Goal: Task Accomplishment & Management: Use online tool/utility

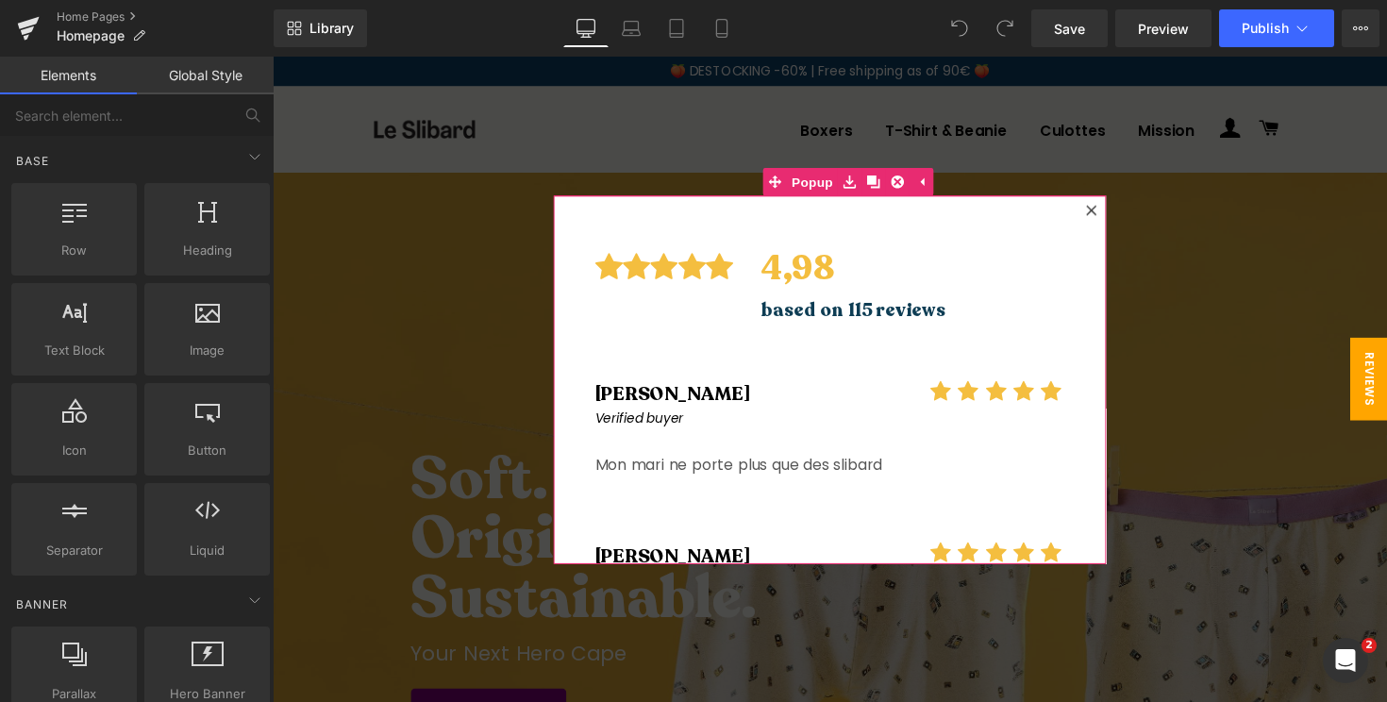
click at [1114, 209] on icon at bounding box center [1111, 214] width 11 height 11
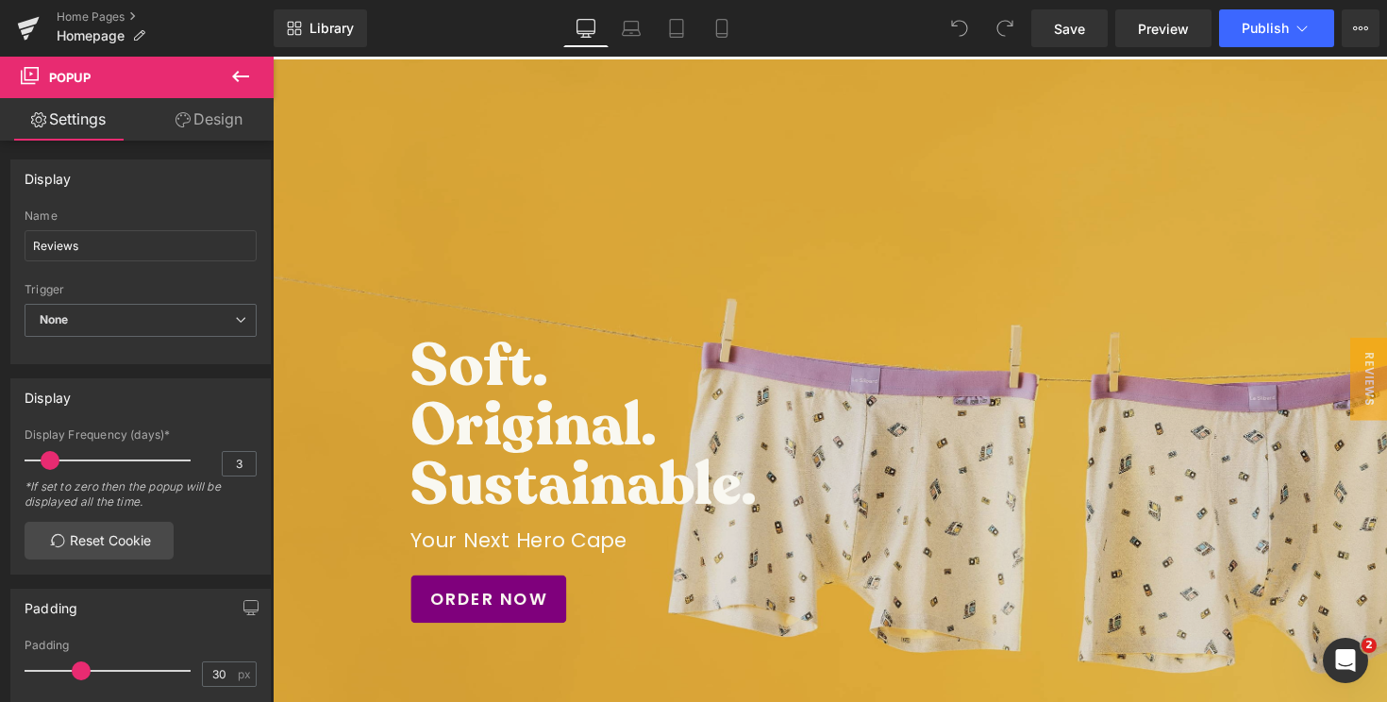
scroll to position [242, 0]
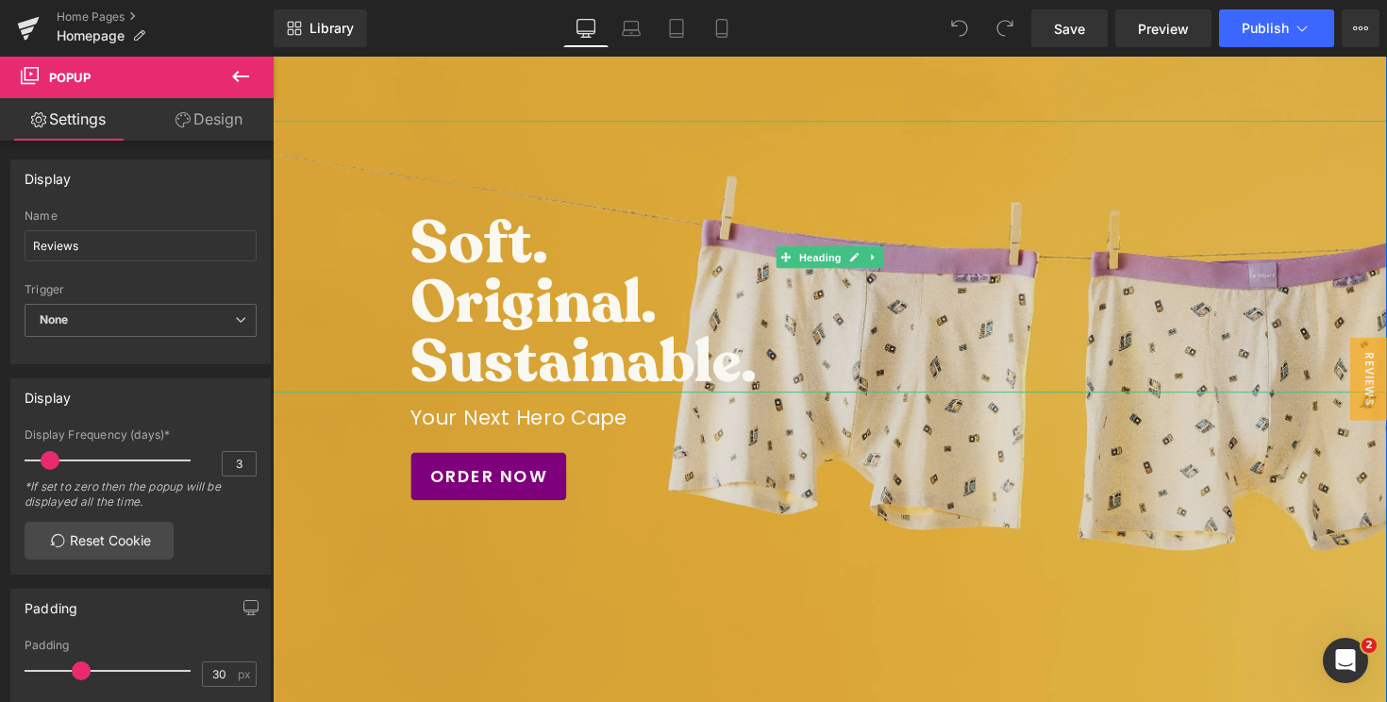
click at [511, 320] on h3 "Original." at bounding box center [890, 308] width 953 height 61
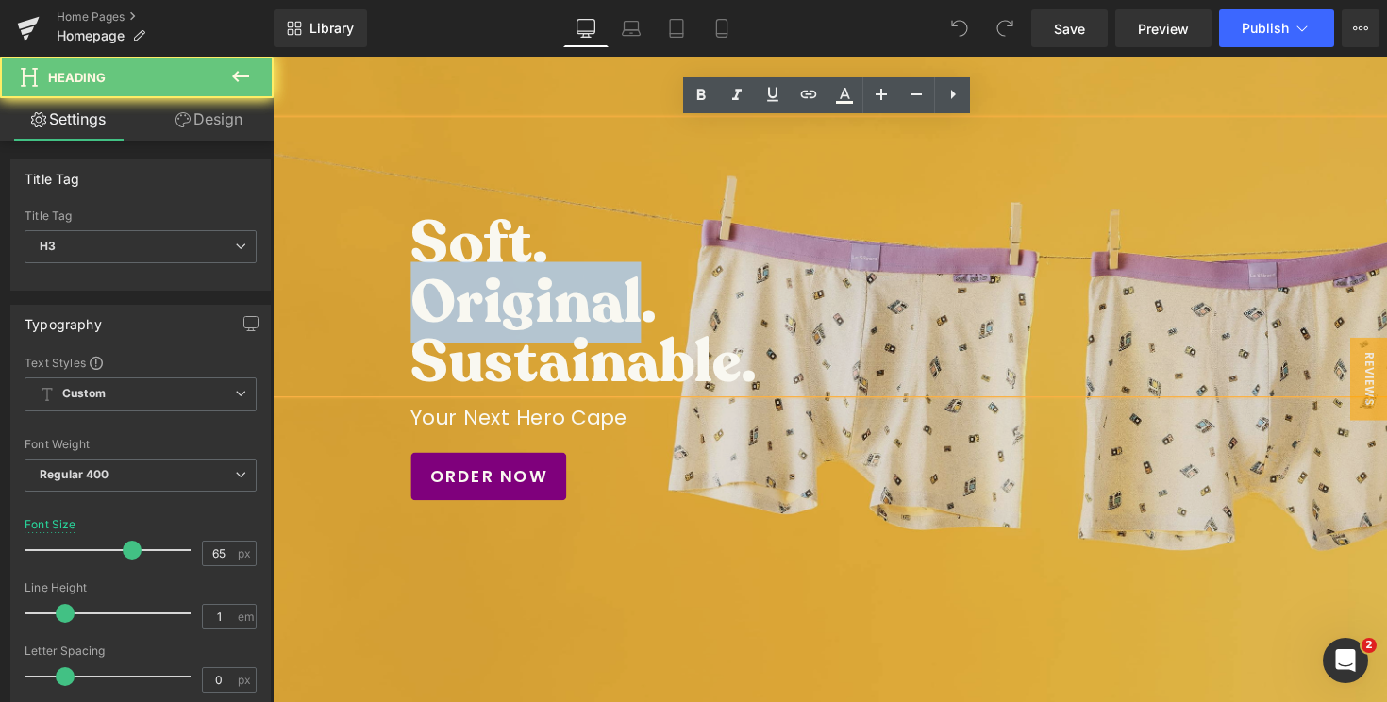
click at [511, 320] on h3 "Original." at bounding box center [890, 308] width 953 height 61
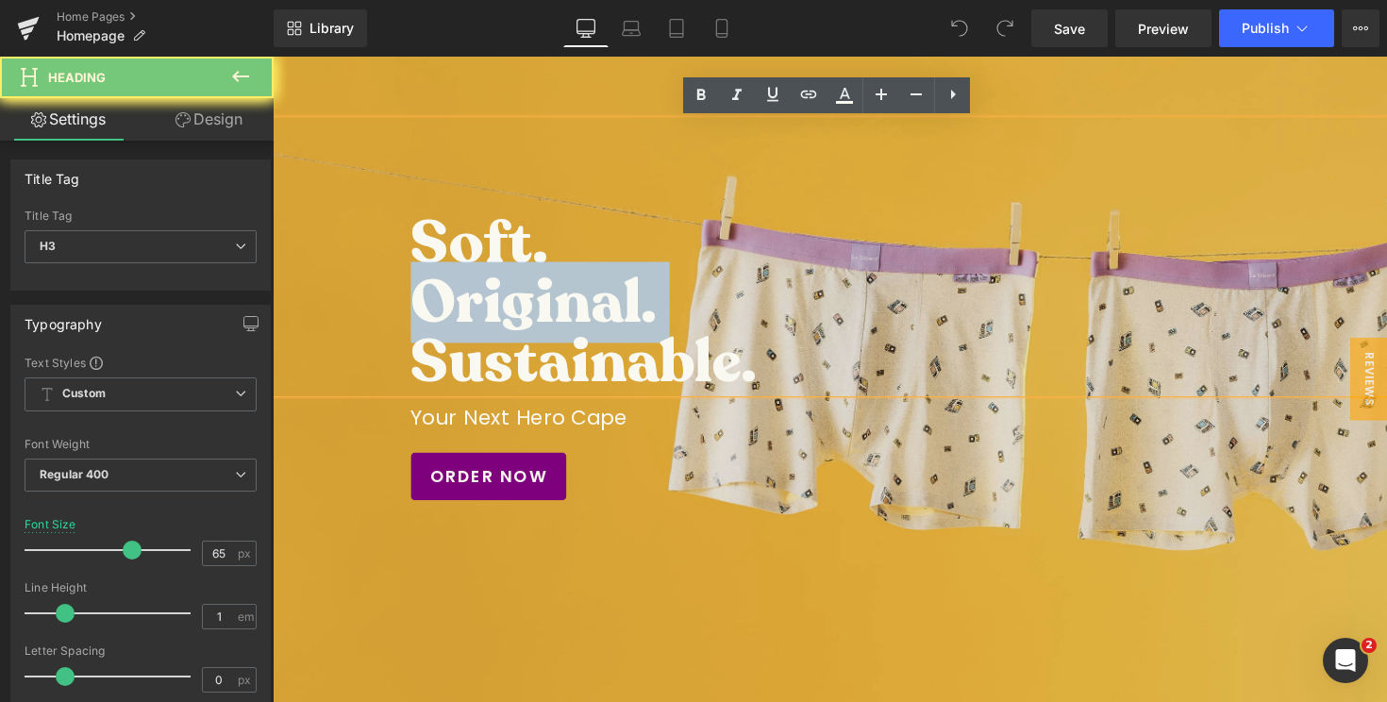
click at [511, 320] on h3 "Original." at bounding box center [890, 308] width 953 height 61
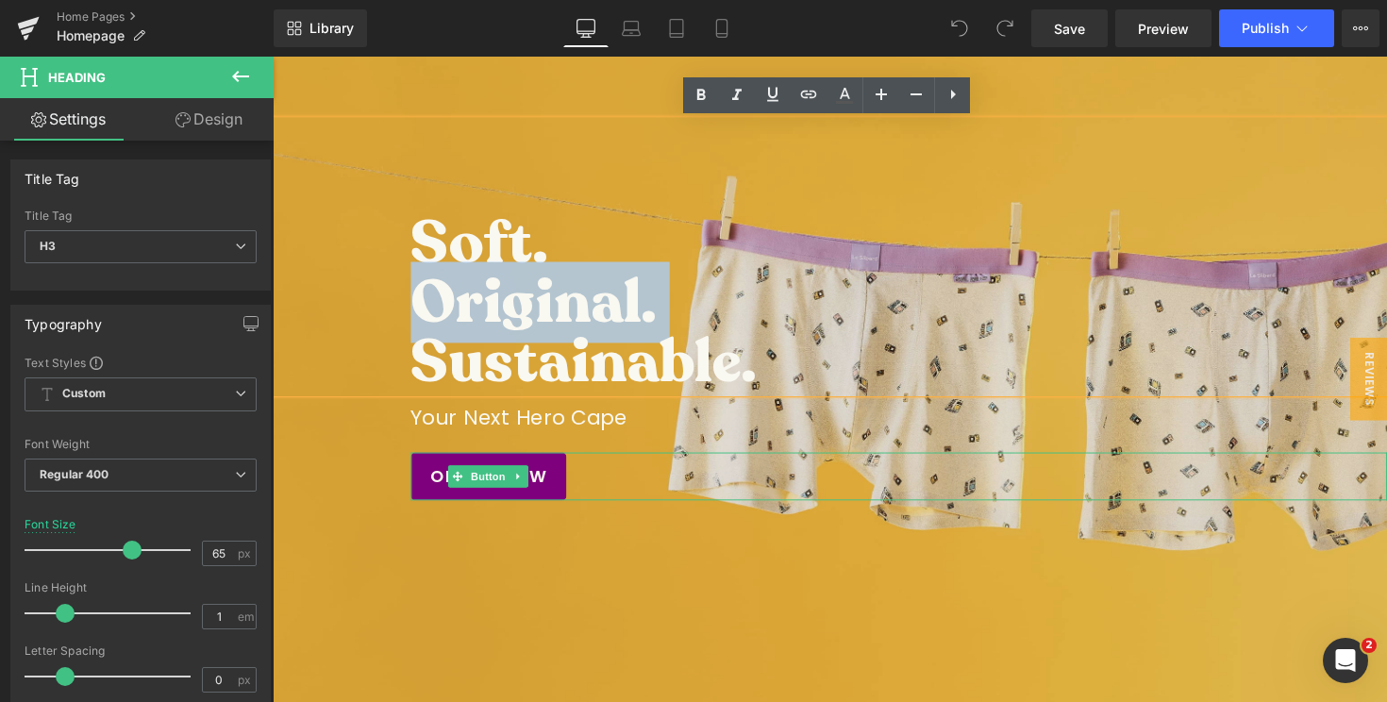
click at [872, 472] on div "ORDER NOW" at bounding box center [914, 486] width 1000 height 49
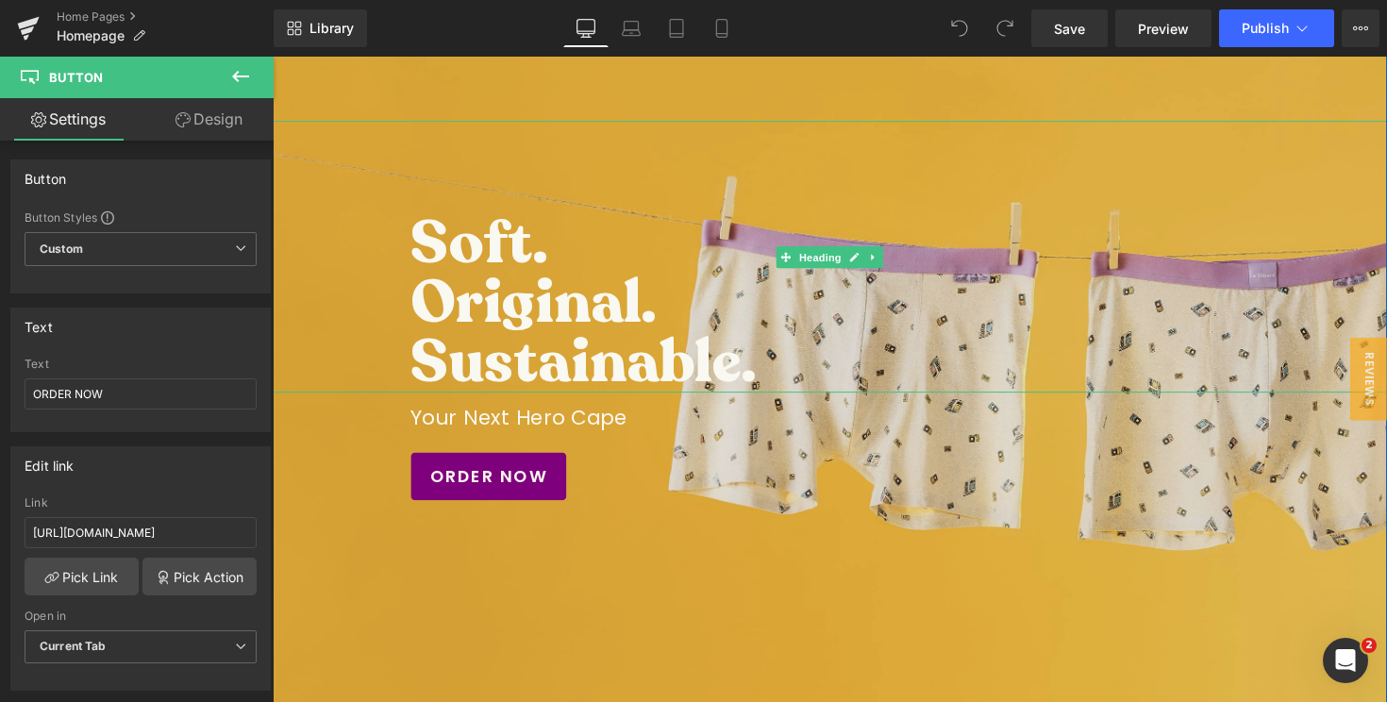
click at [549, 259] on h3 "Soft." at bounding box center [890, 247] width 953 height 61
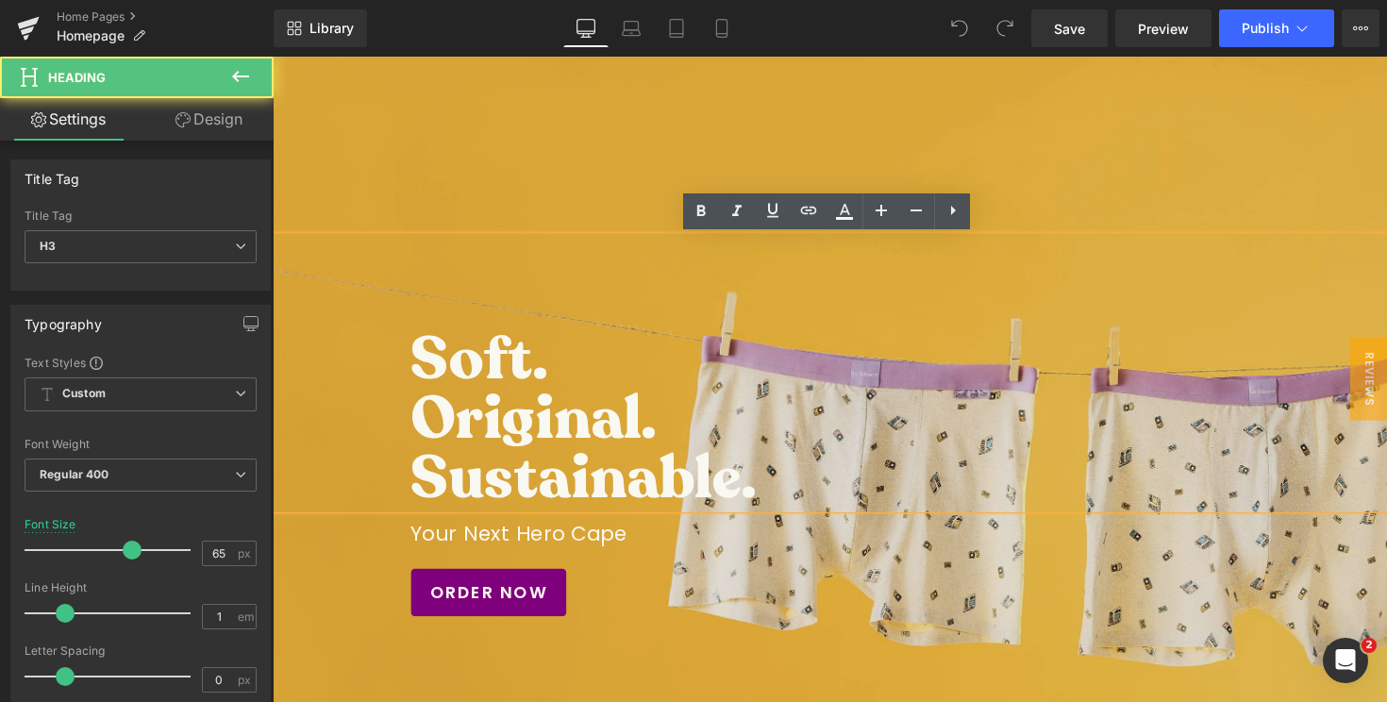
scroll to position [54, 0]
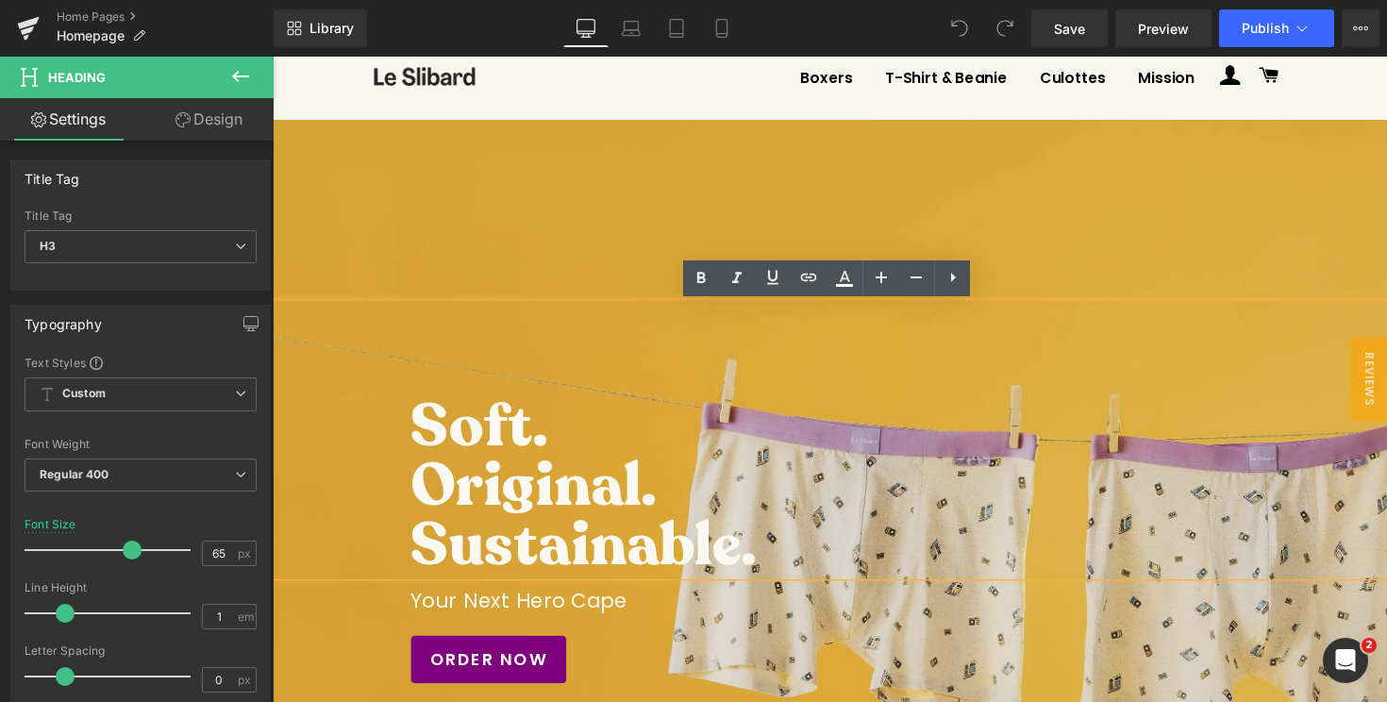
click at [896, 131] on div at bounding box center [844, 552] width 1142 height 861
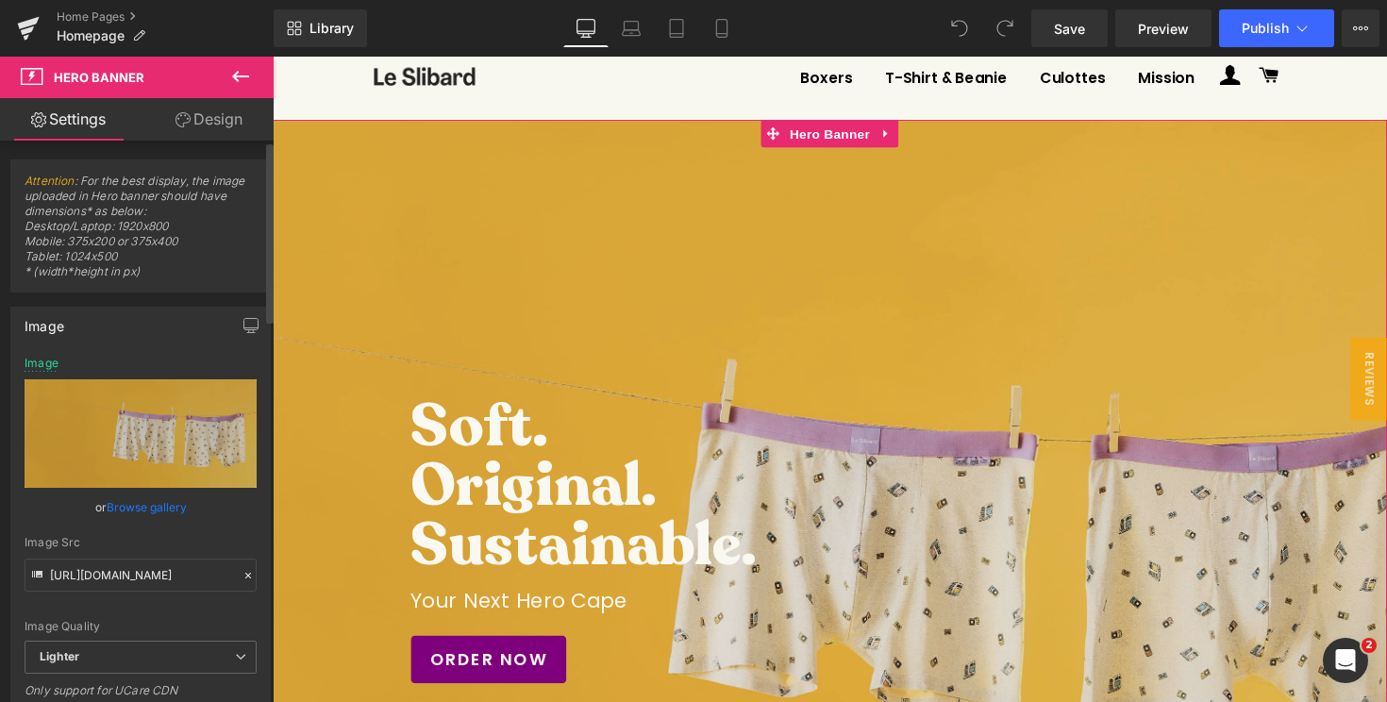
click at [142, 502] on link "Browse gallery" at bounding box center [147, 507] width 80 height 33
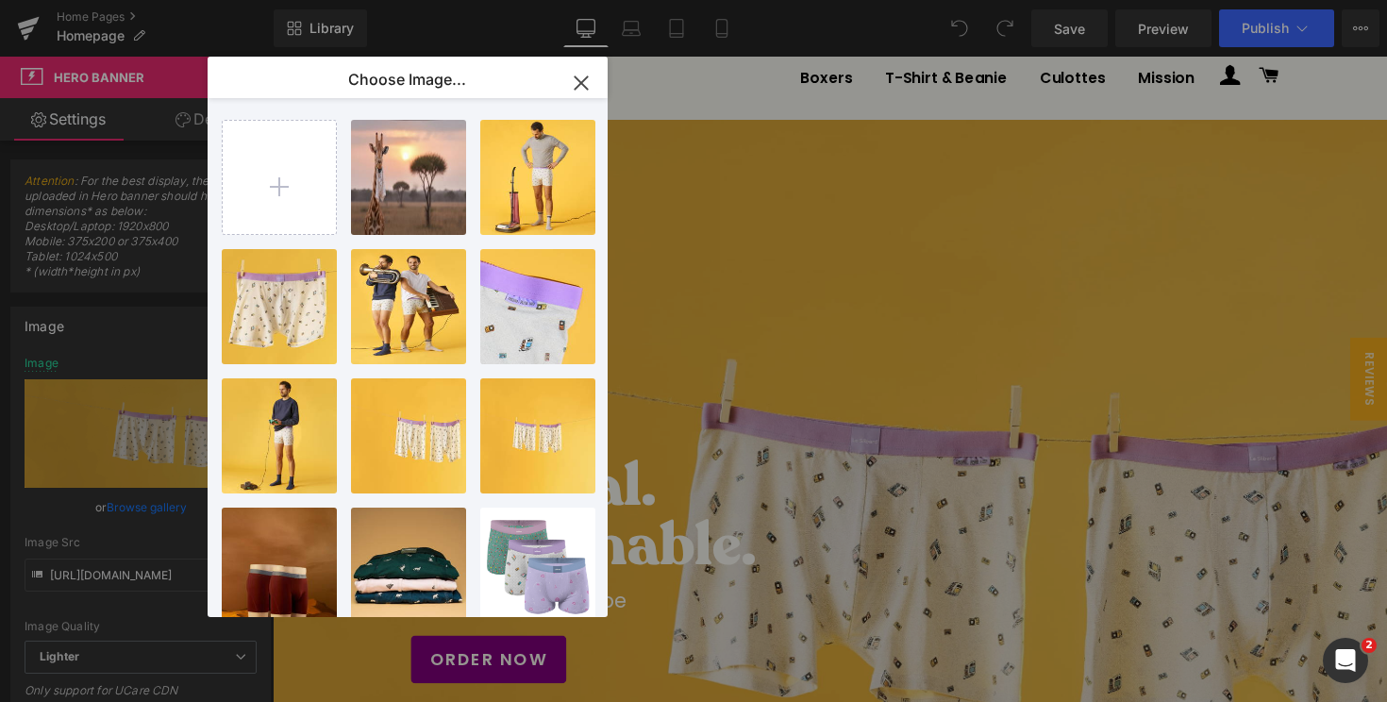
type input "C:\fakepath\Untitled design (4).png"
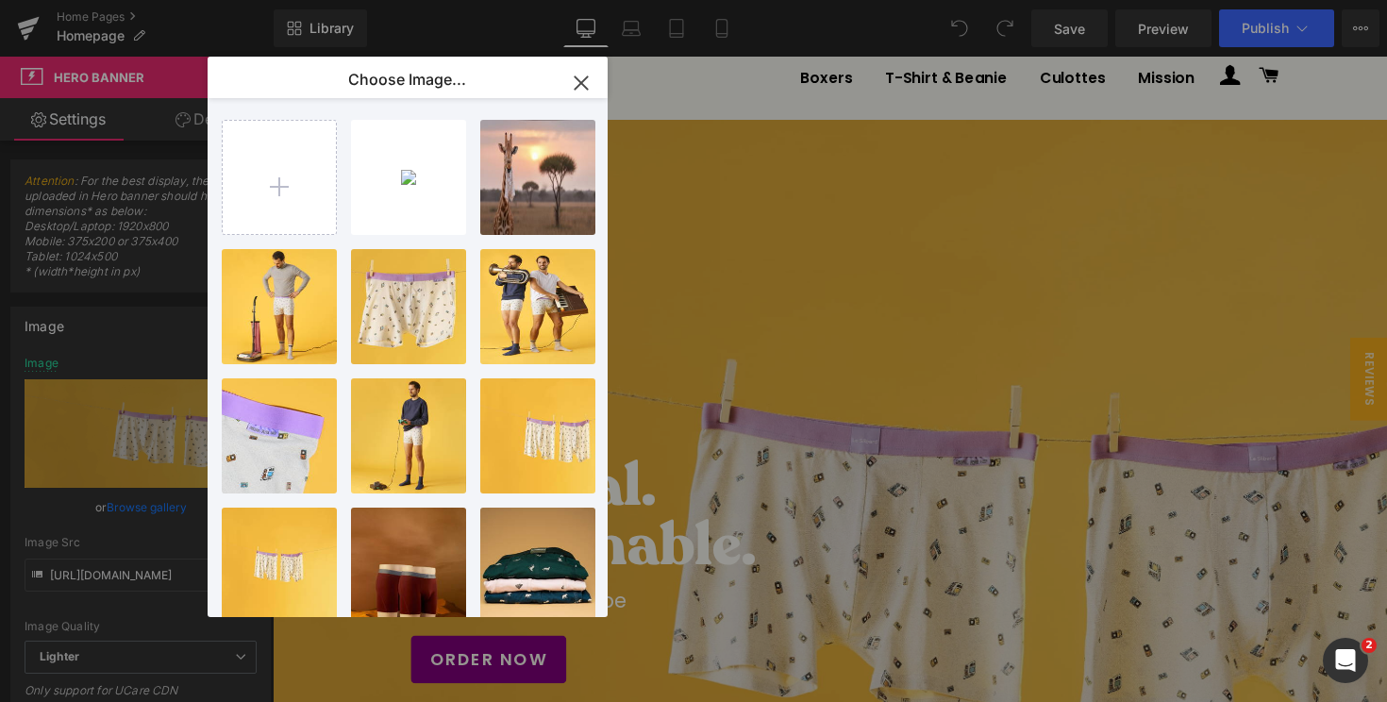
click at [0, 0] on div "Untitle... _4_.png 718.28 KB" at bounding box center [0, 0] width 0 height 0
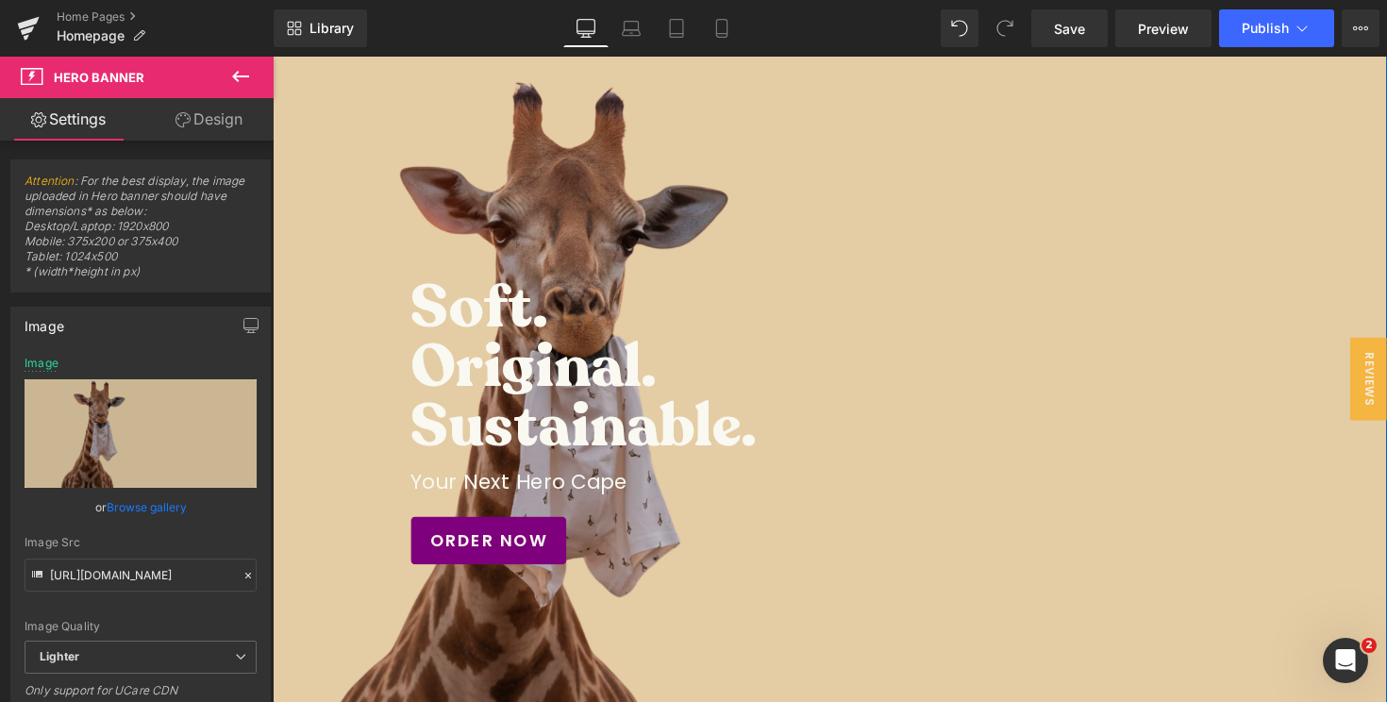
scroll to position [160, 0]
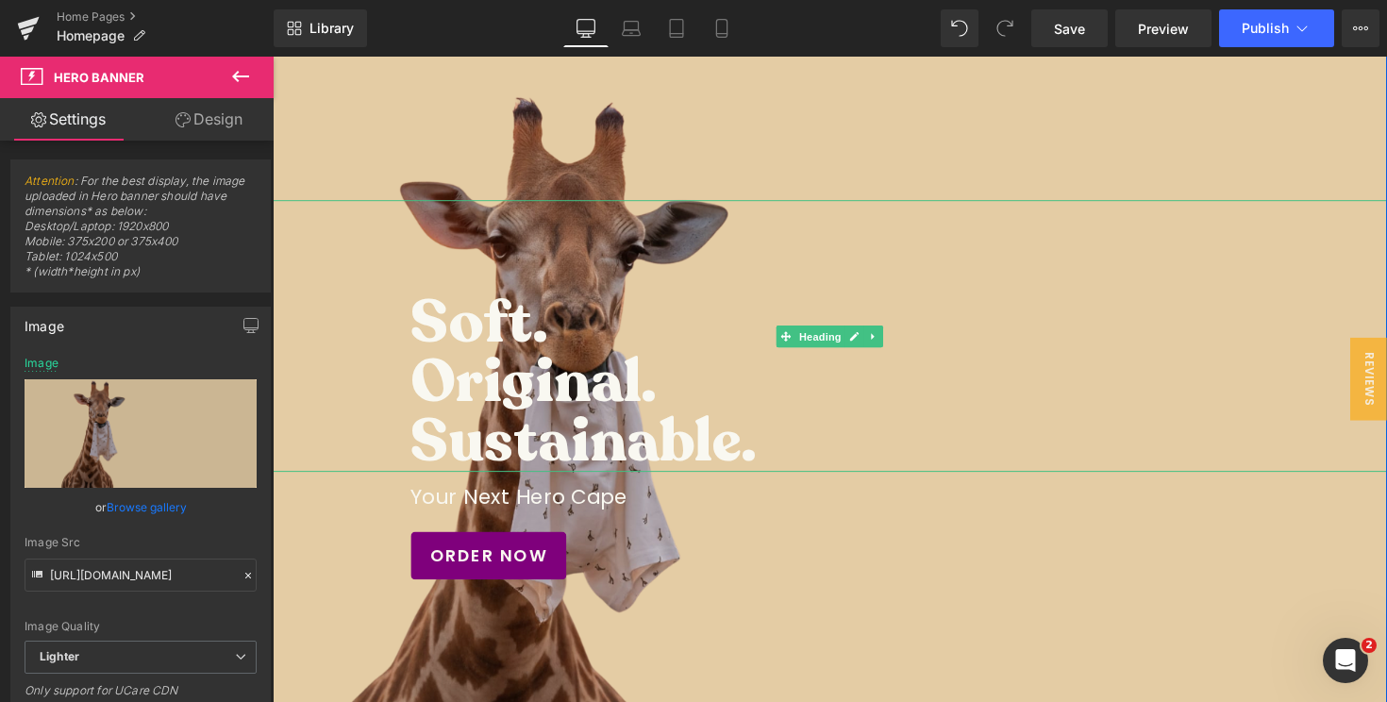
click at [423, 334] on h3 "Soft." at bounding box center [890, 328] width 953 height 61
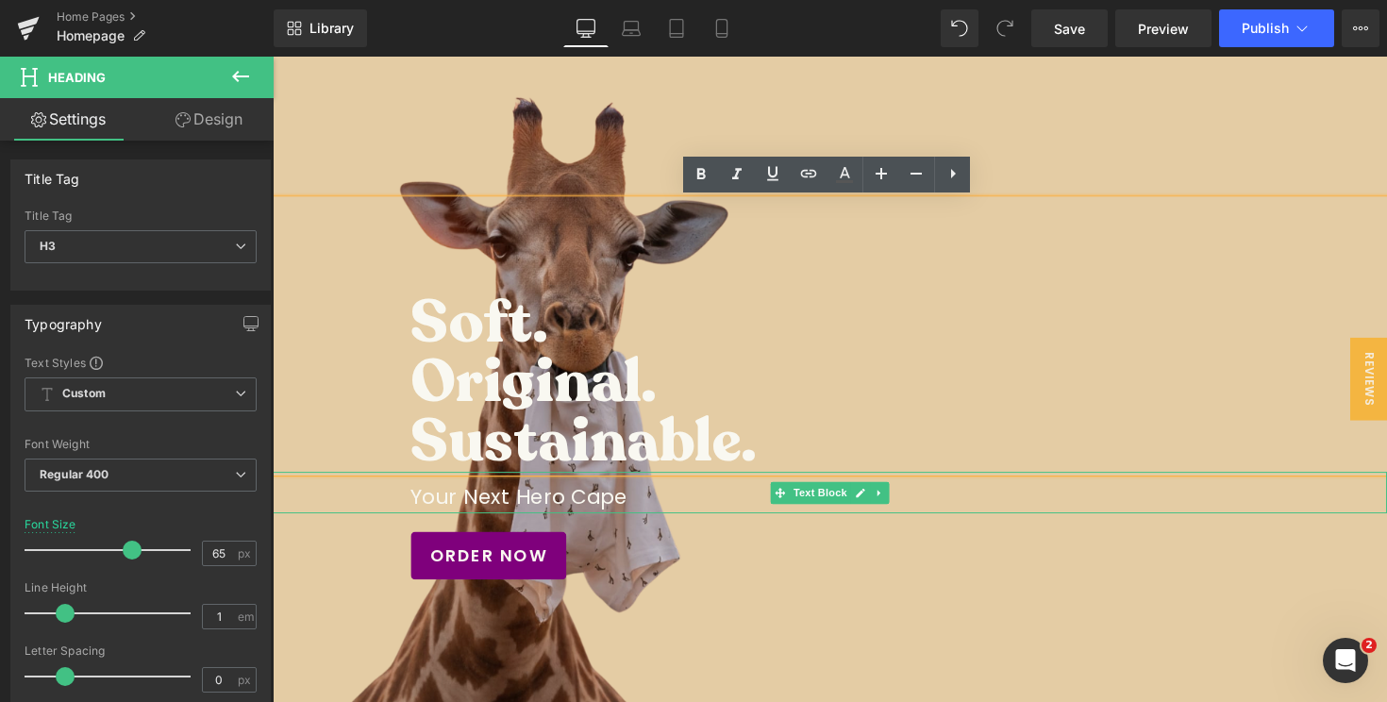
click at [535, 511] on p "Your Next Hero Cape" at bounding box center [843, 508] width 859 height 33
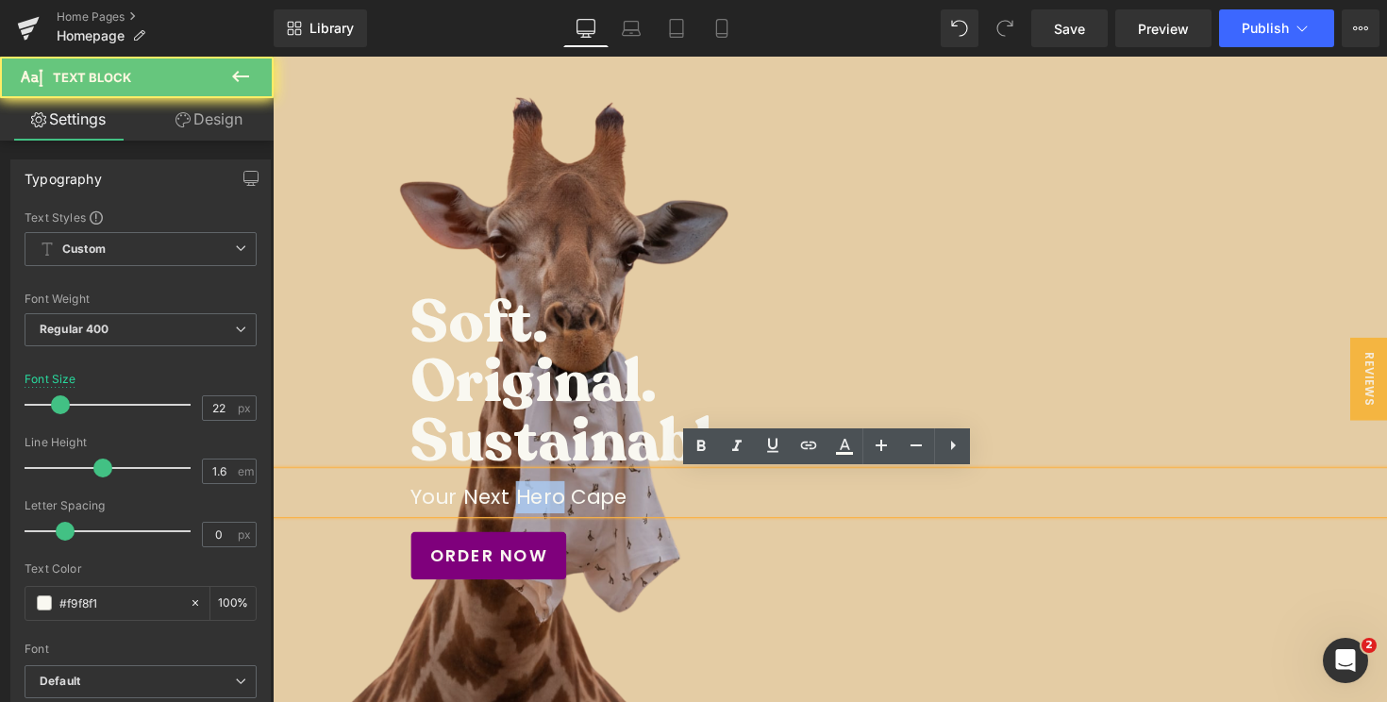
click at [535, 511] on p "Your Next Hero Cape" at bounding box center [843, 508] width 859 height 33
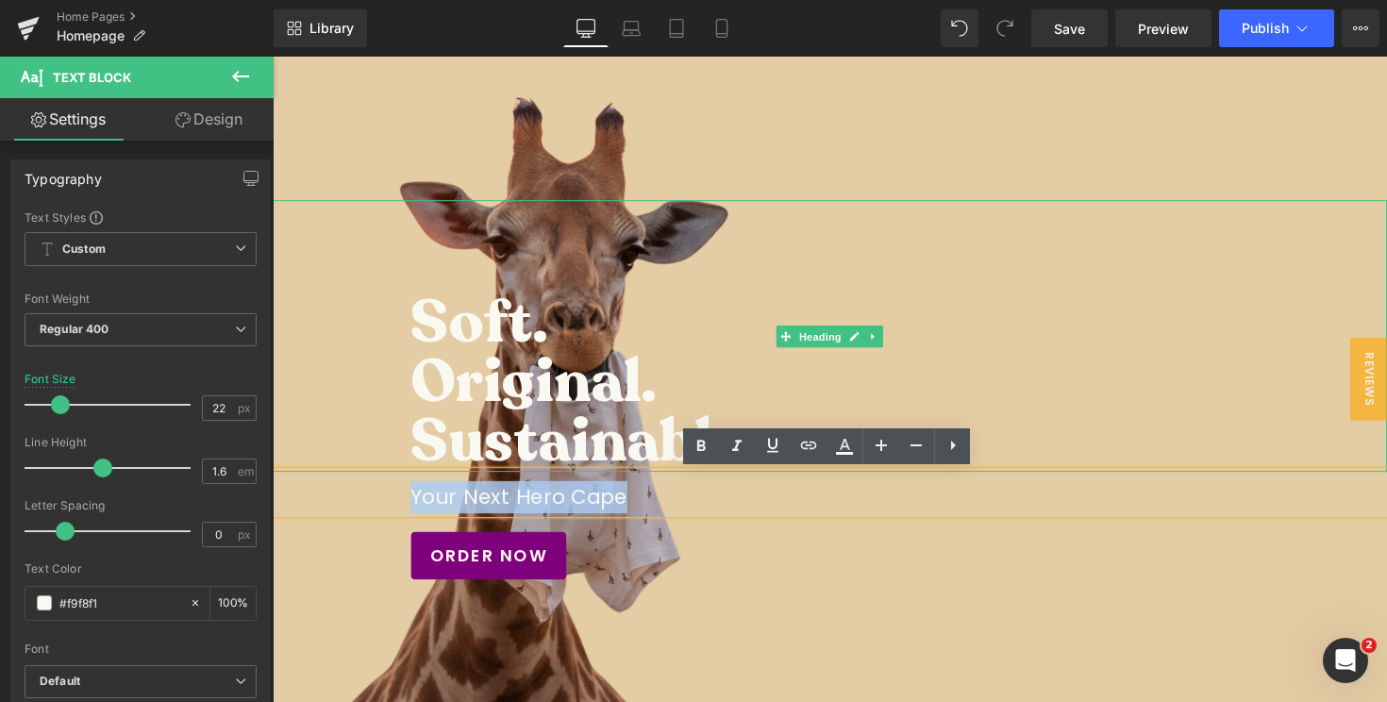
click at [519, 379] on h3 "Original." at bounding box center [890, 390] width 953 height 61
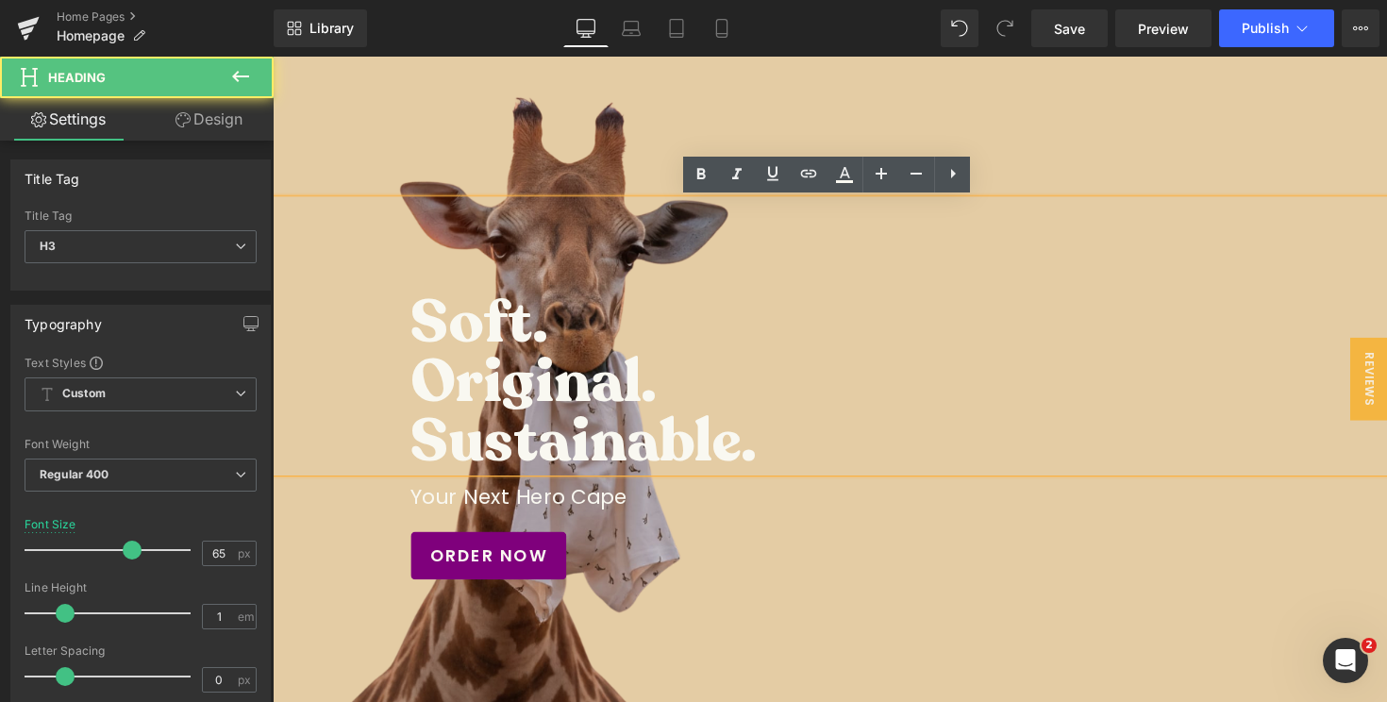
click at [519, 379] on h3 "Original." at bounding box center [890, 390] width 953 height 61
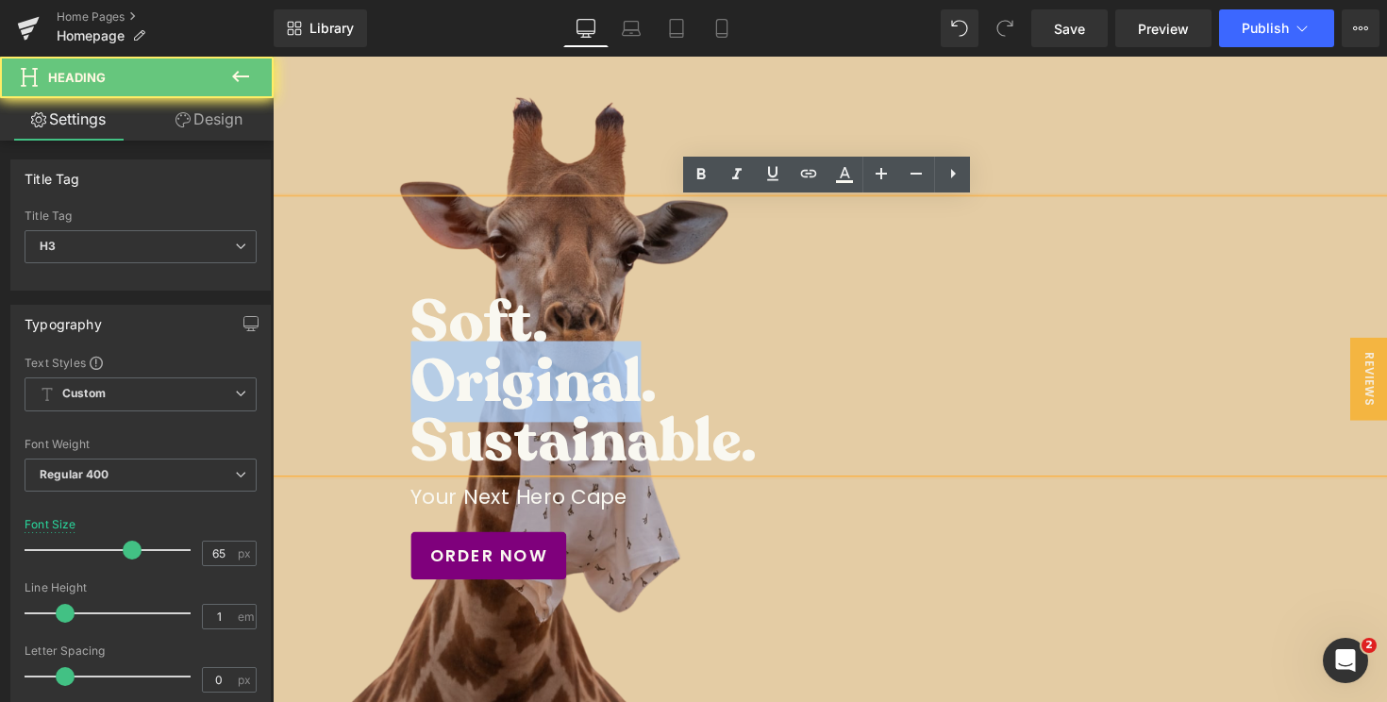
click at [519, 379] on h3 "Original." at bounding box center [890, 390] width 953 height 61
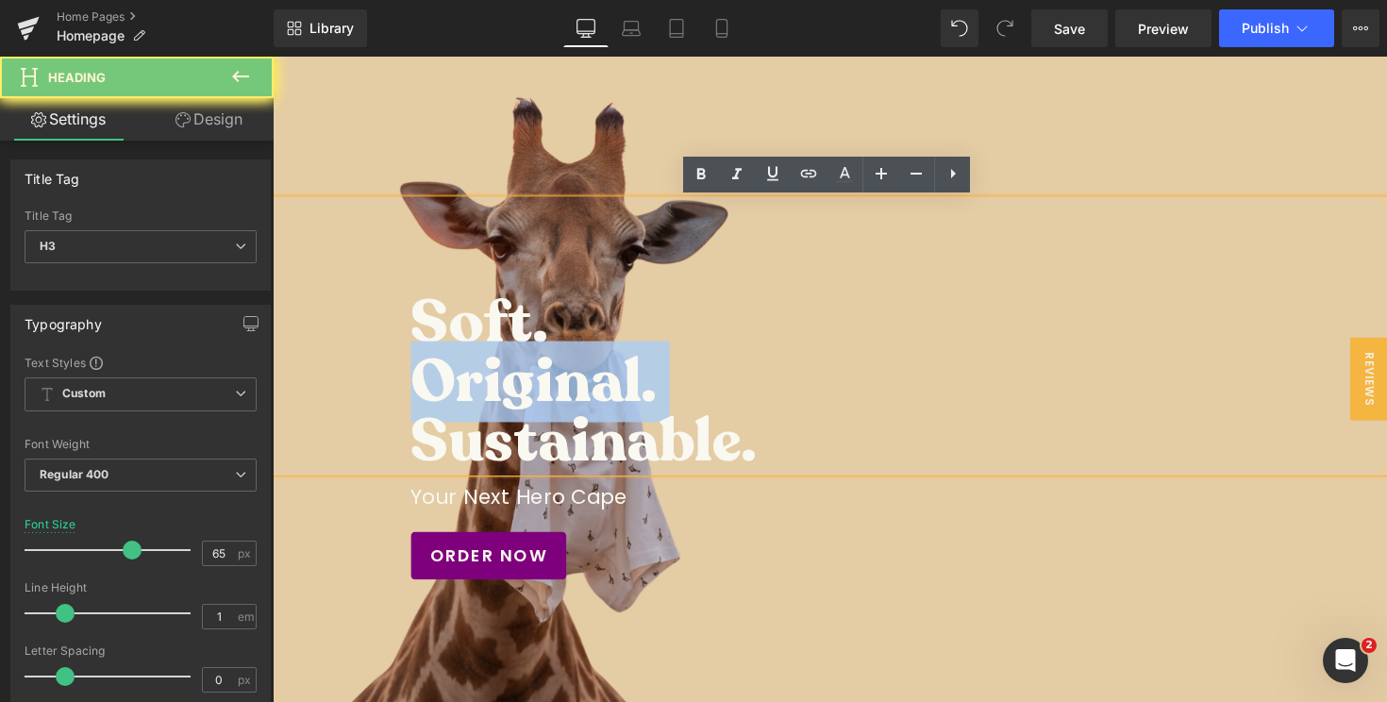
click at [519, 379] on h3 "Original." at bounding box center [890, 390] width 953 height 61
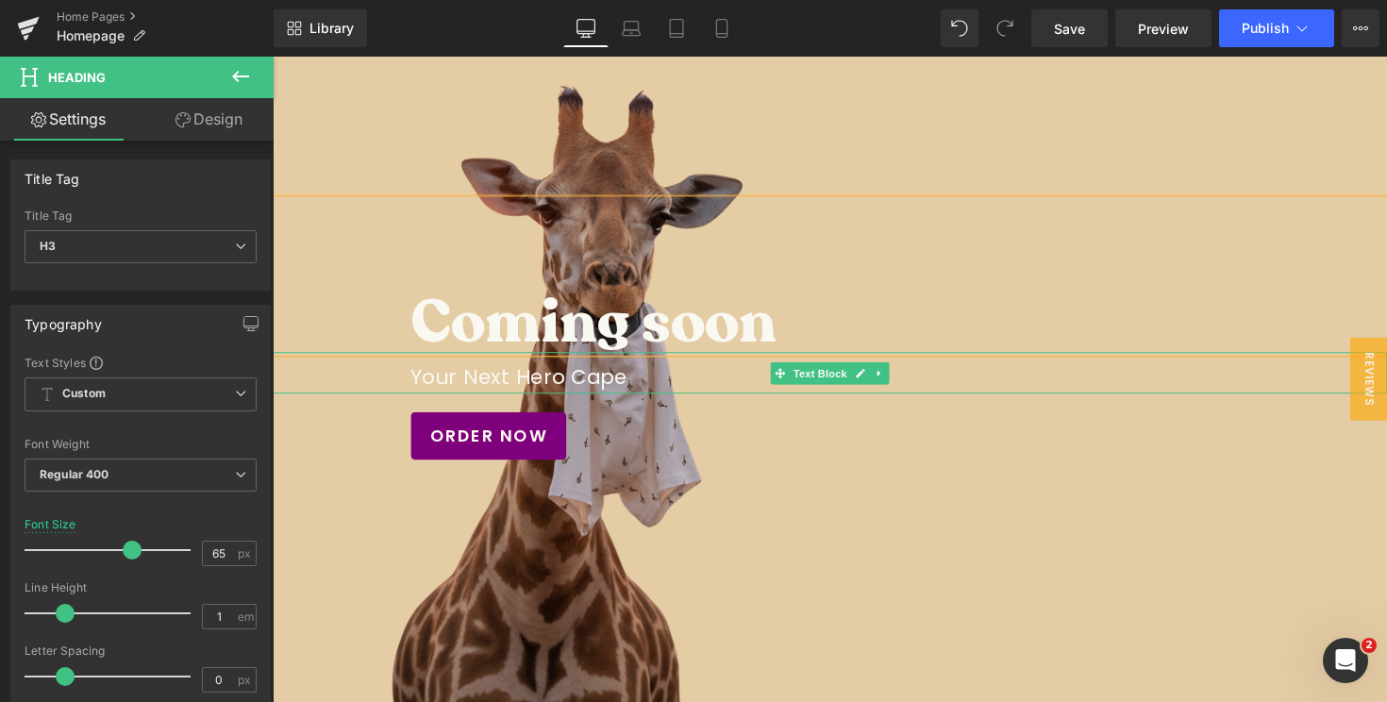
click at [503, 393] on p "Your Next Hero Cape" at bounding box center [843, 385] width 859 height 33
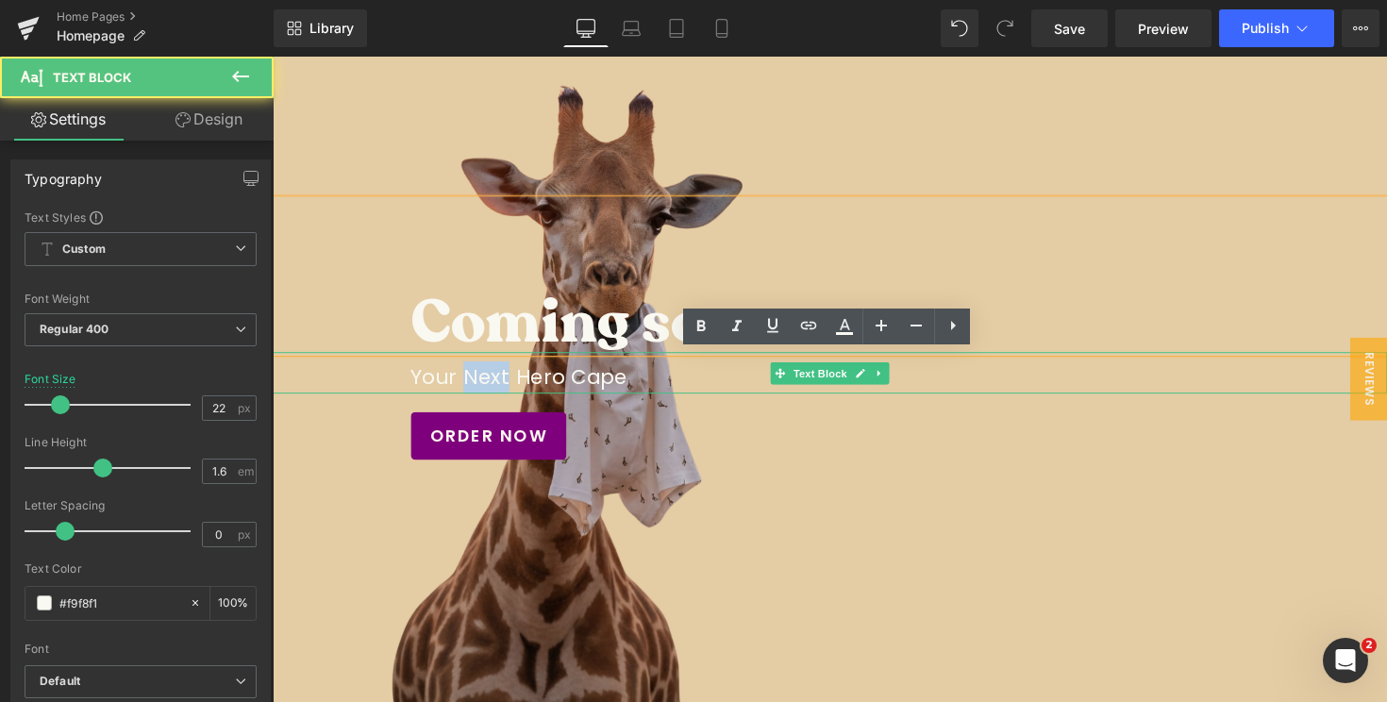
click at [503, 393] on p "Your Next Hero Cape" at bounding box center [843, 385] width 859 height 33
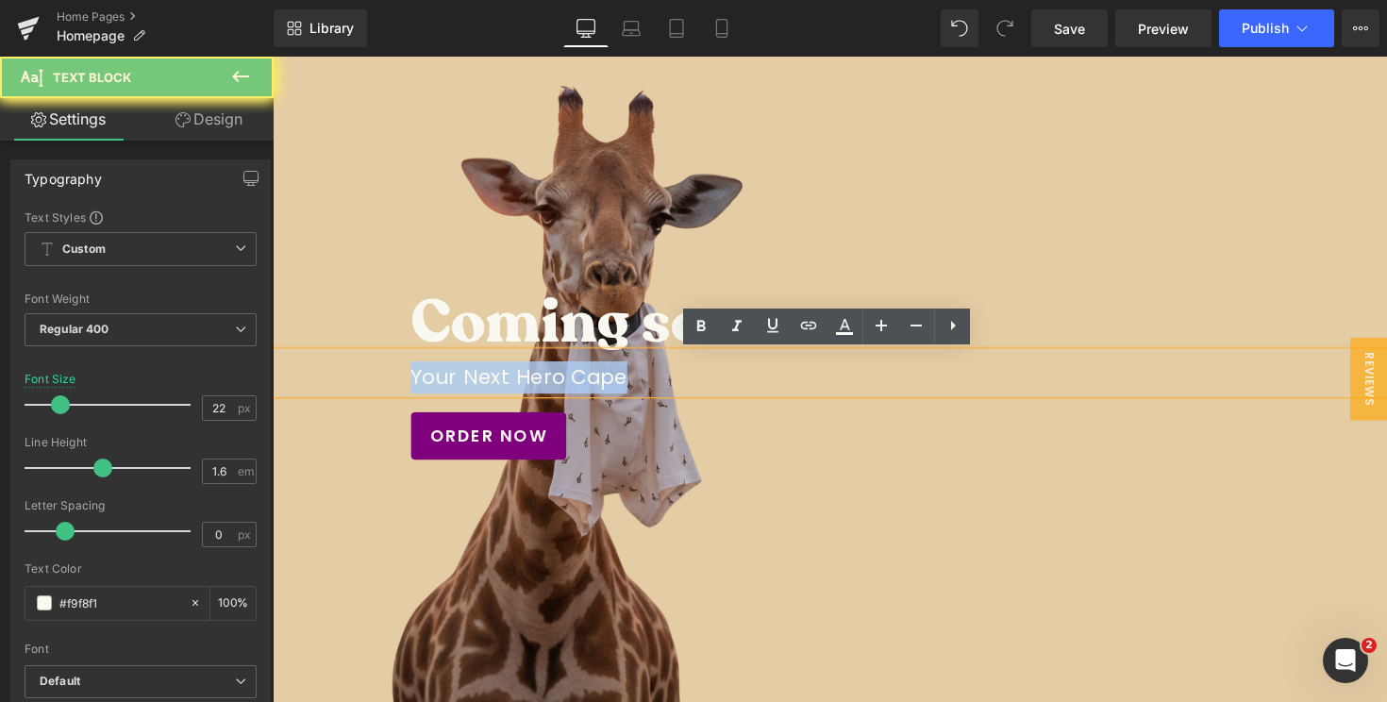
click at [503, 393] on p "Your Next Hero Cape" at bounding box center [843, 385] width 859 height 33
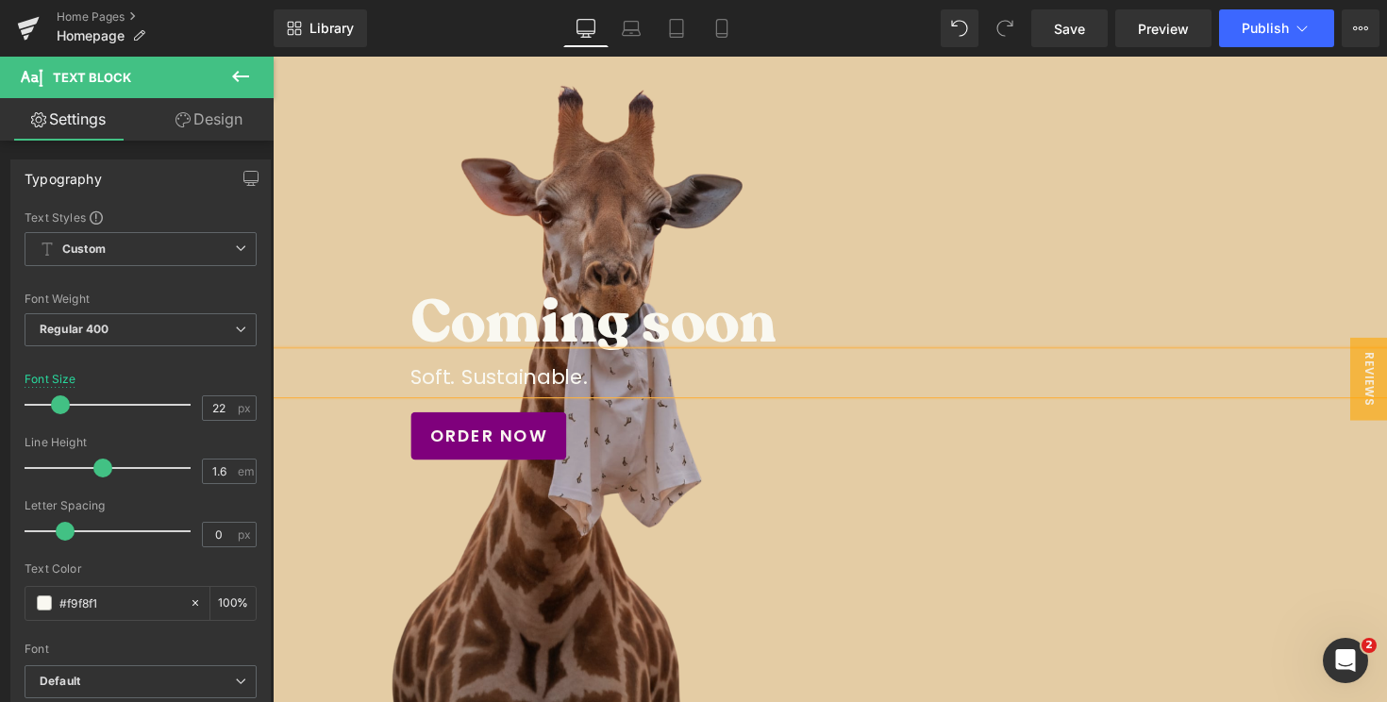
click at [468, 391] on p "Soft. Sustainable." at bounding box center [843, 385] width 859 height 33
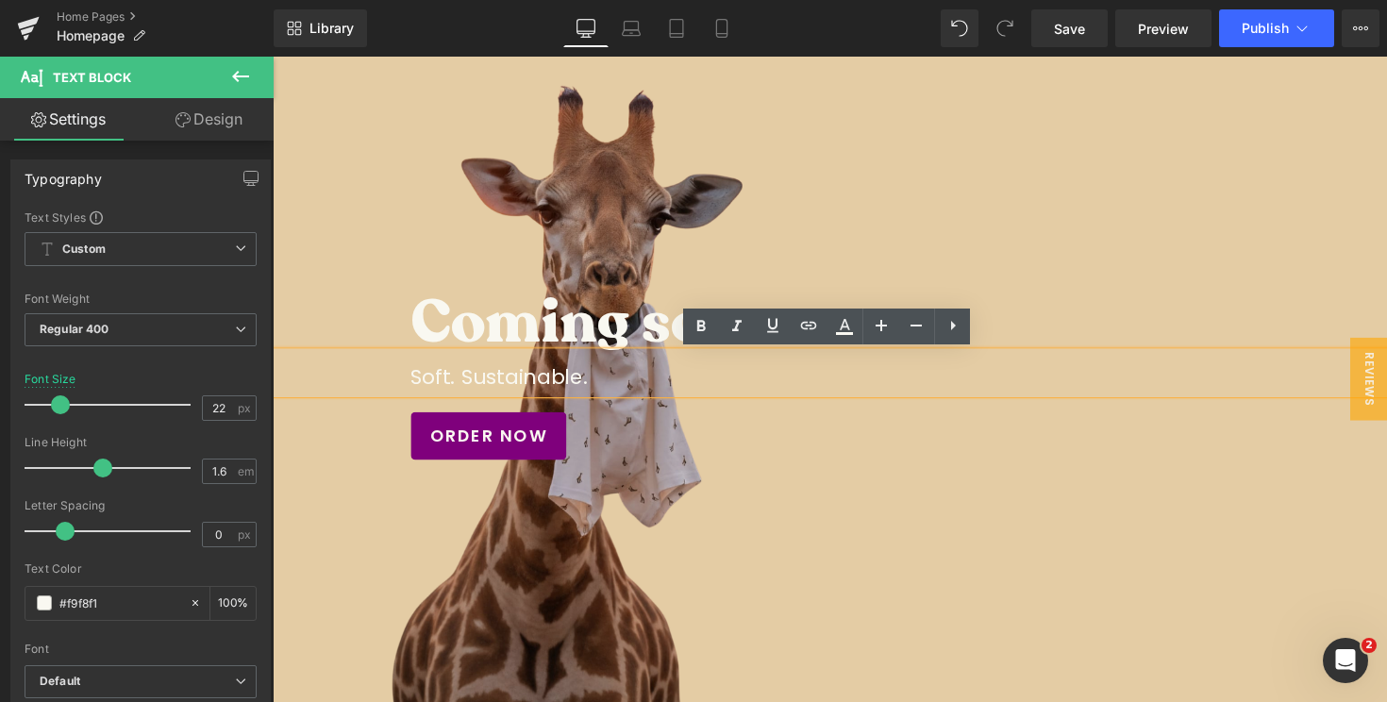
click at [607, 389] on p "Soft. Sustainable." at bounding box center [843, 385] width 859 height 33
click at [464, 392] on p "Soft. Sustainable." at bounding box center [843, 385] width 859 height 33
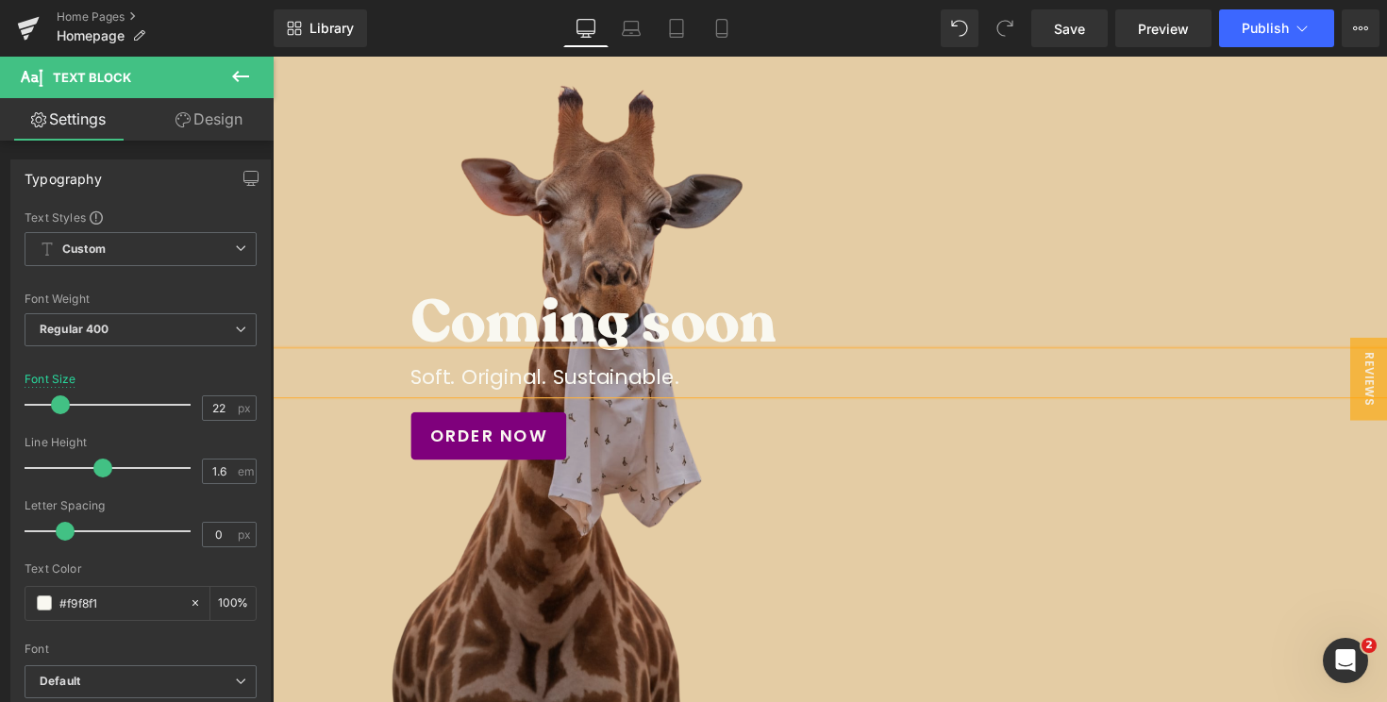
click at [681, 438] on div "ORDER NOW" at bounding box center [914, 445] width 1000 height 49
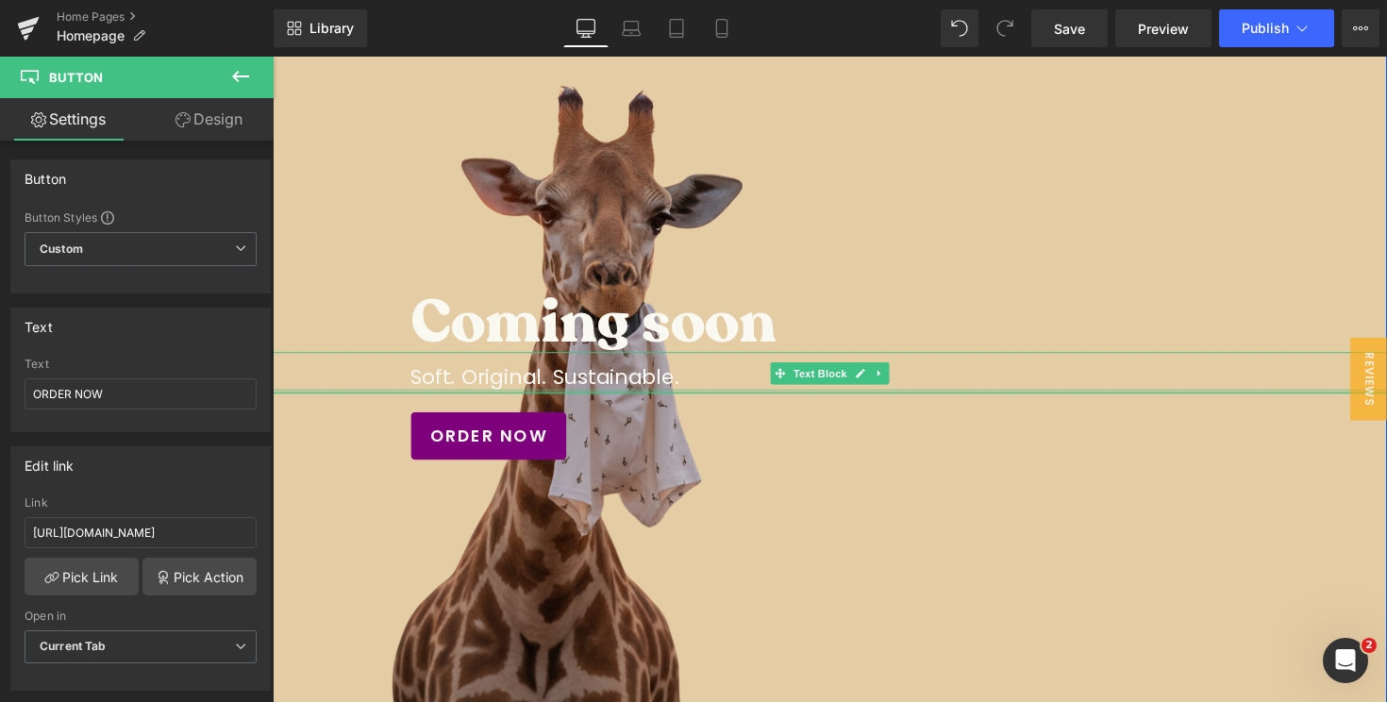
click at [645, 401] on div at bounding box center [844, 399] width 1142 height 5
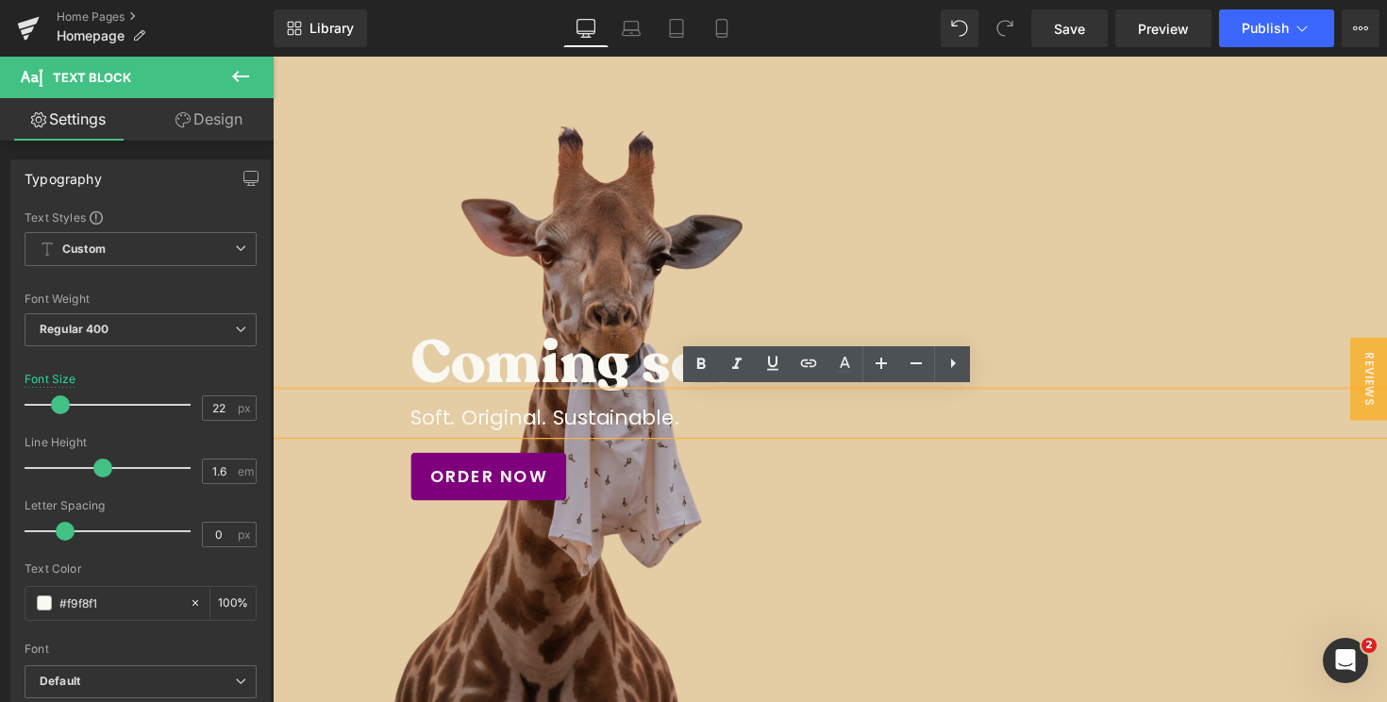
scroll to position [118, 0]
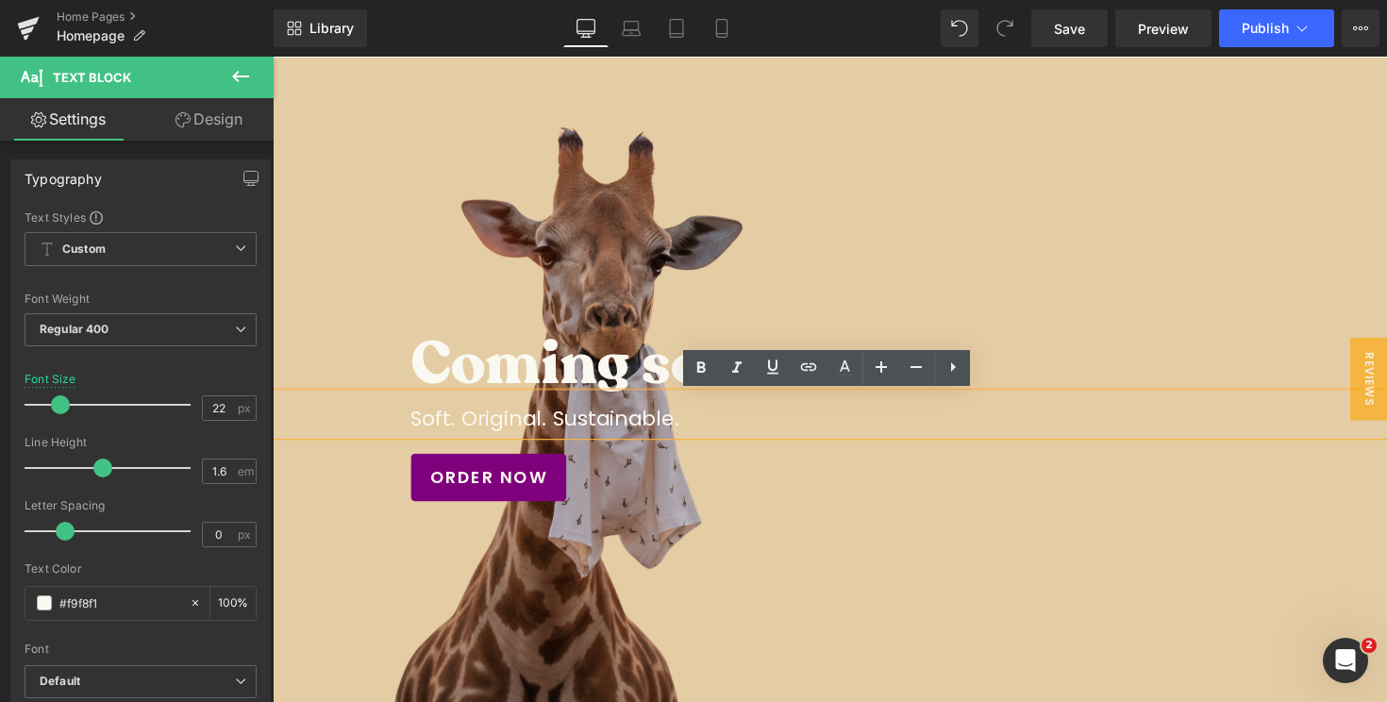
click at [416, 362] on h3 "Coming soon" at bounding box center [890, 371] width 953 height 61
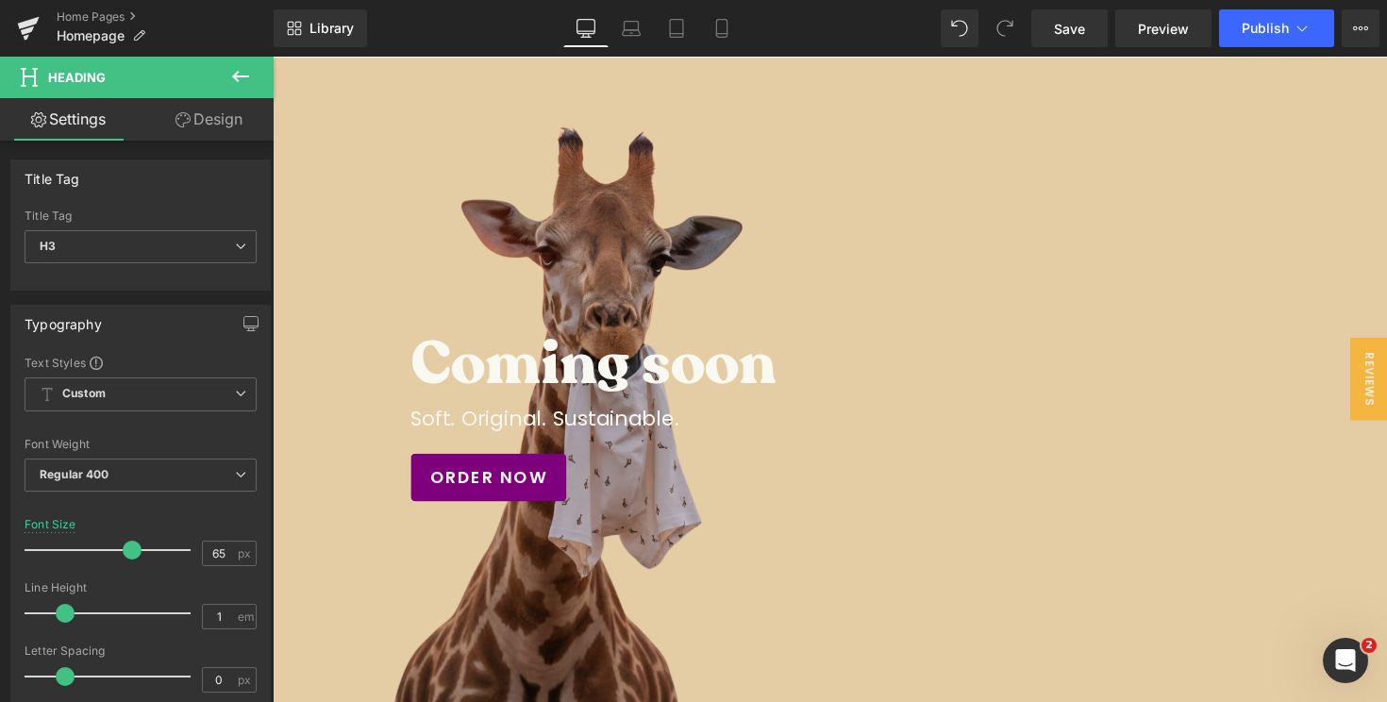
click at [183, 127] on link "Design" at bounding box center [209, 119] width 137 height 42
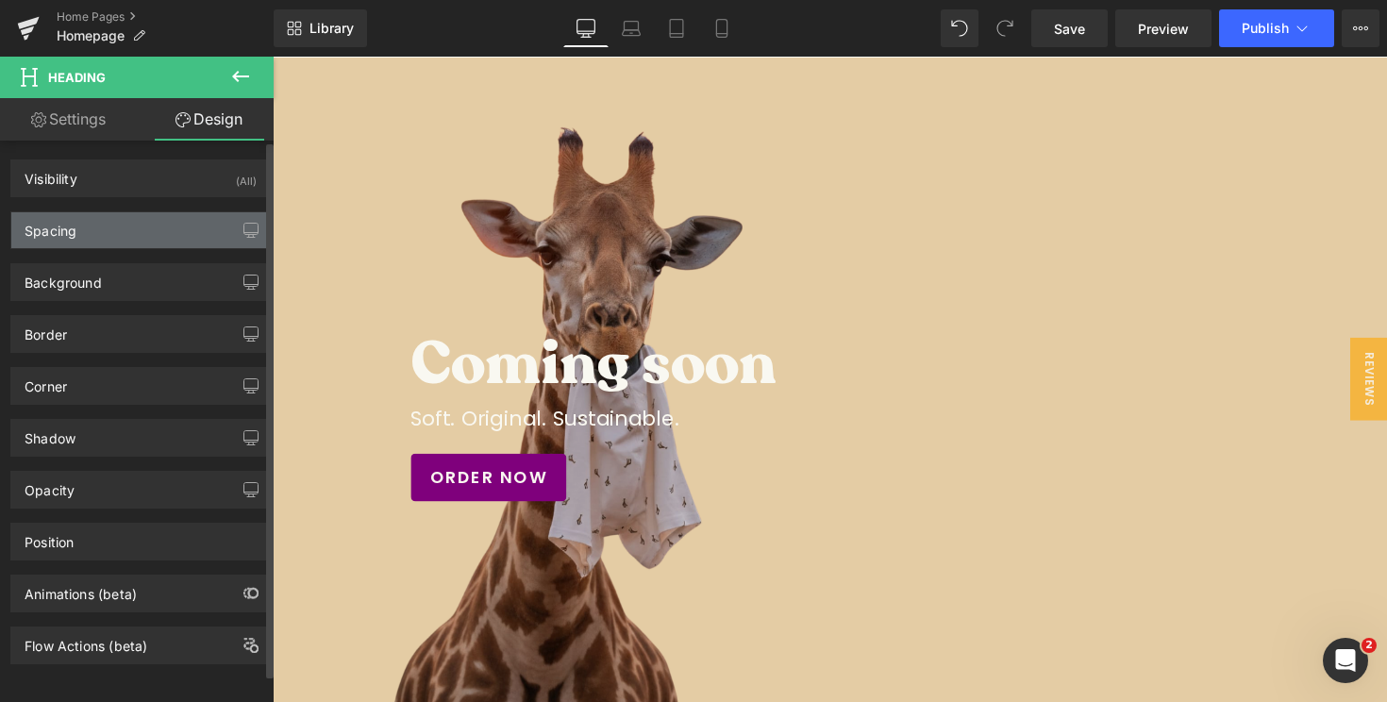
click at [119, 245] on div "Spacing" at bounding box center [140, 230] width 259 height 36
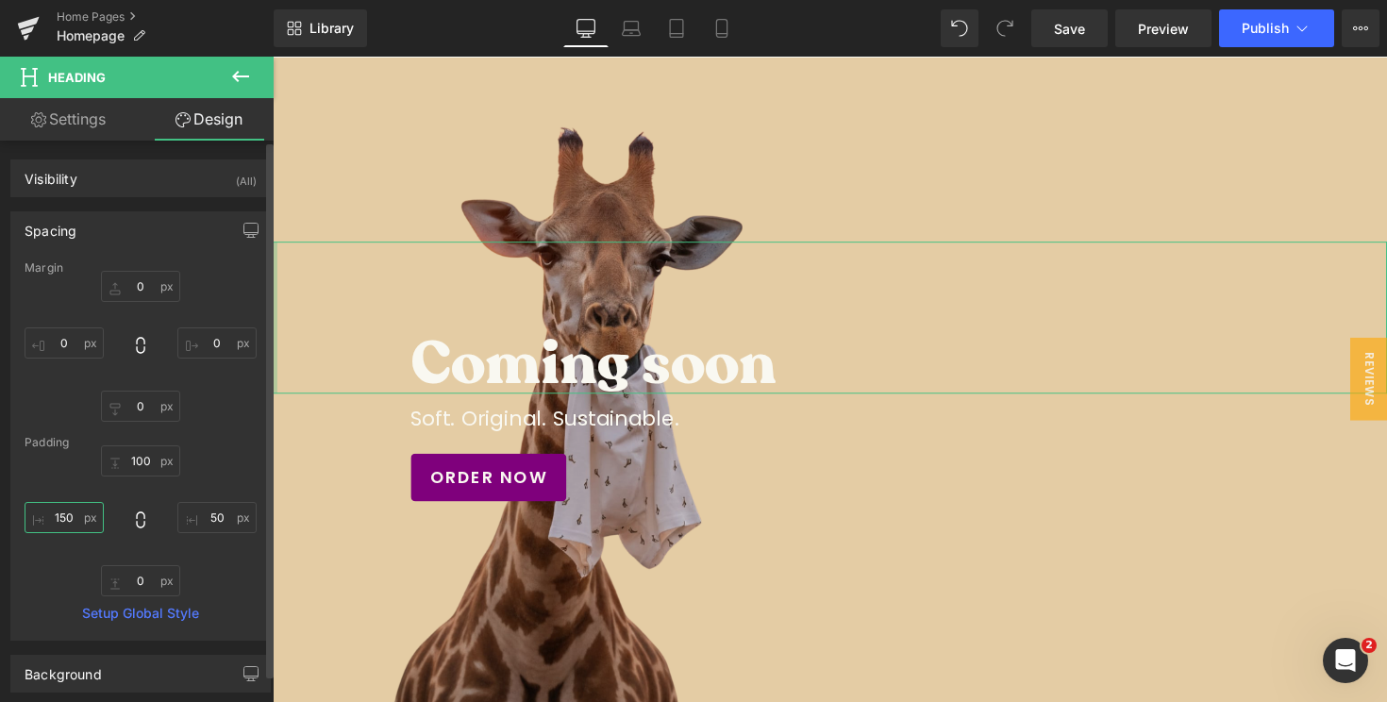
click at [63, 518] on input "150" at bounding box center [64, 517] width 79 height 31
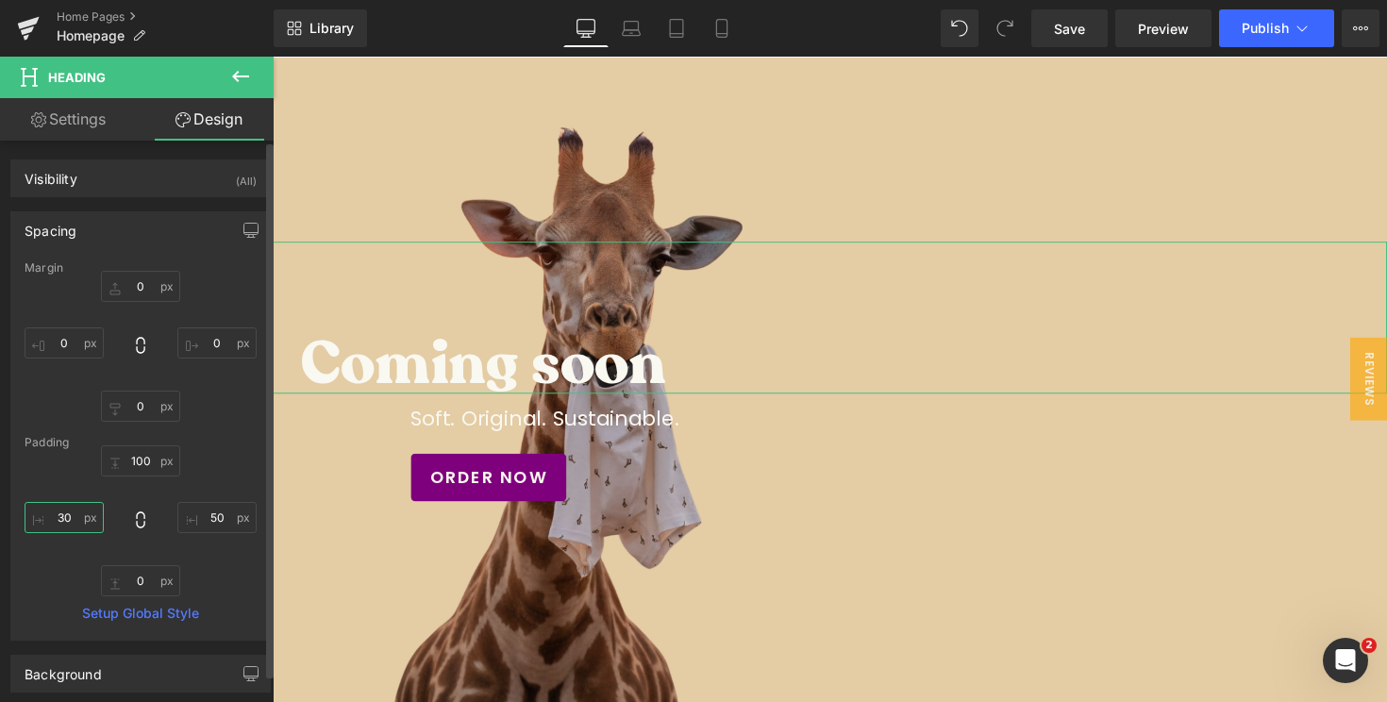
type input "3"
type input "4"
type input "500"
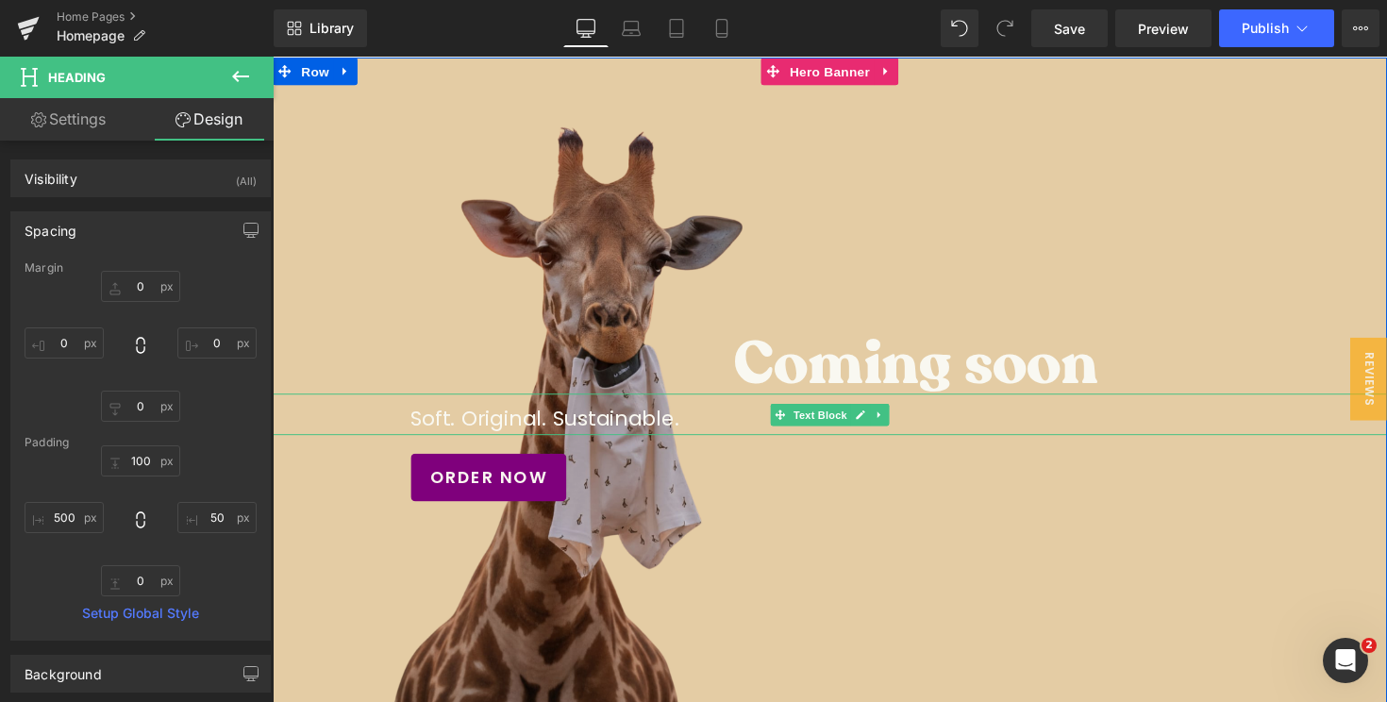
click at [432, 436] on p "Soft. Original. Sustainable." at bounding box center [843, 427] width 859 height 33
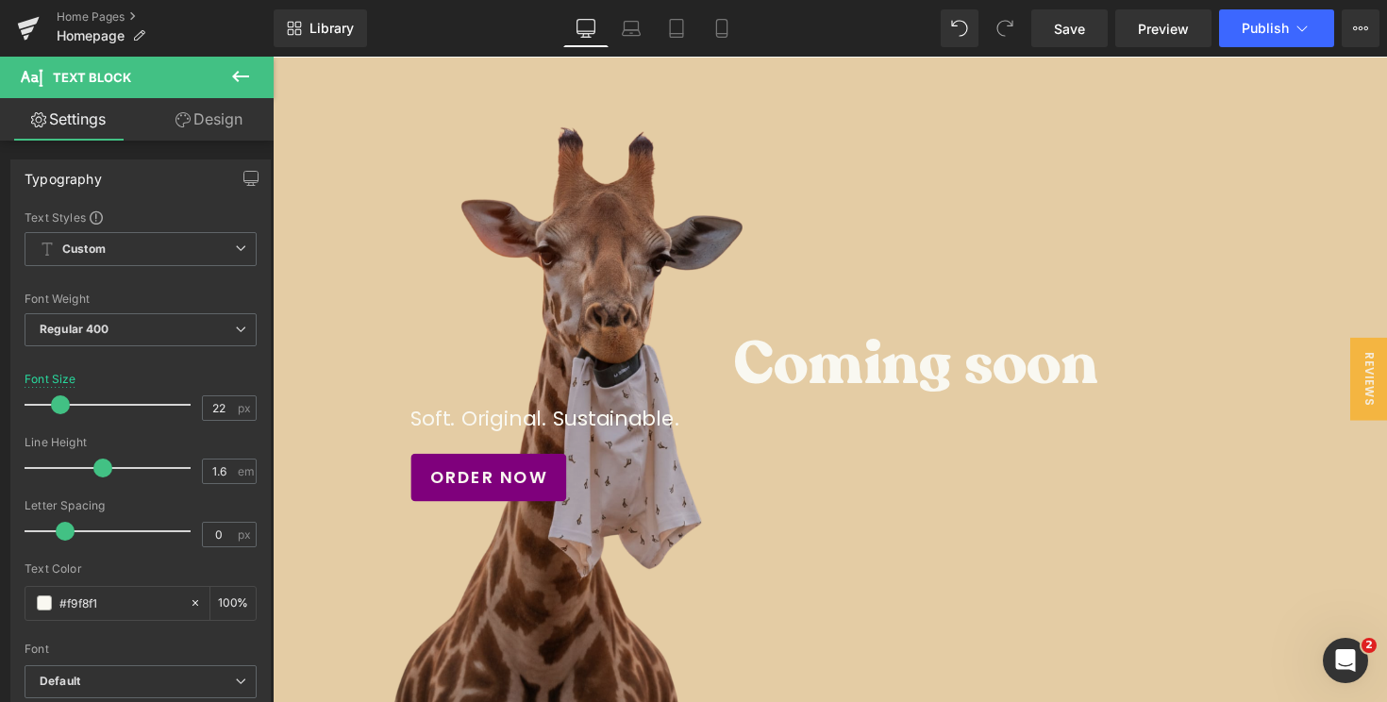
click at [193, 127] on link "Design" at bounding box center [209, 119] width 137 height 42
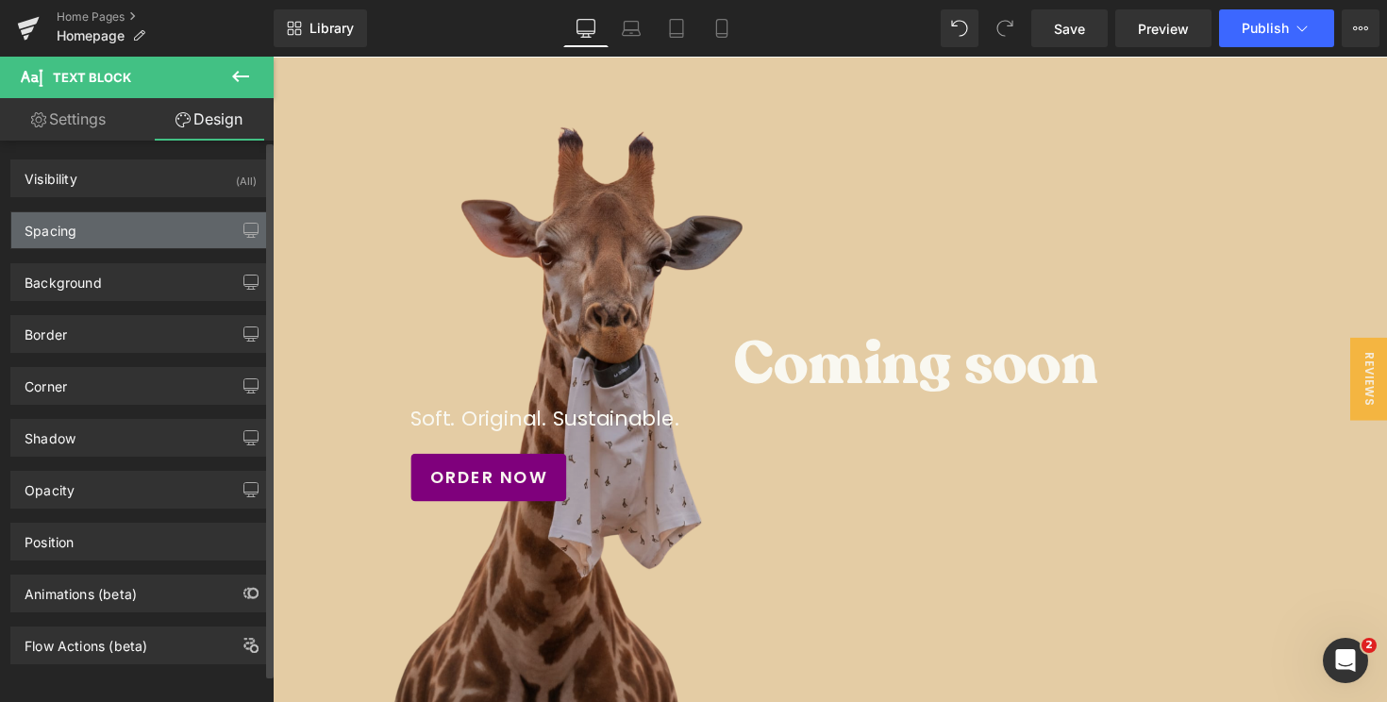
click at [109, 226] on div "Spacing" at bounding box center [140, 230] width 259 height 36
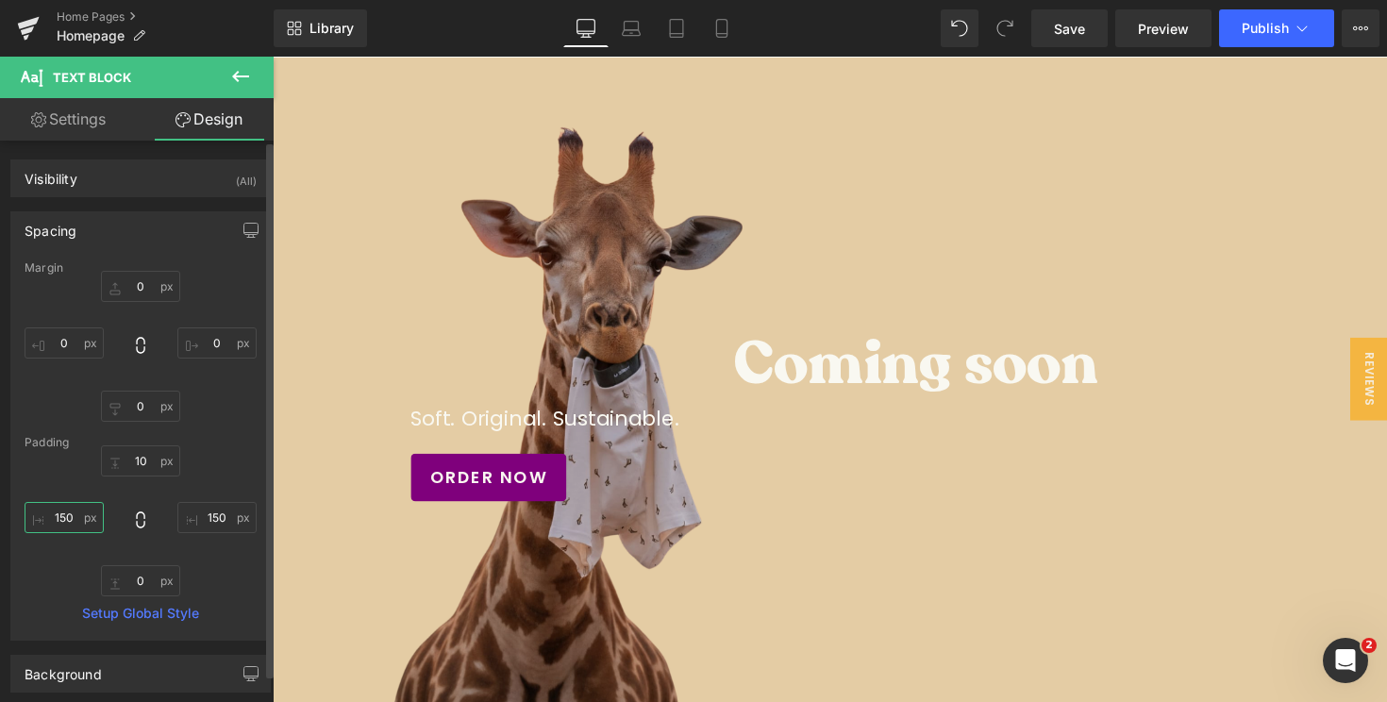
click at [61, 531] on input "150" at bounding box center [64, 517] width 79 height 31
type input "500"
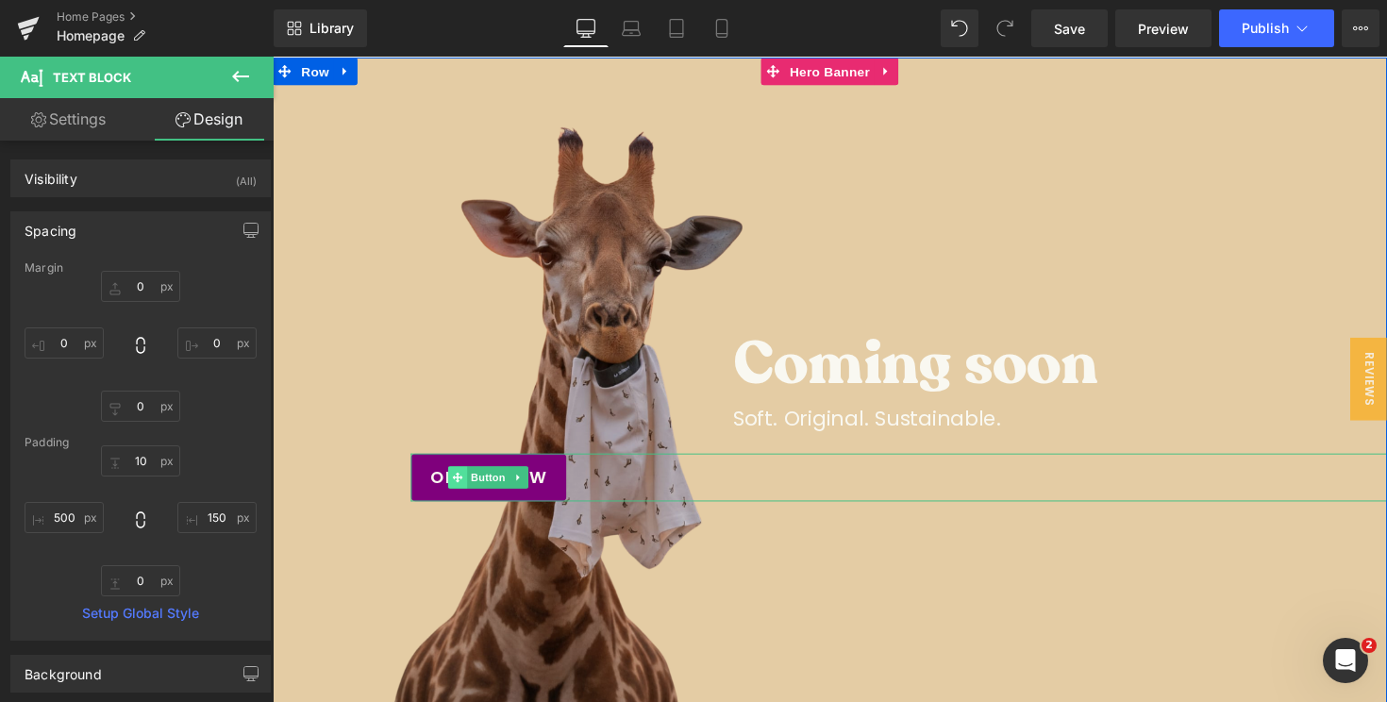
click at [453, 482] on span at bounding box center [463, 488] width 20 height 23
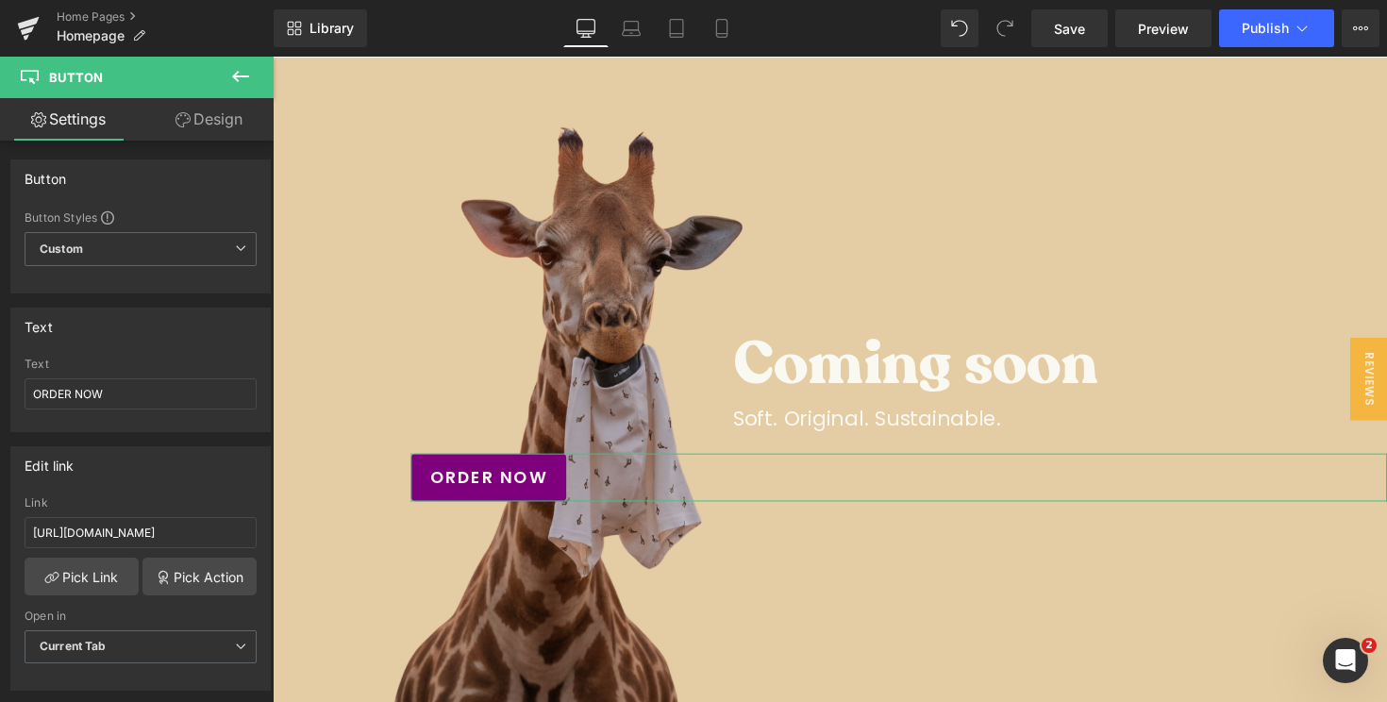
click at [208, 134] on link "Design" at bounding box center [209, 119] width 137 height 42
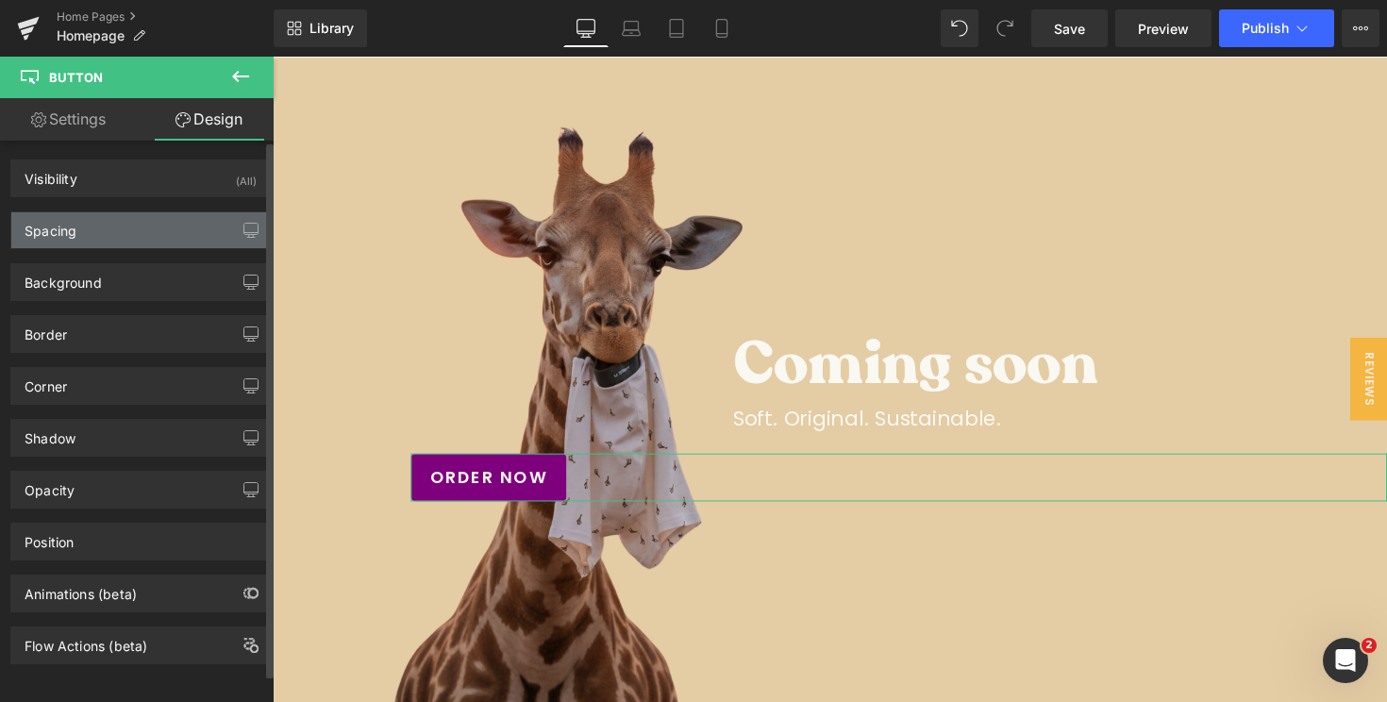
click at [96, 231] on div "Spacing" at bounding box center [140, 230] width 259 height 36
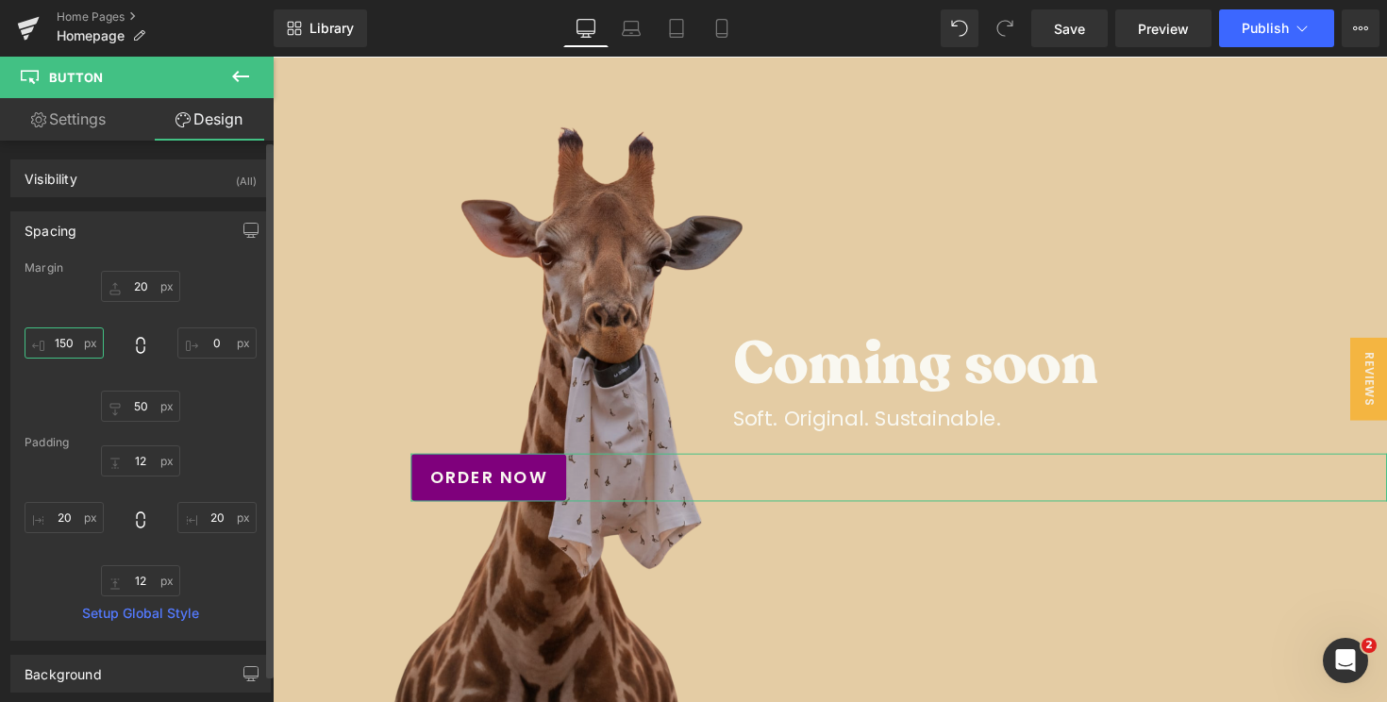
click at [65, 341] on input "150" at bounding box center [64, 342] width 79 height 31
click at [71, 520] on input "20" at bounding box center [64, 517] width 79 height 31
click at [65, 520] on input "20" at bounding box center [64, 517] width 79 height 31
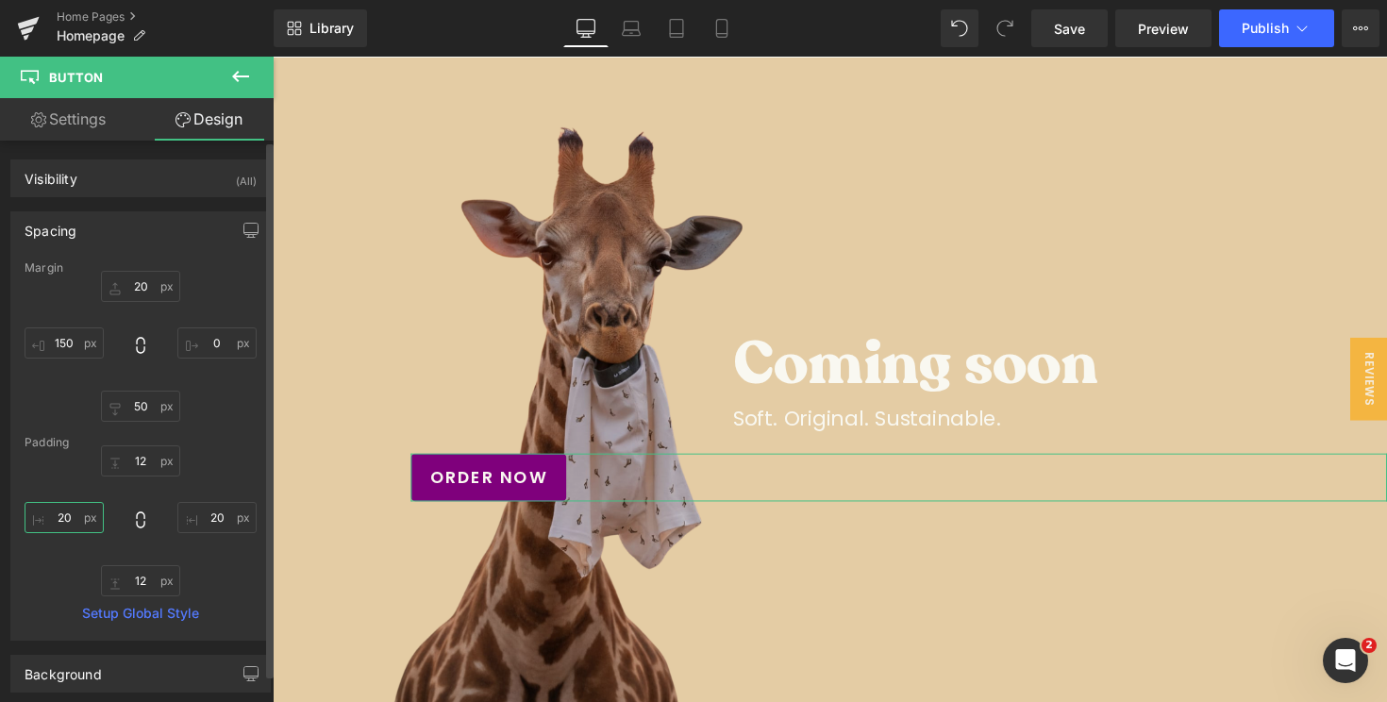
click at [65, 520] on input "20" at bounding box center [64, 517] width 79 height 31
click at [66, 348] on input "150" at bounding box center [64, 342] width 79 height 31
click at [68, 343] on input "150" at bounding box center [64, 342] width 79 height 31
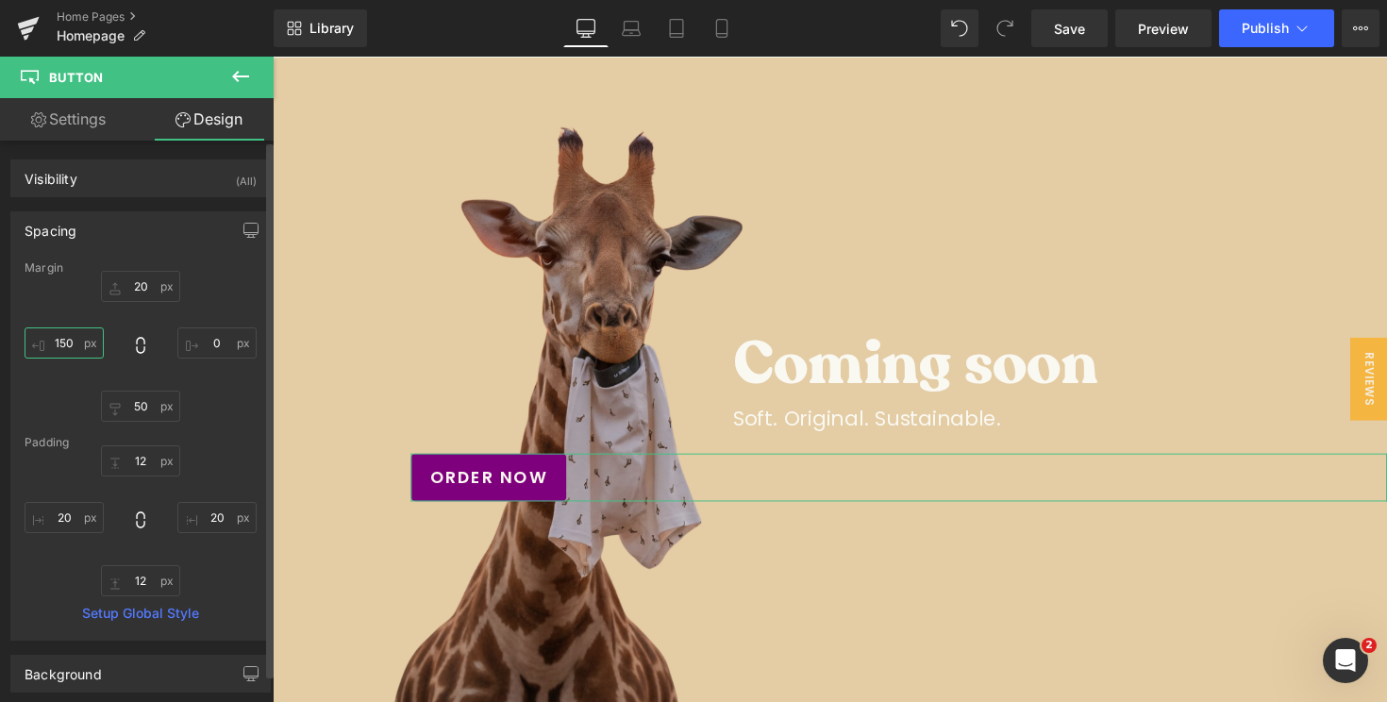
click at [68, 343] on input "150" at bounding box center [64, 342] width 79 height 31
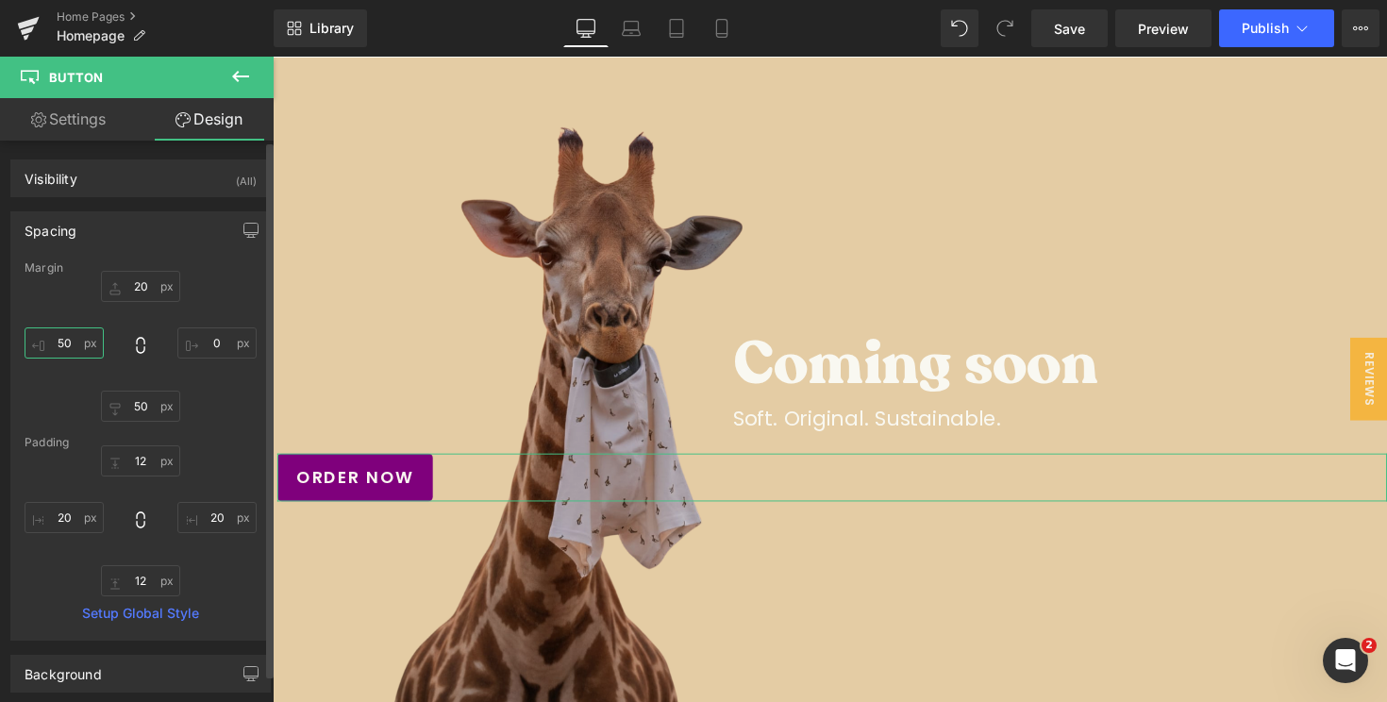
type input "500"
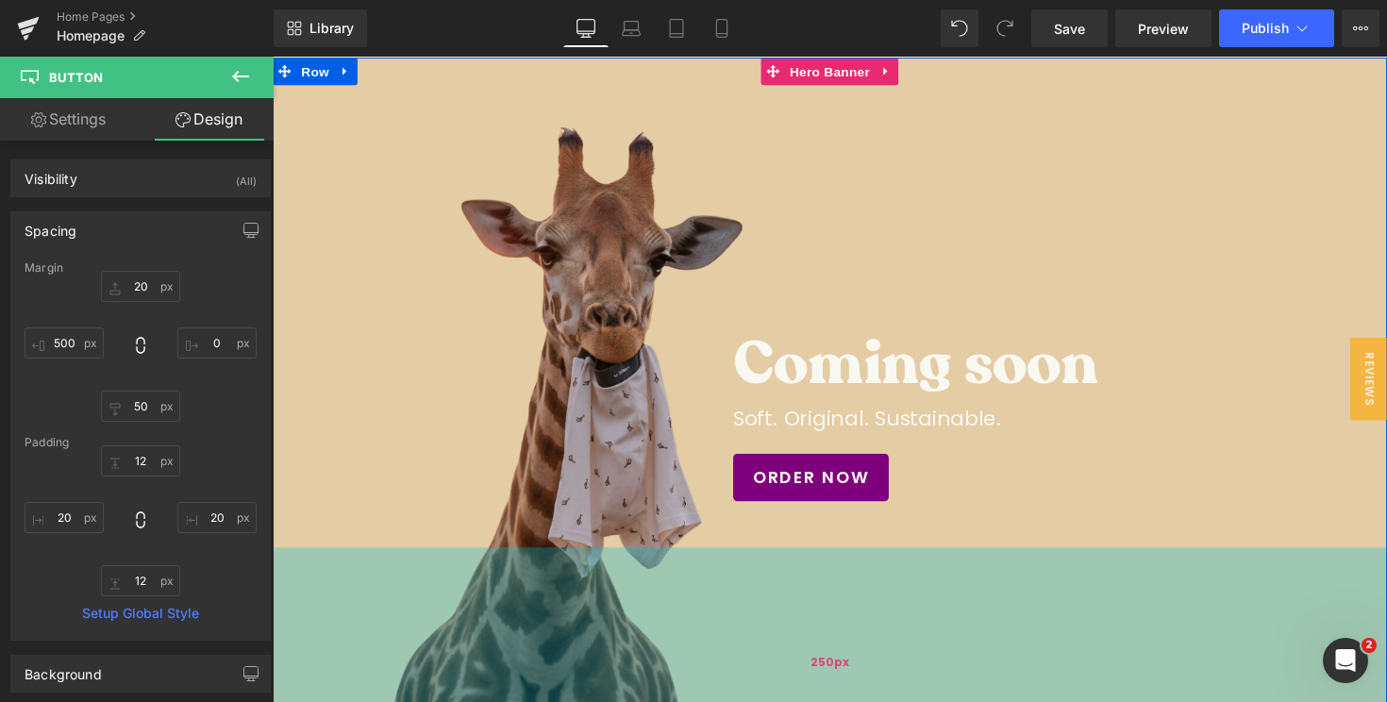
click at [854, 572] on div "250px" at bounding box center [844, 678] width 1142 height 236
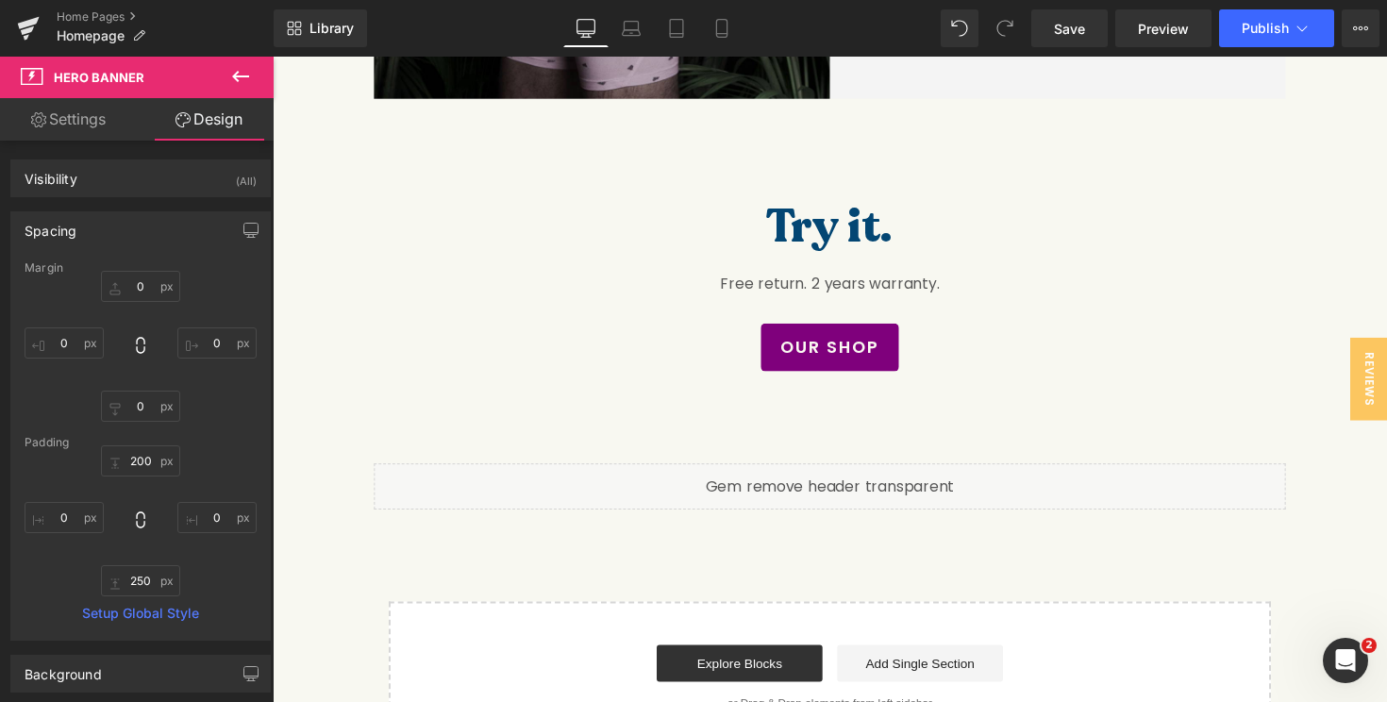
scroll to position [3719, 0]
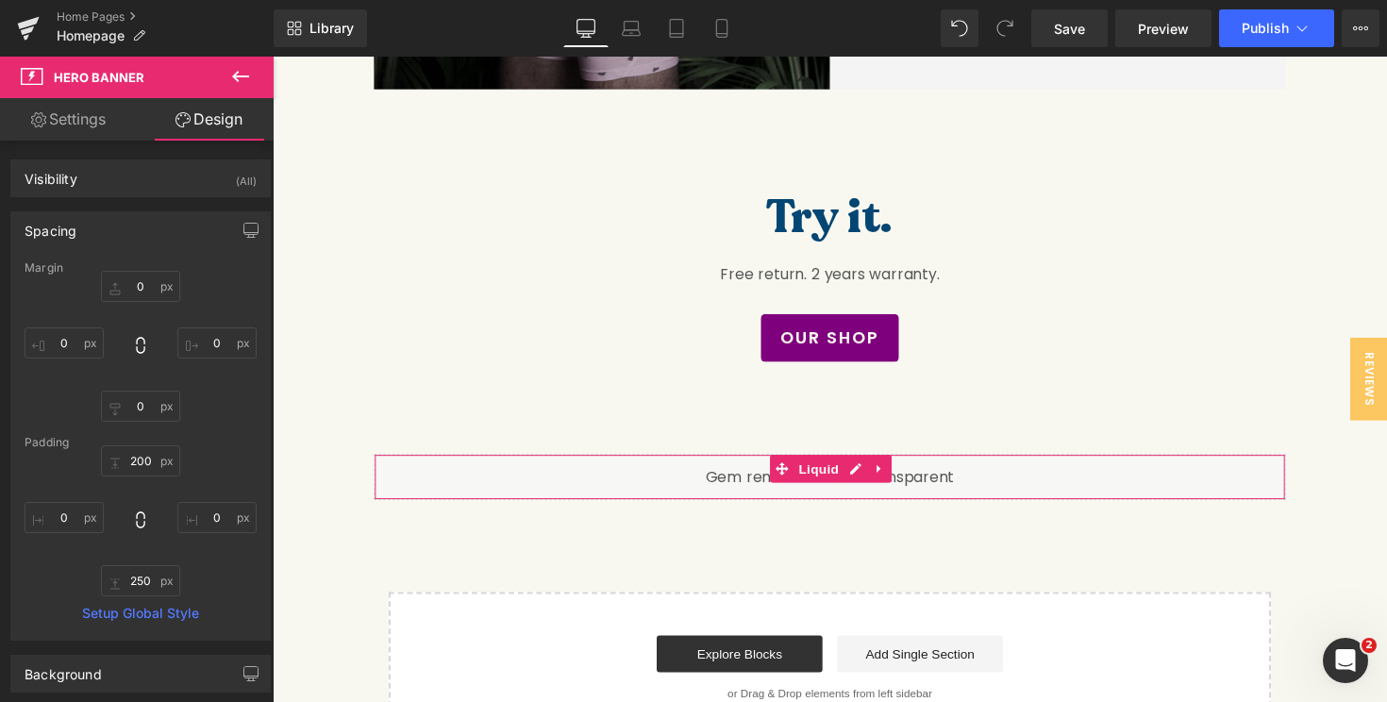
click at [816, 464] on div "Liquid" at bounding box center [843, 487] width 934 height 47
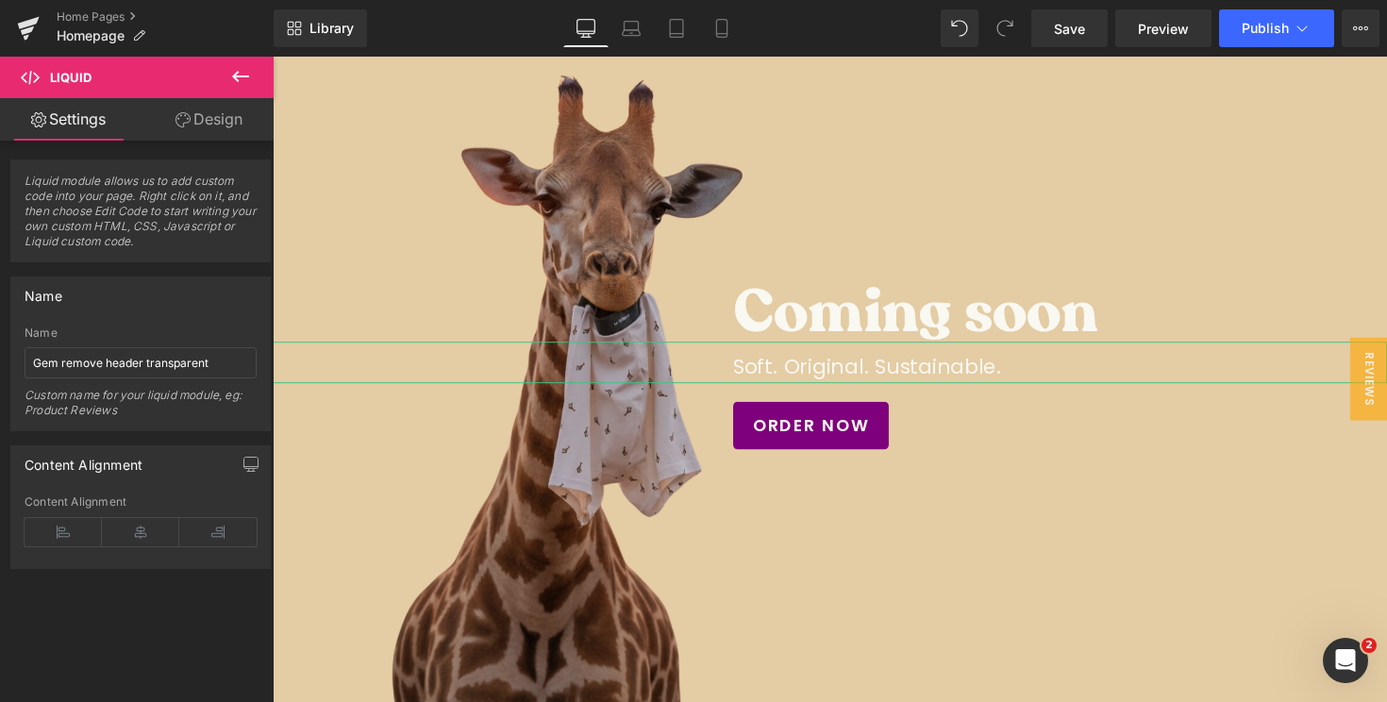
scroll to position [196, 0]
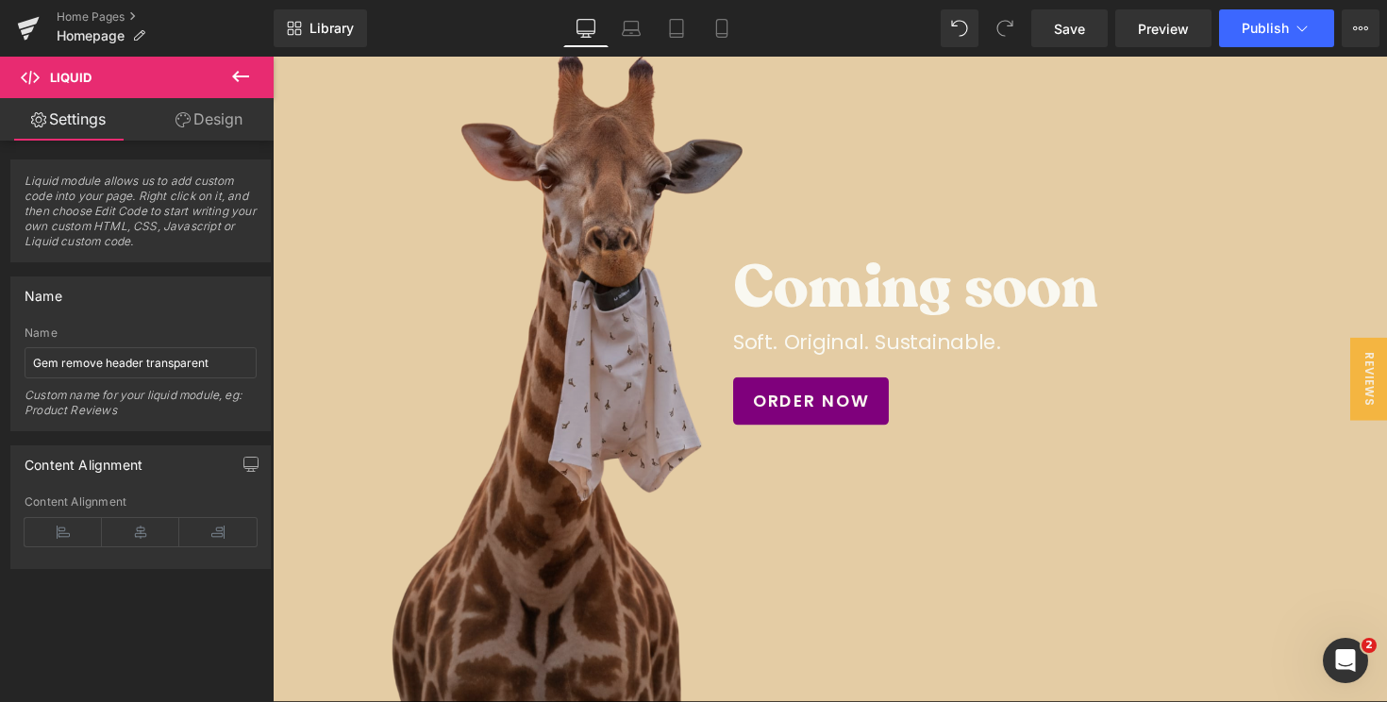
click at [175, 137] on link "Design" at bounding box center [209, 119] width 137 height 42
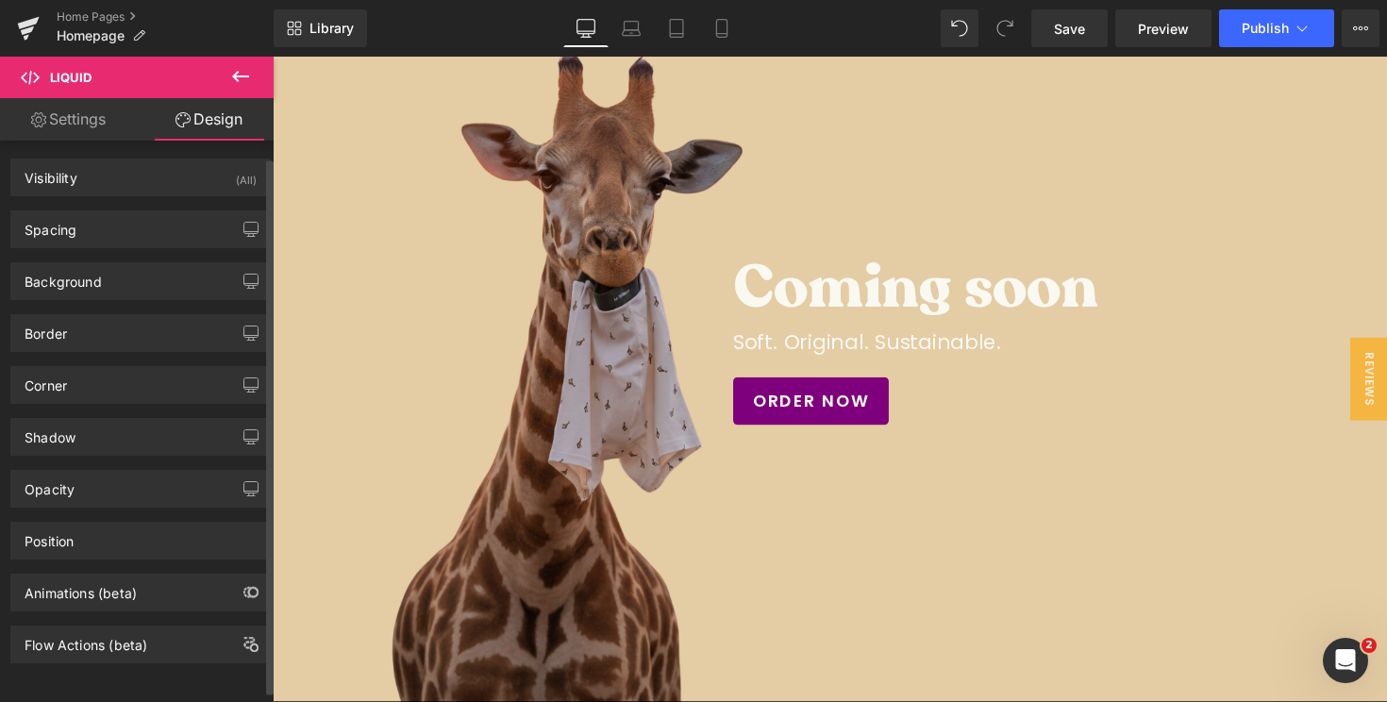
scroll to position [0, 0]
click at [67, 112] on link "Settings" at bounding box center [68, 119] width 137 height 42
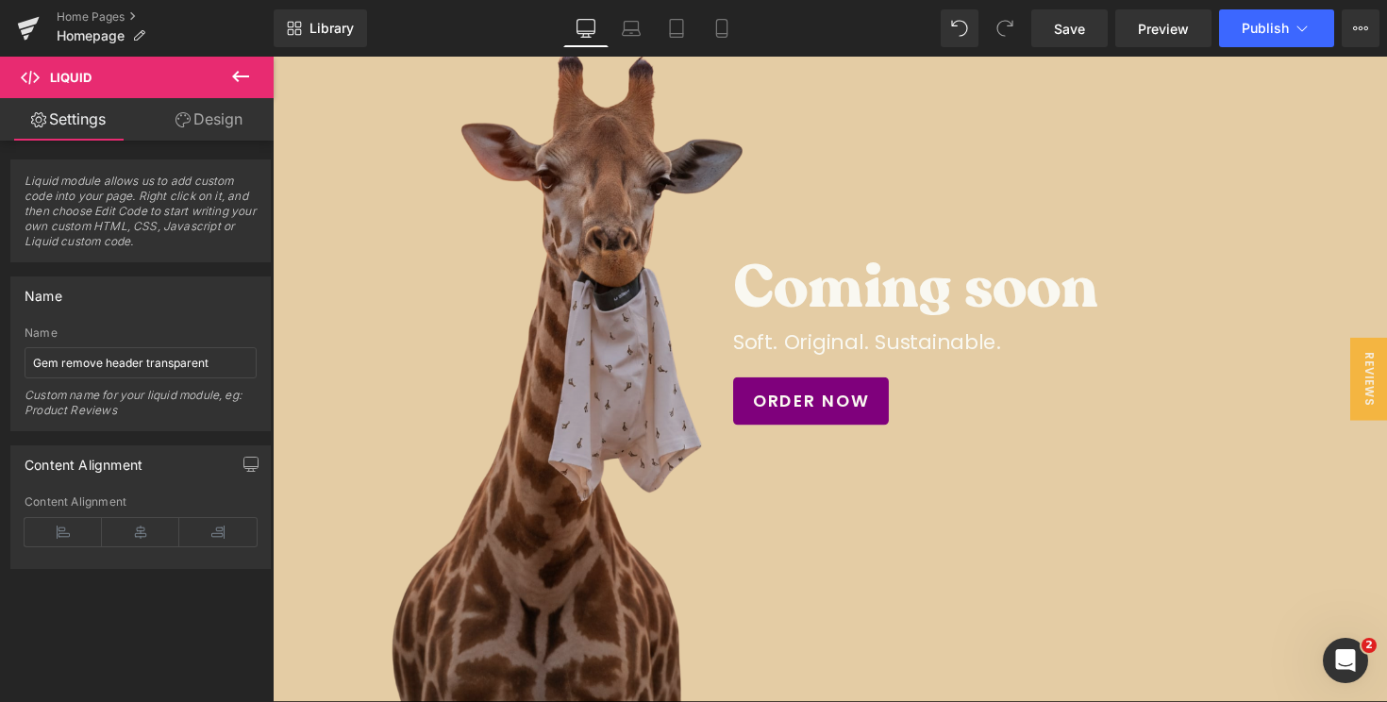
click at [241, 75] on icon at bounding box center [240, 76] width 17 height 11
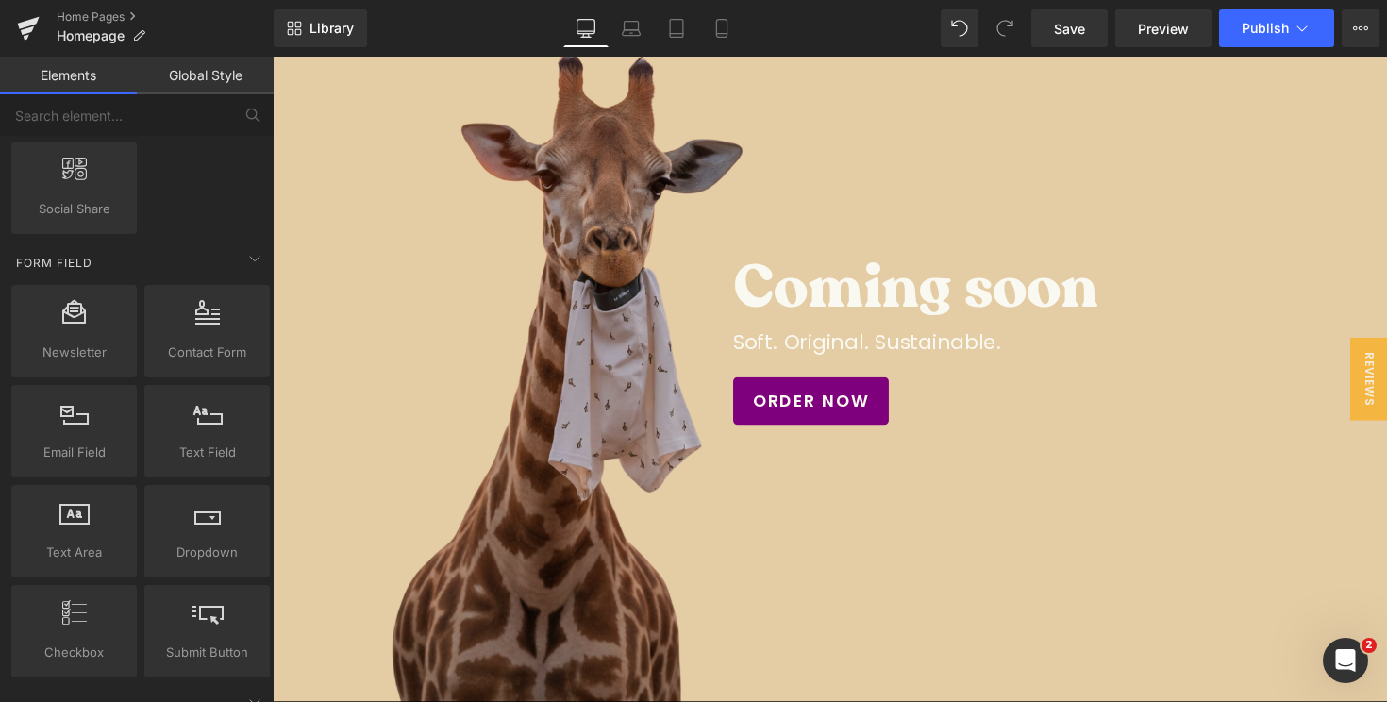
scroll to position [2445, 0]
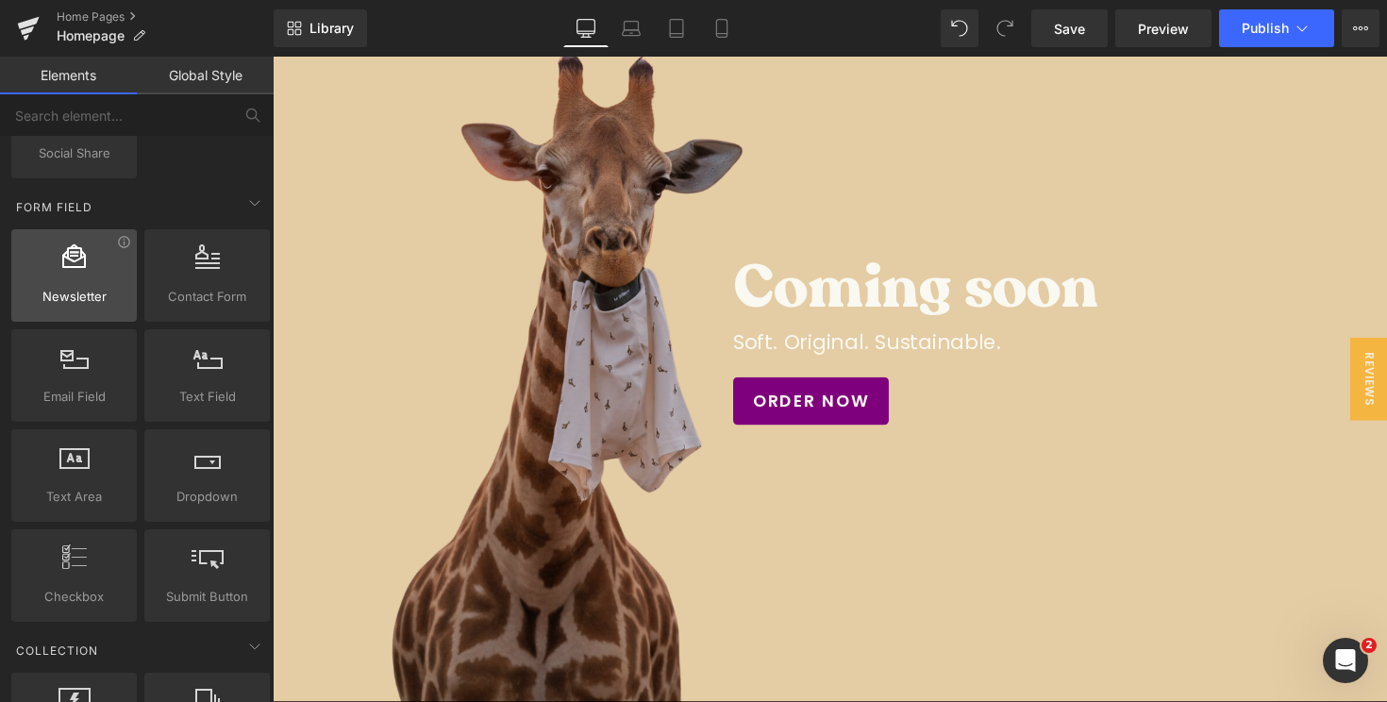
click at [77, 277] on div at bounding box center [74, 265] width 114 height 42
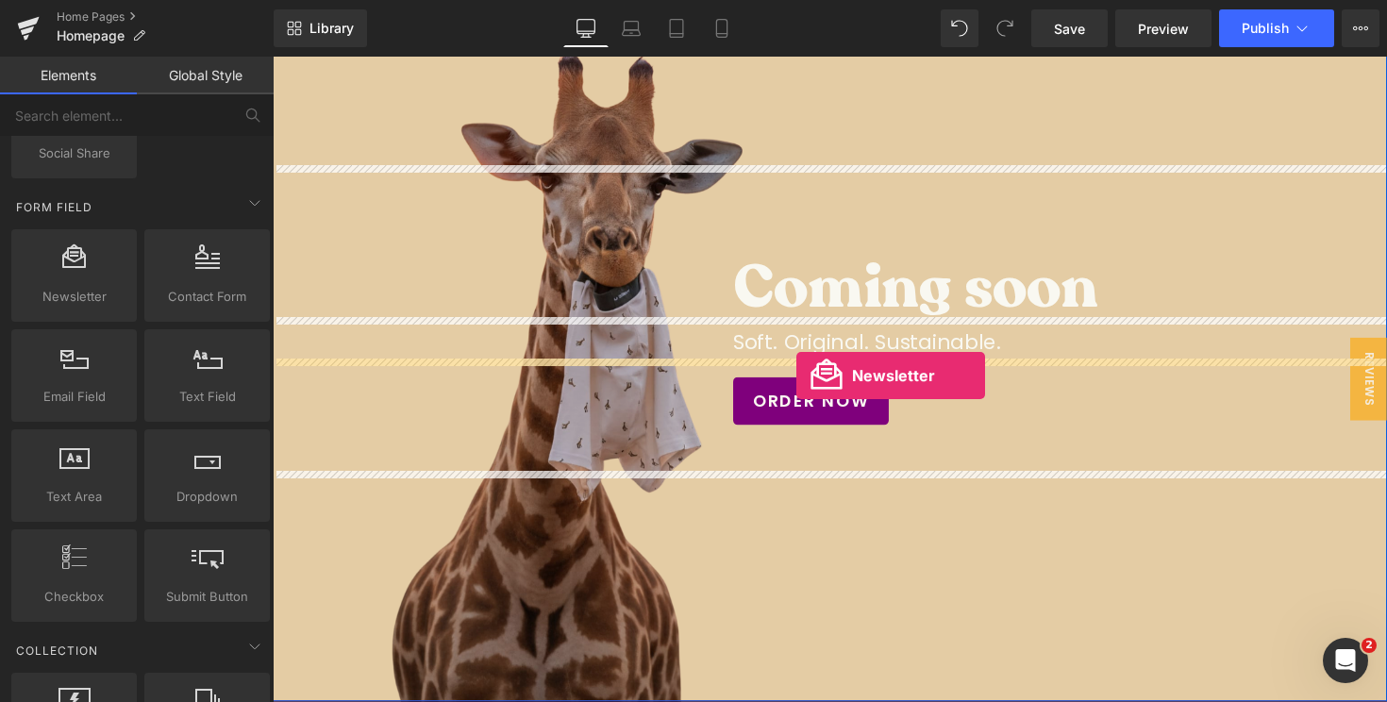
drag, startPoint x: 350, startPoint y: 334, endPoint x: 810, endPoint y: 383, distance: 462.1
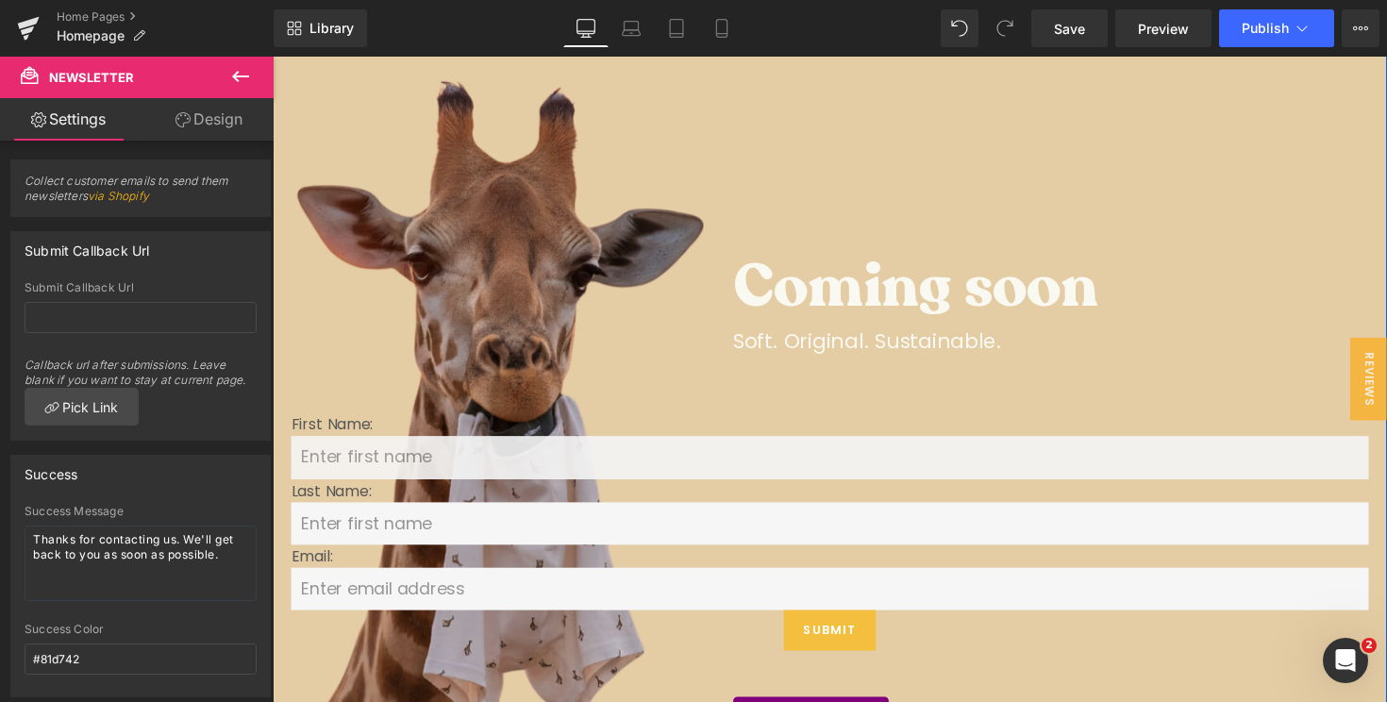
scroll to position [201, 0]
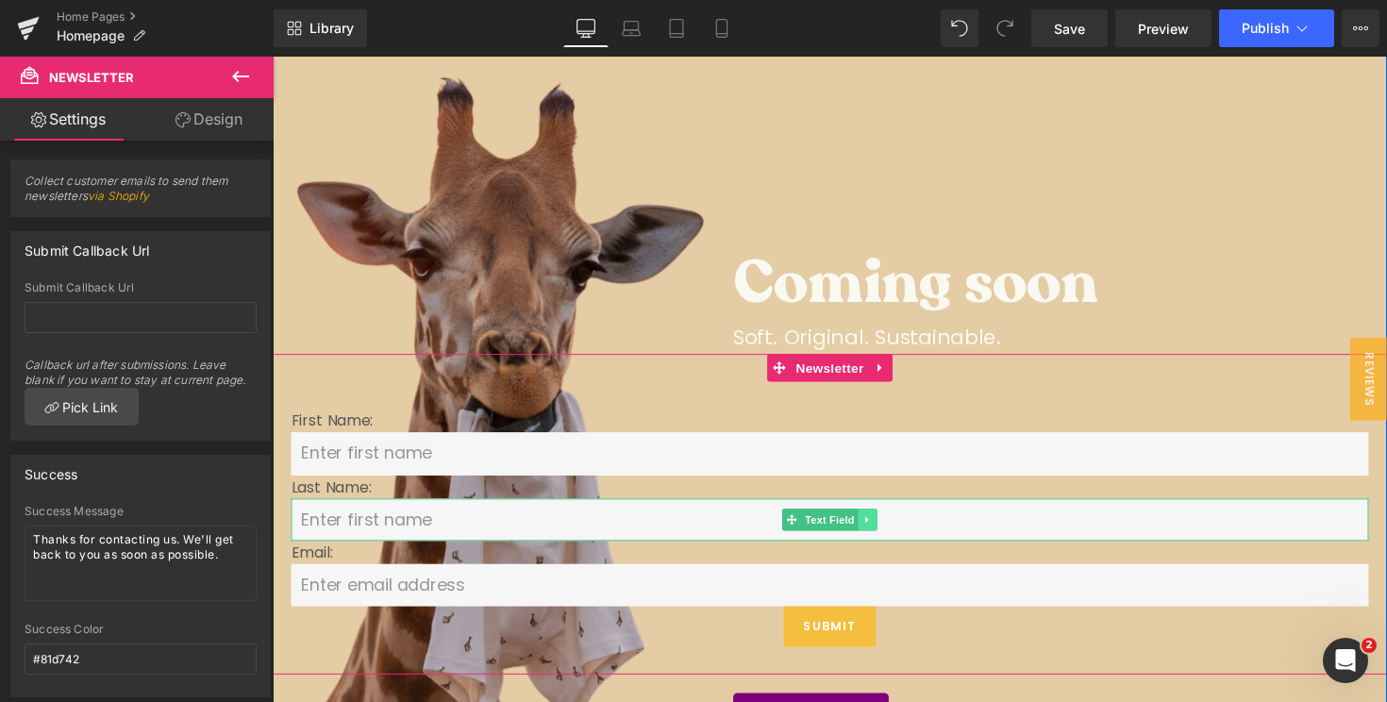
click at [885, 520] on link at bounding box center [883, 531] width 20 height 23
click at [893, 535] on icon at bounding box center [892, 531] width 10 height 10
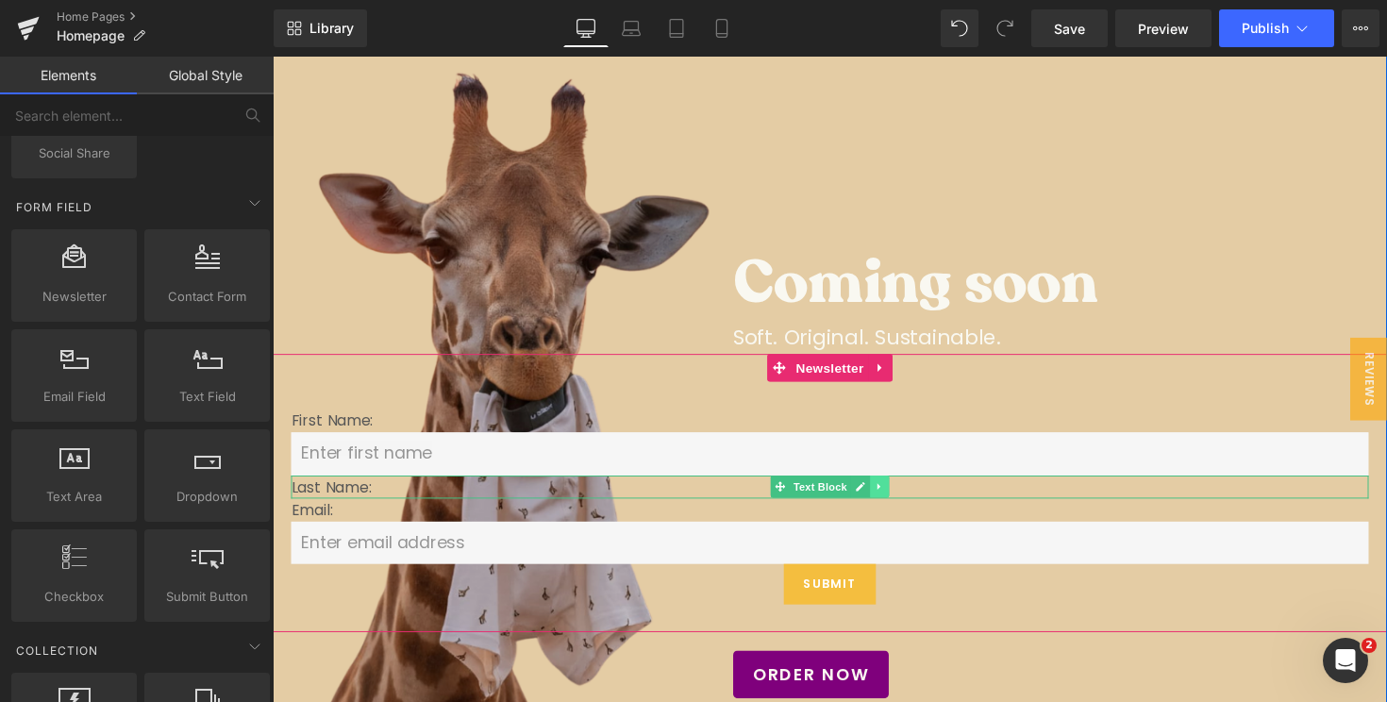
click at [895, 497] on icon at bounding box center [894, 497] width 10 height 11
click at [901, 495] on icon at bounding box center [904, 497] width 10 height 10
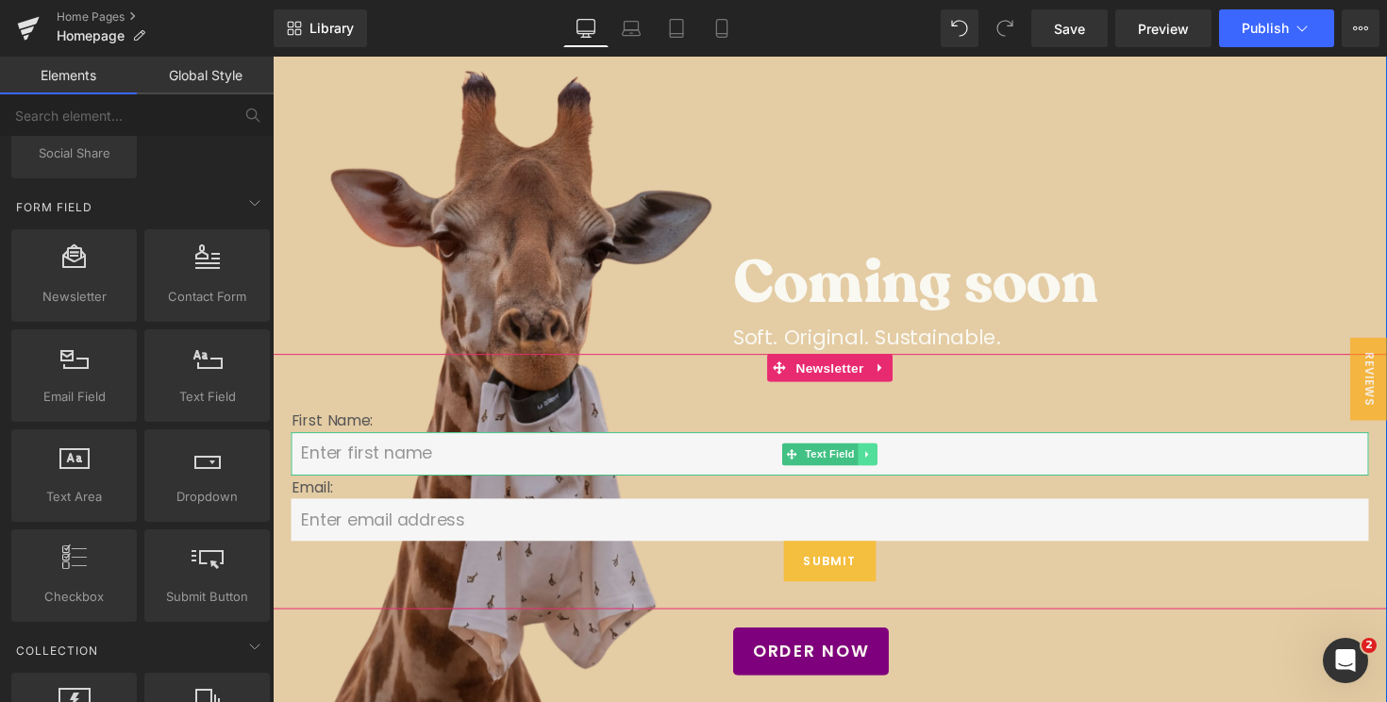
click at [887, 465] on link at bounding box center [883, 464] width 20 height 23
click at [884, 467] on link at bounding box center [892, 464] width 20 height 23
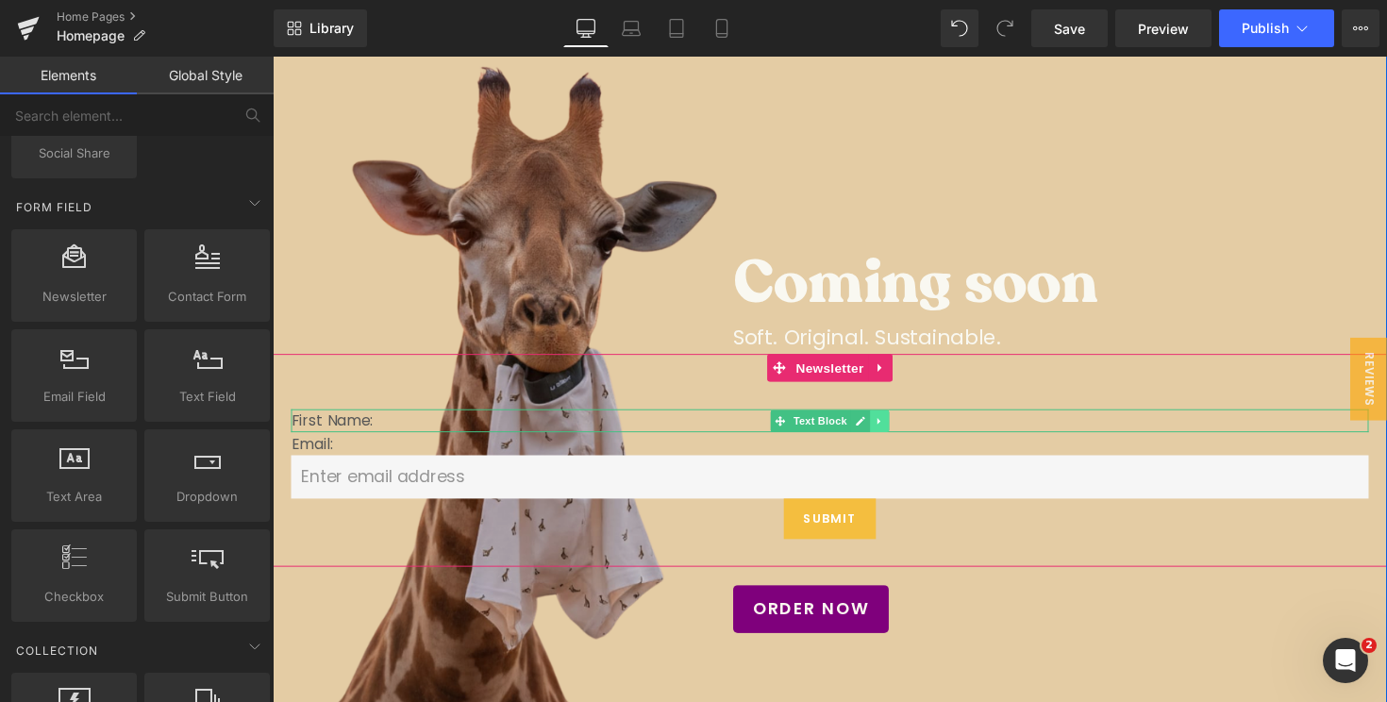
click at [891, 428] on icon at bounding box center [894, 430] width 10 height 11
click at [906, 429] on icon at bounding box center [904, 430] width 10 height 10
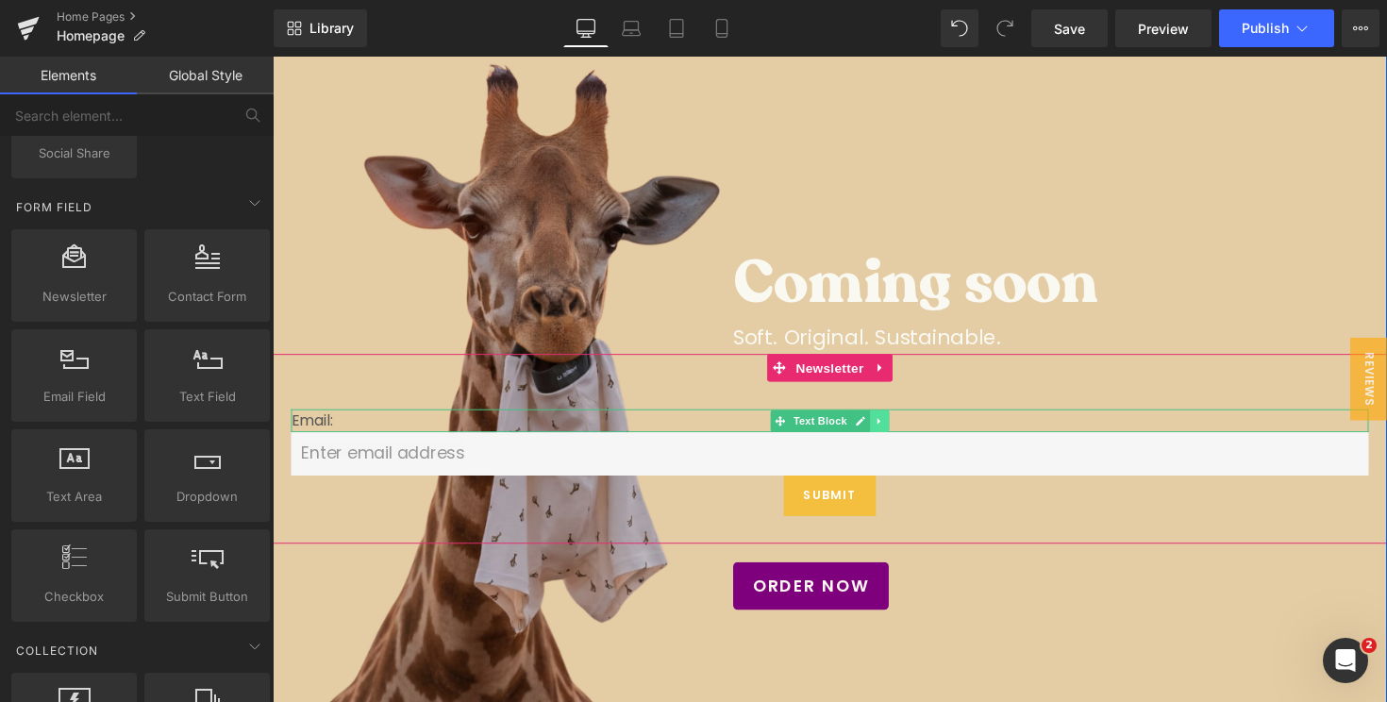
click at [900, 430] on link at bounding box center [895, 430] width 20 height 23
click at [906, 430] on icon at bounding box center [904, 430] width 10 height 10
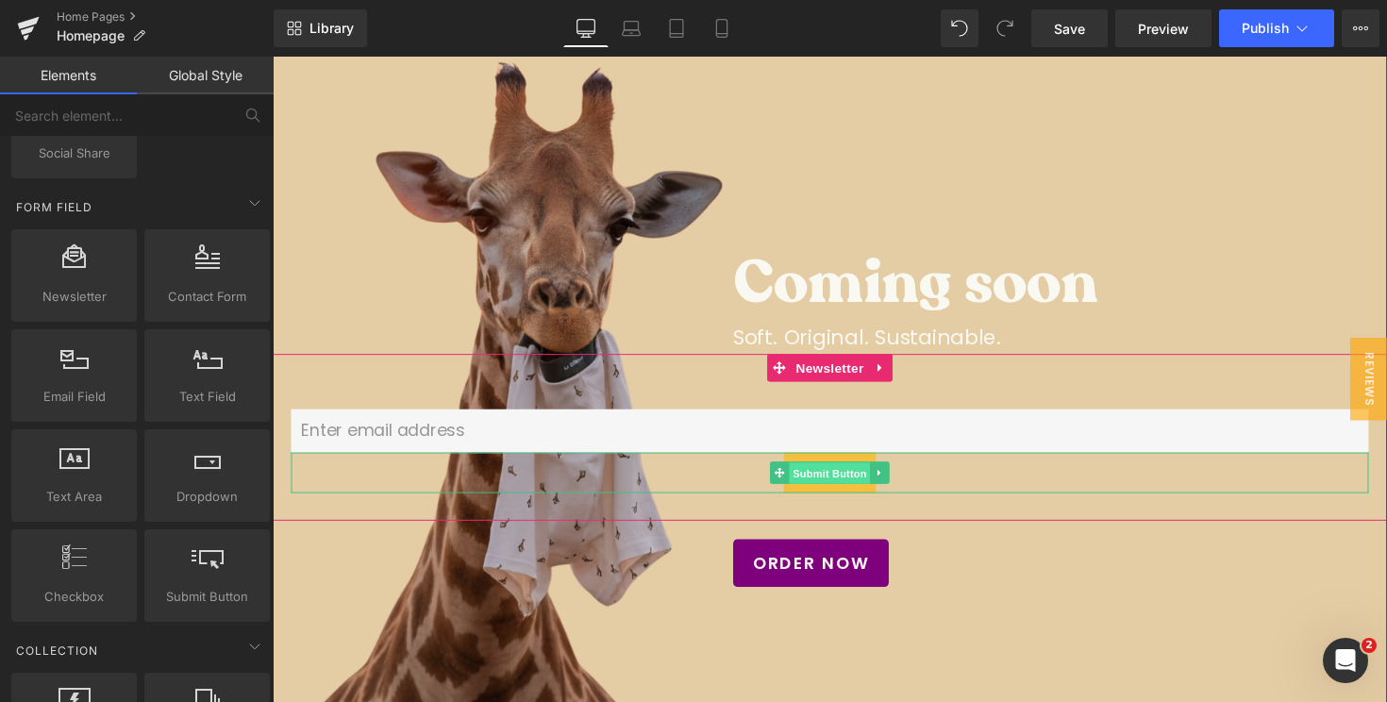
click at [844, 478] on span "Submit Button" at bounding box center [843, 484] width 83 height 23
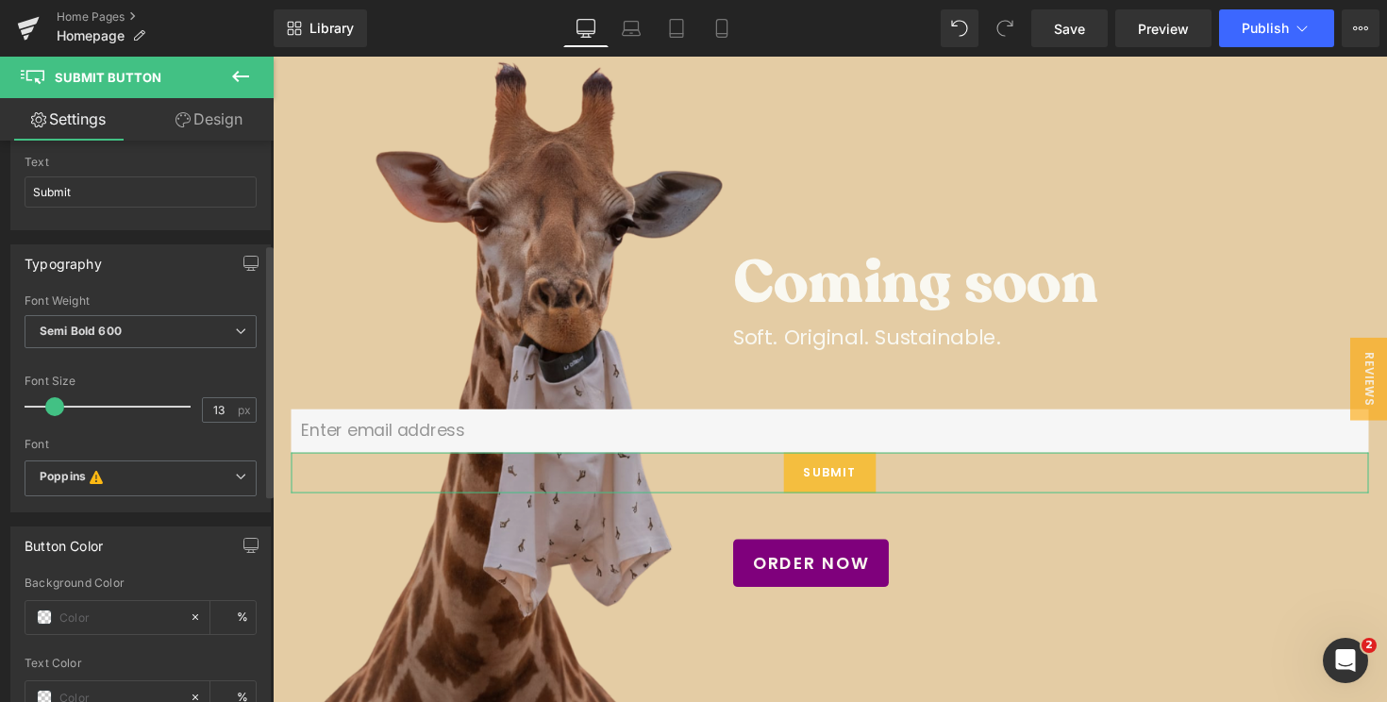
scroll to position [227, 0]
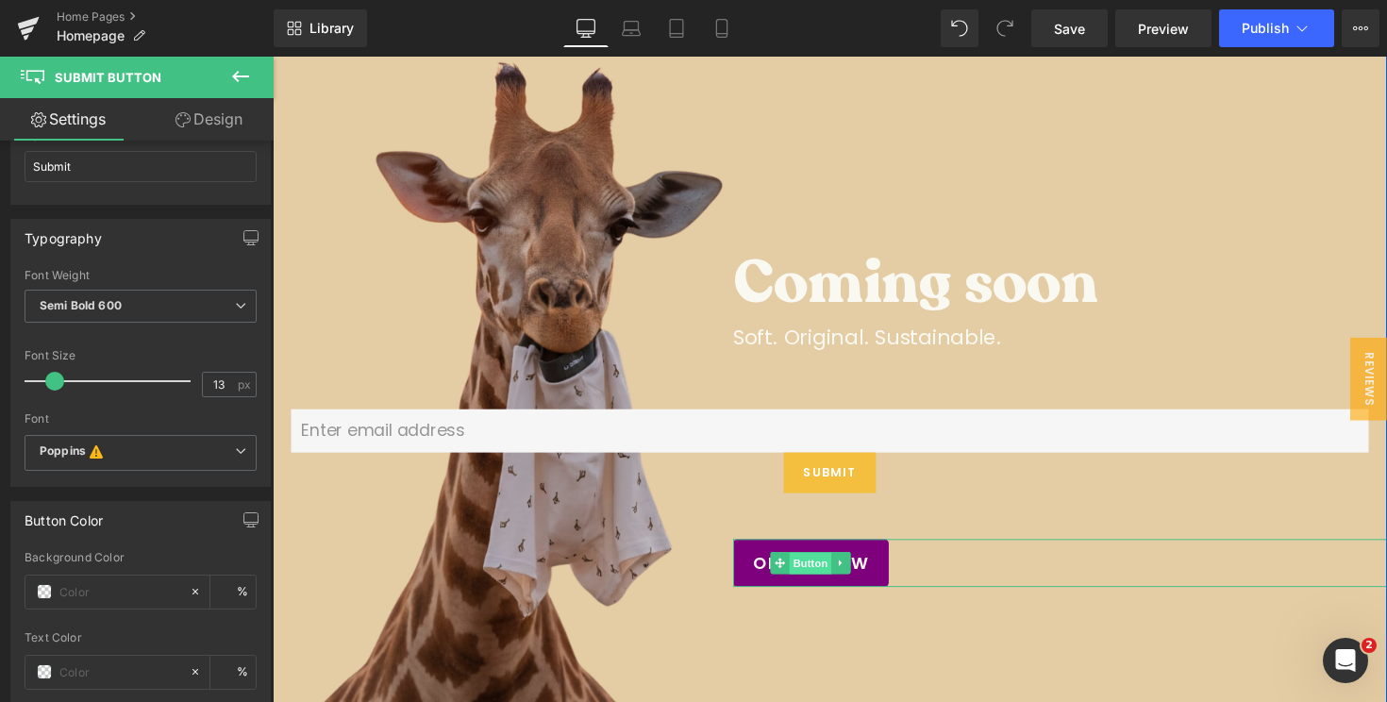
click at [817, 576] on span "Button" at bounding box center [823, 576] width 43 height 23
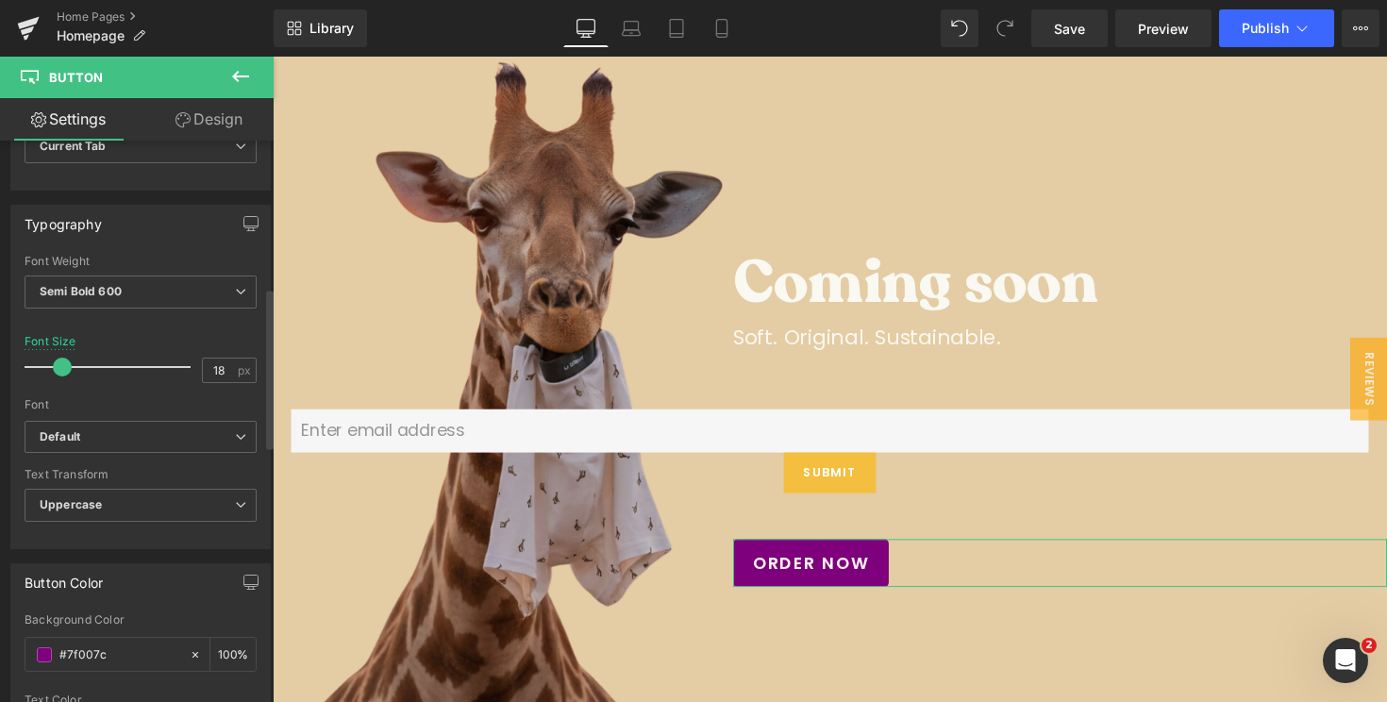
scroll to position [513, 0]
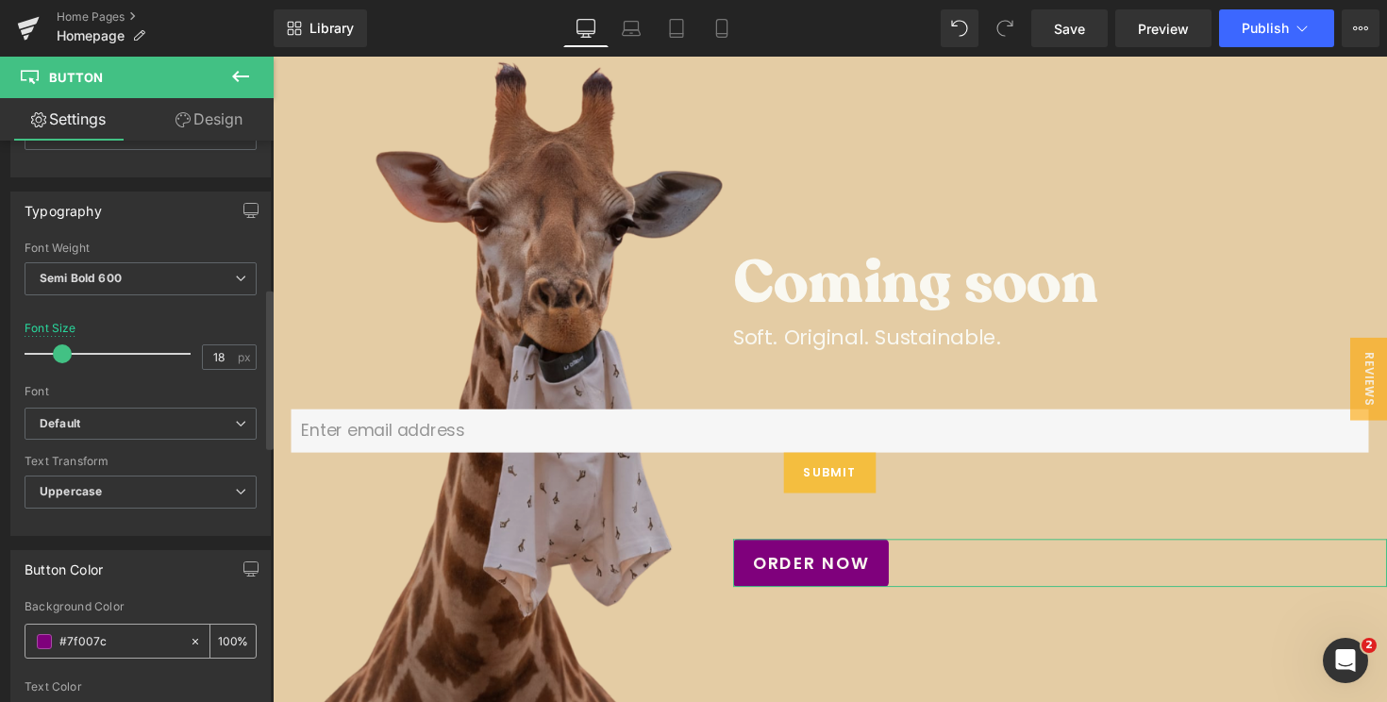
click at [97, 640] on input "#7f007c" at bounding box center [119, 641] width 121 height 21
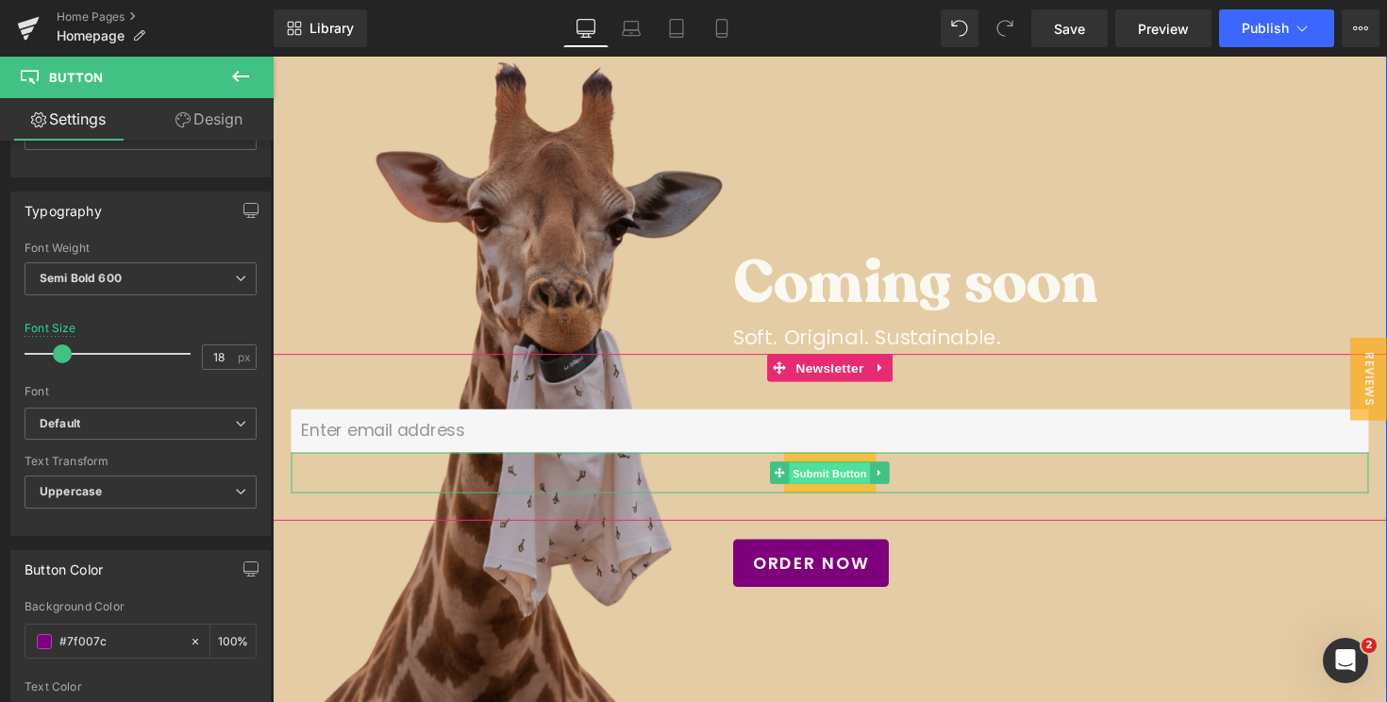
click at [861, 484] on span "Submit Button" at bounding box center [843, 484] width 83 height 23
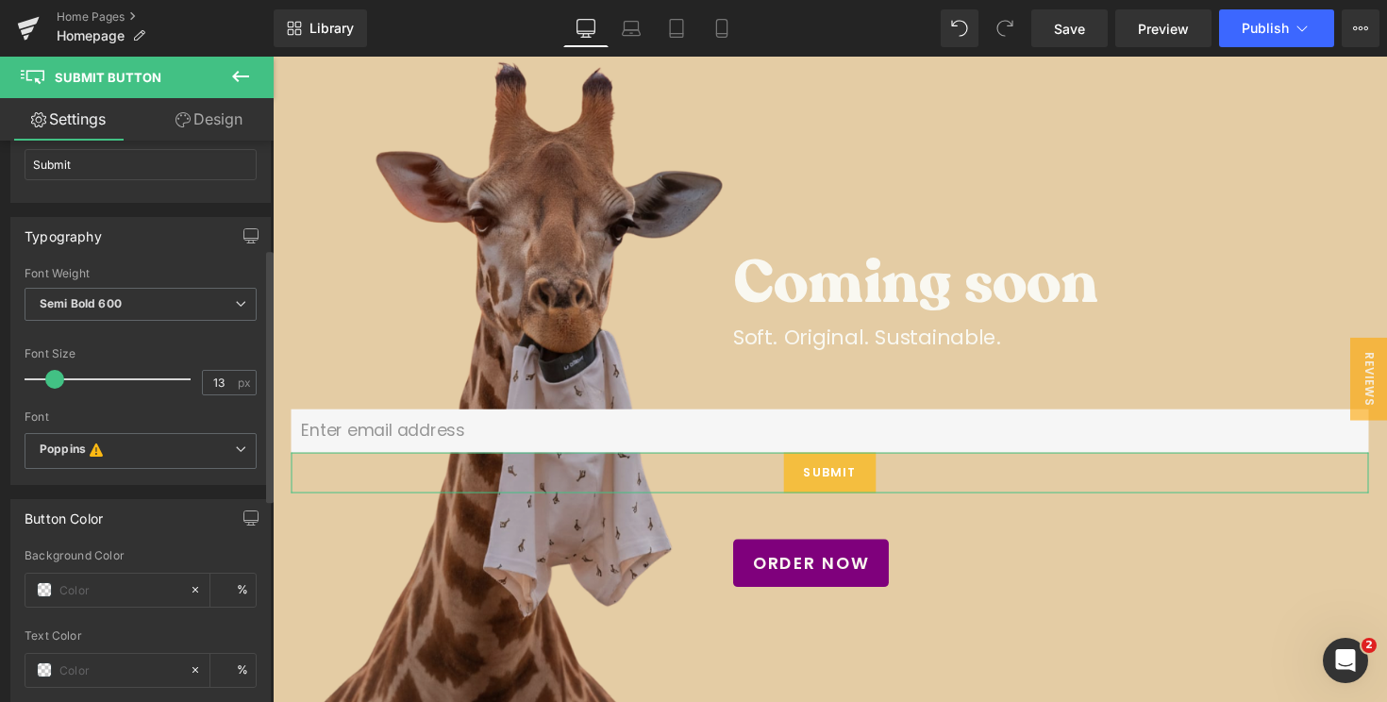
scroll to position [254, 0]
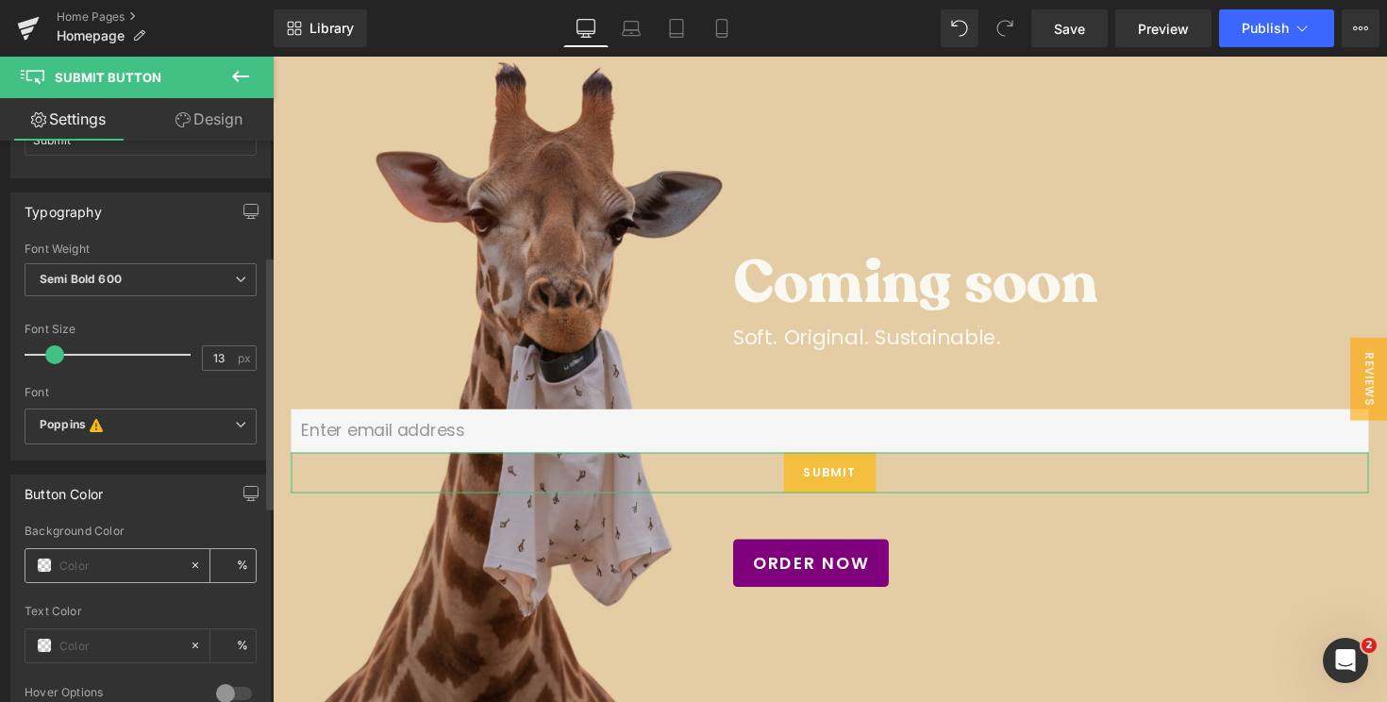
click at [89, 562] on input "text" at bounding box center [119, 565] width 121 height 21
paste input "#7f007c"
type input "#7f007c"
click at [151, 513] on div "Button Color Background Color #7f007c % Text Color % 0 Hover Options Background…" at bounding box center [140, 601] width 260 height 253
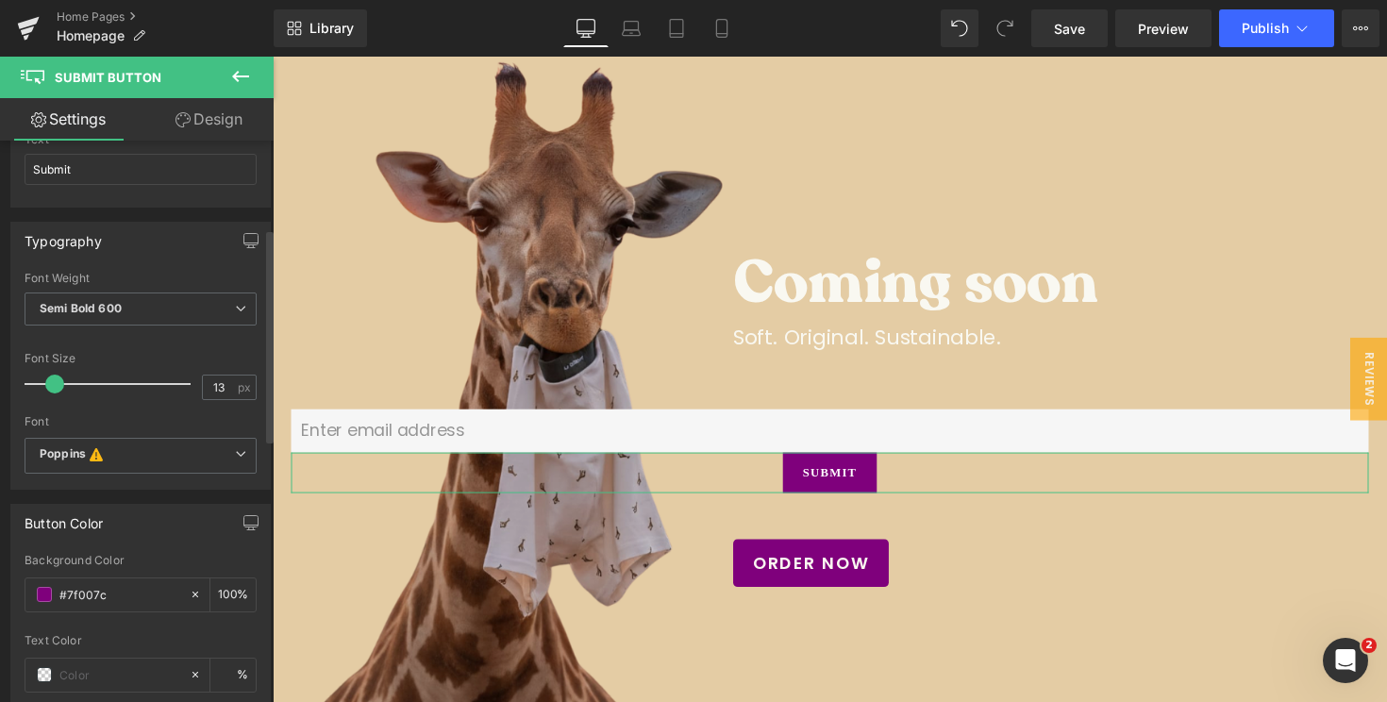
scroll to position [221, 0]
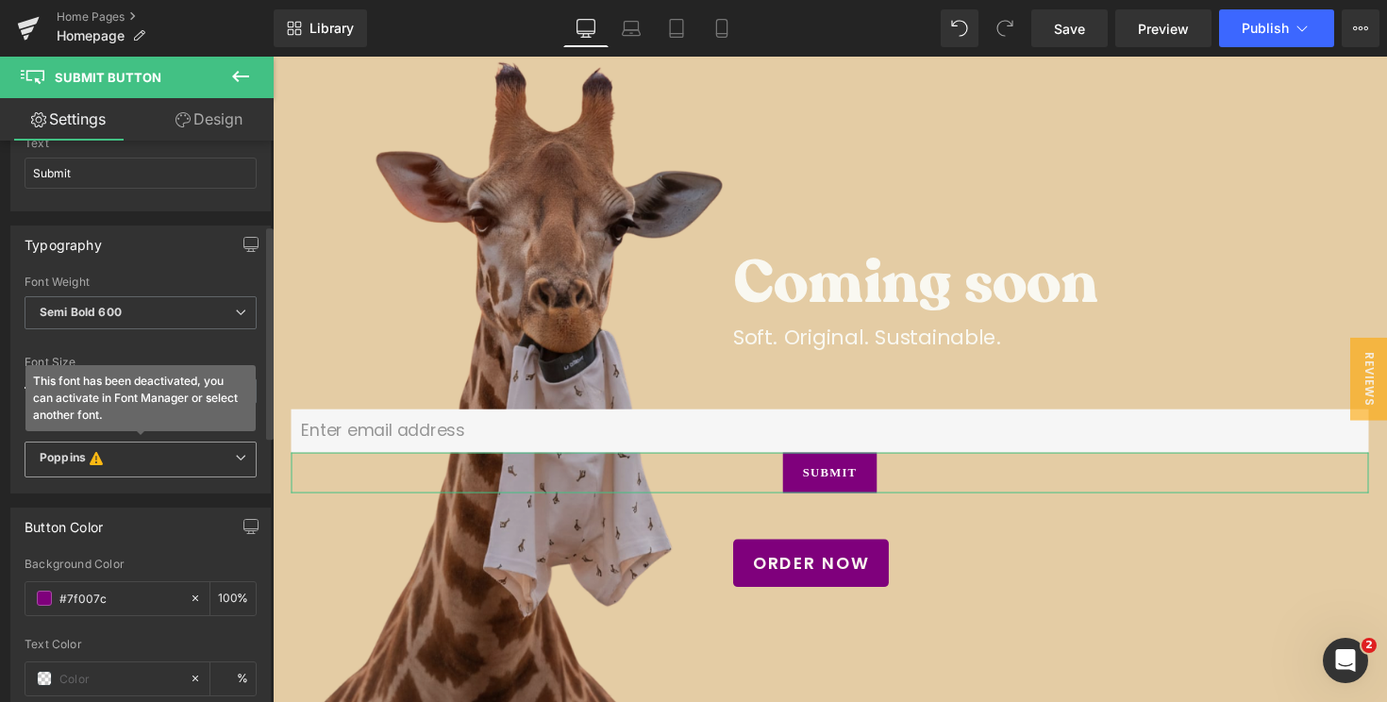
click at [148, 482] on div "Poppins This font has been deactivated, you can activate in Font Manager or sel…" at bounding box center [141, 465] width 232 height 46
click at [148, 474] on span "Poppins This font has been deactivated, you can activate in Font Manager or sel…" at bounding box center [141, 460] width 232 height 36
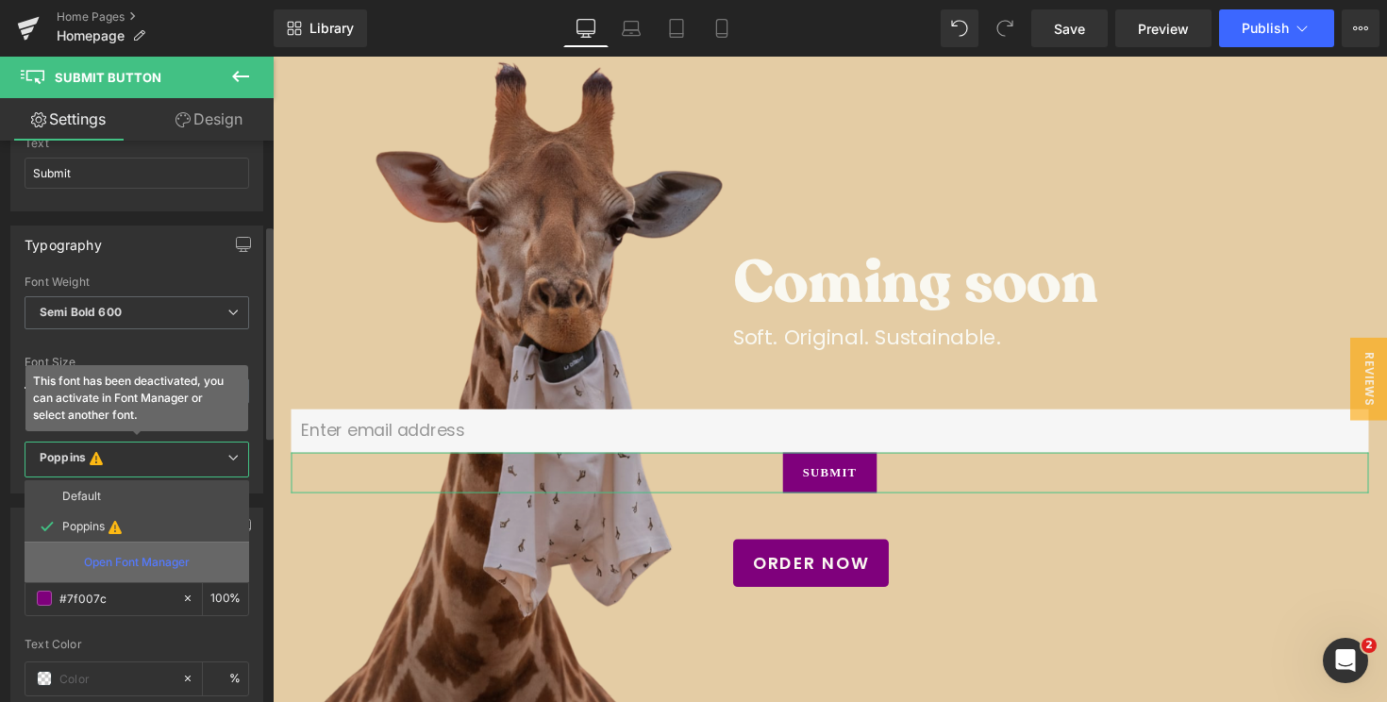
click at [140, 563] on p "Open Font Manager" at bounding box center [137, 562] width 106 height 17
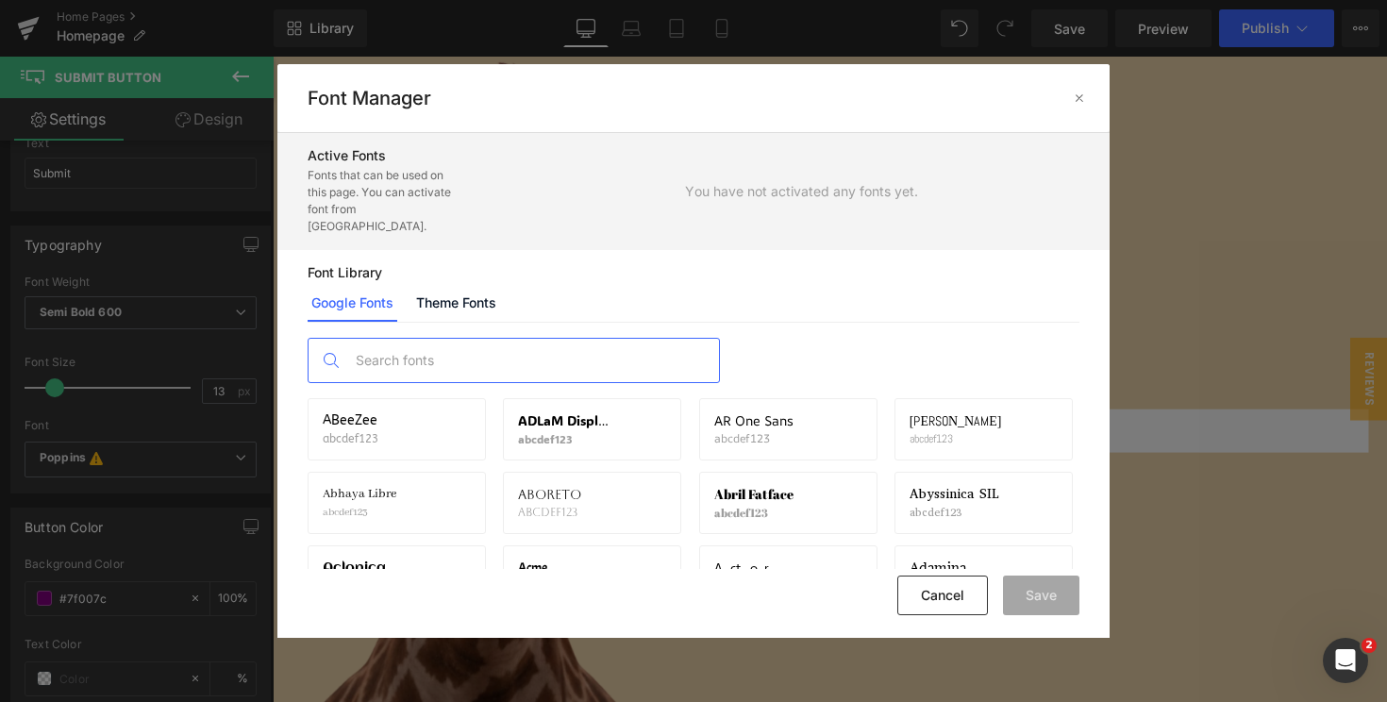
click at [429, 346] on input "text" at bounding box center [532, 360] width 373 height 43
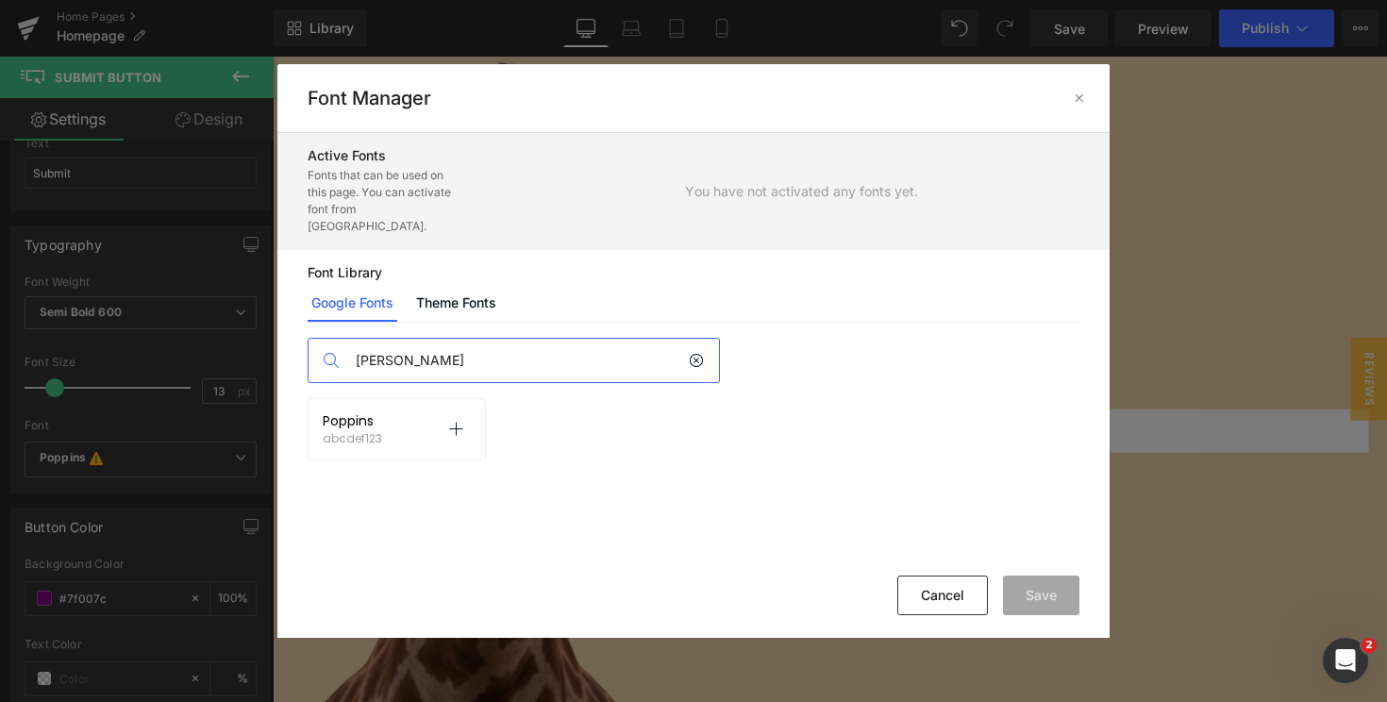
type input "popp"
click at [431, 413] on div "Poppins abcdef123 Activate font" at bounding box center [397, 429] width 148 height 32
click at [460, 422] on icon at bounding box center [455, 429] width 15 height 15
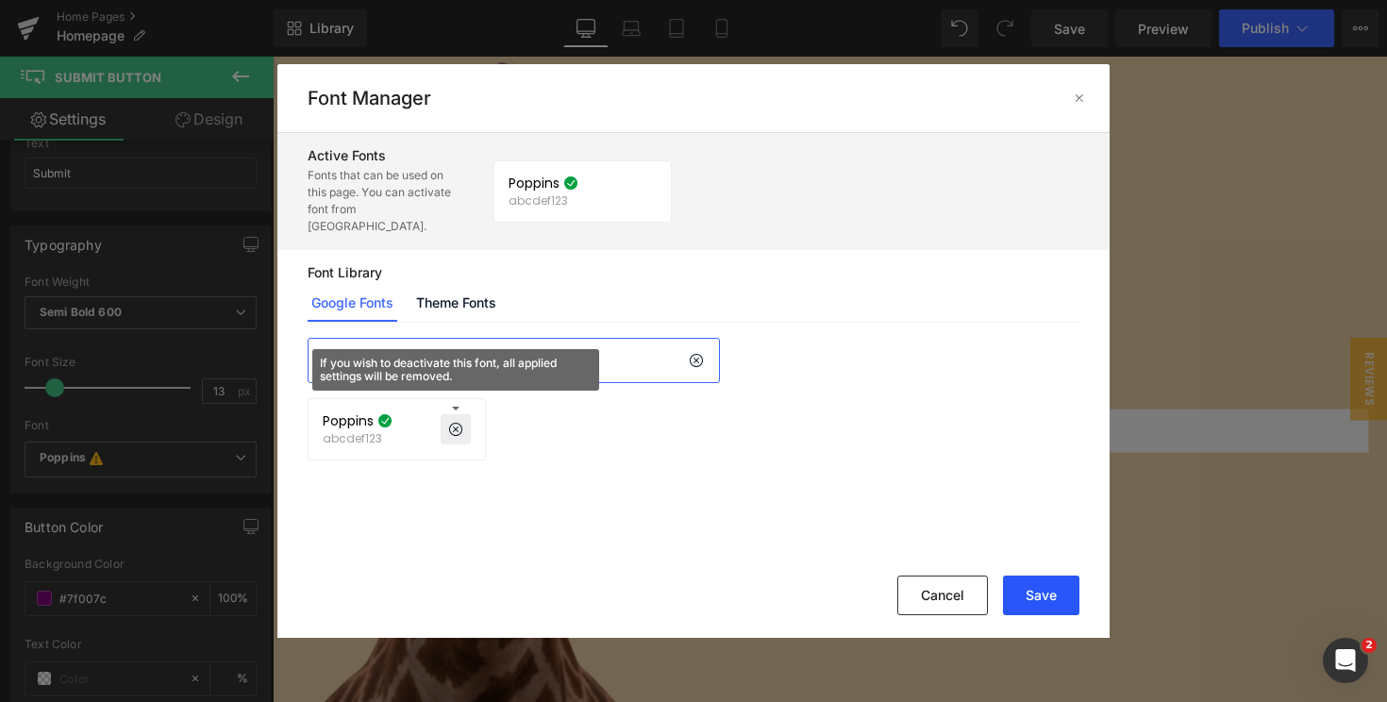
click at [1029, 596] on button "Save" at bounding box center [1041, 596] width 76 height 40
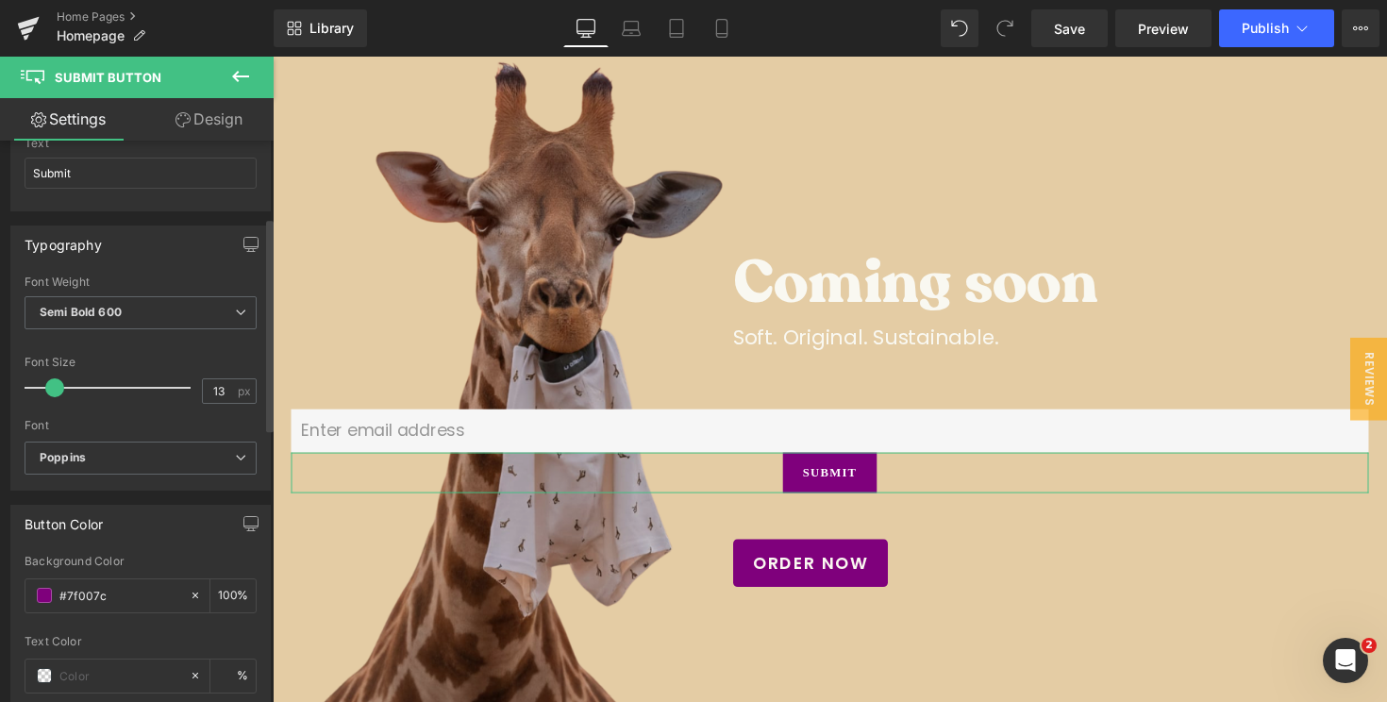
scroll to position [200, 0]
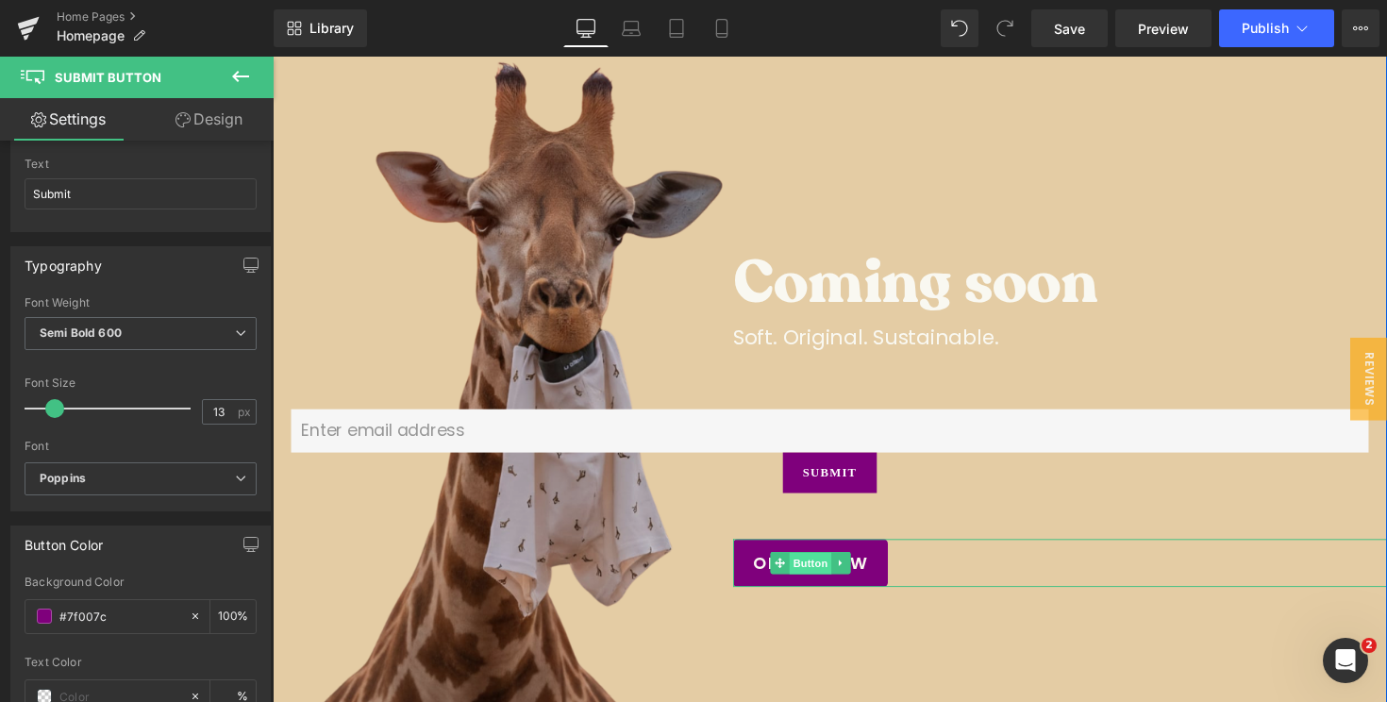
click at [809, 577] on span "Button" at bounding box center [823, 576] width 43 height 23
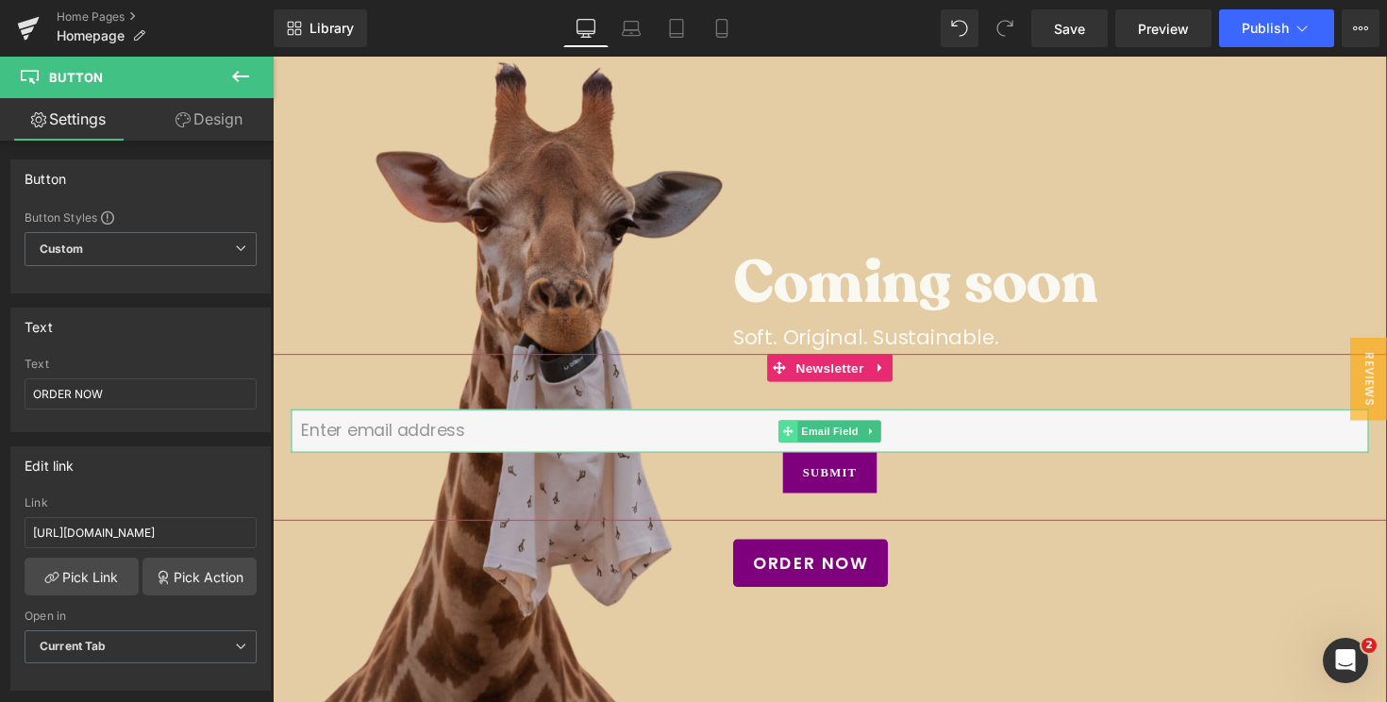
click at [797, 439] on icon at bounding box center [800, 440] width 10 height 10
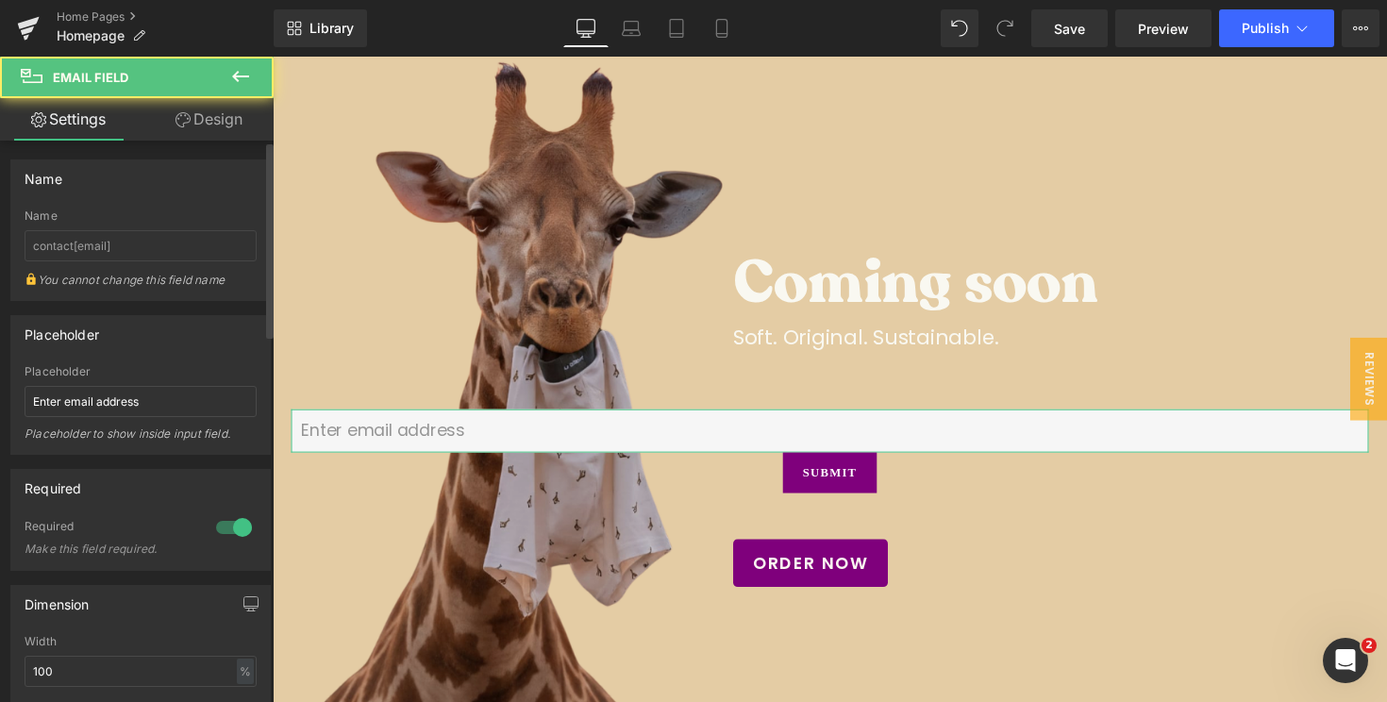
scroll to position [18, 0]
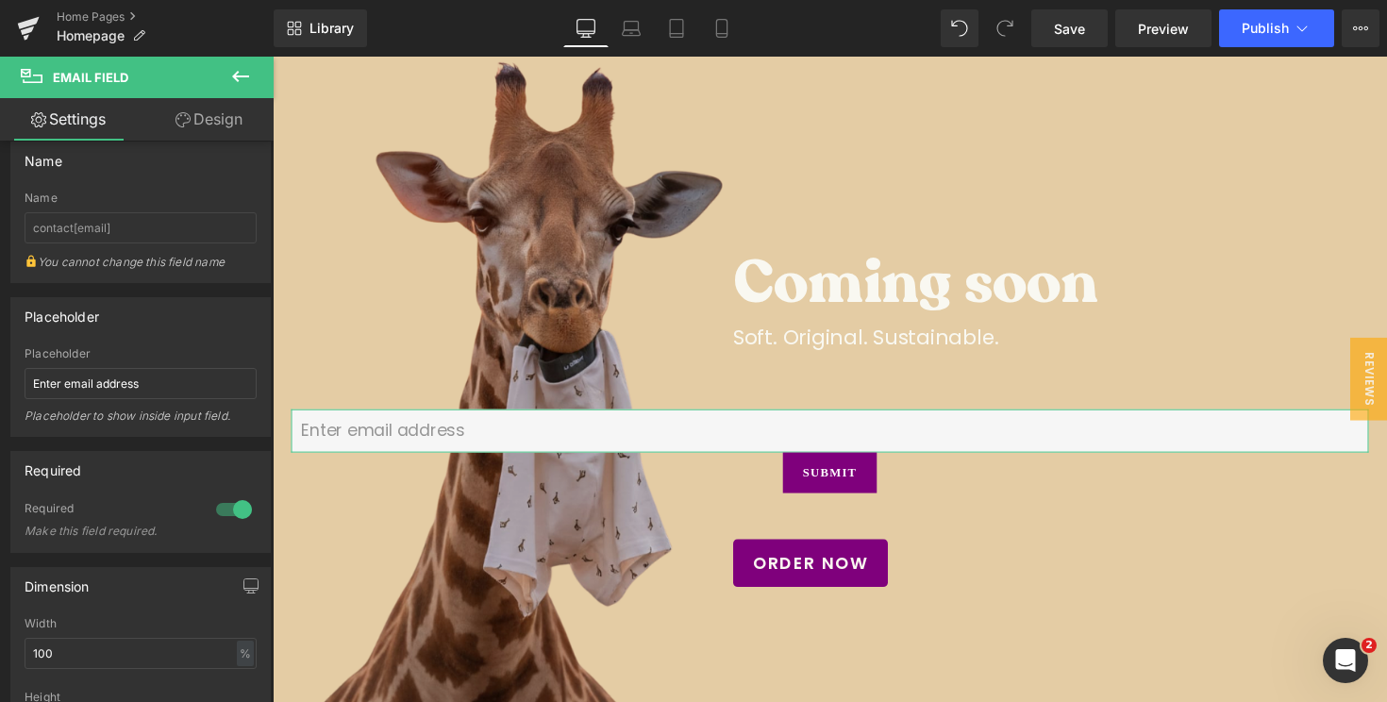
click at [183, 134] on link "Design" at bounding box center [209, 119] width 137 height 42
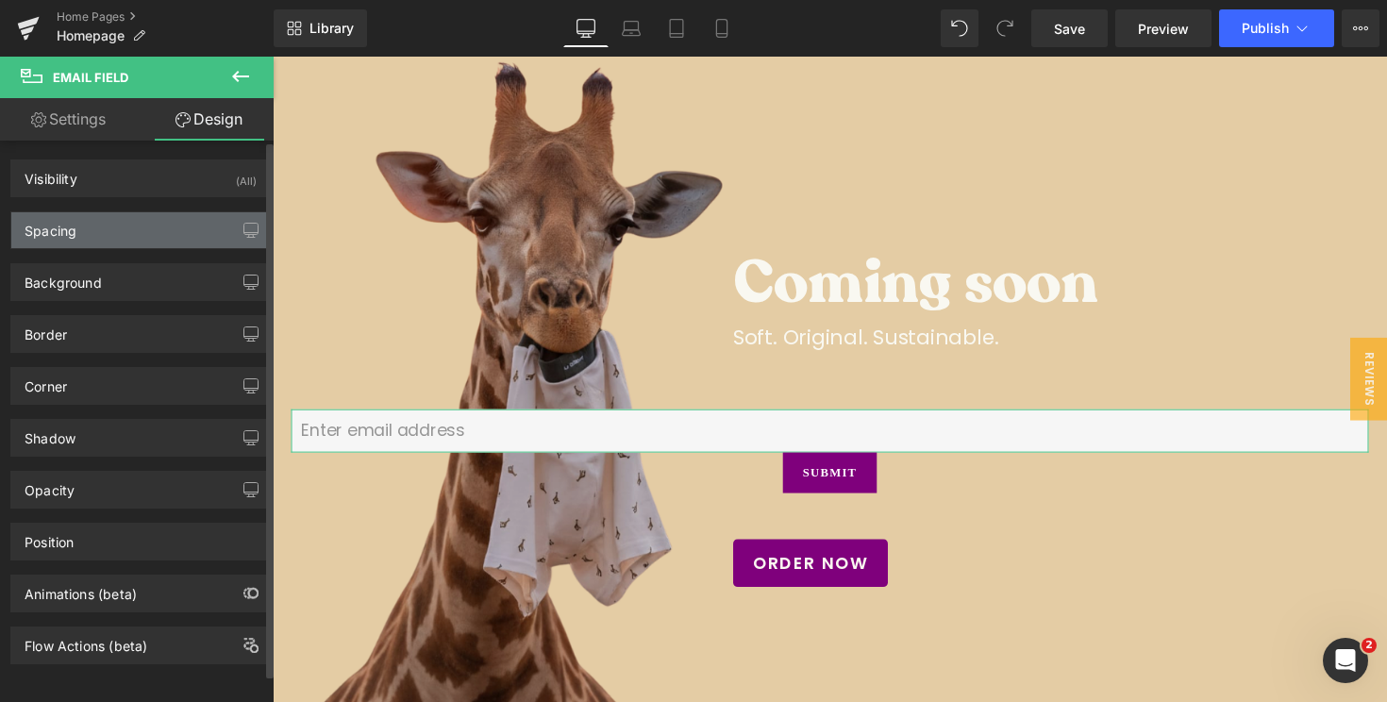
click at [121, 243] on div "Spacing" at bounding box center [140, 230] width 259 height 36
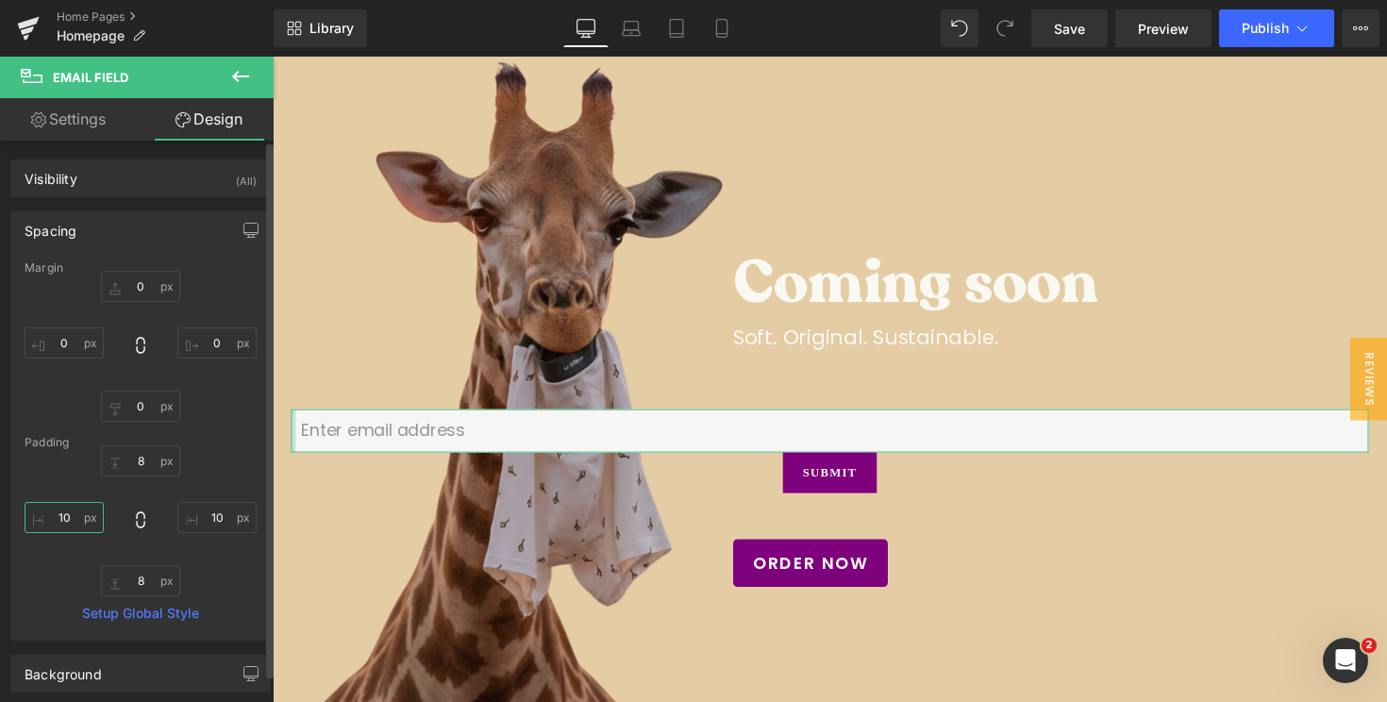
click at [59, 517] on input "10" at bounding box center [64, 517] width 79 height 31
click at [73, 512] on input "10" at bounding box center [64, 517] width 79 height 31
click at [72, 512] on input "10" at bounding box center [64, 517] width 79 height 31
click at [69, 512] on input "10" at bounding box center [64, 517] width 79 height 31
click at [58, 335] on input "0" at bounding box center [64, 342] width 79 height 31
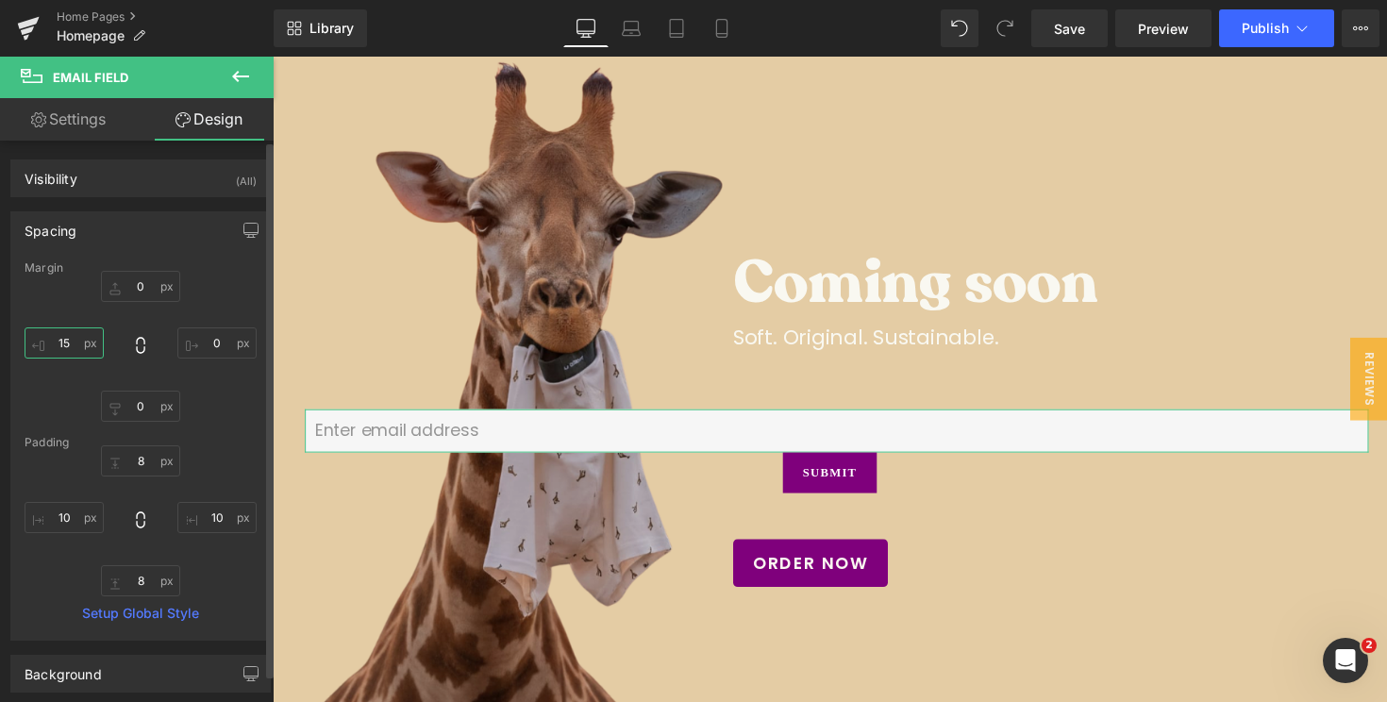
type input "1"
type input "500"
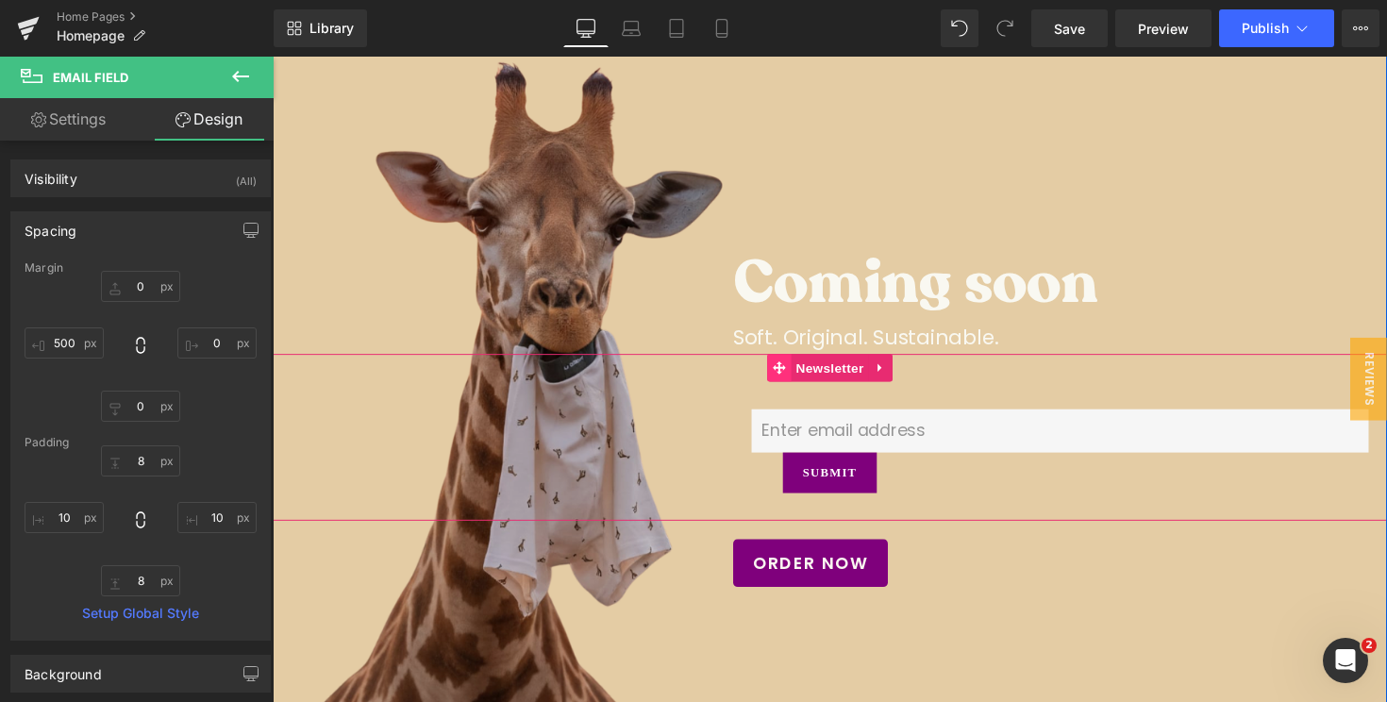
click at [793, 376] on icon at bounding box center [791, 375] width 13 height 13
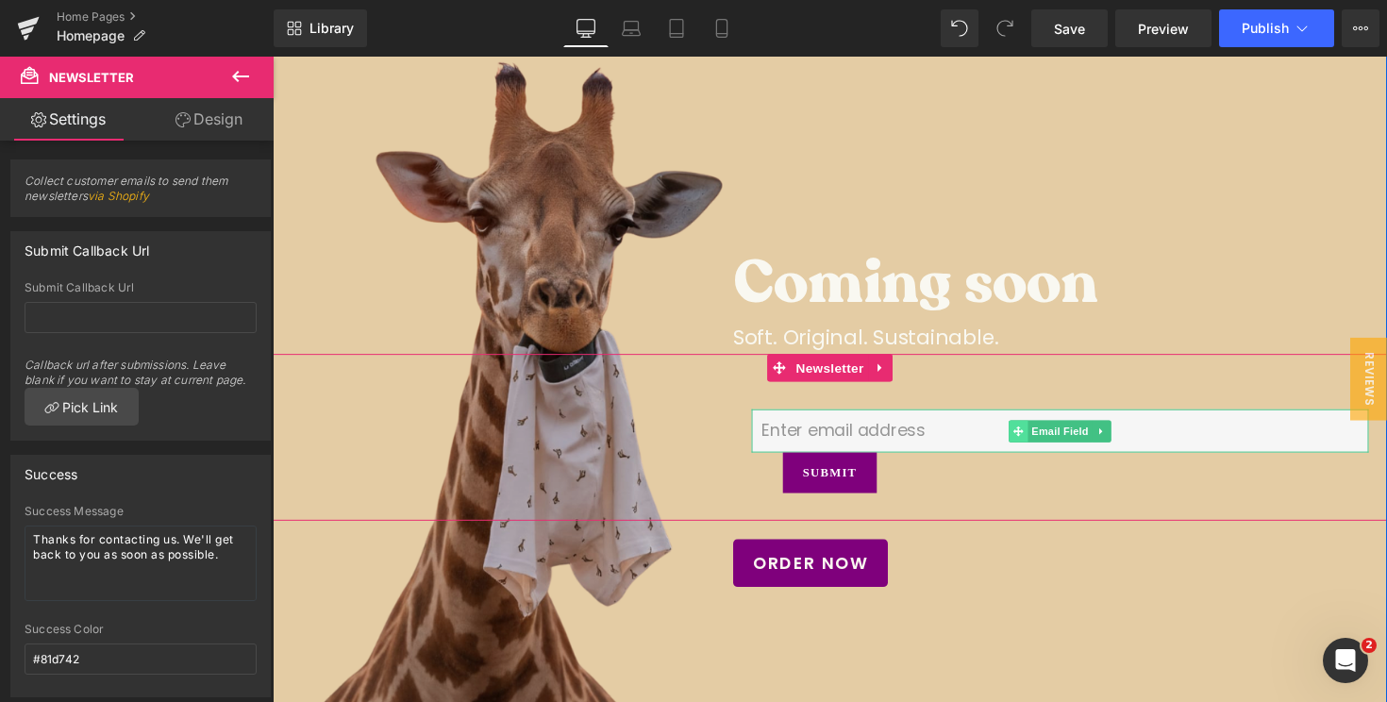
click at [1035, 444] on icon at bounding box center [1036, 440] width 10 height 10
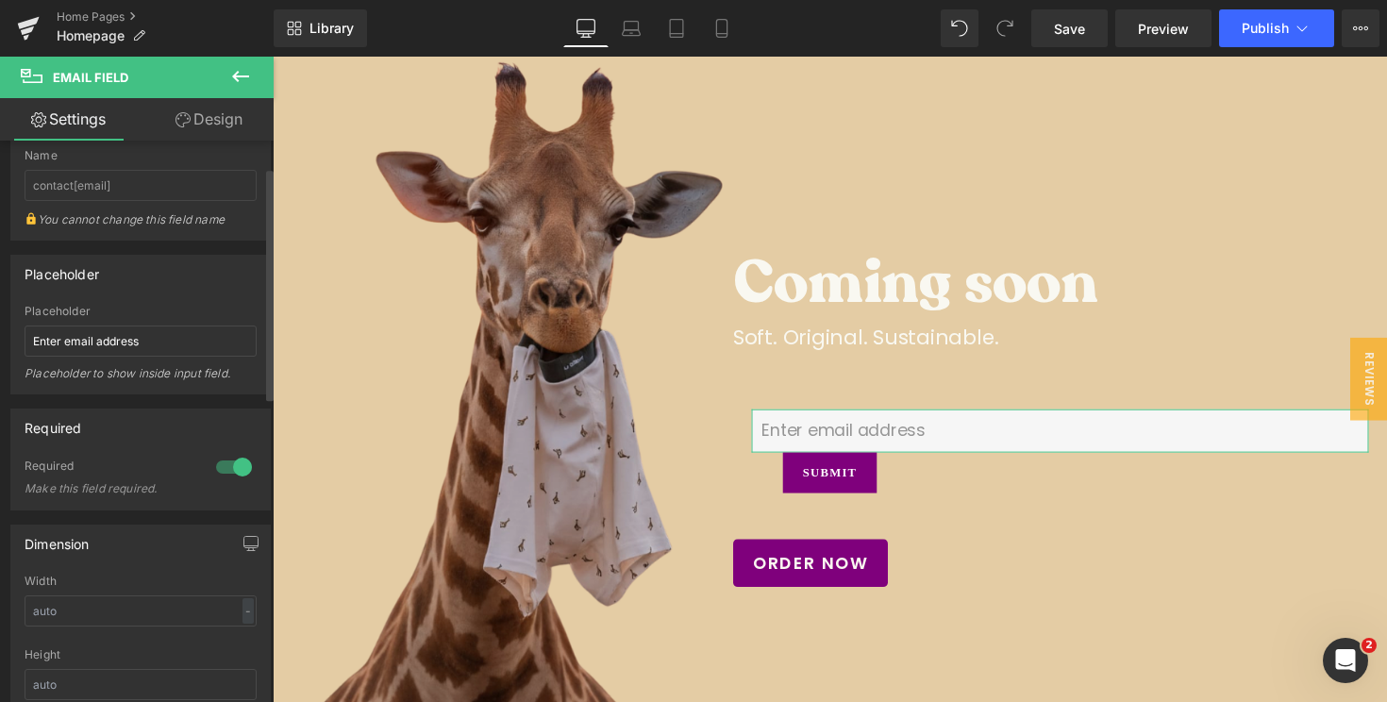
scroll to position [65, 0]
click at [200, 115] on link "Design" at bounding box center [209, 119] width 137 height 42
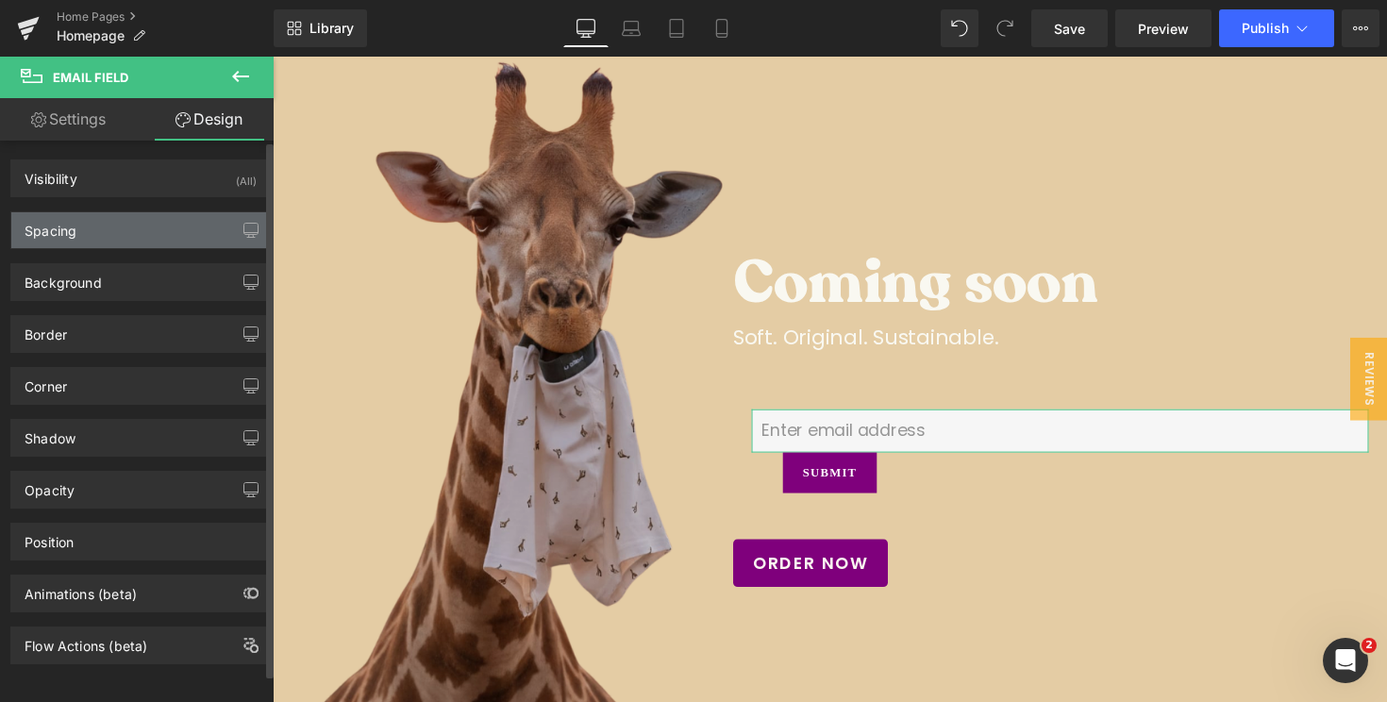
click at [86, 229] on div "Spacing" at bounding box center [140, 230] width 259 height 36
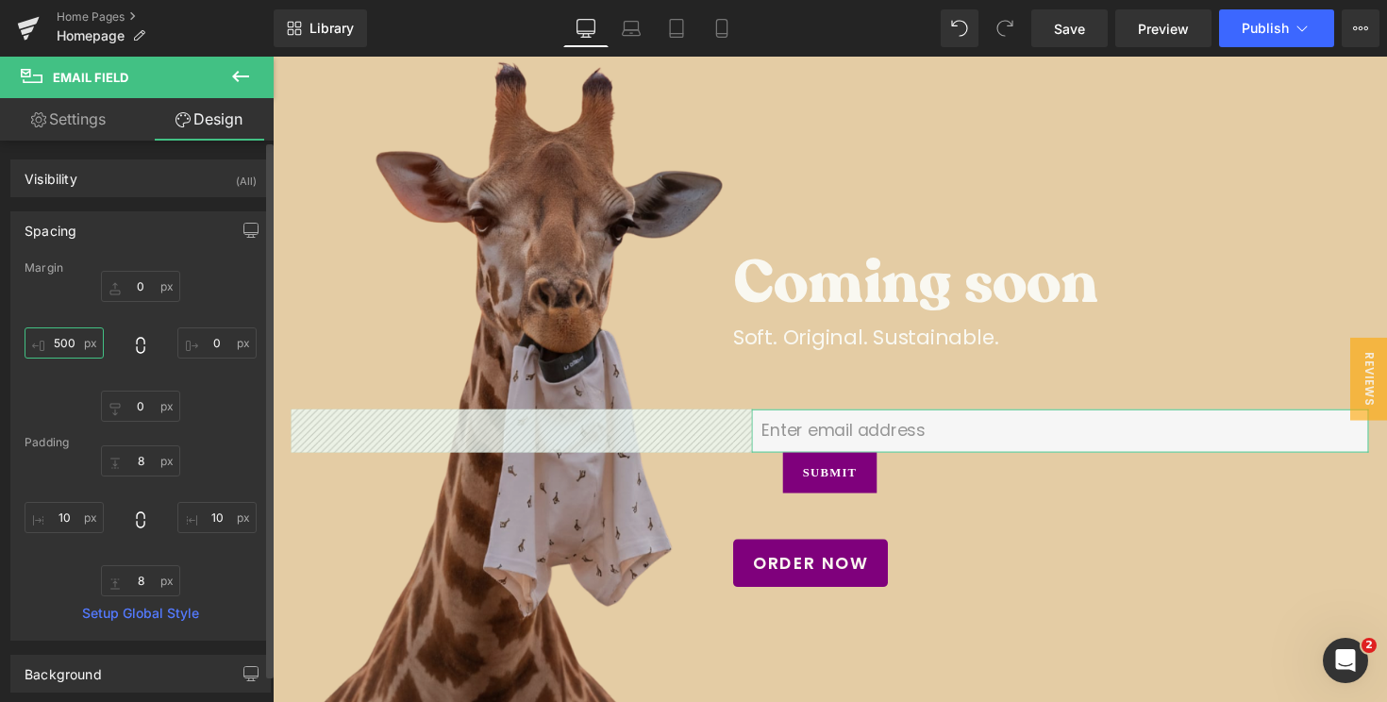
click at [63, 336] on input "500" at bounding box center [64, 342] width 79 height 31
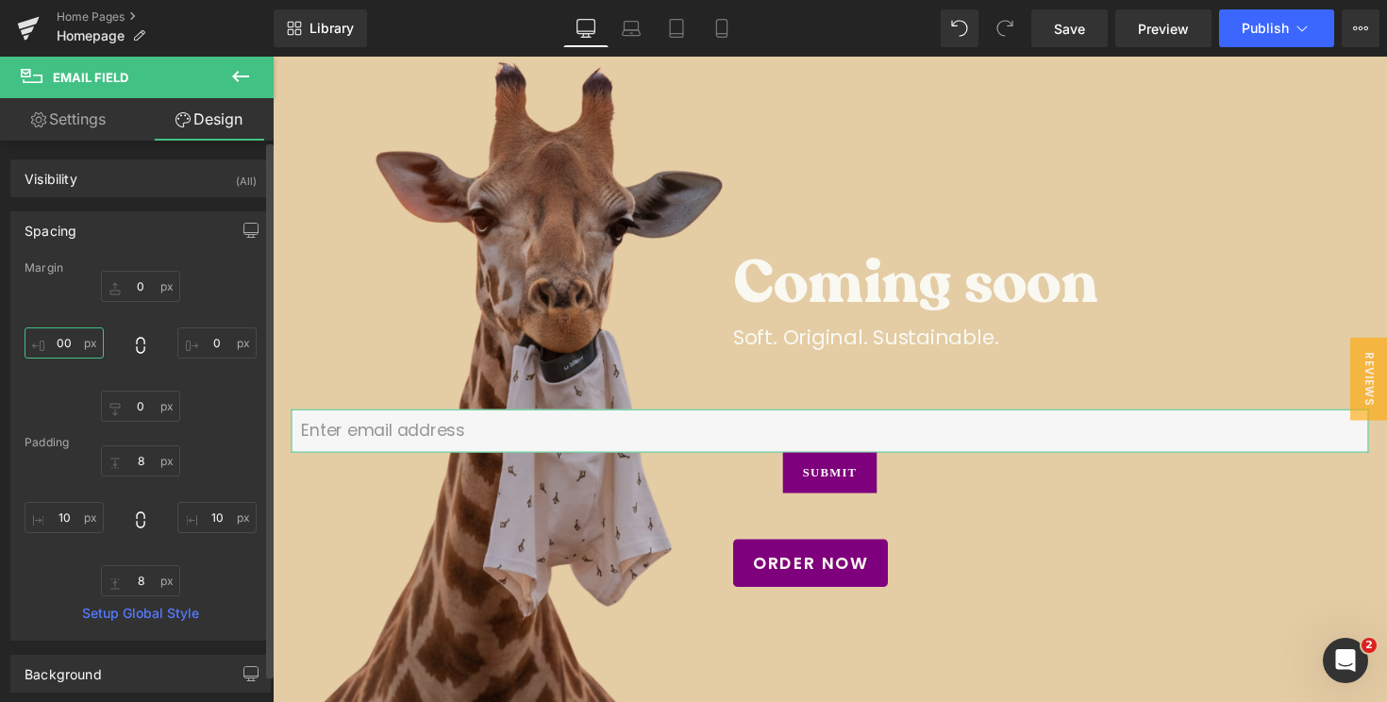
type input "00"
click at [59, 310] on div "0 0 0 00" at bounding box center [141, 346] width 232 height 151
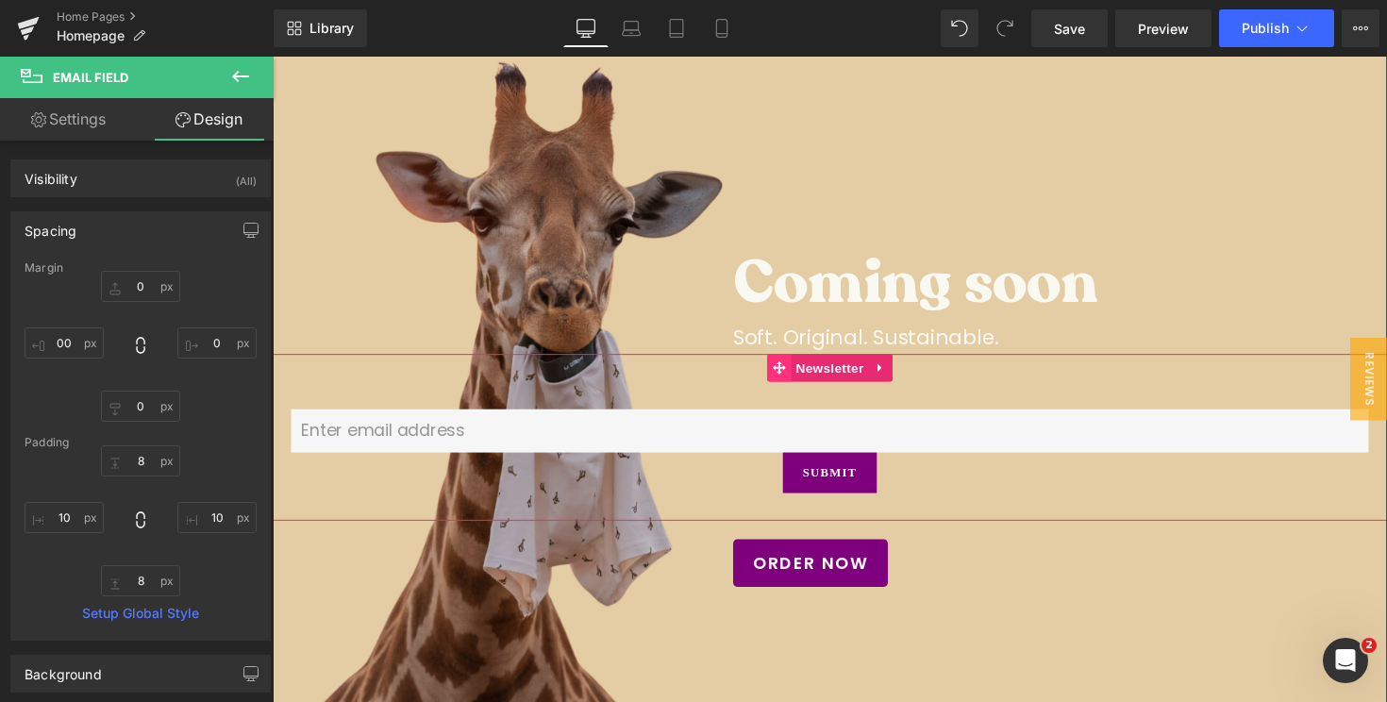
click at [799, 376] on span at bounding box center [791, 375] width 25 height 28
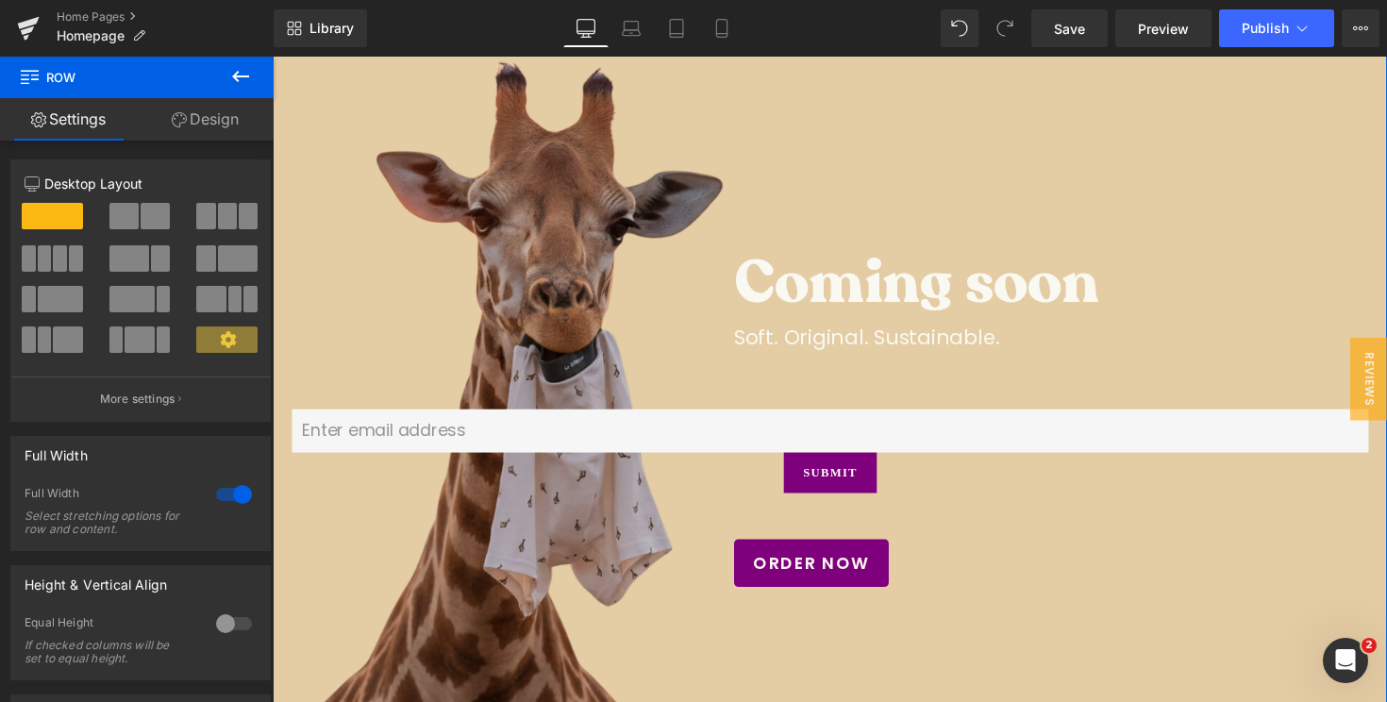
drag, startPoint x: 276, startPoint y: 403, endPoint x: 265, endPoint y: 397, distance: 11.8
click at [276, 333] on div "Soft. Original. Sustainable. Text Block 500px" at bounding box center [844, 340] width 1142 height 42
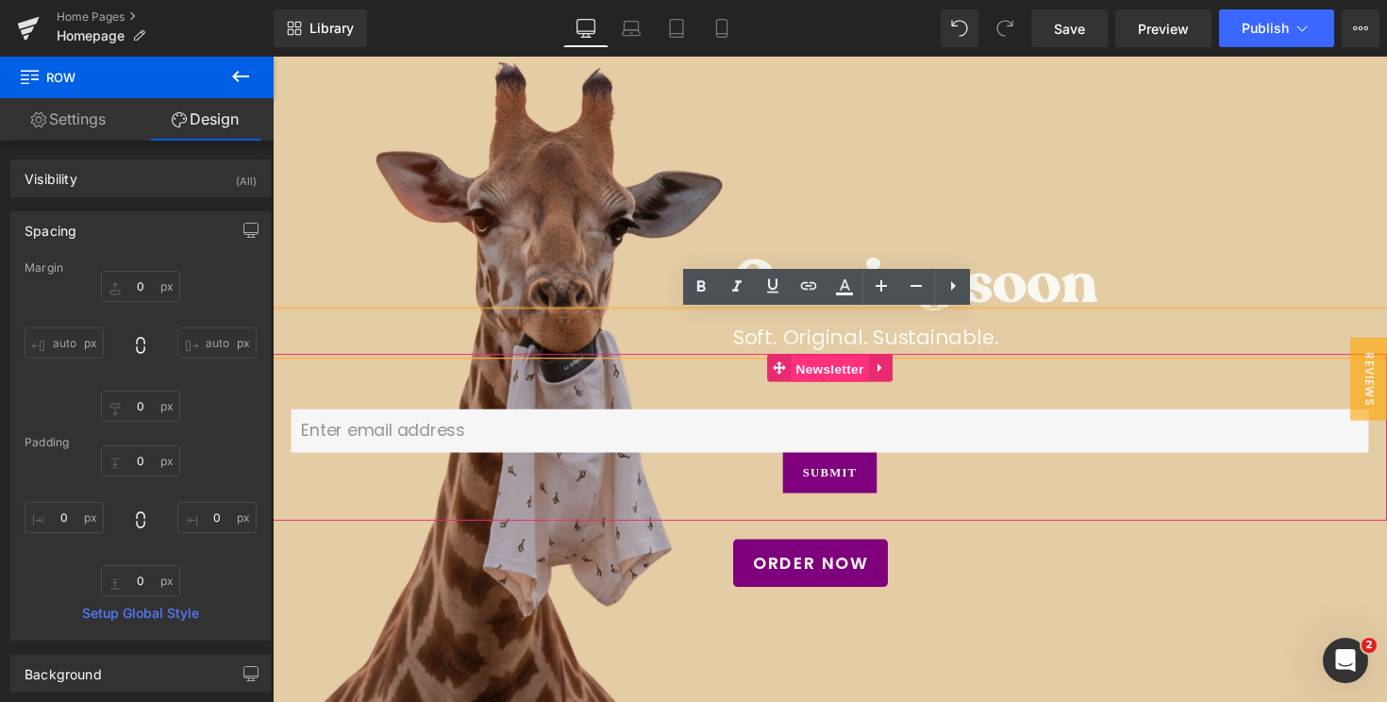
click at [851, 373] on span "Newsletter" at bounding box center [843, 376] width 79 height 28
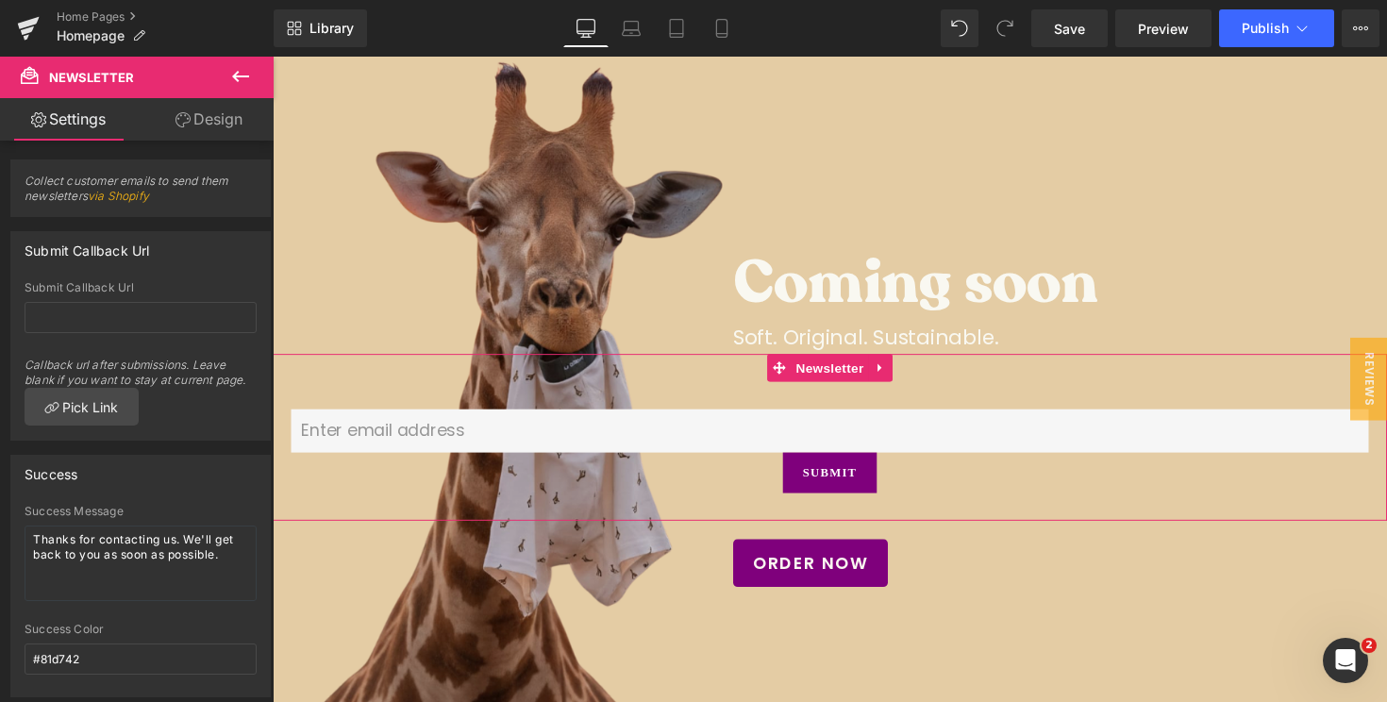
click at [229, 127] on link "Design" at bounding box center [209, 119] width 137 height 42
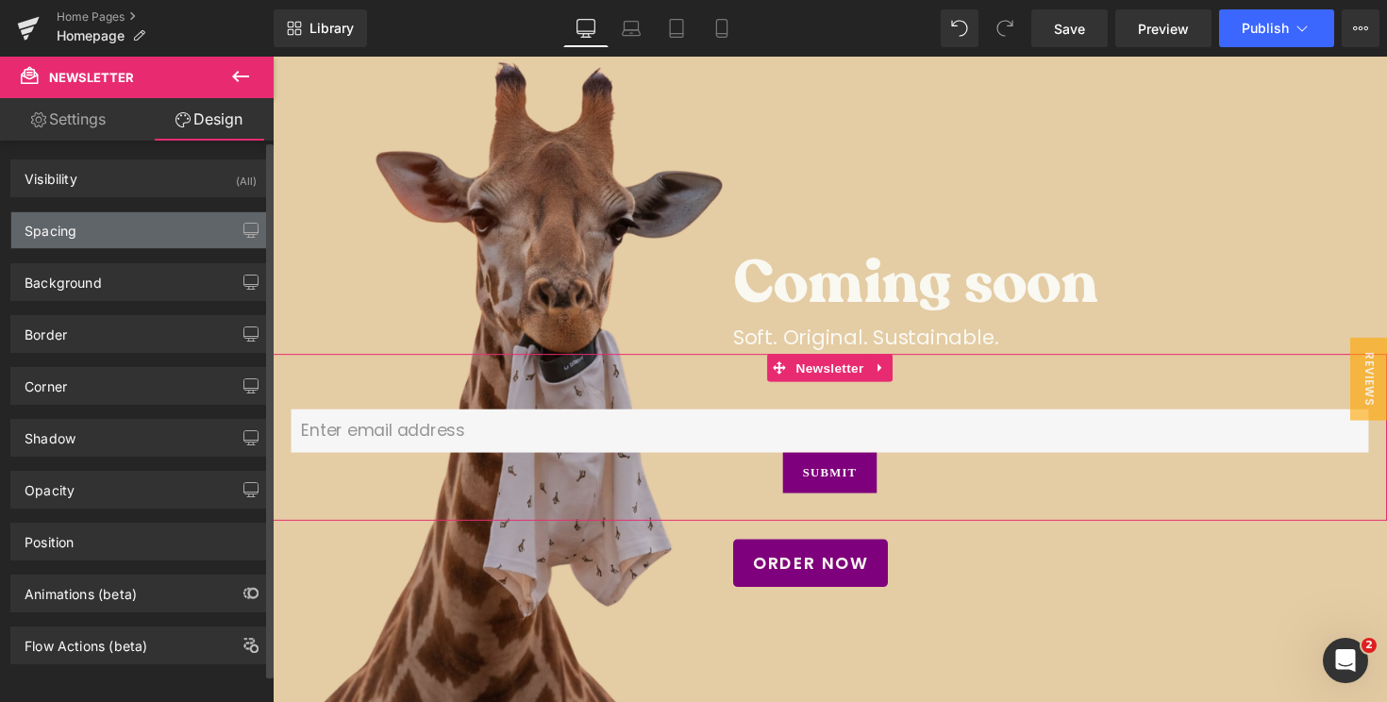
click at [99, 231] on div "Spacing" at bounding box center [140, 230] width 259 height 36
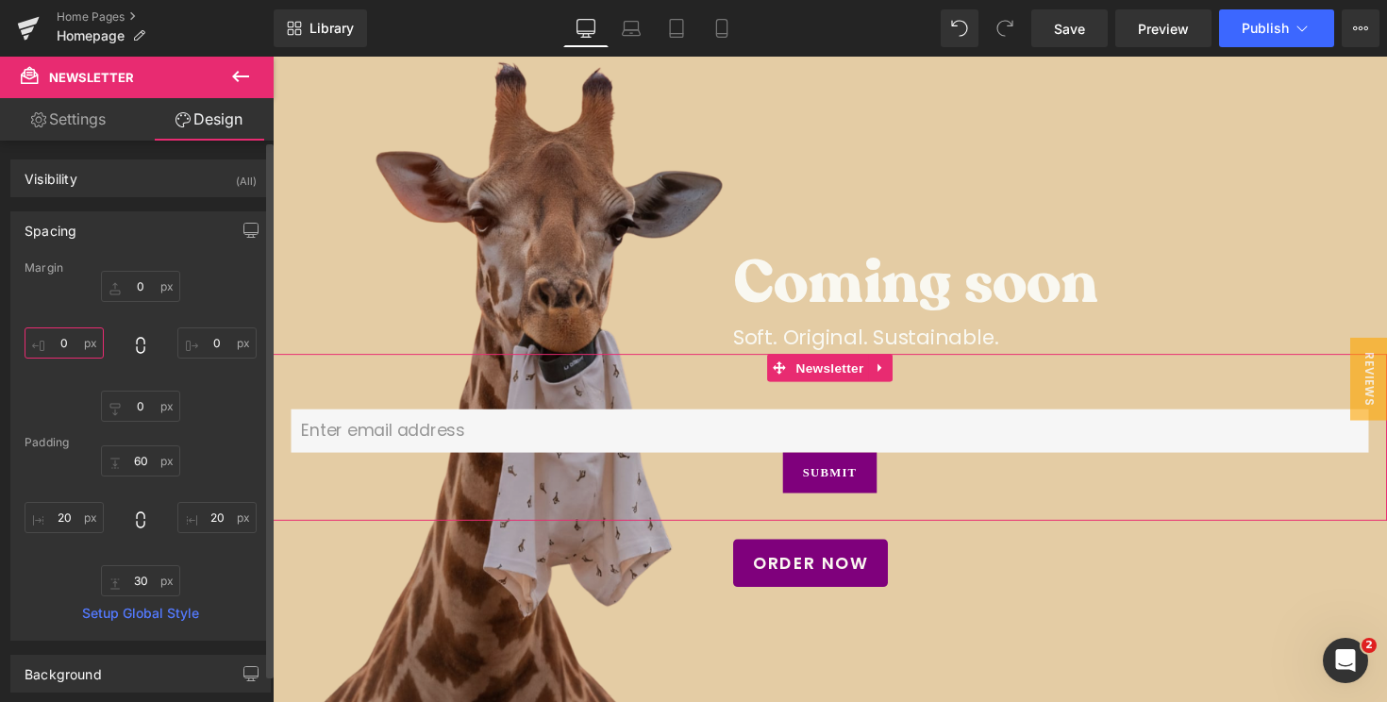
click at [69, 353] on input "0" at bounding box center [64, 342] width 79 height 31
type input "500"
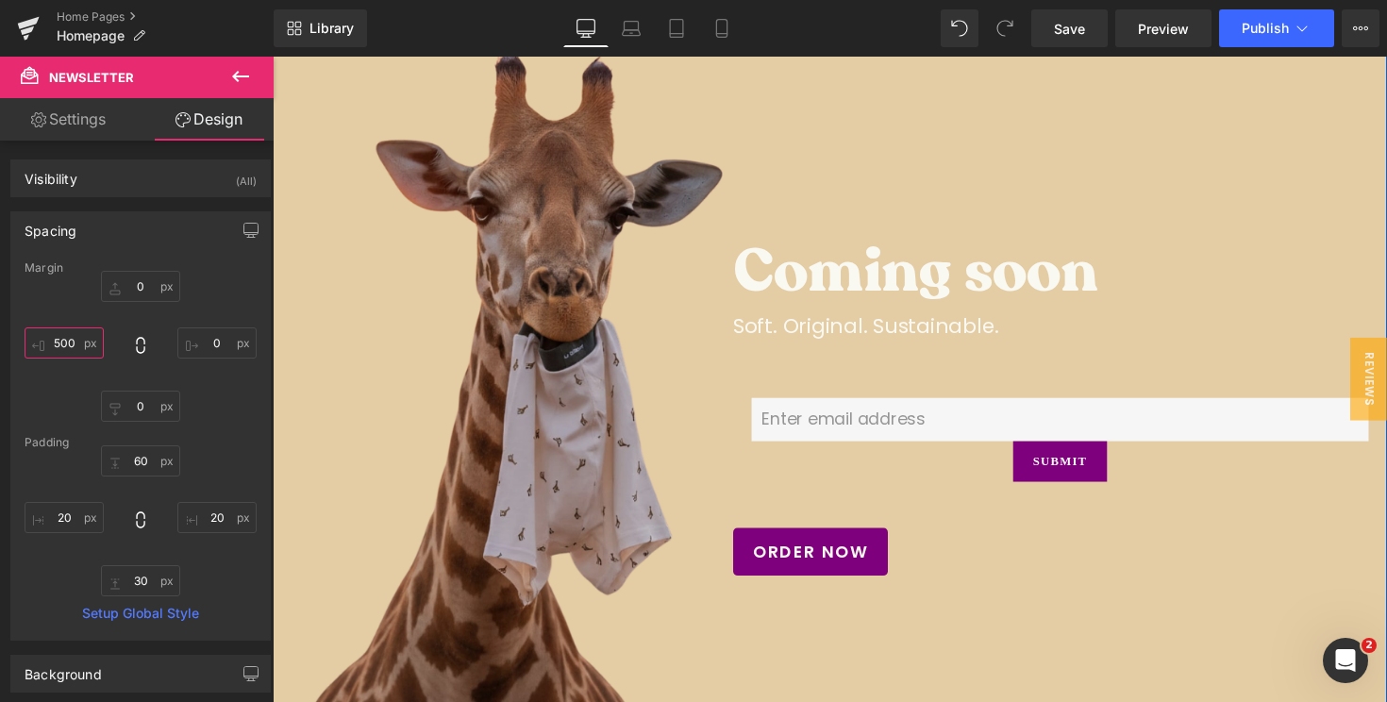
scroll to position [200, 0]
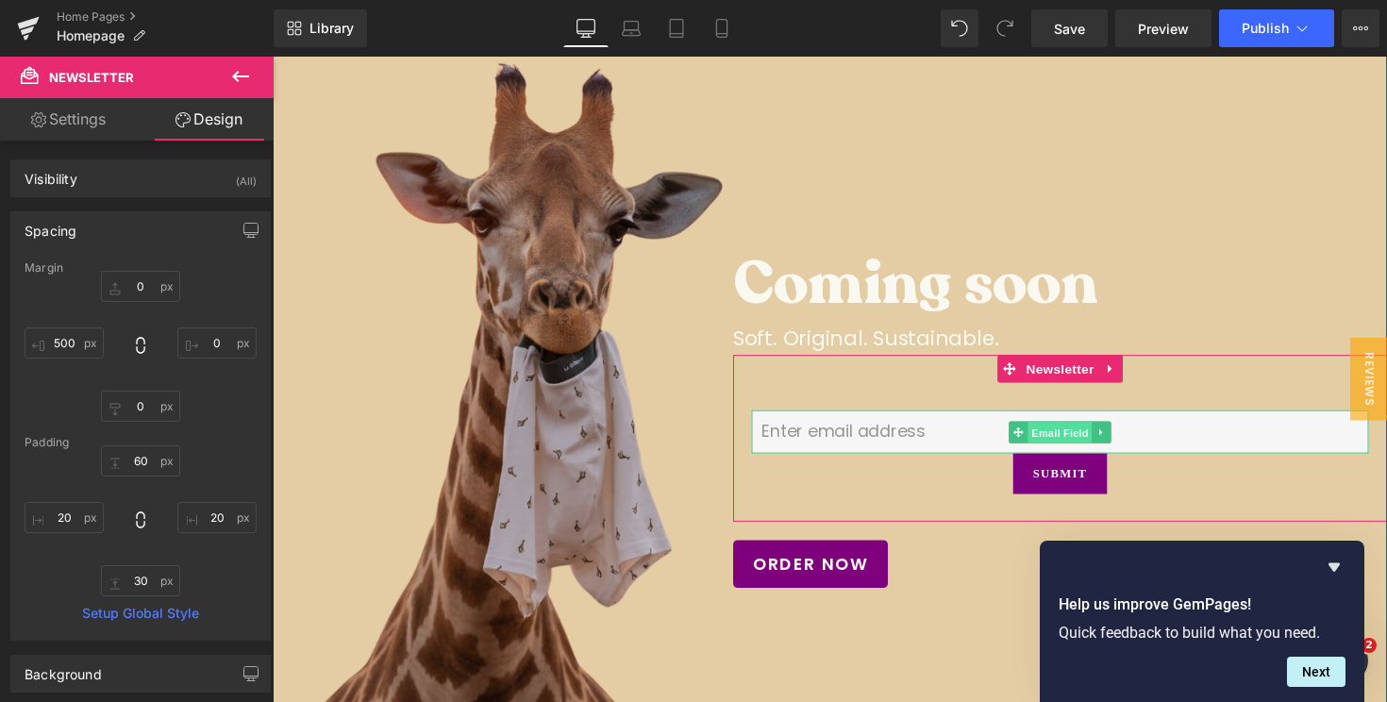
click at [1057, 440] on span "Email Field" at bounding box center [1079, 441] width 66 height 23
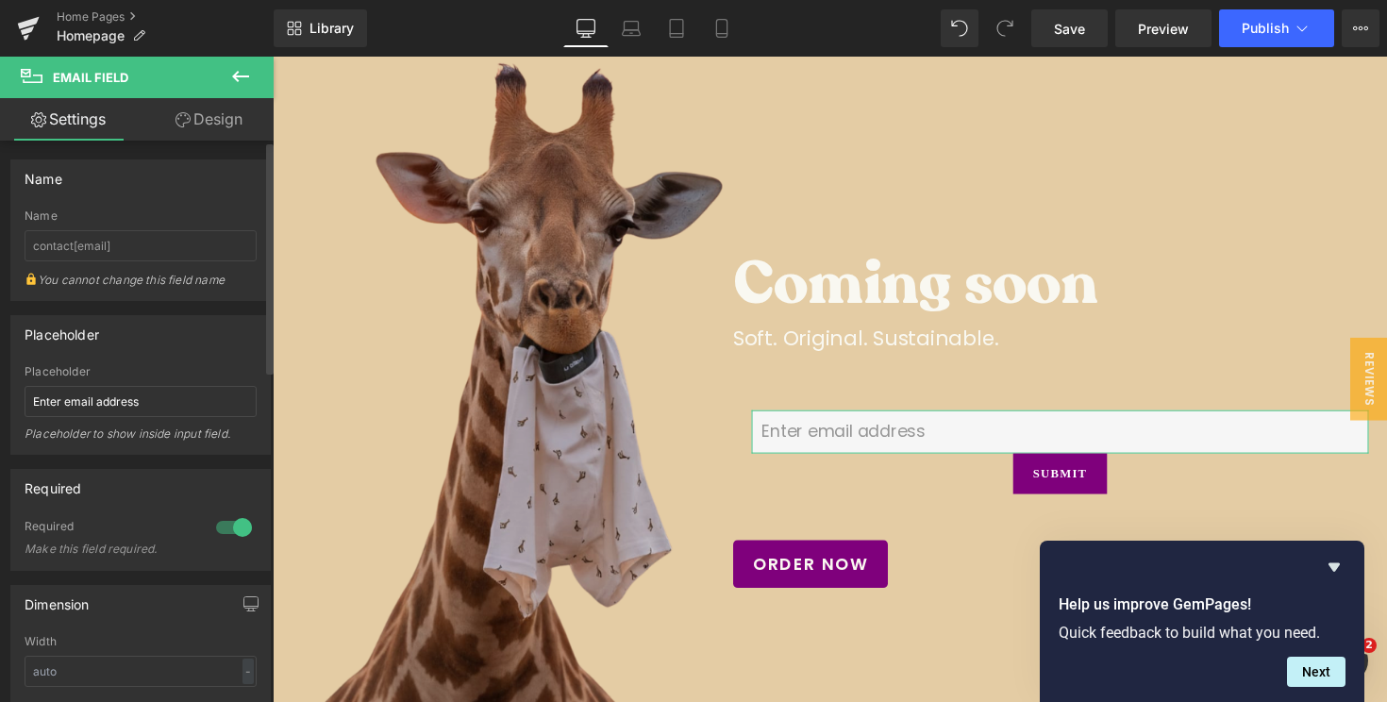
click at [198, 129] on link "Design" at bounding box center [209, 119] width 137 height 42
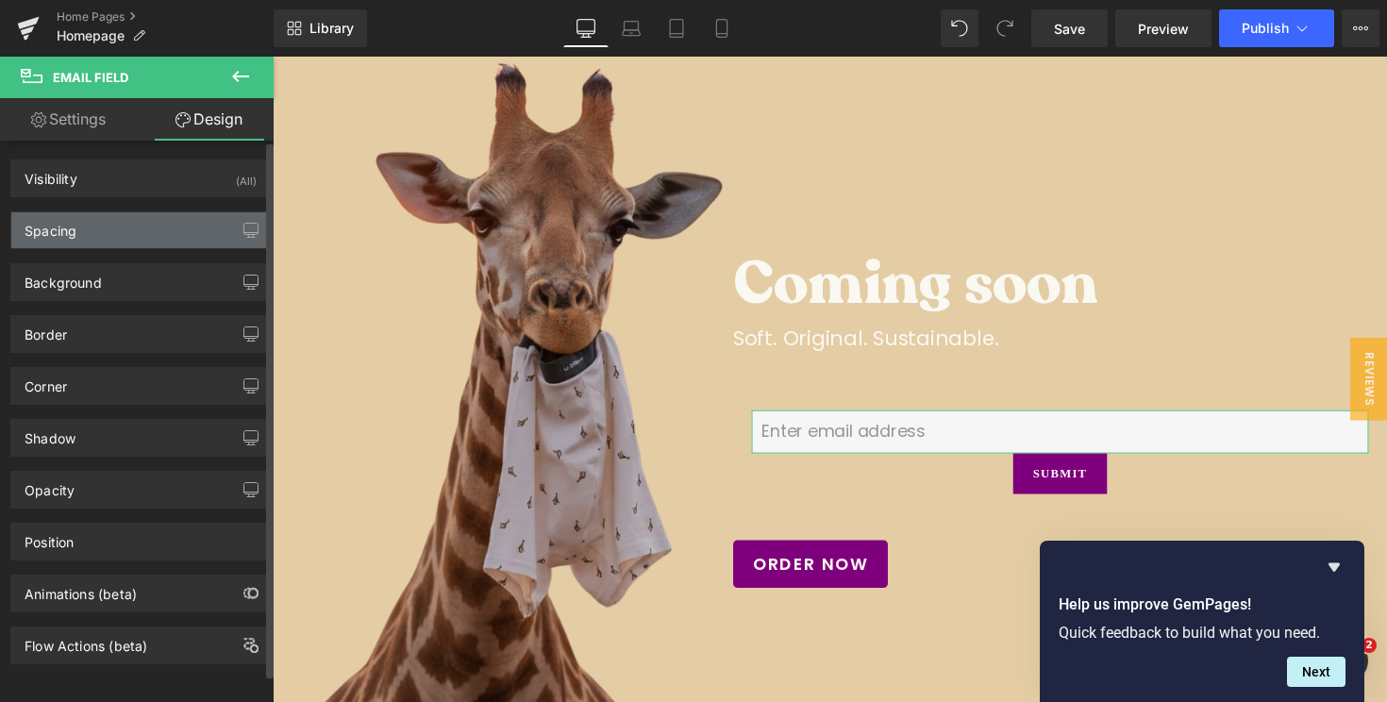
click at [116, 241] on div "Spacing" at bounding box center [140, 230] width 259 height 36
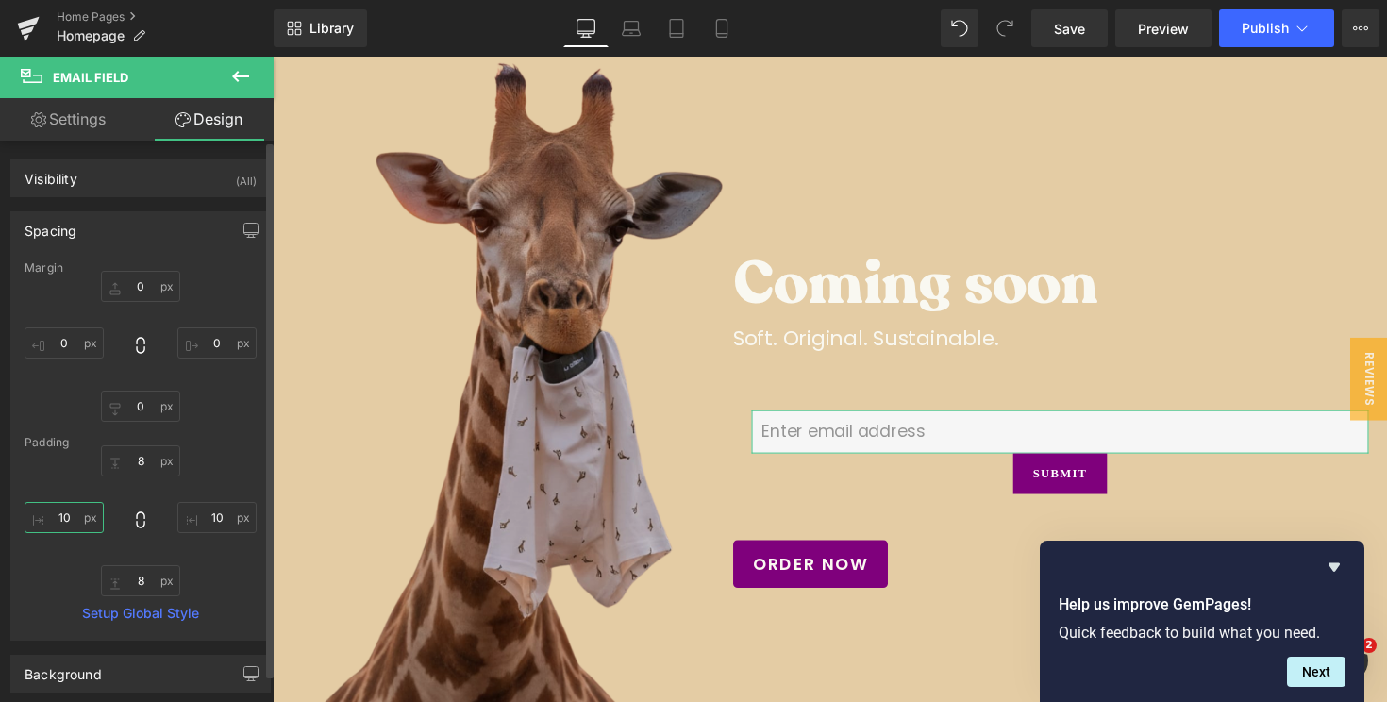
click at [59, 523] on input "10" at bounding box center [64, 517] width 79 height 31
click at [224, 472] on div "8 10 8" at bounding box center [141, 520] width 232 height 151
click at [205, 516] on input "10" at bounding box center [216, 517] width 79 height 31
click at [226, 471] on div "8 8" at bounding box center [141, 520] width 232 height 151
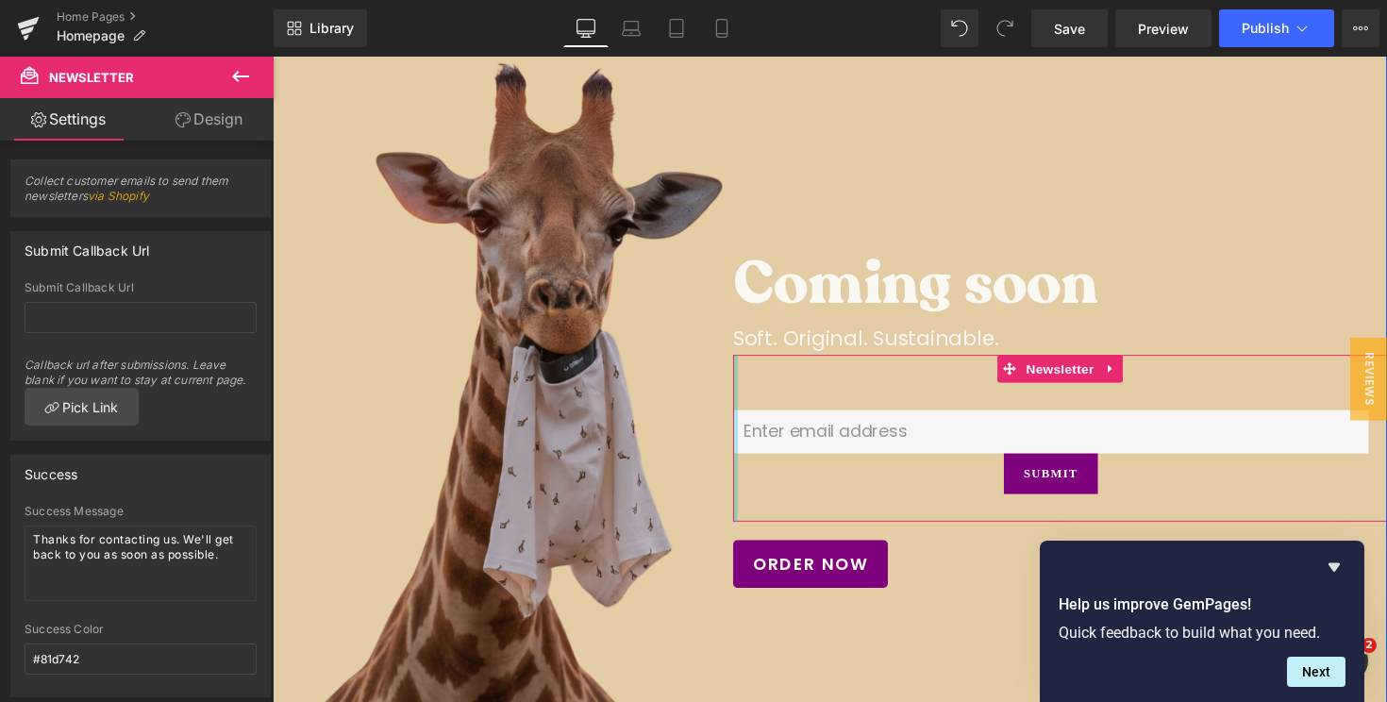
drag, startPoint x: 754, startPoint y: 437, endPoint x: 730, endPoint y: 437, distance: 23.6
click at [730, 437] on span "Coming soon Heading 500px Soft. Original. Sustainable. Text Block 500px Email F…" at bounding box center [844, 405] width 1142 height 483
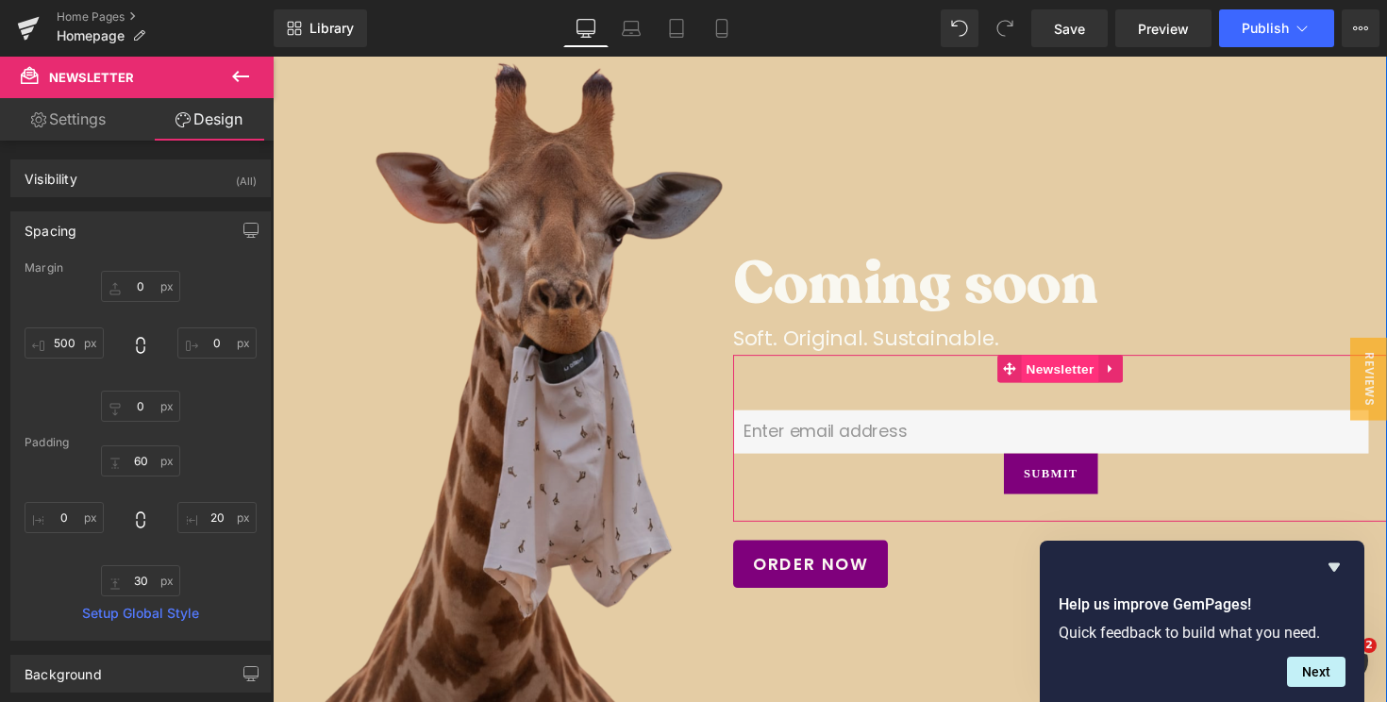
click at [1049, 376] on span "Newsletter" at bounding box center [1079, 376] width 79 height 28
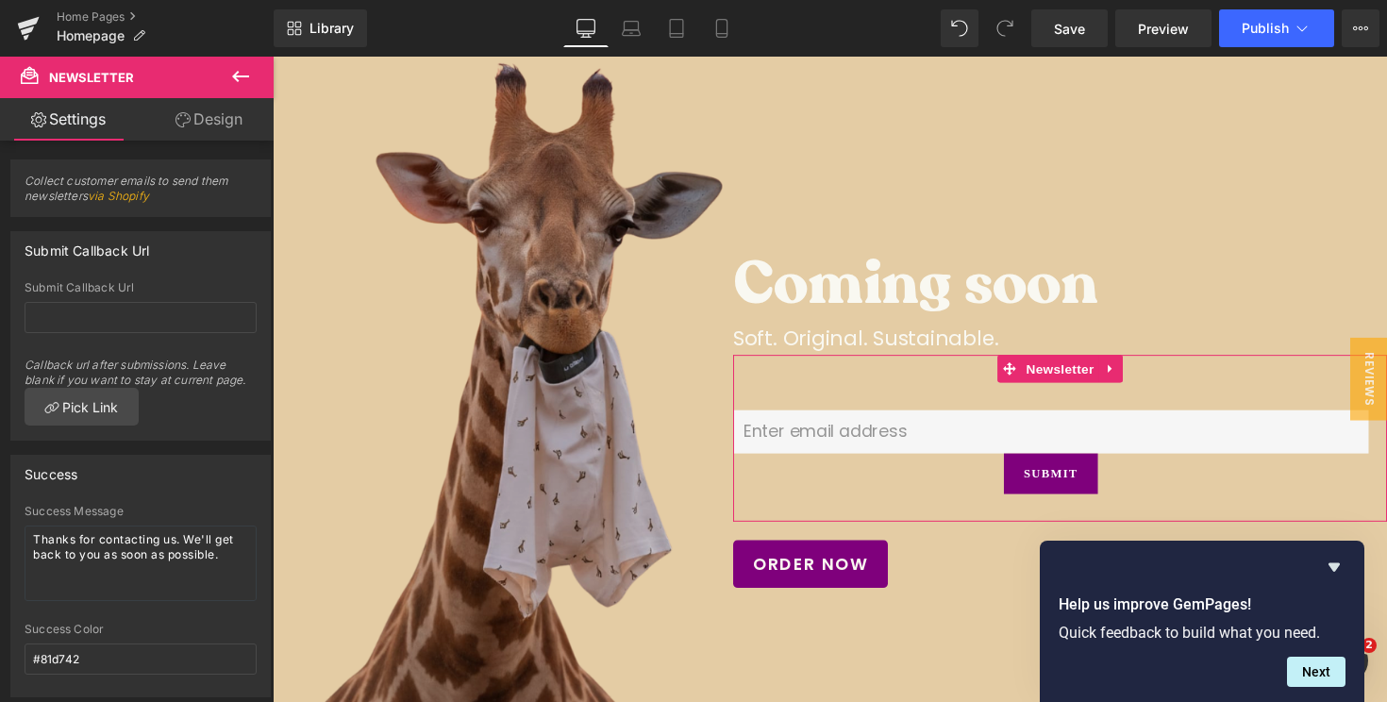
click at [195, 116] on link "Design" at bounding box center [209, 119] width 137 height 42
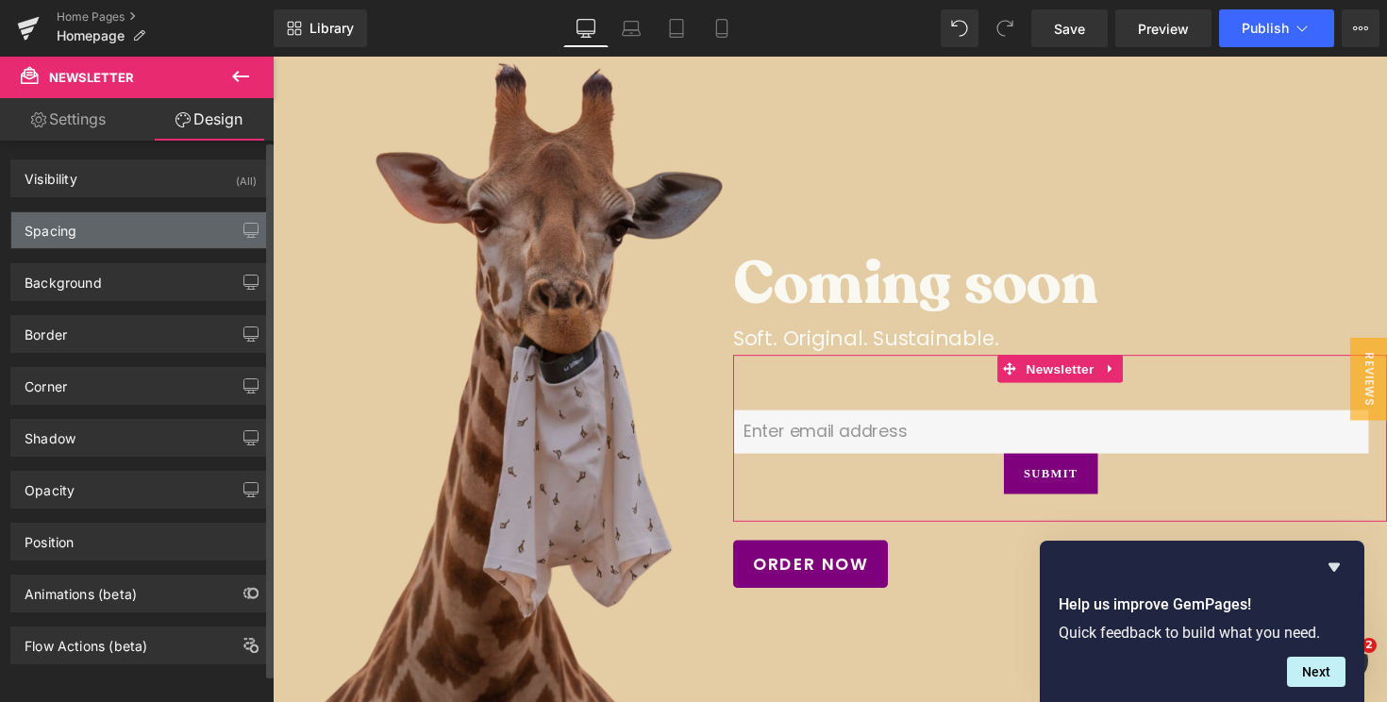
click at [125, 236] on div "Spacing" at bounding box center [140, 230] width 259 height 36
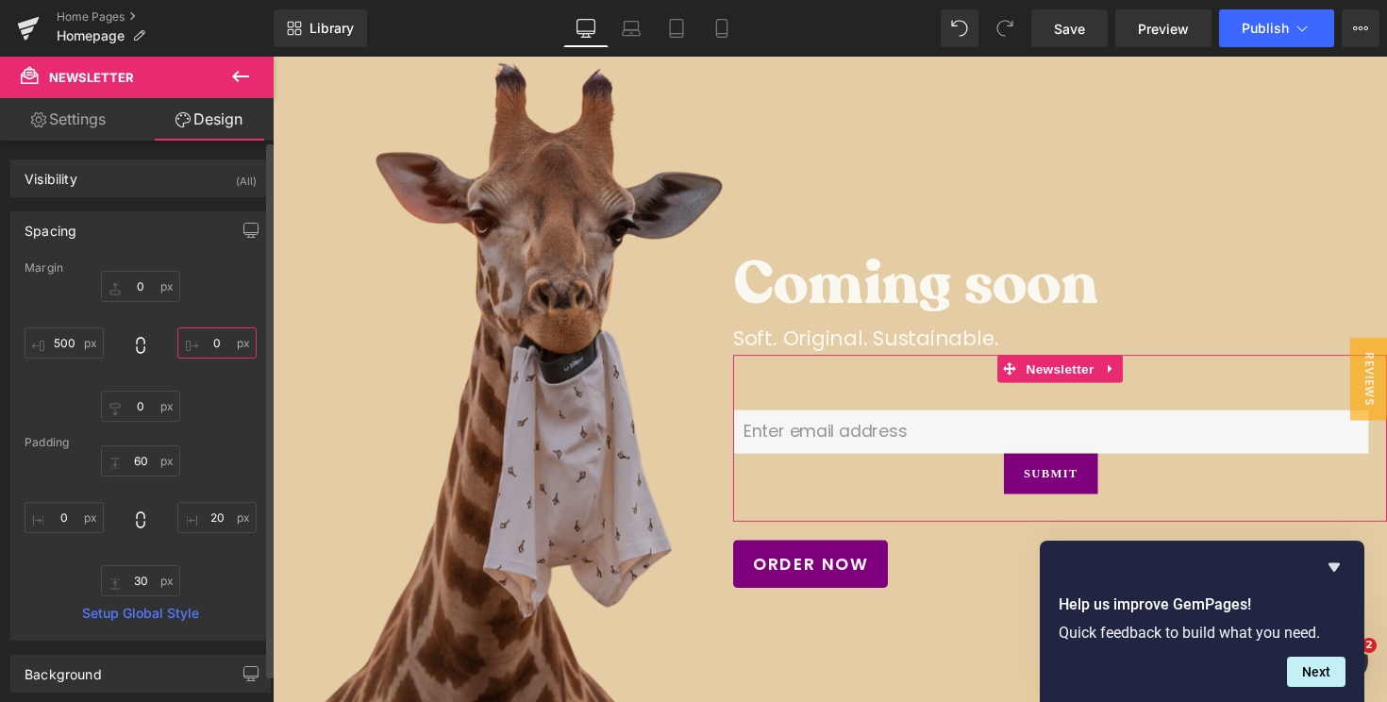
click at [203, 350] on input "0" at bounding box center [216, 342] width 79 height 31
type input "100"
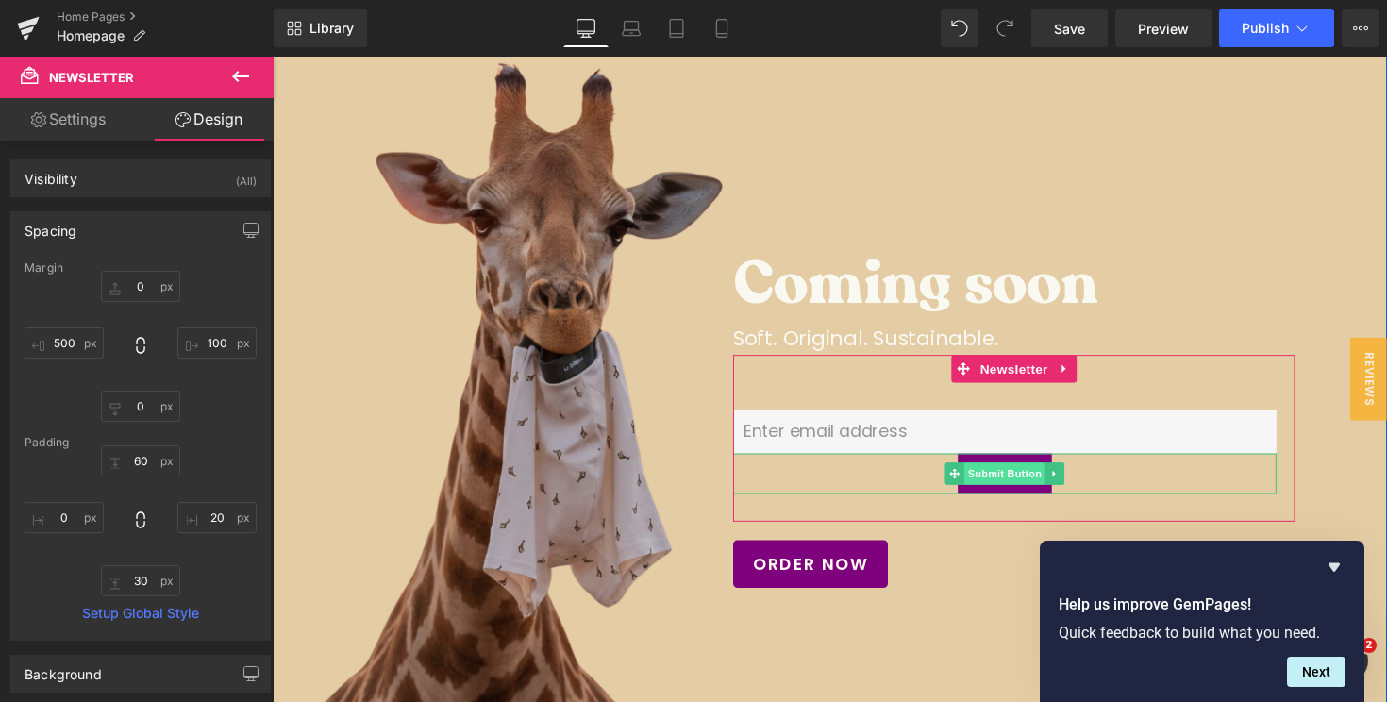
click at [1006, 486] on span "Submit Button" at bounding box center [1022, 484] width 83 height 23
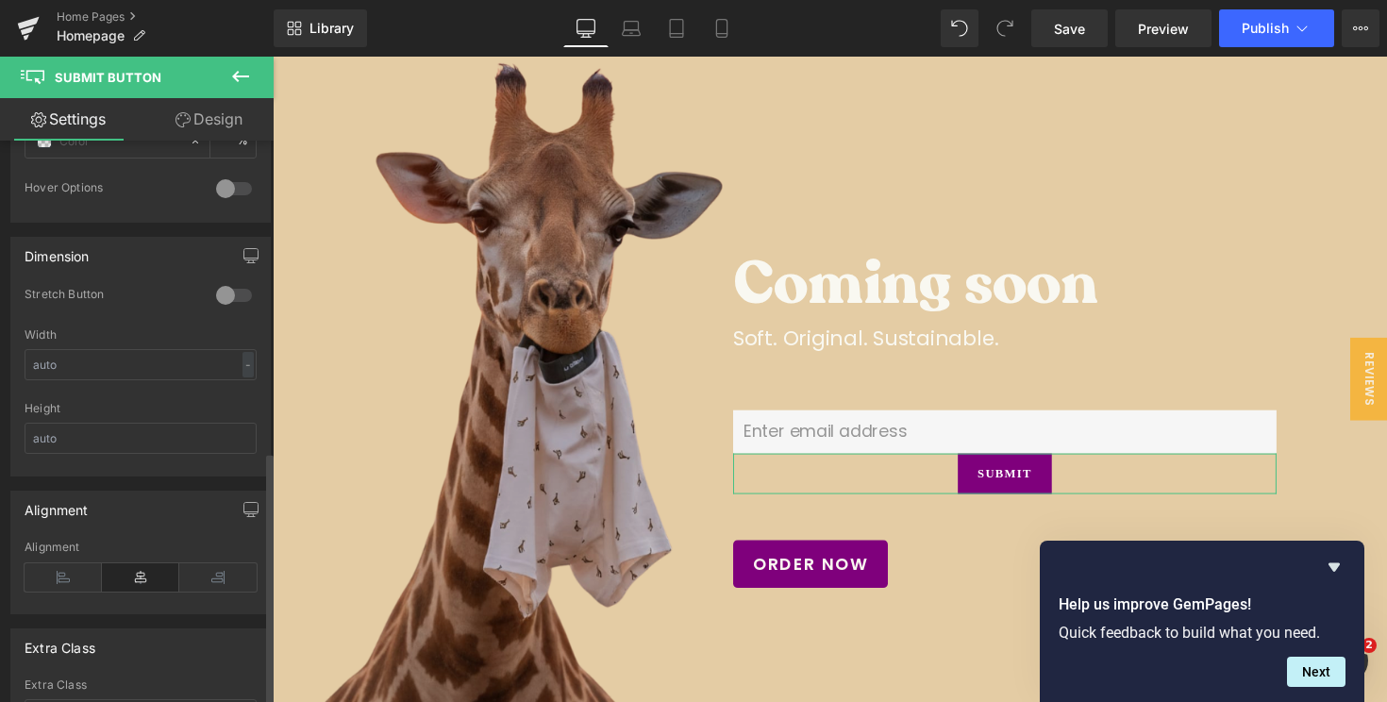
scroll to position [821, 0]
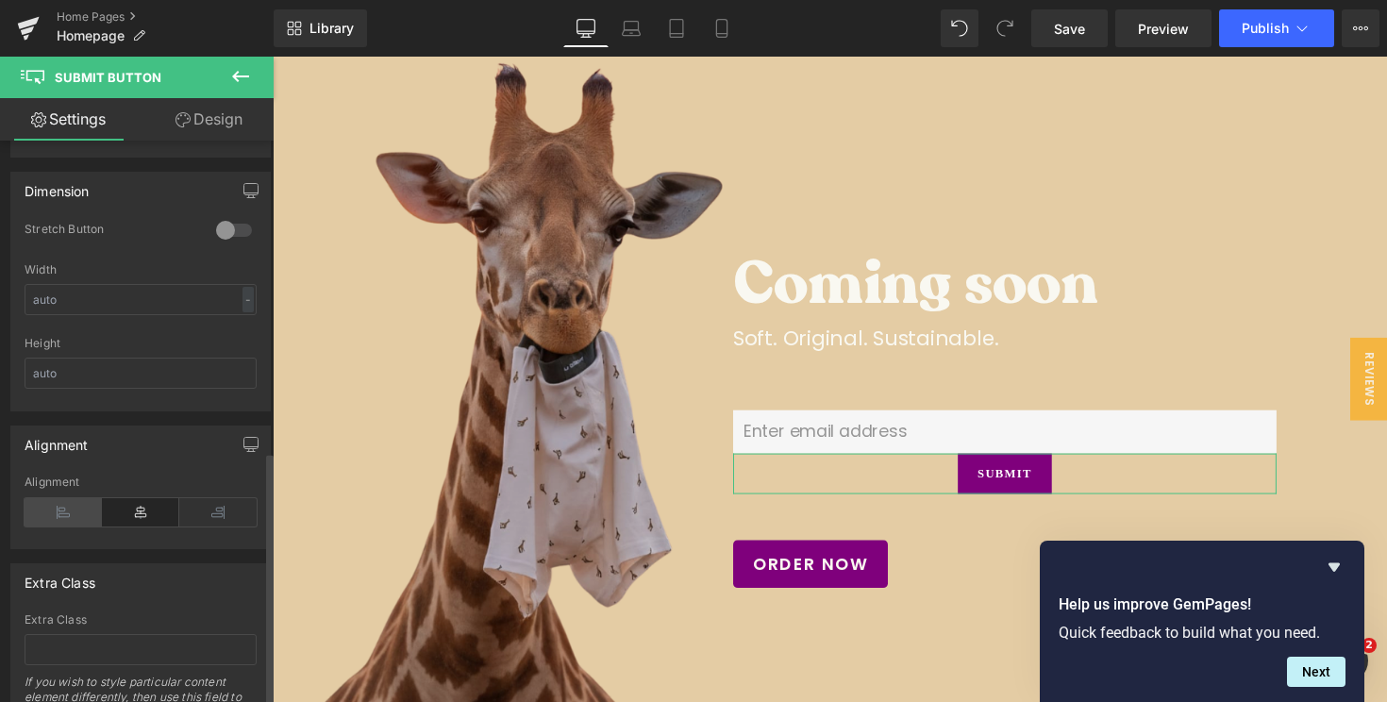
click at [60, 500] on icon at bounding box center [63, 512] width 77 height 28
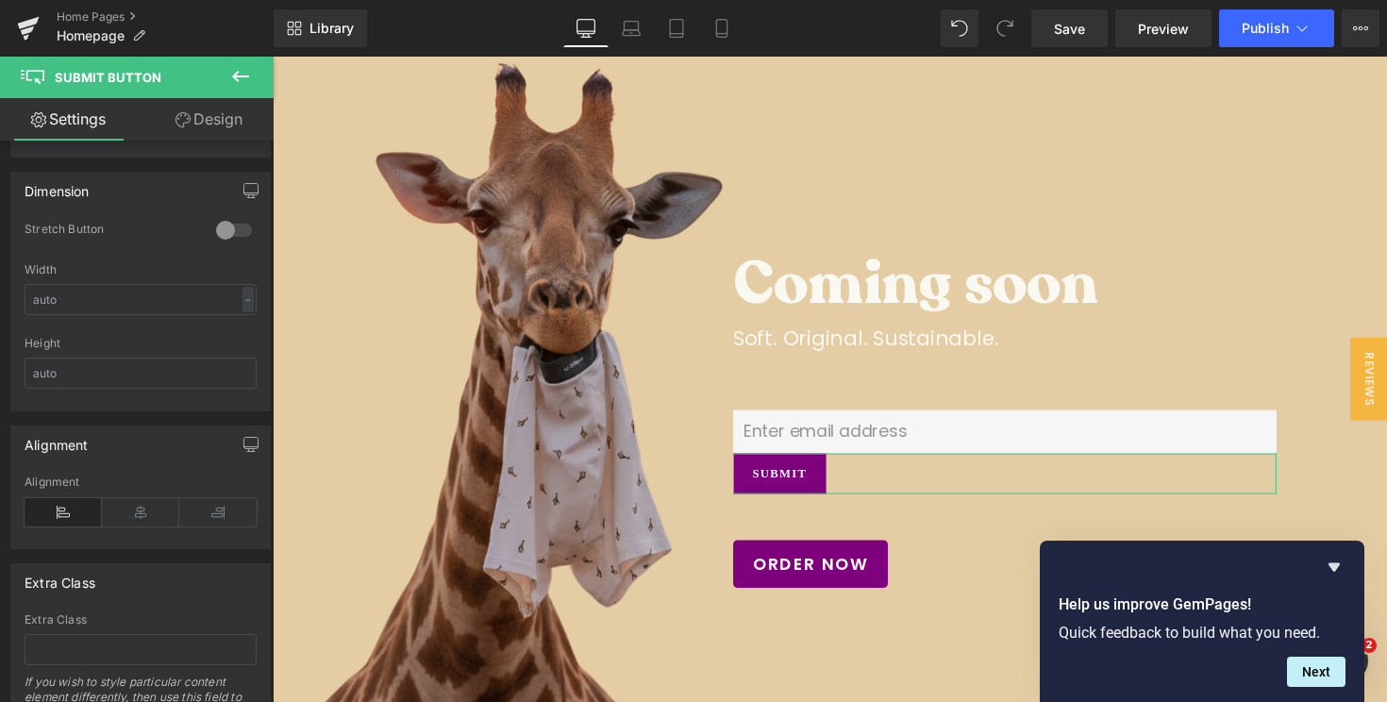
click at [219, 124] on link "Design" at bounding box center [209, 119] width 137 height 42
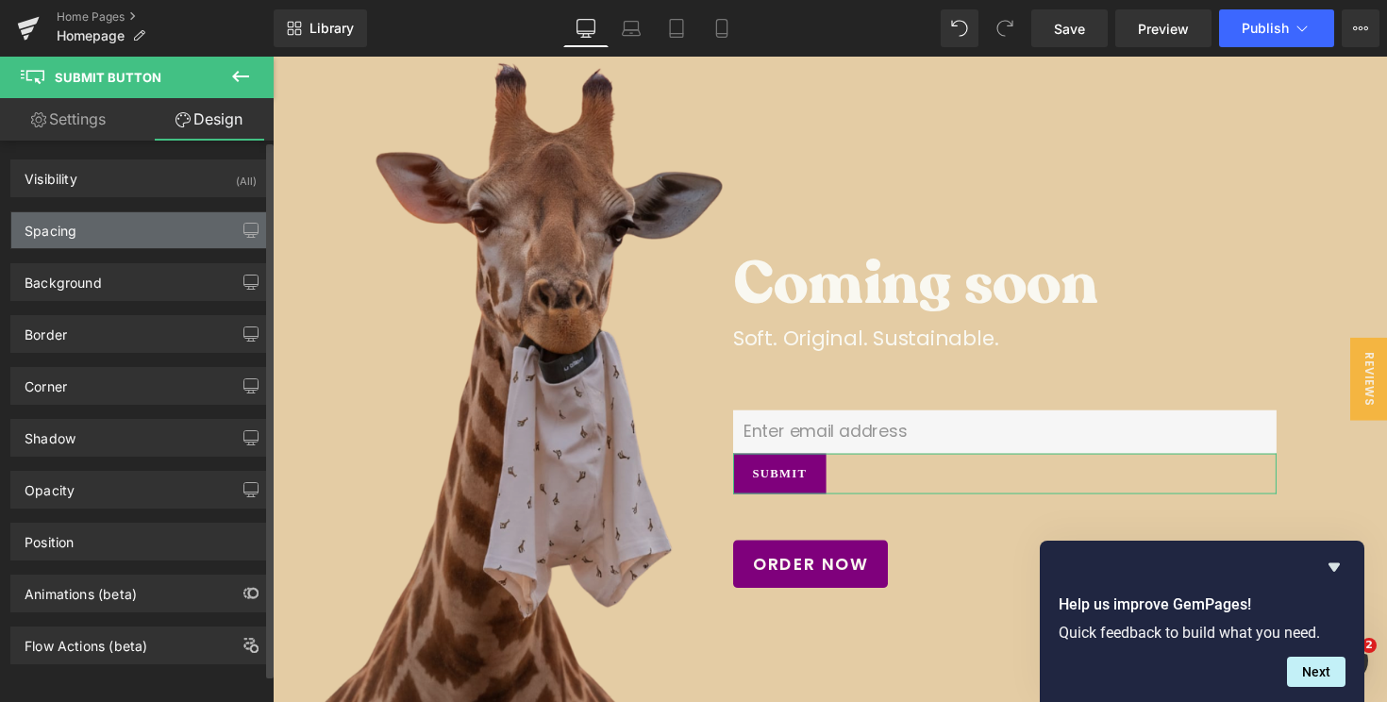
click at [138, 238] on div "Spacing" at bounding box center [140, 230] width 259 height 36
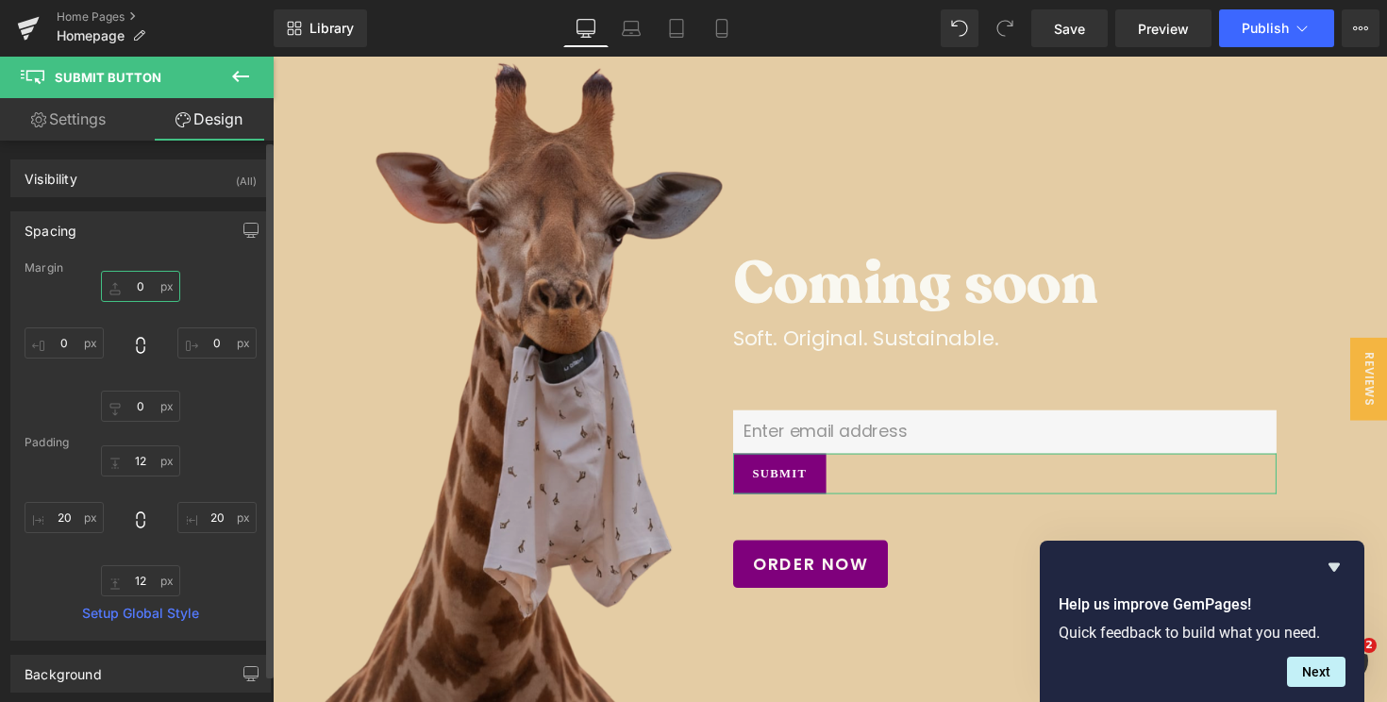
click at [133, 291] on input "0" at bounding box center [140, 286] width 79 height 31
type input "30"
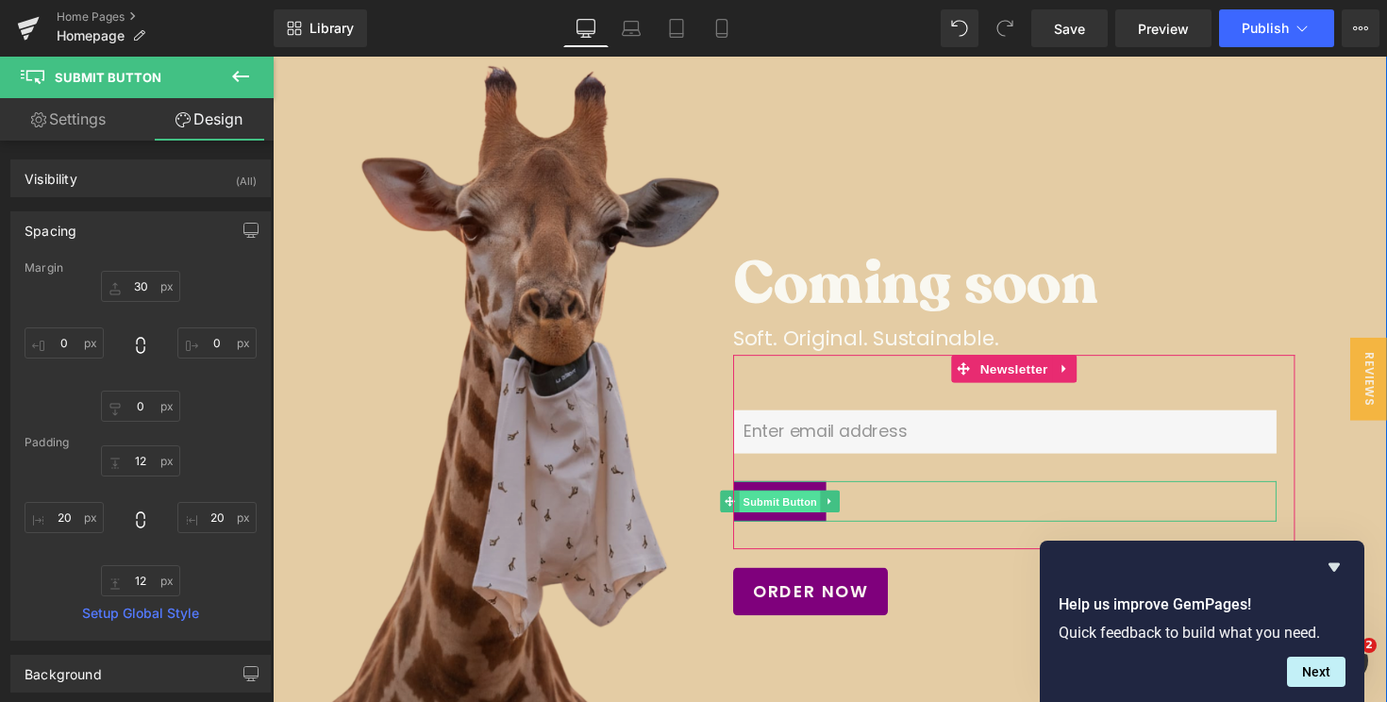
click at [789, 509] on span "Submit Button" at bounding box center [791, 513] width 83 height 23
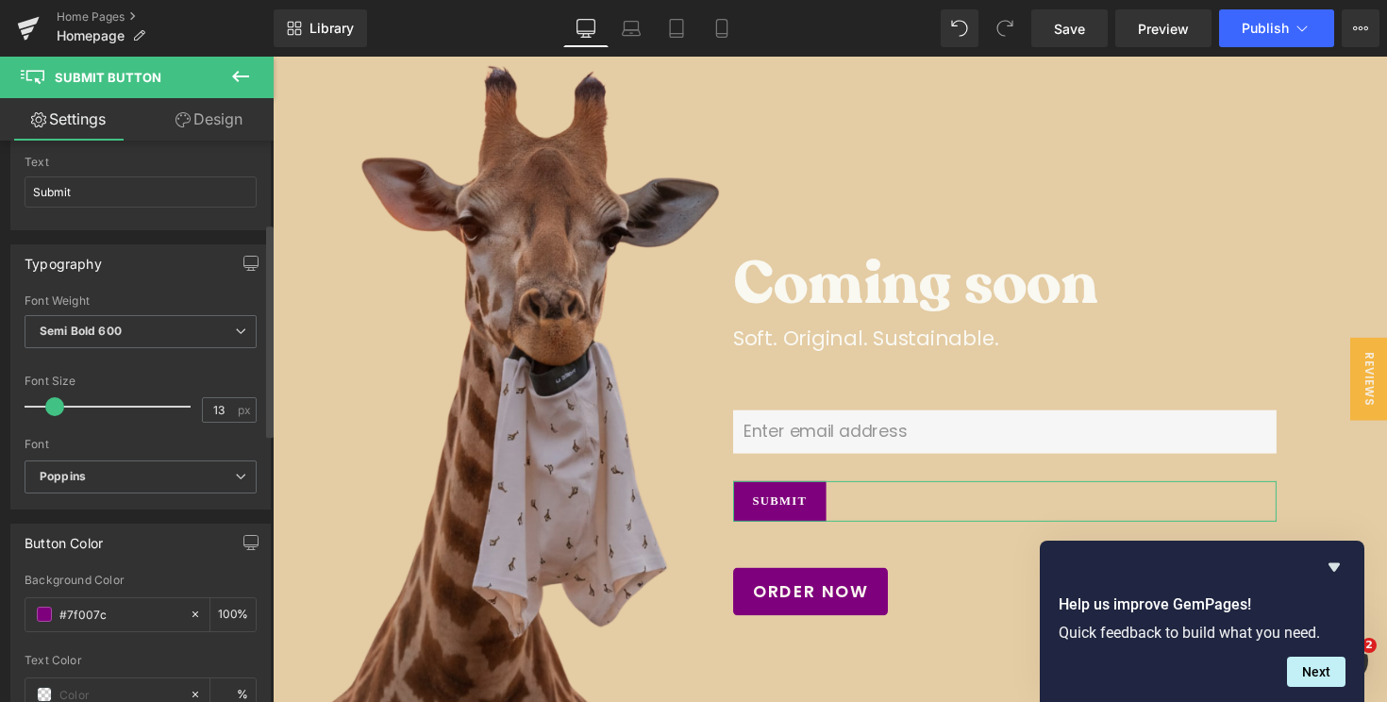
scroll to position [156, 0]
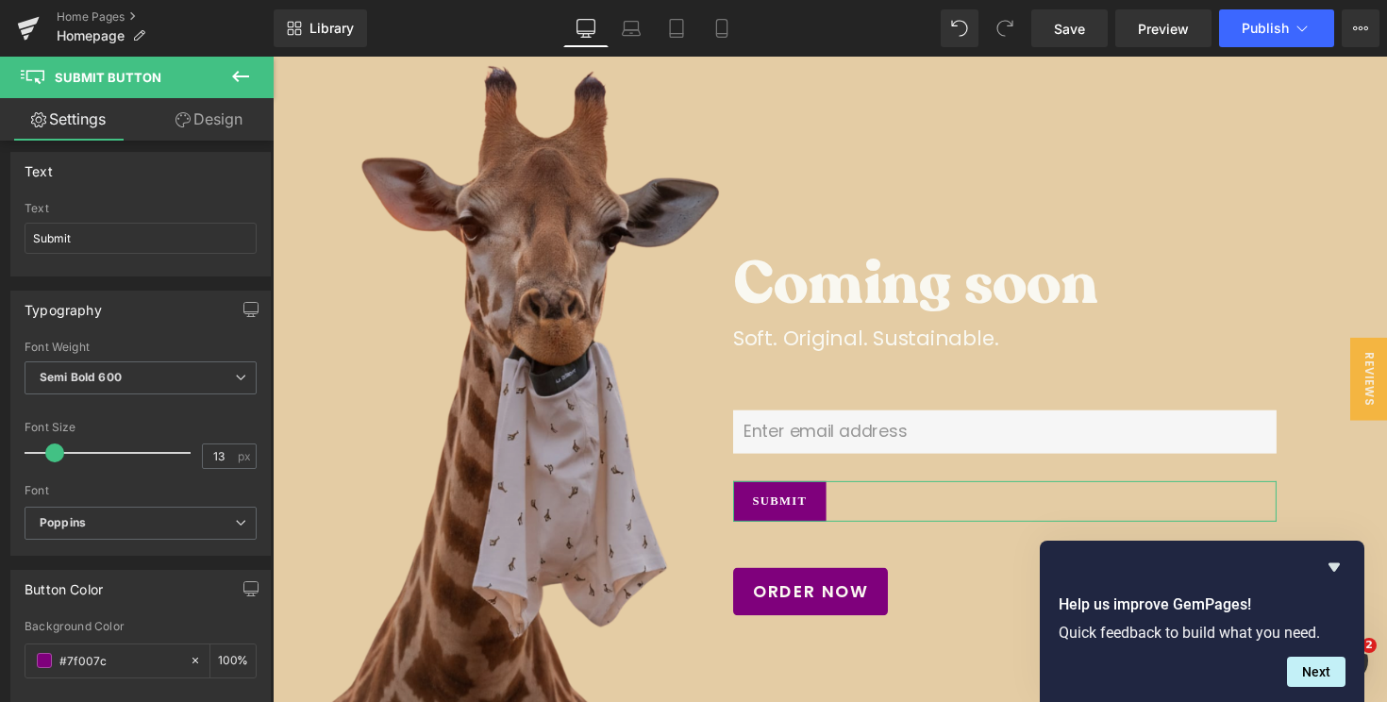
click at [215, 113] on link "Design" at bounding box center [209, 119] width 137 height 42
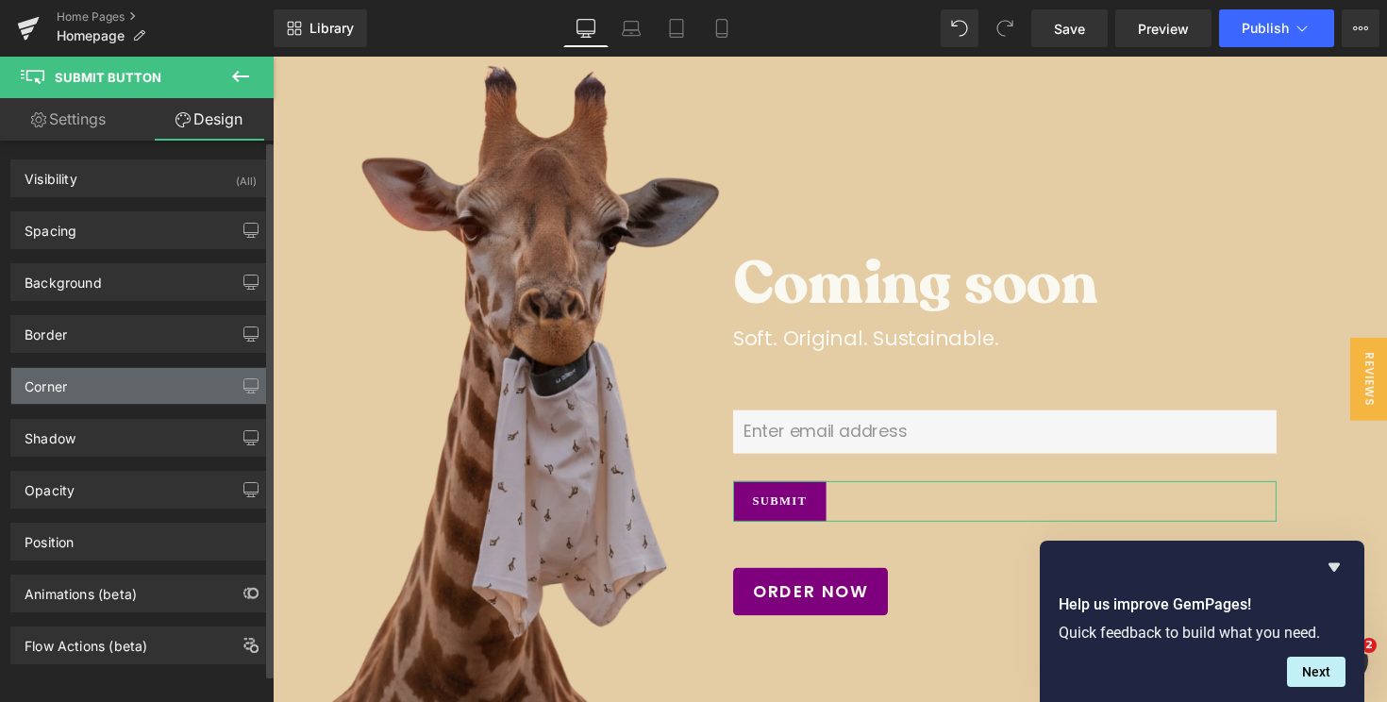
click at [131, 380] on div "Corner" at bounding box center [140, 386] width 259 height 36
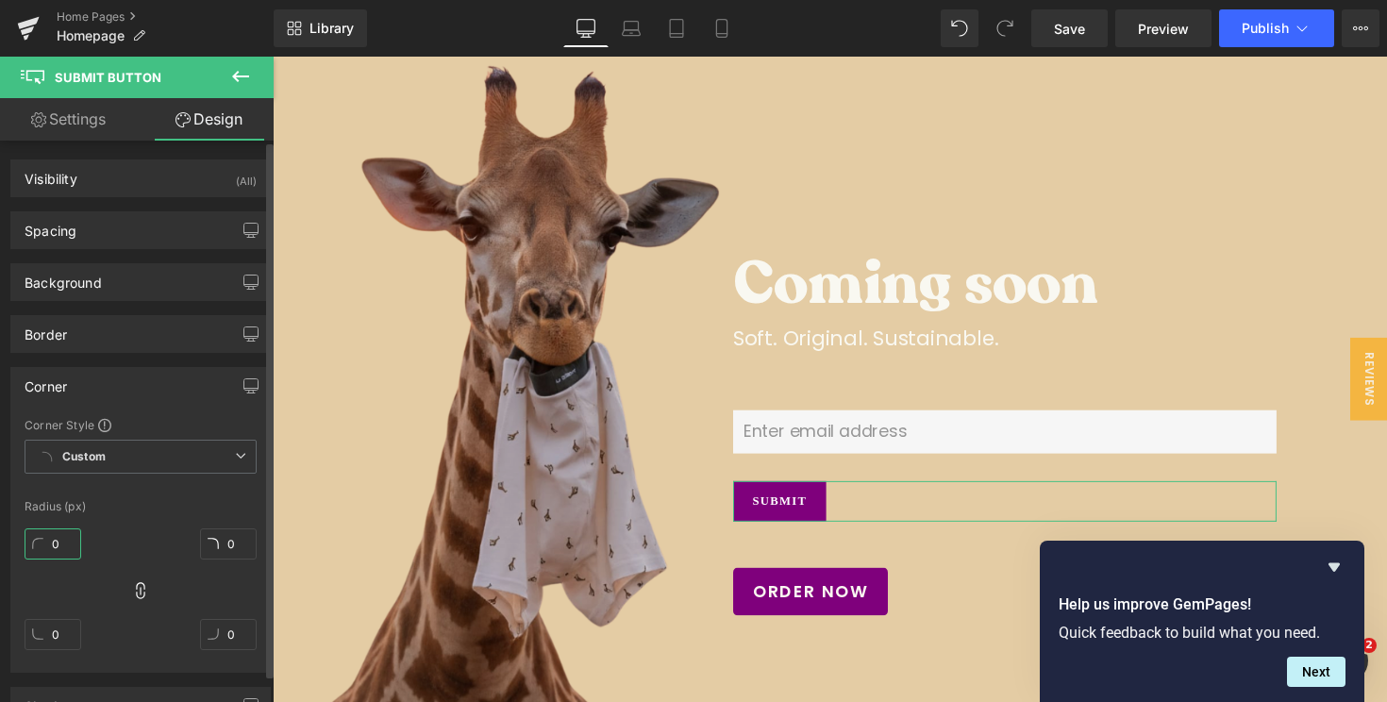
click at [49, 549] on input "0" at bounding box center [53, 543] width 57 height 31
type input "10"
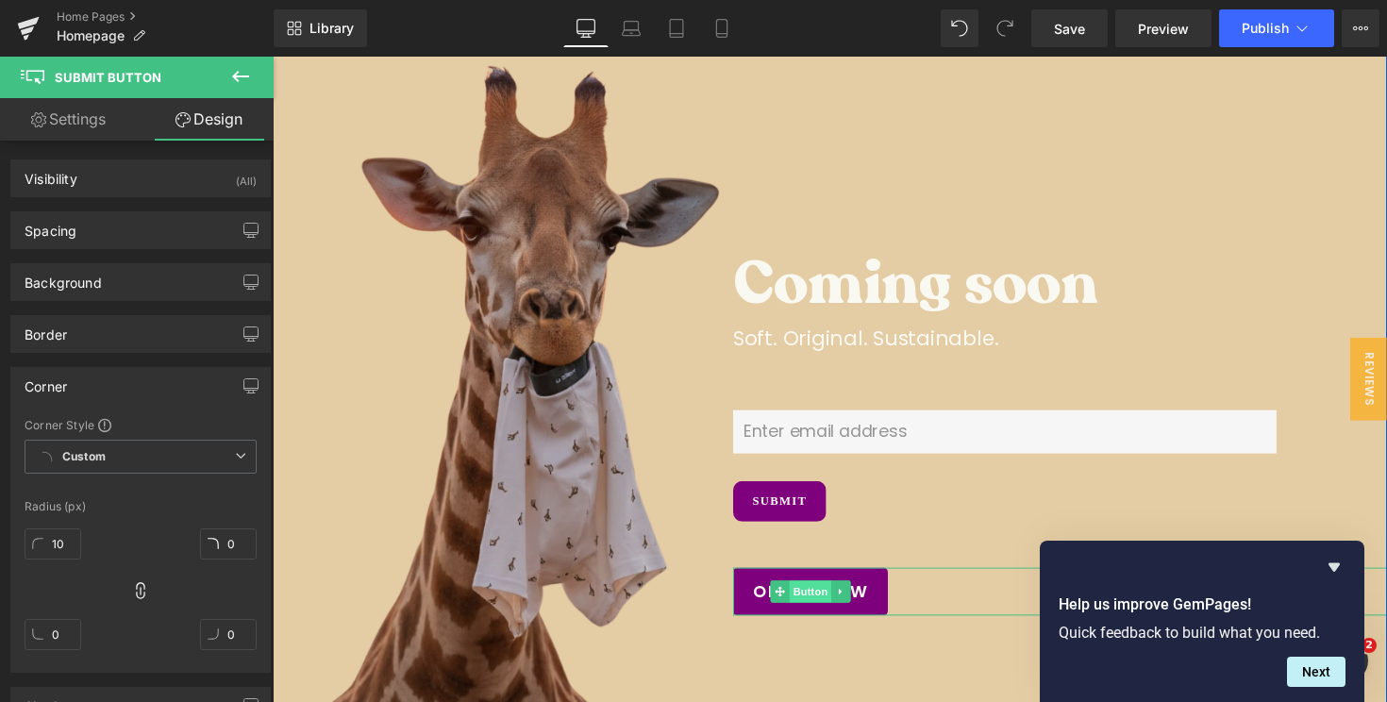
click at [814, 605] on span "Button" at bounding box center [823, 605] width 43 height 23
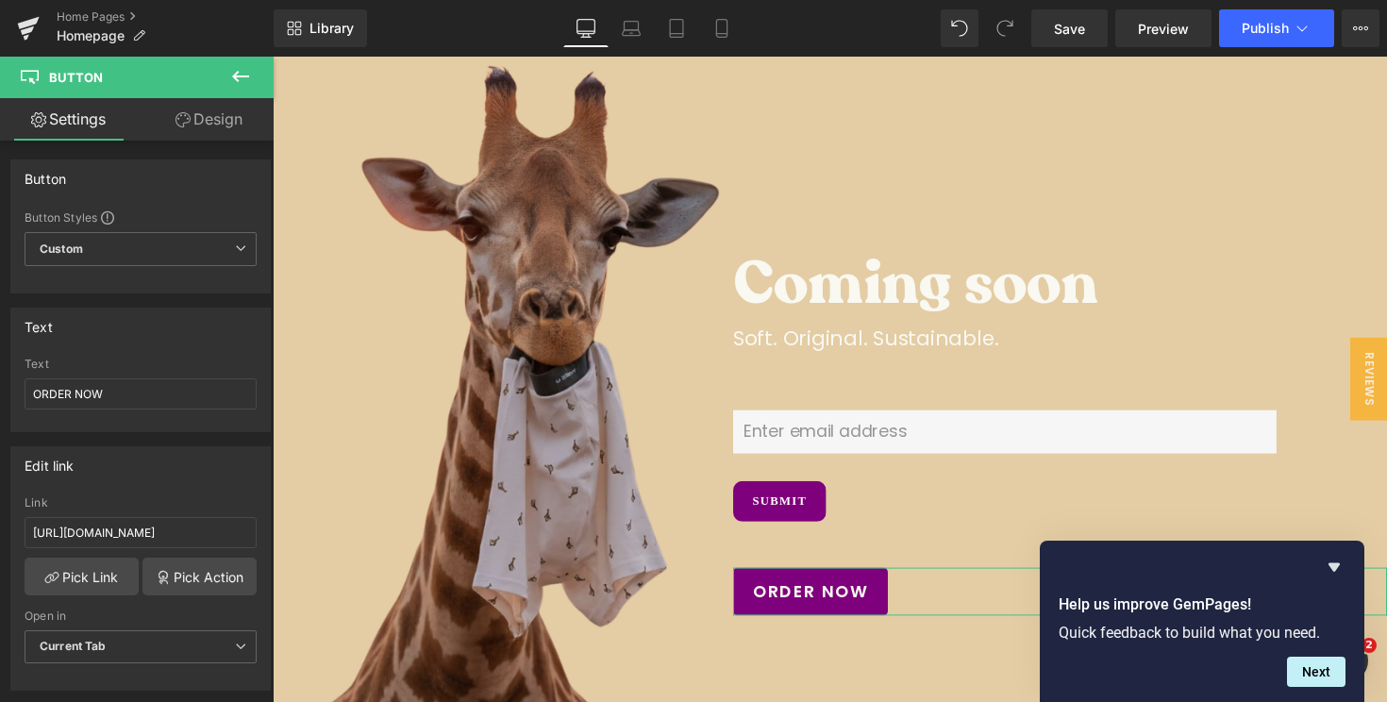
click at [212, 127] on link "Design" at bounding box center [209, 119] width 137 height 42
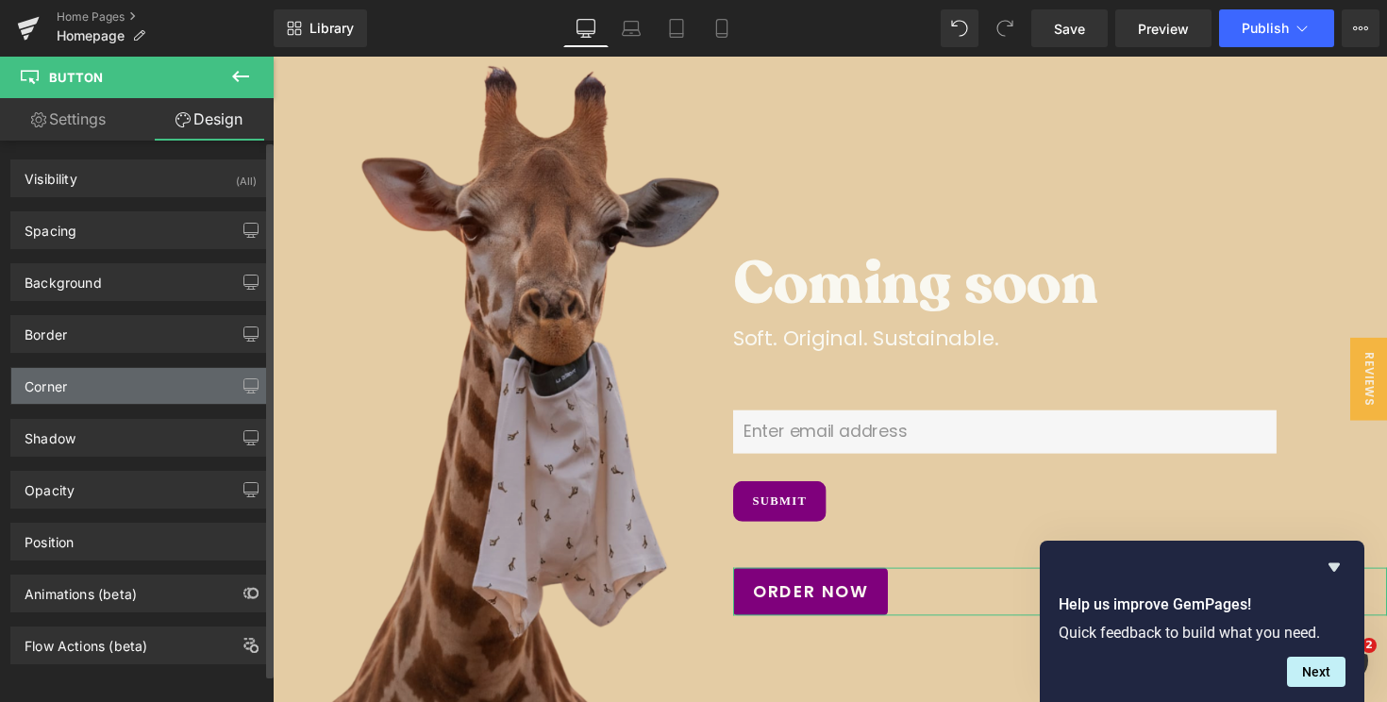
click at [95, 392] on div "Corner" at bounding box center [140, 386] width 259 height 36
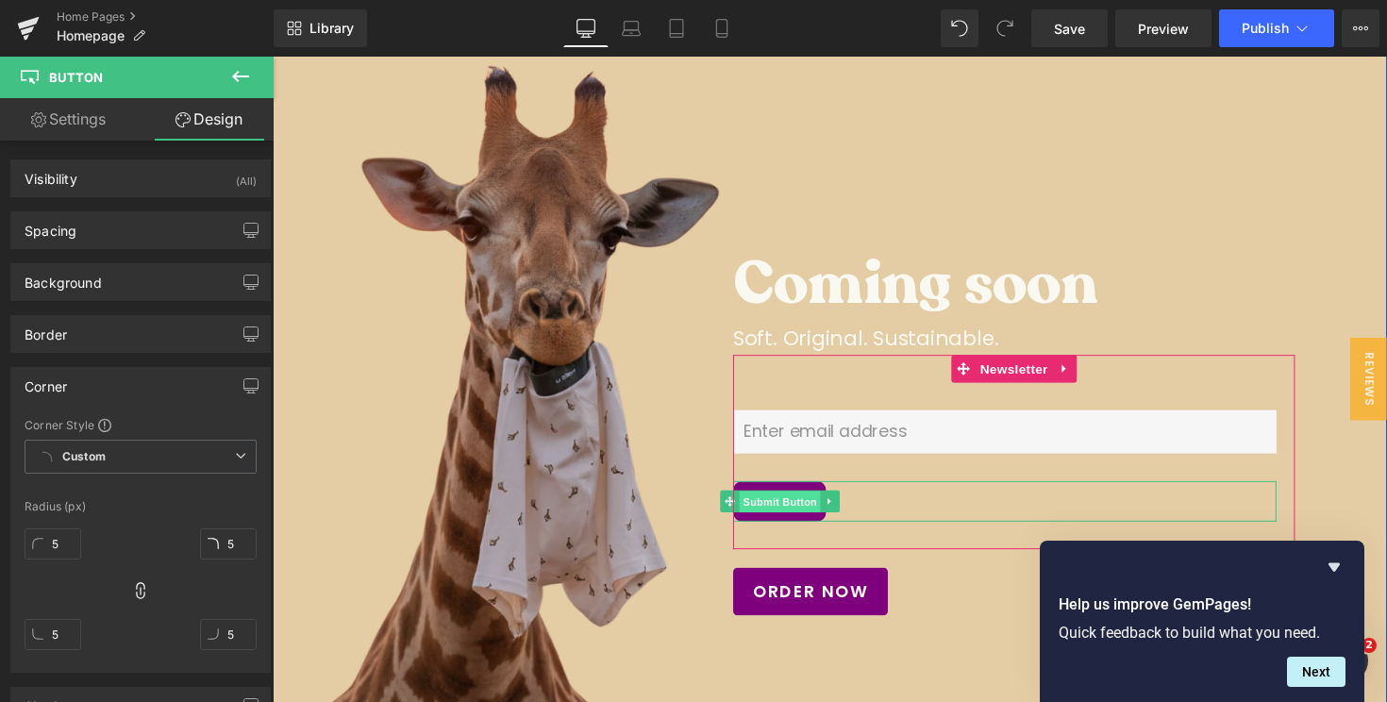
click at [785, 507] on span "Submit Button" at bounding box center [791, 513] width 83 height 23
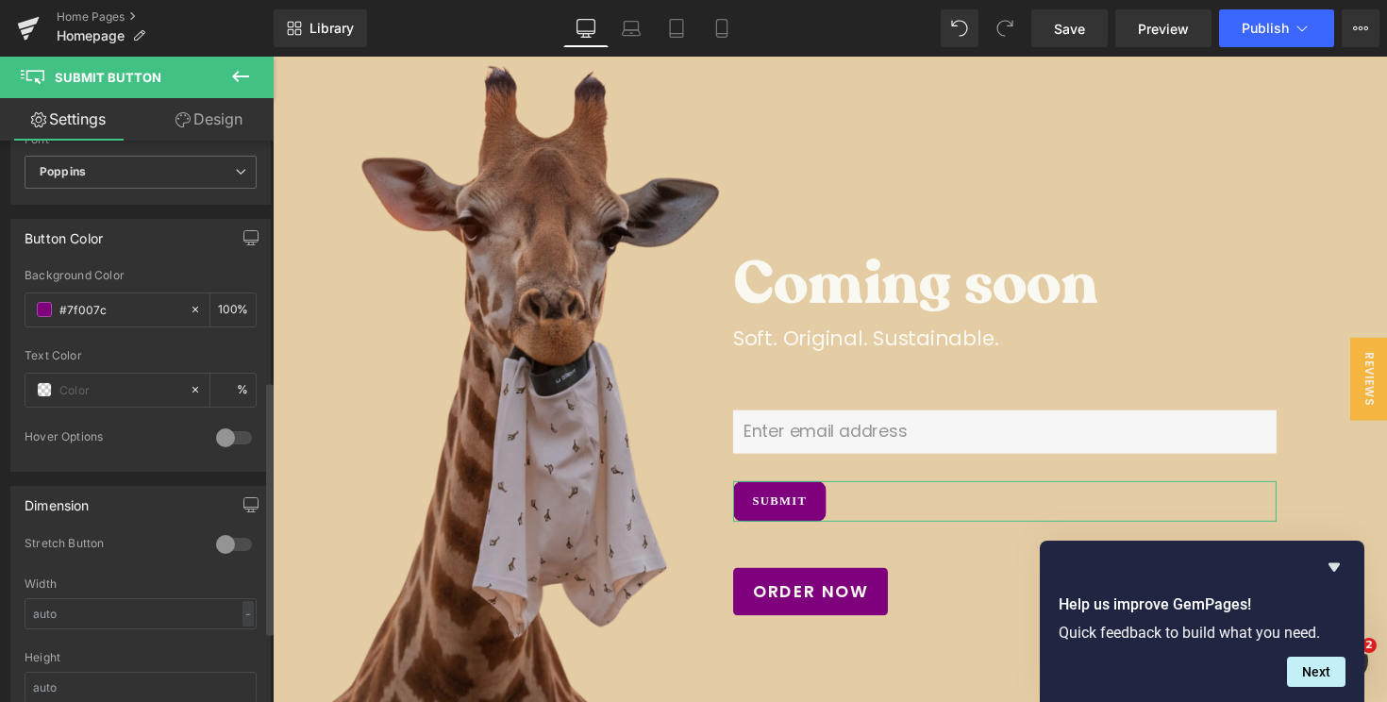
scroll to position [530, 0]
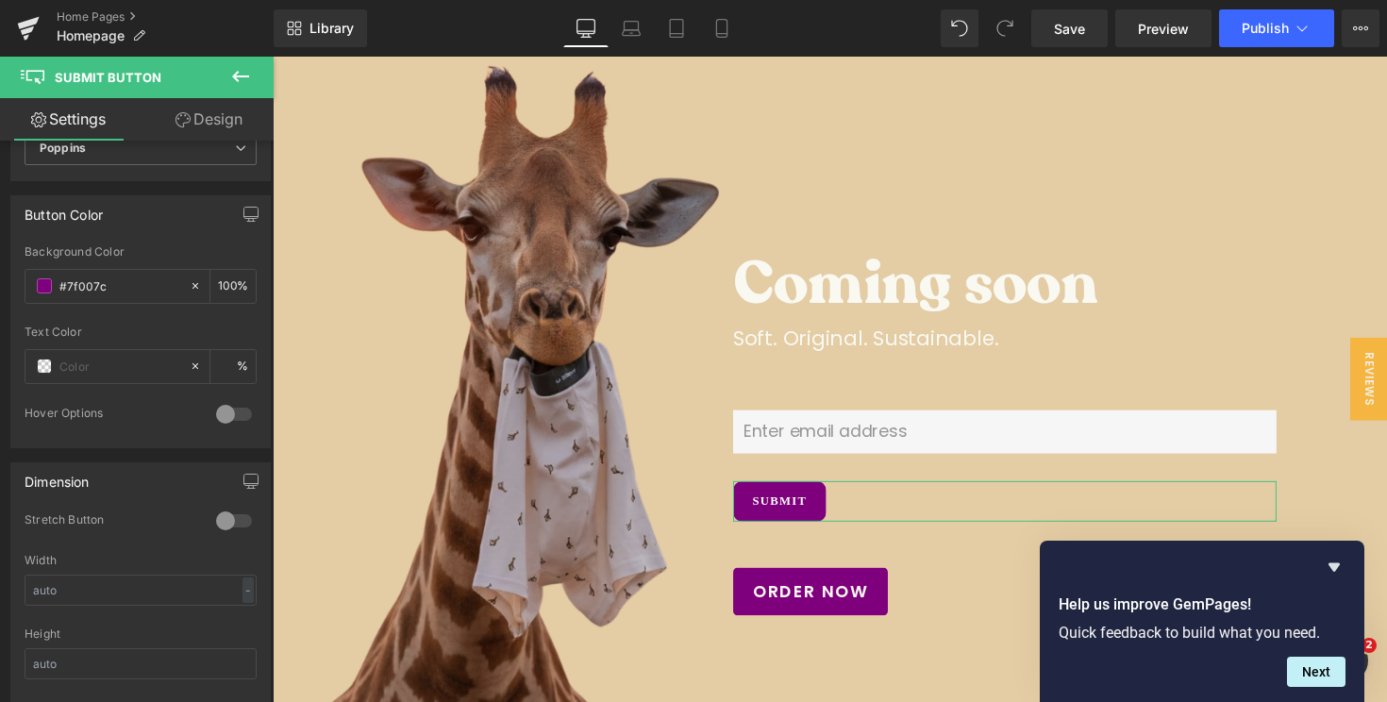
click at [200, 124] on link "Design" at bounding box center [209, 119] width 137 height 42
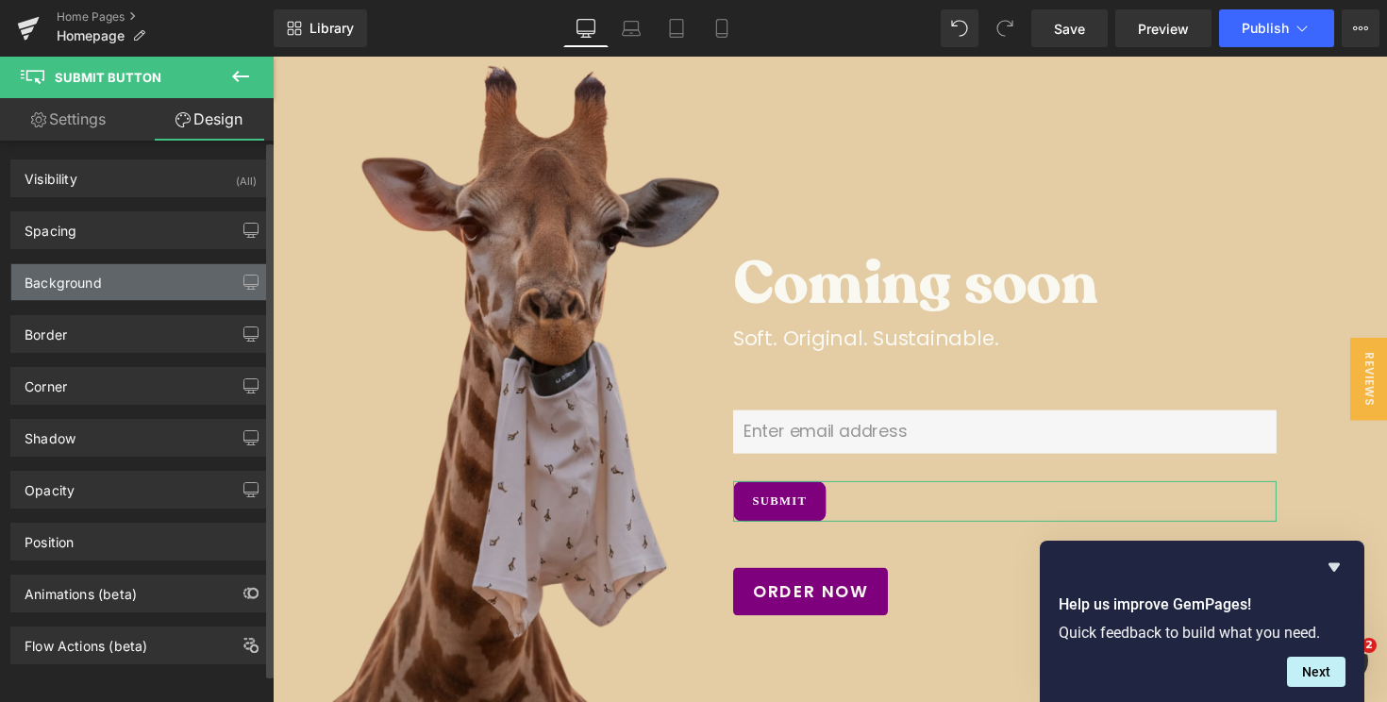
click at [92, 281] on div "Background" at bounding box center [63, 277] width 77 height 26
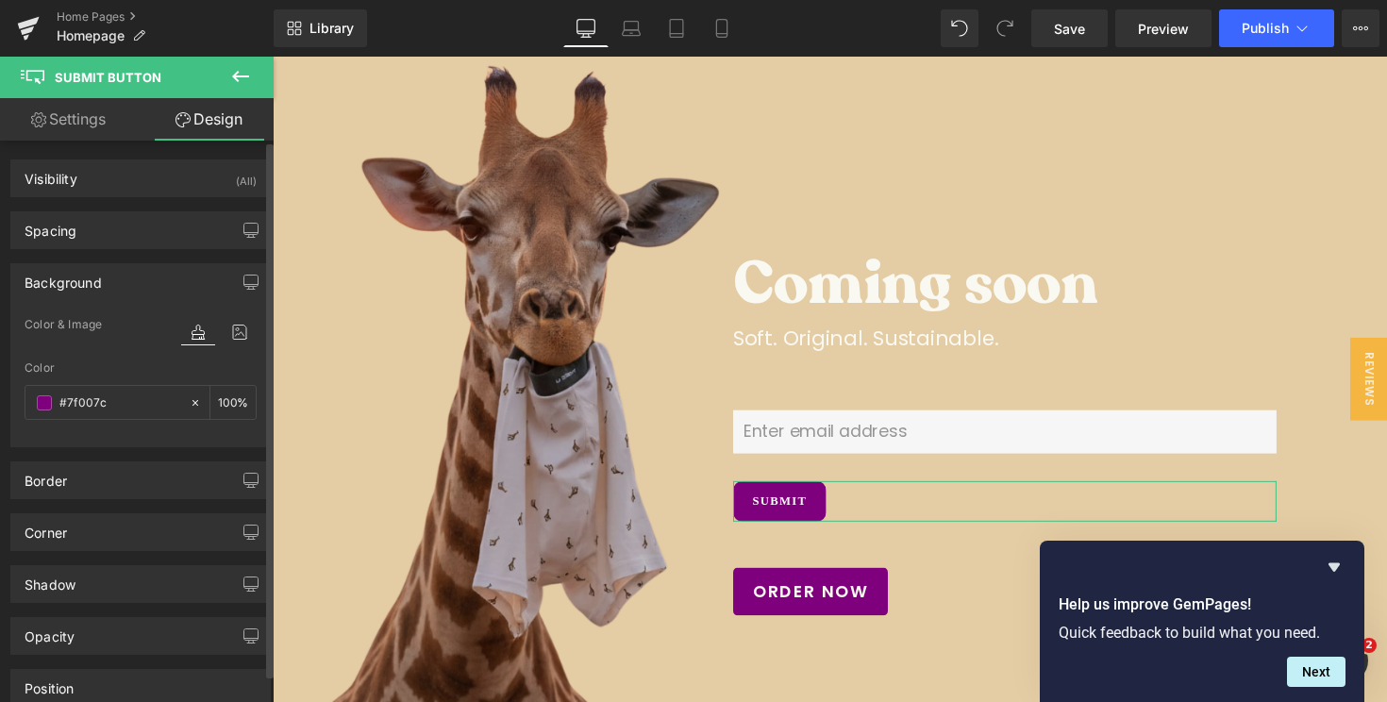
click at [83, 277] on div "Background" at bounding box center [63, 277] width 77 height 26
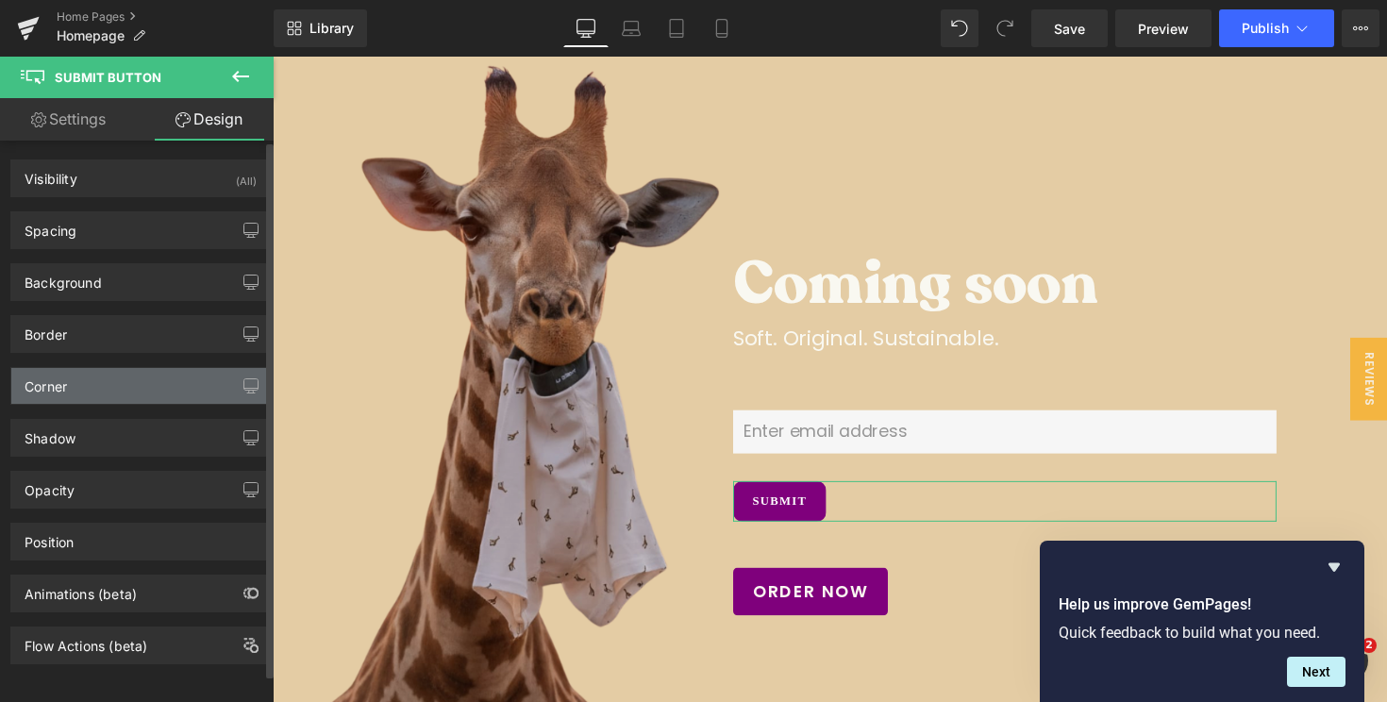
click at [67, 391] on div "Corner" at bounding box center [46, 381] width 42 height 26
click at [68, 382] on div "Corner" at bounding box center [140, 386] width 259 height 36
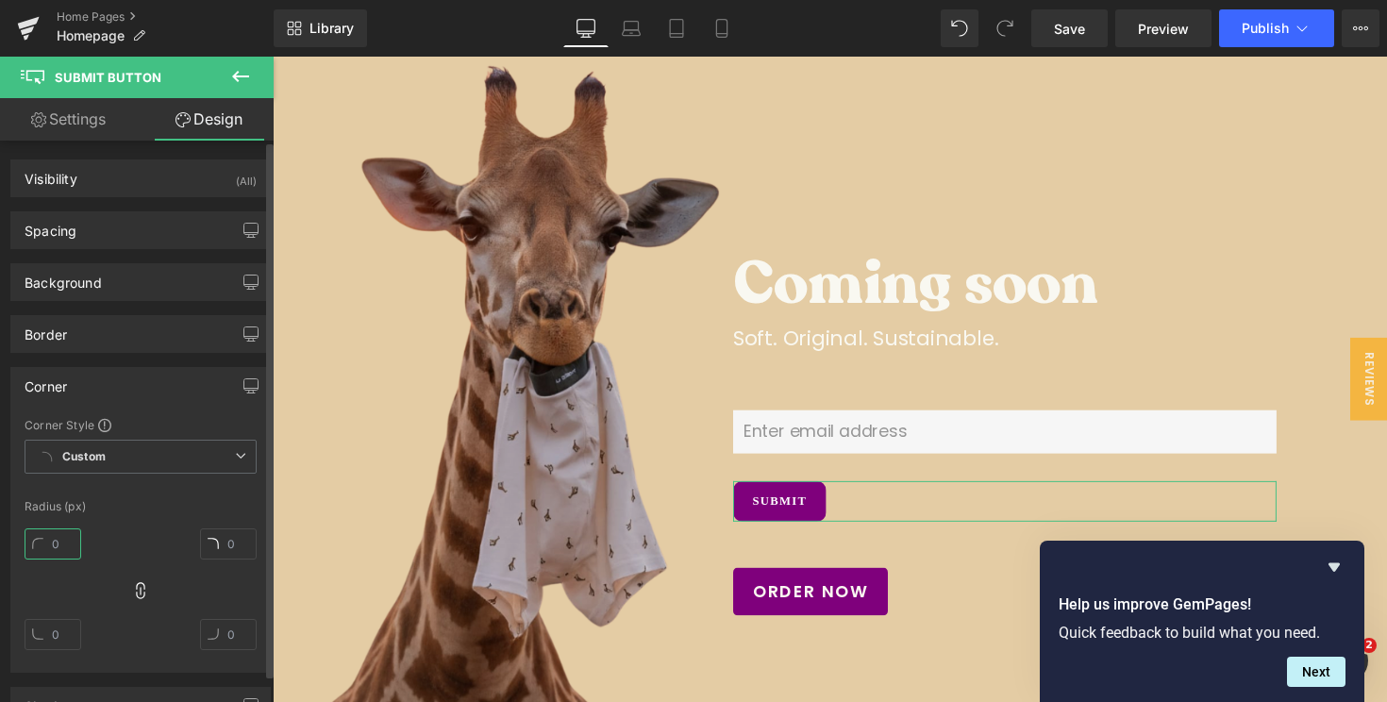
click at [58, 549] on input "text" at bounding box center [53, 543] width 57 height 31
type input "5"
click at [148, 506] on div "Radius (px)" at bounding box center [141, 506] width 232 height 13
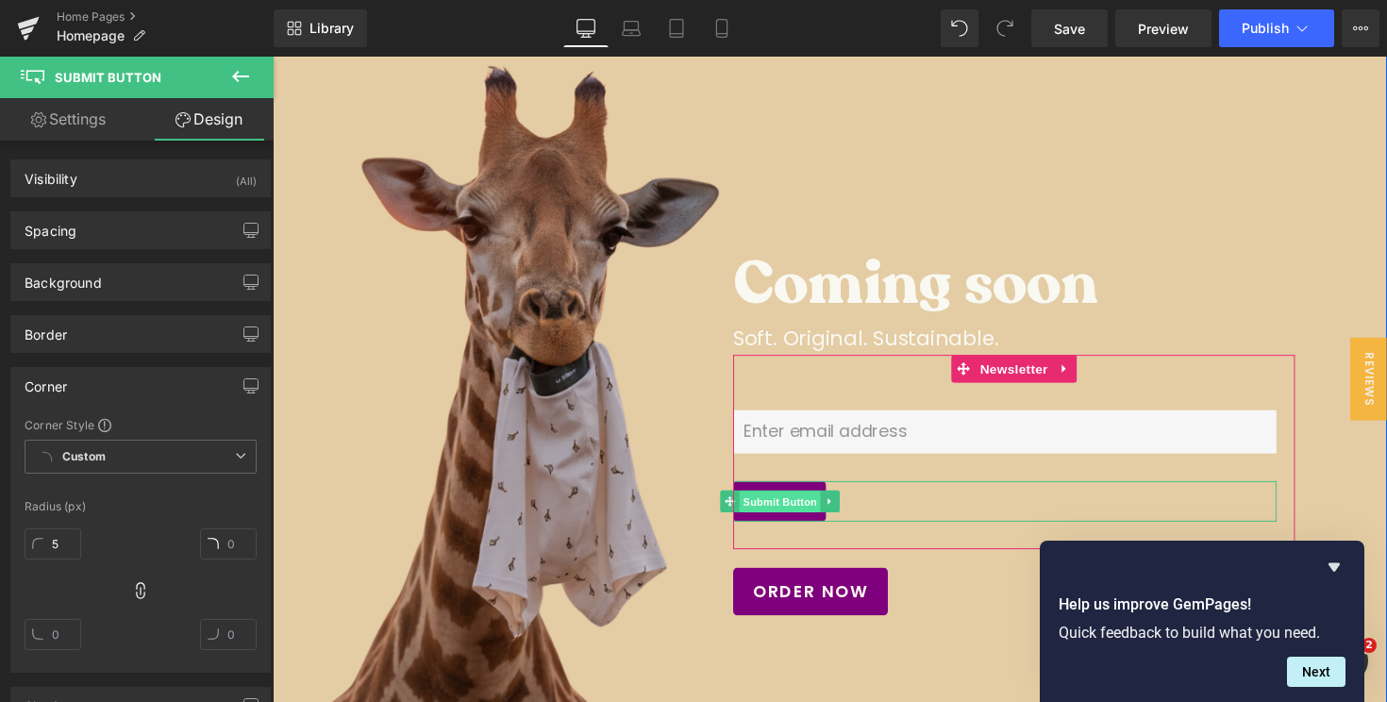
click at [795, 507] on span "Submit Button" at bounding box center [791, 513] width 83 height 23
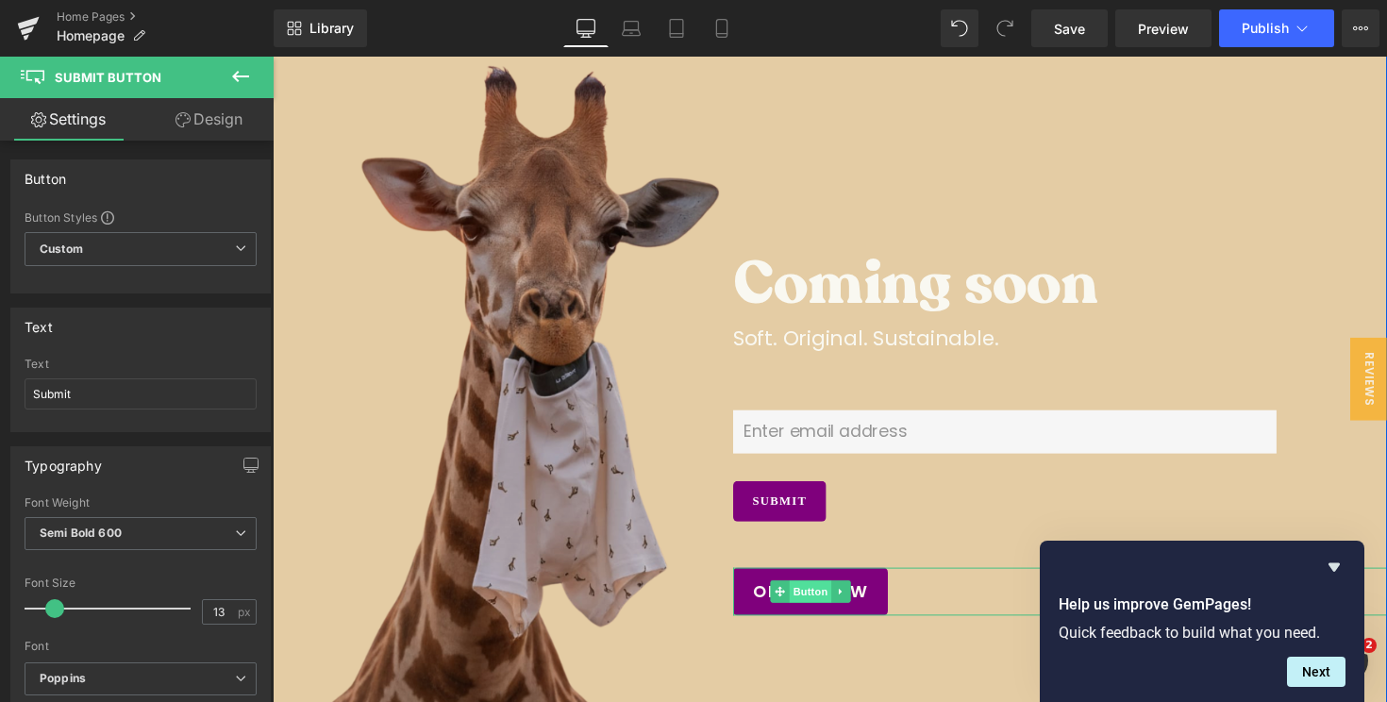
click at [821, 599] on span "Button" at bounding box center [823, 605] width 43 height 23
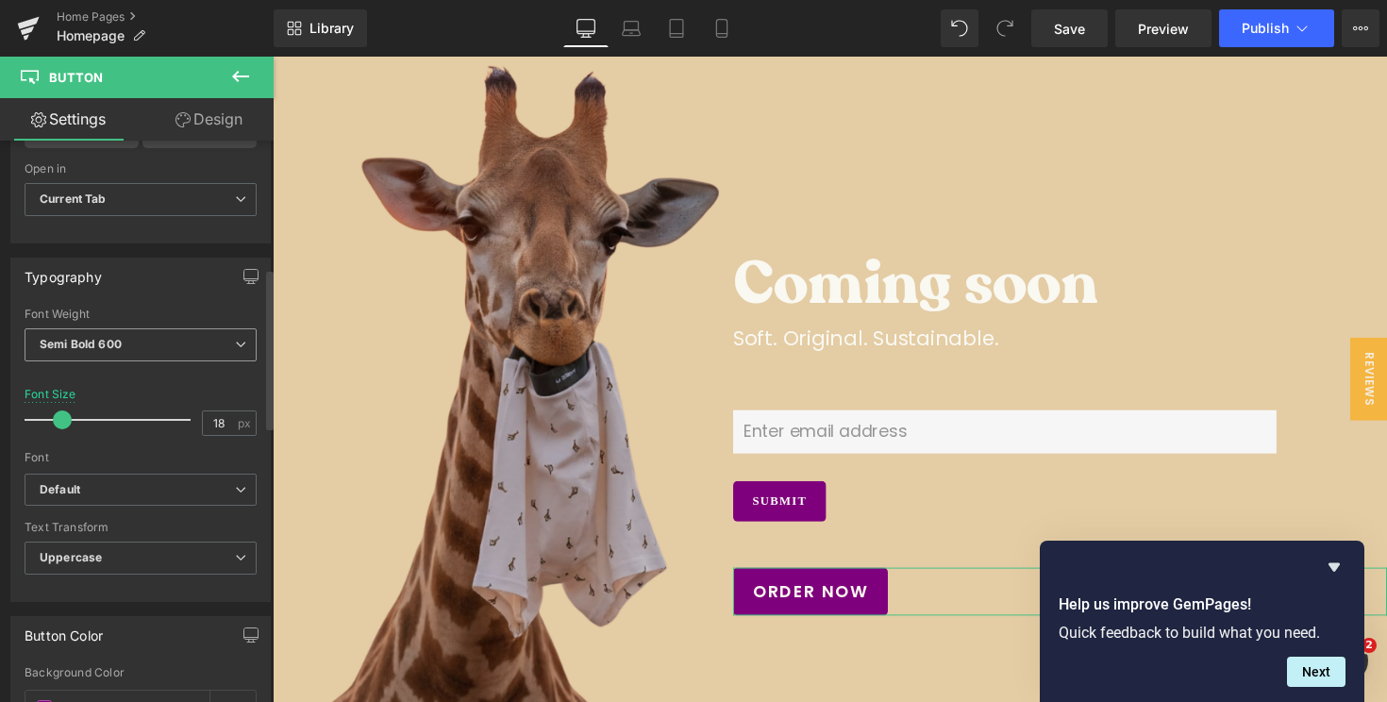
scroll to position [455, 0]
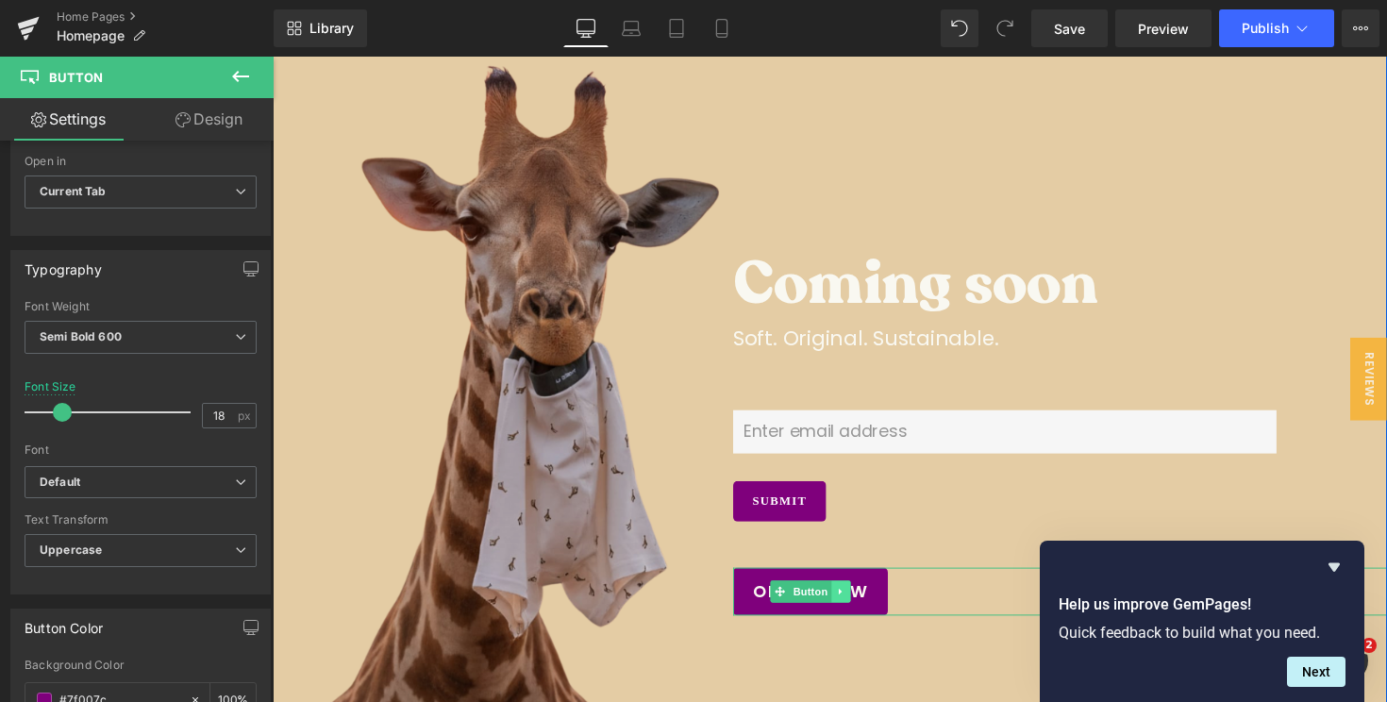
click at [853, 606] on icon at bounding box center [854, 604] width 3 height 7
click at [861, 605] on icon at bounding box center [865, 604] width 10 height 10
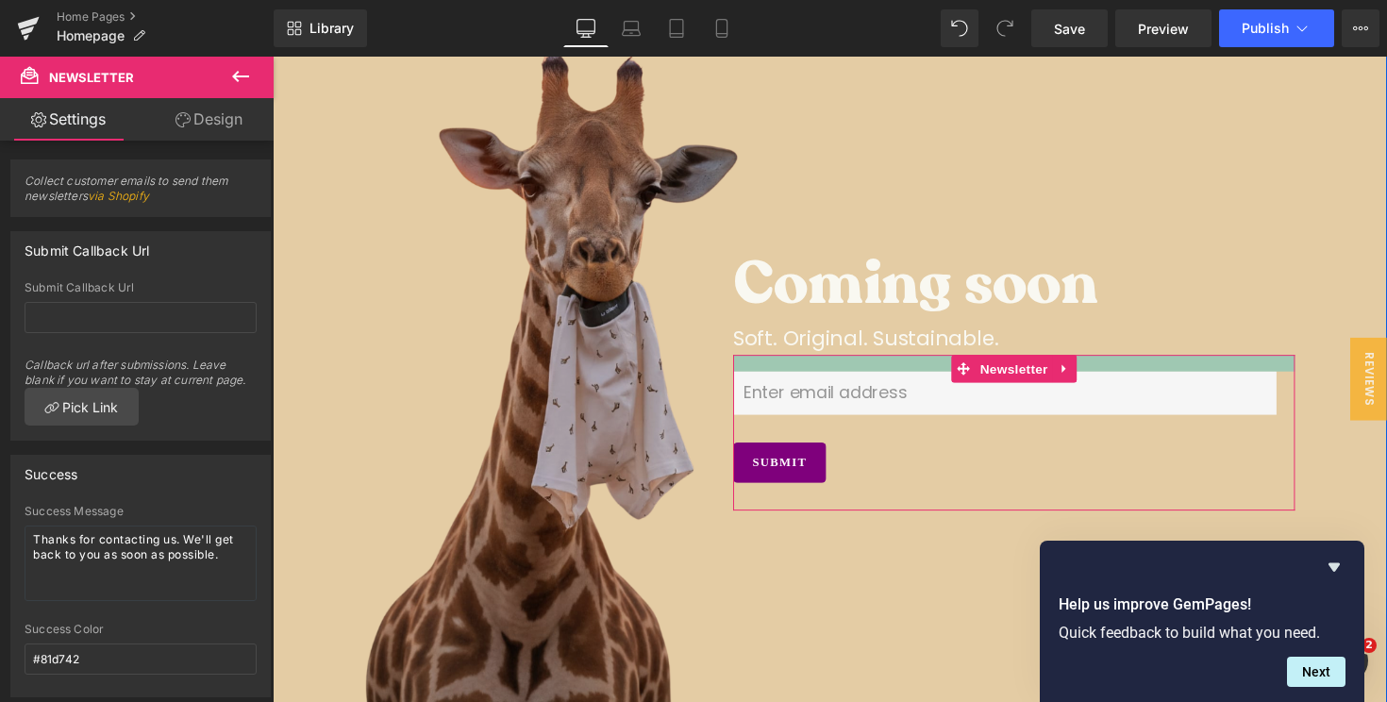
drag, startPoint x: 790, startPoint y: 411, endPoint x: 790, endPoint y: 372, distance: 39.6
click at [790, 372] on div at bounding box center [1033, 370] width 576 height 17
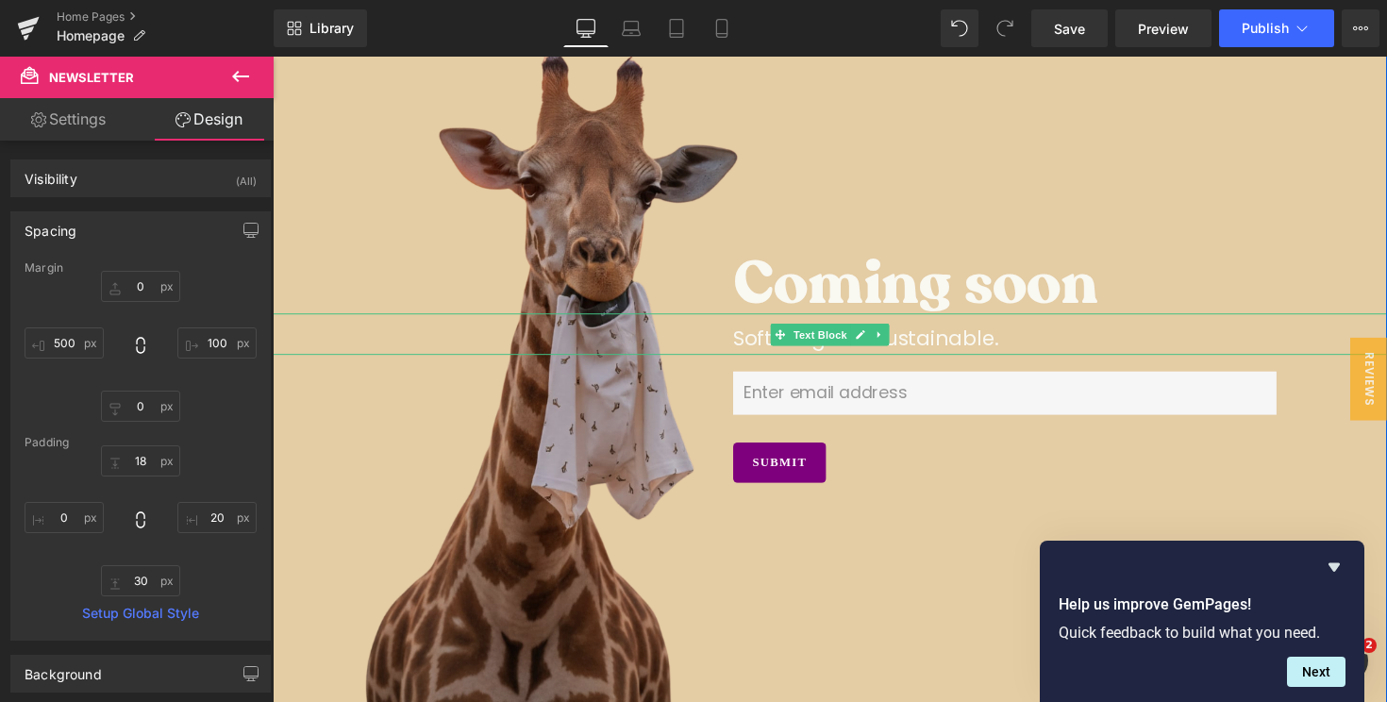
click at [1025, 351] on p "Soft. Original. Sustainable." at bounding box center [1009, 345] width 528 height 33
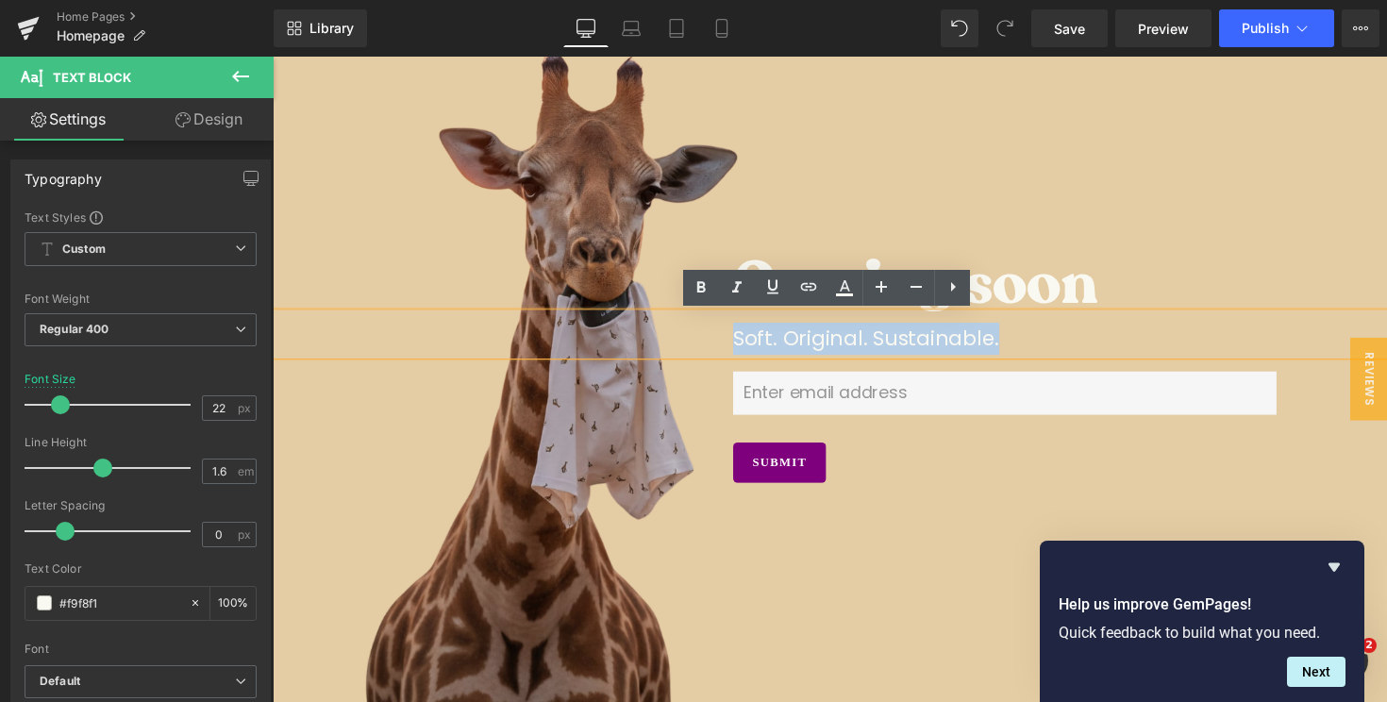
drag, startPoint x: 1025, startPoint y: 347, endPoint x: 729, endPoint y: 354, distance: 295.4
click at [729, 354] on div "Soft. Original. Sustainable." at bounding box center [844, 341] width 1142 height 42
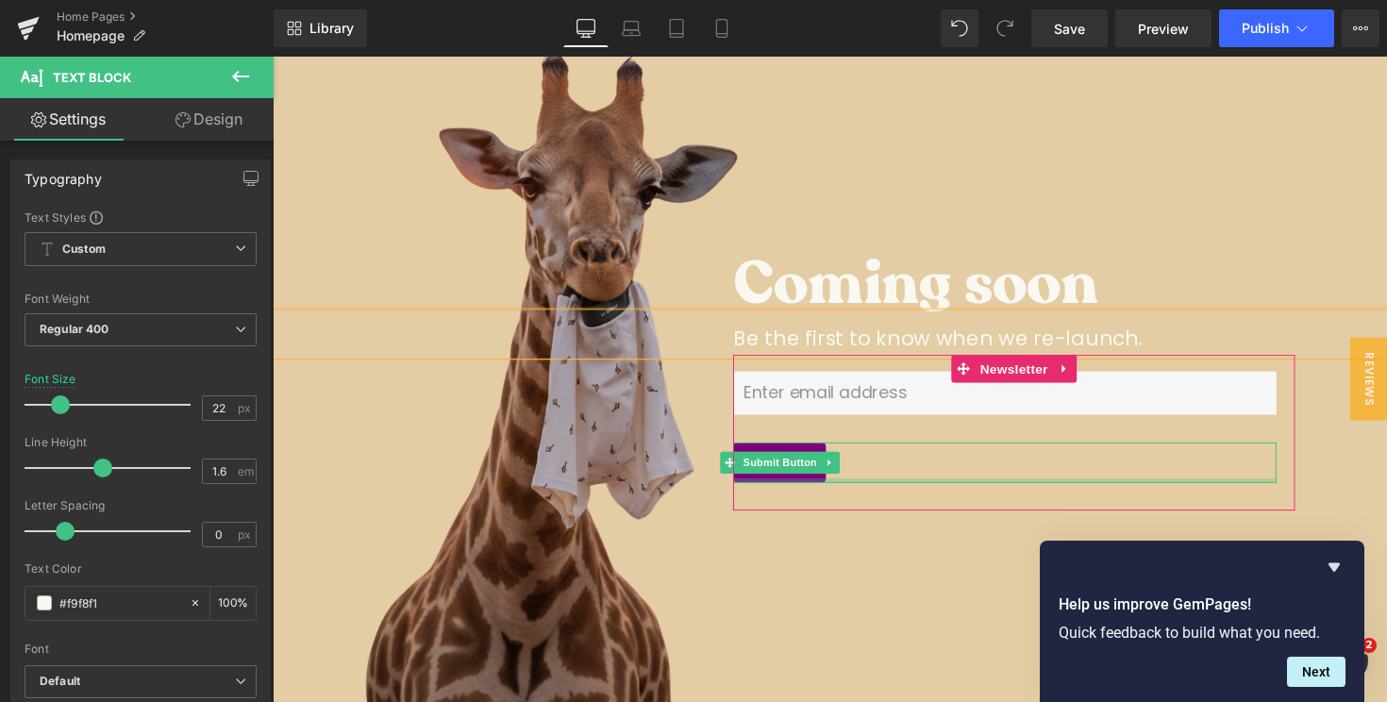
click at [971, 489] on div at bounding box center [1023, 491] width 557 height 5
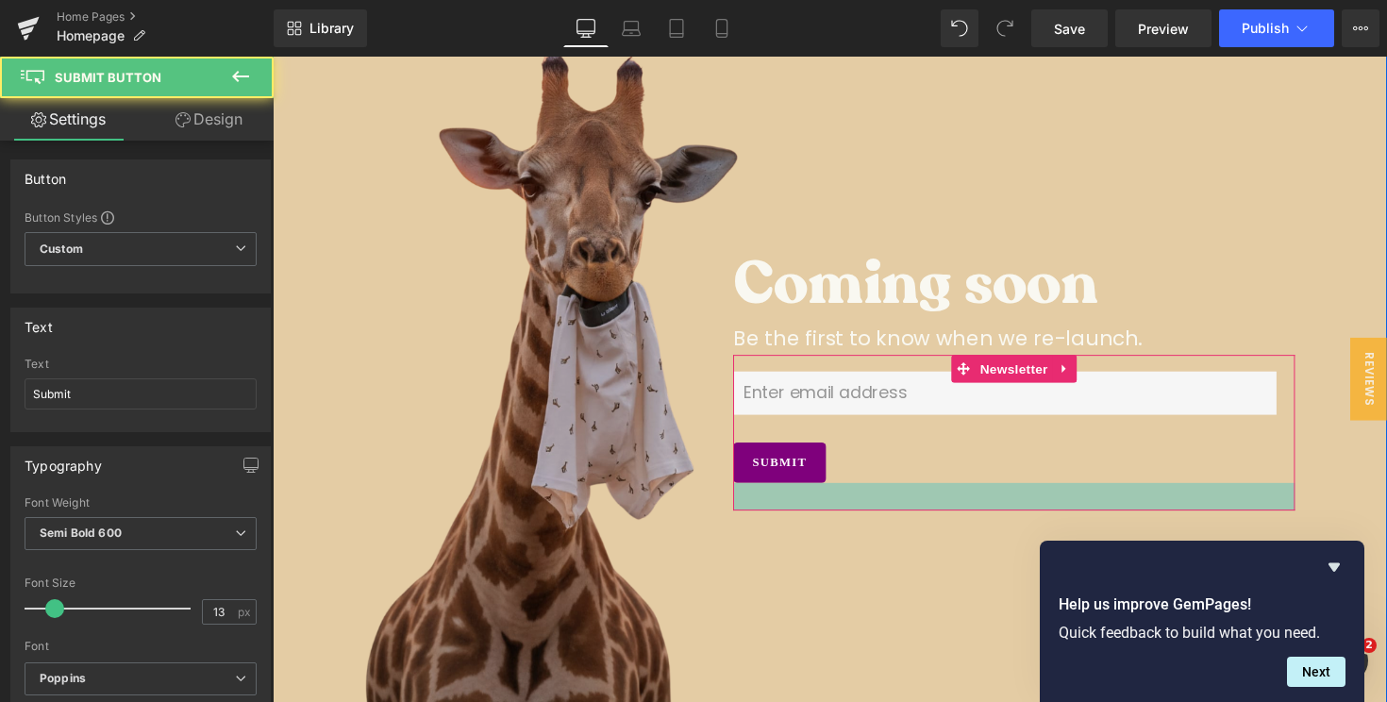
click at [273, 57] on div "250px" at bounding box center [273, 57] width 0 height 0
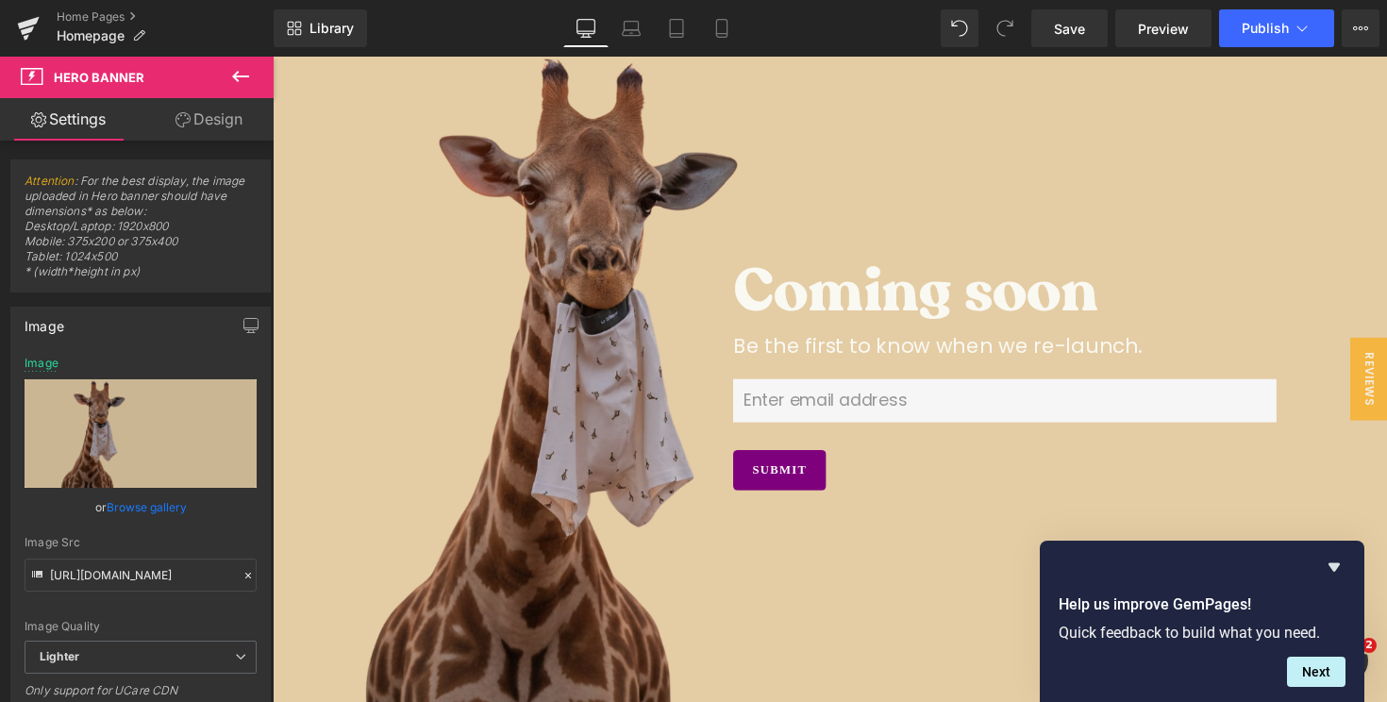
scroll to position [0, 0]
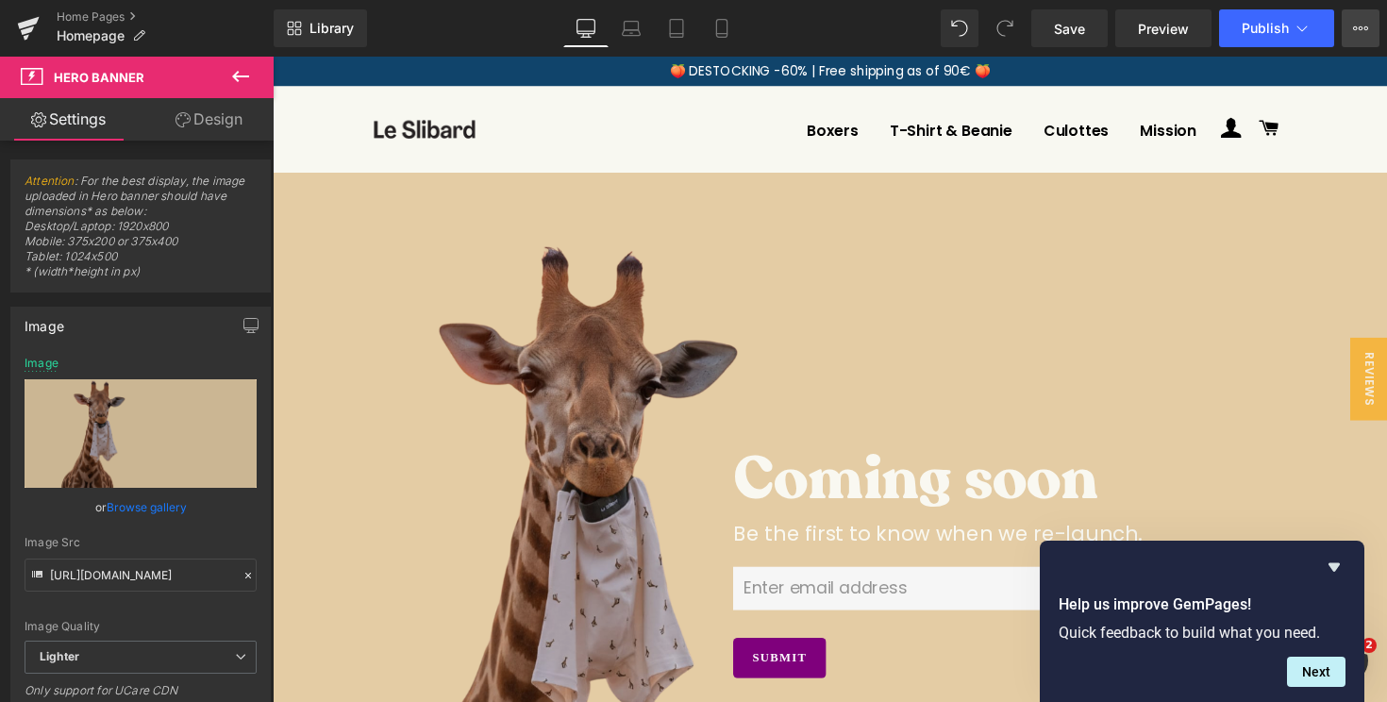
click at [1372, 35] on button "View Live Page View with current Template Save Template to Library Schedule Pub…" at bounding box center [1361, 28] width 38 height 38
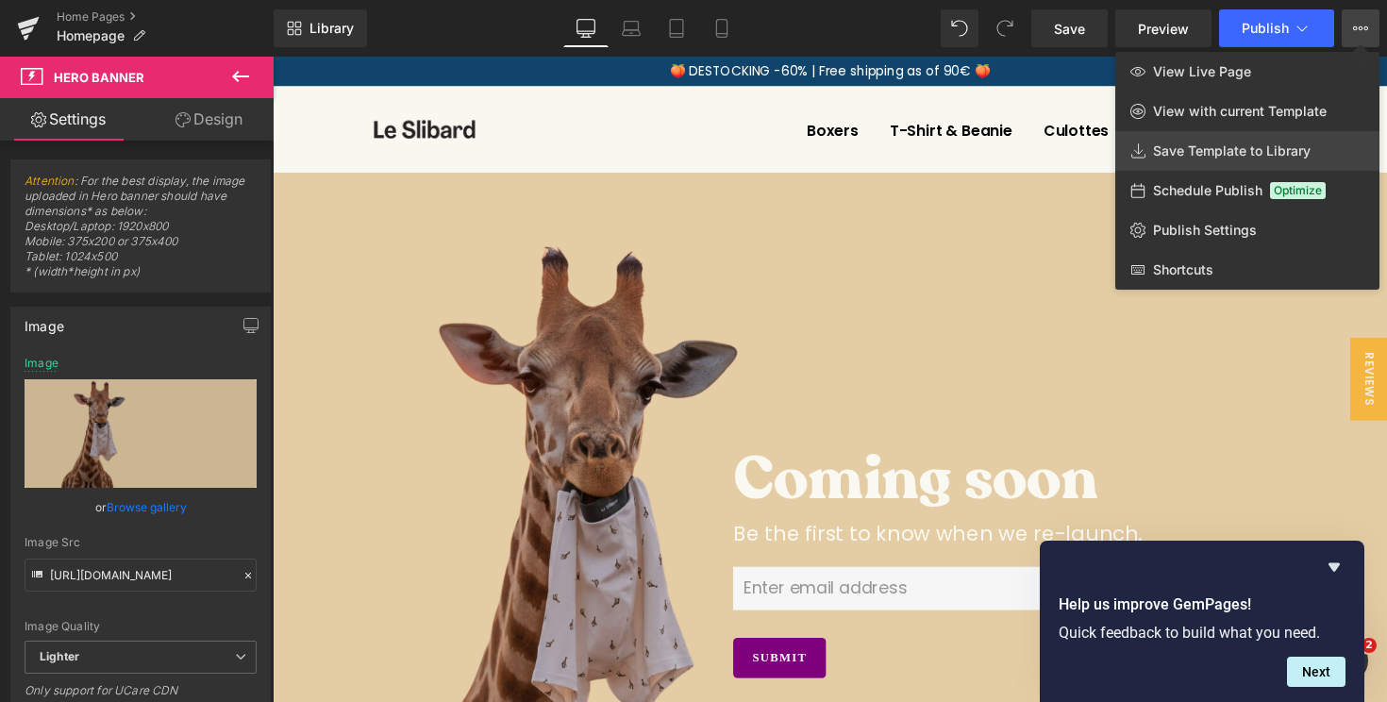
click at [1270, 151] on span "Save Template to Library" at bounding box center [1232, 150] width 158 height 17
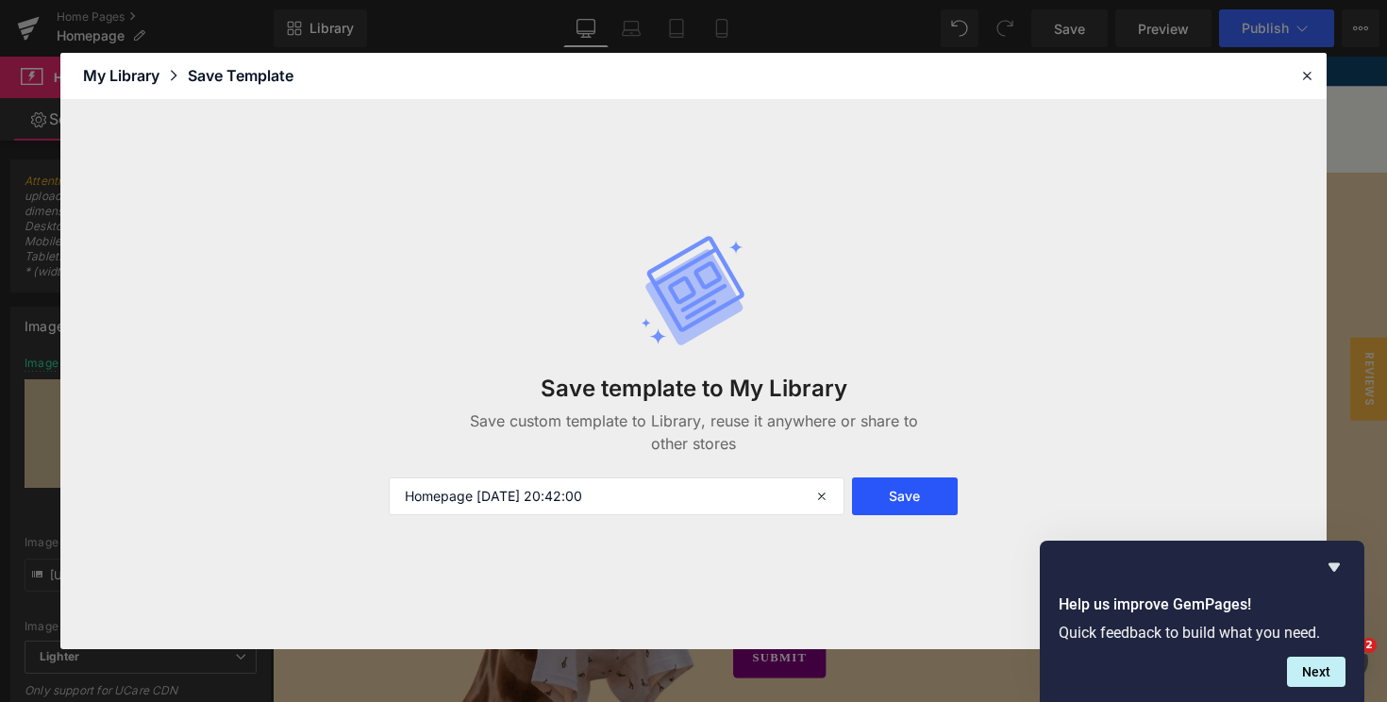
click at [915, 499] on button "Save" at bounding box center [905, 496] width 106 height 38
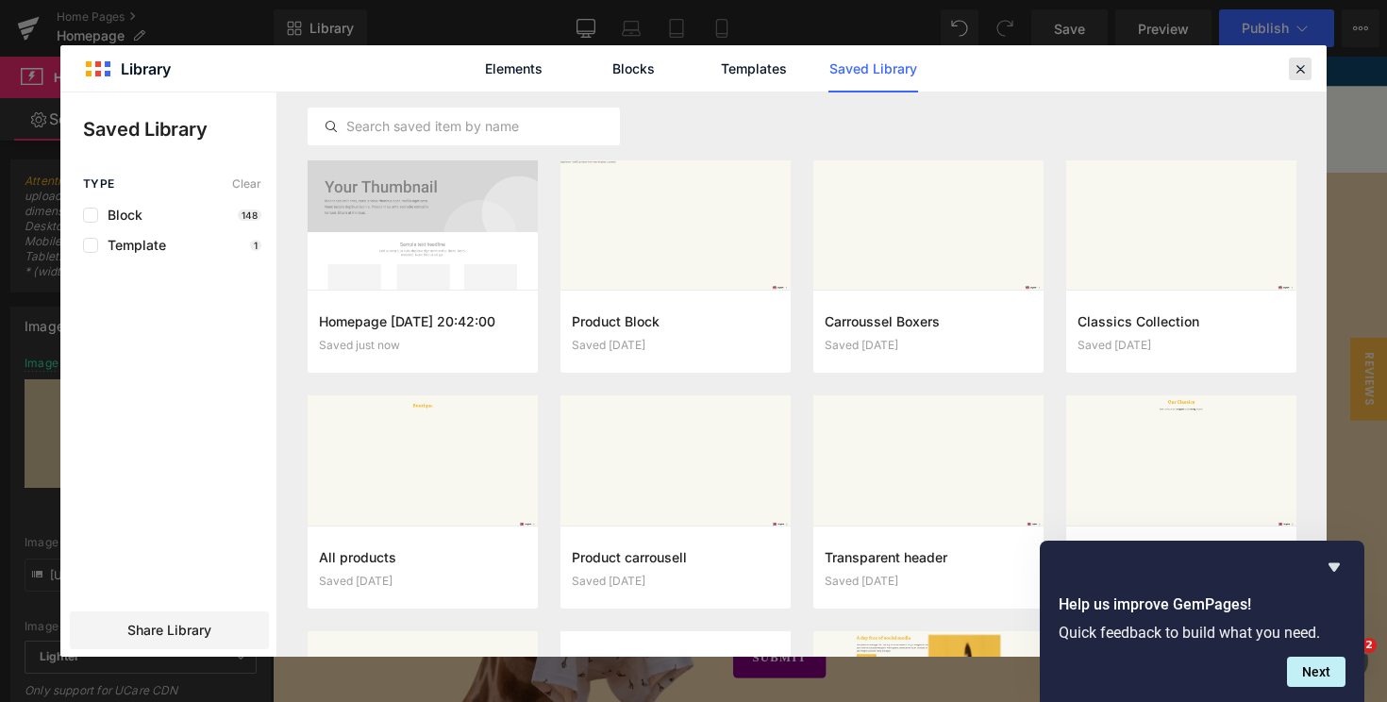
click at [1294, 77] on div at bounding box center [1300, 69] width 23 height 23
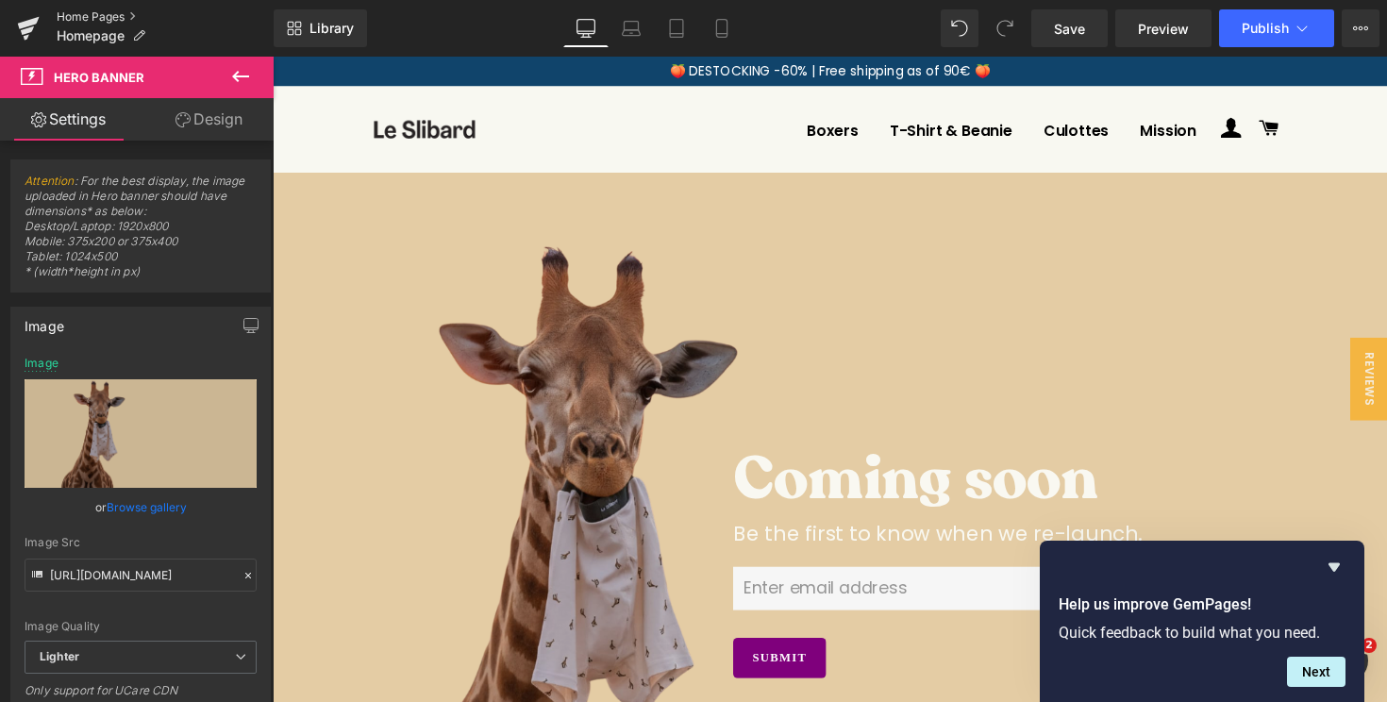
click at [113, 20] on link "Home Pages" at bounding box center [165, 16] width 217 height 15
click at [1073, 31] on span "Save" at bounding box center [1069, 29] width 31 height 20
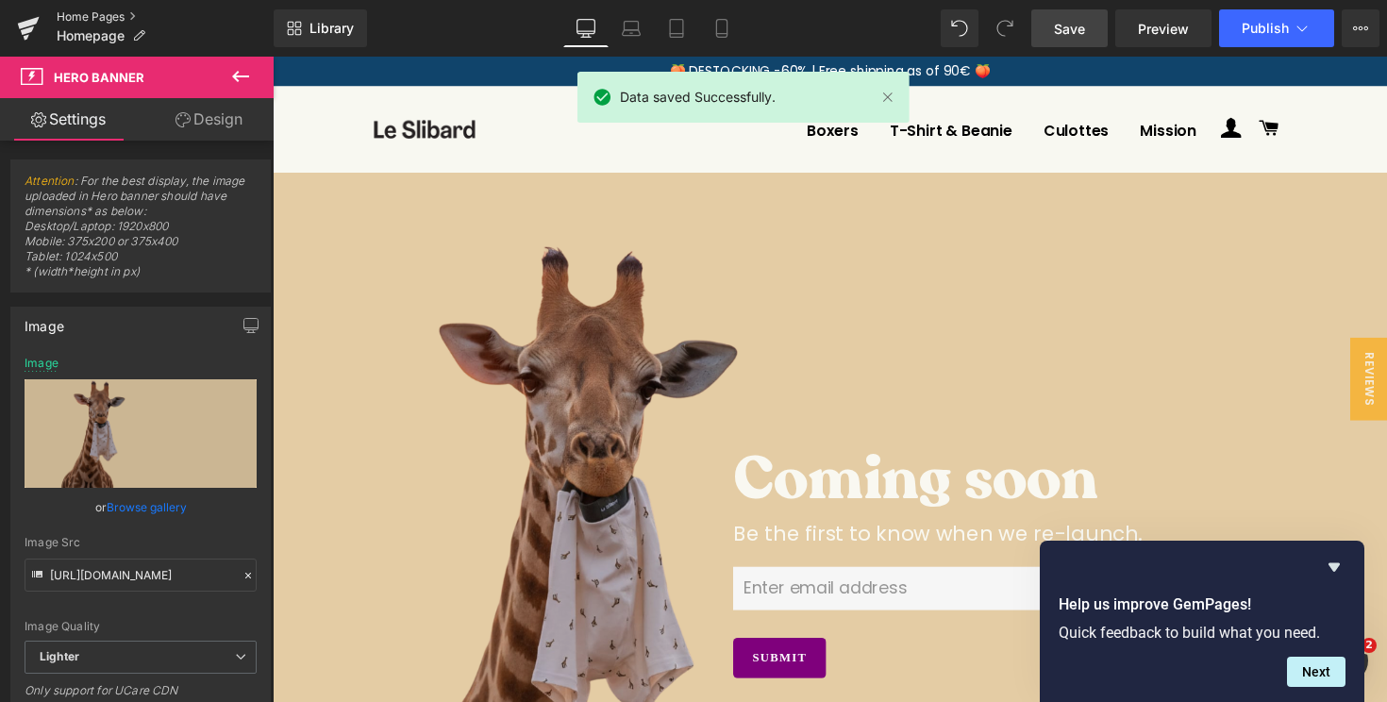
click at [112, 22] on link "Home Pages" at bounding box center [165, 16] width 217 height 15
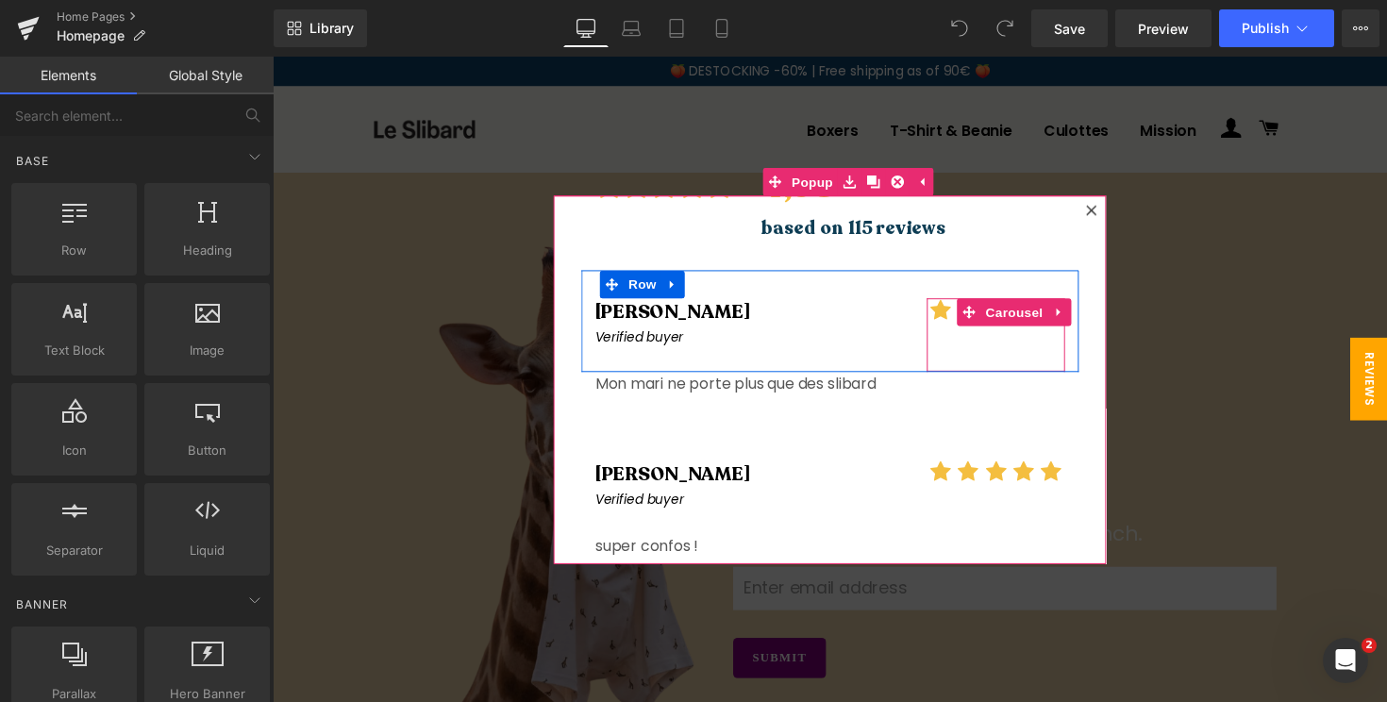
scroll to position [88, 0]
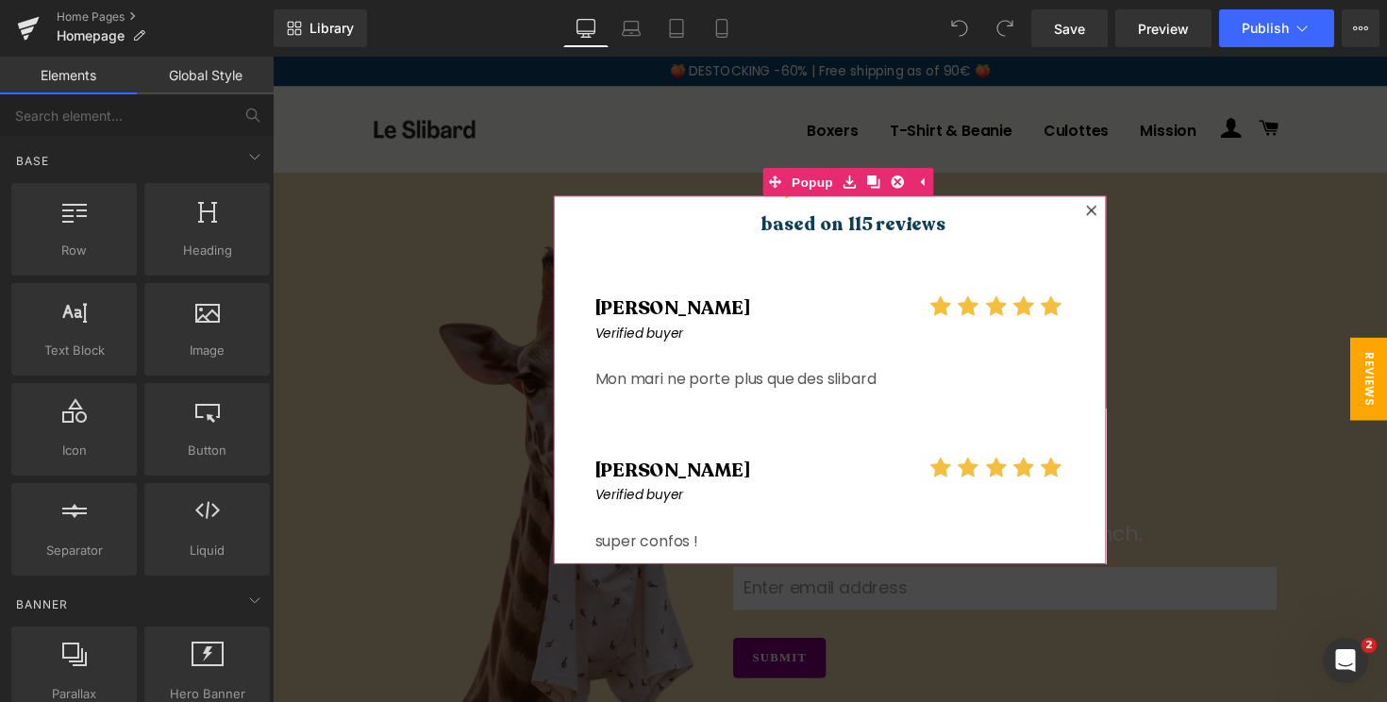
click at [1113, 210] on icon at bounding box center [1111, 214] width 10 height 10
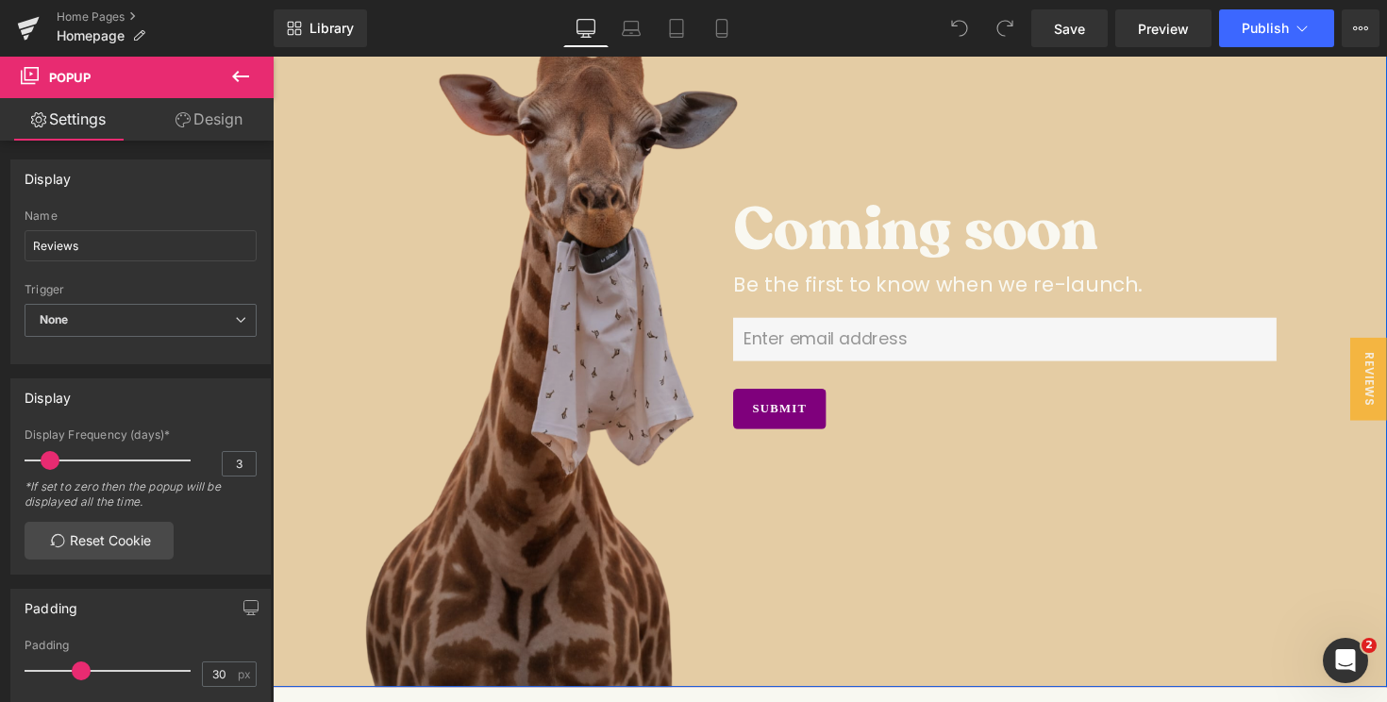
scroll to position [263, 0]
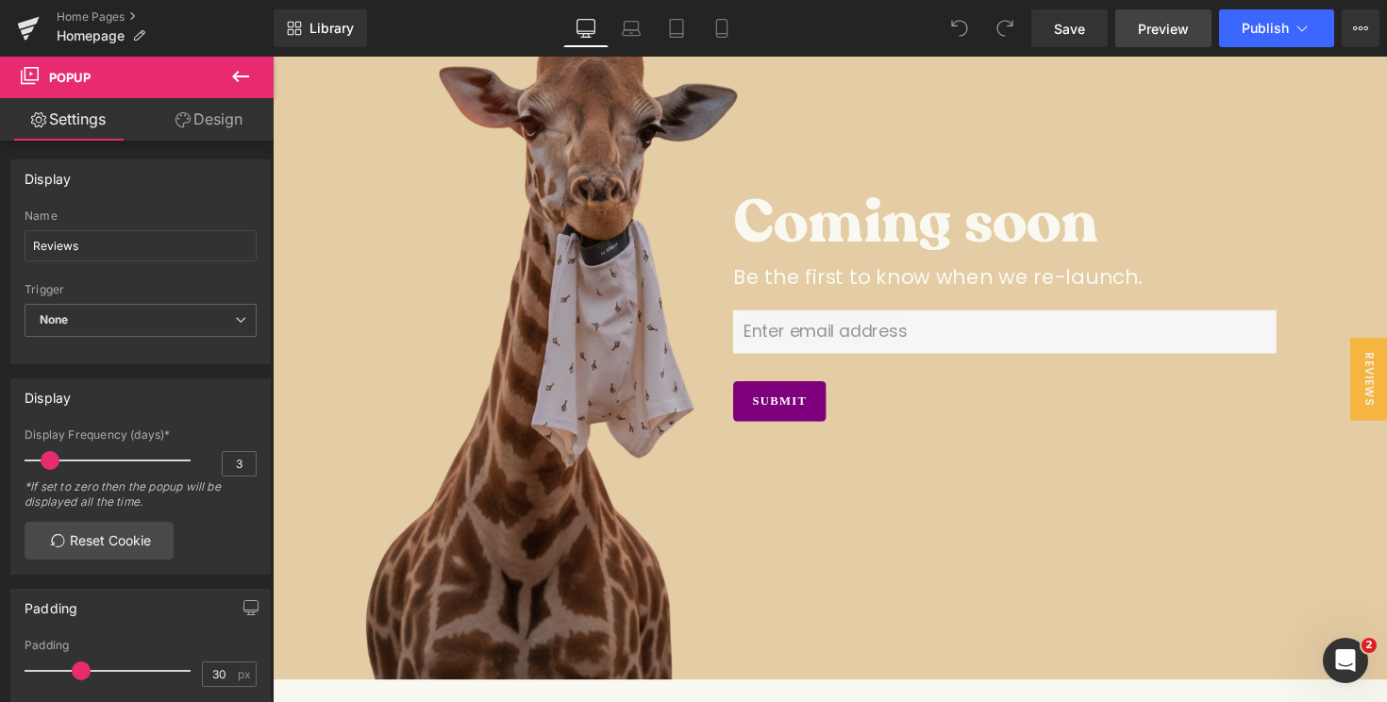
click at [1130, 37] on link "Preview" at bounding box center [1163, 28] width 96 height 38
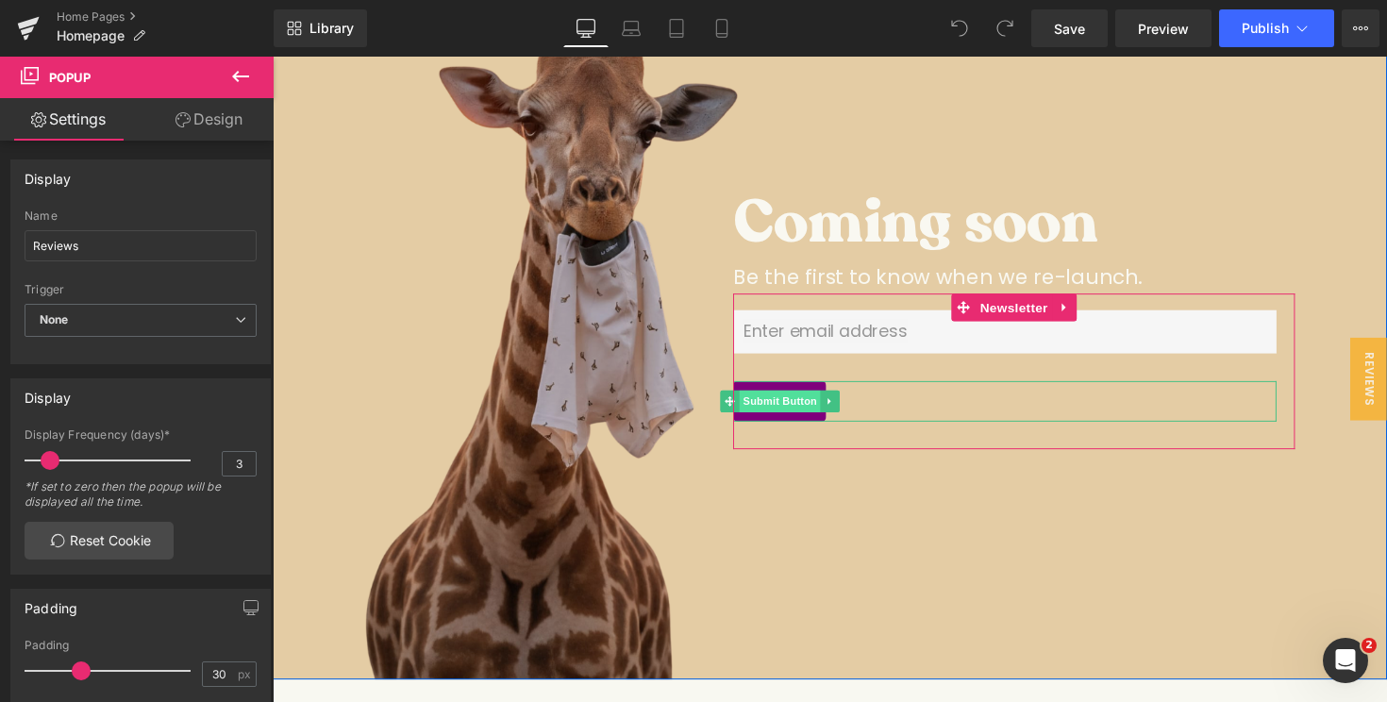
click at [791, 405] on span "Submit Button" at bounding box center [791, 409] width 83 height 23
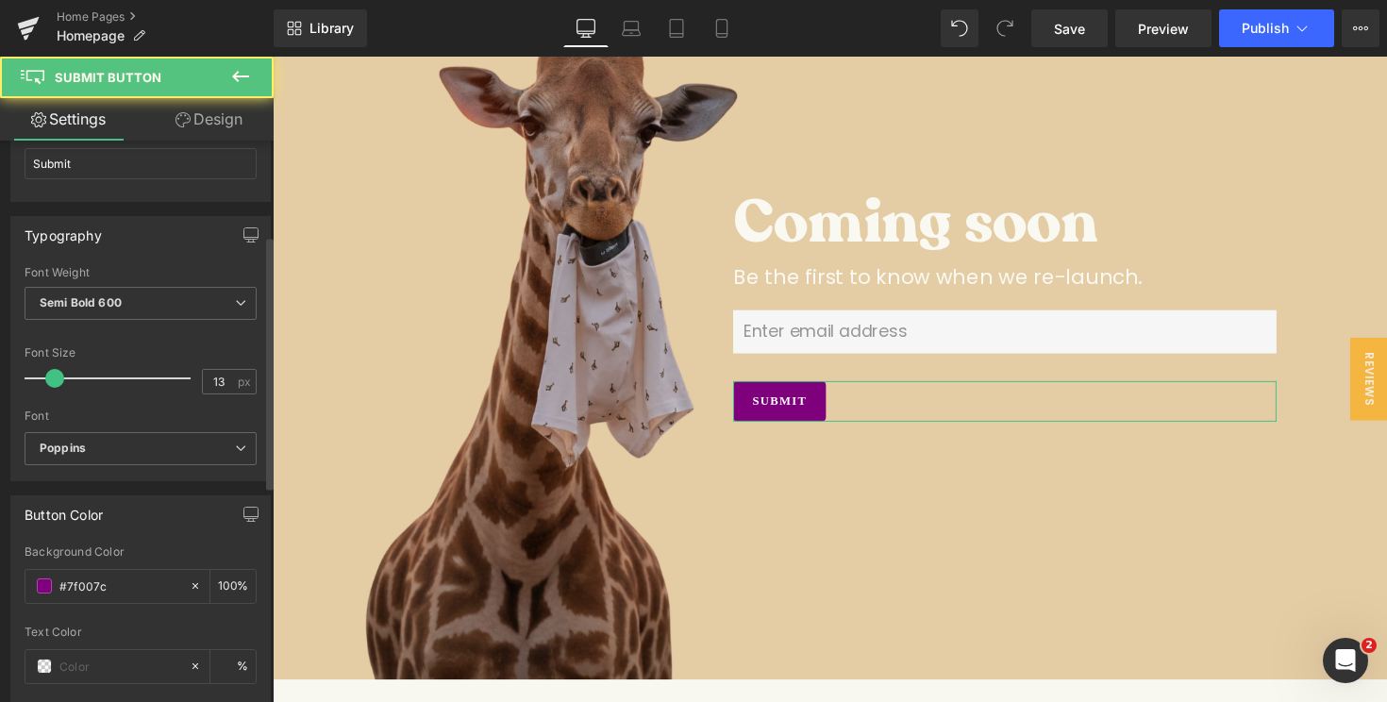
scroll to position [232, 0]
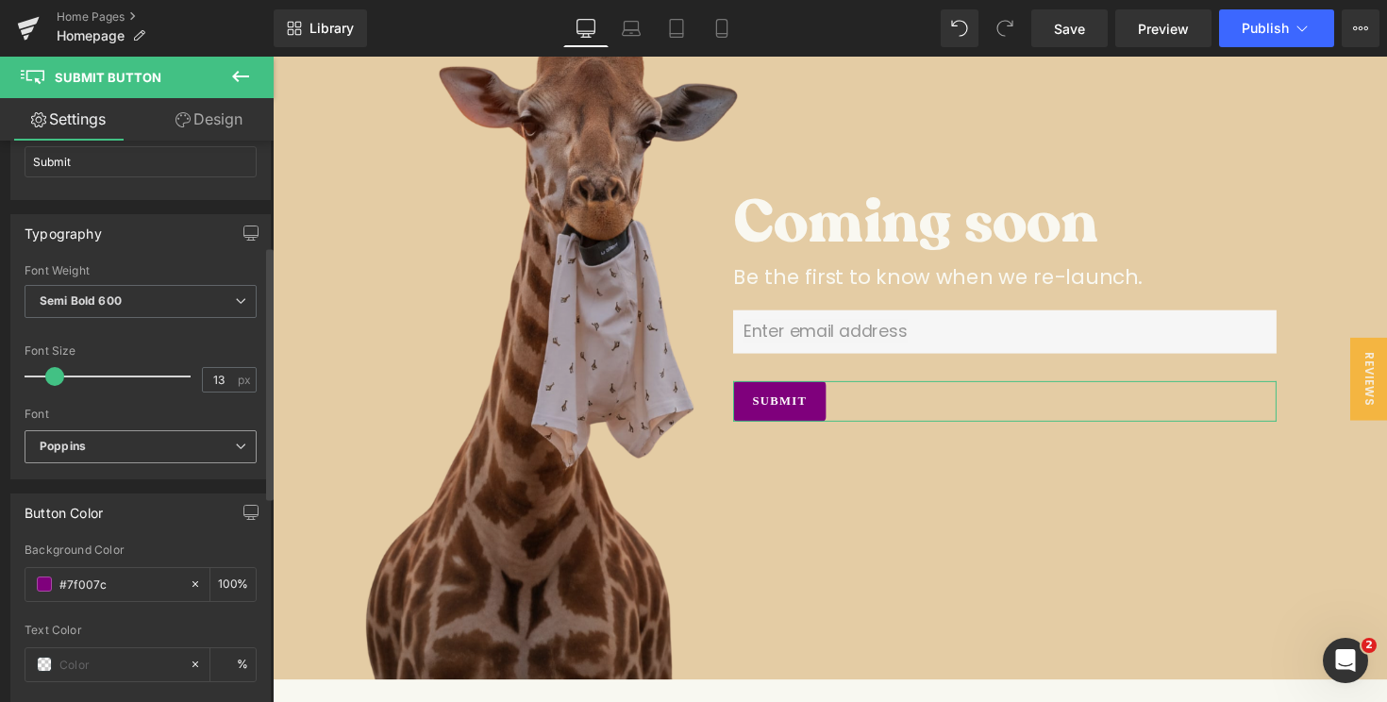
click at [123, 430] on span "Poppins" at bounding box center [141, 446] width 232 height 33
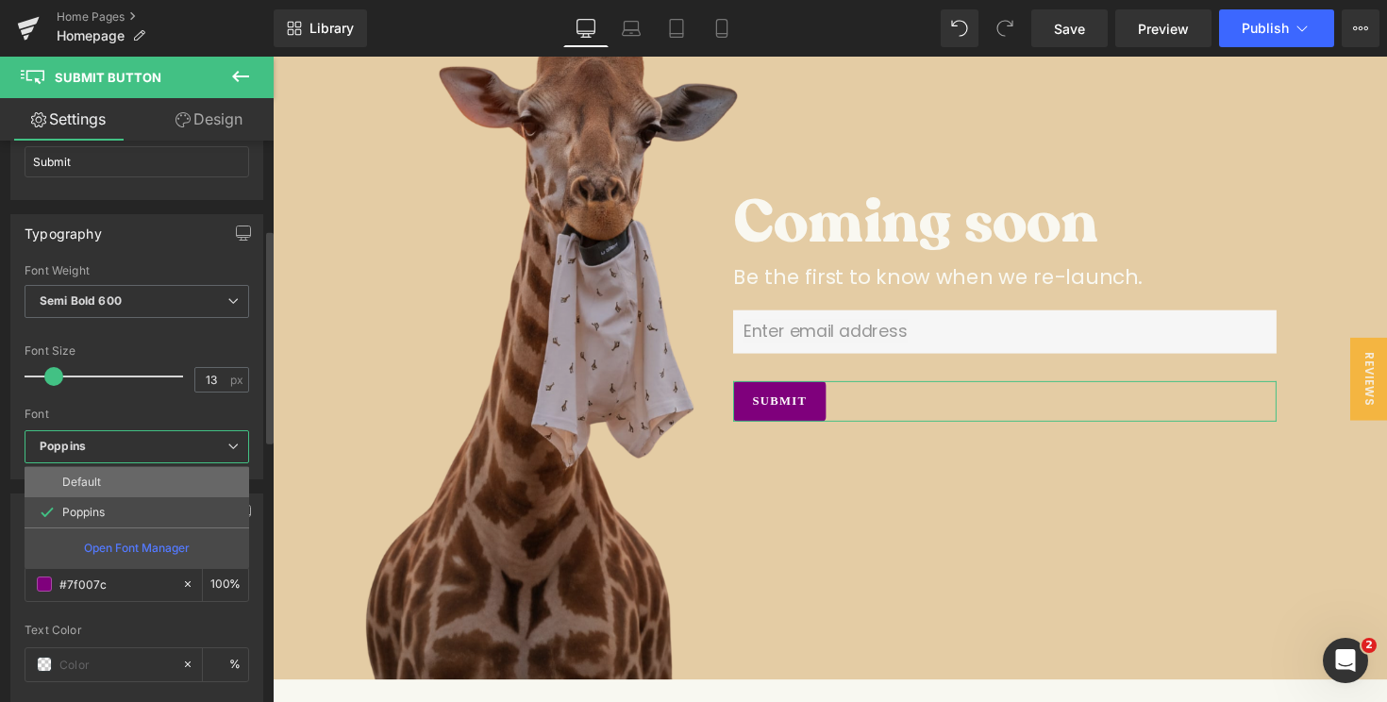
click at [128, 486] on li "Default" at bounding box center [137, 482] width 225 height 30
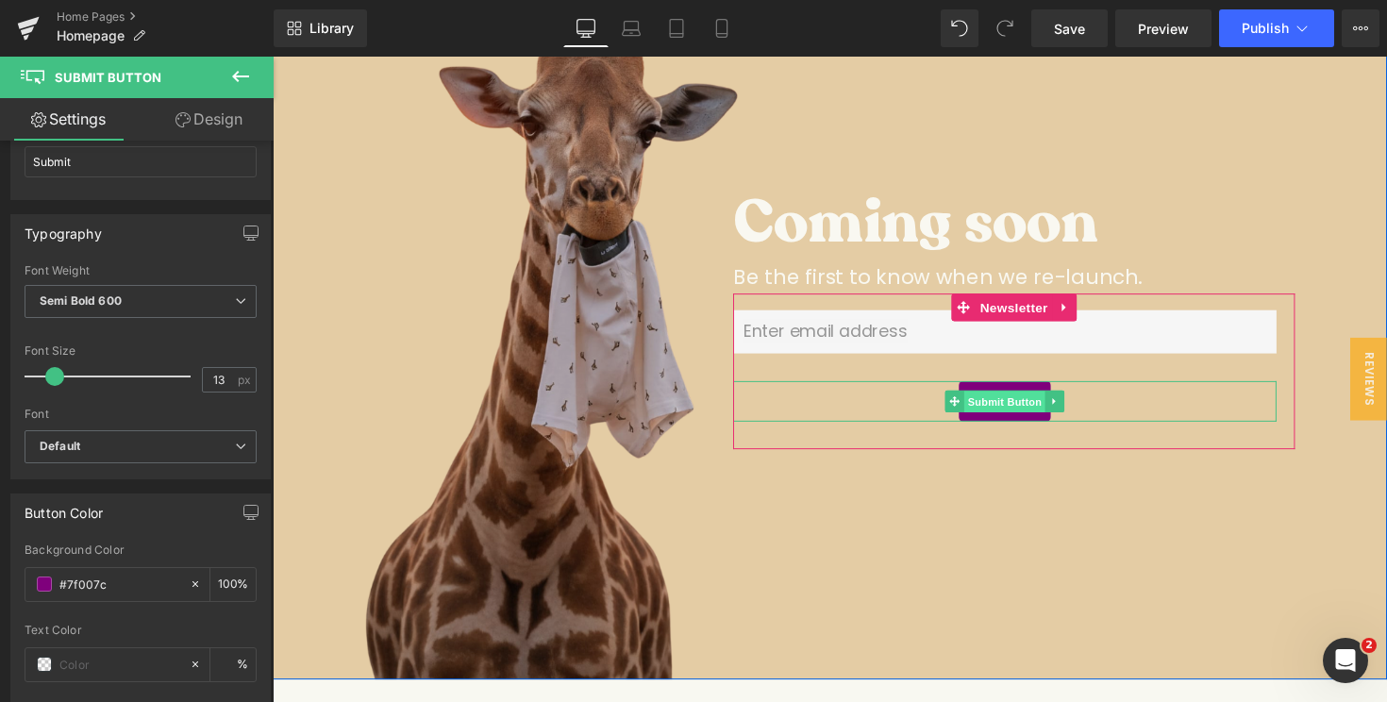
click at [1021, 410] on span "Submit Button" at bounding box center [1022, 410] width 83 height 23
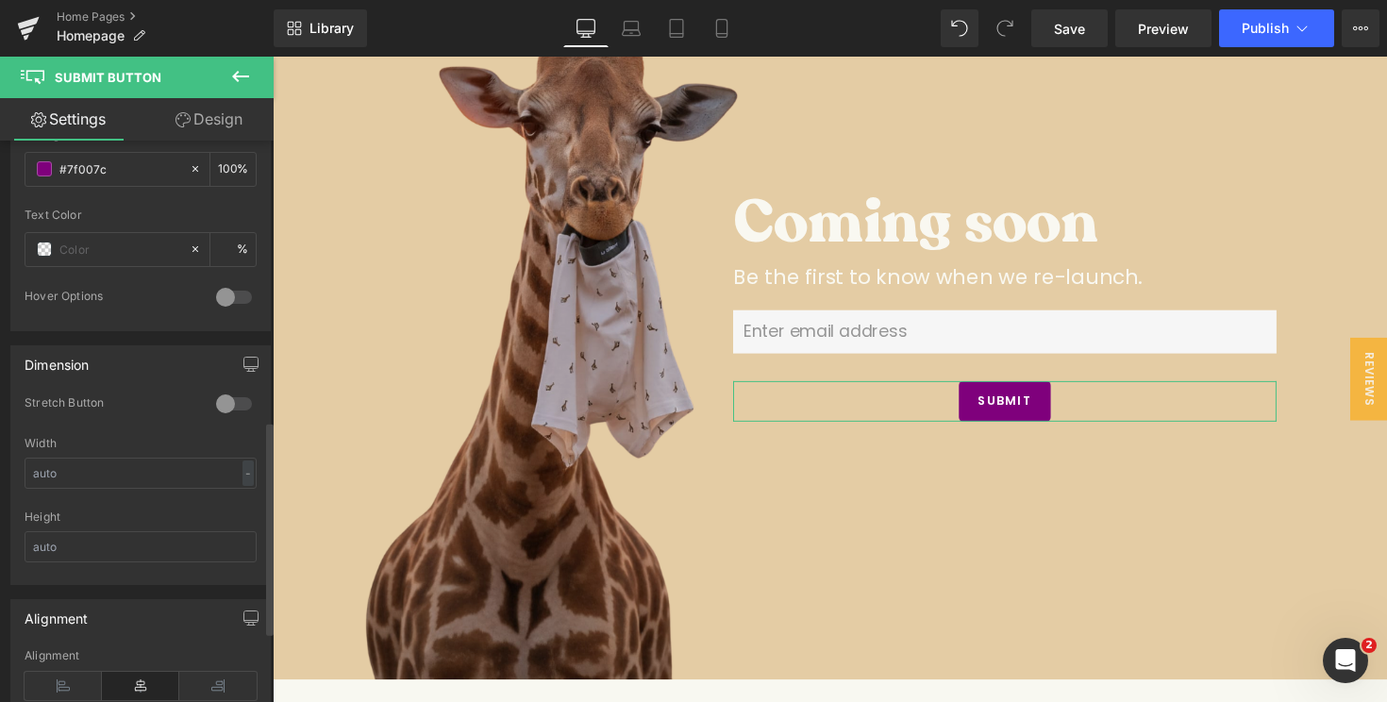
scroll to position [780, 0]
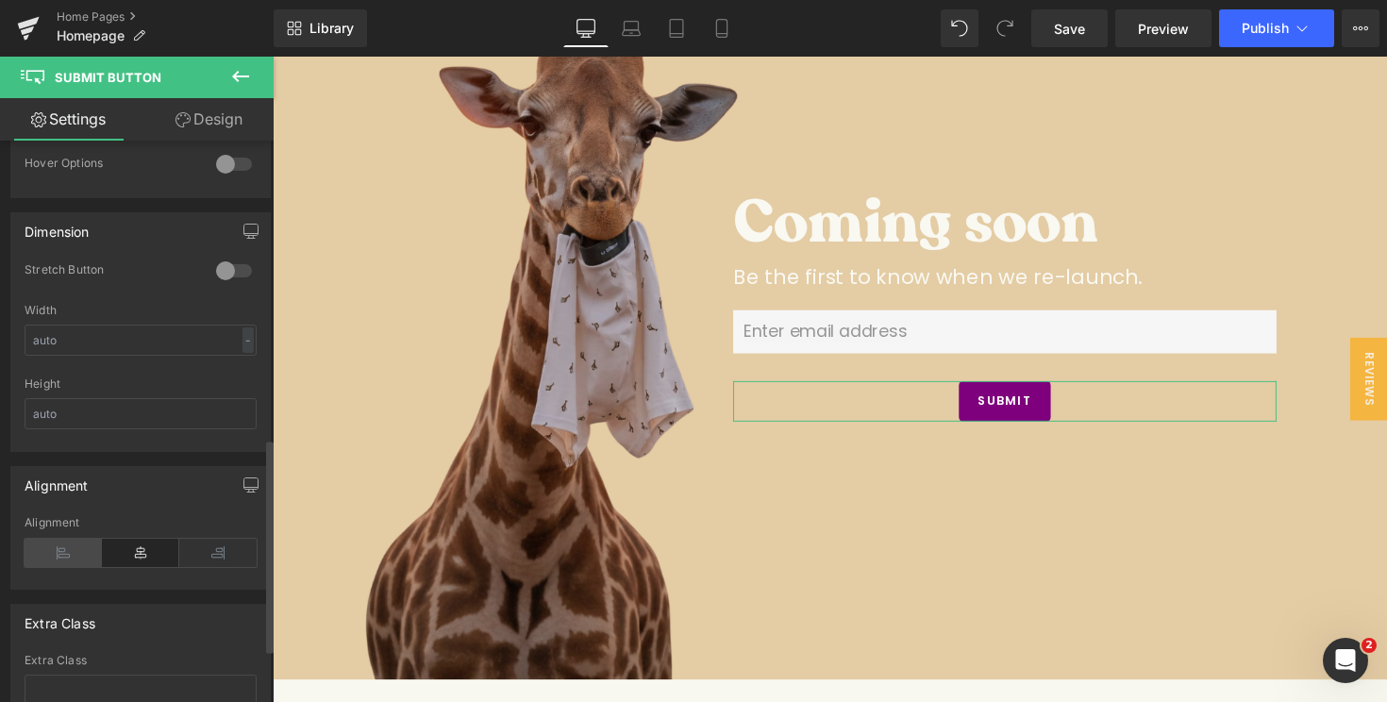
click at [75, 549] on icon at bounding box center [63, 553] width 77 height 28
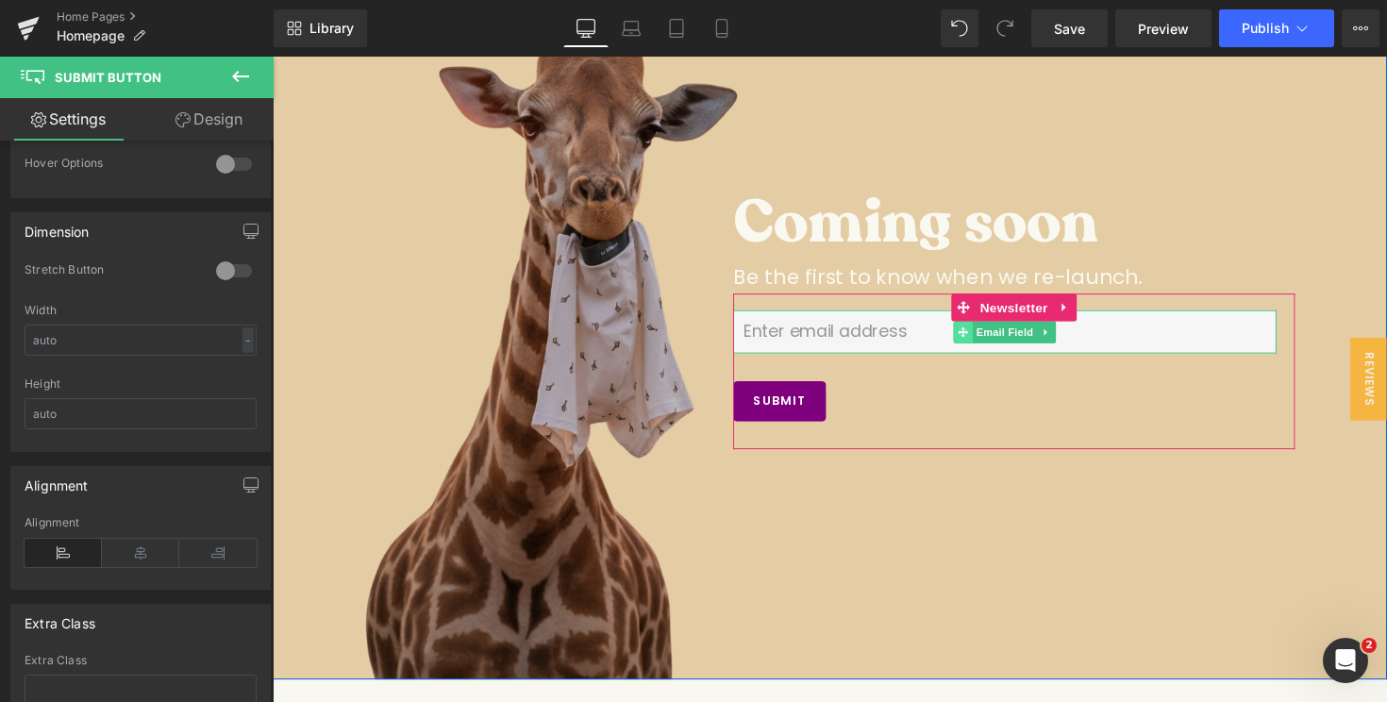
click at [983, 343] on icon at bounding box center [980, 338] width 10 height 11
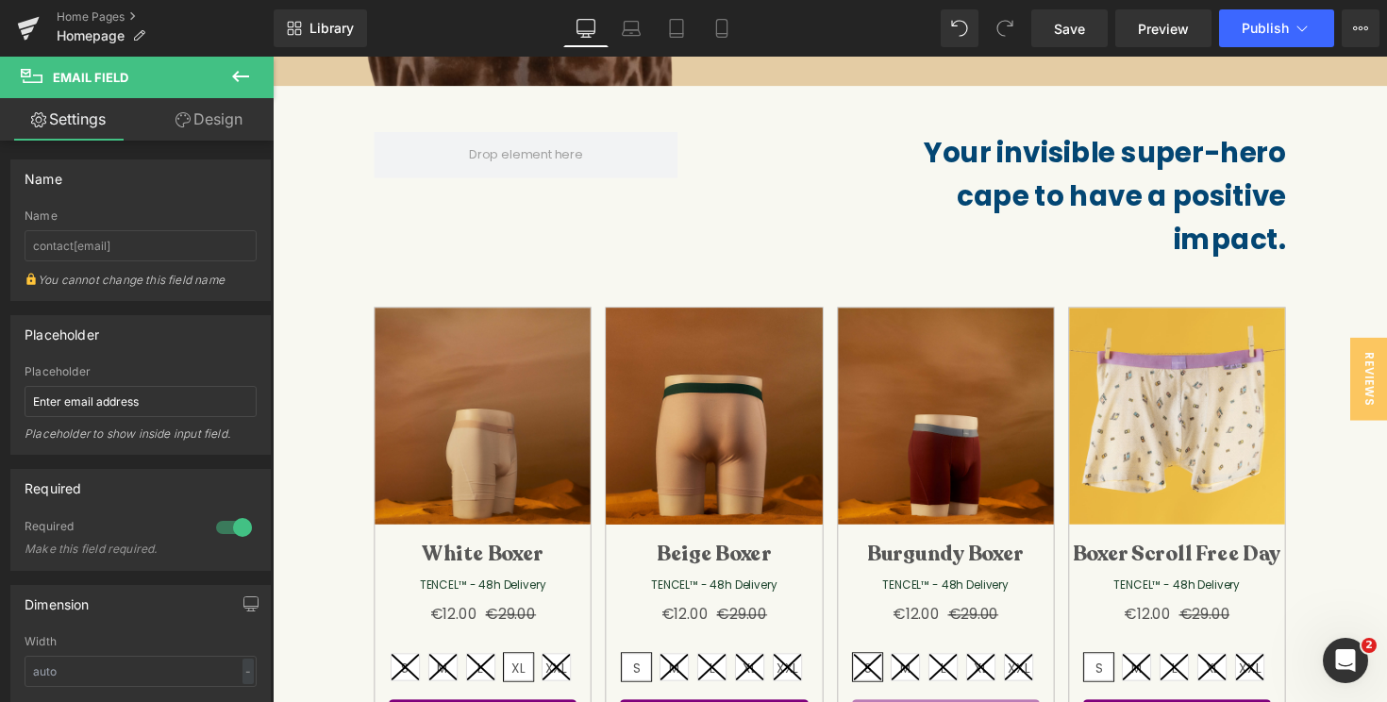
scroll to position [941, 0]
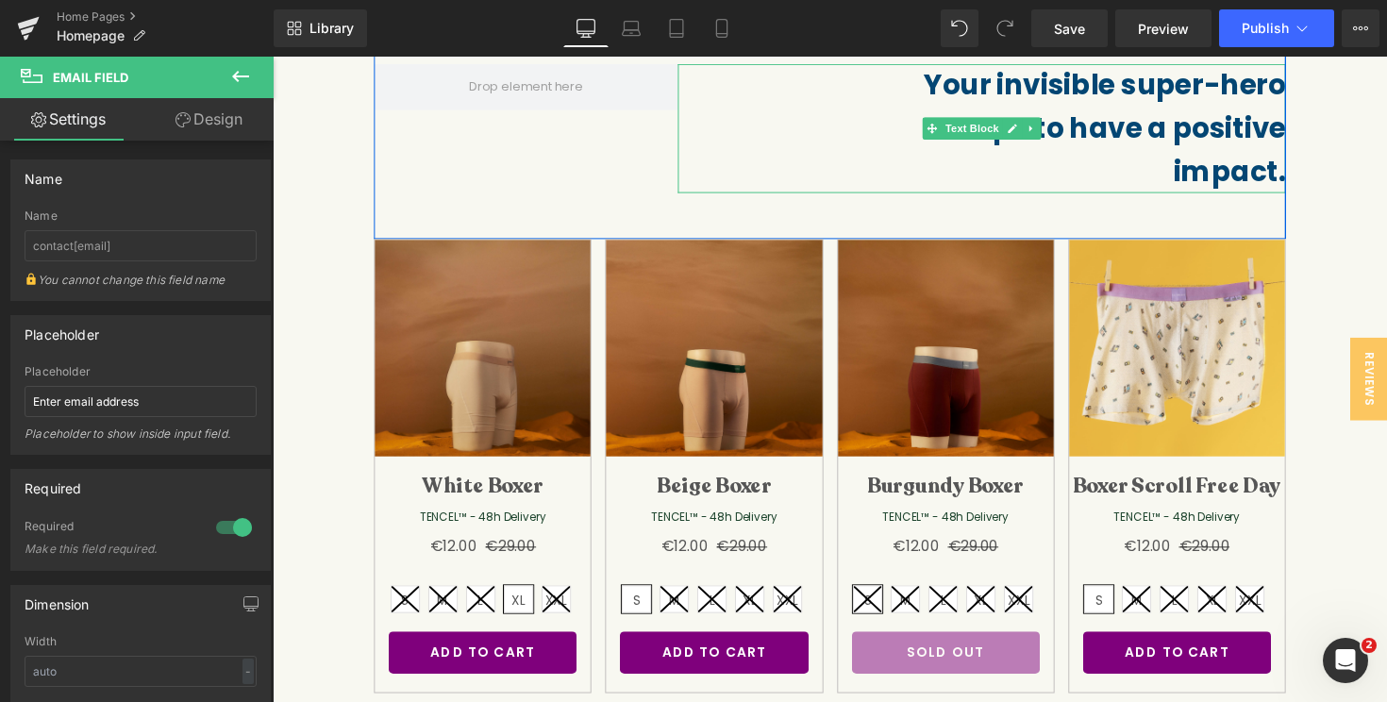
click at [1152, 121] on strong "Your invisible super-hero cape to have a positive impact." at bounding box center [1125, 129] width 371 height 129
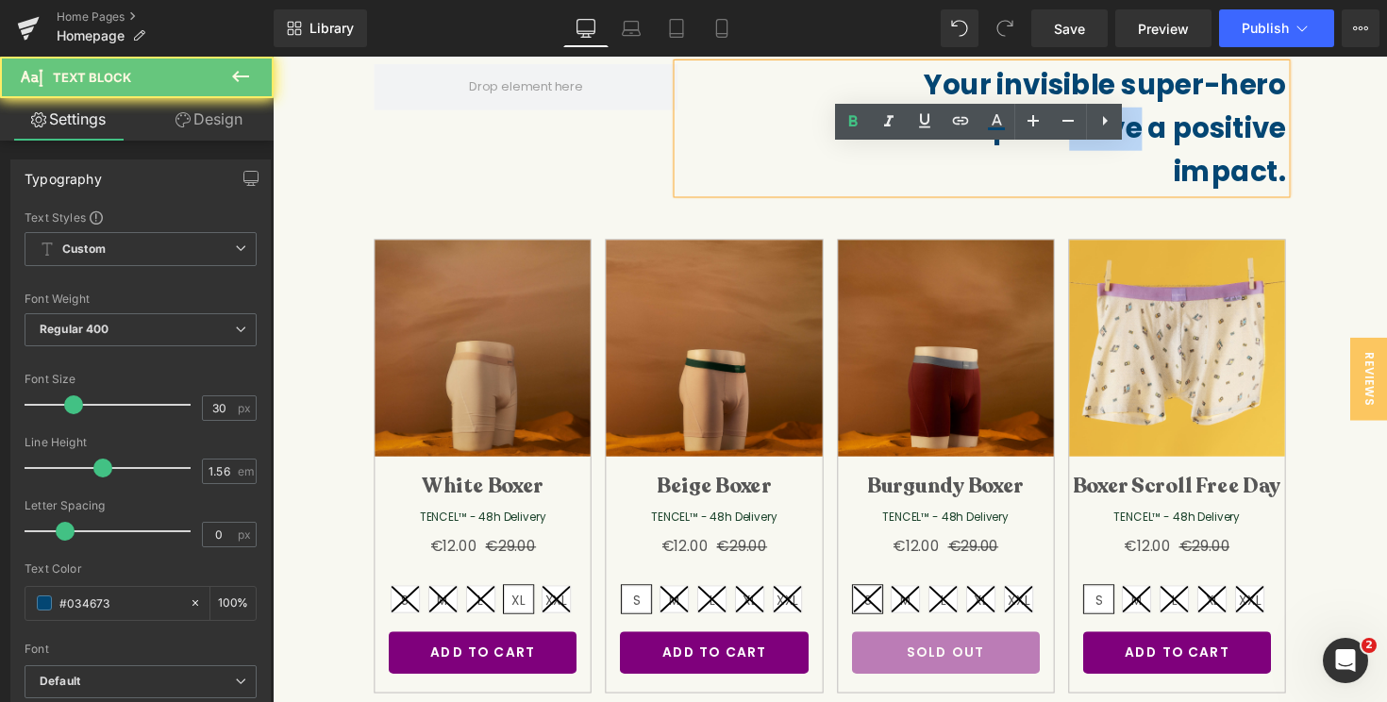
click at [1152, 121] on strong "Your invisible super-hero cape to have a positive impact." at bounding box center [1125, 129] width 371 height 129
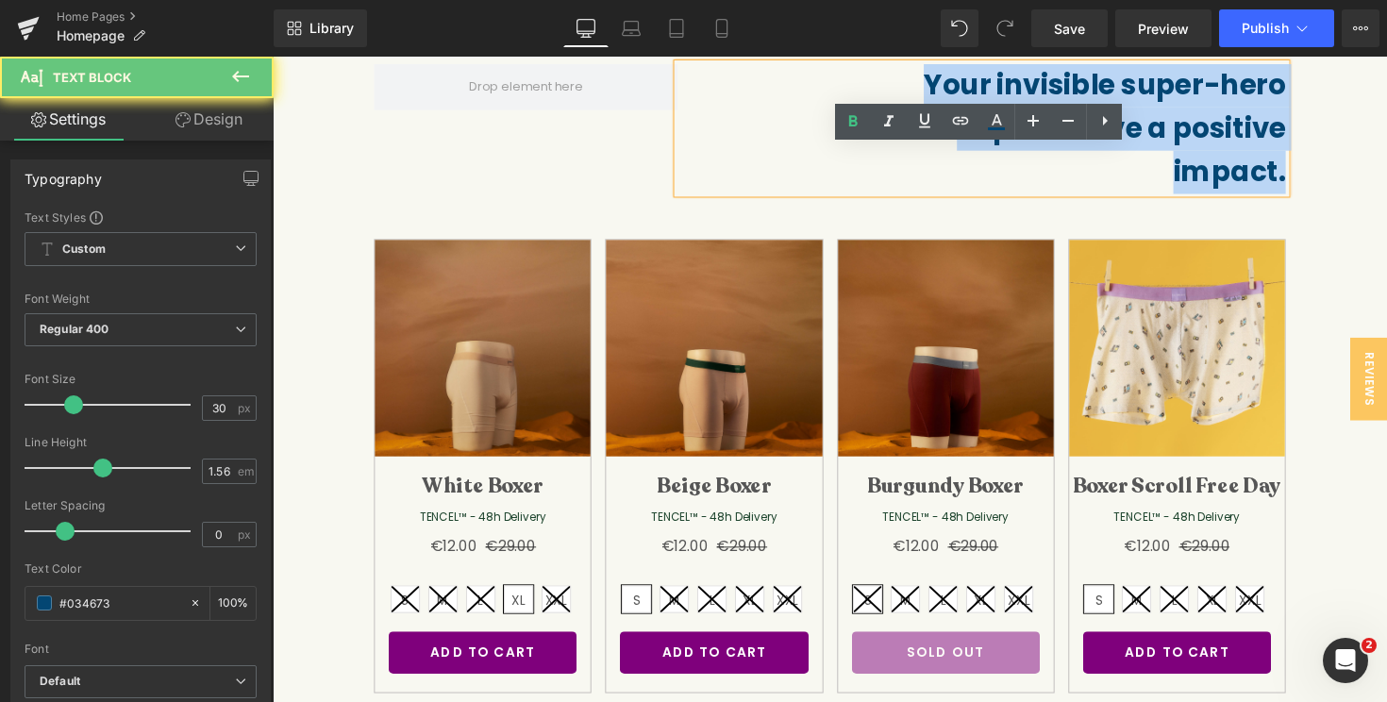
click at [1152, 121] on strong "Your invisible super-hero cape to have a positive impact." at bounding box center [1125, 129] width 371 height 129
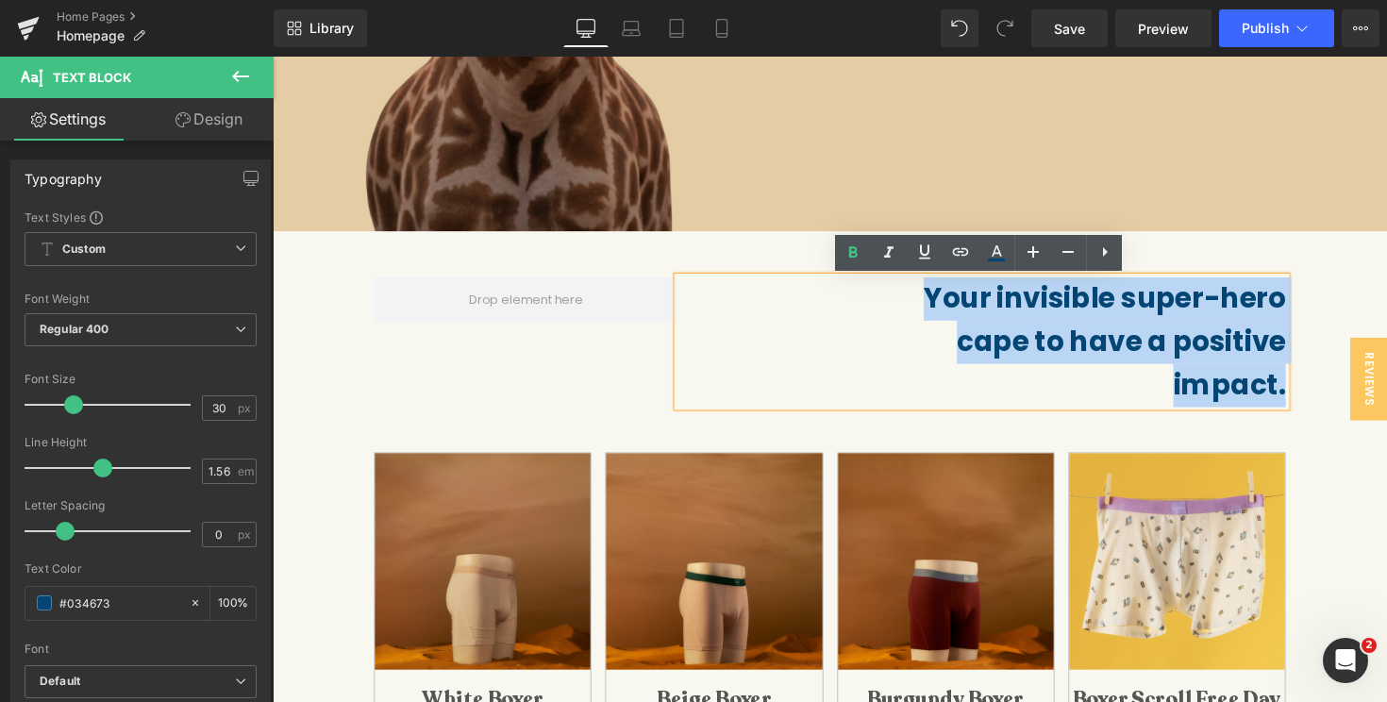
scroll to position [716, 0]
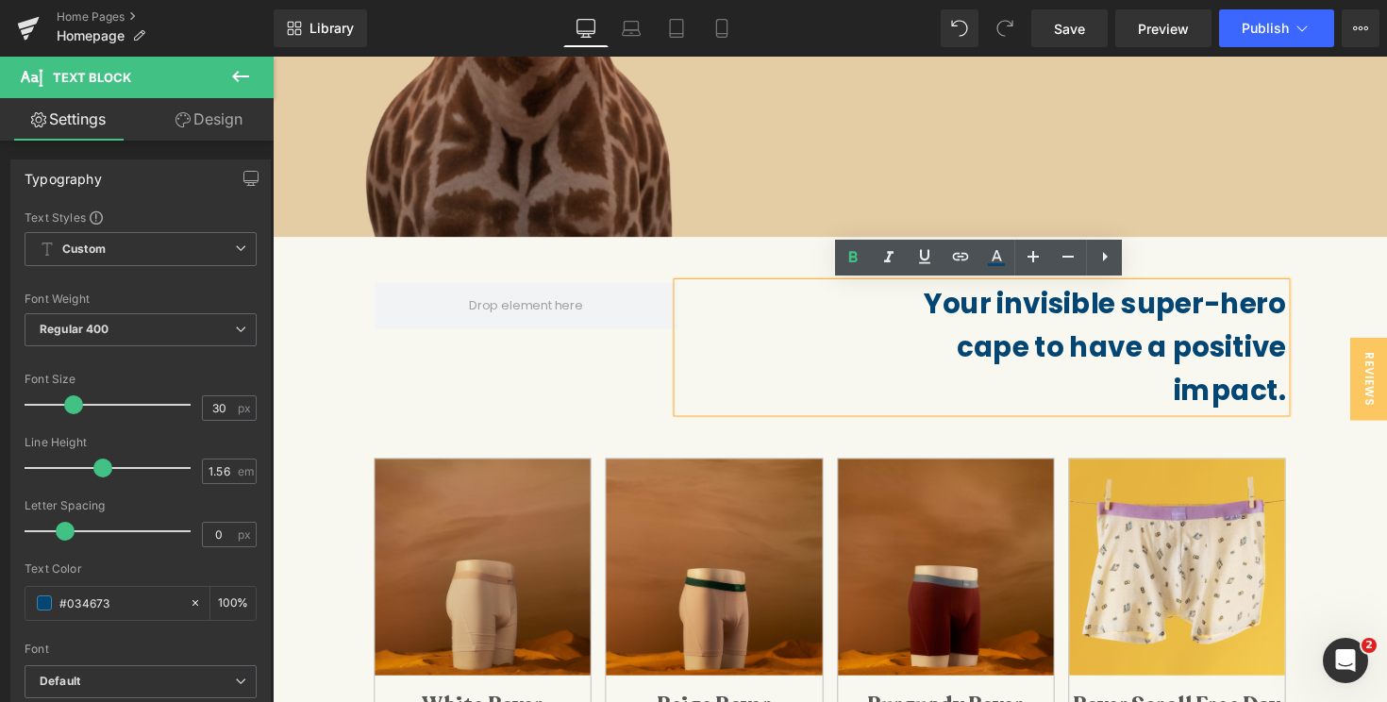
click at [1248, 316] on strong "Your invisible super-hero cape to have a positive impact." at bounding box center [1125, 354] width 371 height 129
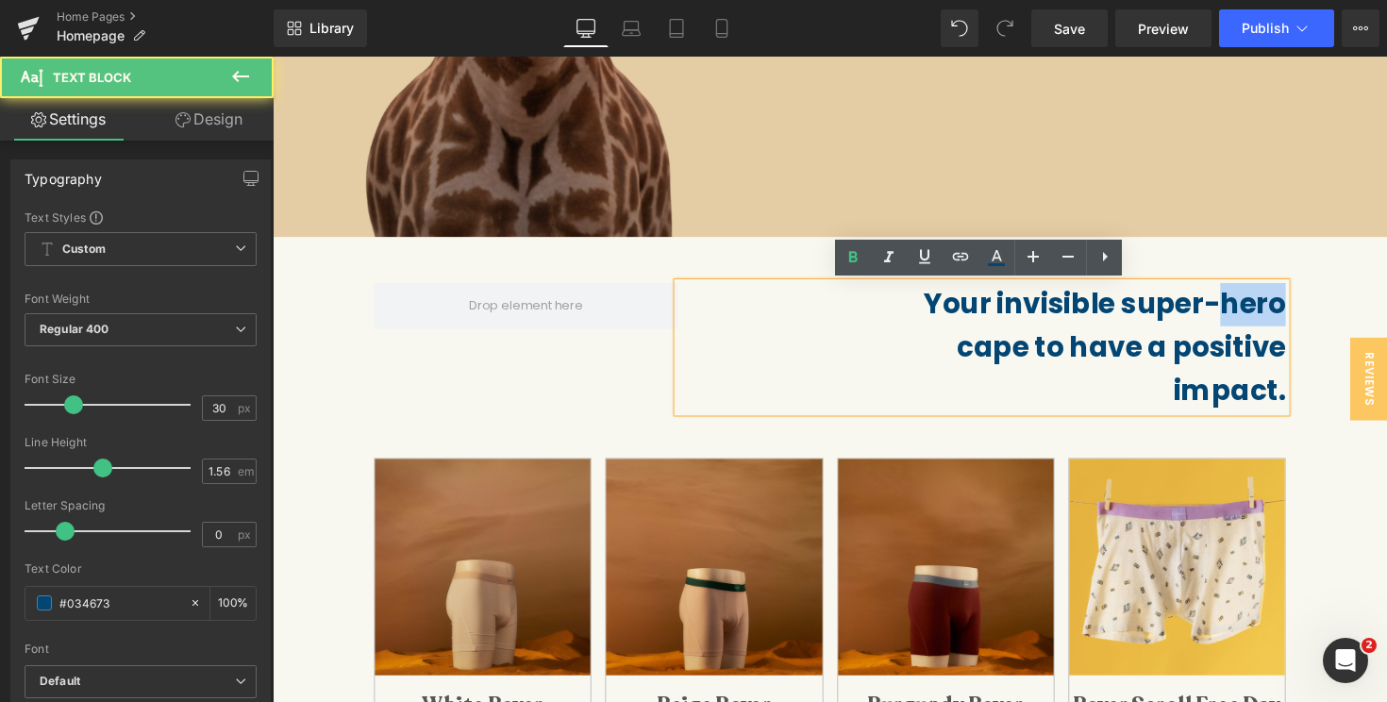
click at [1248, 316] on strong "Your invisible super-hero cape to have a positive impact." at bounding box center [1125, 354] width 371 height 129
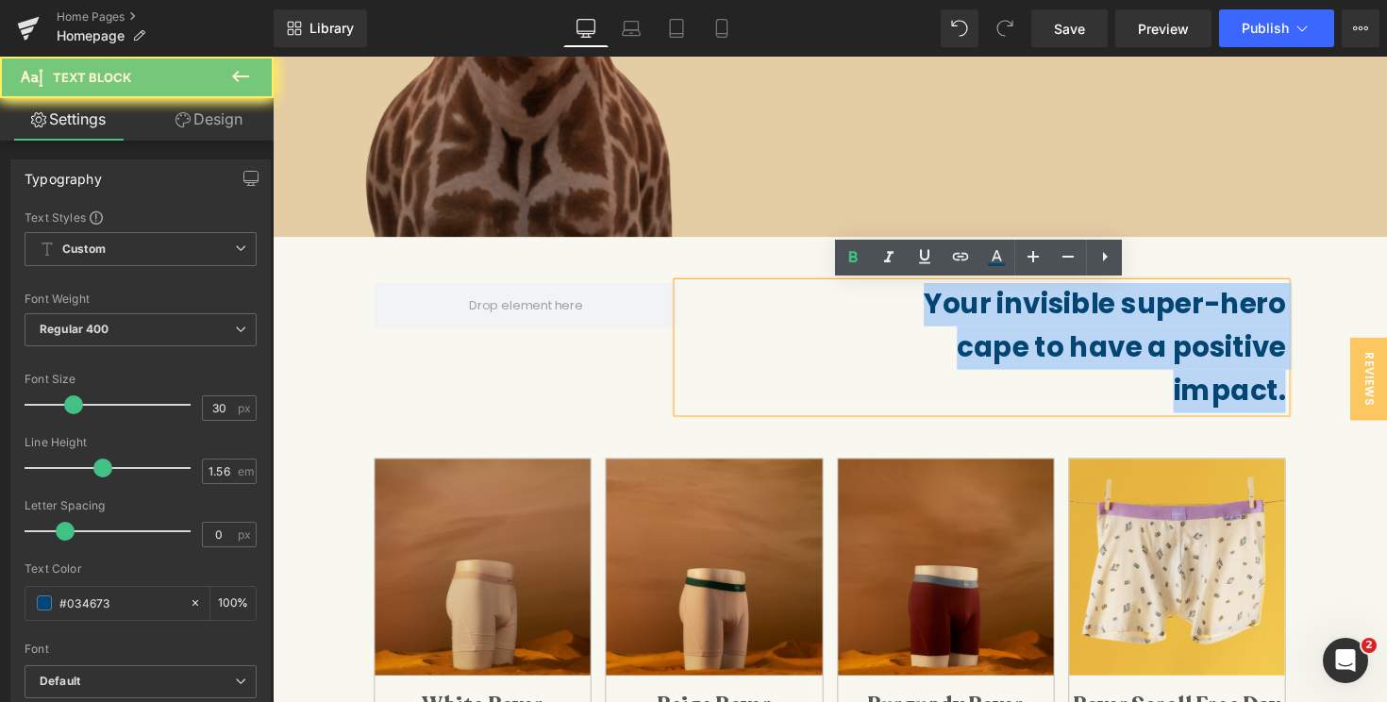
click at [1248, 316] on strong "Your invisible super-hero cape to have a positive impact." at bounding box center [1125, 354] width 371 height 129
click at [1225, 315] on strong "Your invisible super-hero cape to have a positive impact." at bounding box center [1125, 354] width 371 height 129
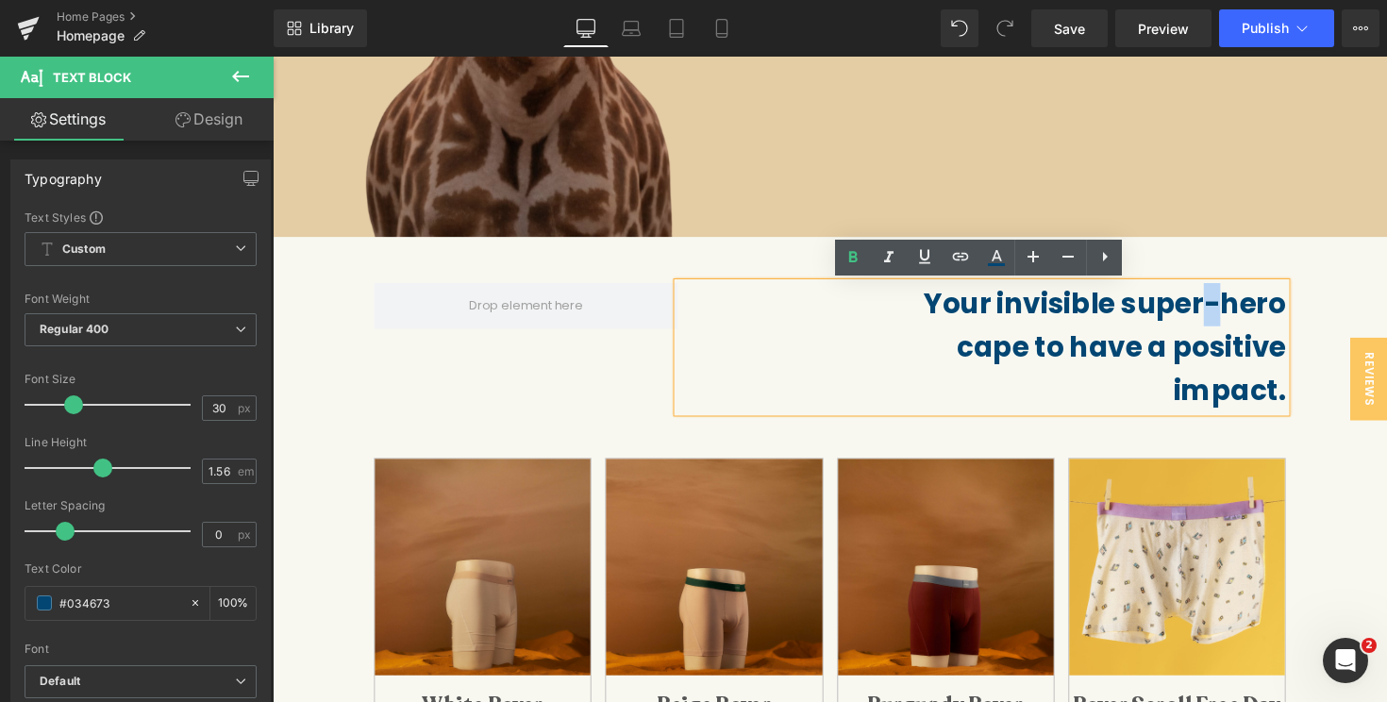
click at [1225, 315] on strong "Your invisible super-hero cape to have a positive impact." at bounding box center [1125, 354] width 371 height 129
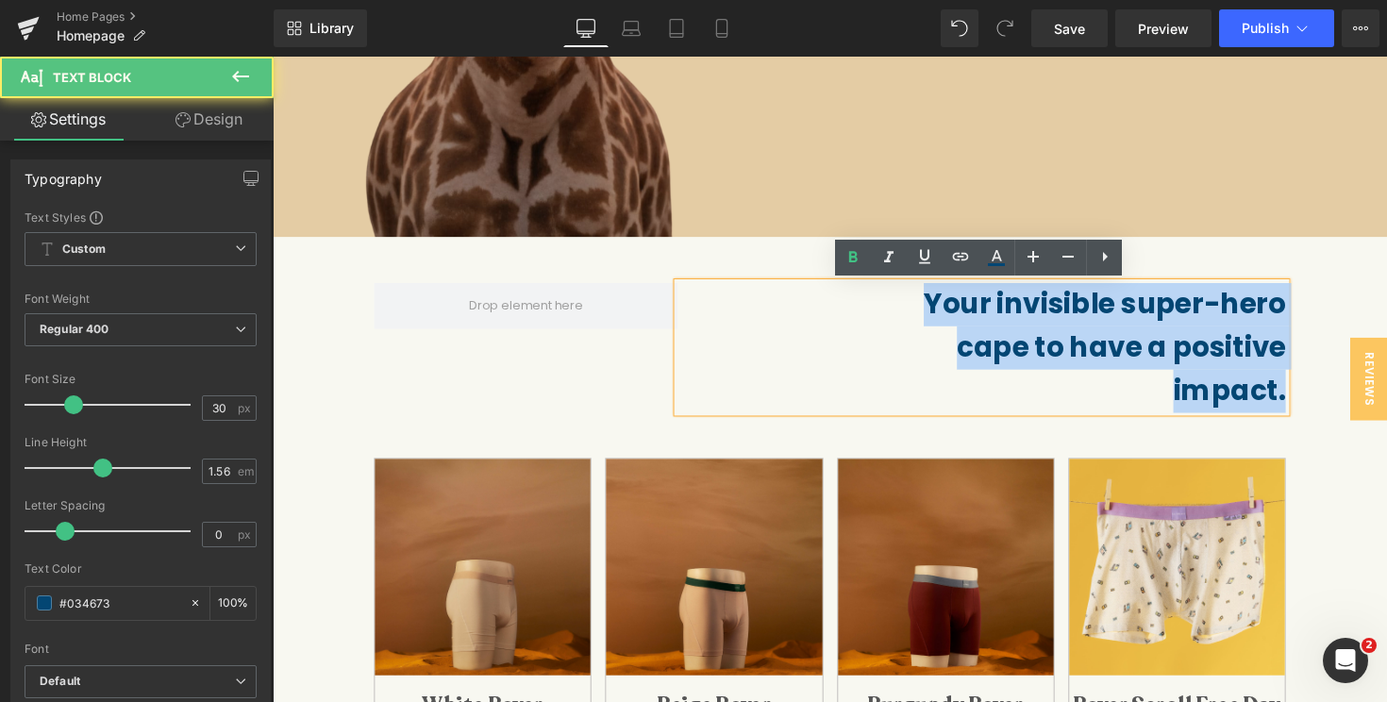
click at [1225, 315] on strong "Your invisible super-hero cape to have a positive impact." at bounding box center [1125, 354] width 371 height 129
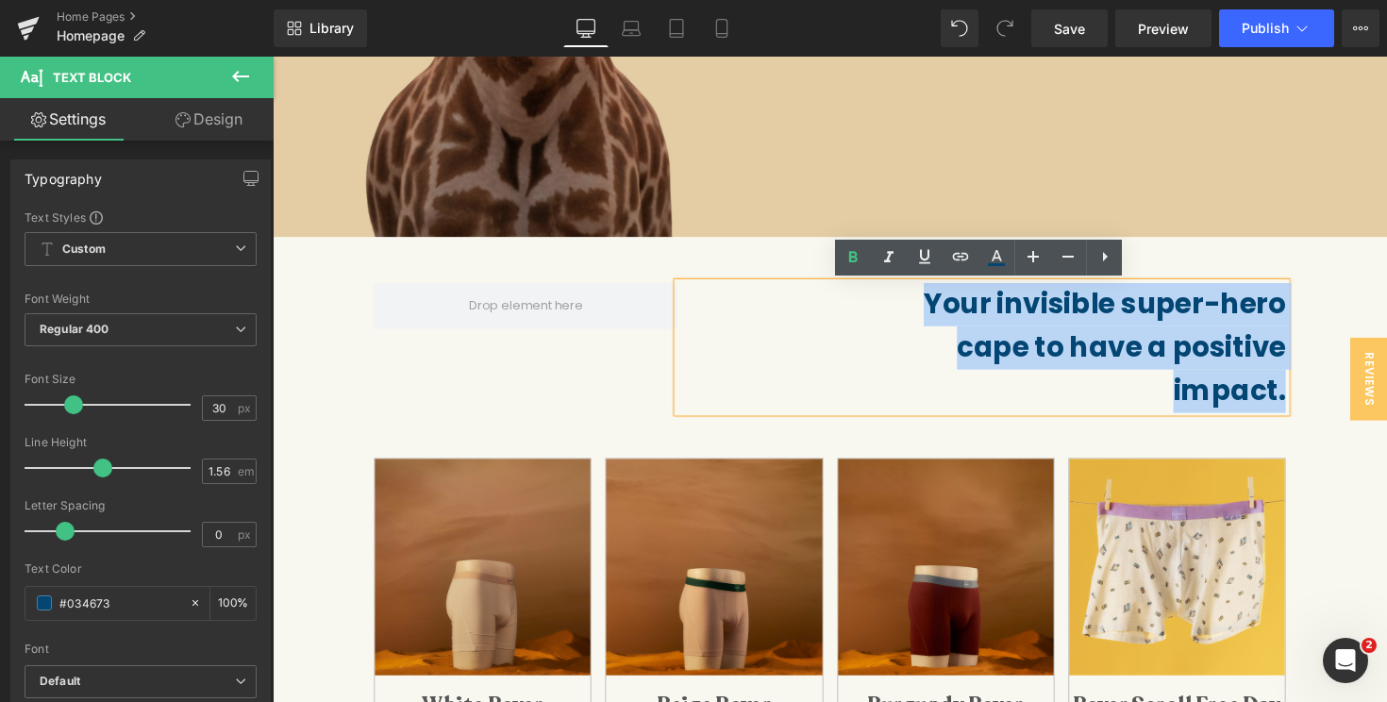
click at [1269, 304] on strong "Your invisible super-hero cape to have a positive impact." at bounding box center [1125, 354] width 371 height 129
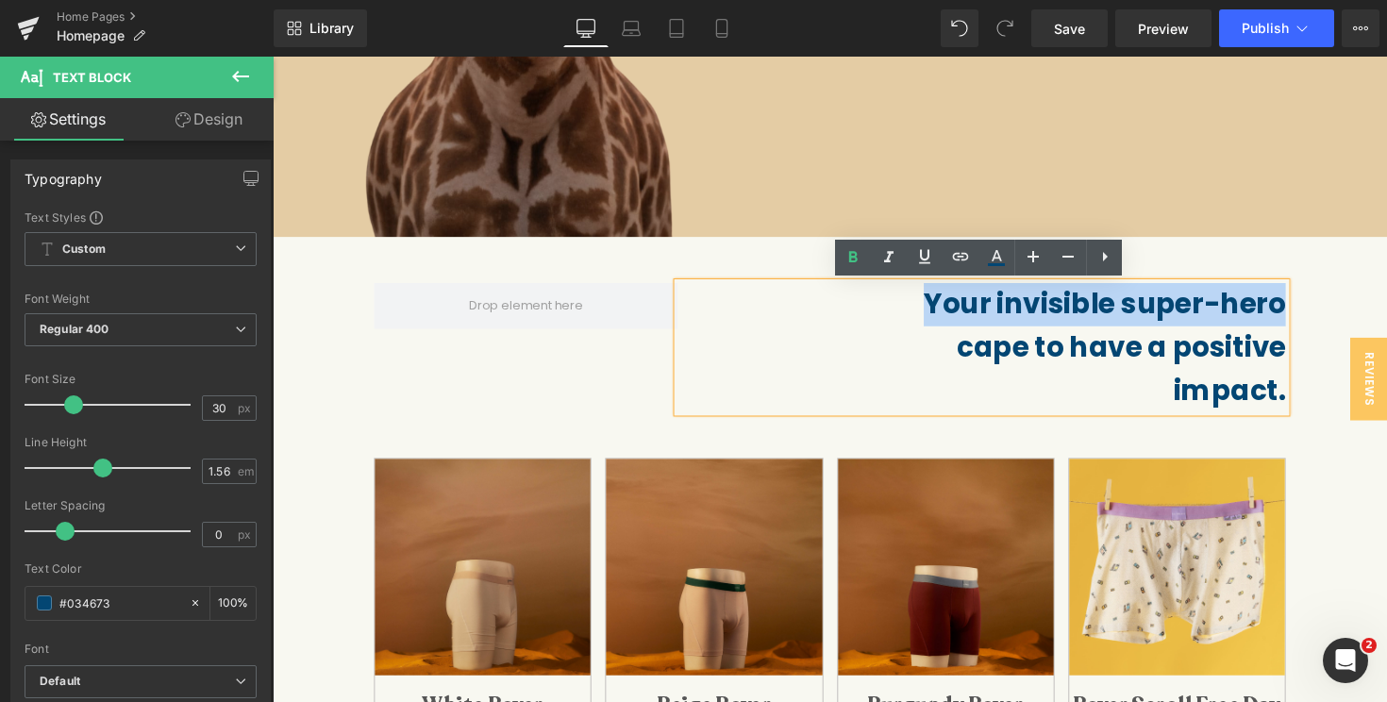
drag, startPoint x: 1307, startPoint y: 309, endPoint x: 949, endPoint y: 309, distance: 357.6
click at [949, 309] on strong "Your invisible super-hero cape to have a positive impact." at bounding box center [1125, 354] width 371 height 129
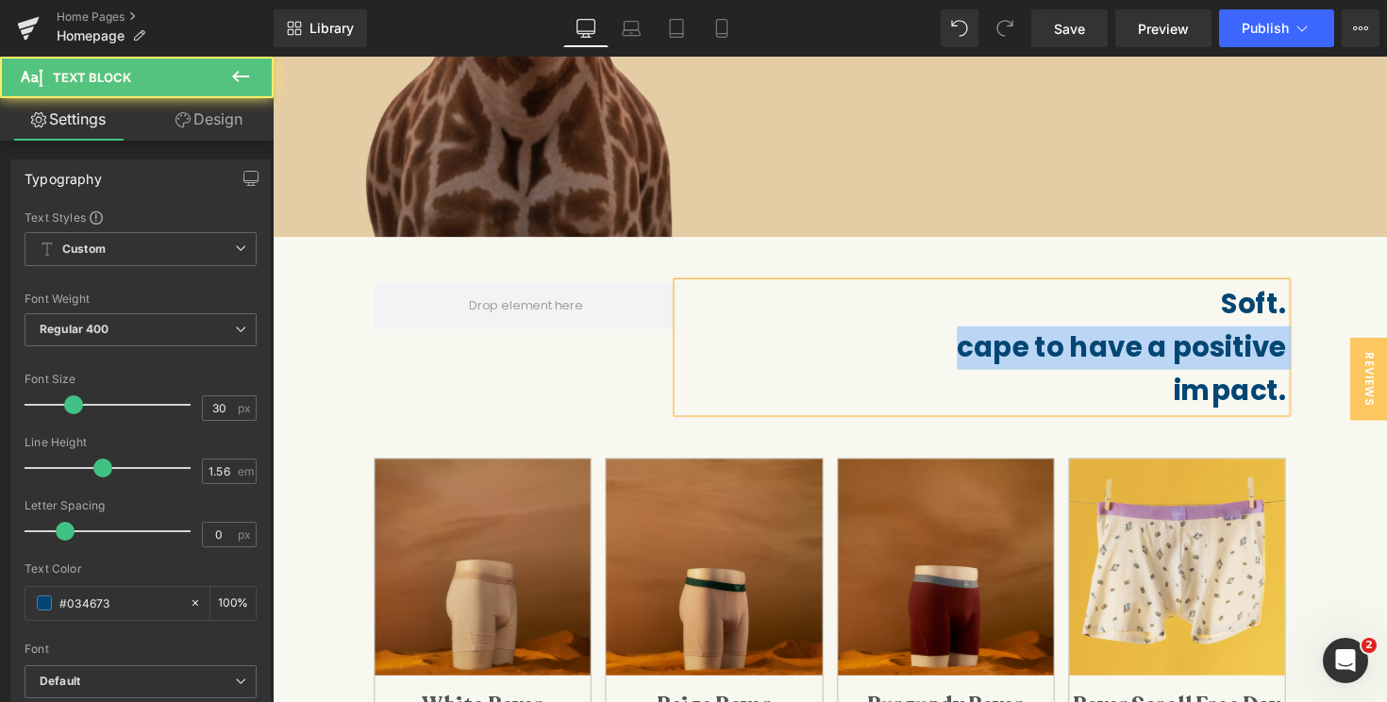
drag, startPoint x: 1303, startPoint y: 360, endPoint x: 936, endPoint y: 356, distance: 367.1
click at [936, 356] on p "Soft. cape to have a positive impact." at bounding box center [1117, 355] width 387 height 132
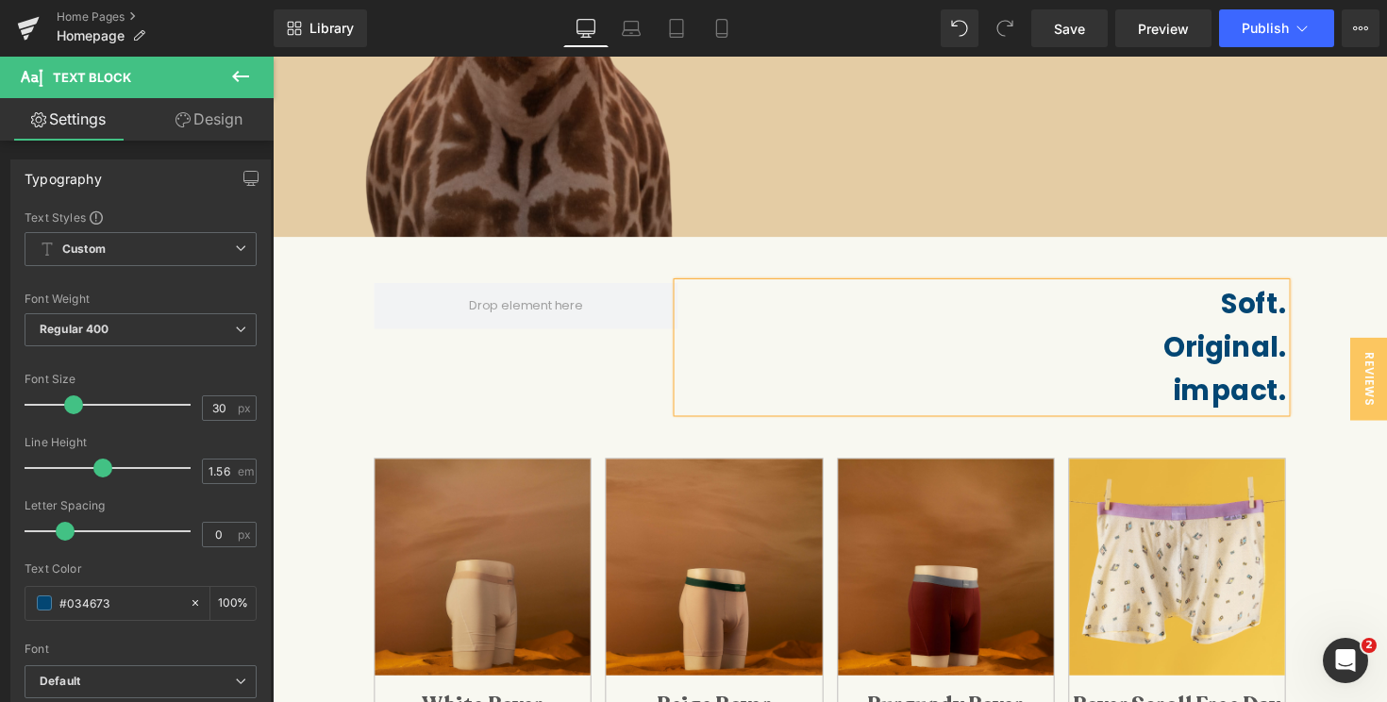
click at [1233, 403] on strong "Soft. Original. impact." at bounding box center [1247, 354] width 125 height 129
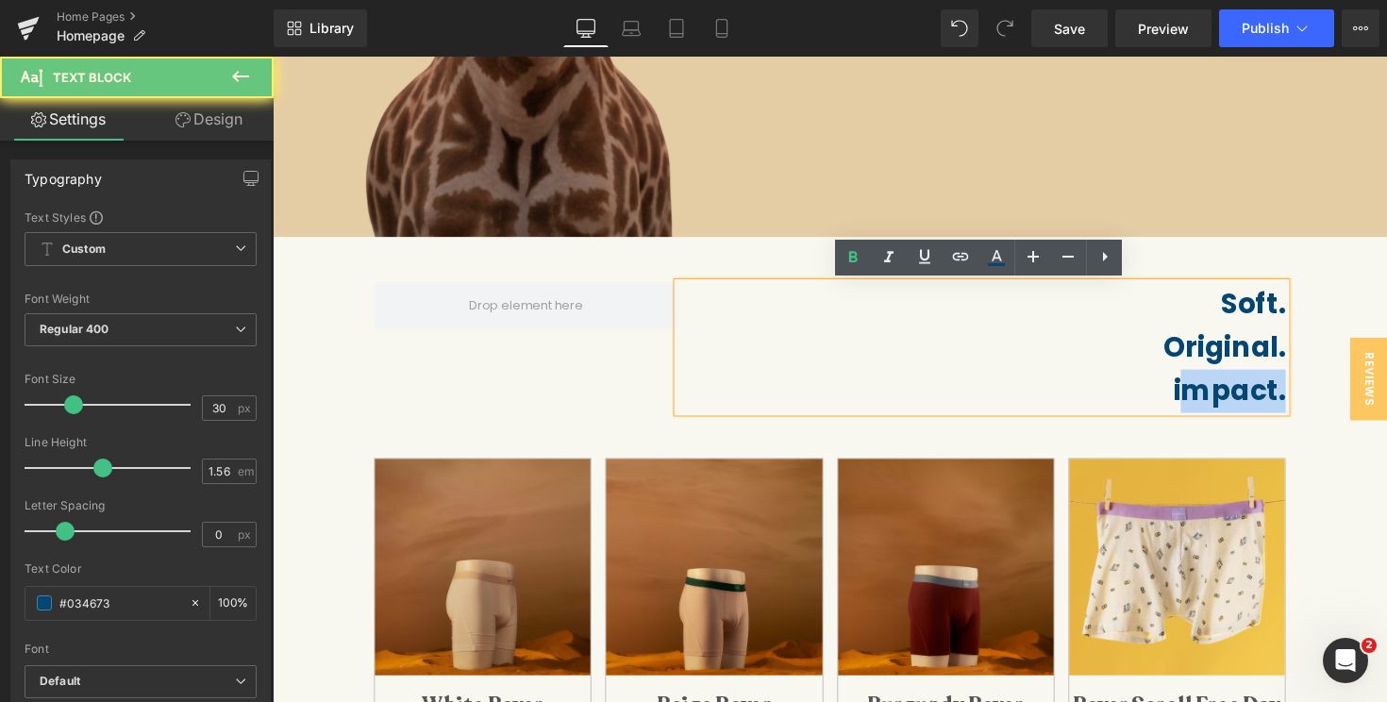
click at [1233, 403] on strong "Soft. Original. impact." at bounding box center [1247, 354] width 125 height 129
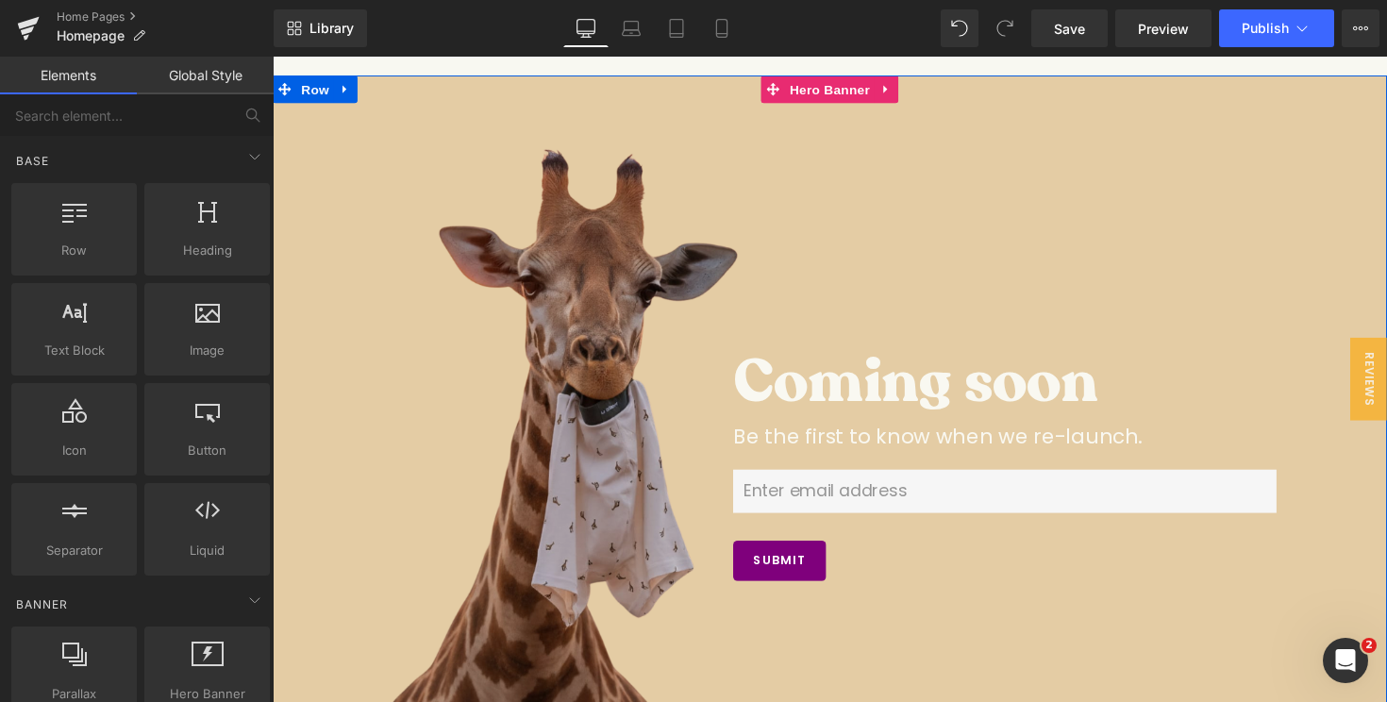
scroll to position [102, 0]
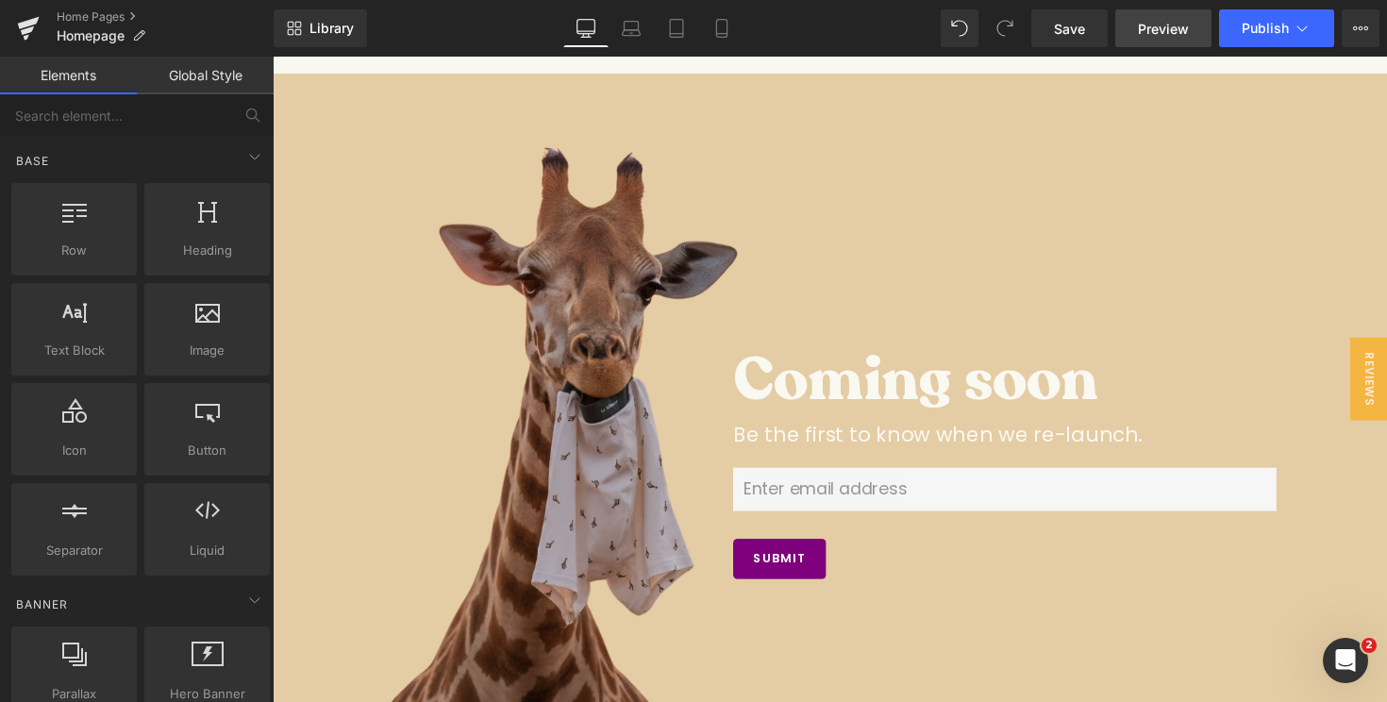
click at [1180, 31] on span "Preview" at bounding box center [1163, 29] width 51 height 20
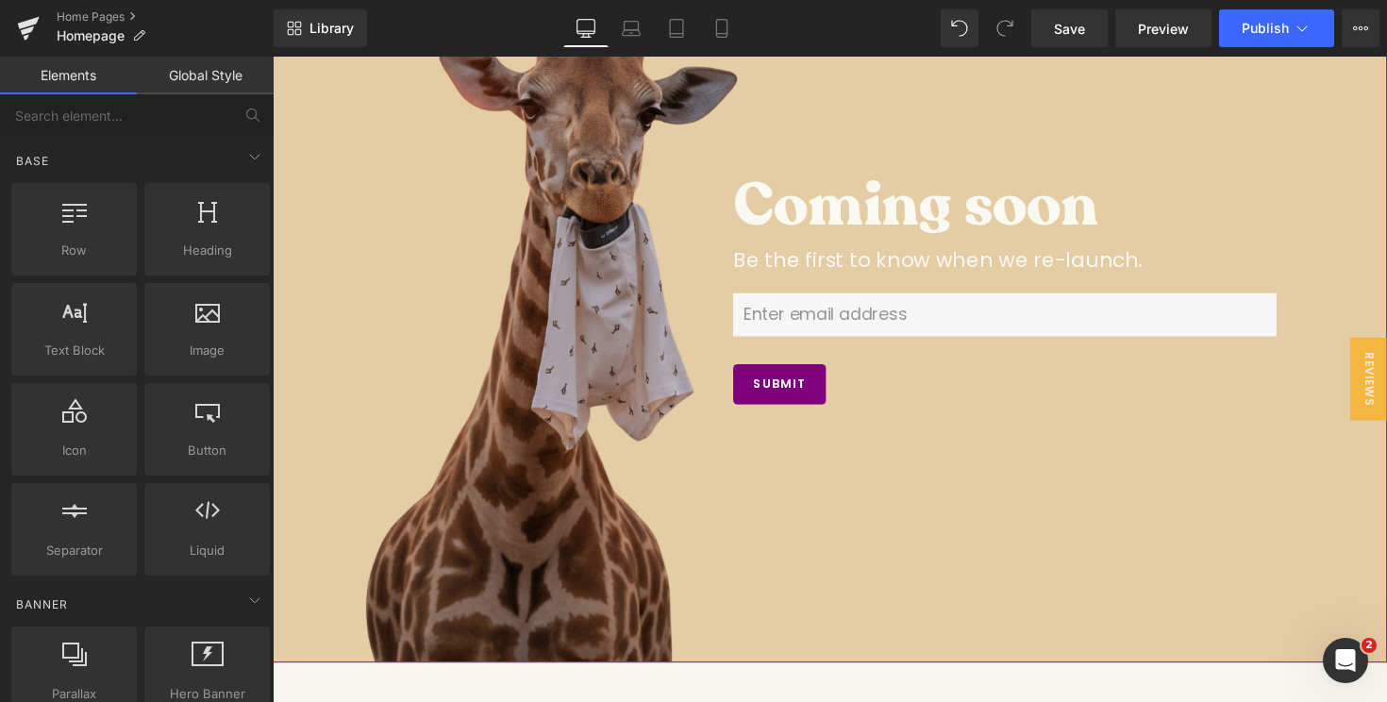
scroll to position [376, 0]
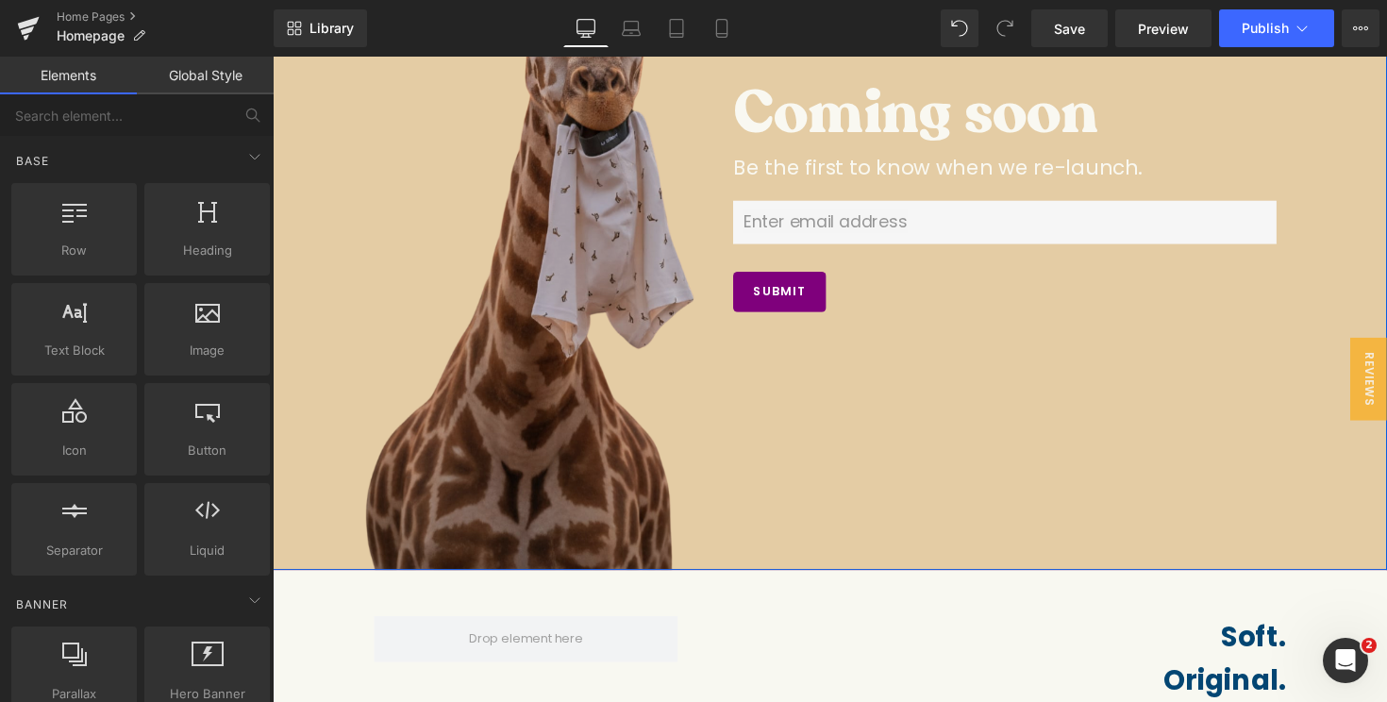
click at [885, 575] on div at bounding box center [844, 191] width 1142 height 782
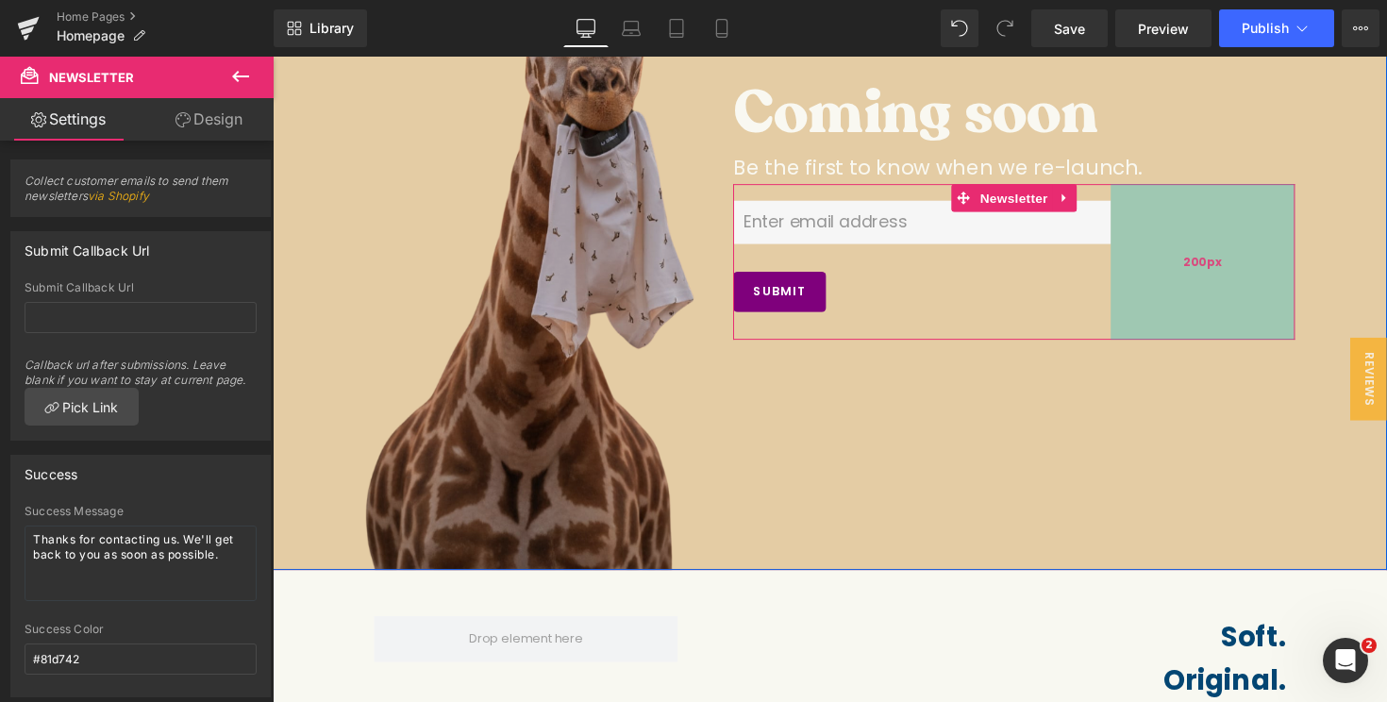
drag, startPoint x: 1303, startPoint y: 227, endPoint x: 1133, endPoint y: 230, distance: 169.9
click at [1133, 230] on div "200px" at bounding box center [1225, 266] width 189 height 159
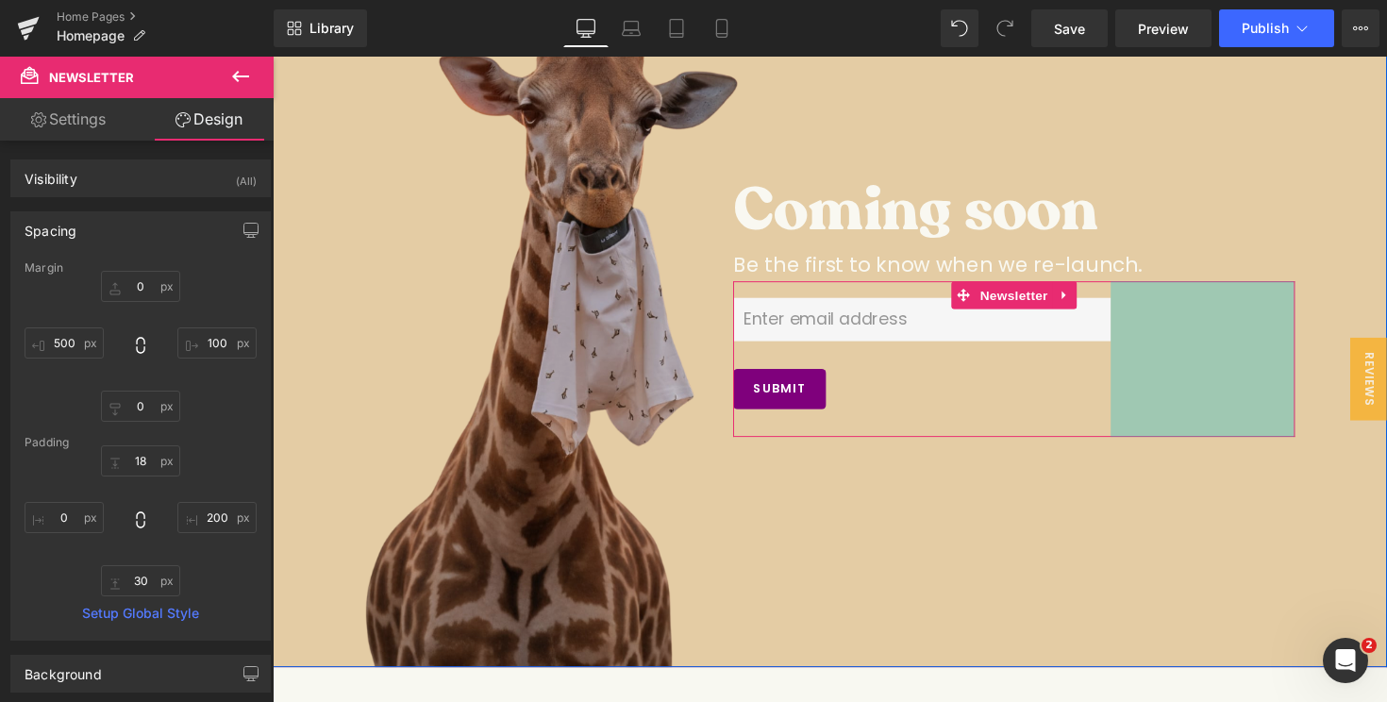
scroll to position [275, 0]
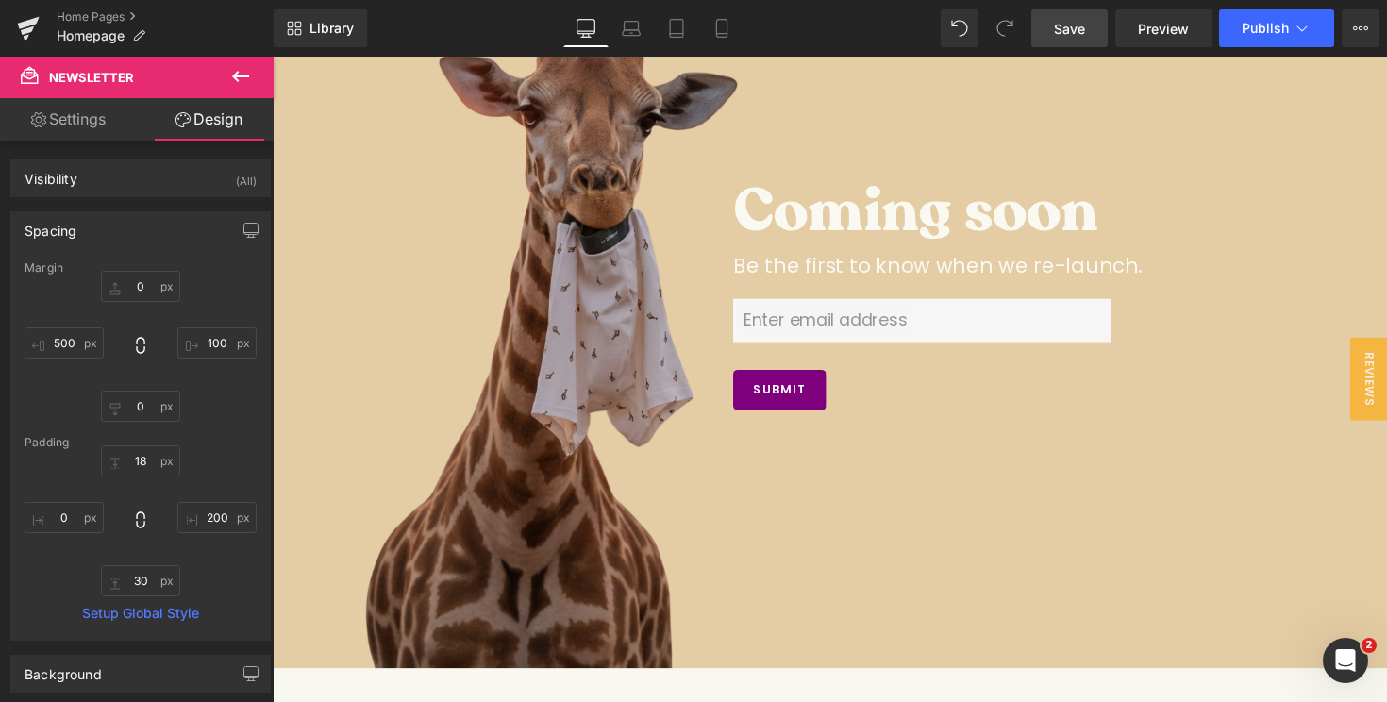
click at [1078, 34] on span "Save" at bounding box center [1069, 29] width 31 height 20
click at [1163, 33] on span "Preview" at bounding box center [1163, 29] width 51 height 20
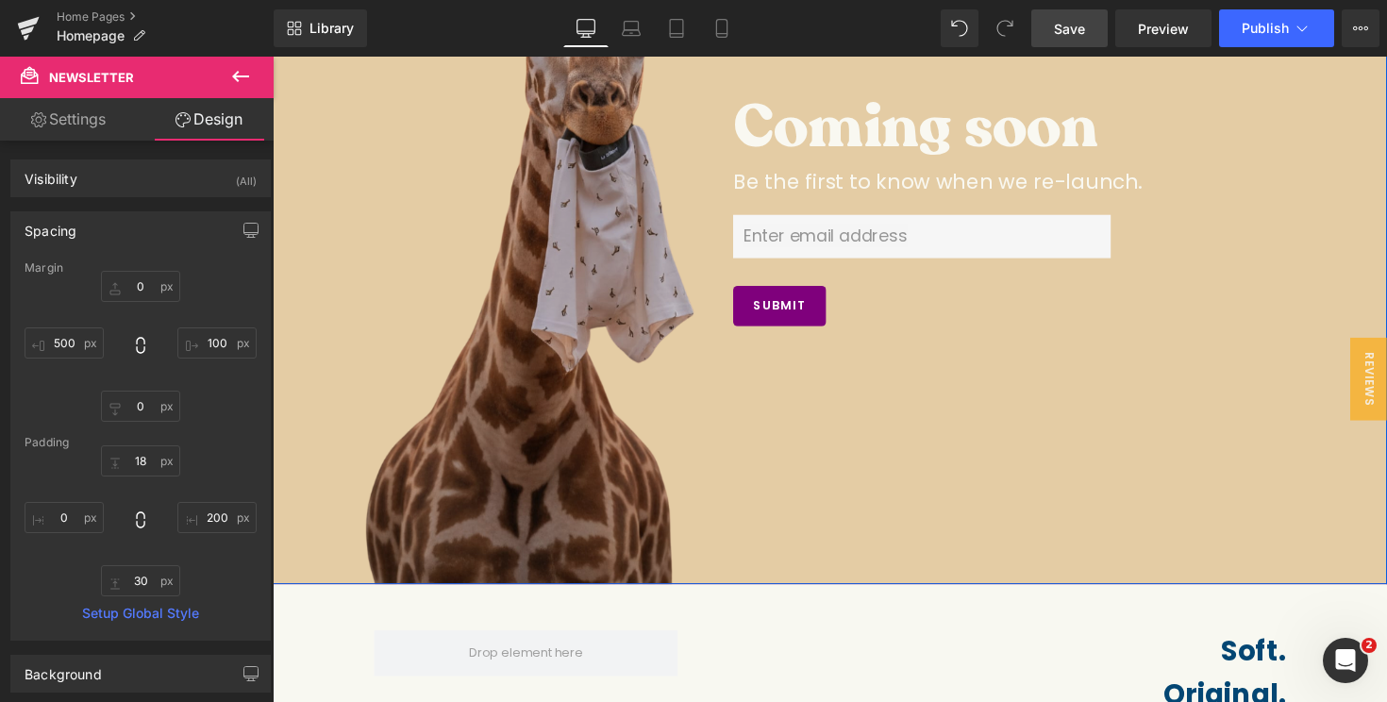
click at [665, 502] on div at bounding box center [844, 206] width 1142 height 782
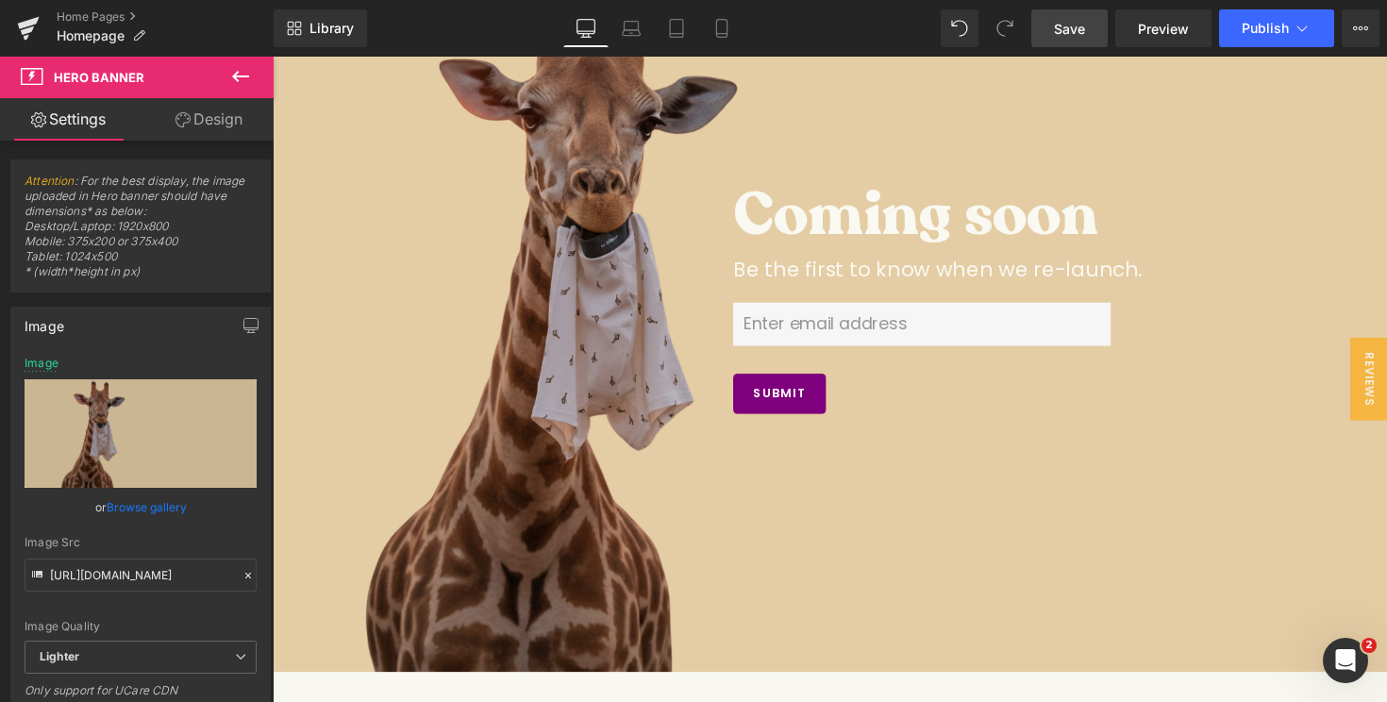
scroll to position [284, 0]
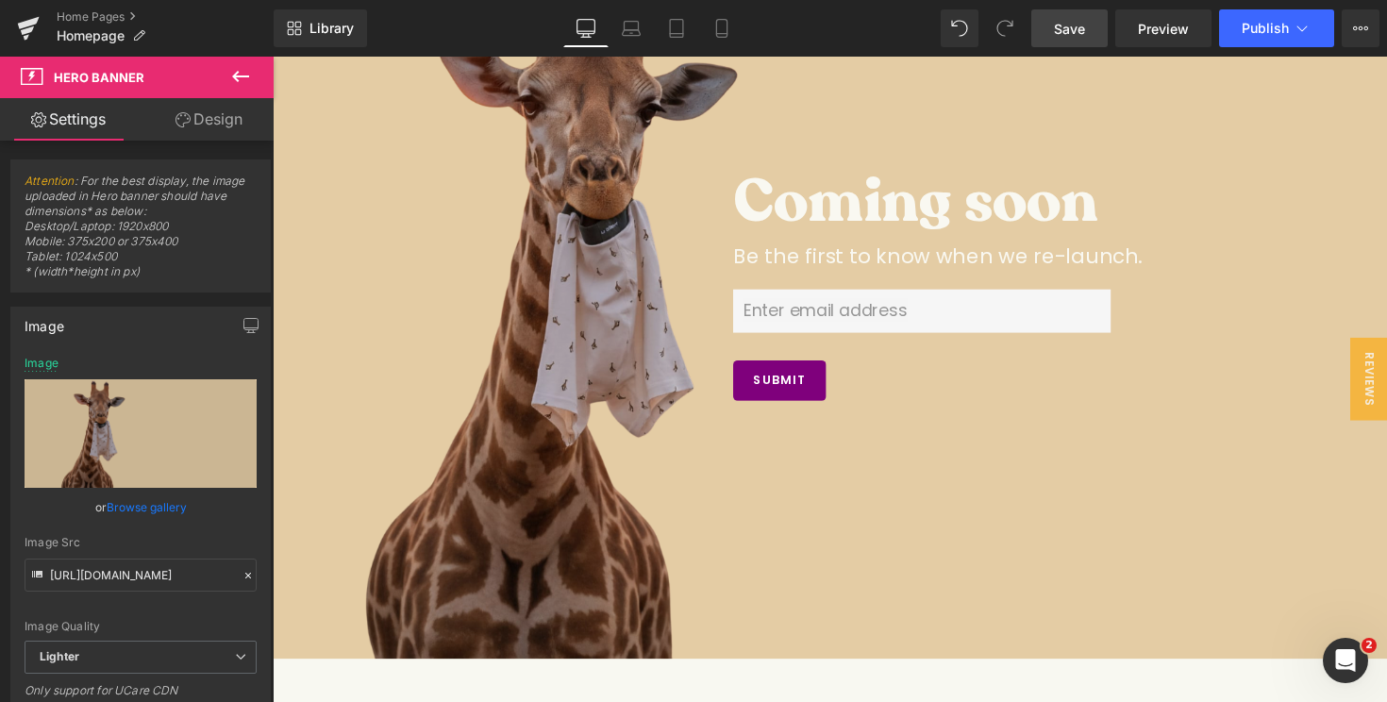
click at [822, 638] on div at bounding box center [844, 282] width 1142 height 782
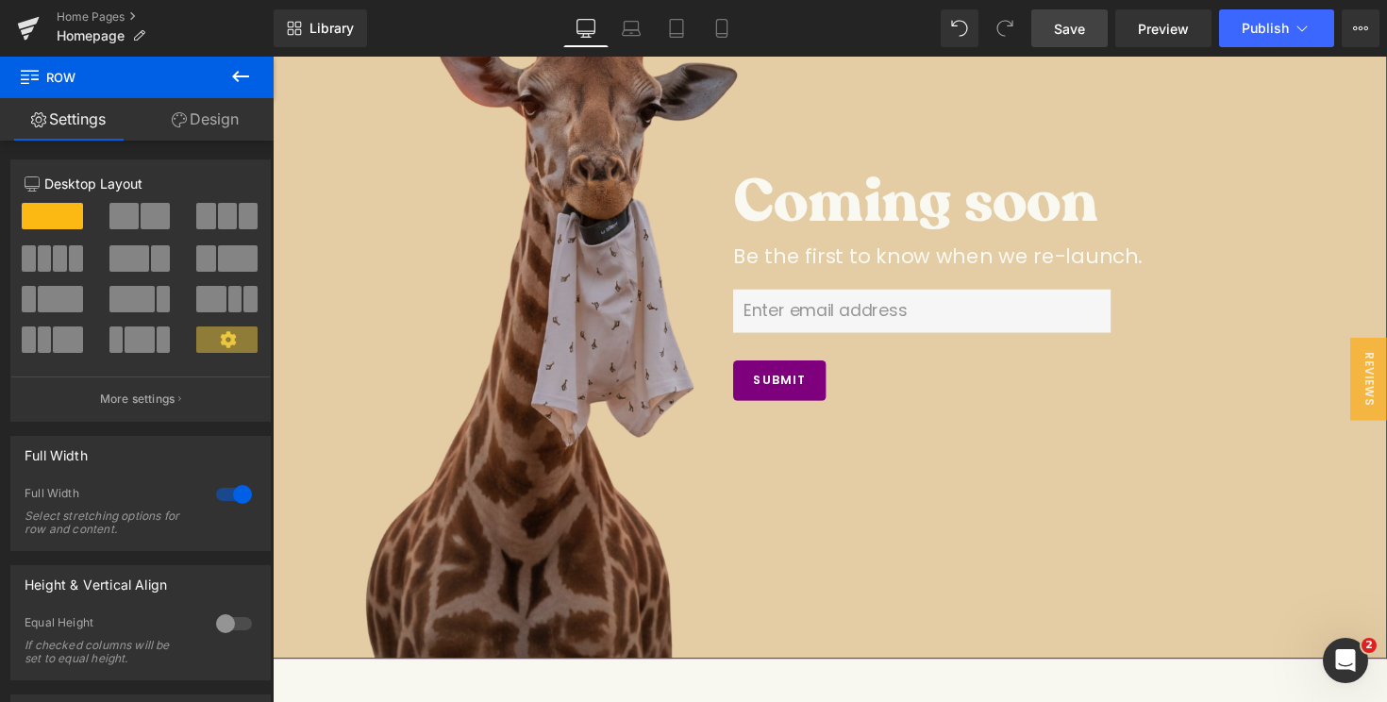
drag, startPoint x: 824, startPoint y: 670, endPoint x: 824, endPoint y: 600, distance: 69.8
click at [824, 600] on div "Coming soon Heading Be the first to know when we re-launch. Text Block Email Fi…" at bounding box center [844, 282] width 1142 height 782
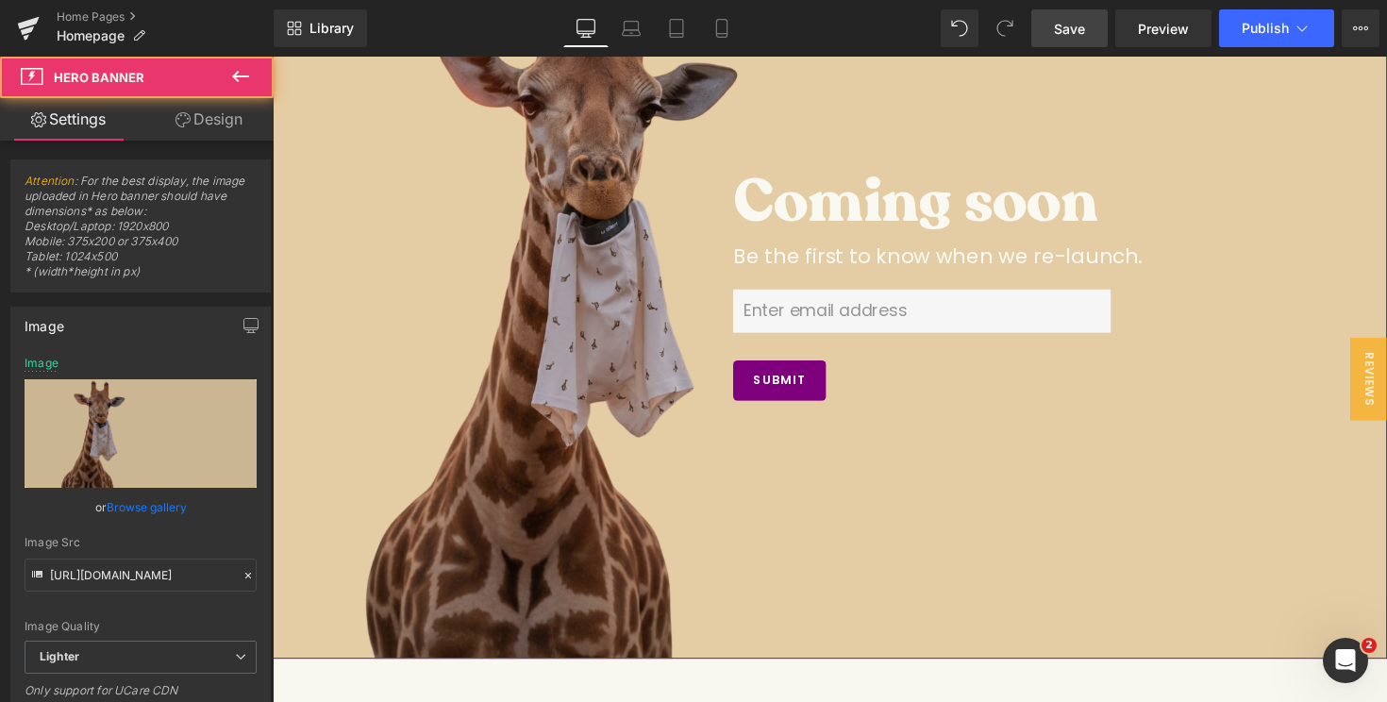
drag, startPoint x: 824, startPoint y: 660, endPoint x: 824, endPoint y: 648, distance: 11.3
click at [824, 648] on div at bounding box center [844, 282] width 1142 height 782
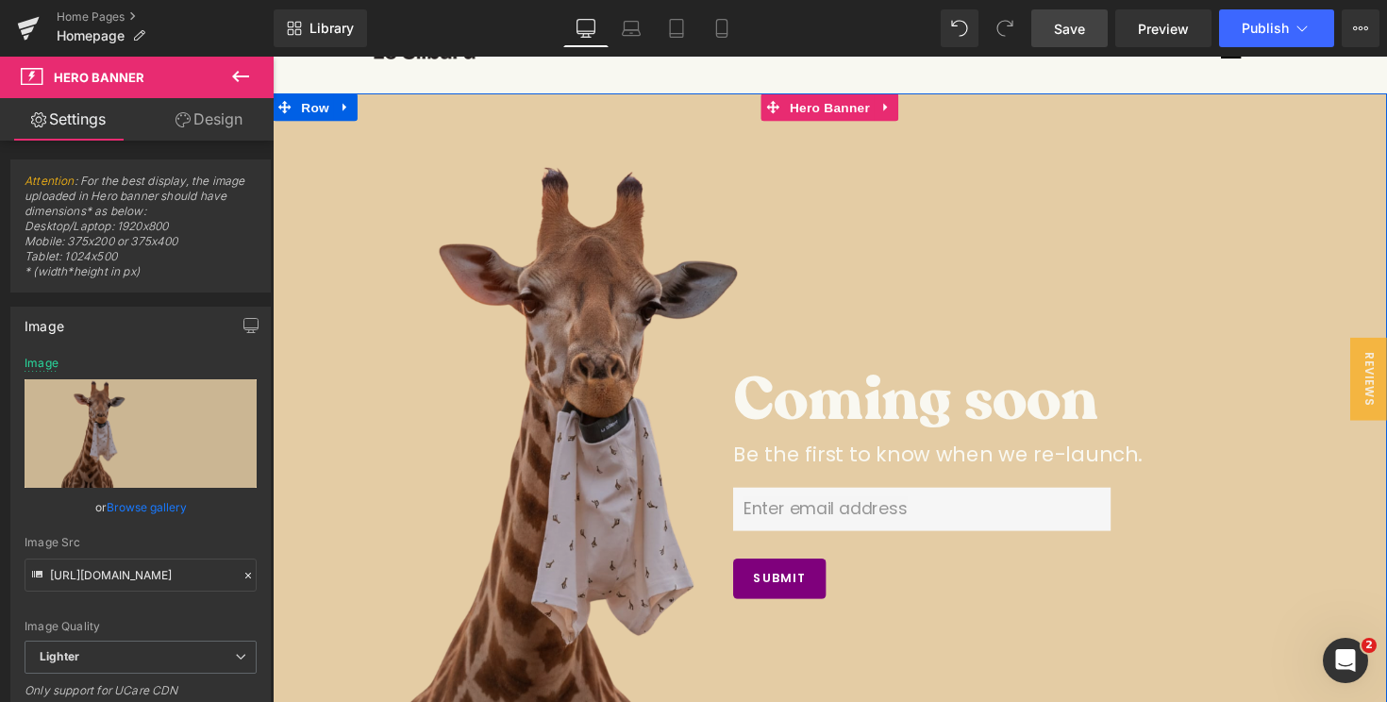
scroll to position [0, 0]
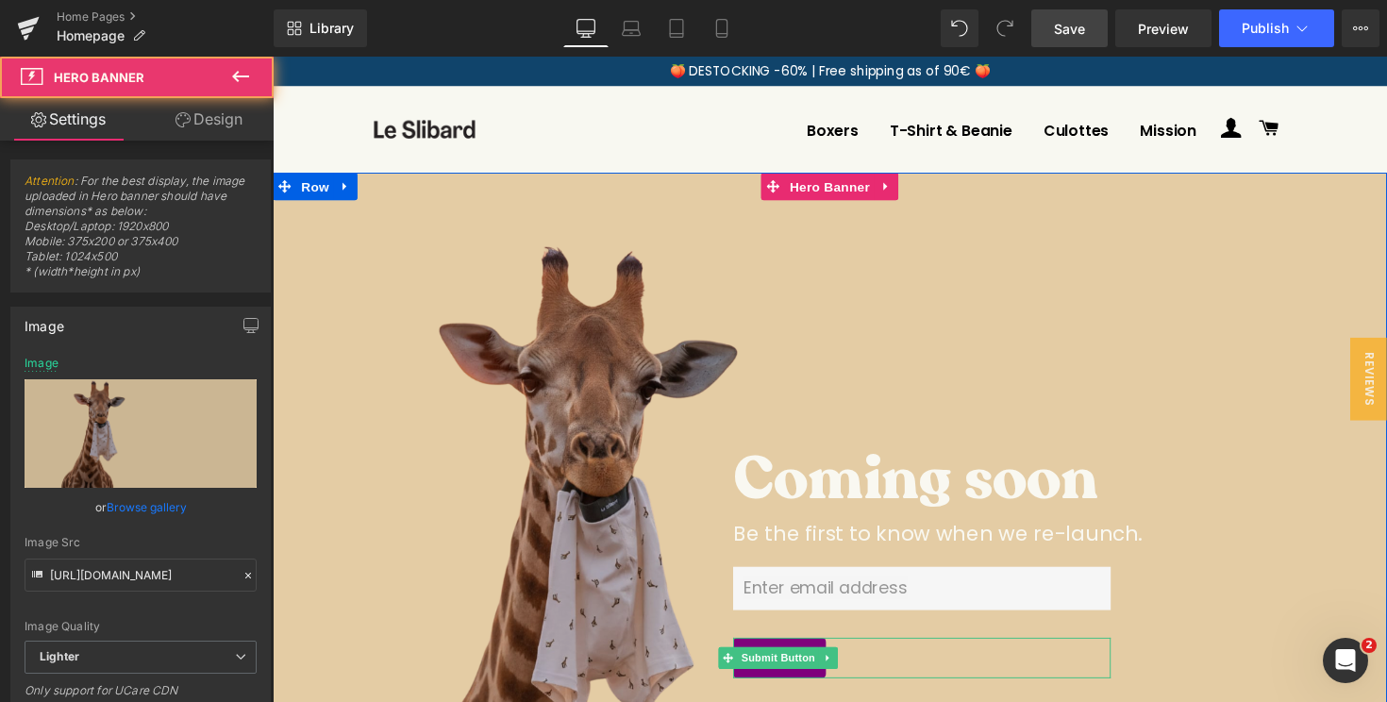
click at [826, 221] on div at bounding box center [844, 567] width 1142 height 782
click at [828, 201] on span "Hero Banner" at bounding box center [843, 190] width 92 height 28
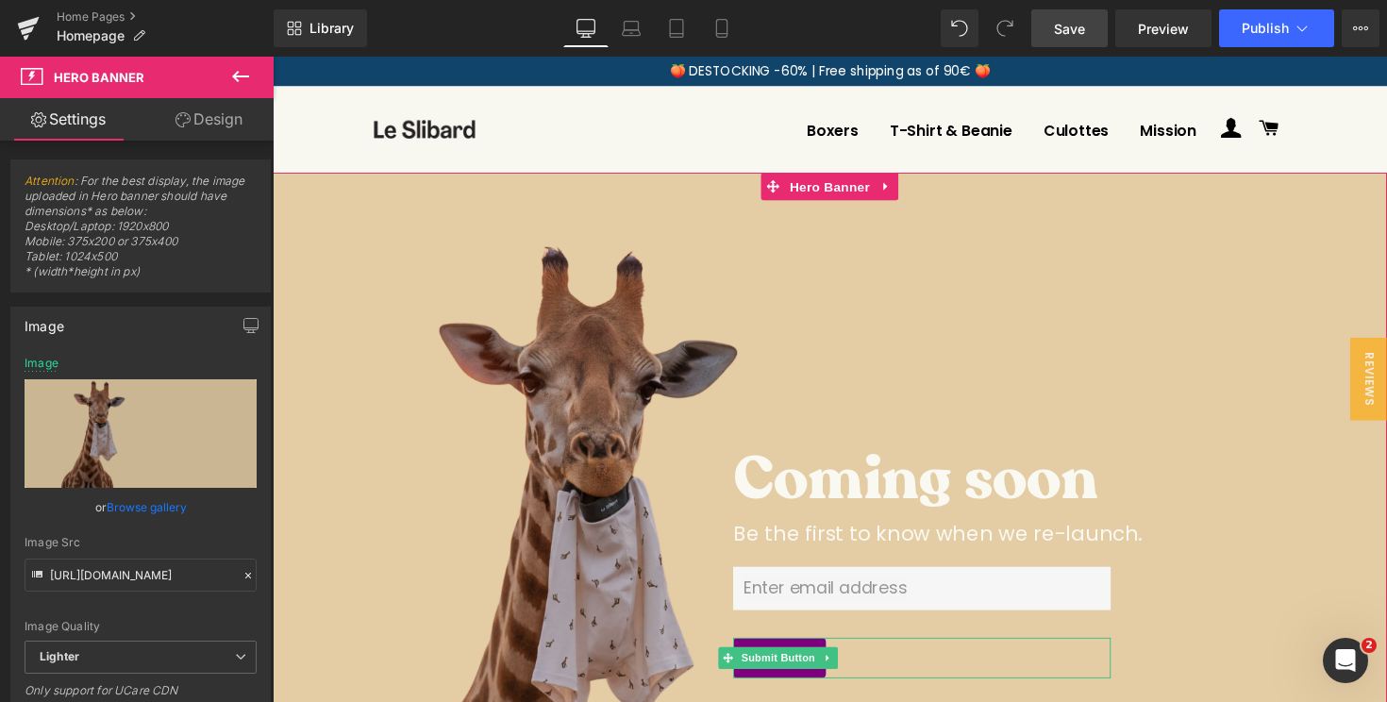
click at [165, 121] on link "Design" at bounding box center [209, 119] width 137 height 42
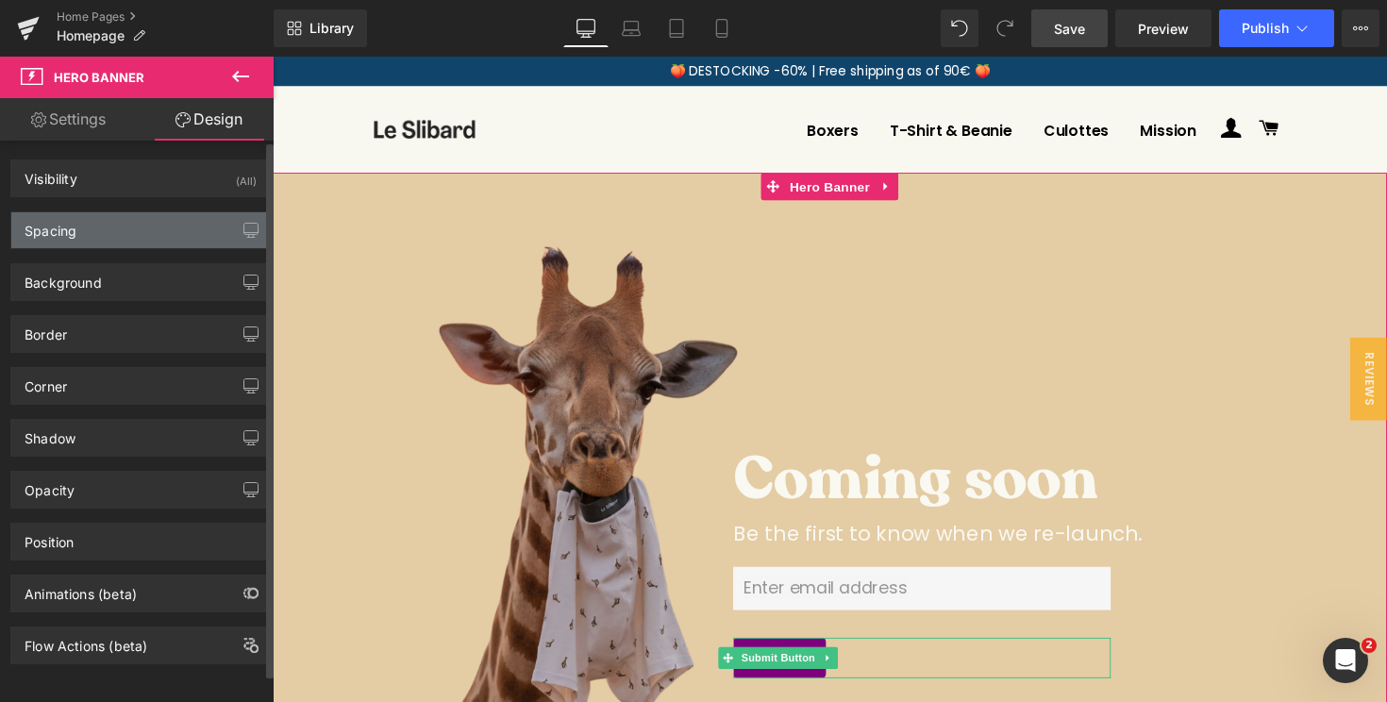
click at [104, 237] on div "Spacing" at bounding box center [140, 230] width 259 height 36
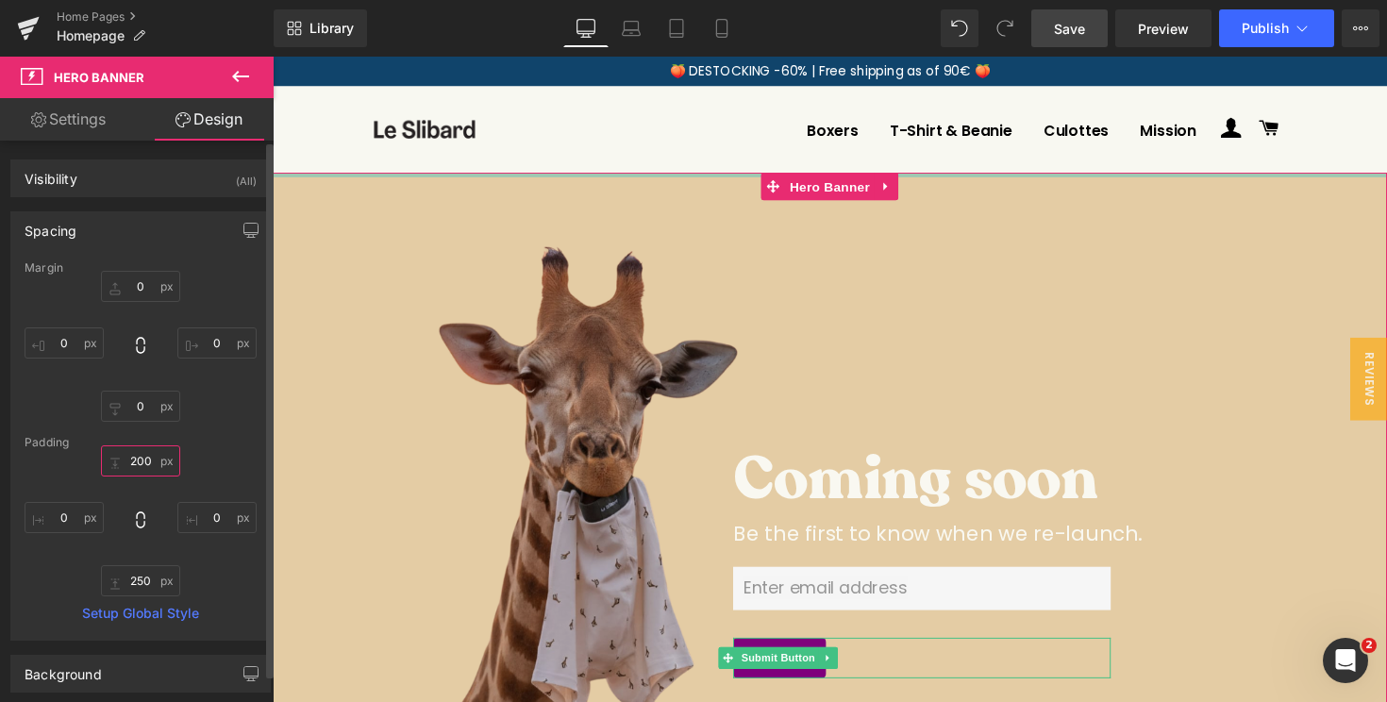
click at [138, 463] on input "200" at bounding box center [140, 460] width 79 height 31
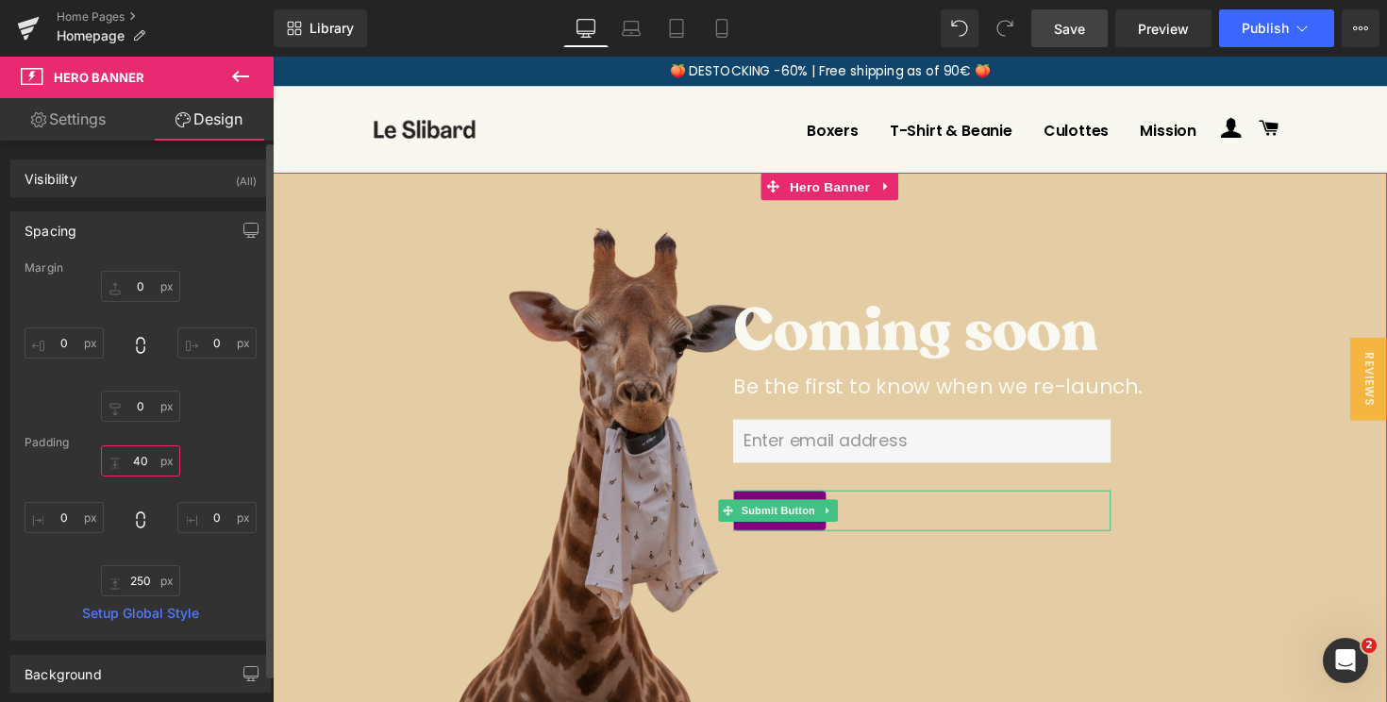
type input "4"
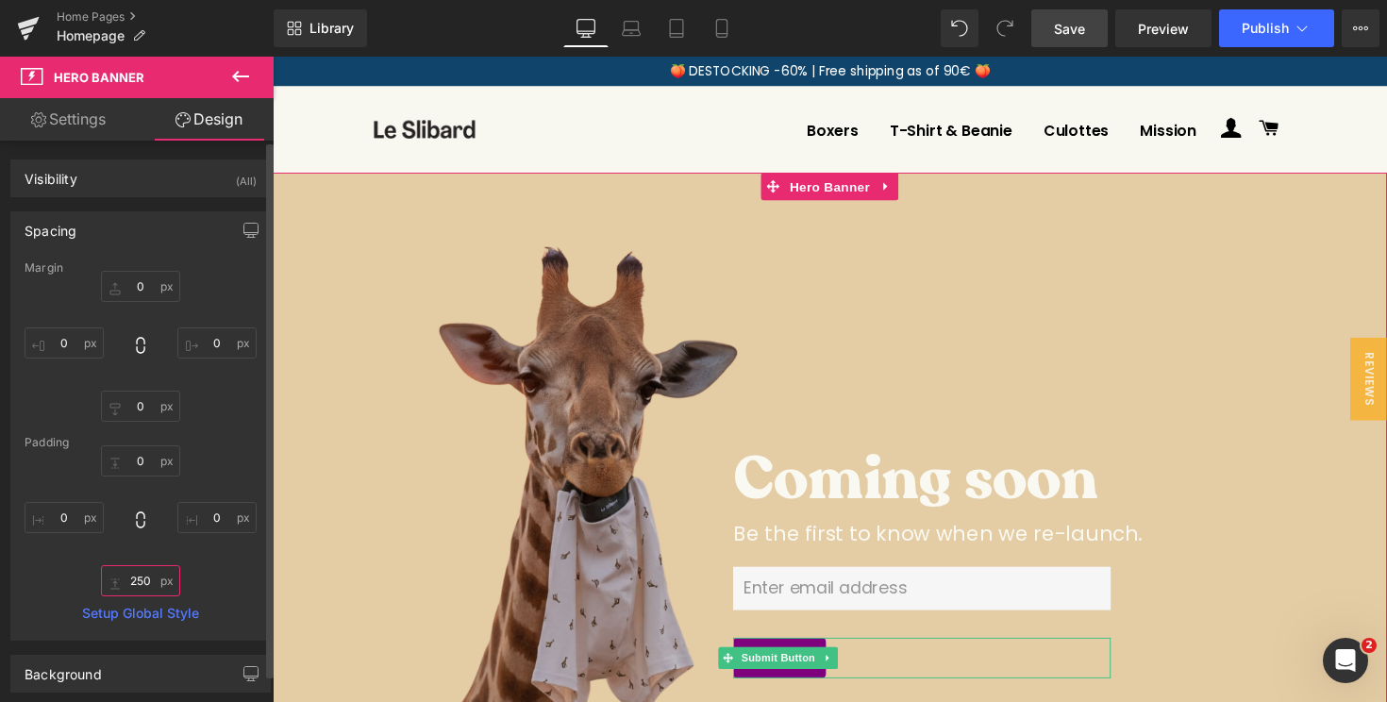
click at [133, 577] on input "250" at bounding box center [140, 580] width 79 height 31
type input "0"
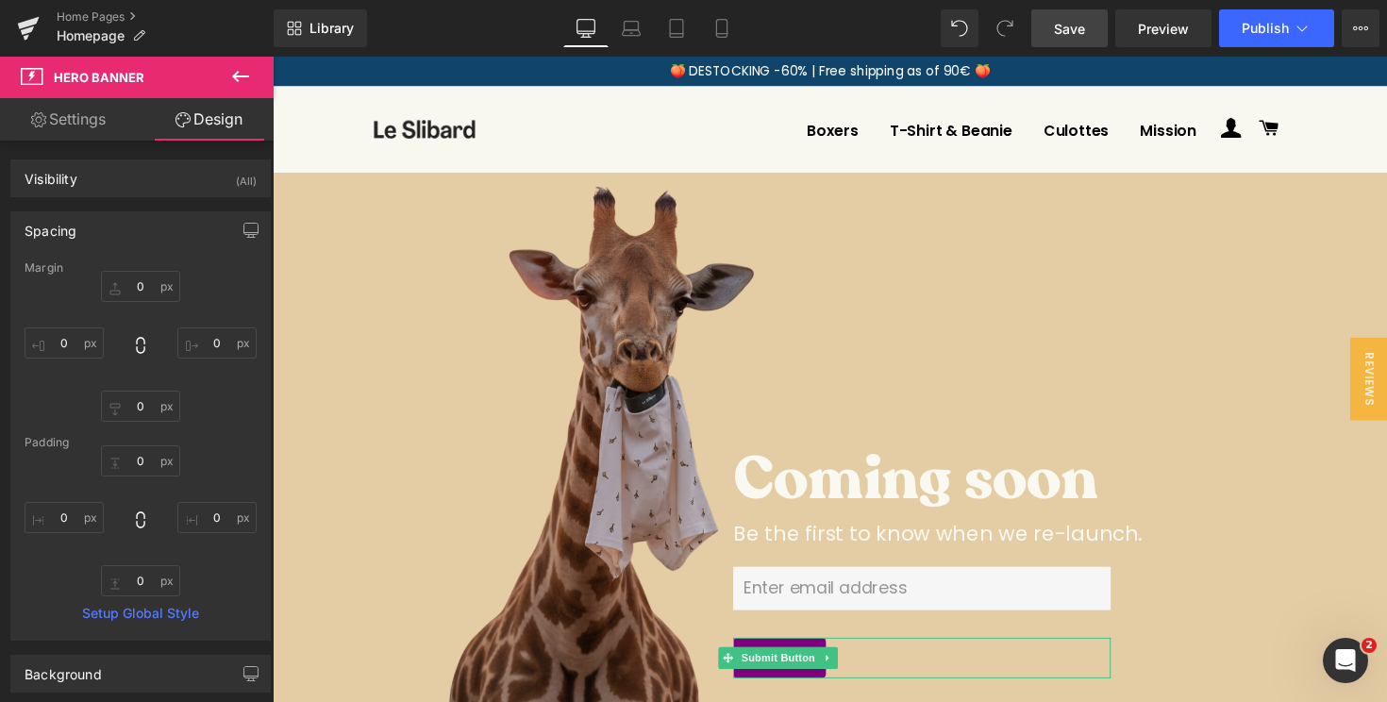
click at [556, 122] on div at bounding box center [531, 131] width 311 height 60
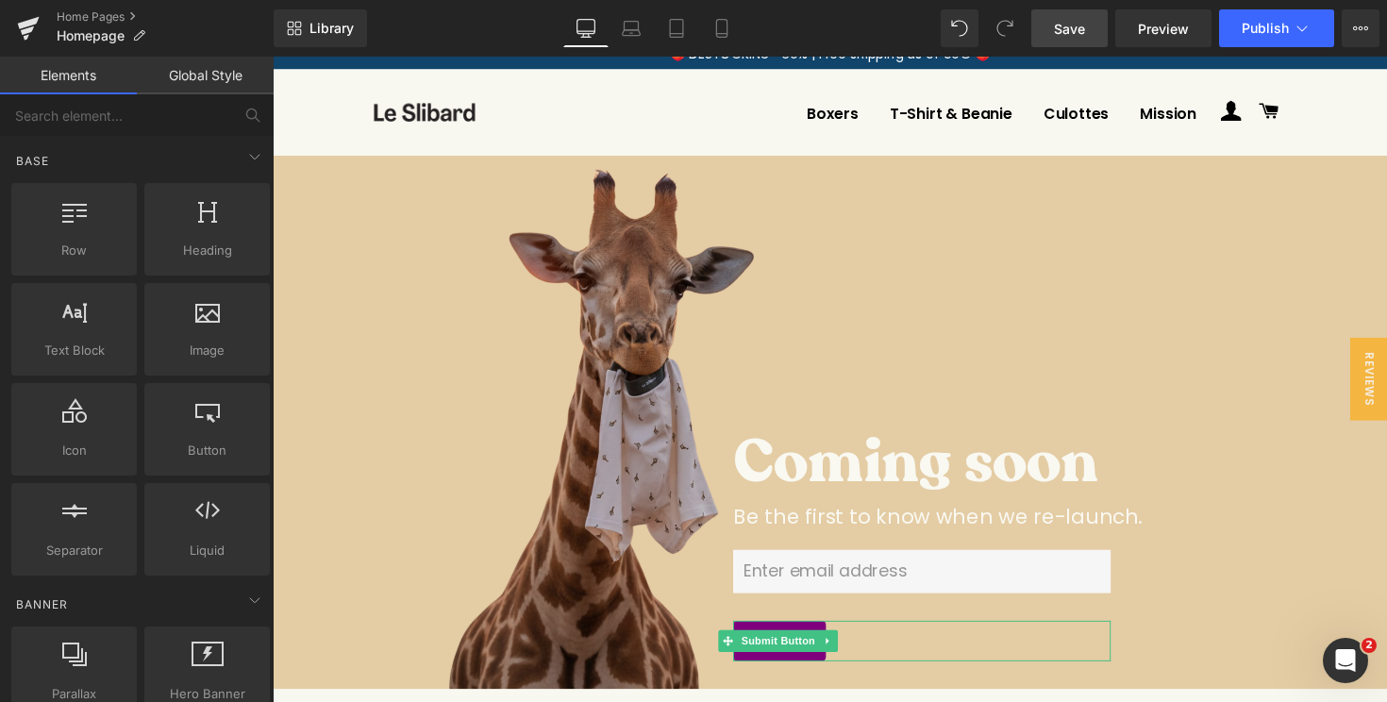
scroll to position [14, 0]
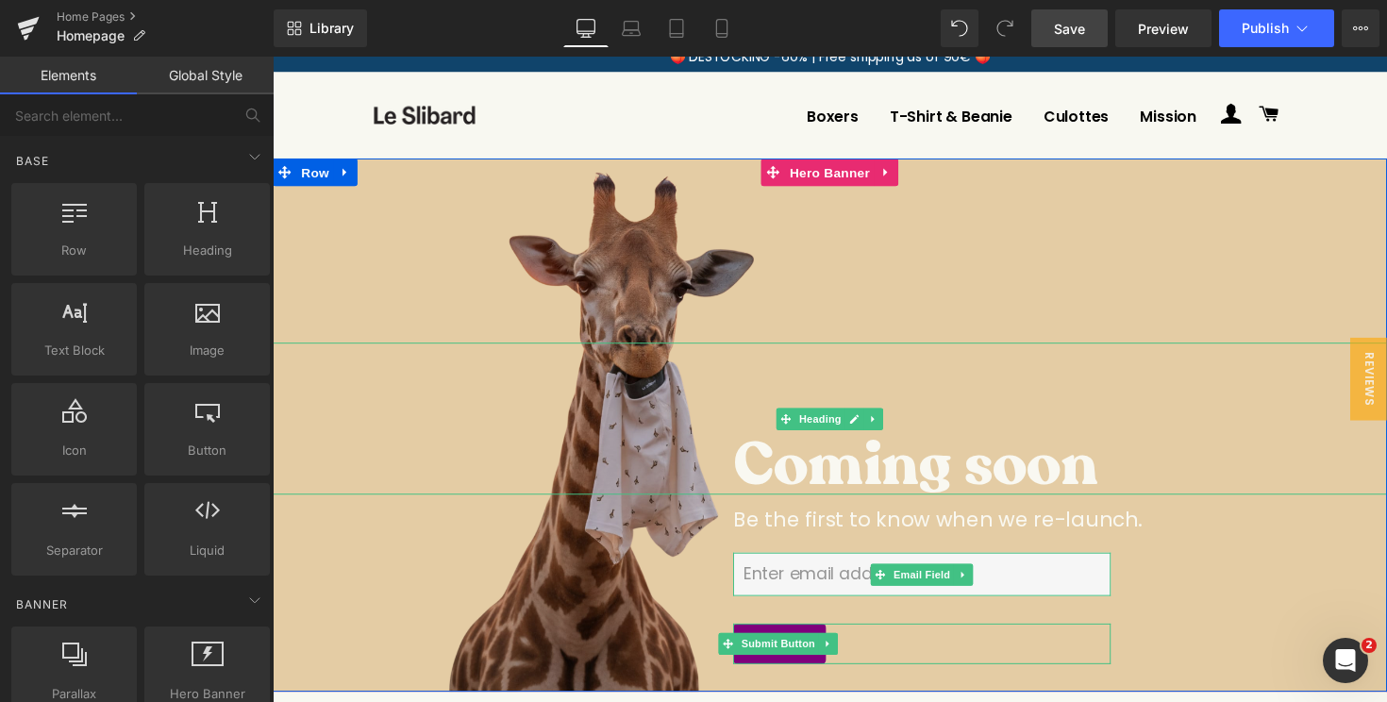
click at [815, 475] on h3 "Coming soon" at bounding box center [1056, 474] width 623 height 61
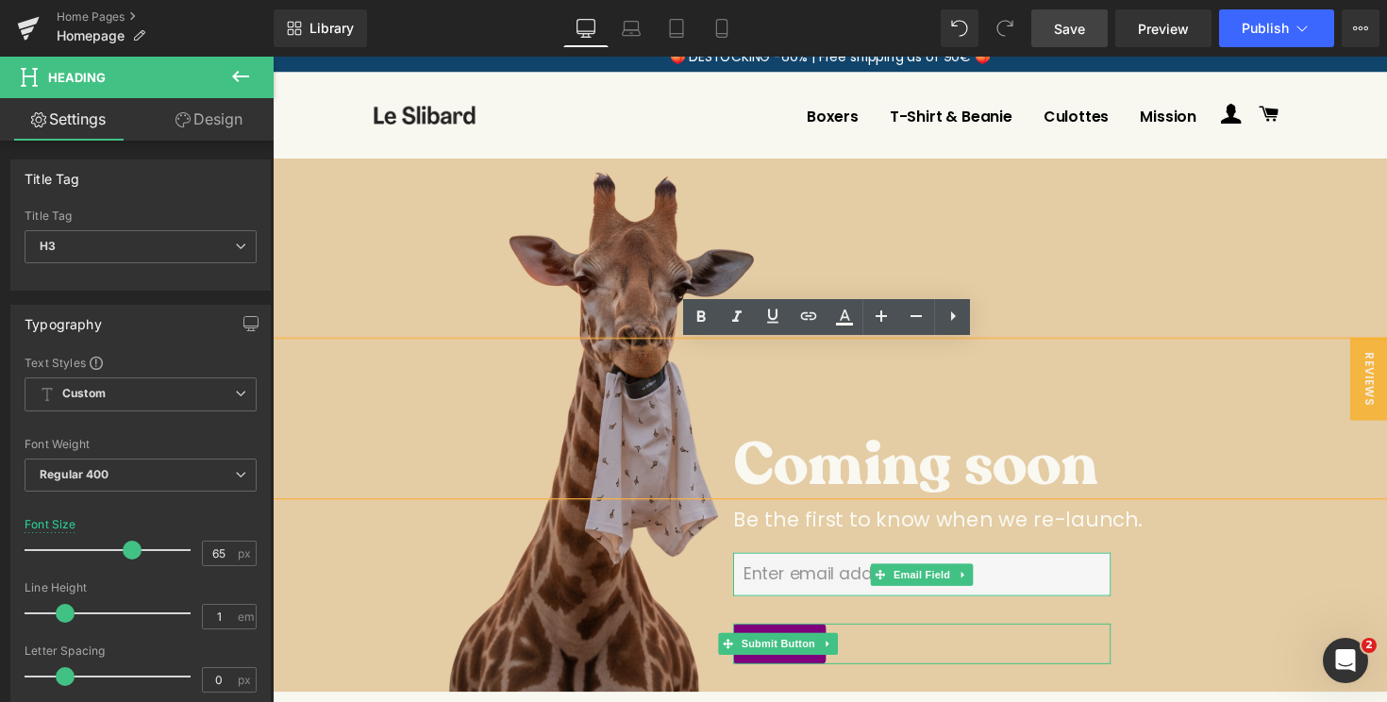
click at [765, 474] on h3 "Coming soon" at bounding box center [1056, 474] width 623 height 61
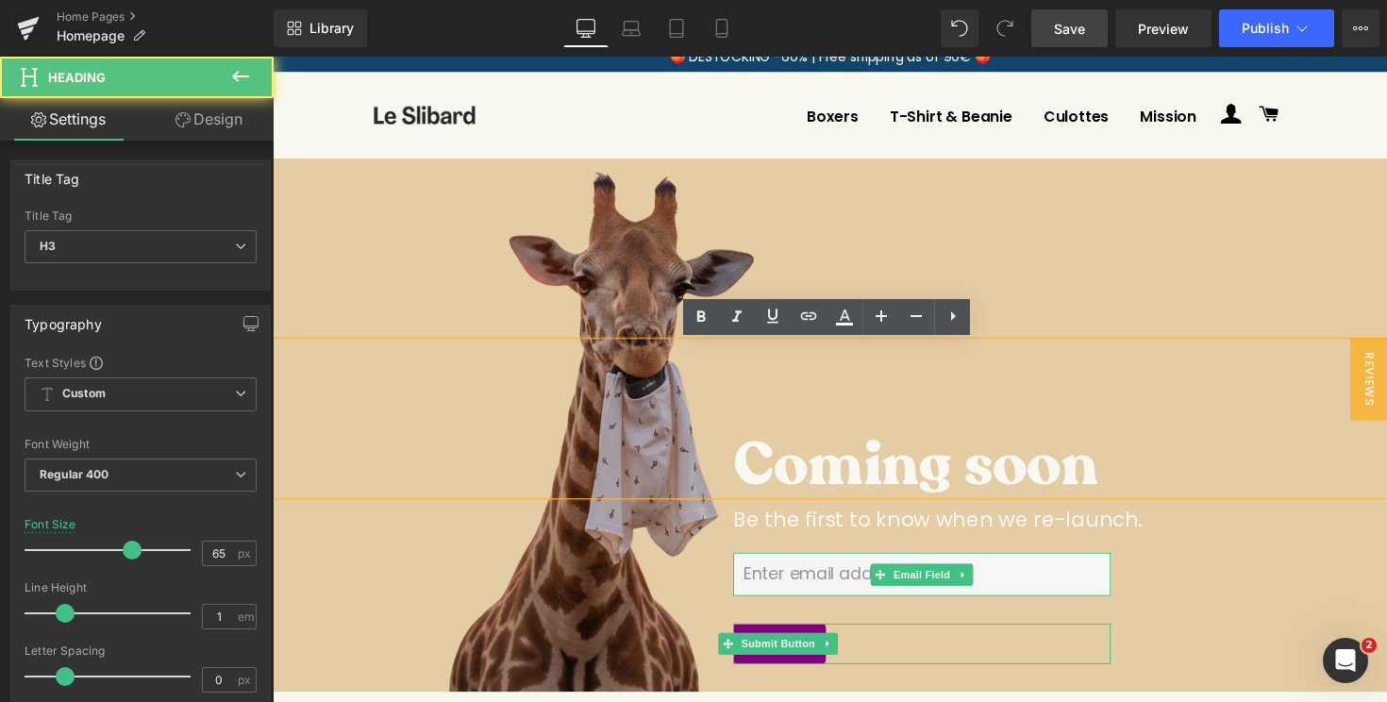
click at [745, 478] on h3 "Coming soon" at bounding box center [1056, 474] width 623 height 61
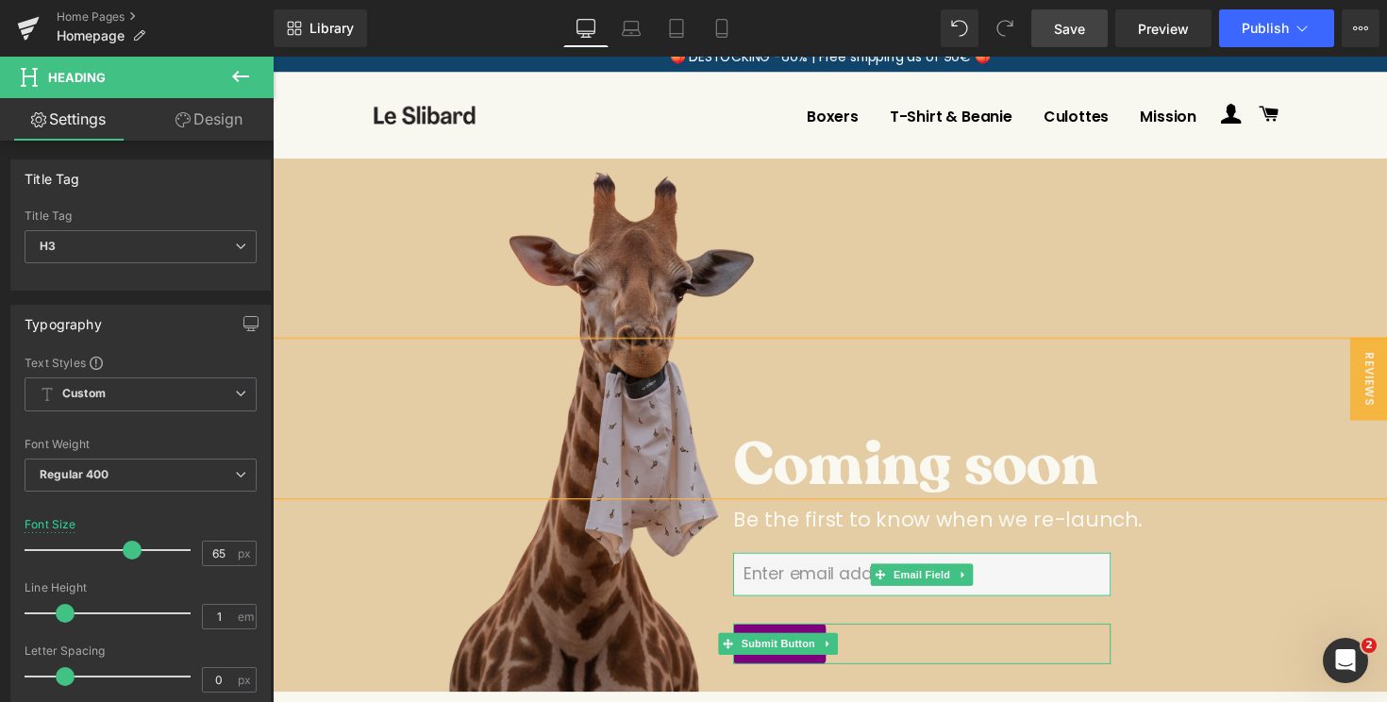
click at [195, 121] on link "Design" at bounding box center [209, 119] width 137 height 42
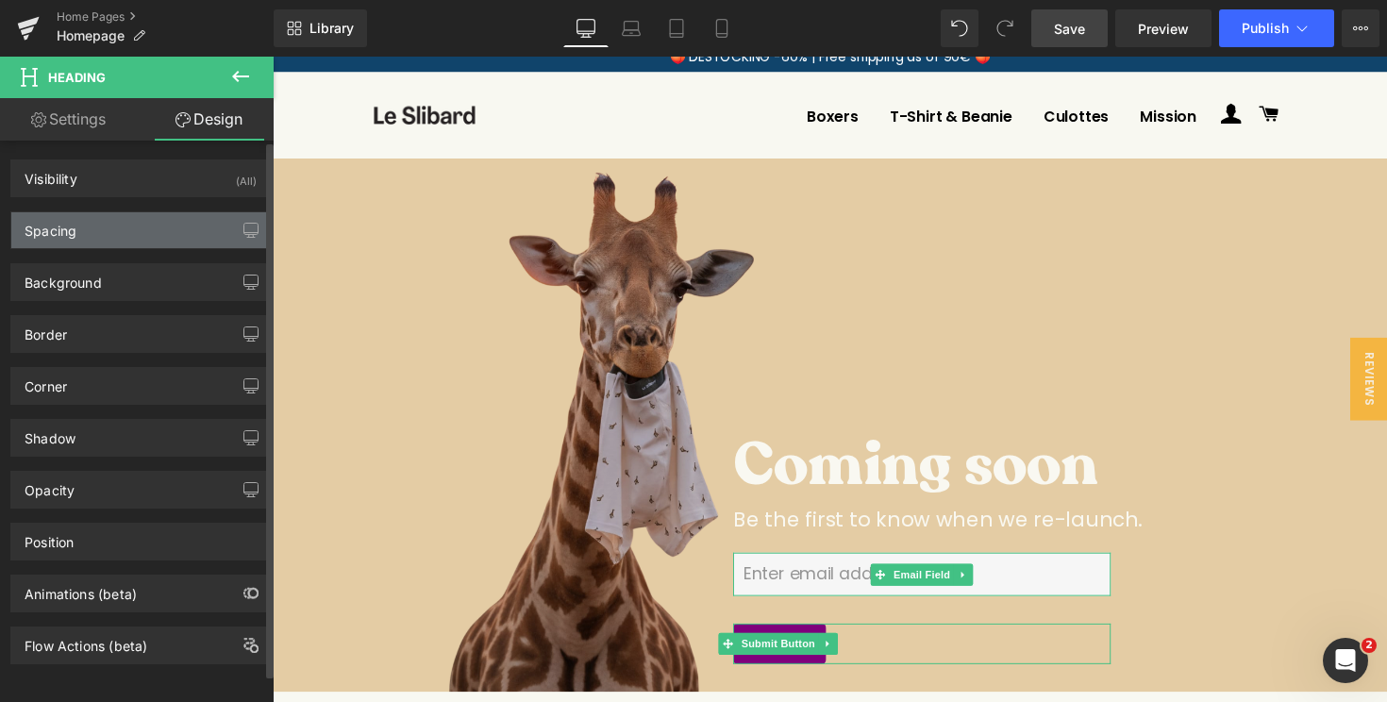
click at [133, 243] on div "Spacing" at bounding box center [140, 230] width 259 height 36
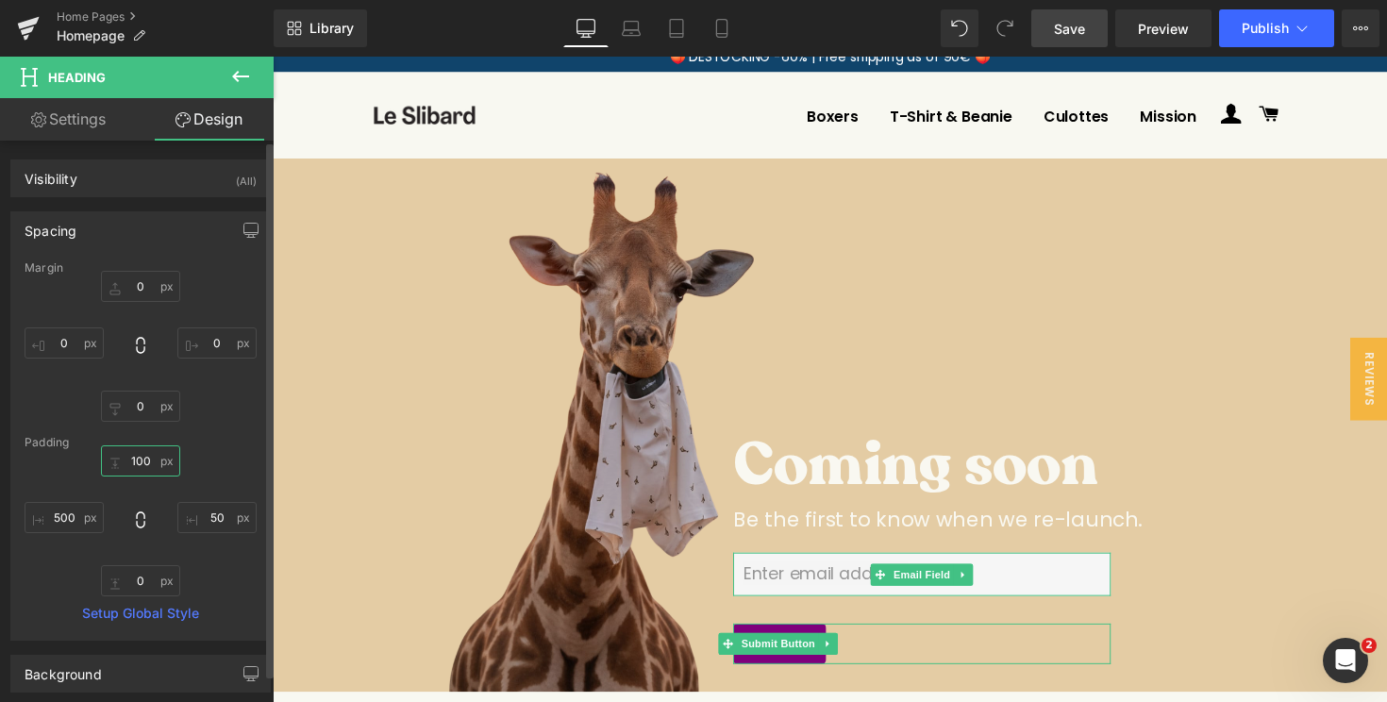
click at [140, 461] on input "text" at bounding box center [140, 460] width 79 height 31
type input "100"
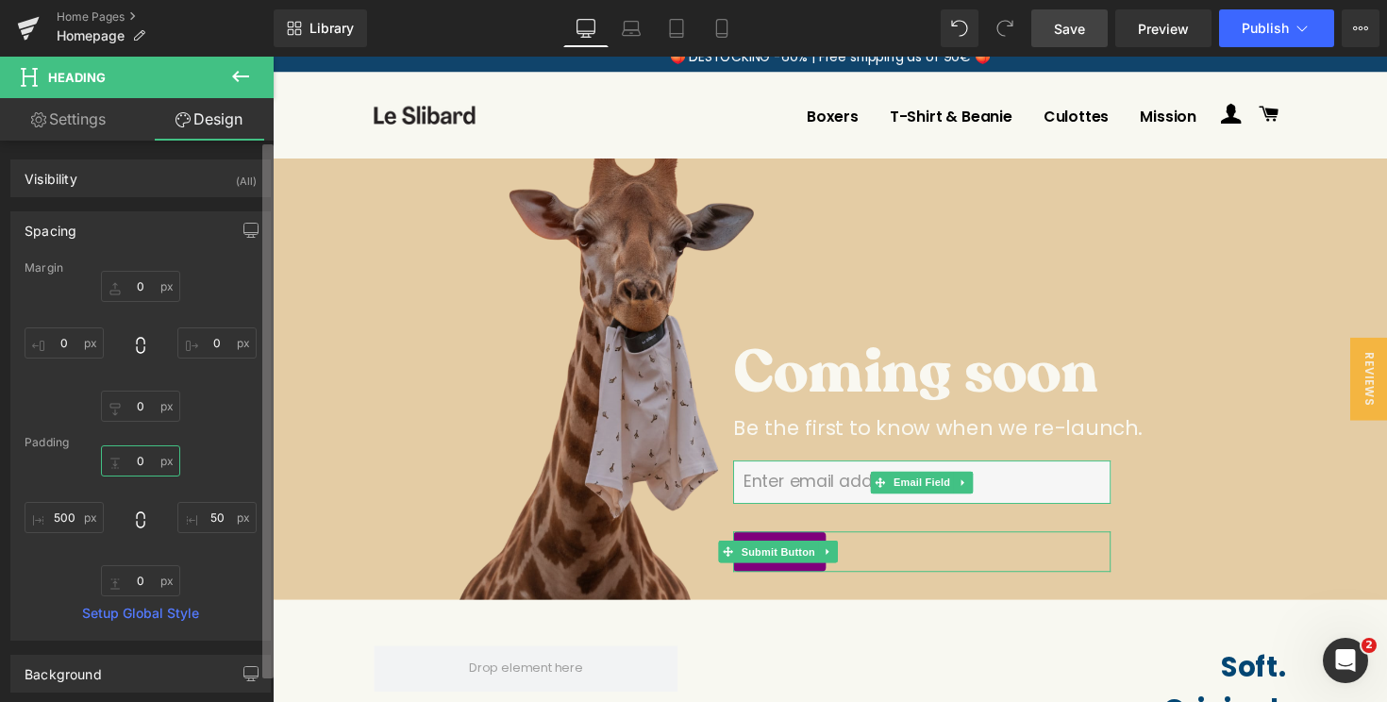
type input "100"
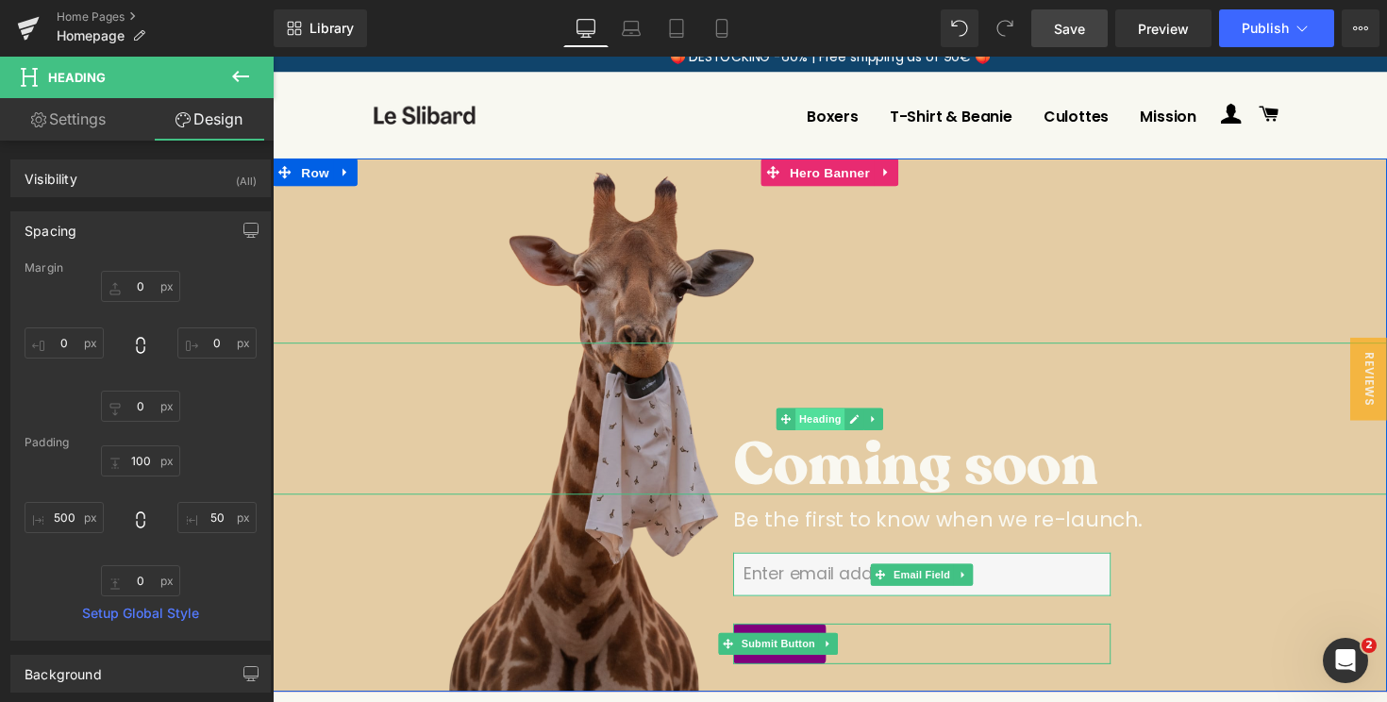
click at [841, 429] on span "Heading" at bounding box center [834, 428] width 51 height 23
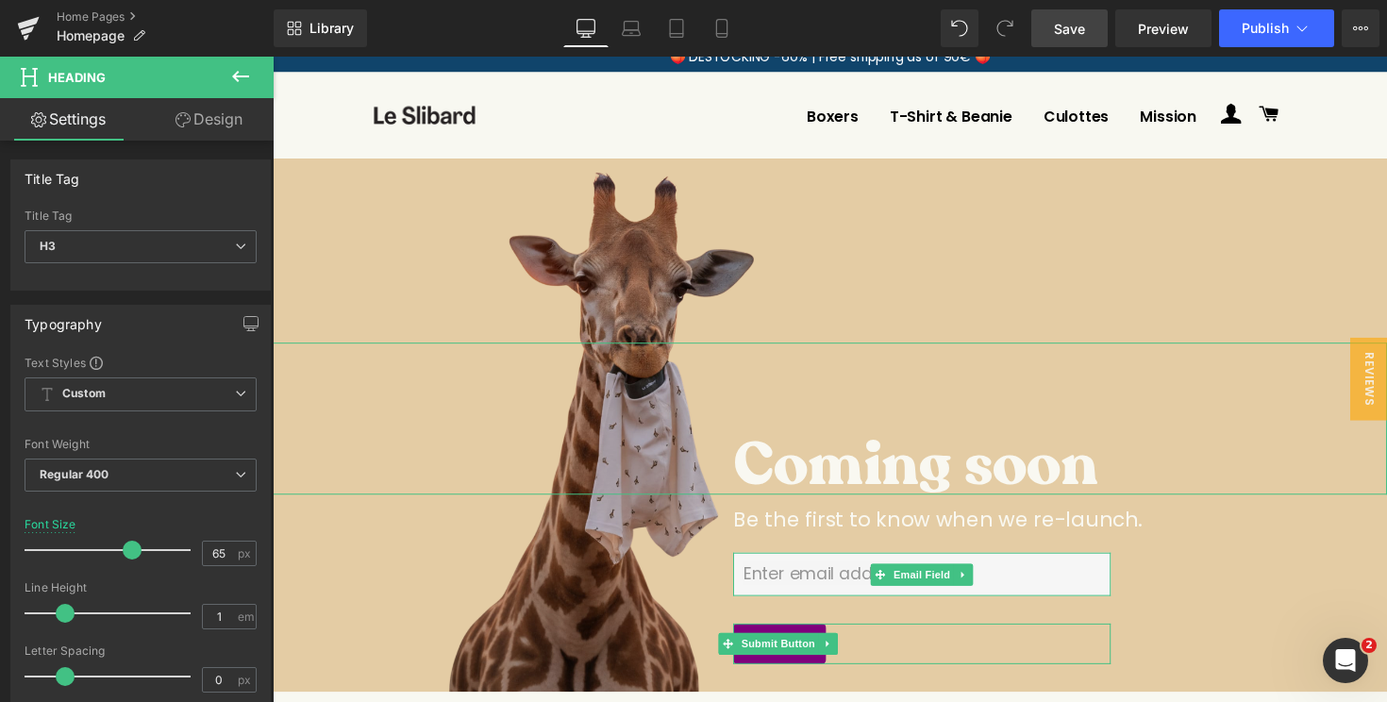
click at [209, 133] on link "Design" at bounding box center [209, 119] width 137 height 42
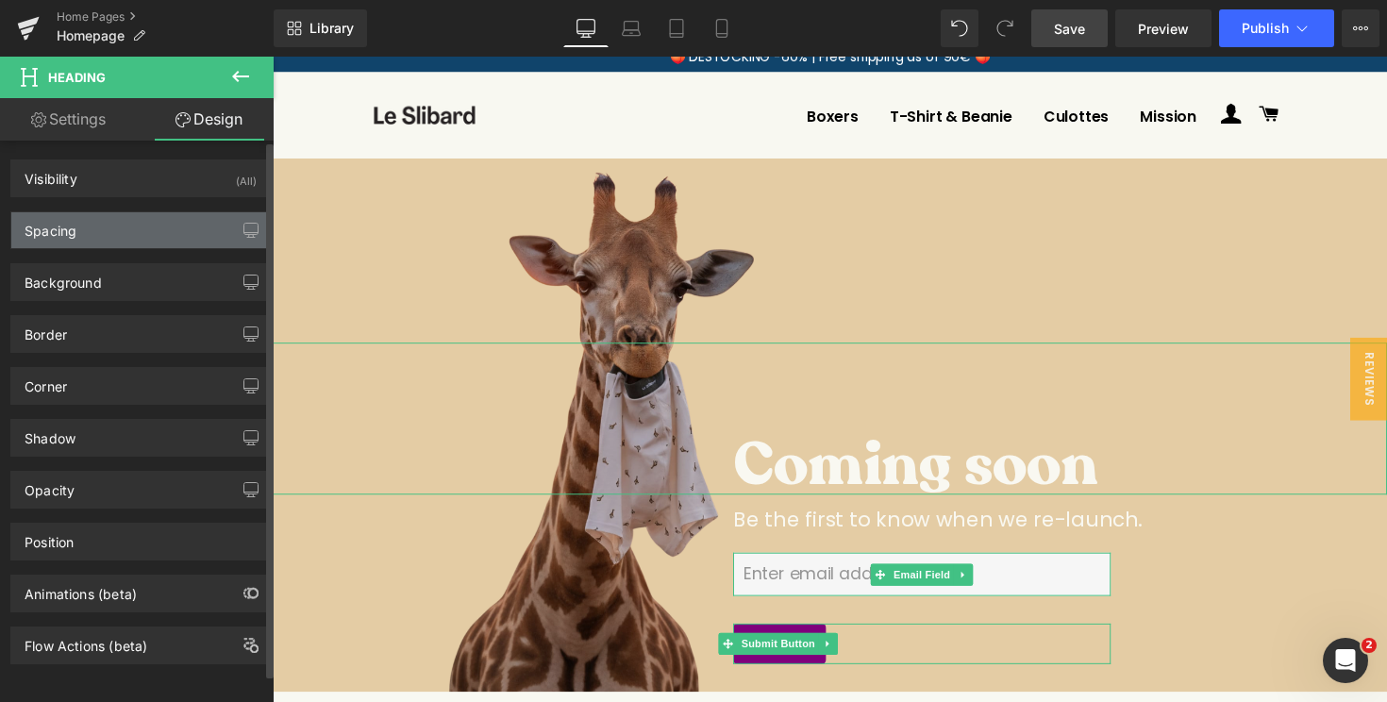
click at [150, 238] on div "Spacing" at bounding box center [140, 230] width 259 height 36
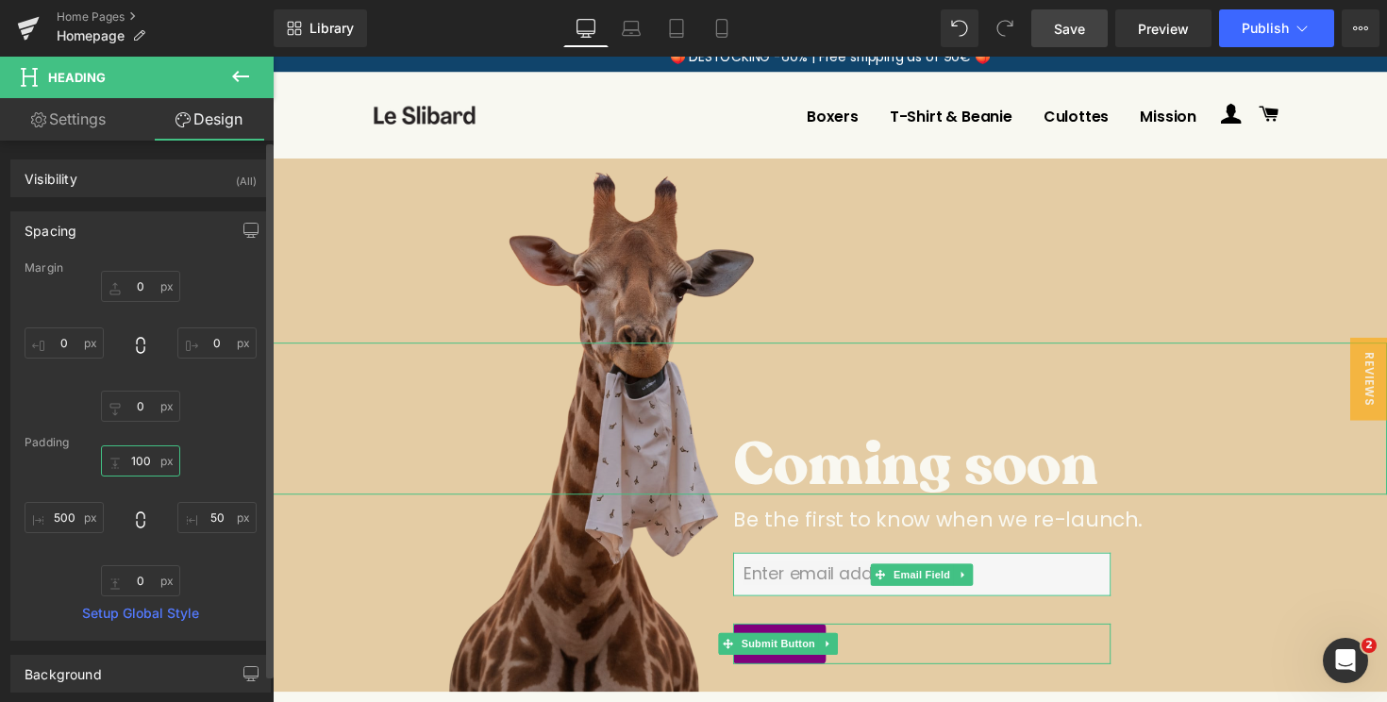
click at [125, 459] on input "100" at bounding box center [140, 460] width 79 height 31
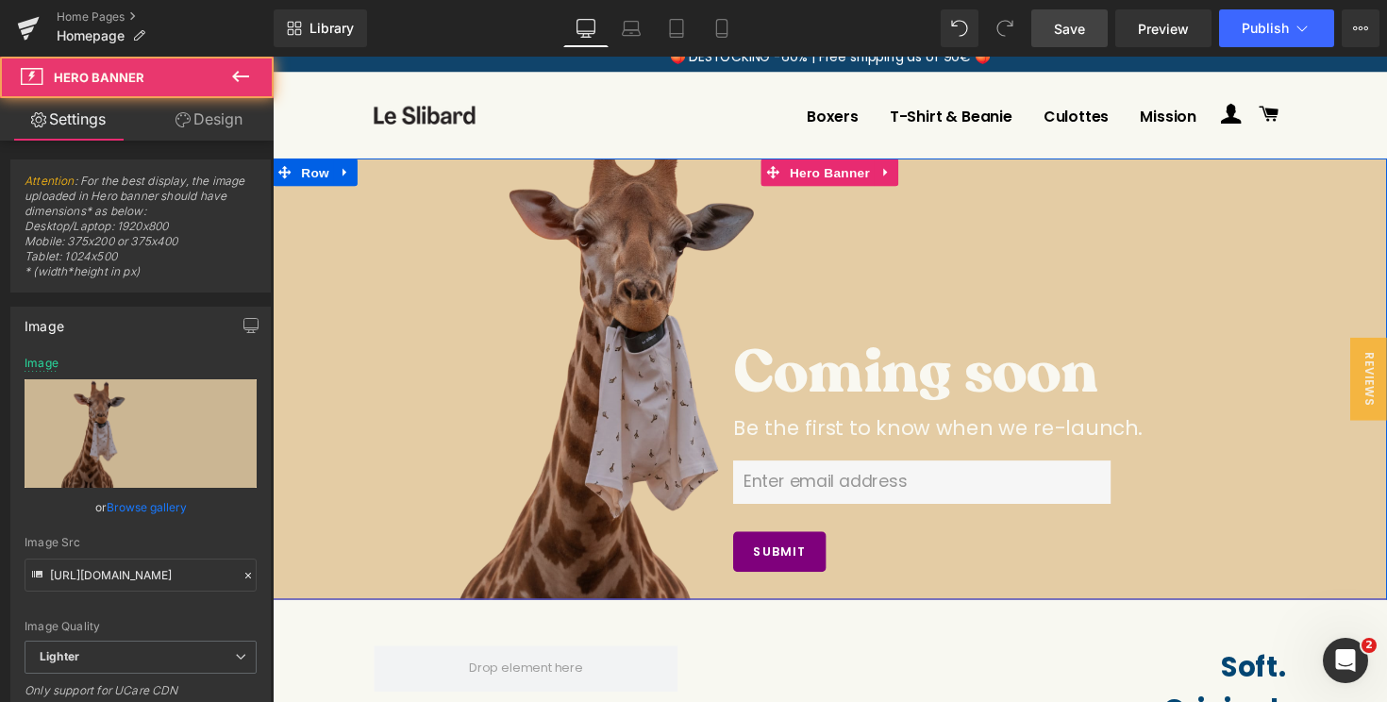
click at [843, 285] on div at bounding box center [844, 387] width 1142 height 452
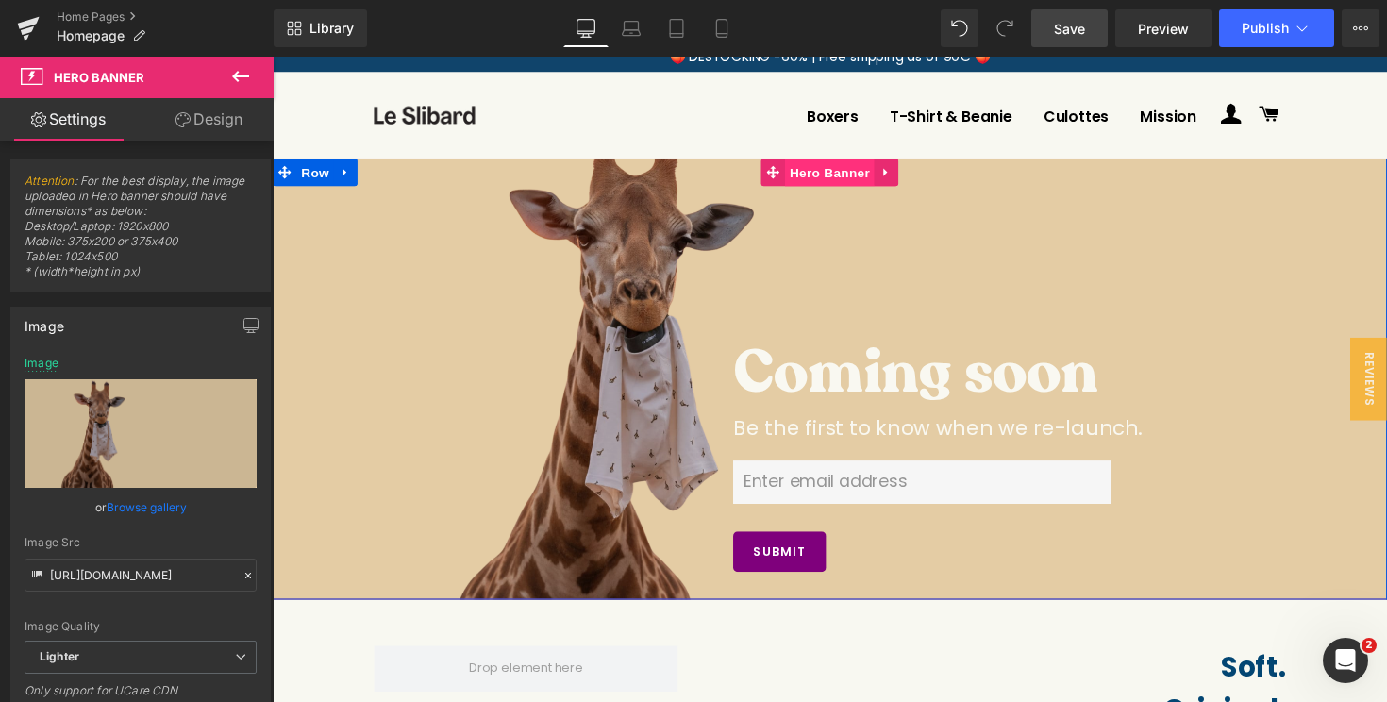
click at [846, 174] on span "Hero Banner" at bounding box center [843, 175] width 92 height 28
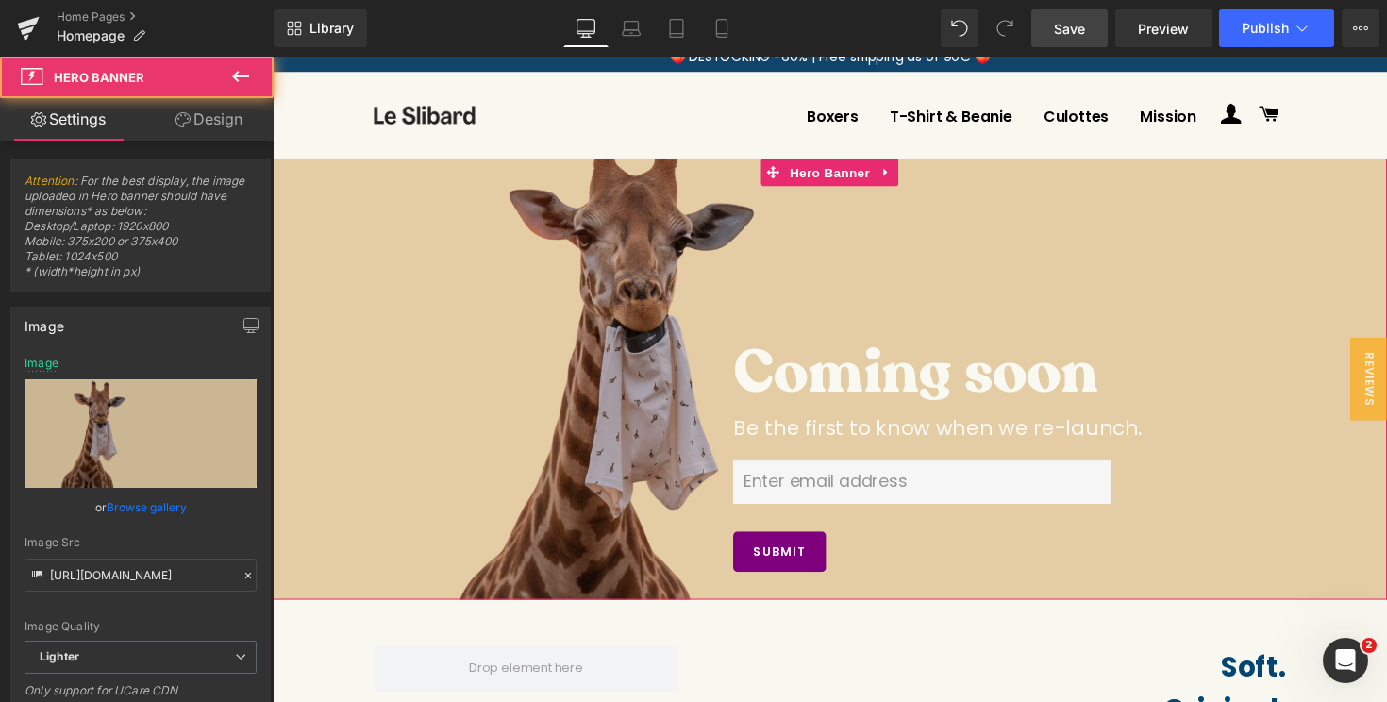
click at [217, 133] on link "Design" at bounding box center [209, 119] width 137 height 42
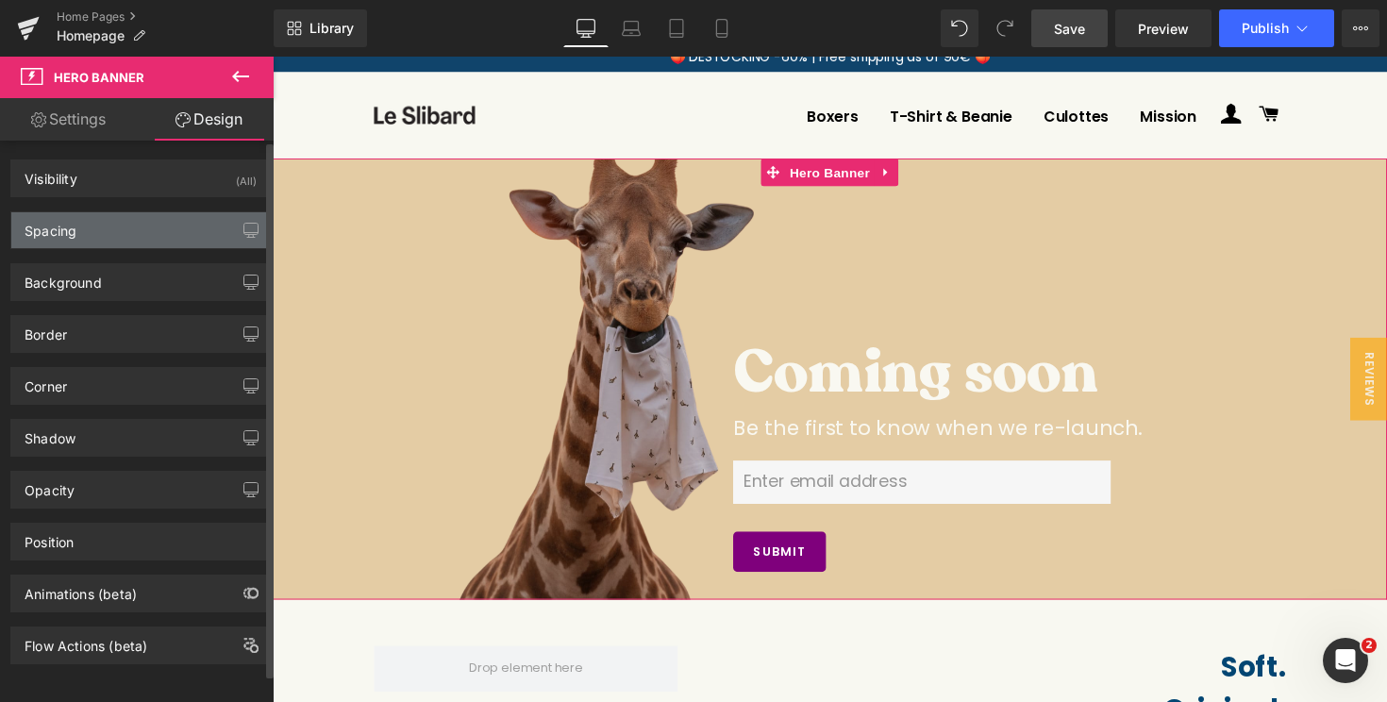
click at [101, 226] on div "Spacing" at bounding box center [140, 230] width 259 height 36
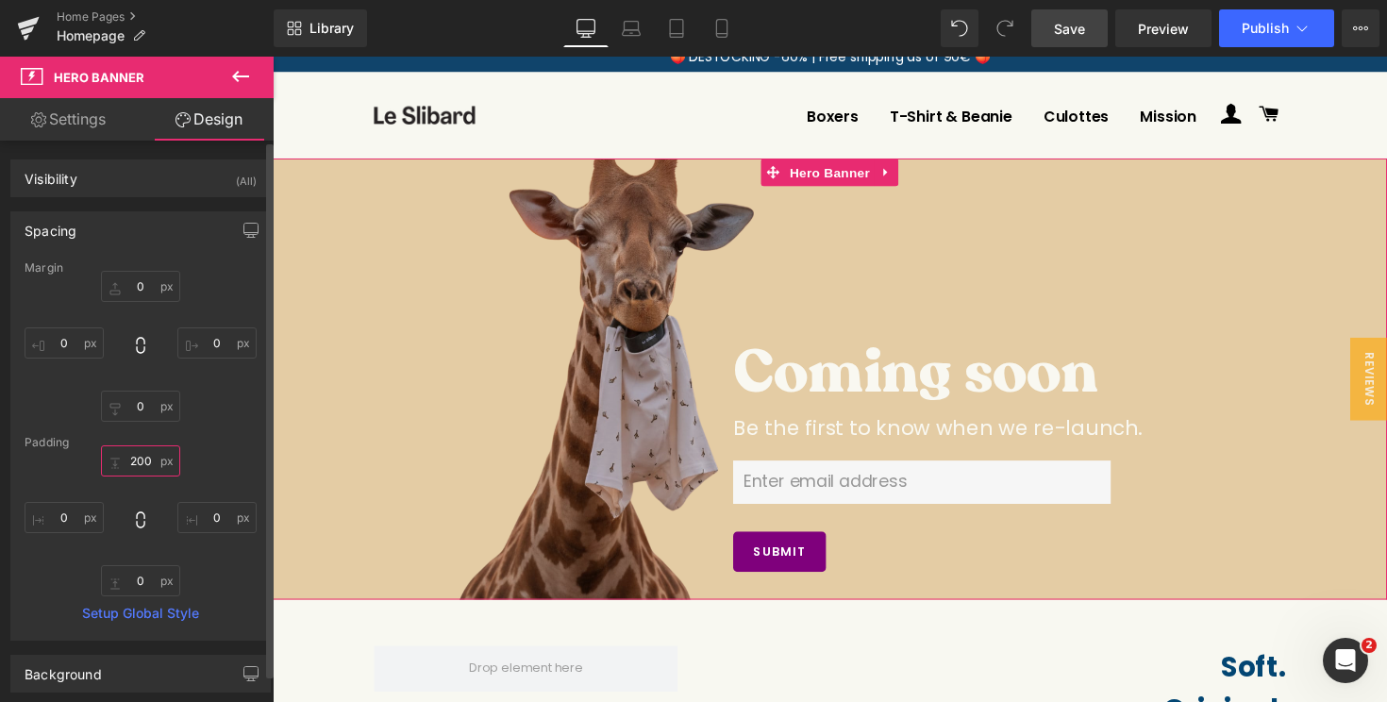
click at [131, 471] on input "200" at bounding box center [140, 460] width 79 height 31
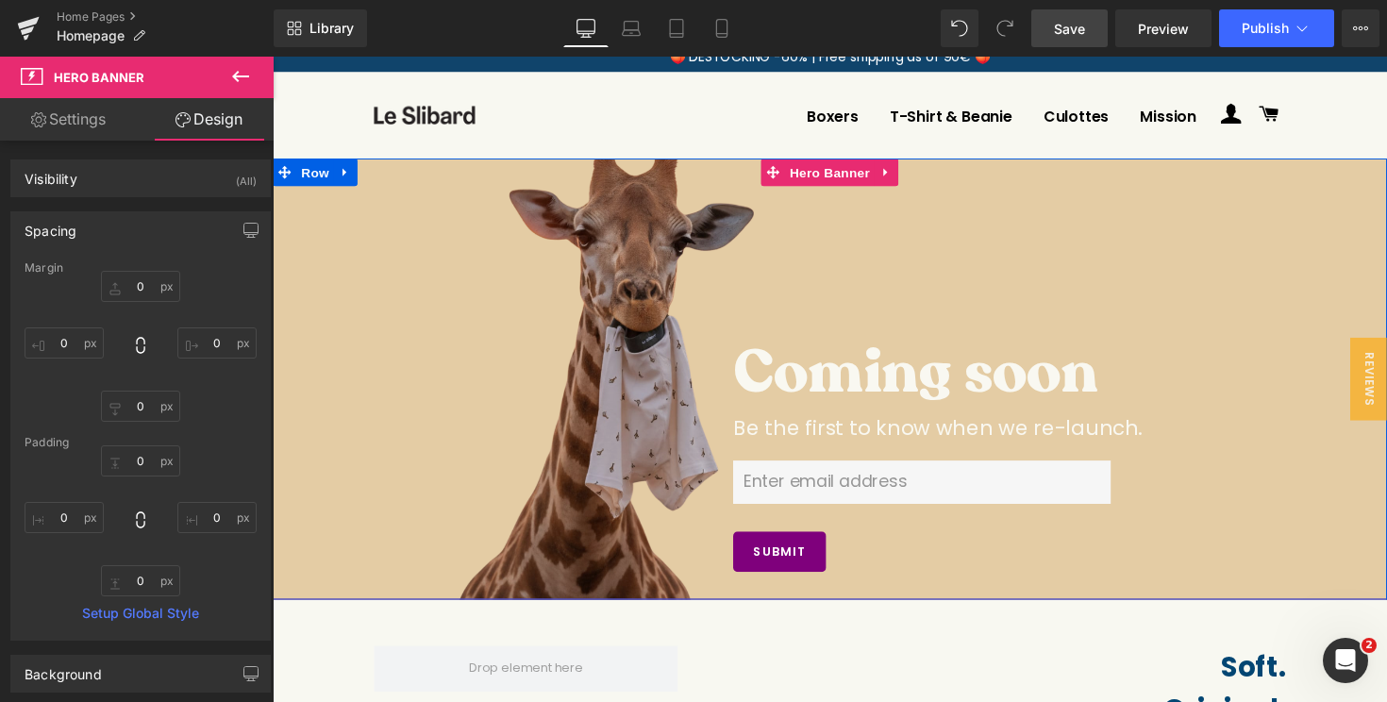
click at [366, 484] on span "Coming soon Heading NaNpx Be the first to know when we re-launch. Text Block Em…" at bounding box center [844, 481] width 1142 height 263
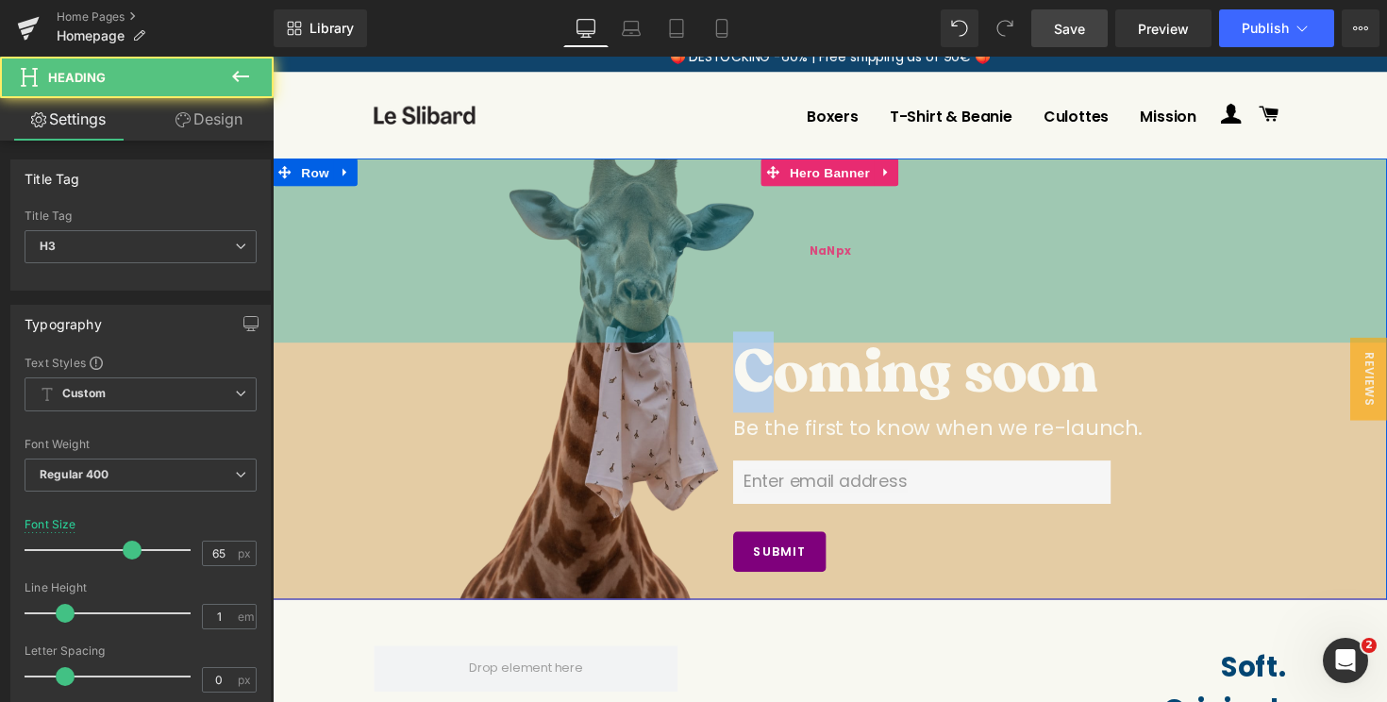
drag, startPoint x: 800, startPoint y: 342, endPoint x: 800, endPoint y: 239, distance: 102.9
click at [800, 239] on div "Coming soon Heading NaNpx Be the first to know when we re-launch. Text Block Em…" at bounding box center [844, 387] width 1142 height 452
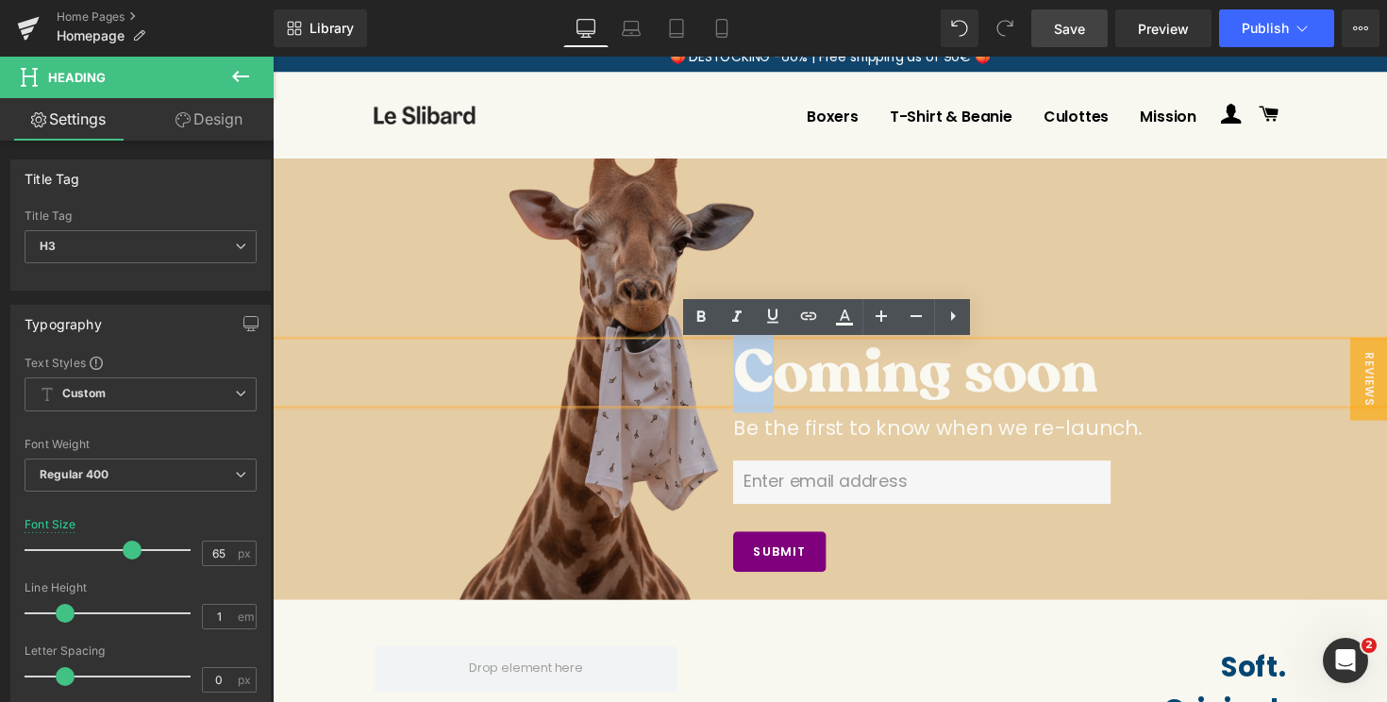
click at [833, 226] on div at bounding box center [844, 387] width 1142 height 452
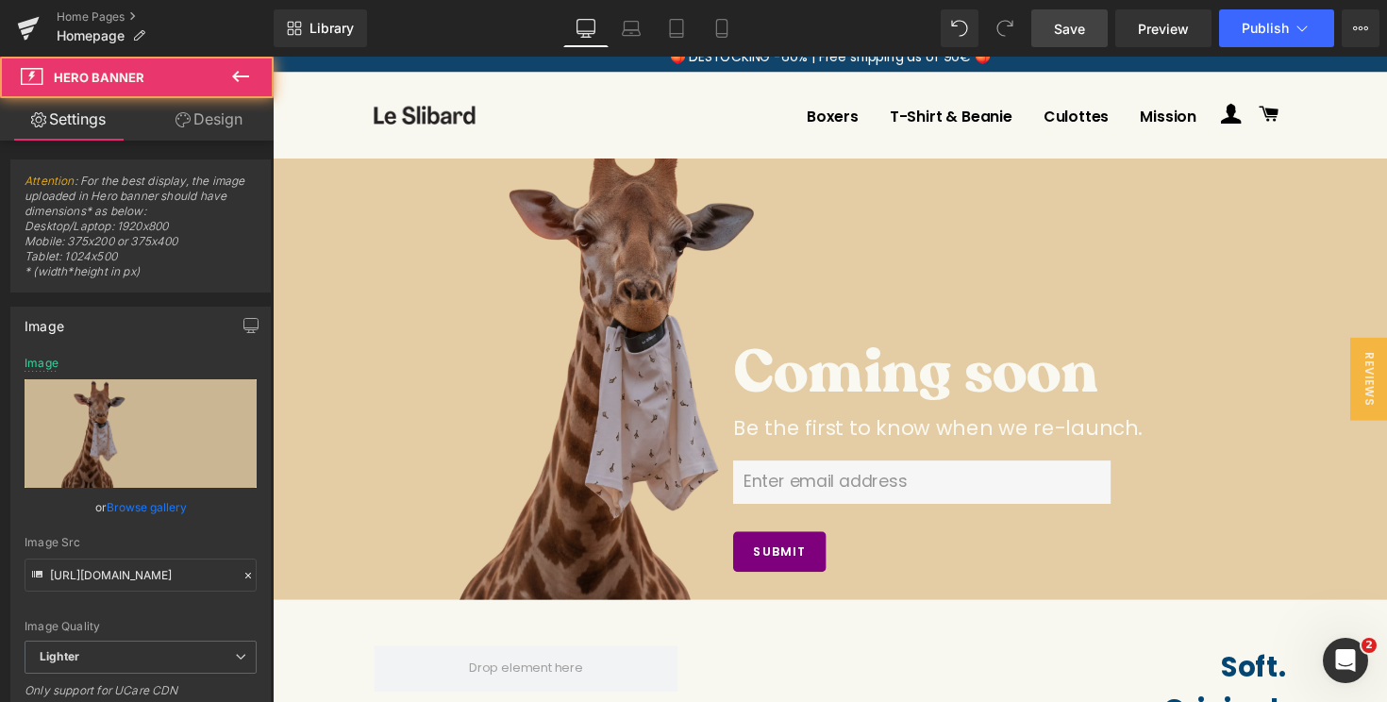
click at [828, 325] on div "Coming soon Heading NaNpx Be the first to know when we re-launch. Text Block Em…" at bounding box center [844, 387] width 1142 height 452
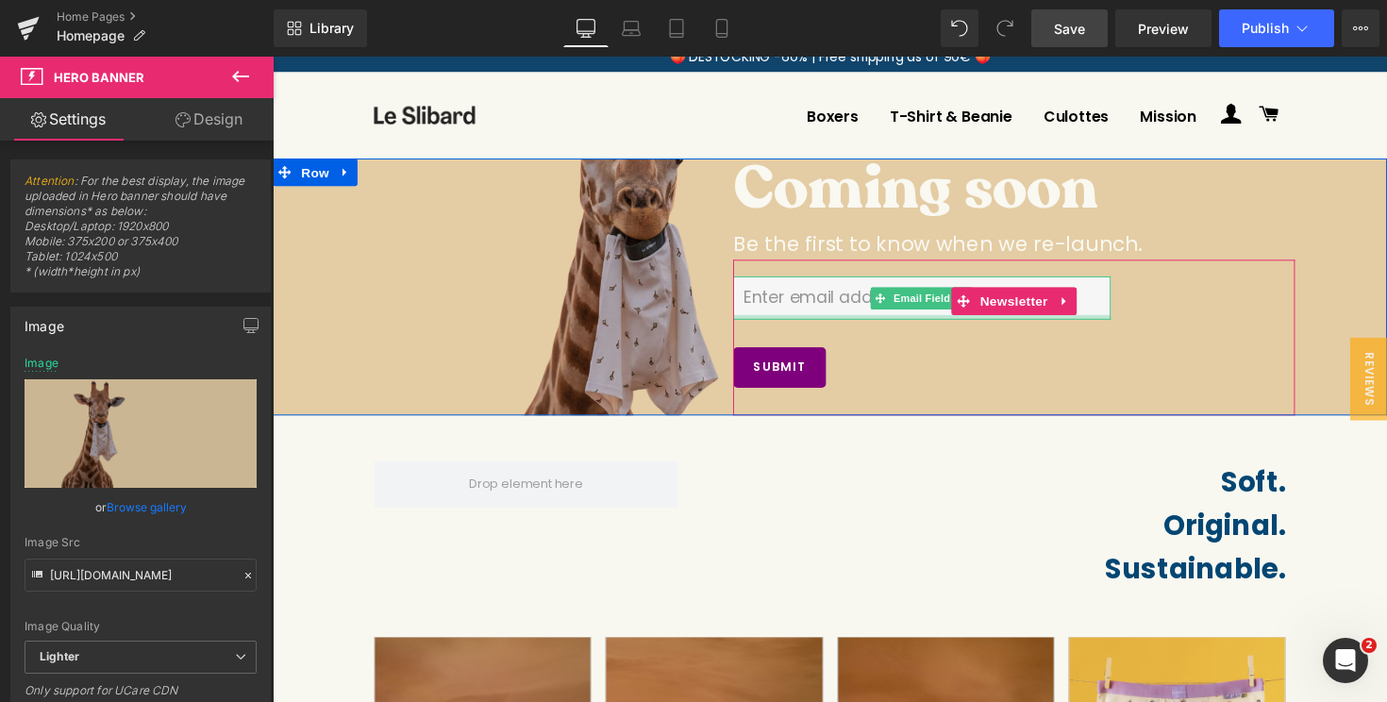
click at [822, 331] on div "Coming soon Heading NaNpx Be the first to know when we re-launch. Text Block Em…" at bounding box center [844, 292] width 1142 height 263
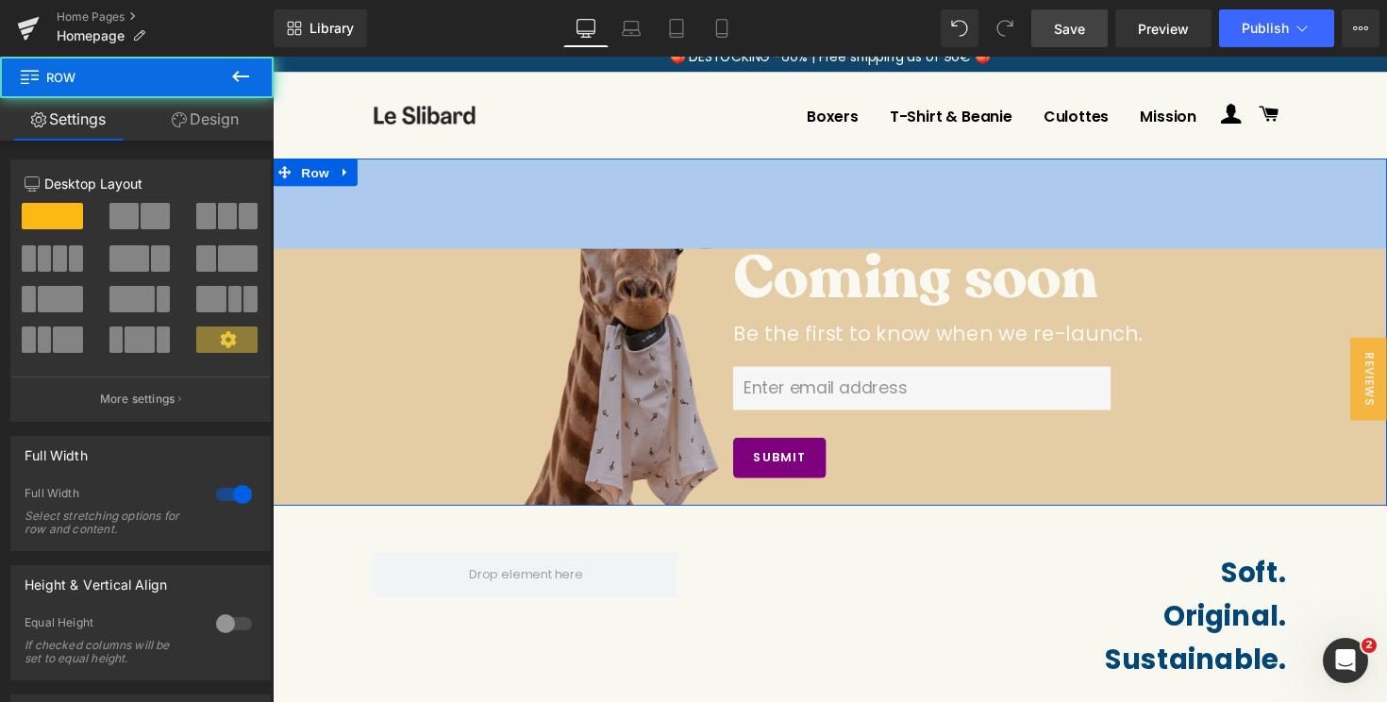
drag, startPoint x: 964, startPoint y: 164, endPoint x: 962, endPoint y: 255, distance: 90.6
click at [963, 255] on div "Coming soon Heading NaNpx Be the first to know when we re-launch. Text Block Em…" at bounding box center [844, 339] width 1142 height 356
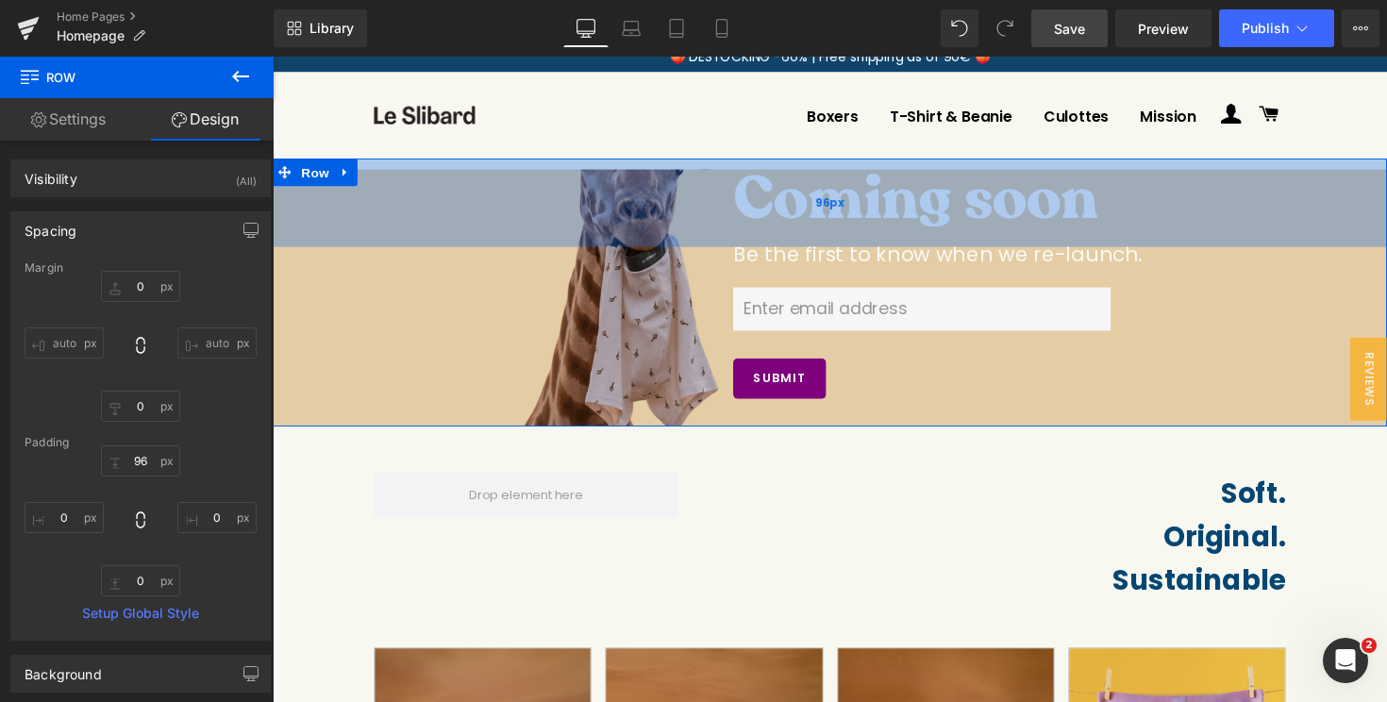
scroll to position [0, 0]
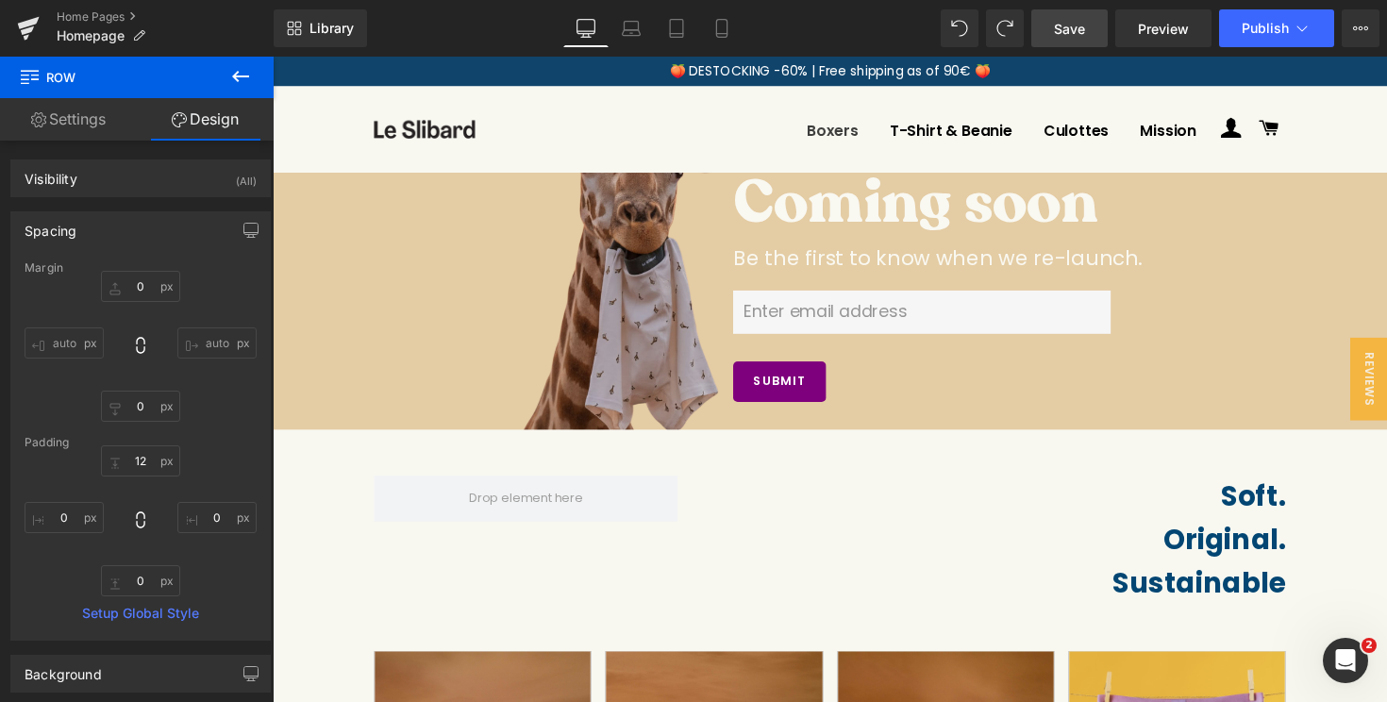
drag, startPoint x: 827, startPoint y: 178, endPoint x: 827, endPoint y: 155, distance: 23.6
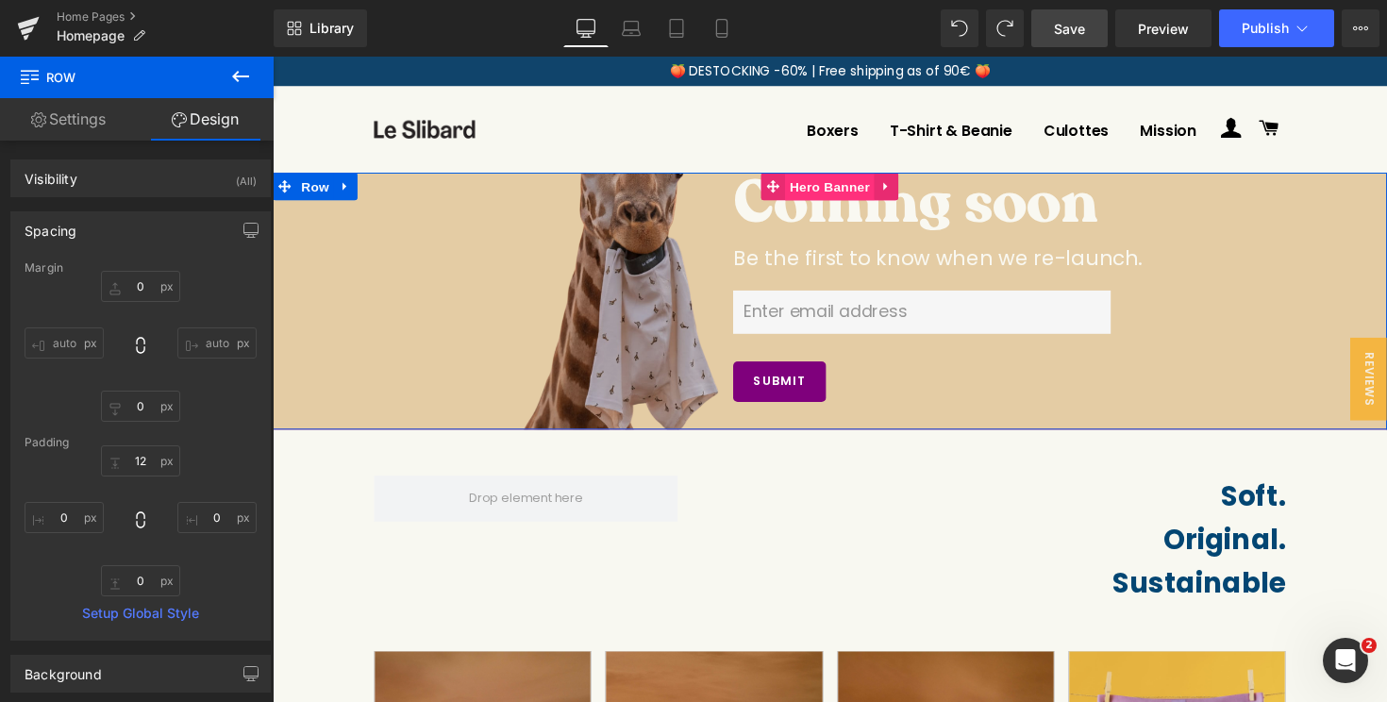
click at [834, 190] on span "Hero Banner" at bounding box center [843, 190] width 92 height 28
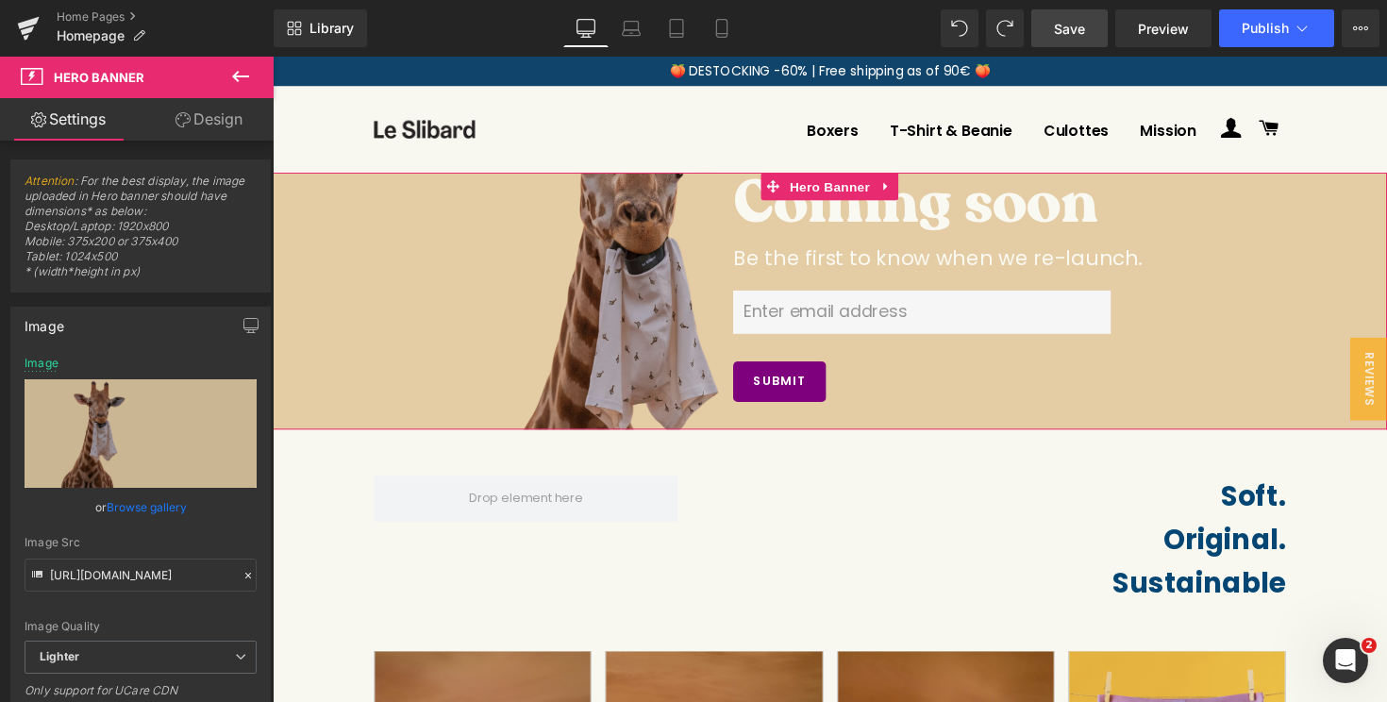
click at [229, 125] on link "Design" at bounding box center [209, 119] width 137 height 42
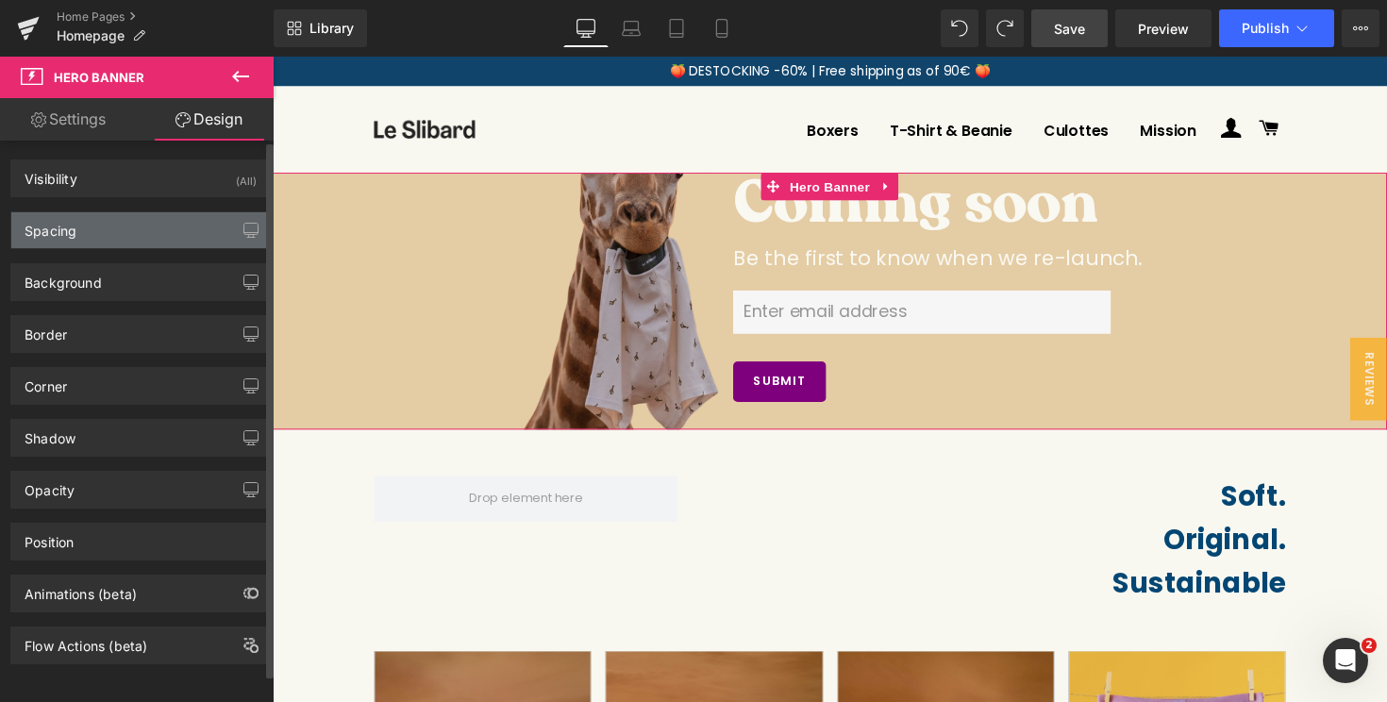
click at [144, 219] on div "Spacing" at bounding box center [140, 230] width 259 height 36
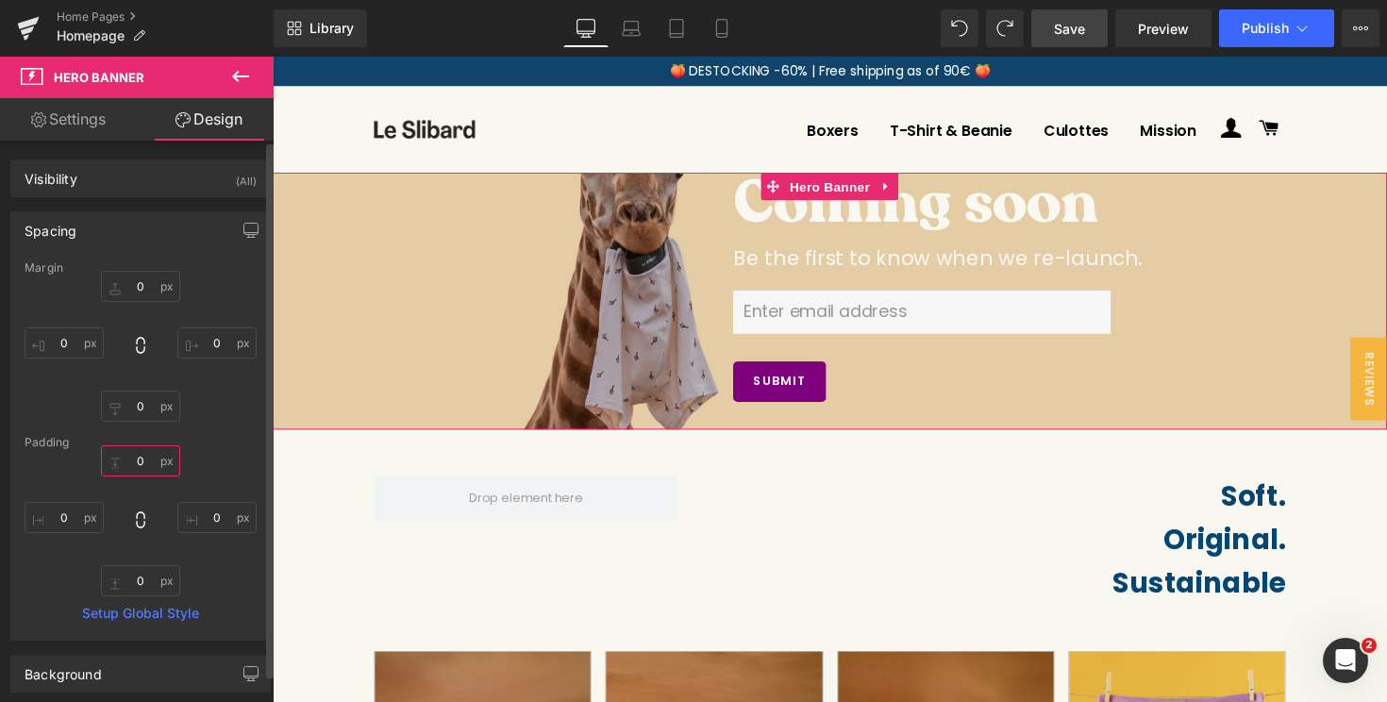
click at [142, 462] on input "0" at bounding box center [140, 460] width 79 height 31
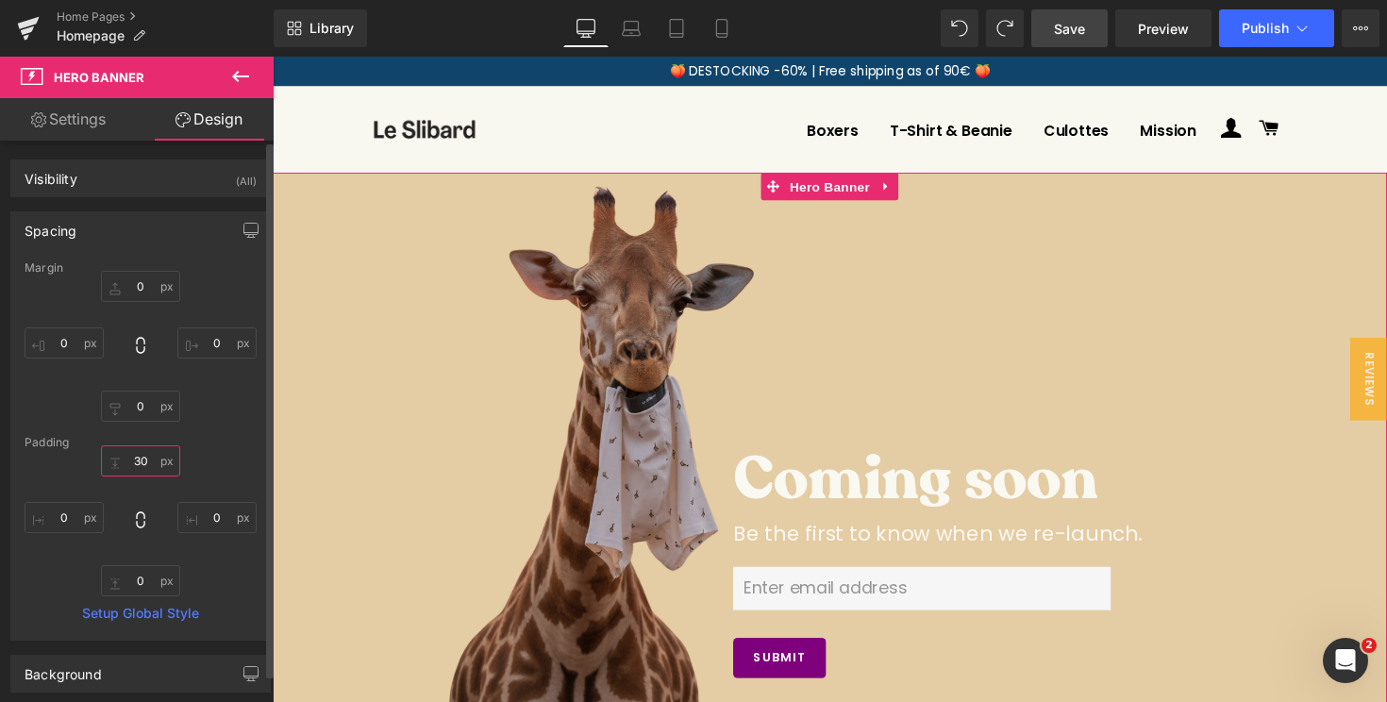
type input "3"
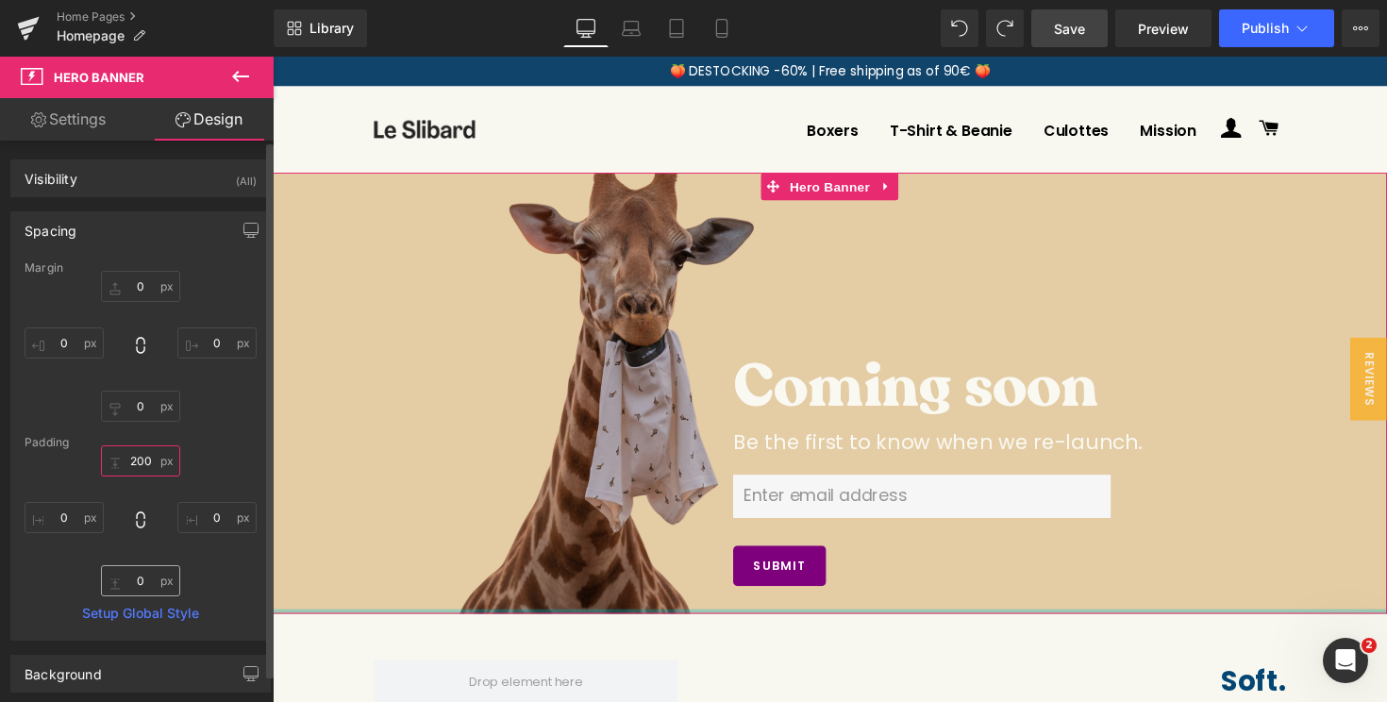
type input "200"
click at [136, 581] on input "0" at bounding box center [140, 580] width 79 height 31
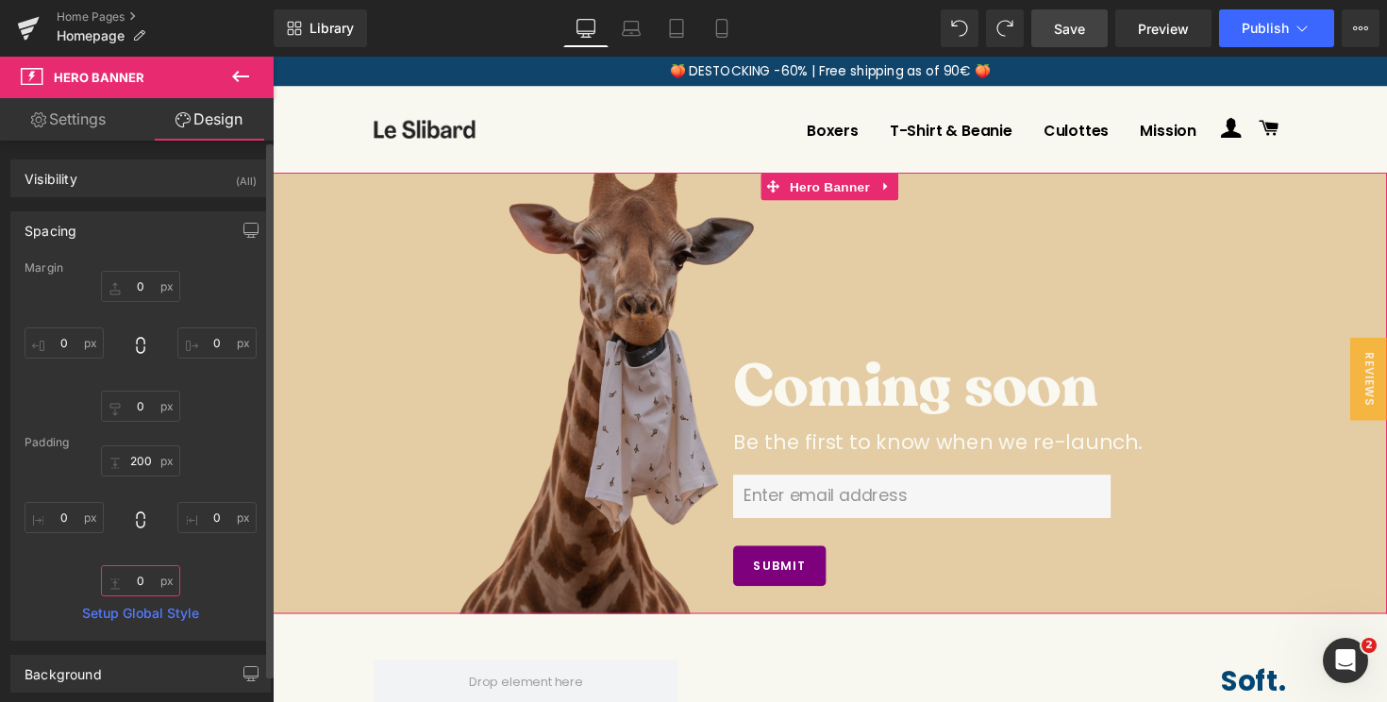
click at [136, 581] on input "0" at bounding box center [140, 580] width 79 height 31
type input "2°"
type input "°"
type input "2"
type input "200"
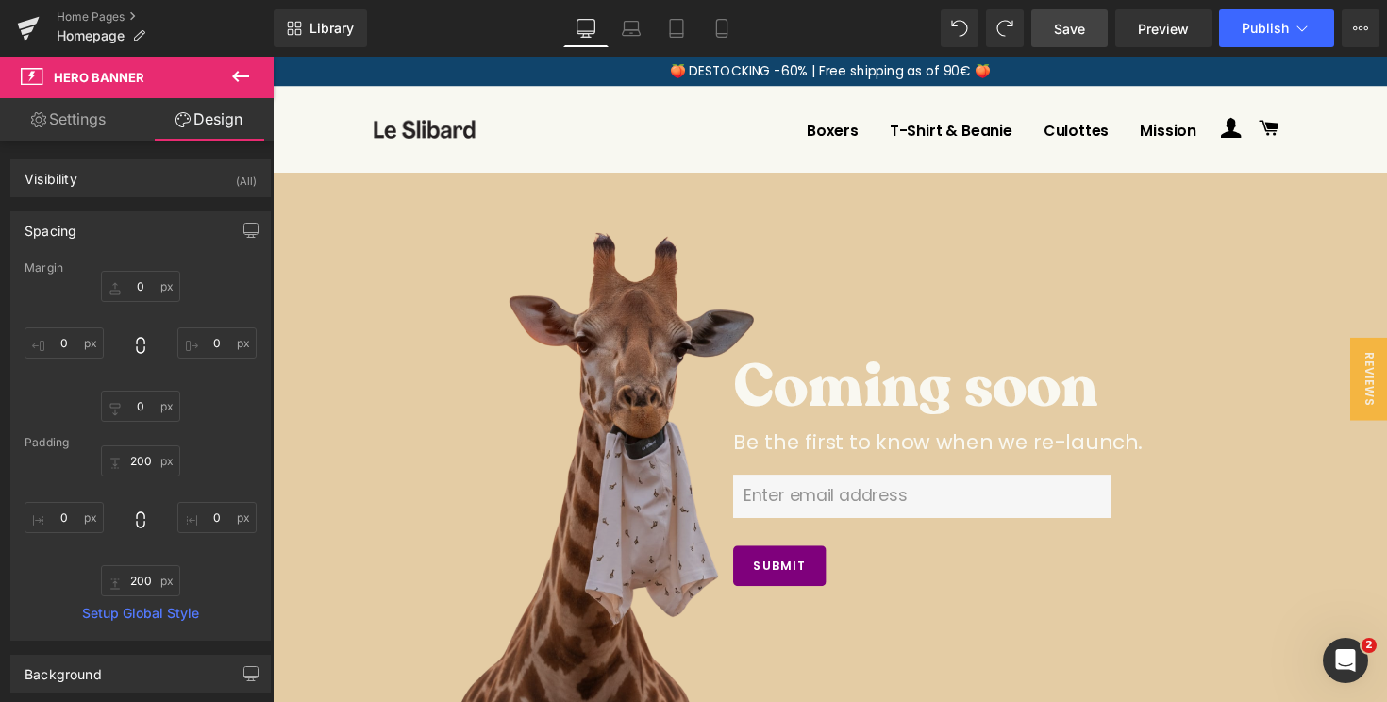
click at [511, 460] on div "Be the first to know when we re-launch." at bounding box center [844, 447] width 1142 height 42
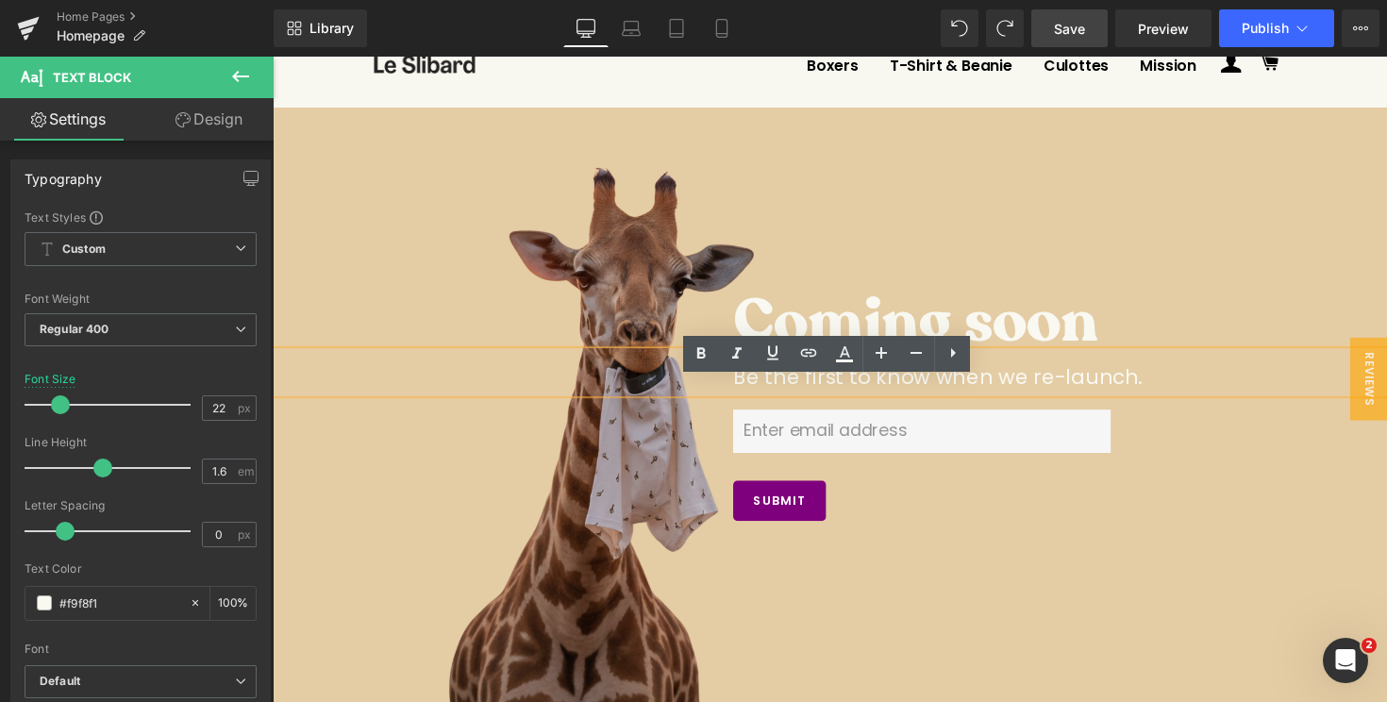
scroll to position [88, 0]
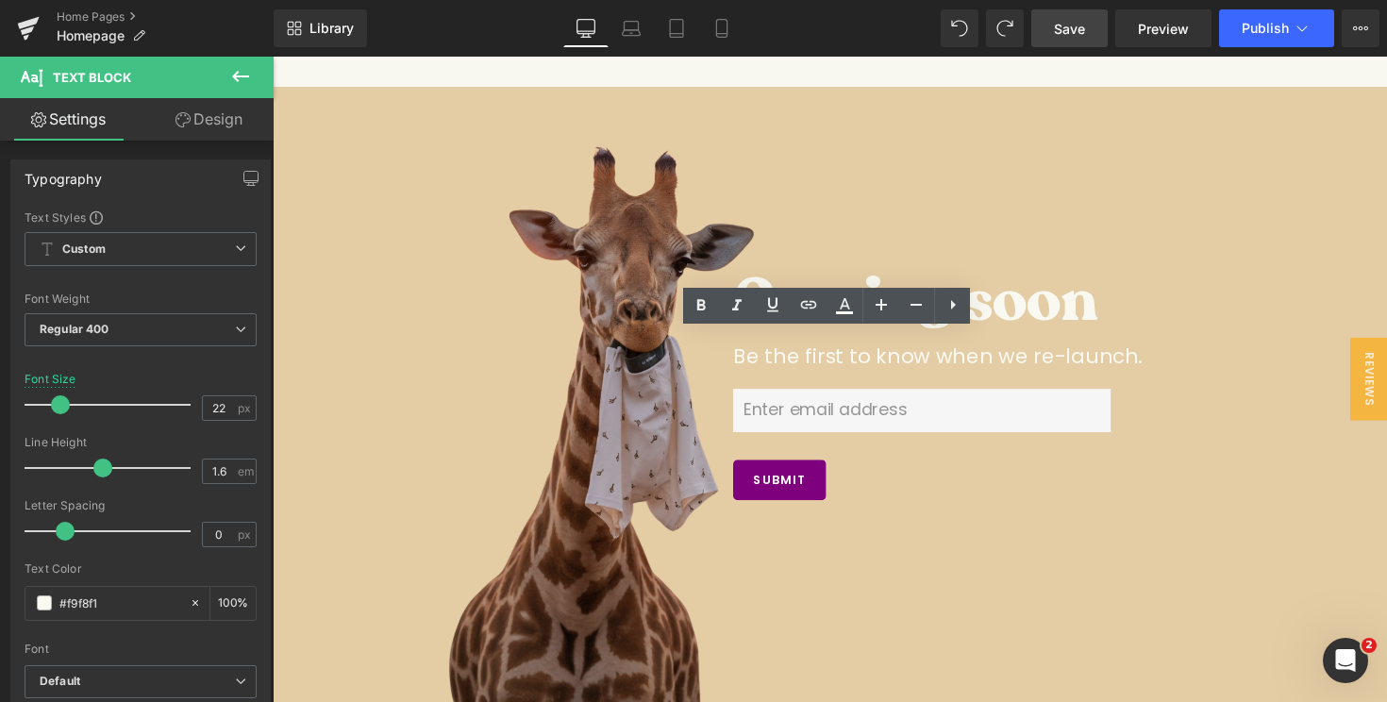
click at [1098, 35] on link "Save" at bounding box center [1069, 28] width 76 height 38
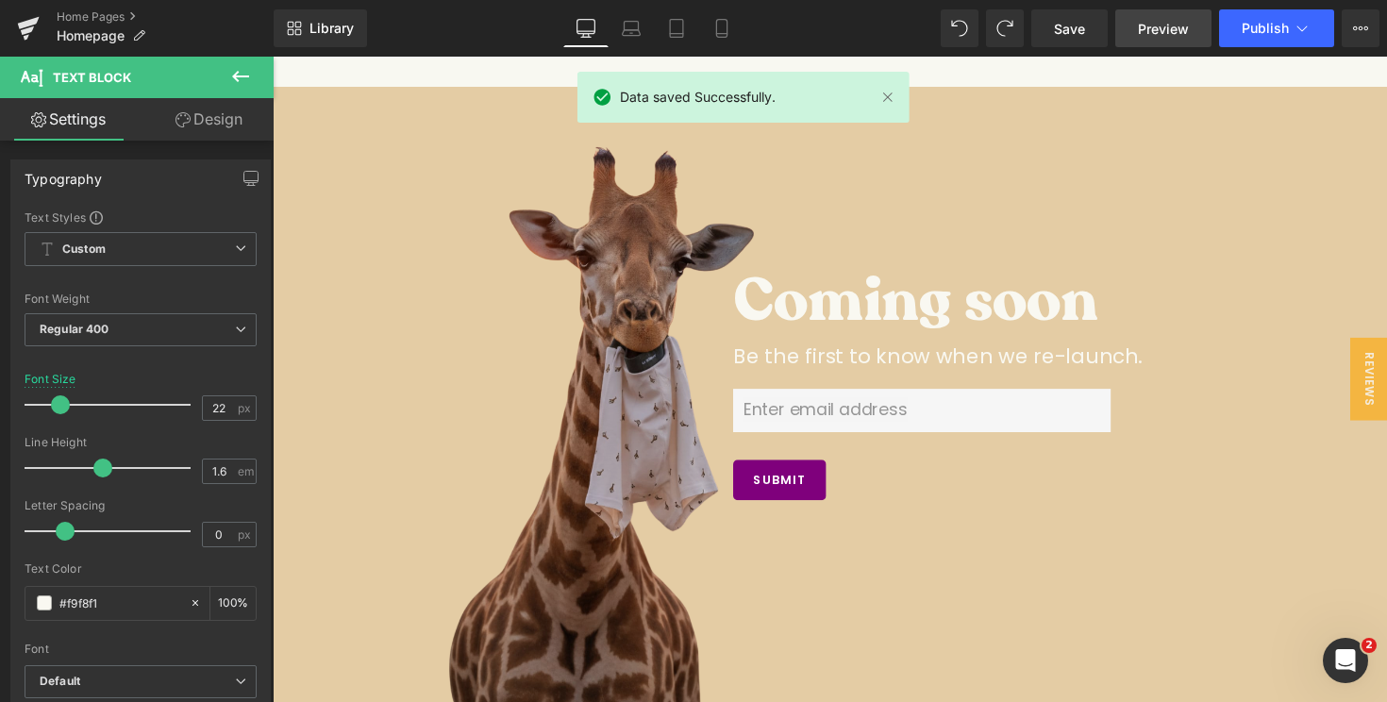
click at [1146, 15] on link "Preview" at bounding box center [1163, 28] width 96 height 38
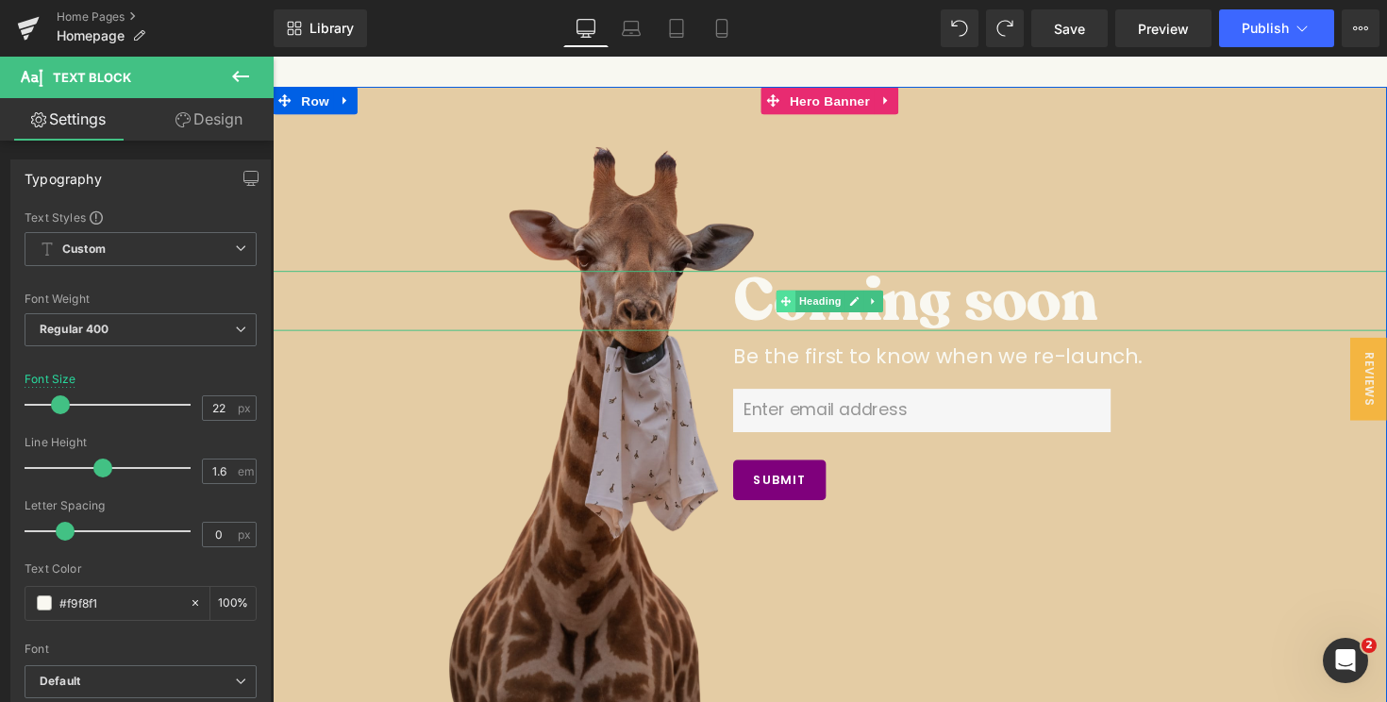
click at [794, 309] on icon at bounding box center [799, 307] width 10 height 11
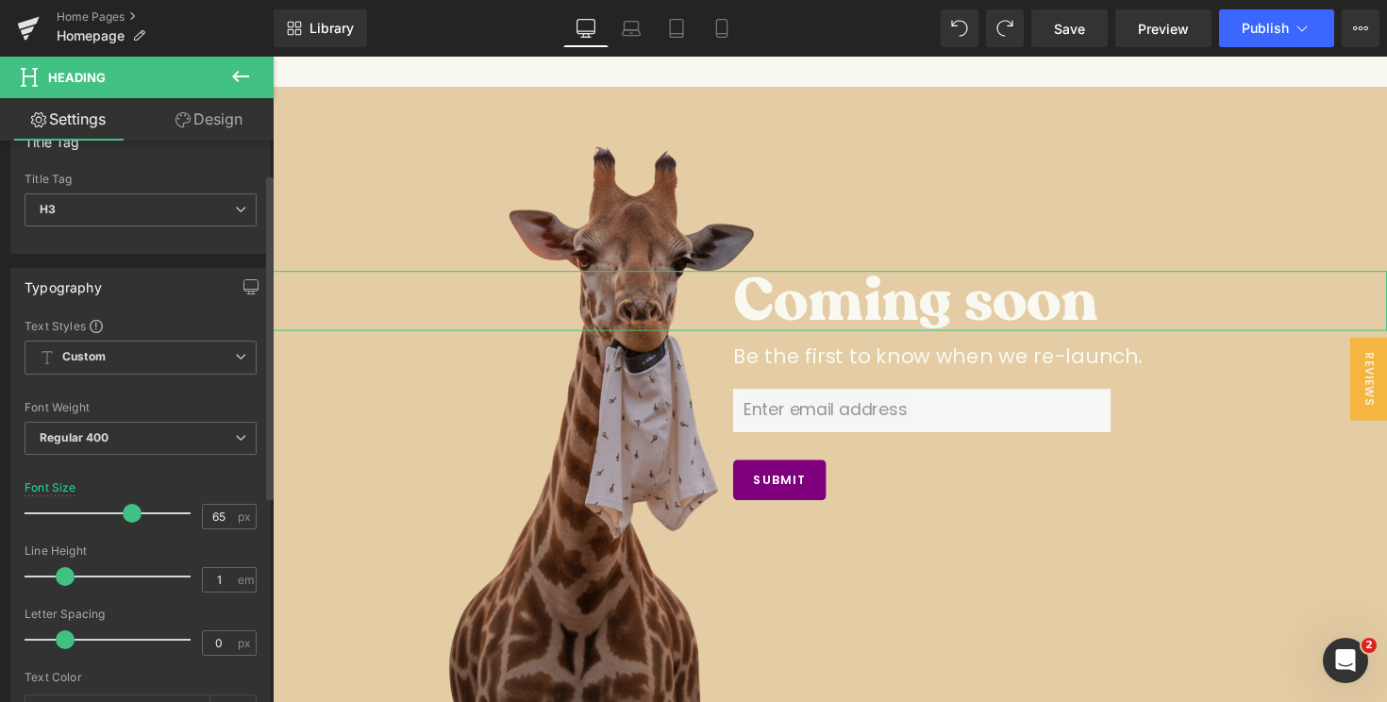
scroll to position [57, 0]
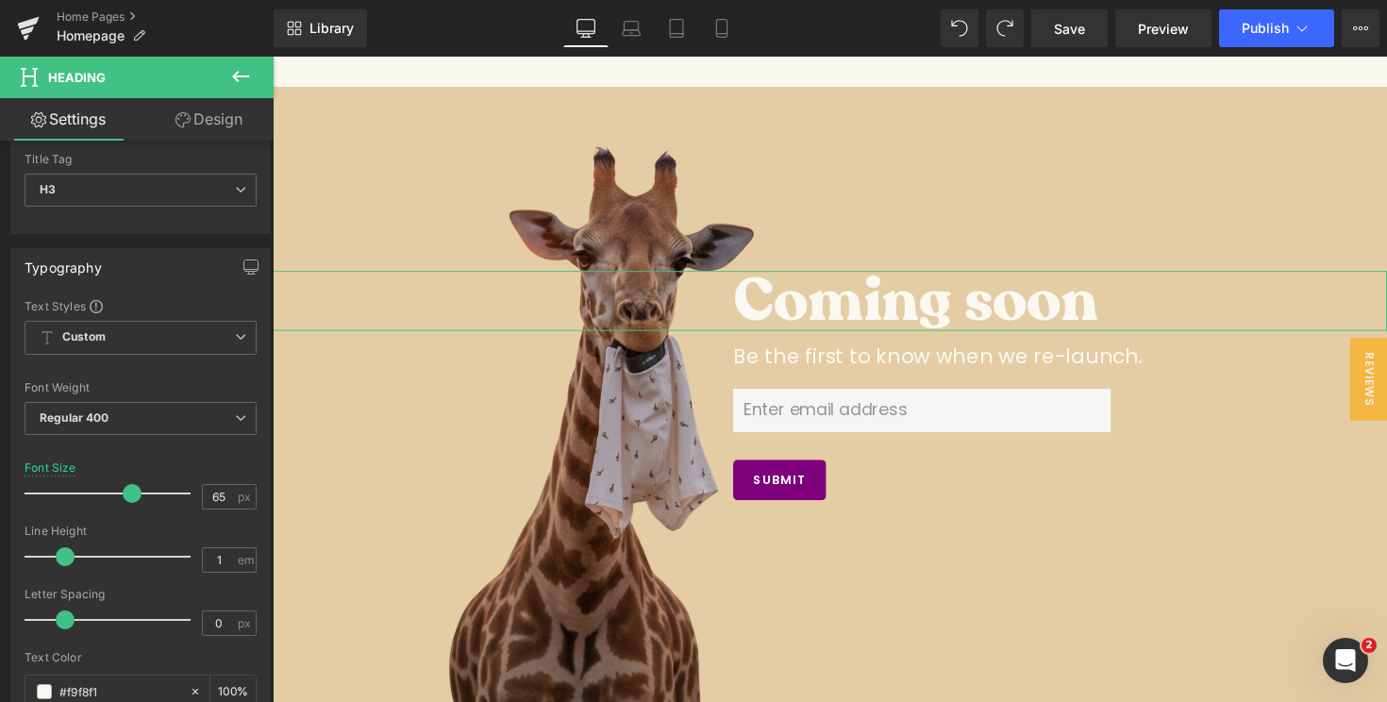
click at [218, 129] on link "Design" at bounding box center [209, 119] width 137 height 42
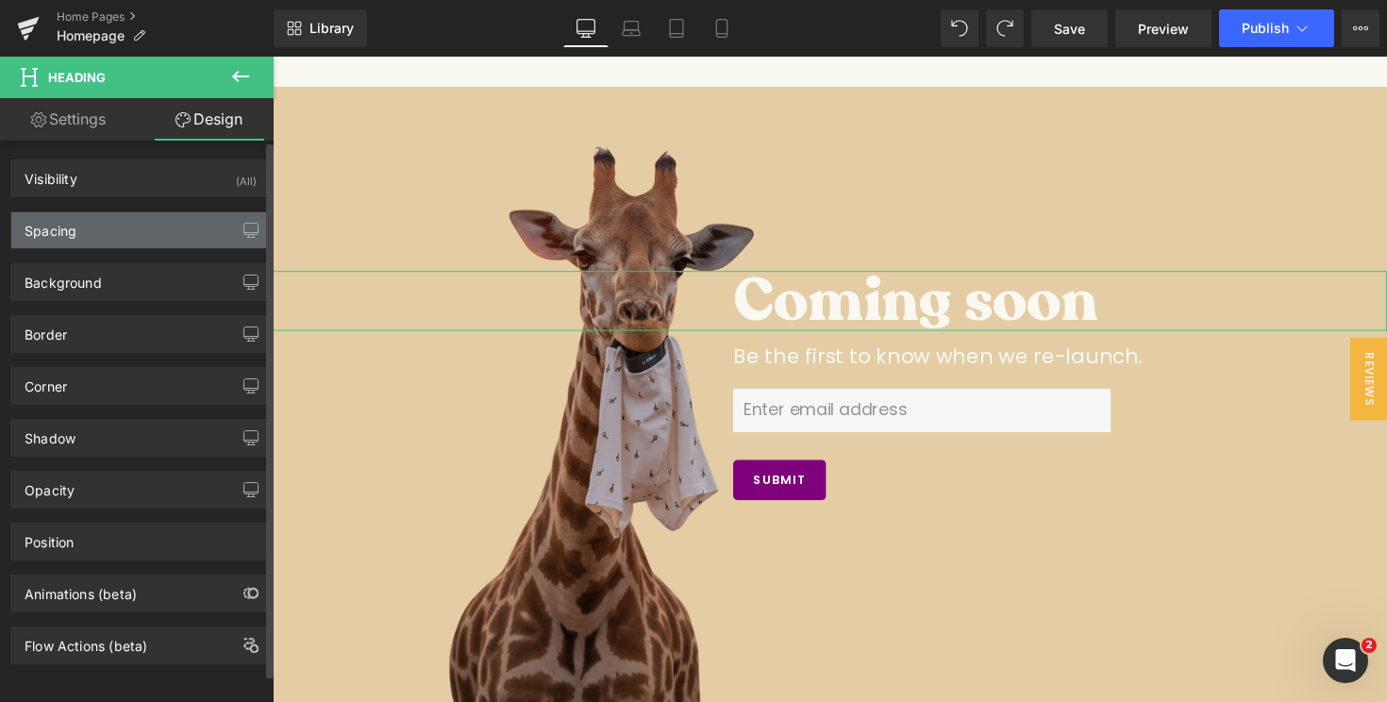
click at [132, 232] on div "Spacing" at bounding box center [140, 230] width 259 height 36
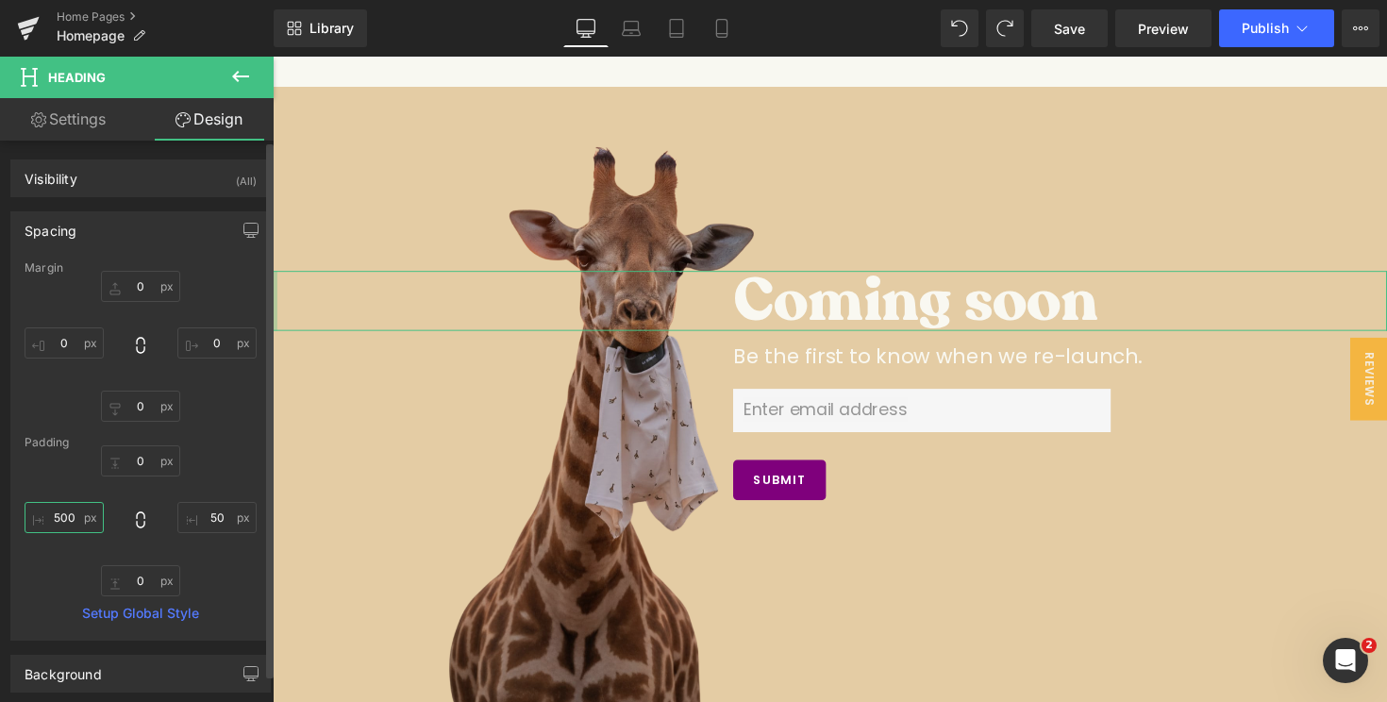
click at [61, 521] on input "text" at bounding box center [64, 517] width 79 height 31
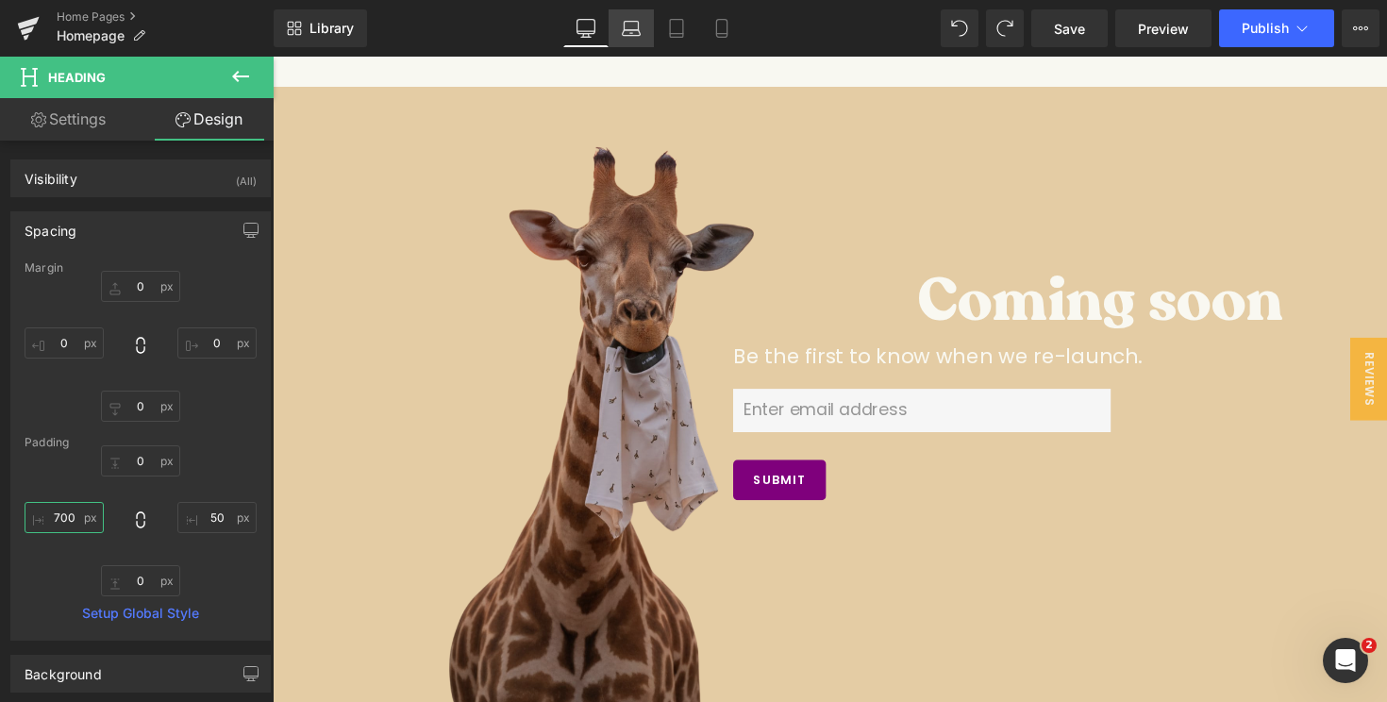
type input "700"
click at [635, 30] on icon at bounding box center [632, 33] width 18 height 6
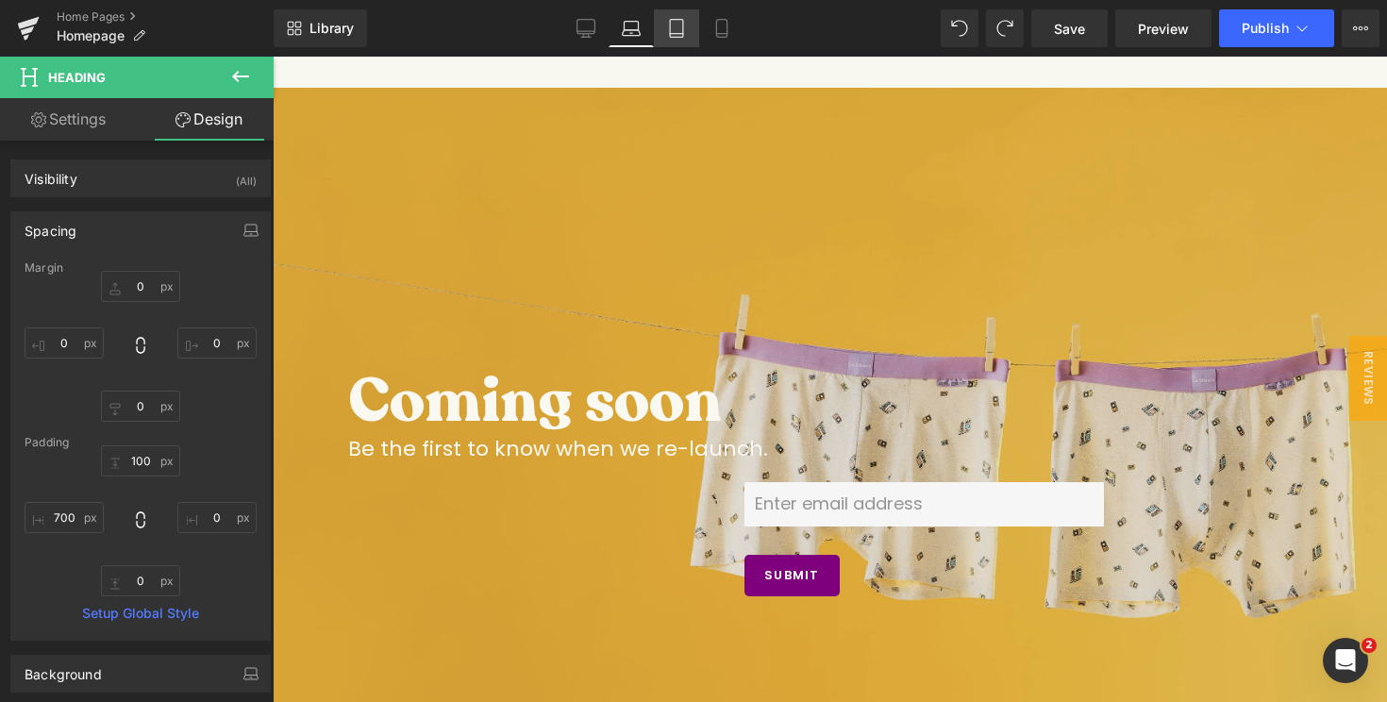
click at [687, 44] on link "Tablet" at bounding box center [676, 28] width 45 height 38
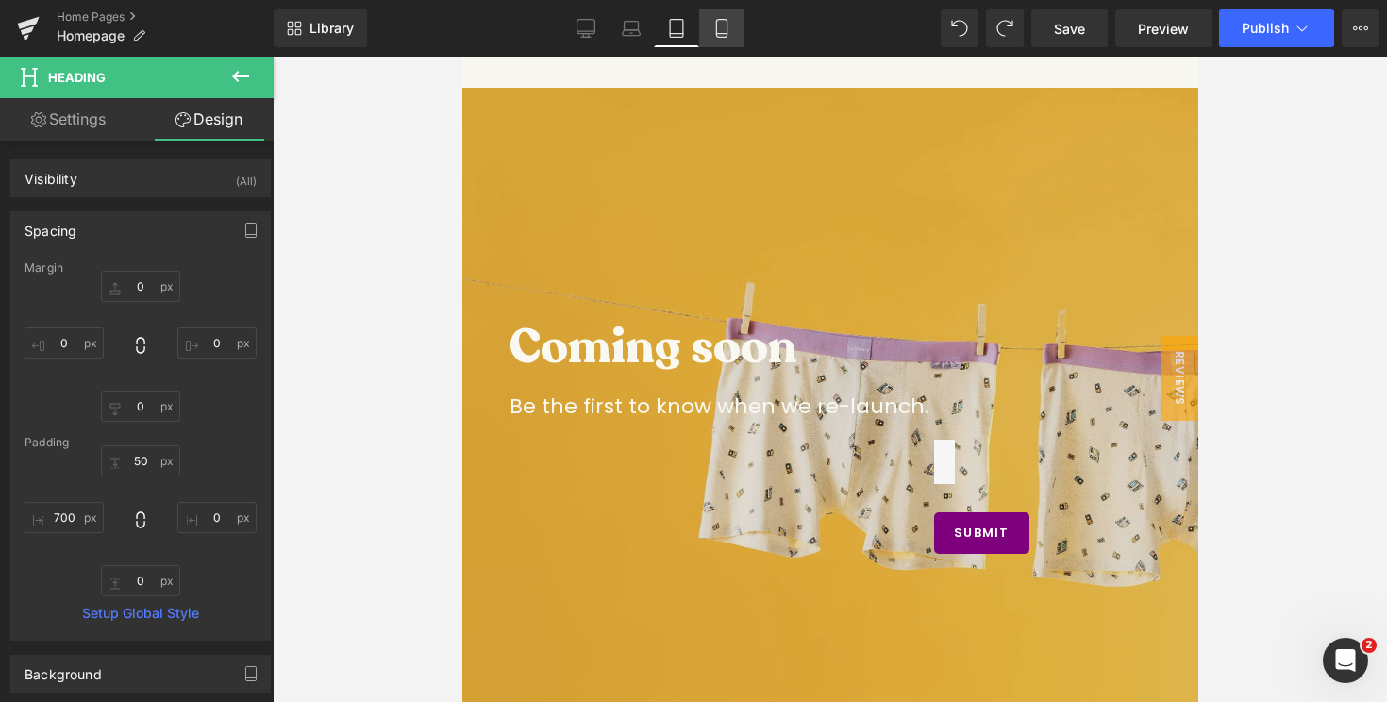
click at [724, 32] on icon at bounding box center [721, 28] width 19 height 19
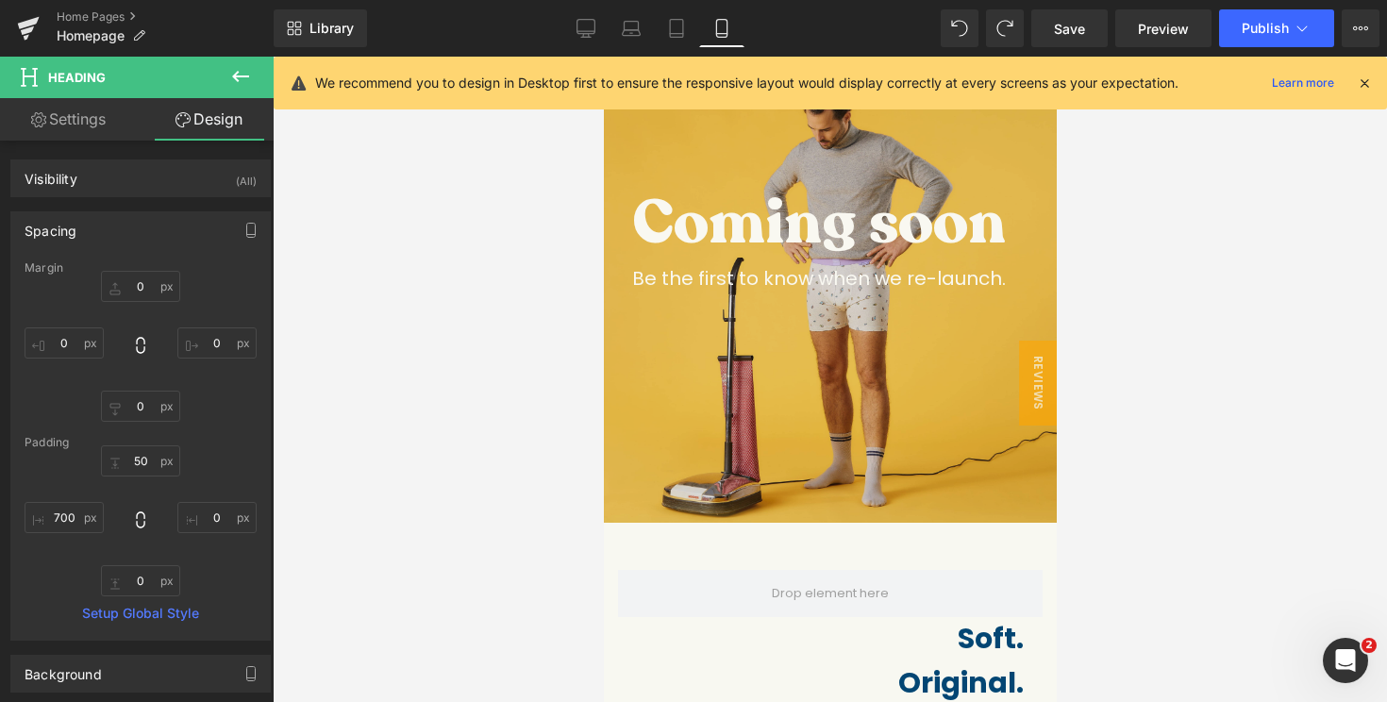
scroll to position [0, 0]
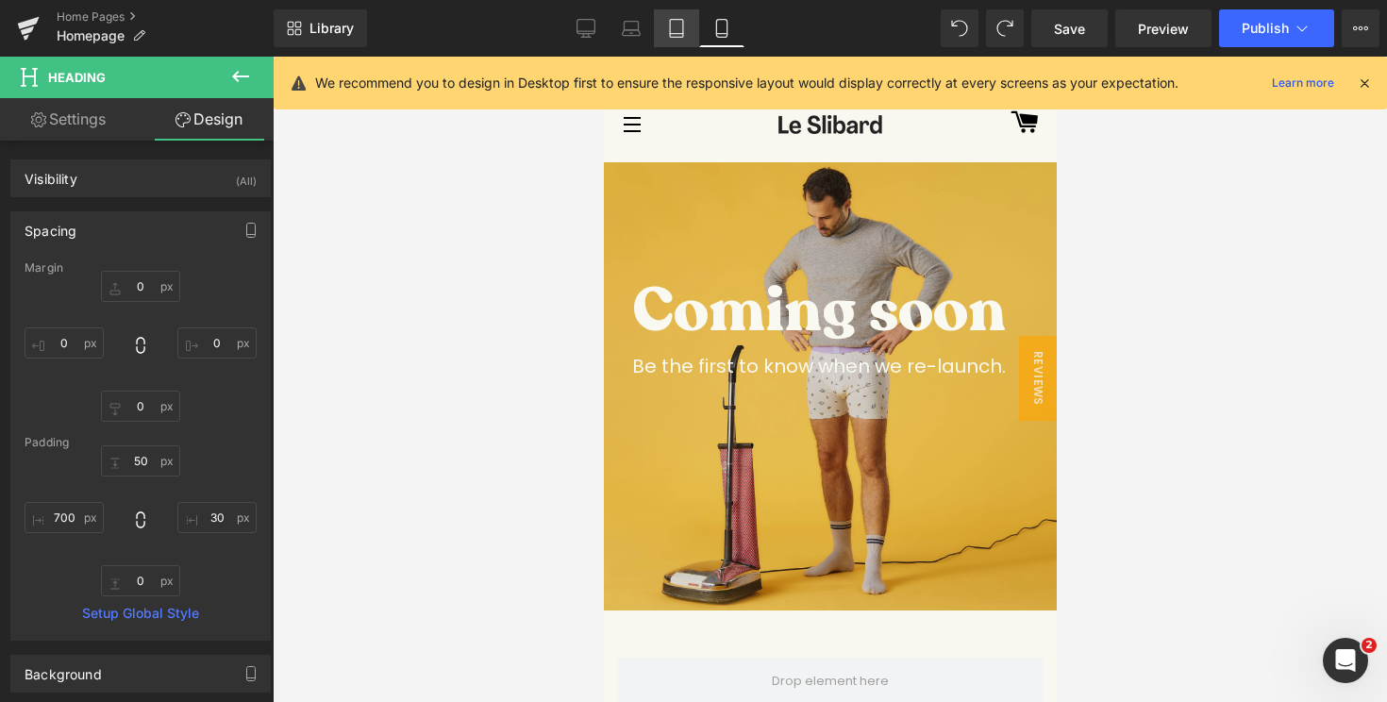
click at [673, 39] on link "Tablet" at bounding box center [676, 28] width 45 height 38
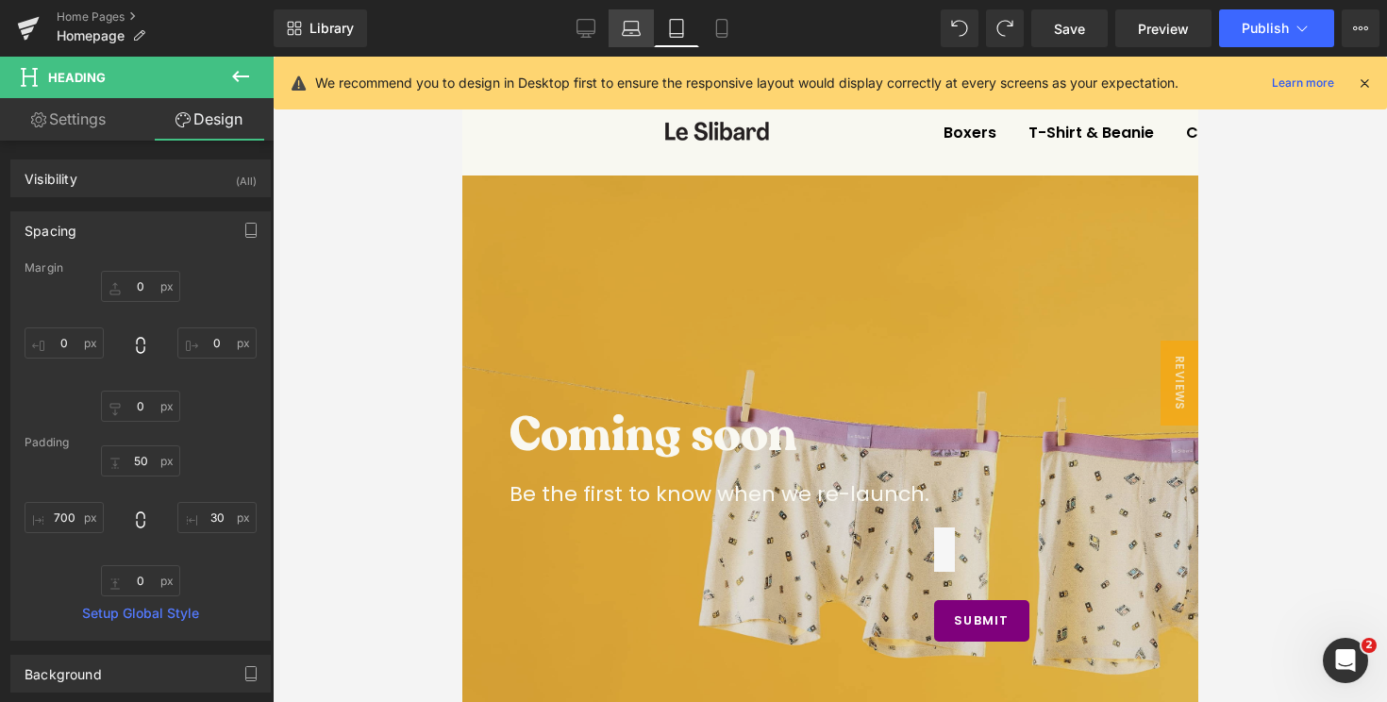
scroll to position [131, 0]
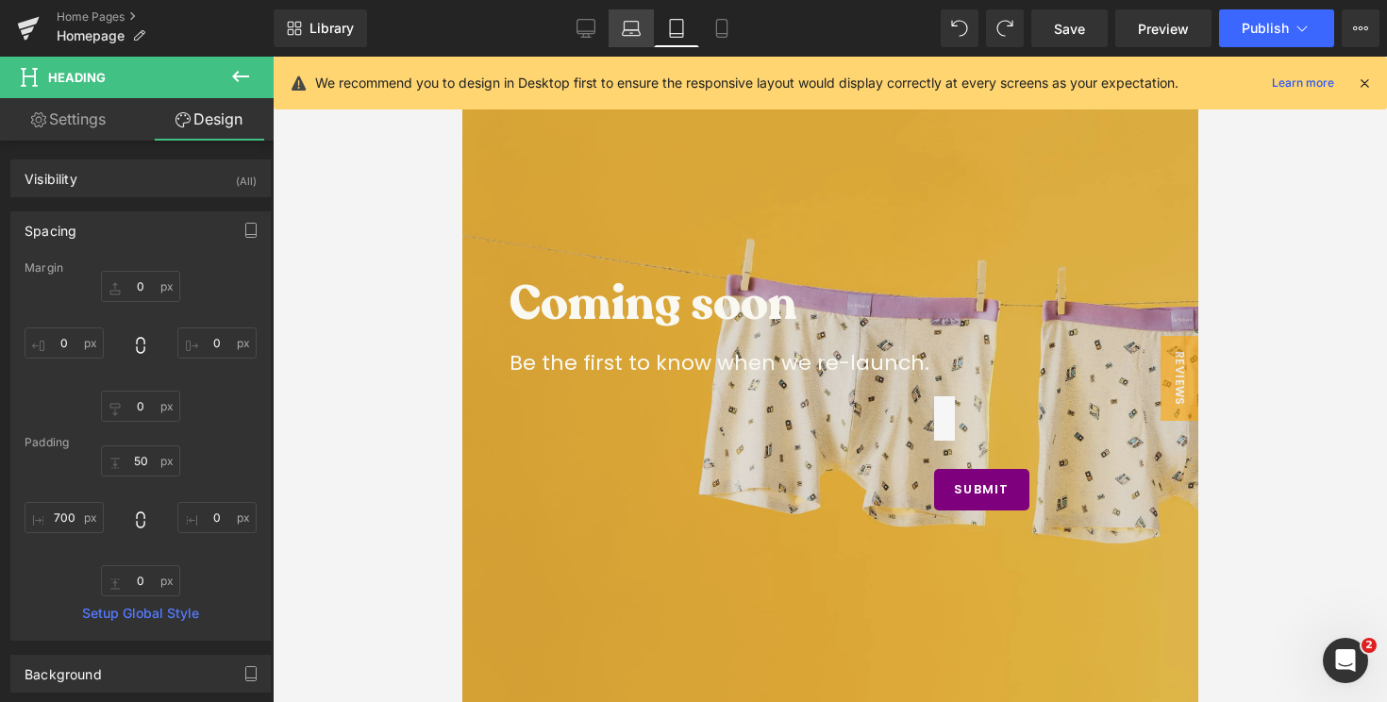
click at [635, 38] on link "Laptop" at bounding box center [631, 28] width 45 height 38
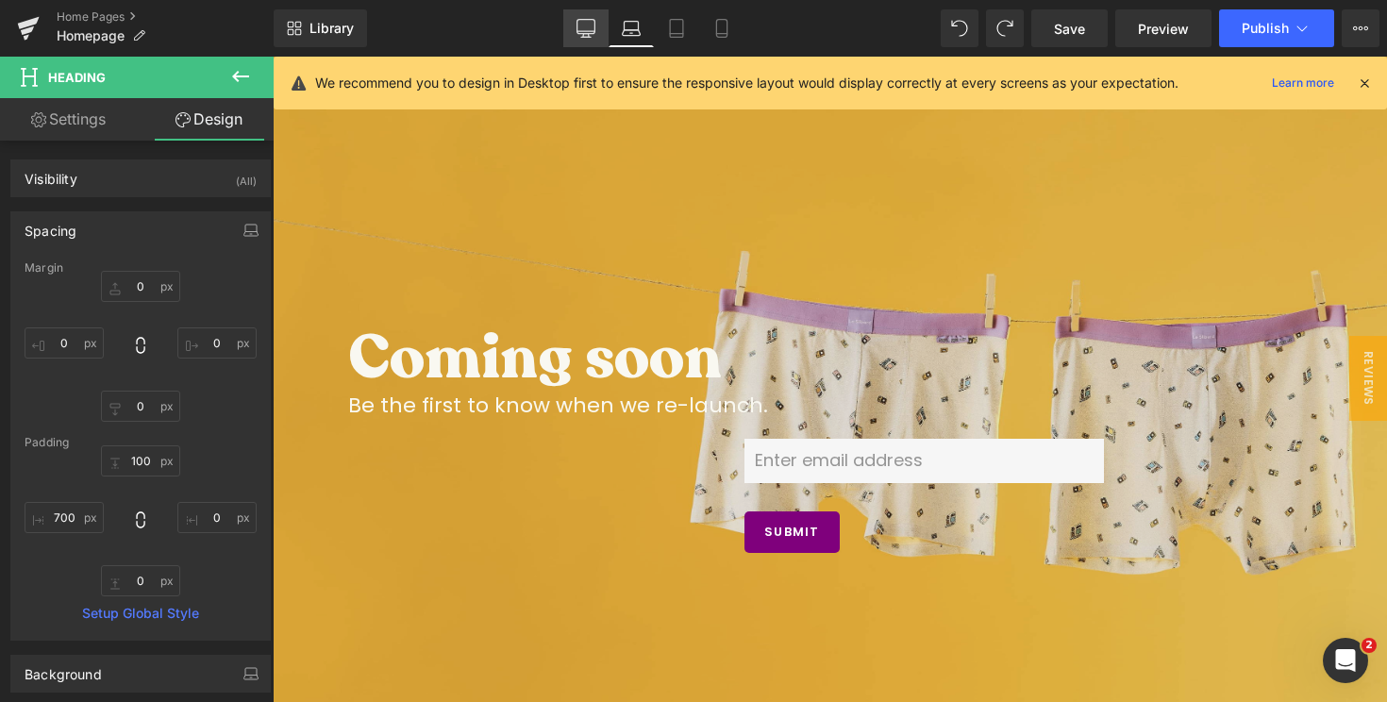
click at [586, 31] on icon at bounding box center [586, 31] width 18 height 0
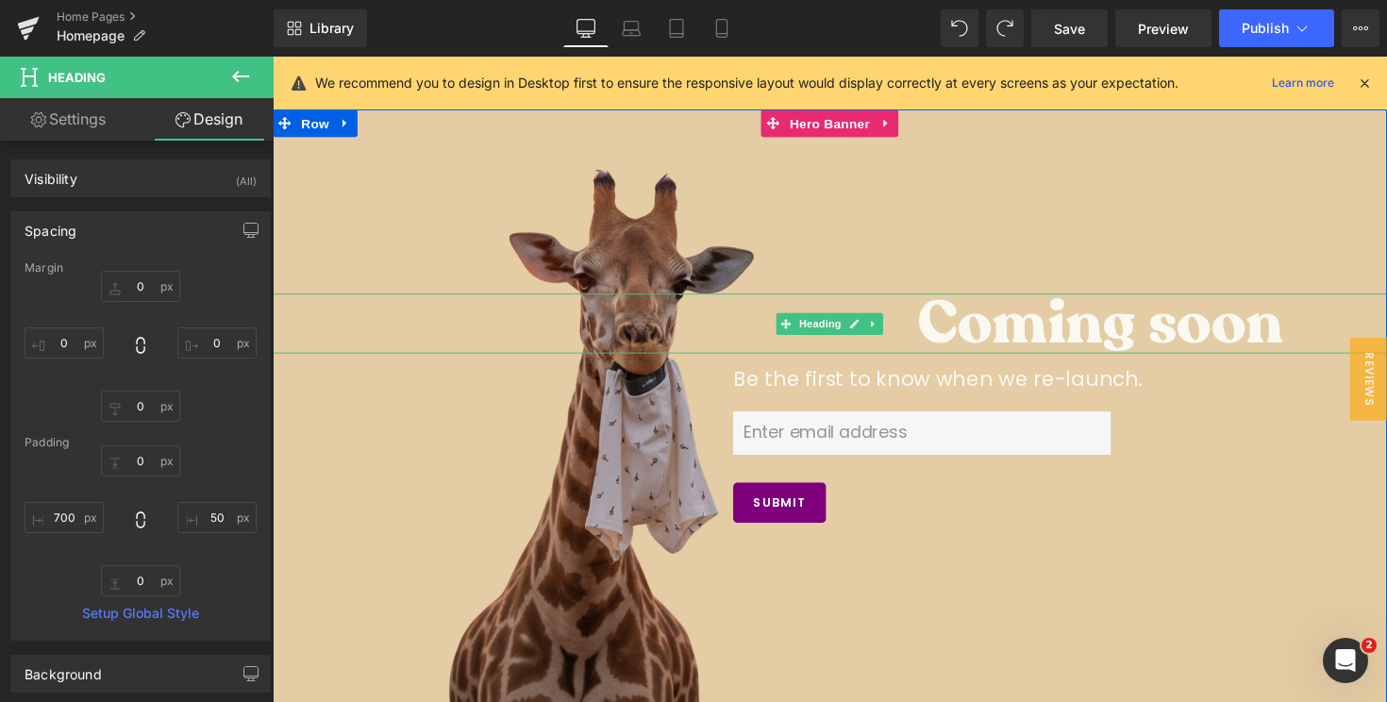
scroll to position [62, 0]
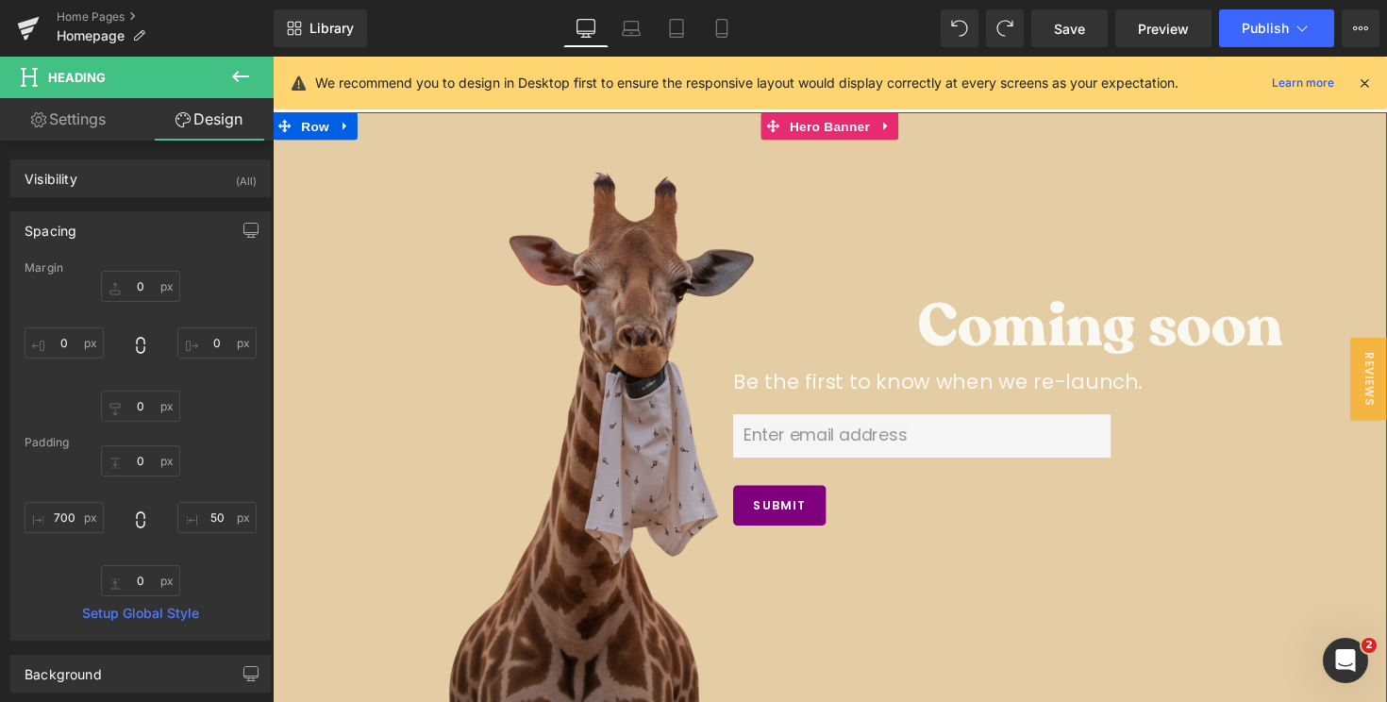
click at [780, 381] on p "Be the first to know when we re-launch." at bounding box center [1009, 389] width 528 height 33
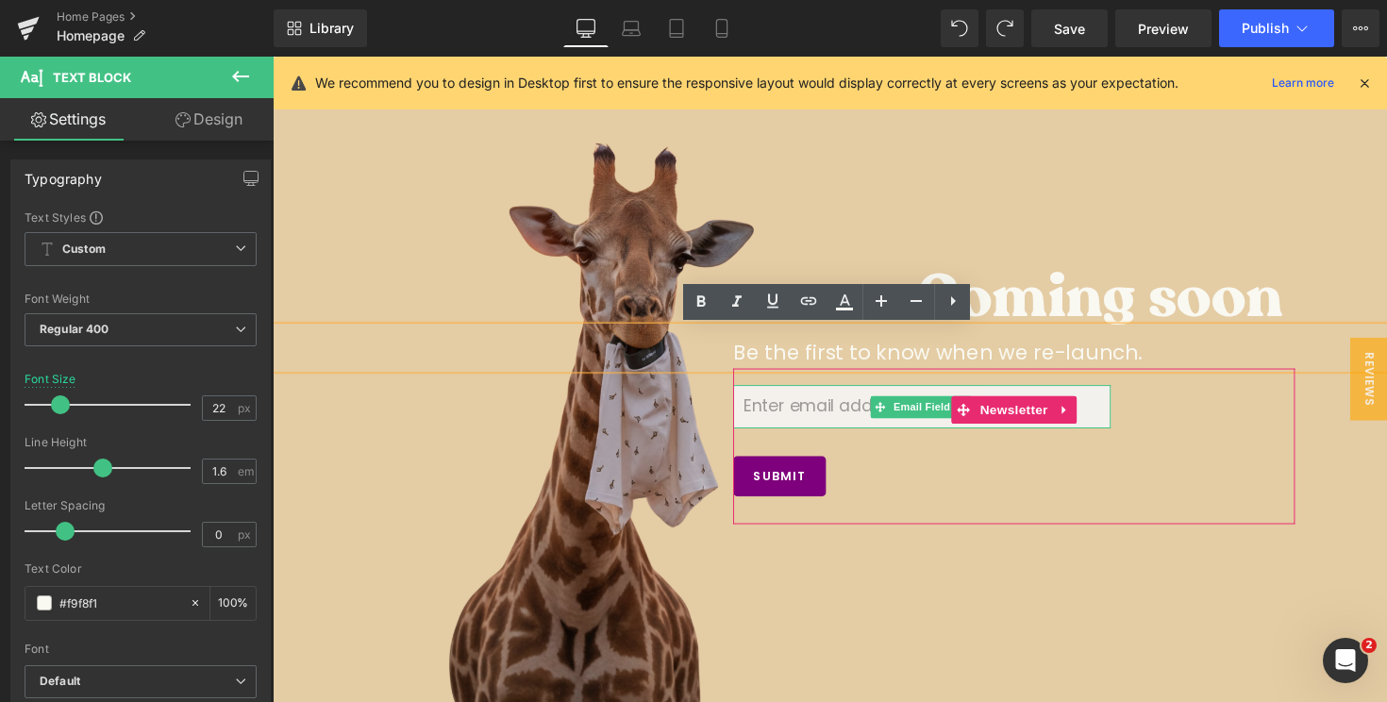
scroll to position [93, 0]
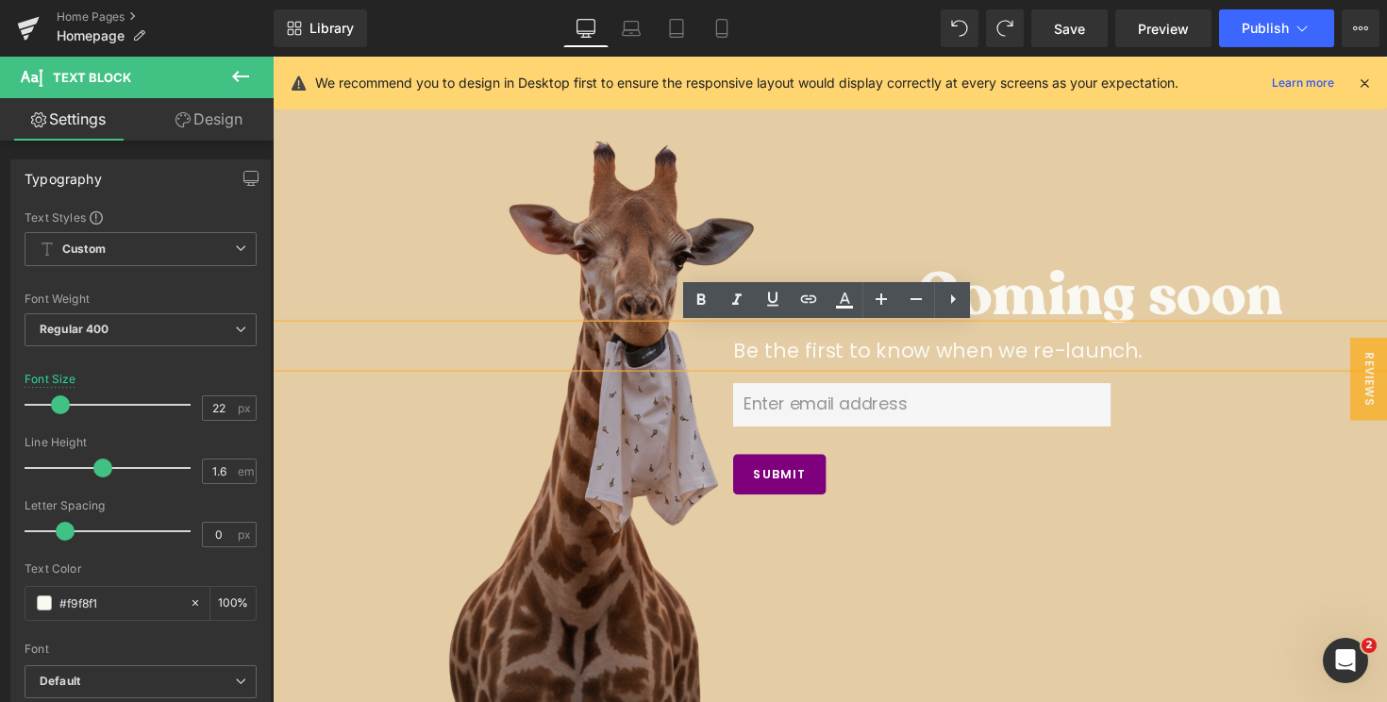
click at [661, 458] on span "Coming soon Heading NaNpx Be the first to know when we re-launch. Text Block Em…" at bounding box center [844, 402] width 1142 height 263
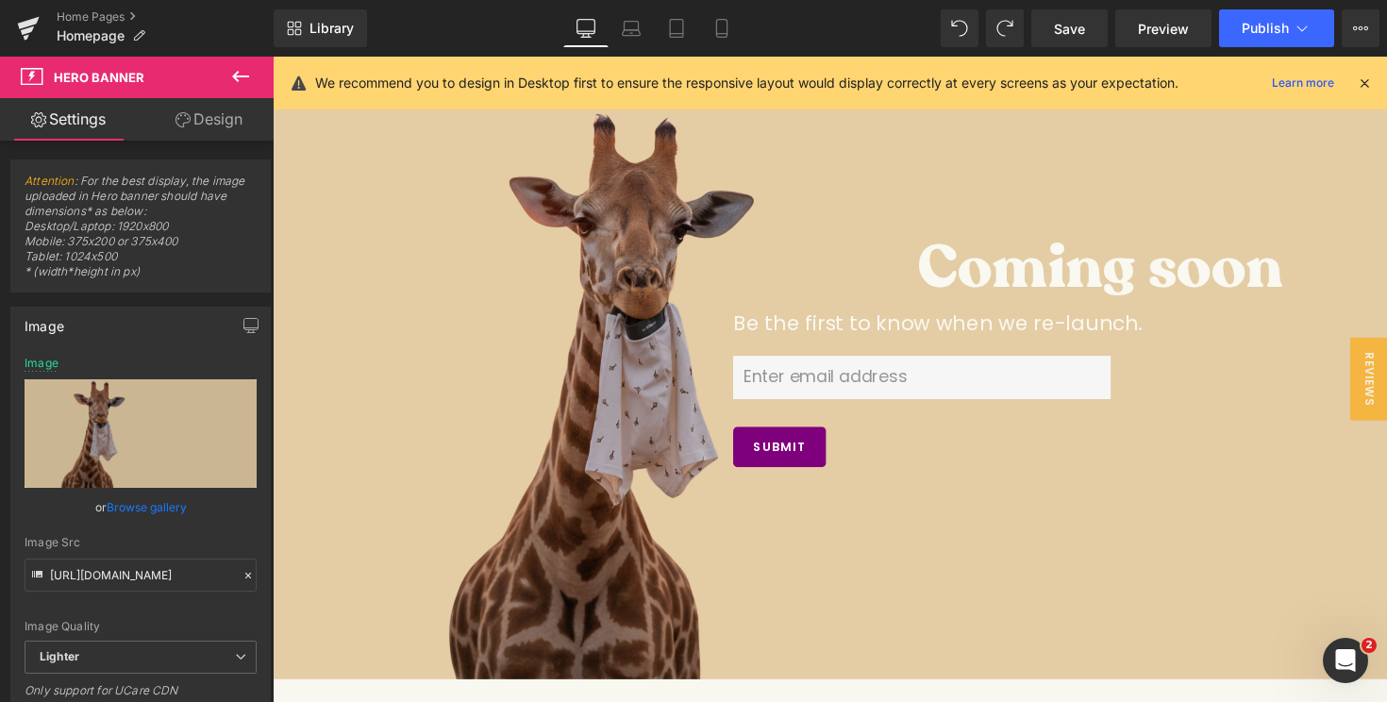
scroll to position [63, 0]
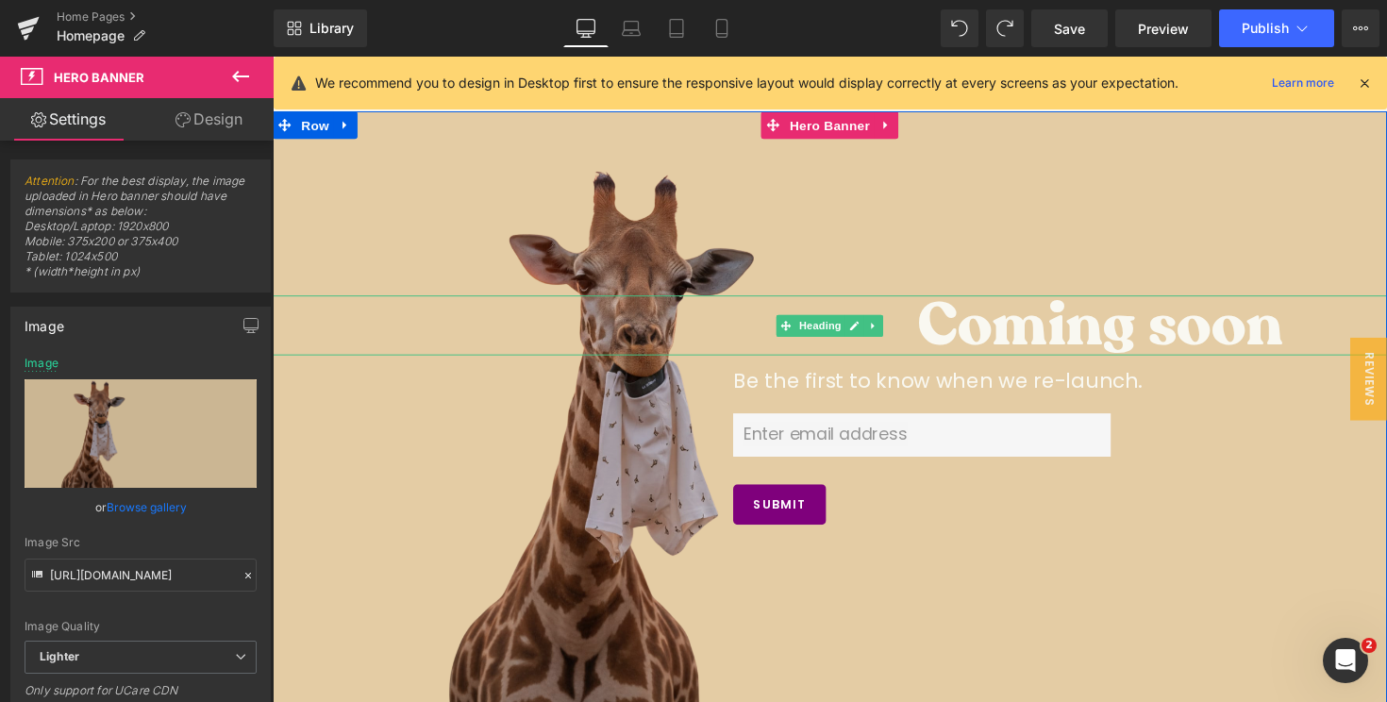
click at [942, 333] on h3 "Coming soon" at bounding box center [1150, 331] width 434 height 61
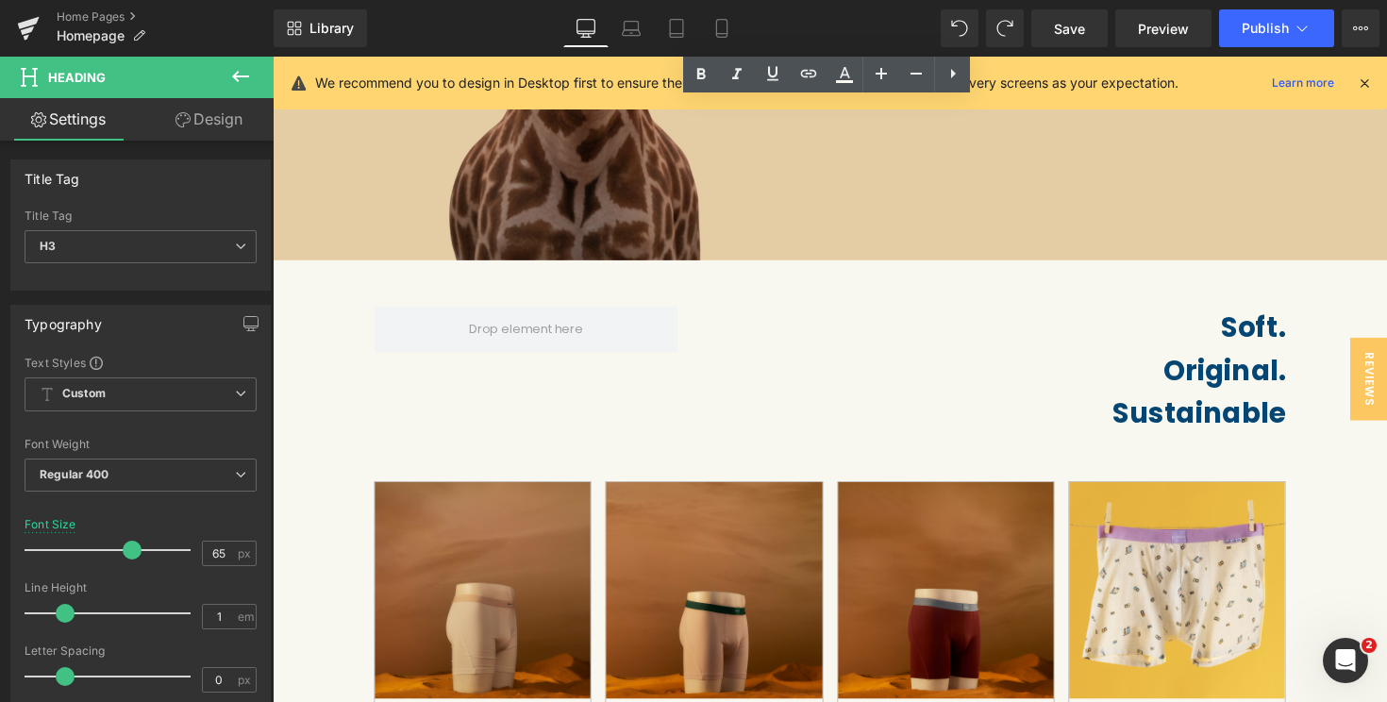
scroll to position [553, 0]
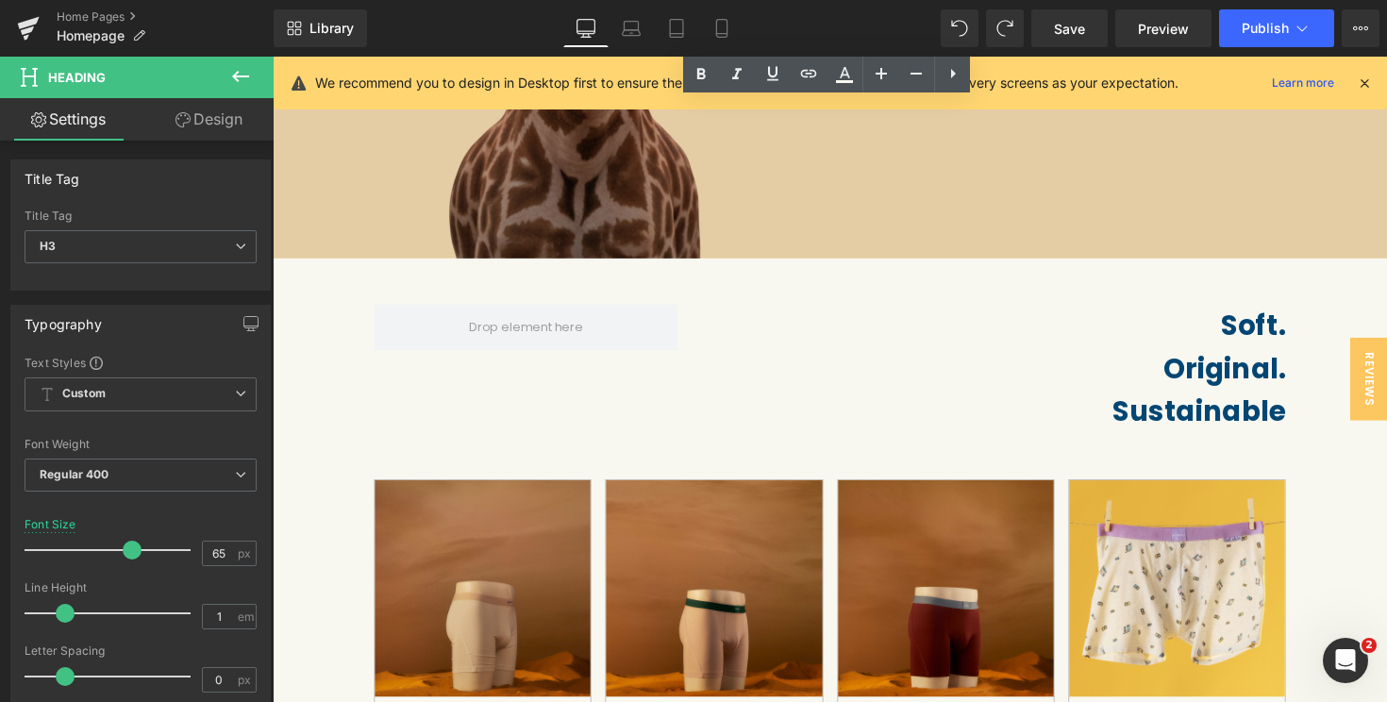
click at [1302, 425] on strong "Soft. Original. Sustainable" at bounding box center [1221, 375] width 177 height 129
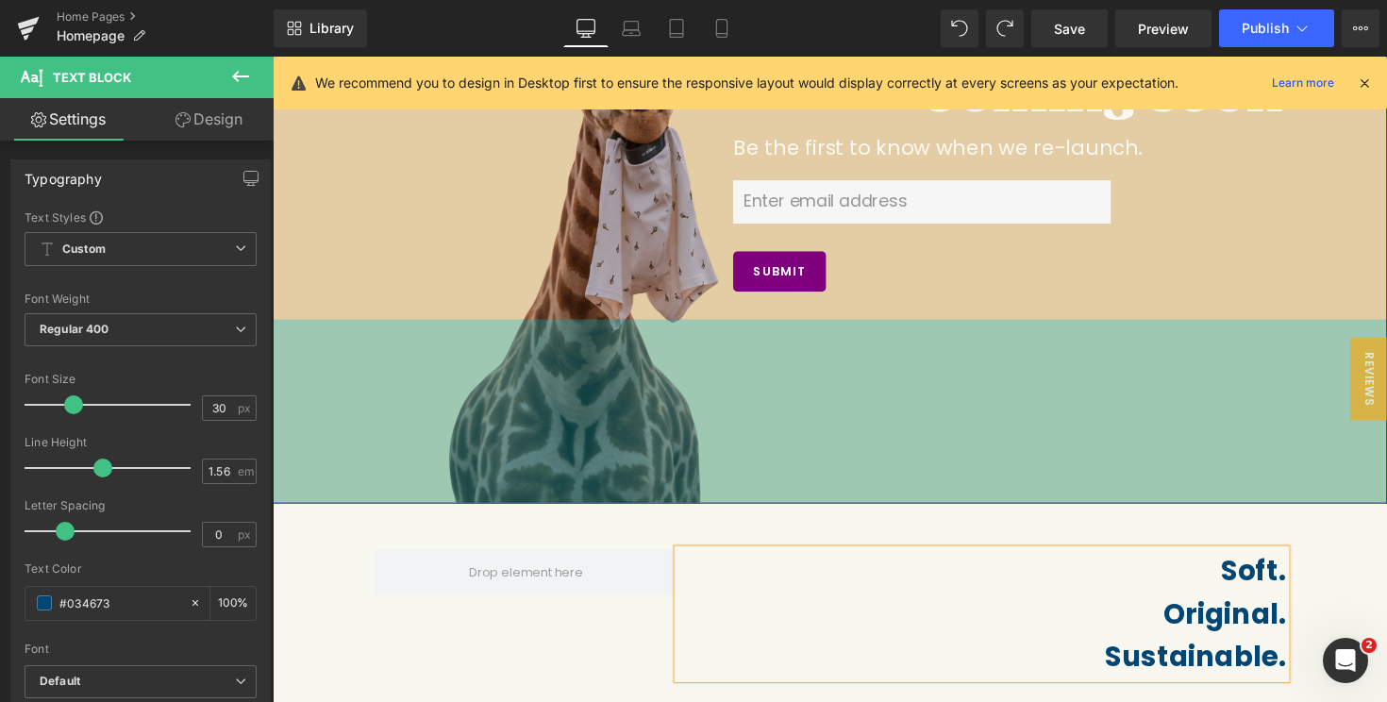
scroll to position [0, 0]
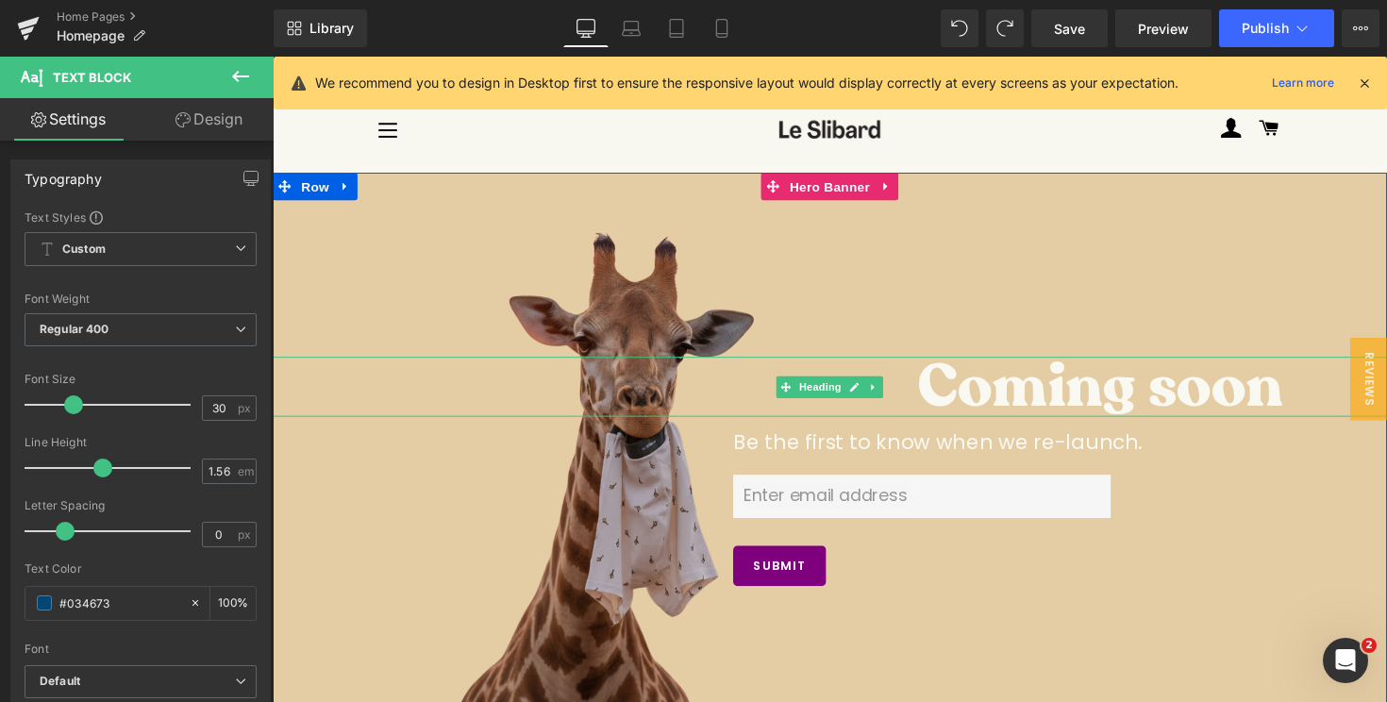
click at [932, 389] on div "Coming soon" at bounding box center [844, 394] width 1142 height 61
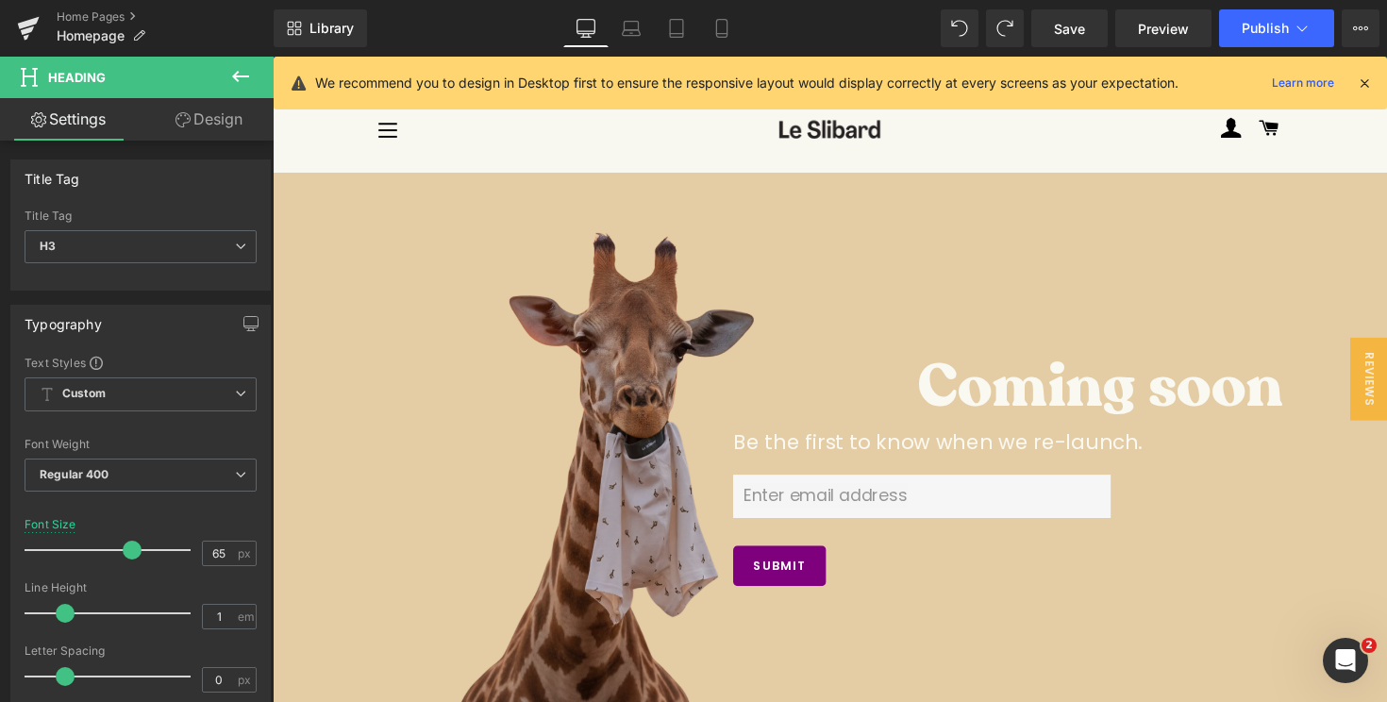
click at [192, 114] on link "Design" at bounding box center [209, 119] width 137 height 42
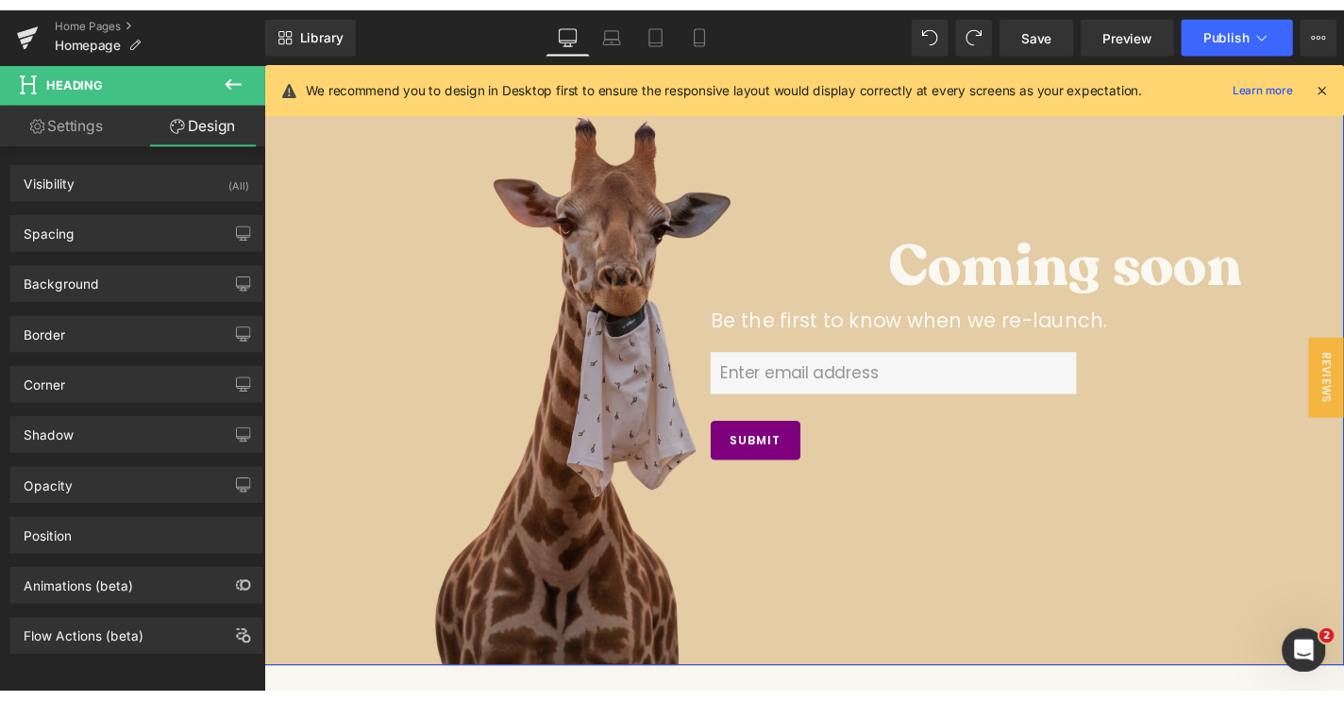
scroll to position [119, 0]
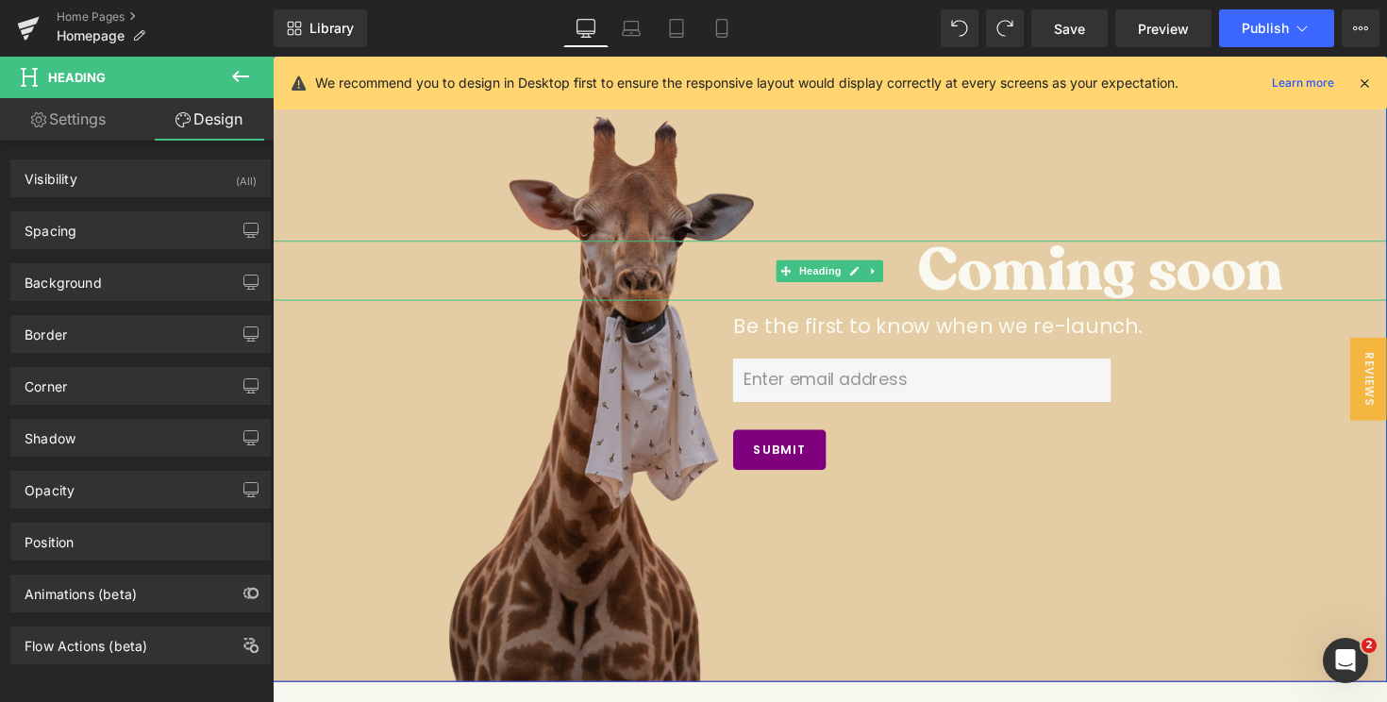
click at [940, 275] on h3 "Coming soon" at bounding box center [1150, 275] width 434 height 61
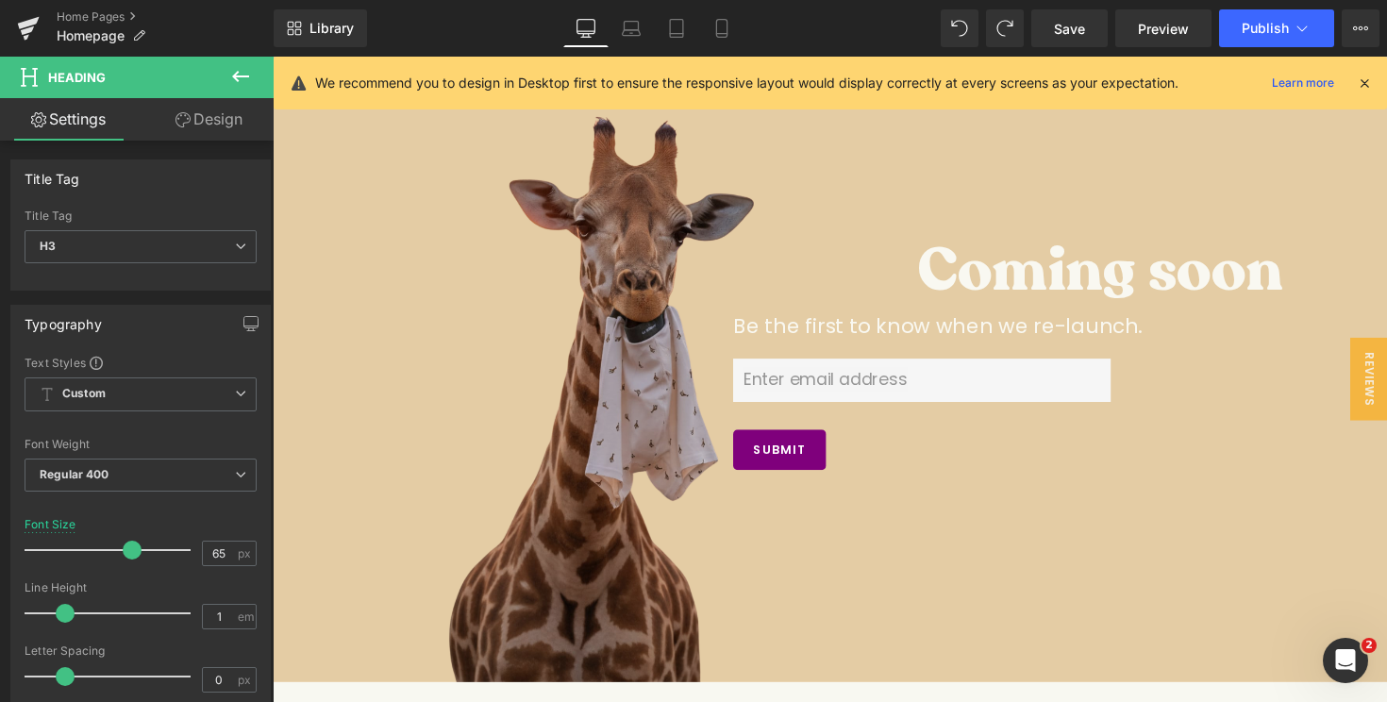
click at [210, 121] on link "Design" at bounding box center [209, 119] width 137 height 42
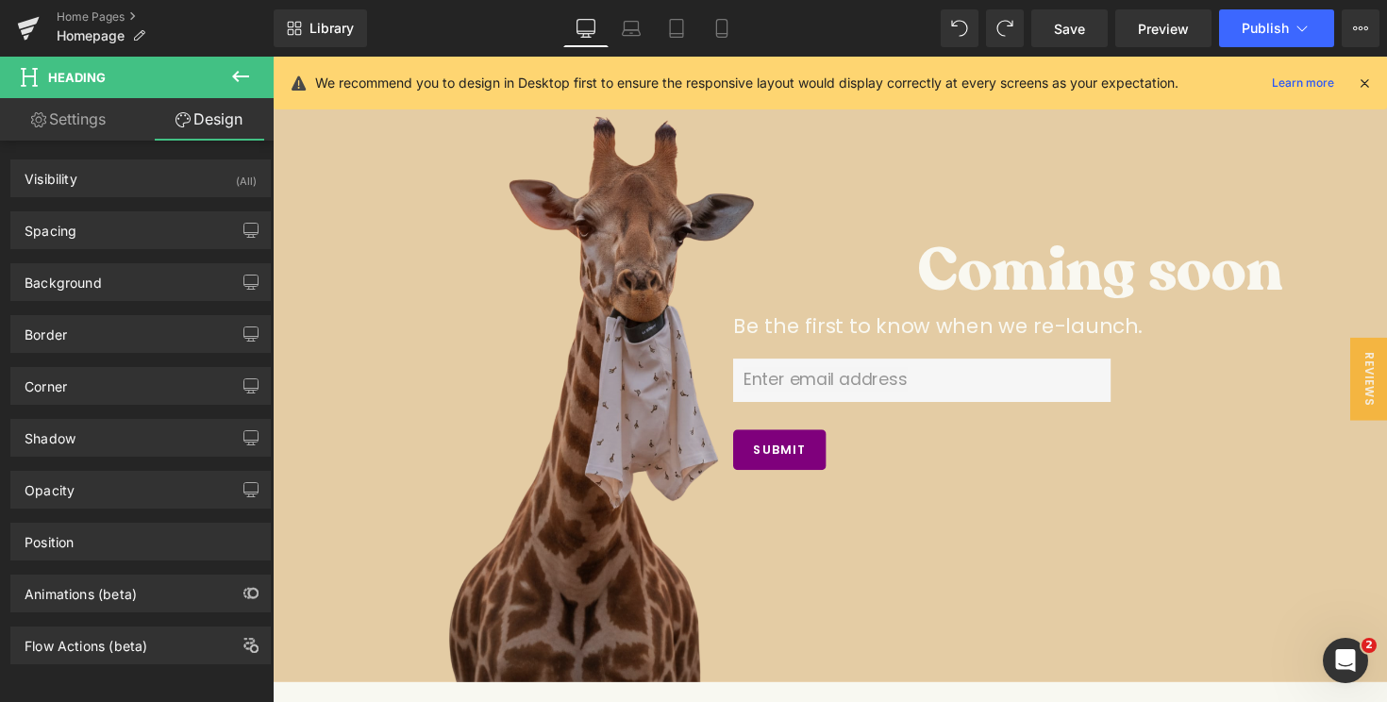
click at [210, 121] on link "Design" at bounding box center [209, 119] width 137 height 42
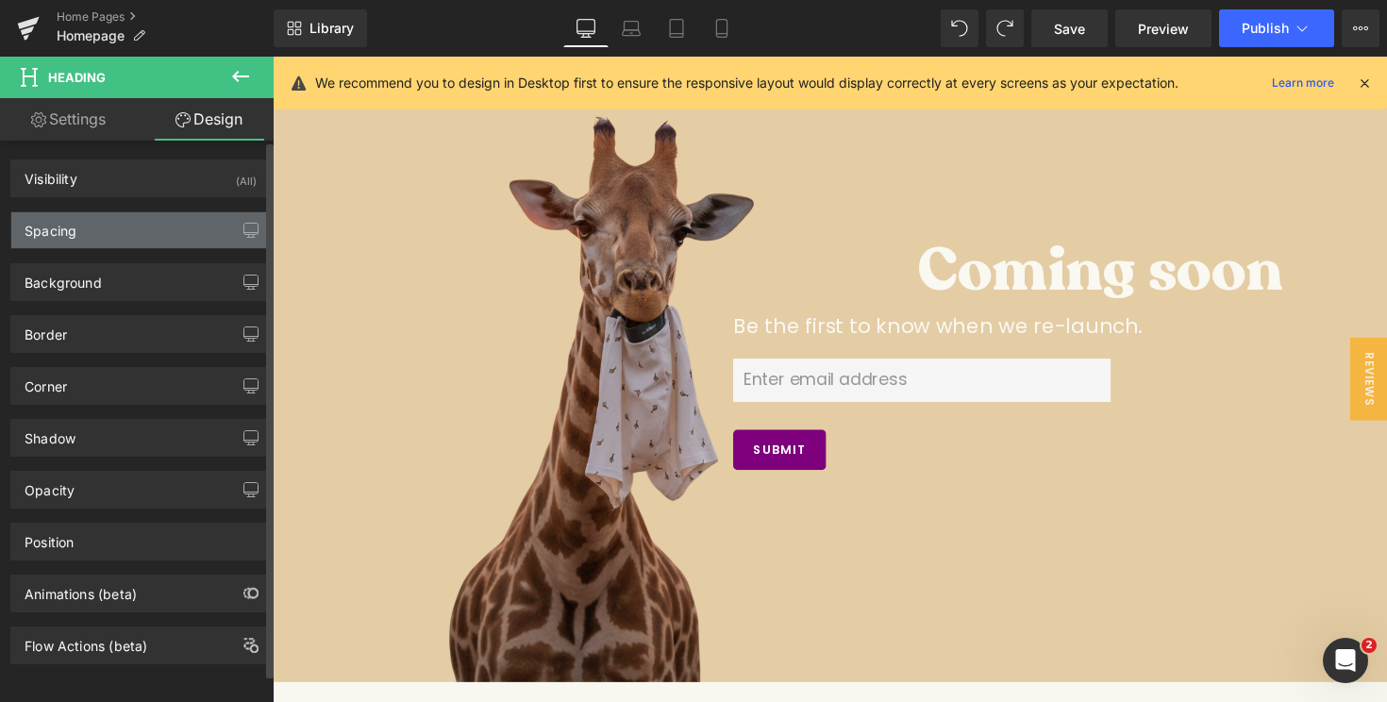
click at [147, 228] on div "Spacing" at bounding box center [140, 230] width 259 height 36
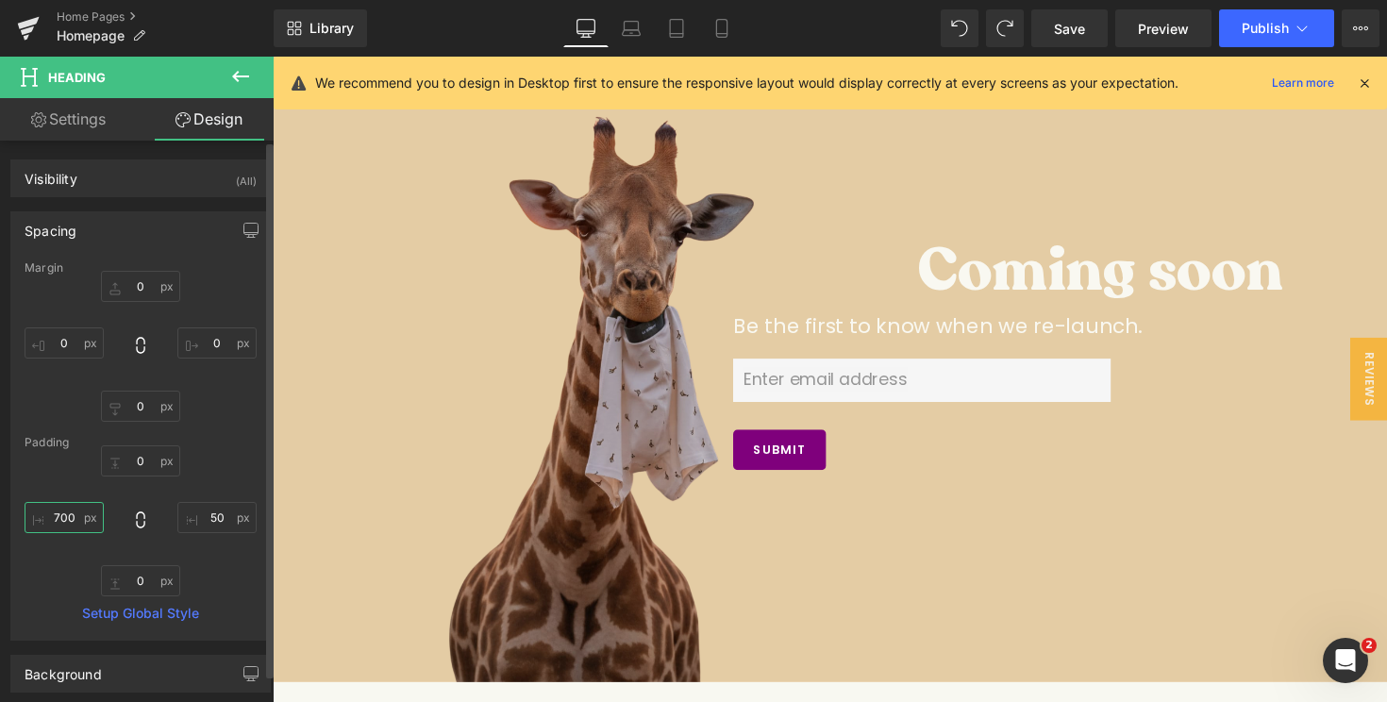
click at [55, 514] on input "700" at bounding box center [64, 517] width 79 height 31
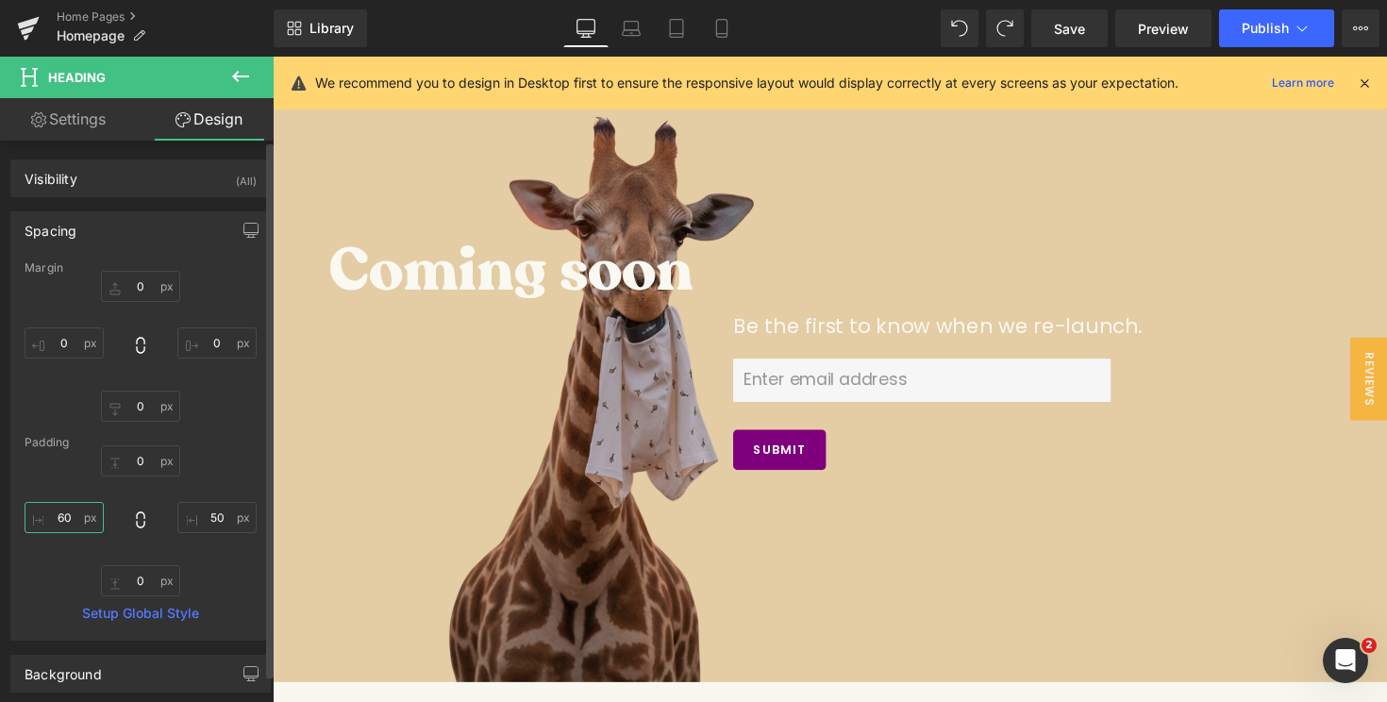
type input "600"
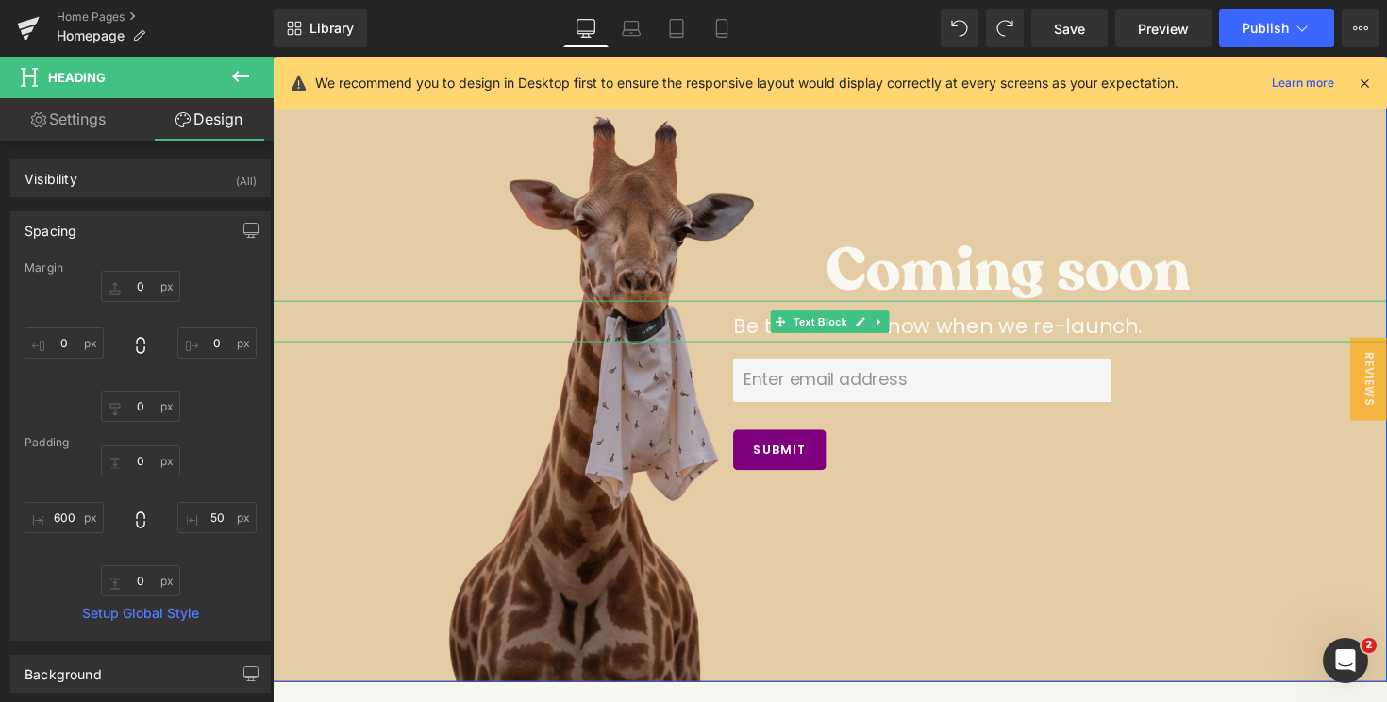
click at [757, 336] on p "Be the first to know when we re-launch." at bounding box center [1009, 332] width 528 height 33
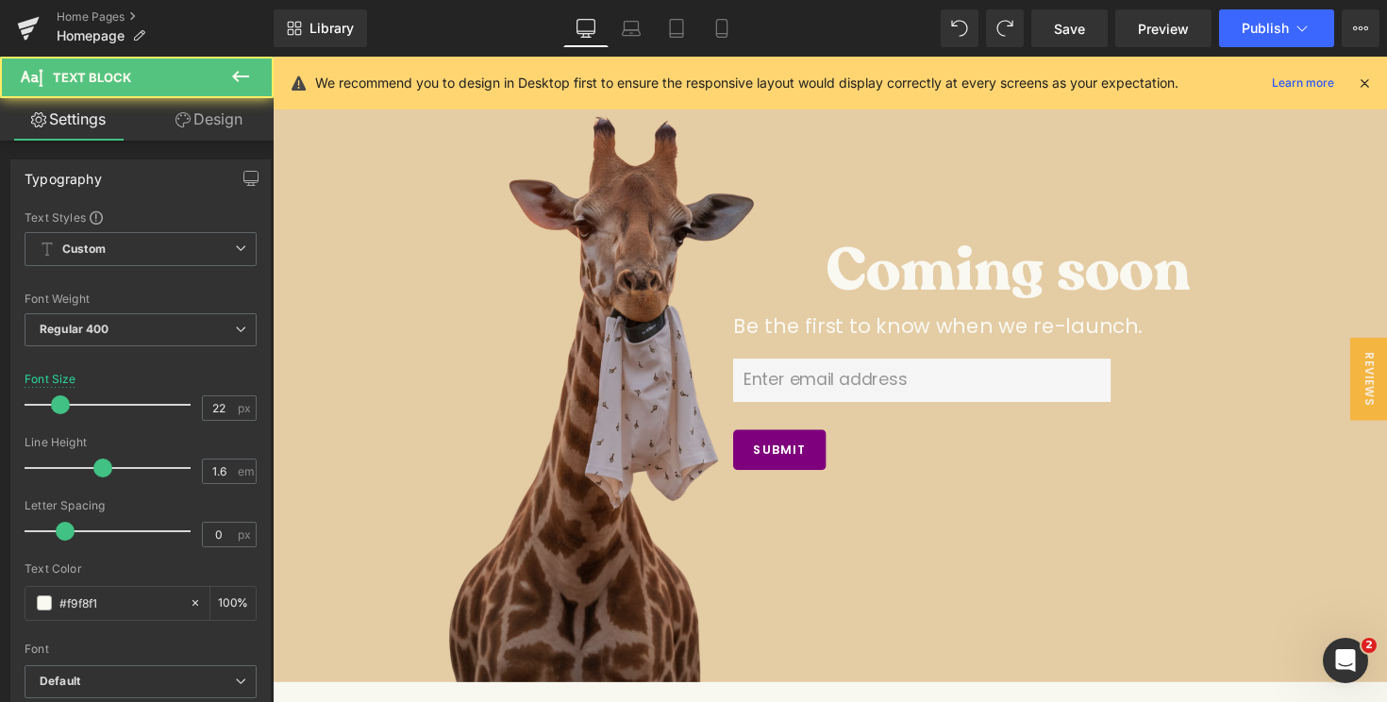
click at [209, 138] on link "Design" at bounding box center [209, 119] width 137 height 42
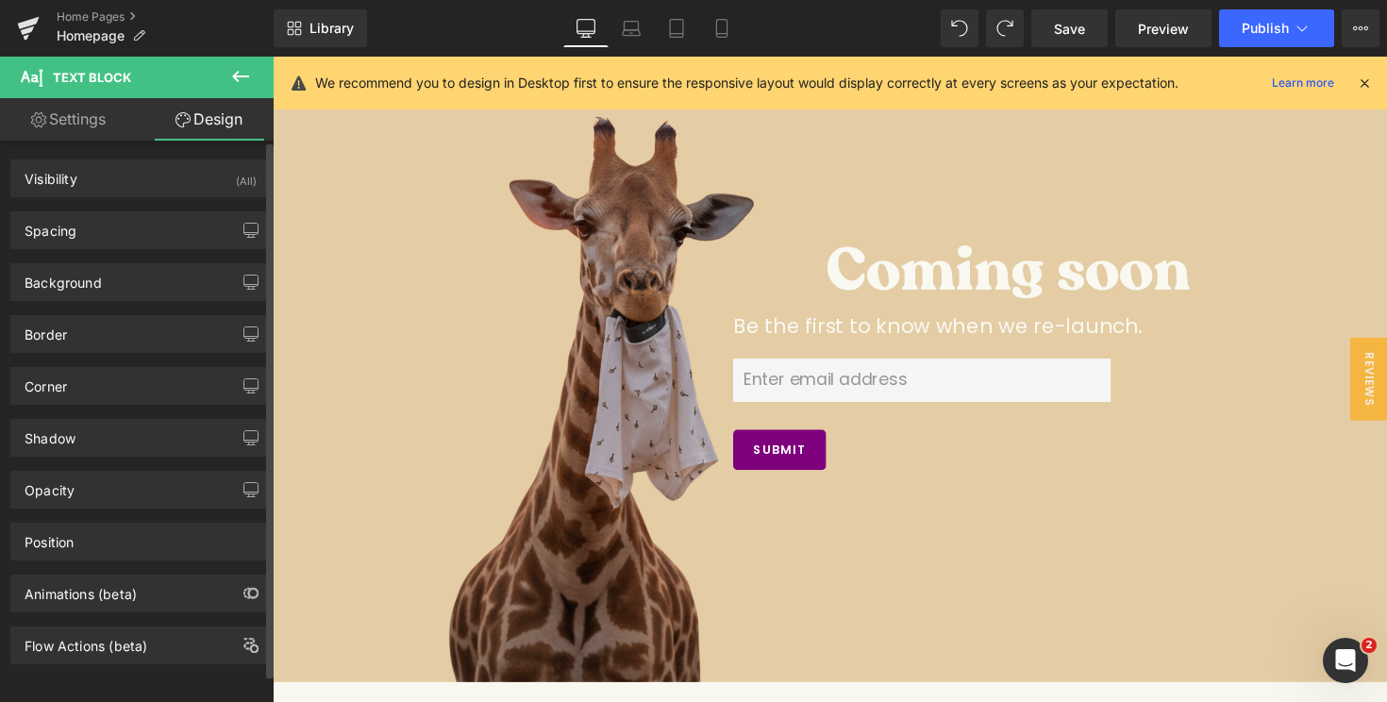
click at [129, 249] on div "Background Color & Image color Color transparent 0 % Image Replace Image Upload…" at bounding box center [141, 275] width 282 height 52
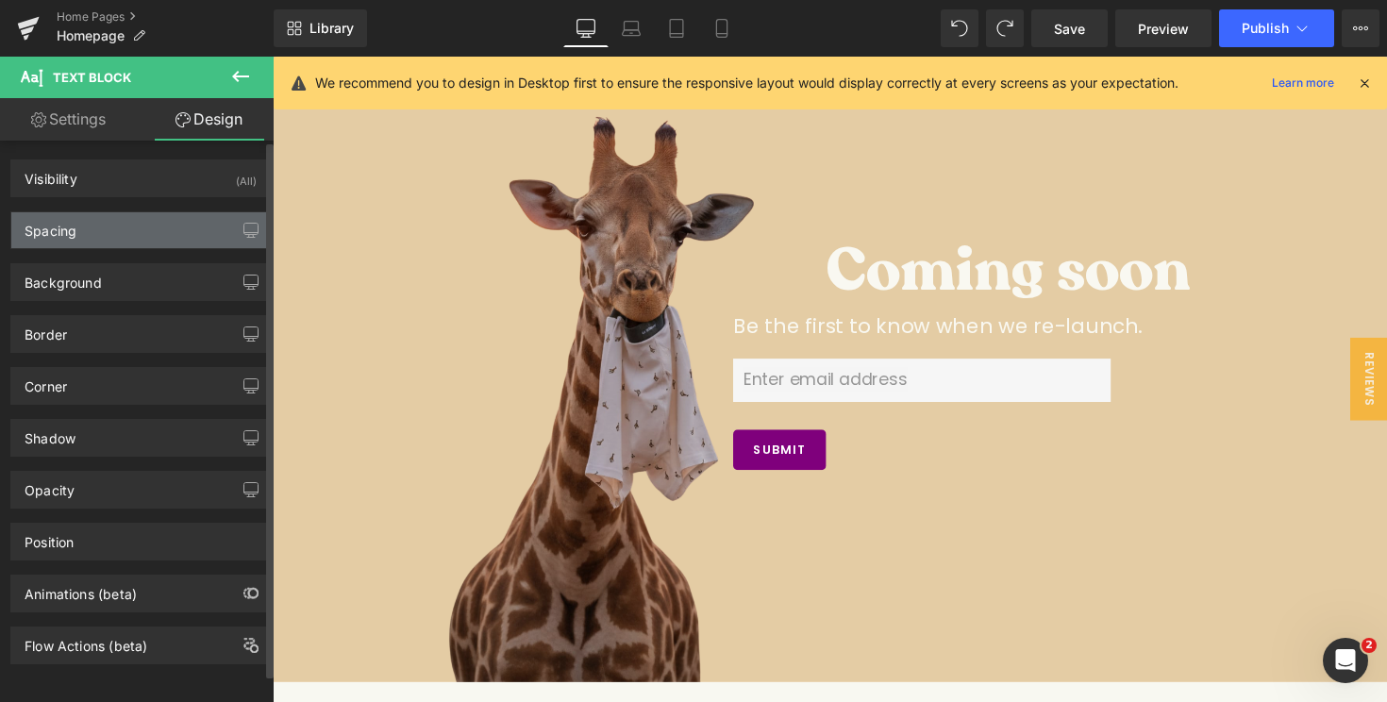
click at [125, 232] on div "Spacing" at bounding box center [140, 230] width 259 height 36
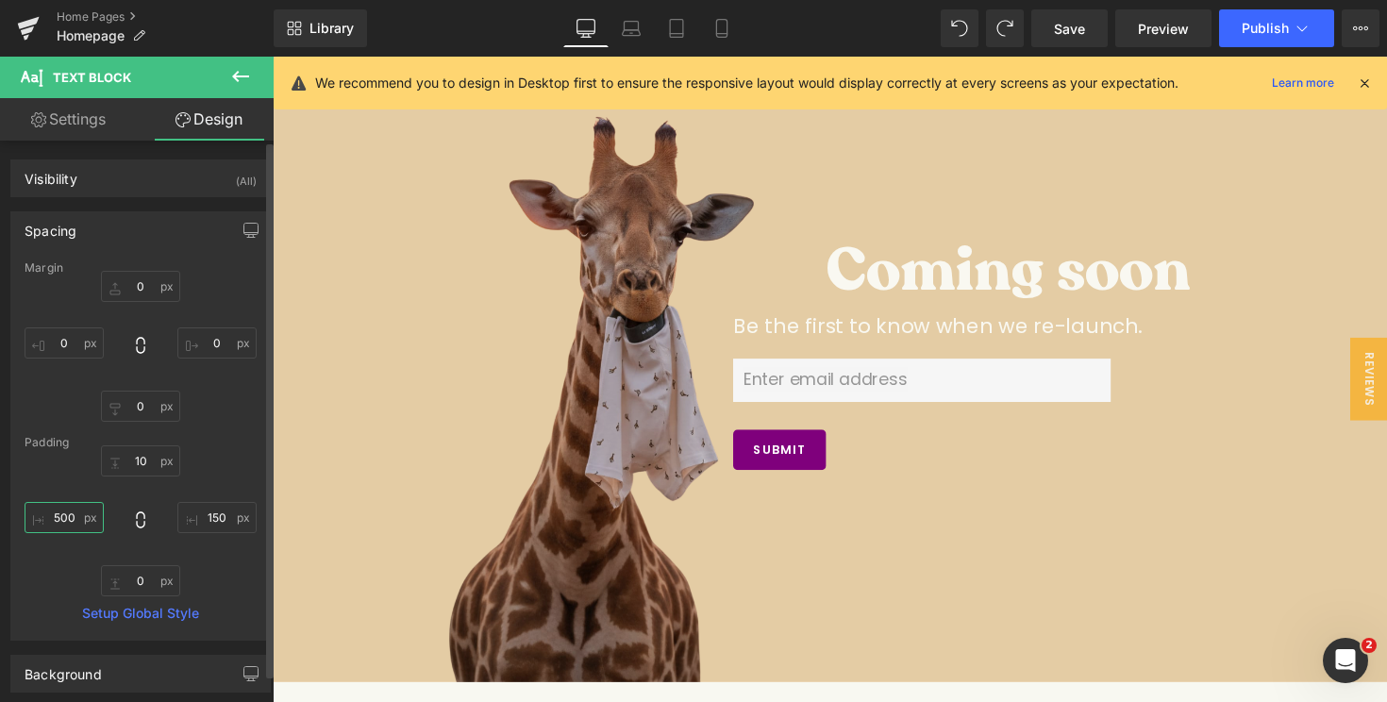
click at [62, 520] on input "500" at bounding box center [64, 517] width 79 height 31
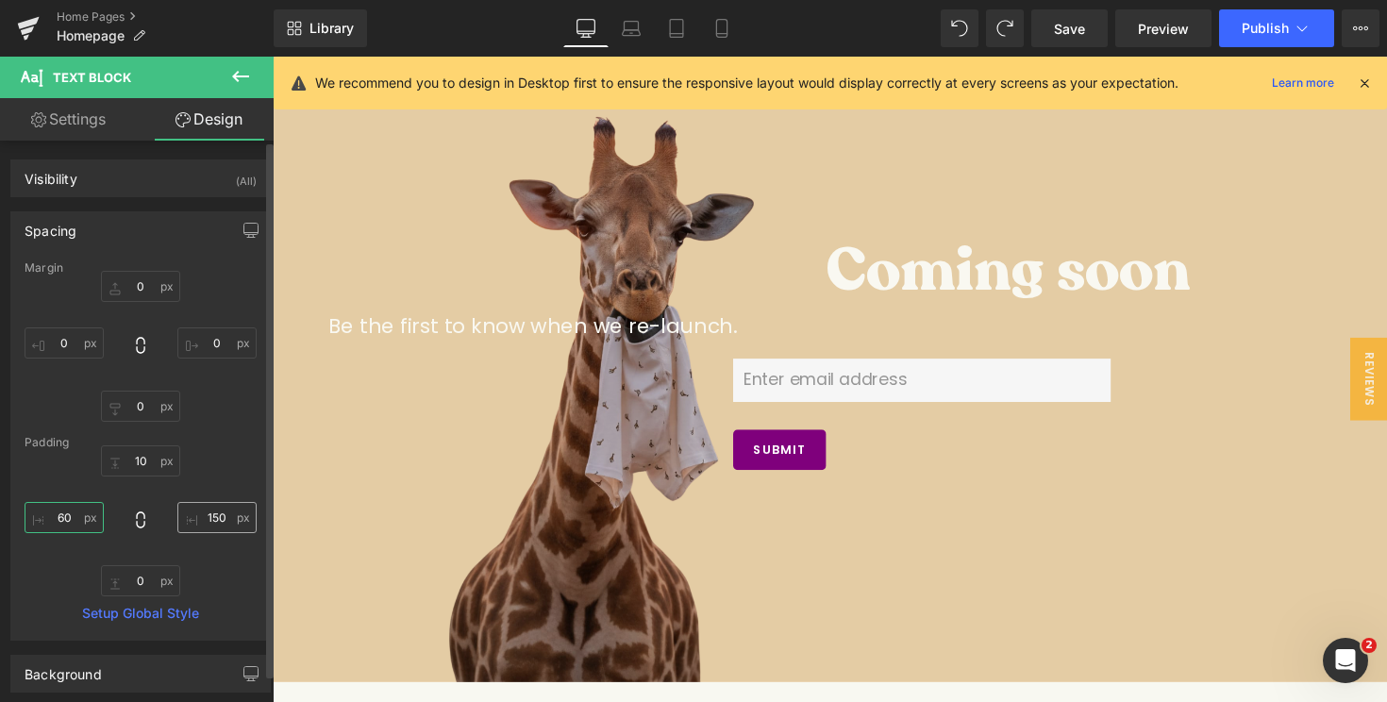
type input "600"
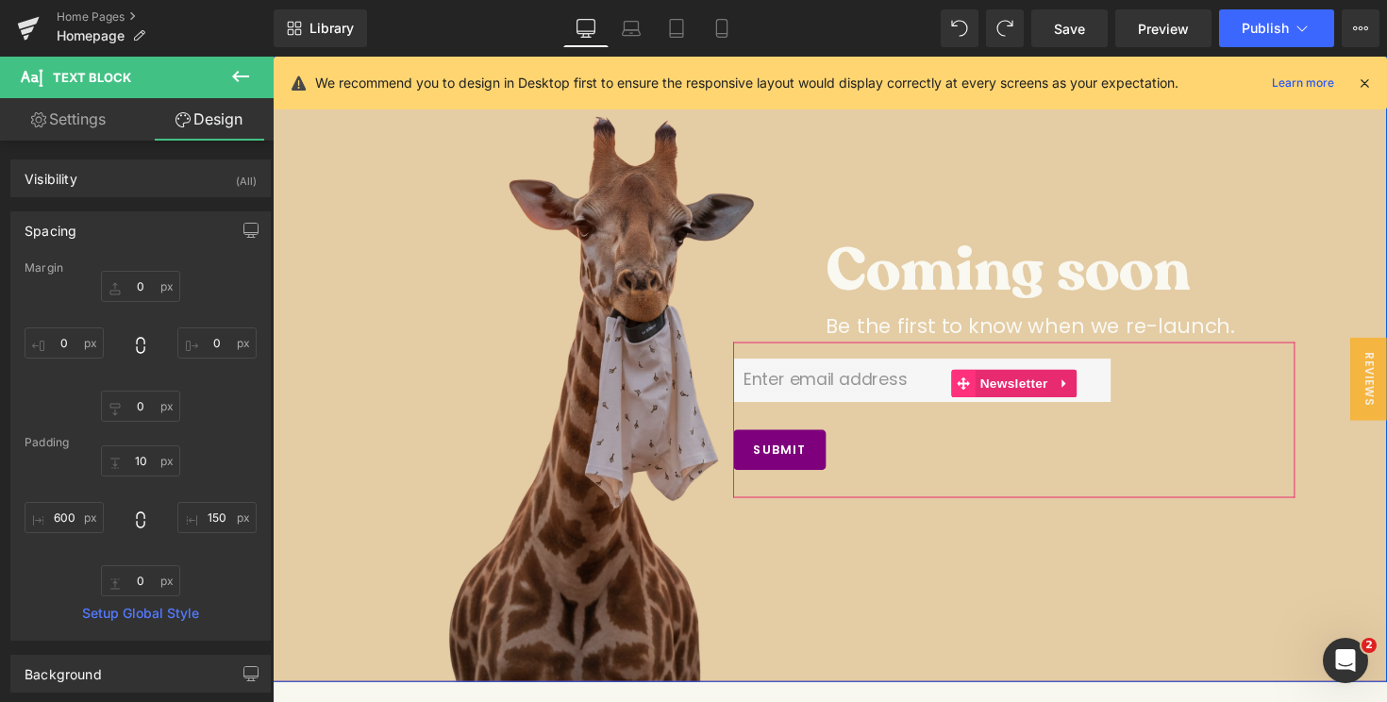
click at [981, 393] on icon at bounding box center [980, 392] width 13 height 14
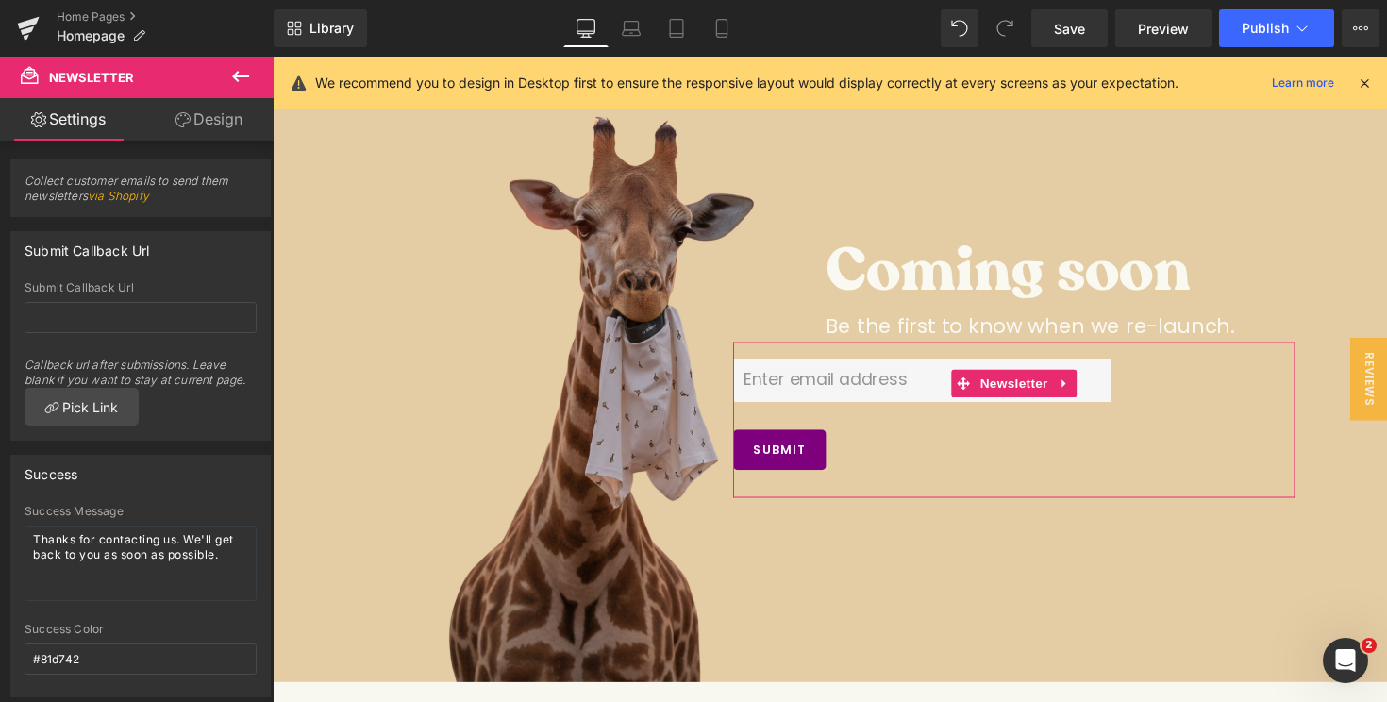
click at [183, 134] on link "Design" at bounding box center [209, 119] width 137 height 42
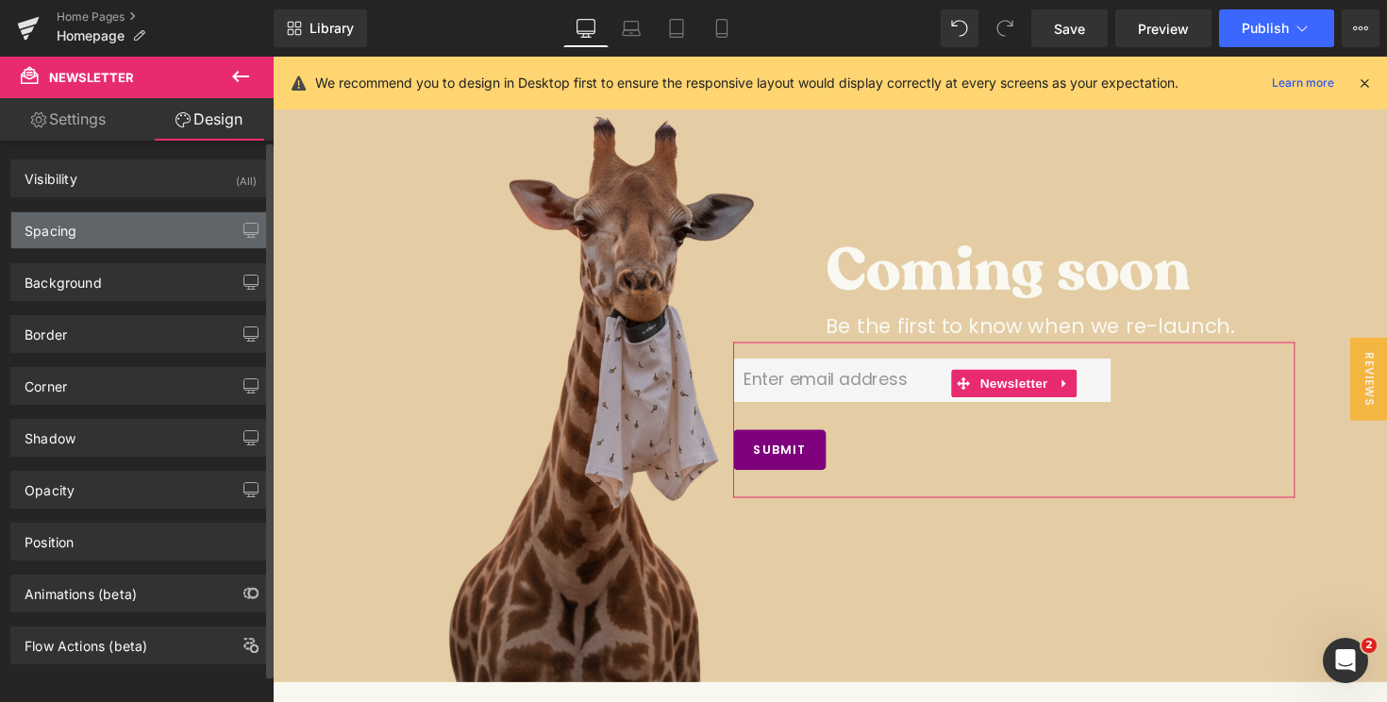
click at [111, 235] on div "Spacing" at bounding box center [140, 230] width 259 height 36
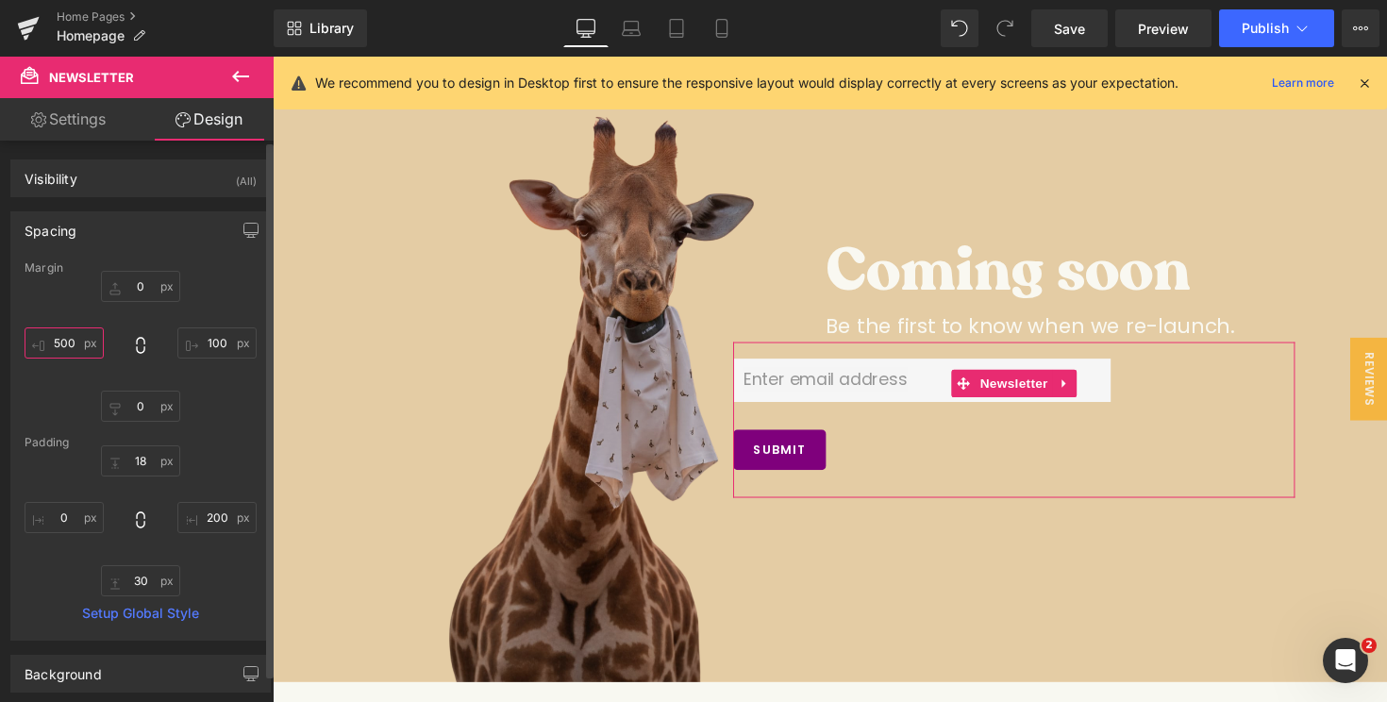
click at [59, 346] on input "500" at bounding box center [64, 342] width 79 height 31
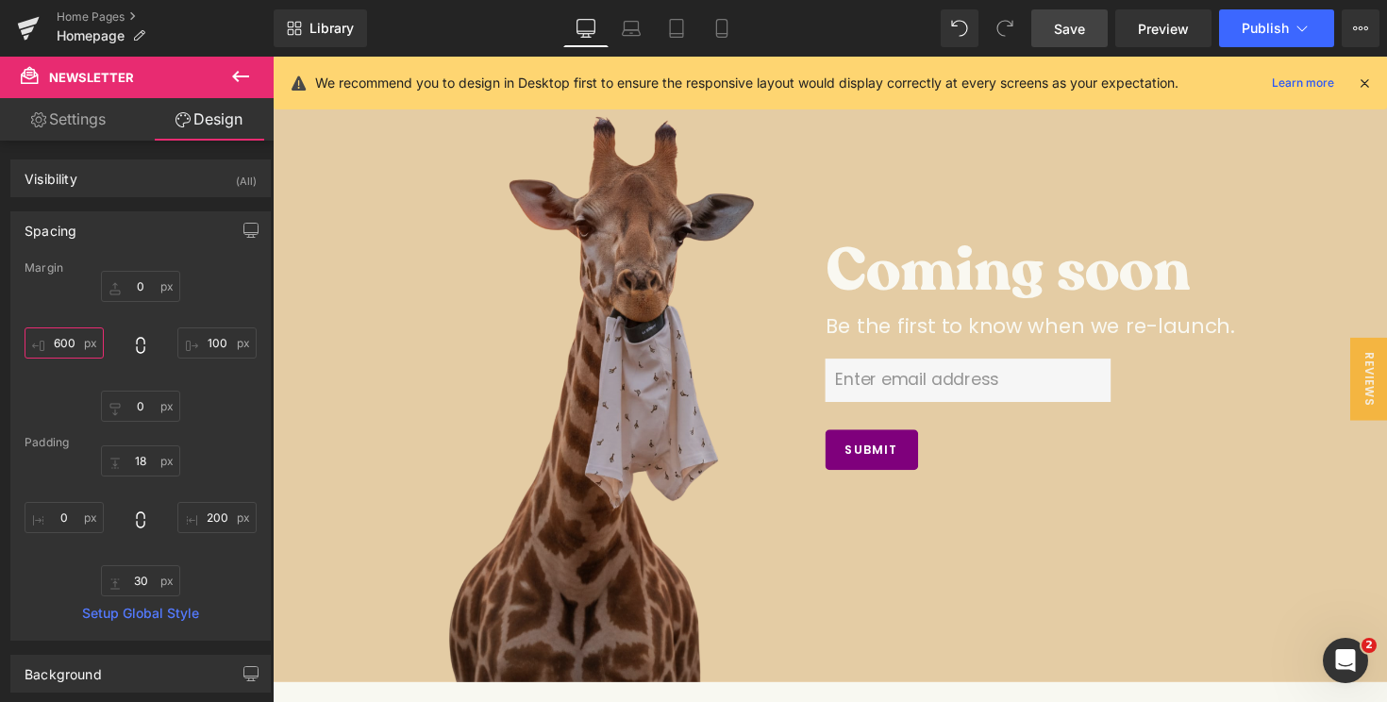
type input "600"
click at [1056, 35] on span "Save" at bounding box center [1069, 29] width 31 height 20
click at [1159, 29] on span "Preview" at bounding box center [1163, 29] width 51 height 20
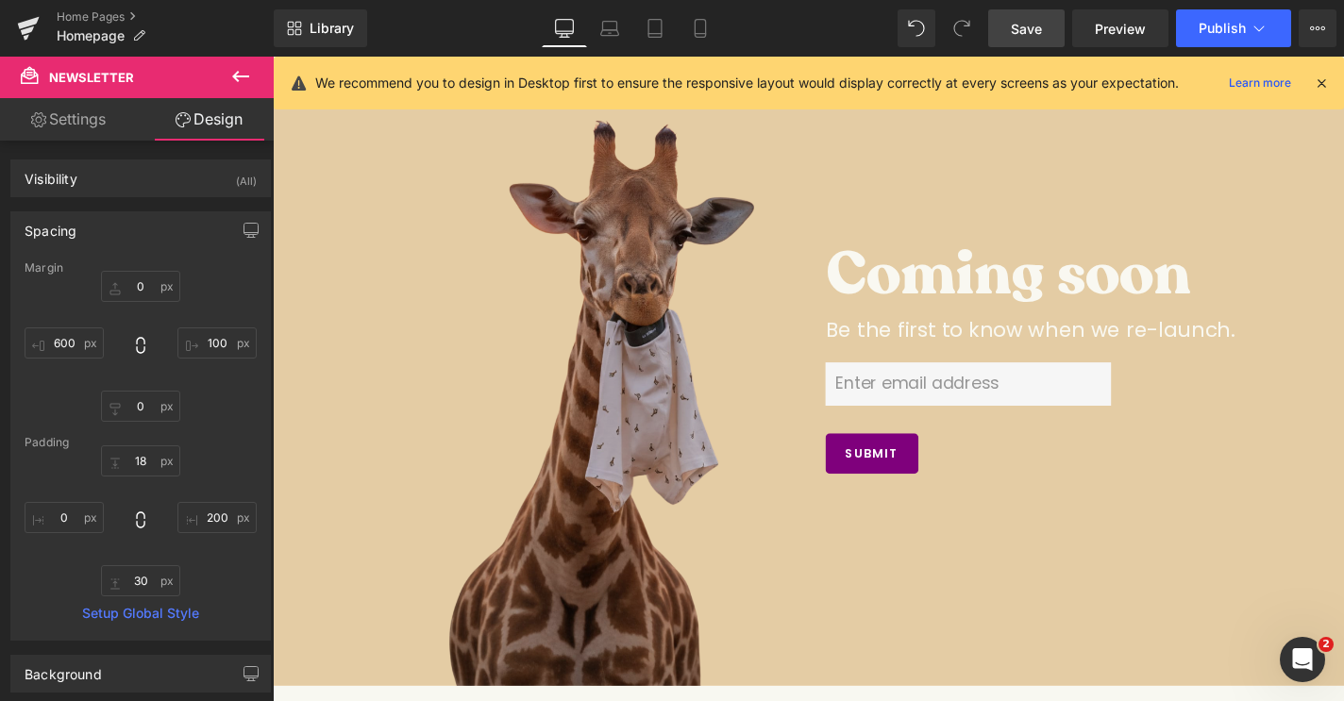
scroll to position [111, 0]
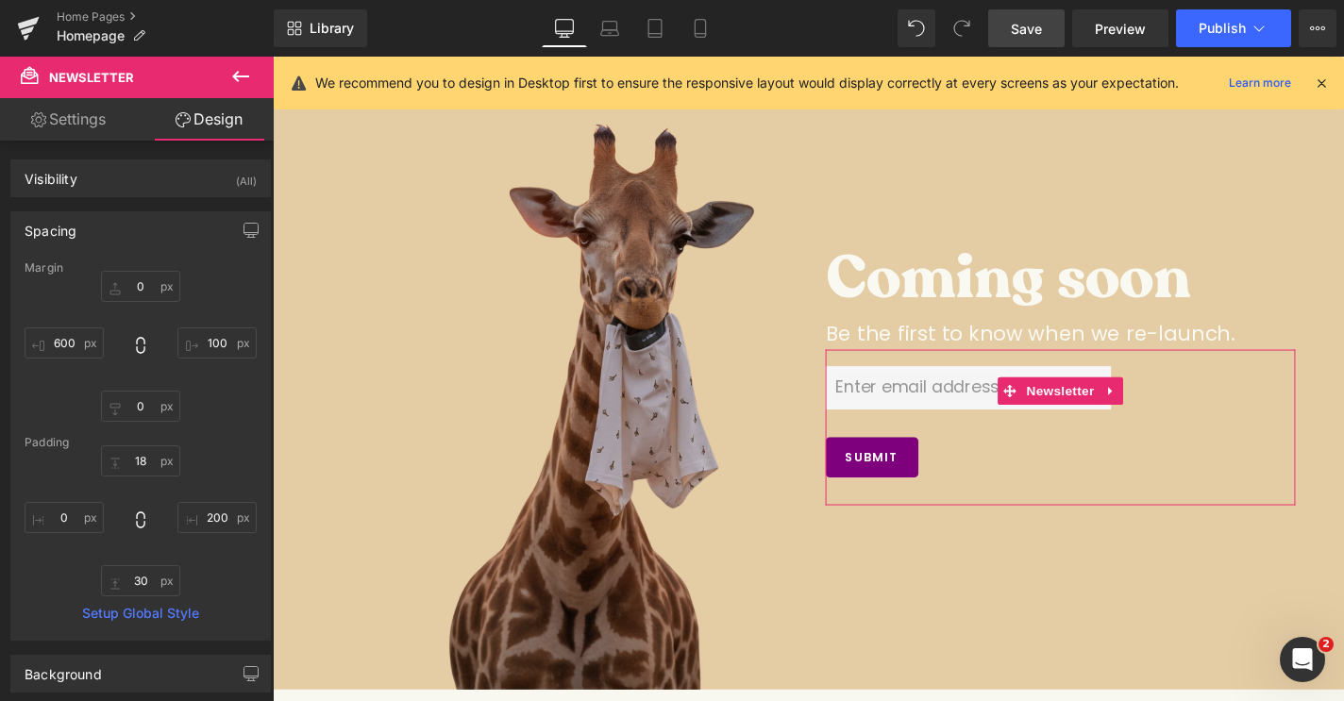
click at [93, 127] on link "Settings" at bounding box center [68, 119] width 137 height 42
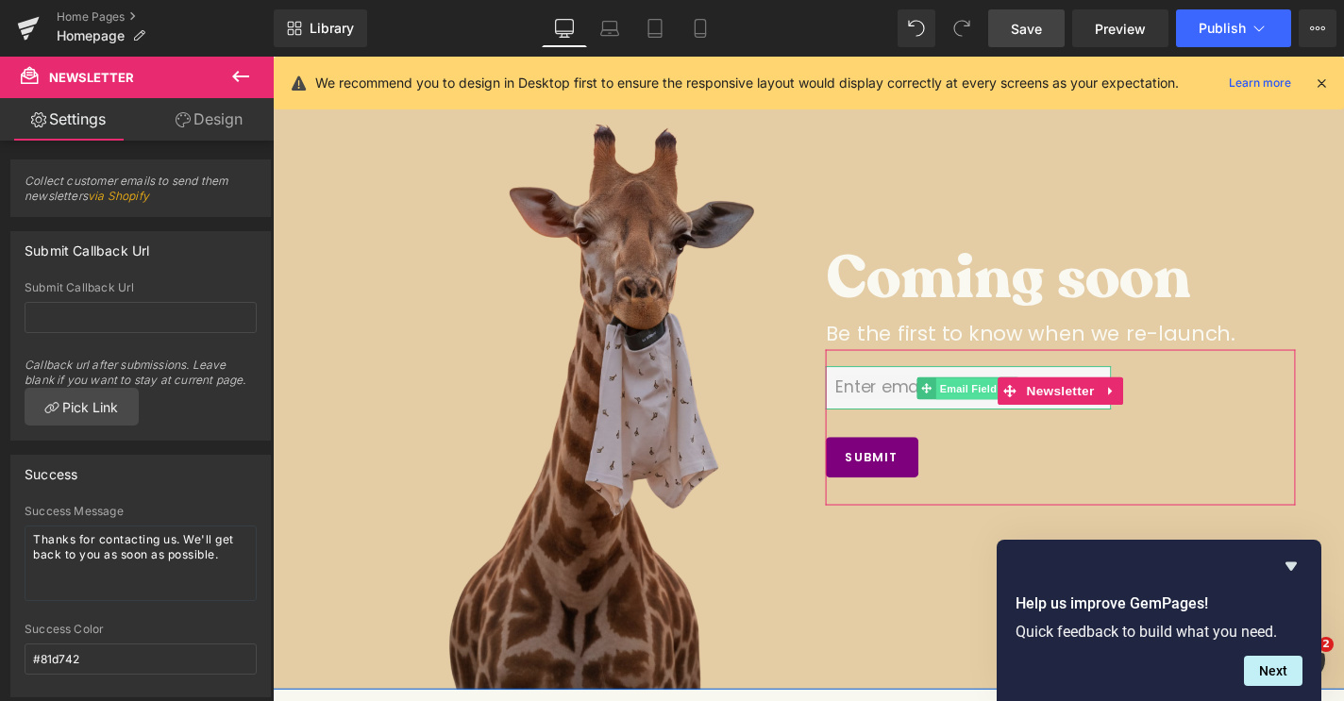
click at [963, 396] on span "Email Field" at bounding box center [985, 396] width 66 height 23
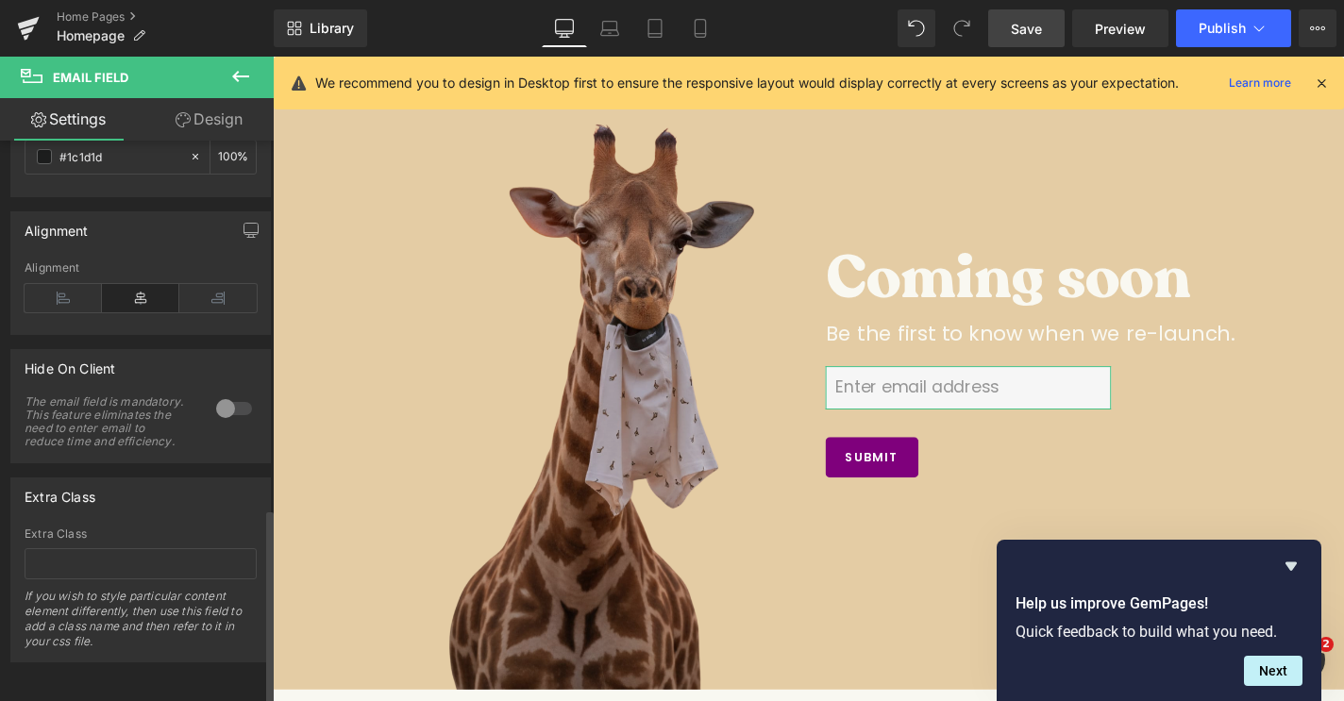
scroll to position [1054, 0]
click at [190, 137] on link "Design" at bounding box center [209, 119] width 137 height 42
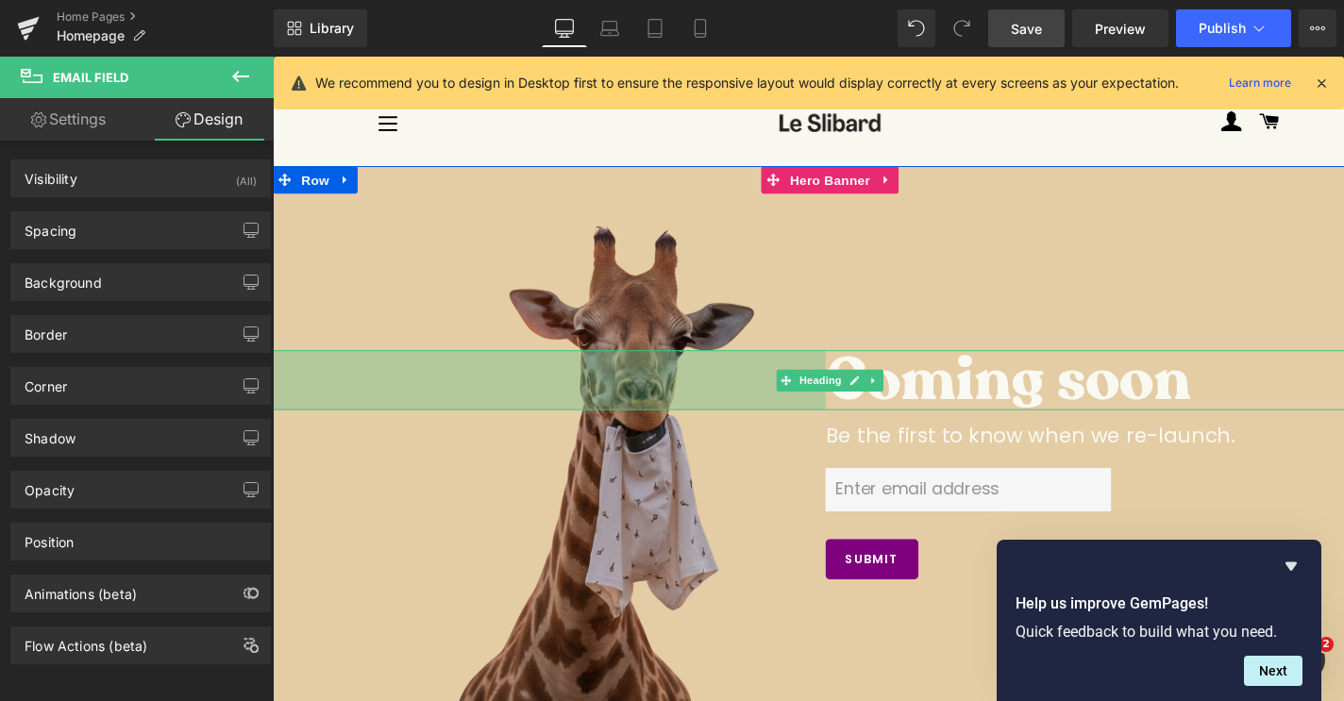
scroll to position [8, 0]
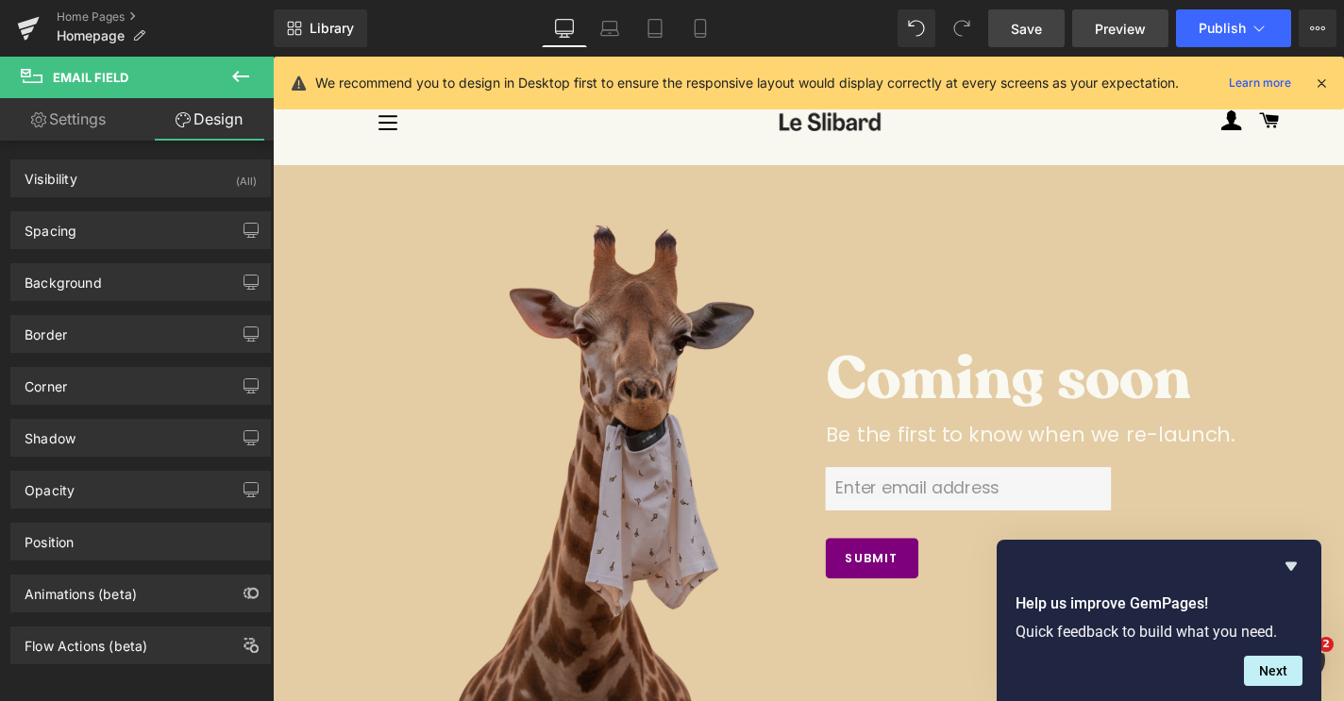
click at [1128, 26] on span "Preview" at bounding box center [1120, 29] width 51 height 20
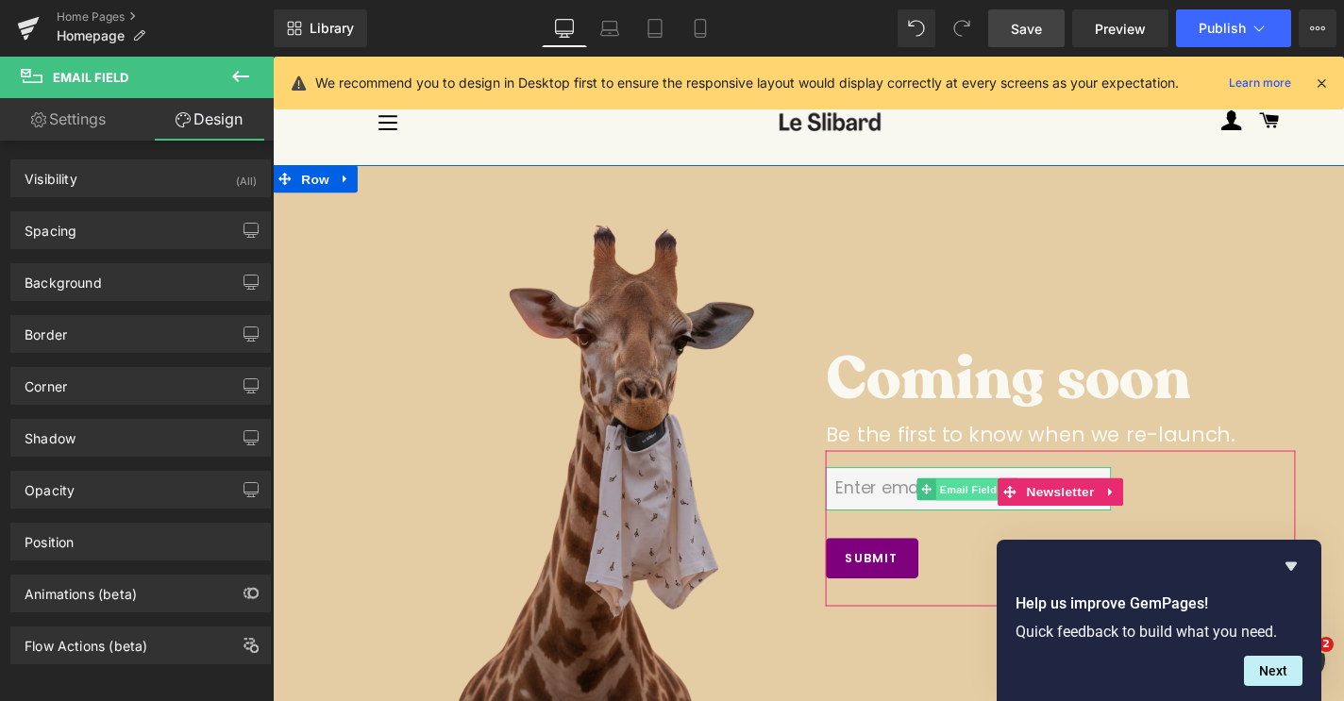
click at [961, 495] on span "Email Field" at bounding box center [985, 500] width 66 height 23
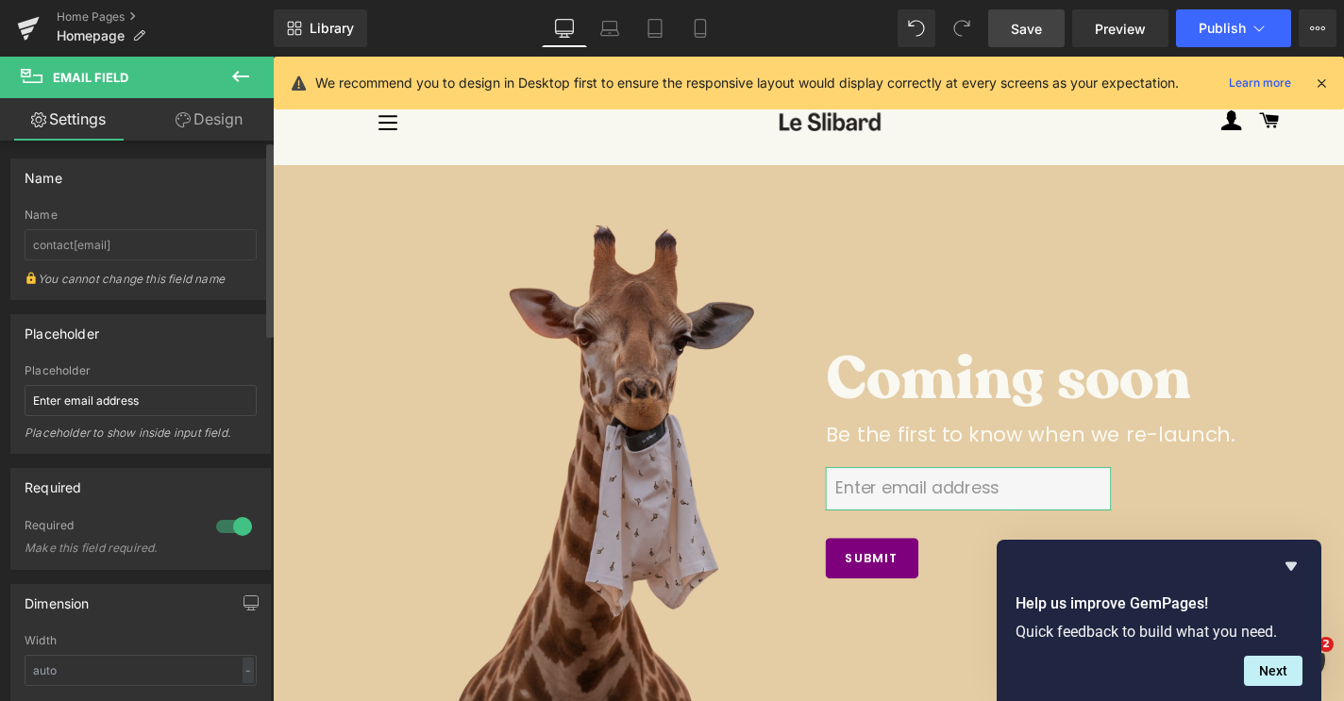
scroll to position [0, 0]
click at [190, 137] on link "Design" at bounding box center [209, 119] width 137 height 42
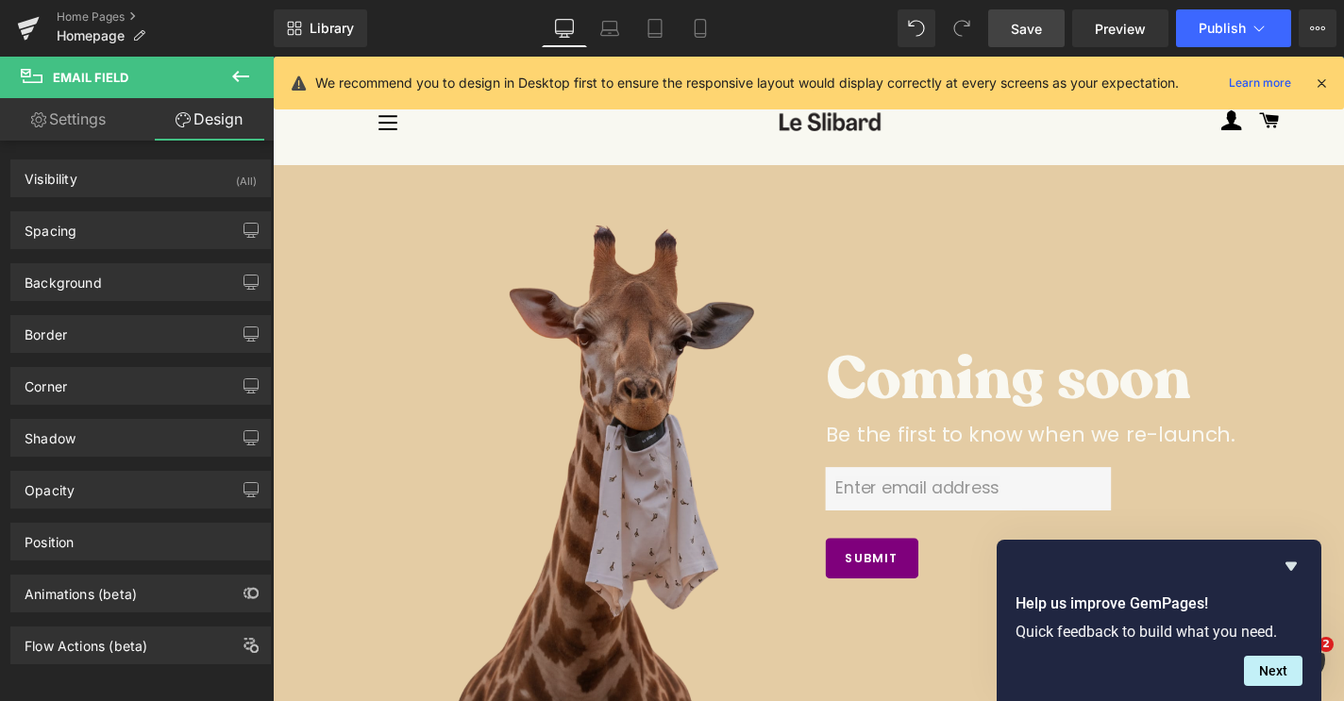
click at [236, 68] on icon at bounding box center [240, 76] width 23 height 23
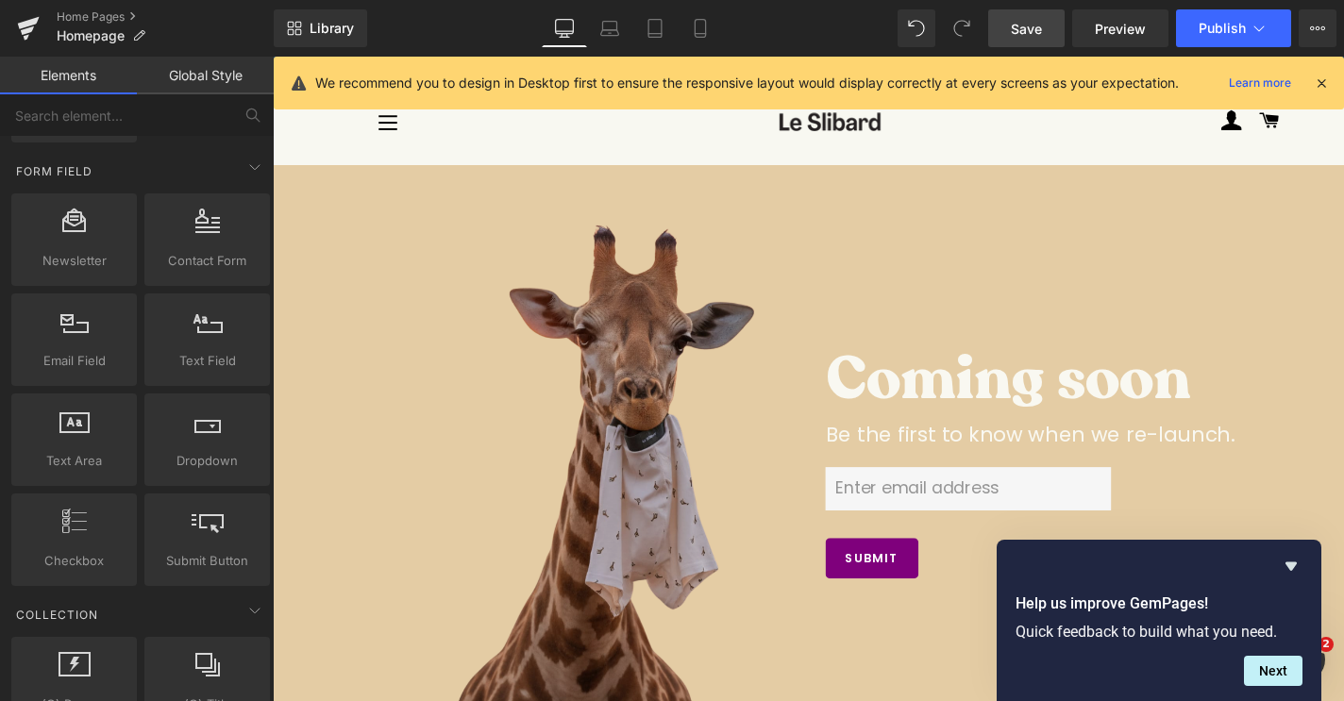
scroll to position [2456, 0]
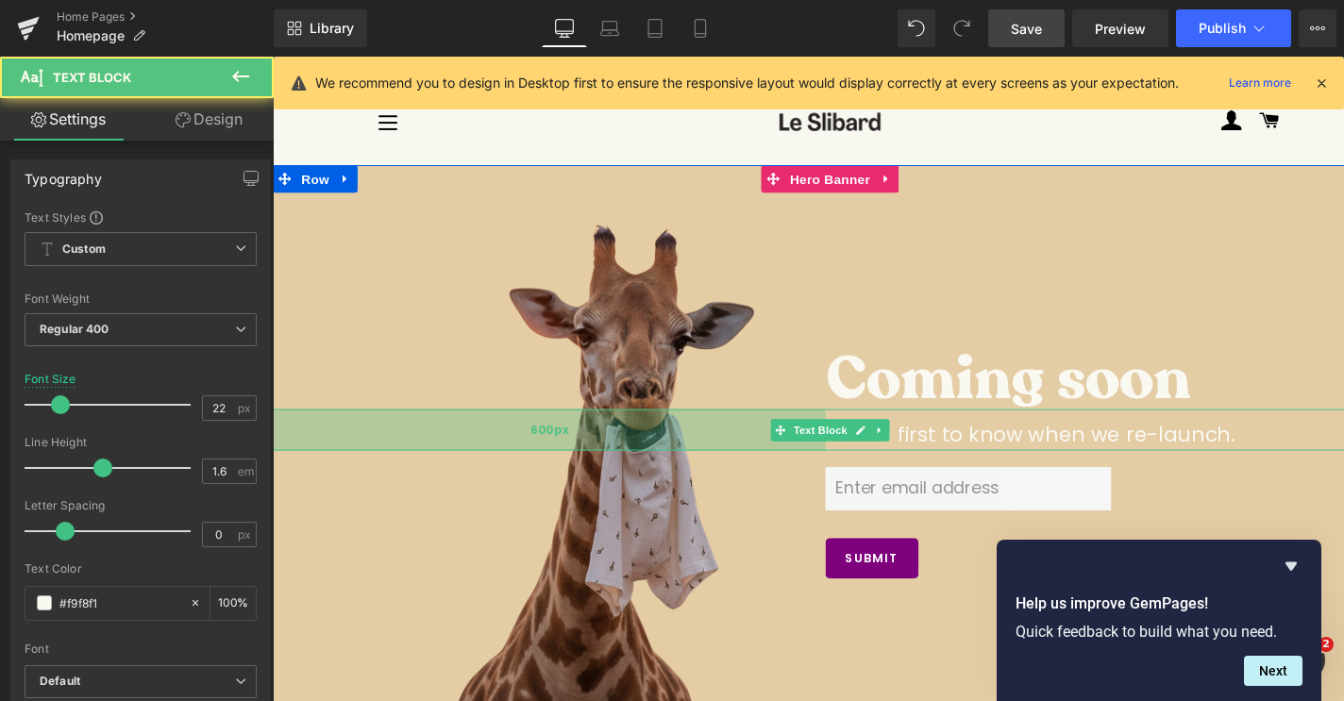
click at [561, 459] on div "Be the first to know when we re-launch. Text Block 600px" at bounding box center [844, 439] width 1142 height 42
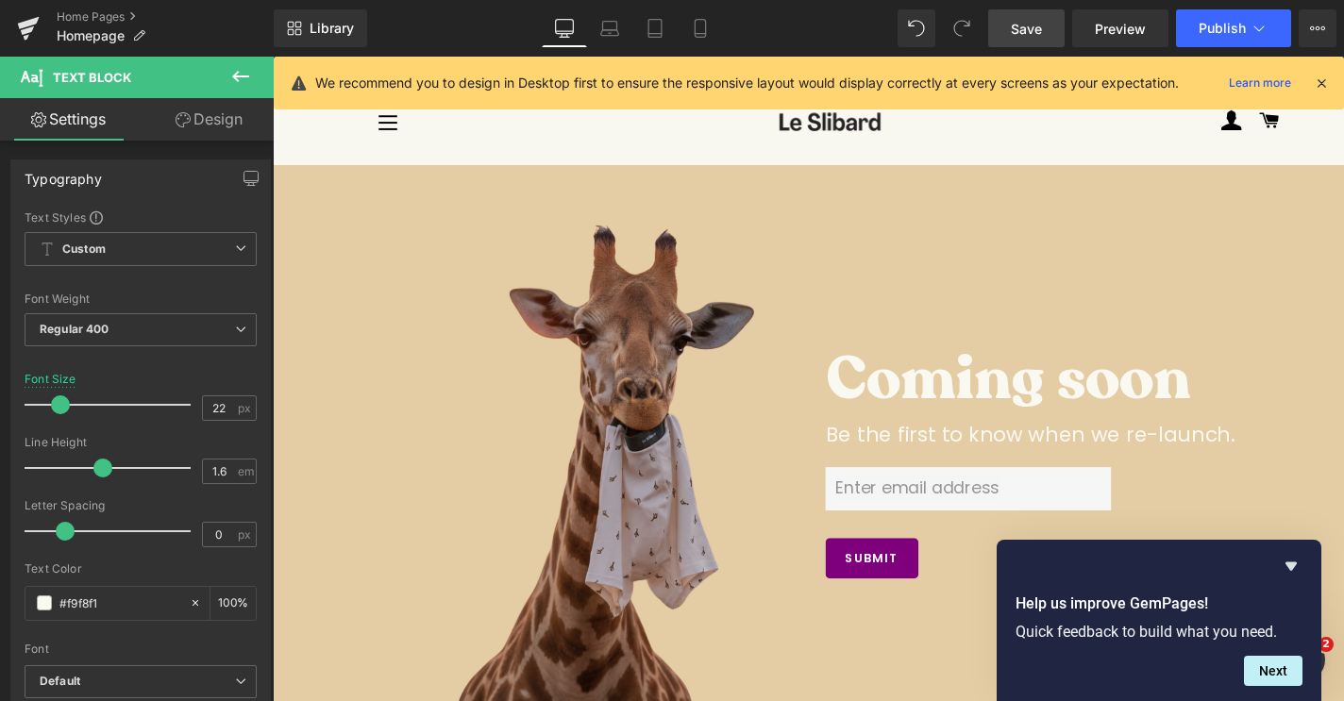
click at [234, 81] on icon at bounding box center [240, 76] width 23 height 23
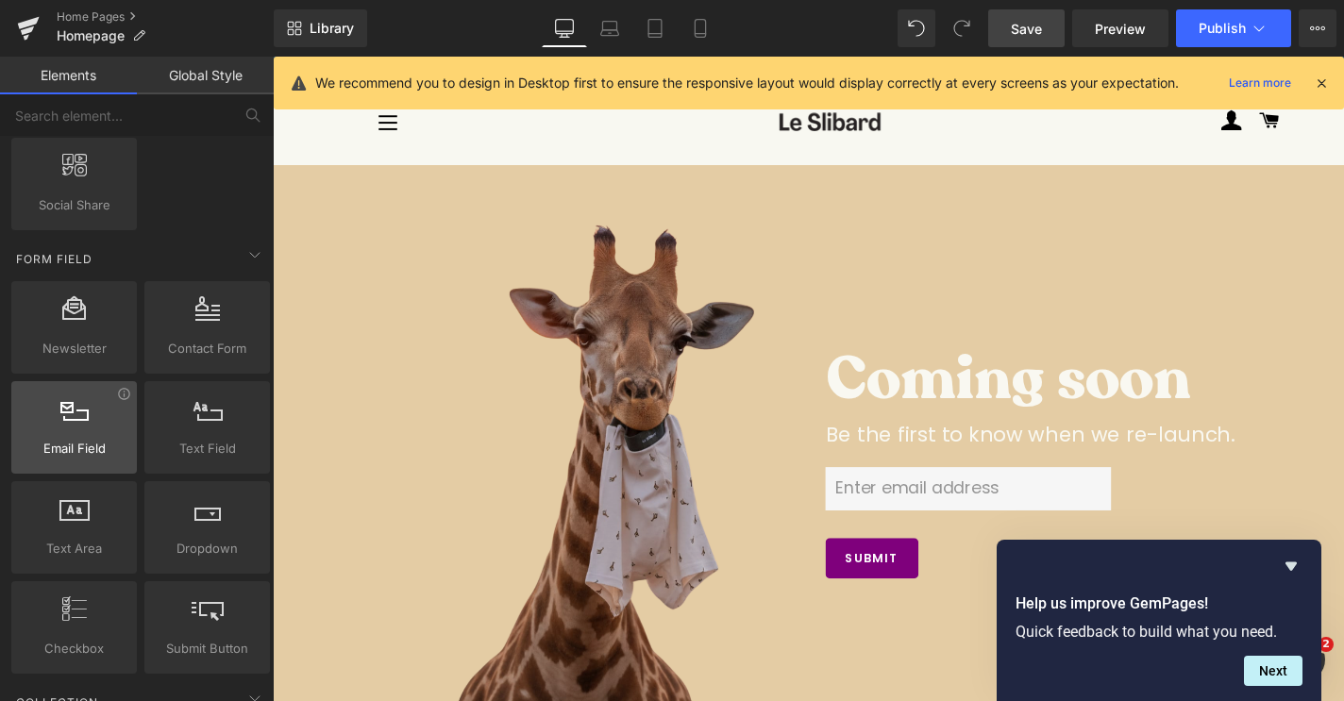
scroll to position [2380, 0]
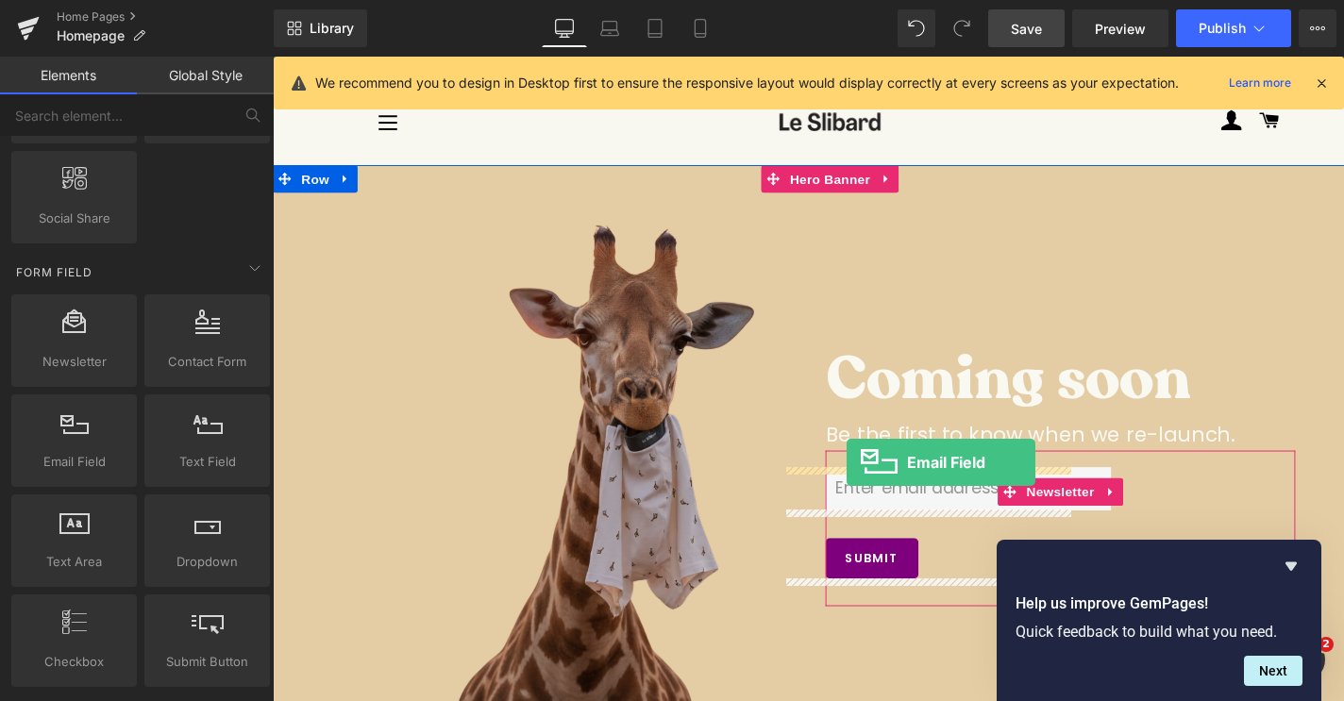
drag, startPoint x: 282, startPoint y: 427, endPoint x: 859, endPoint y: 473, distance: 578.4
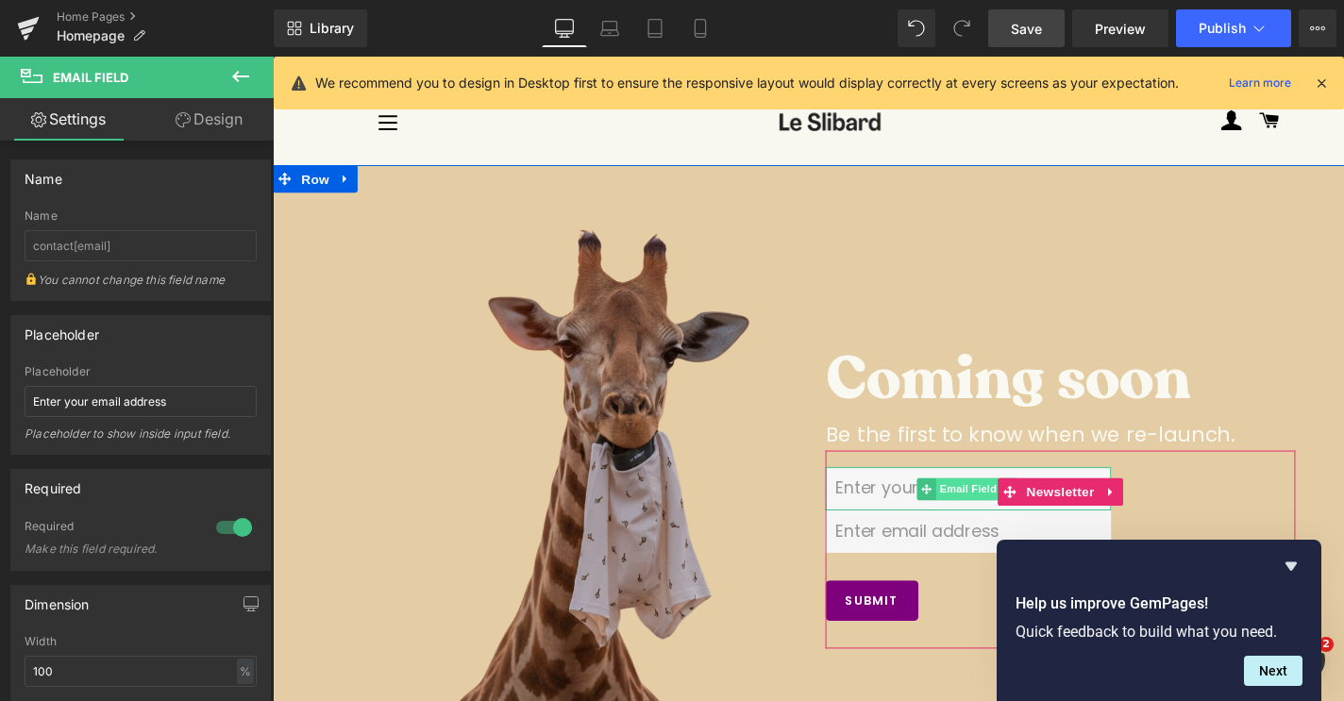
click at [965, 506] on span "Email Field" at bounding box center [985, 500] width 66 height 23
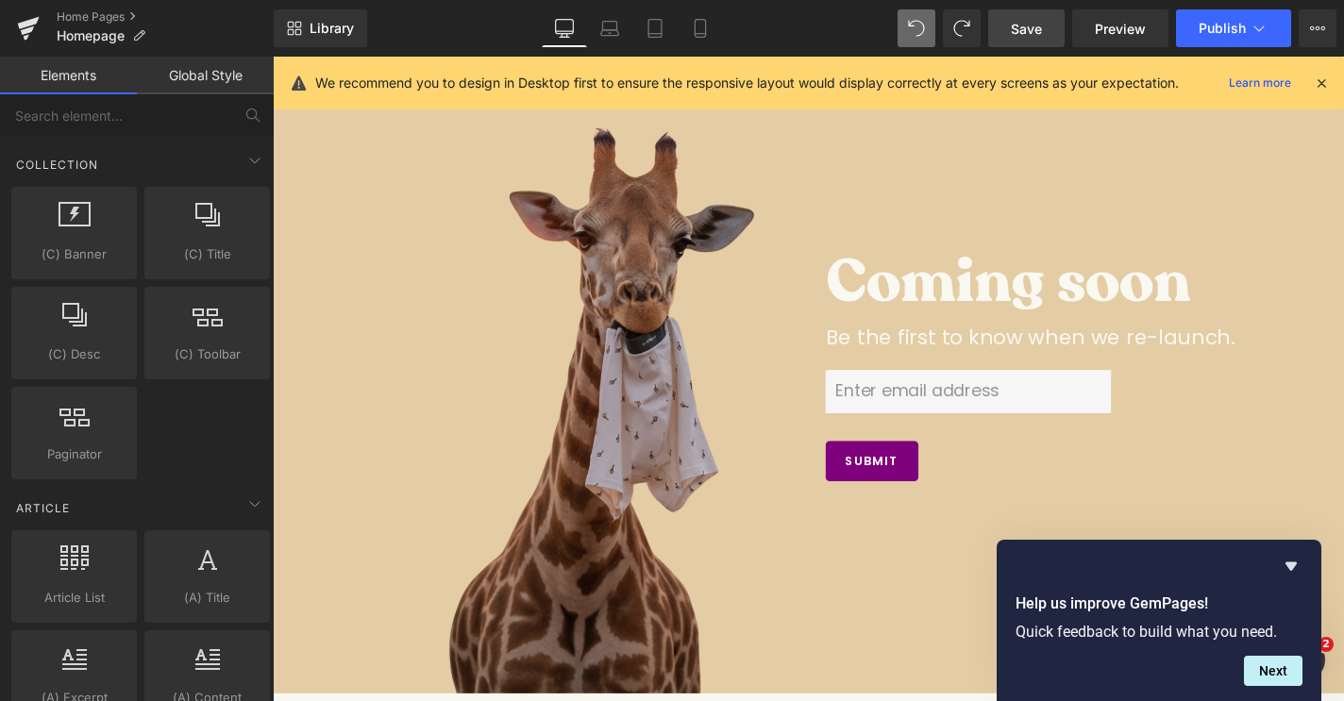
scroll to position [0, 0]
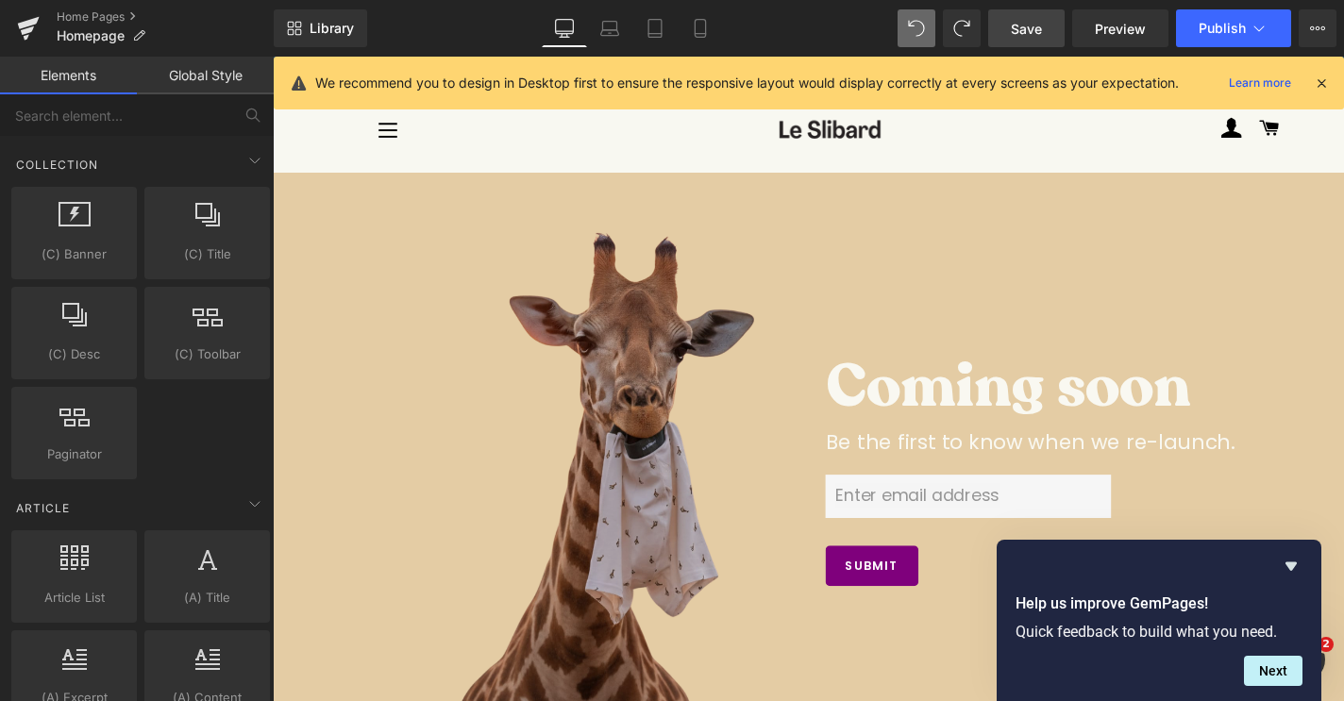
click at [1029, 17] on link "Save" at bounding box center [1026, 28] width 76 height 38
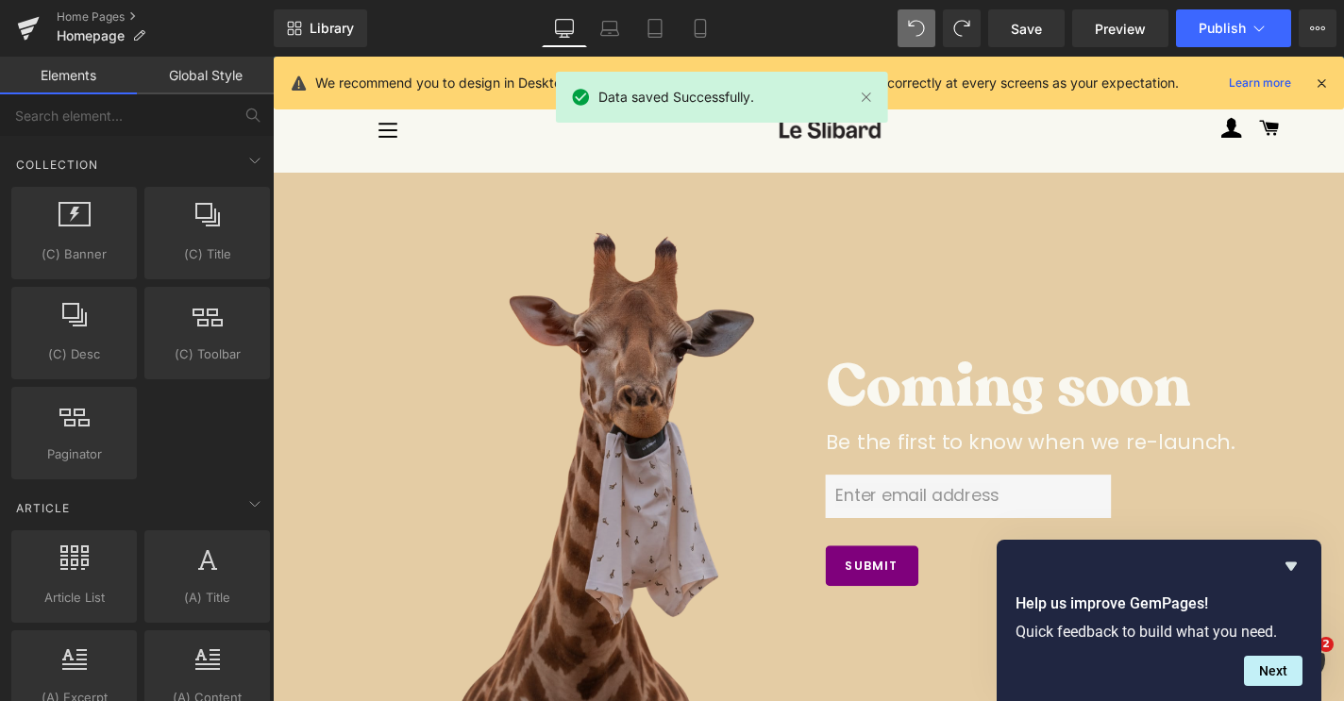
click at [585, 36] on link "Desktop" at bounding box center [564, 28] width 45 height 38
click at [594, 25] on link "Laptop" at bounding box center [609, 28] width 45 height 38
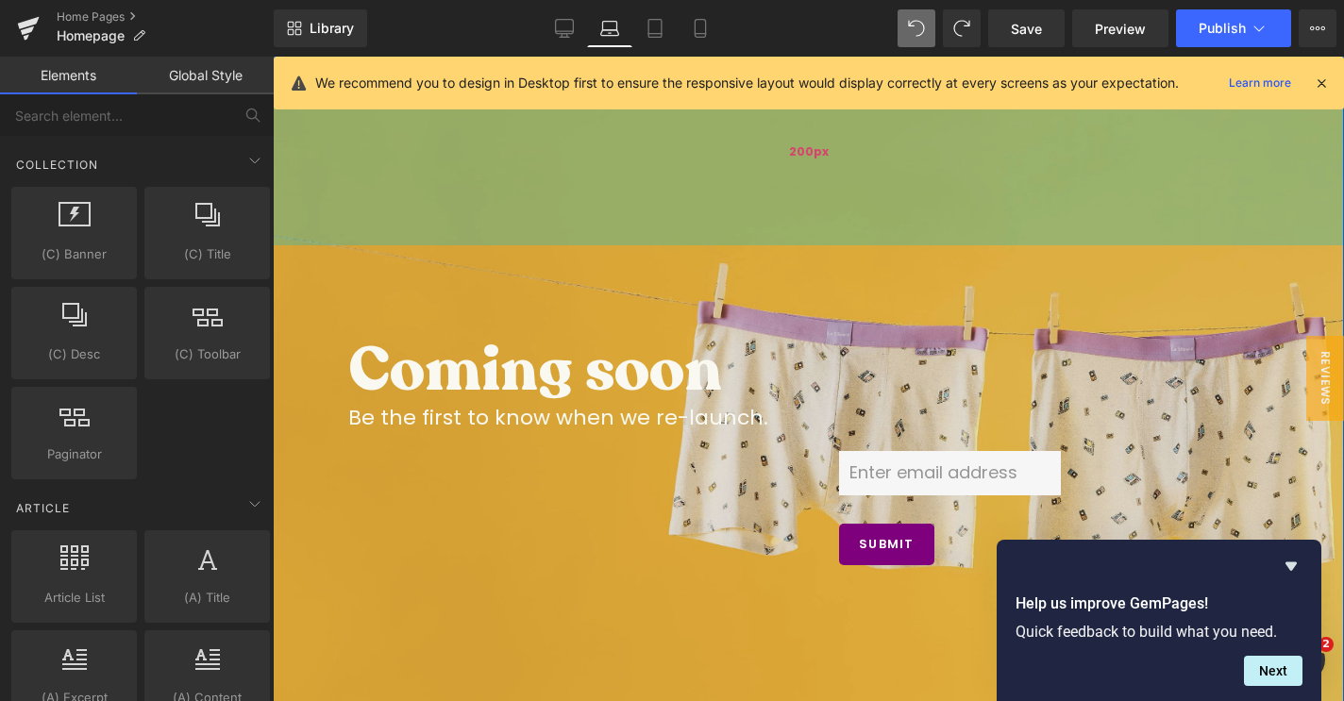
click at [486, 180] on div "200px" at bounding box center [808, 151] width 1071 height 189
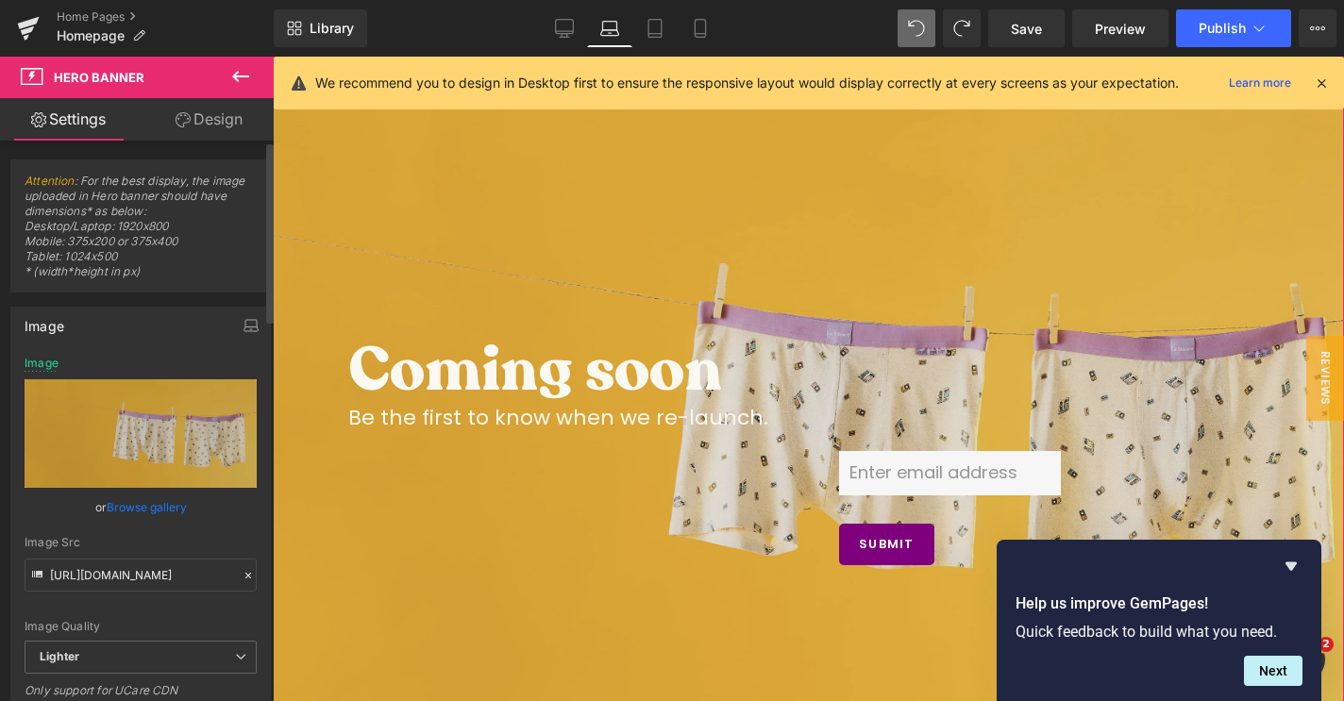
click at [156, 508] on link "Browse gallery" at bounding box center [147, 507] width 80 height 33
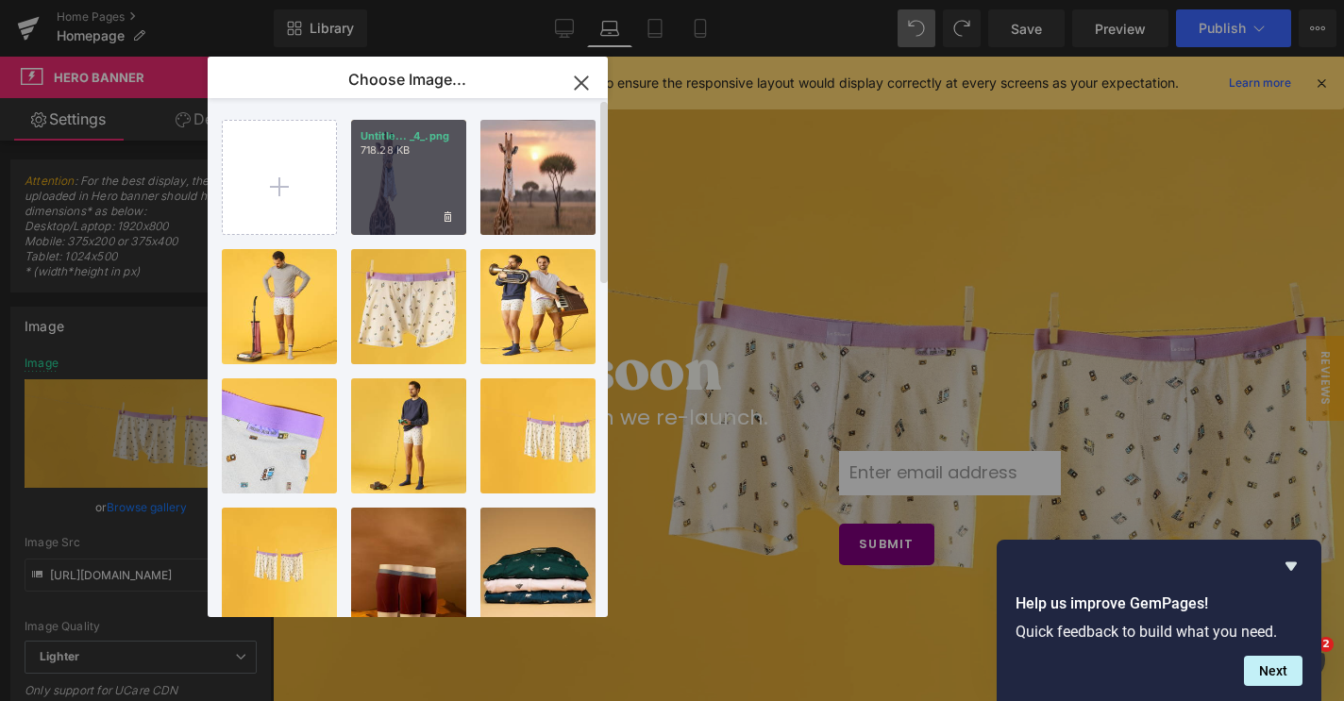
click at [397, 197] on div "Untitle... _4_.png 718.28 KB" at bounding box center [408, 177] width 115 height 115
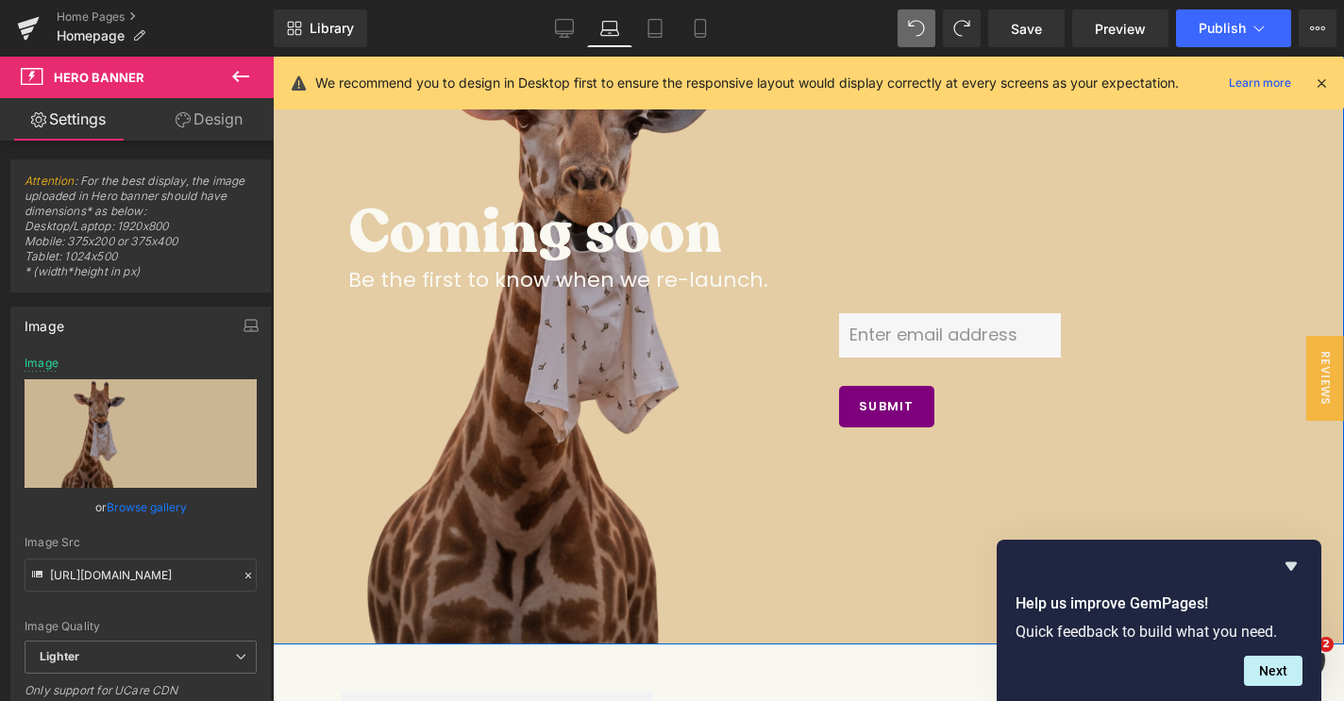
scroll to position [159, 0]
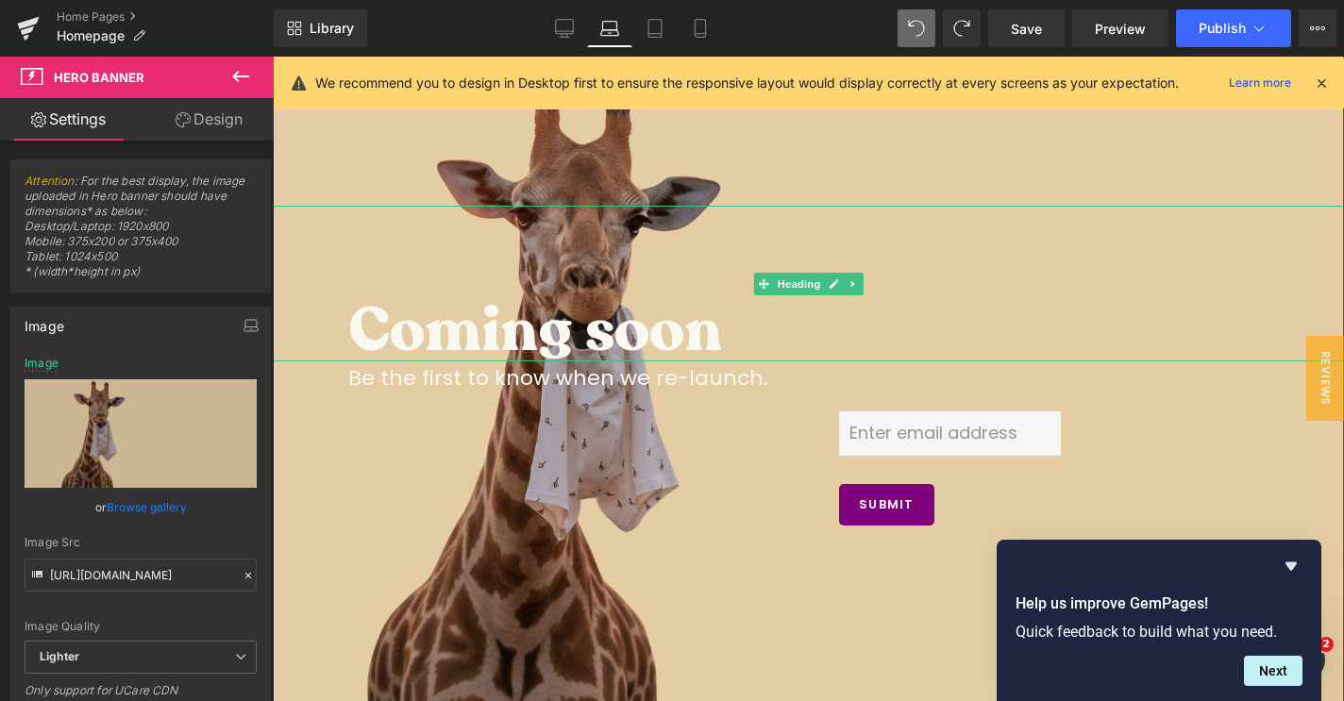
click at [410, 343] on h3 "Coming soon" at bounding box center [846, 330] width 996 height 61
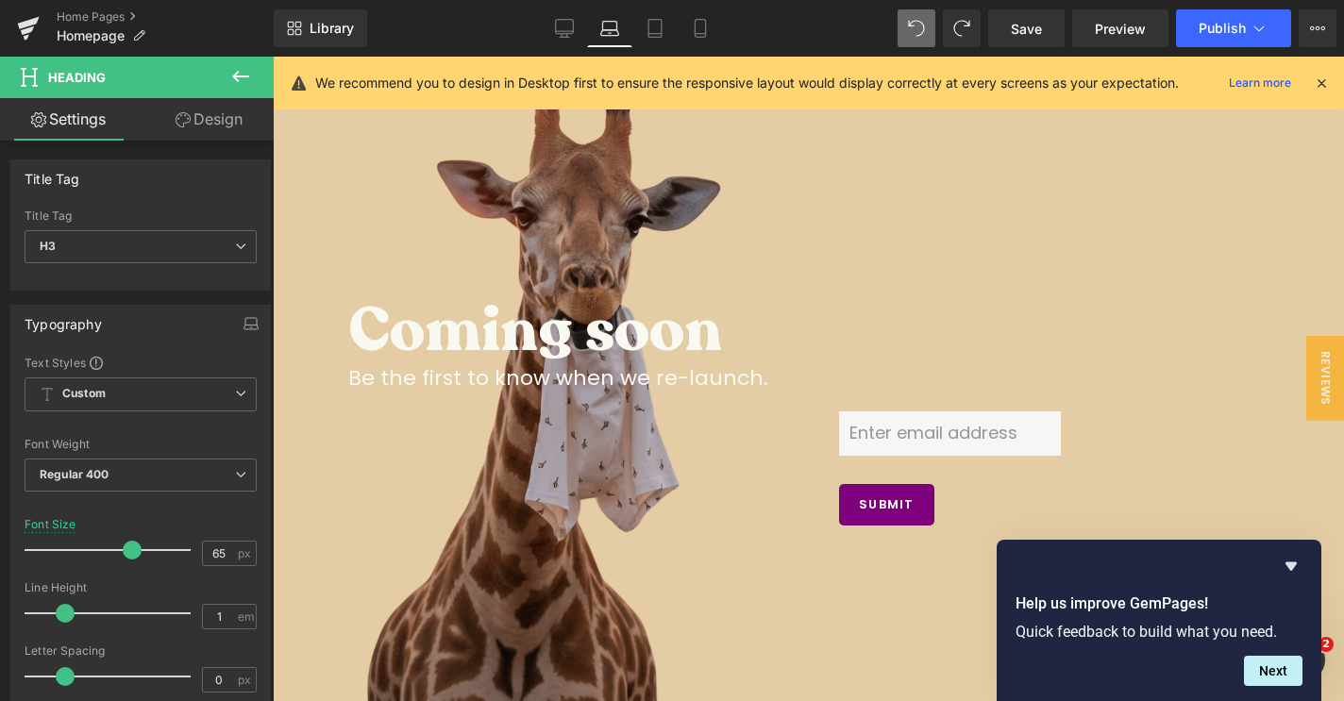
click at [225, 127] on link "Design" at bounding box center [209, 119] width 137 height 42
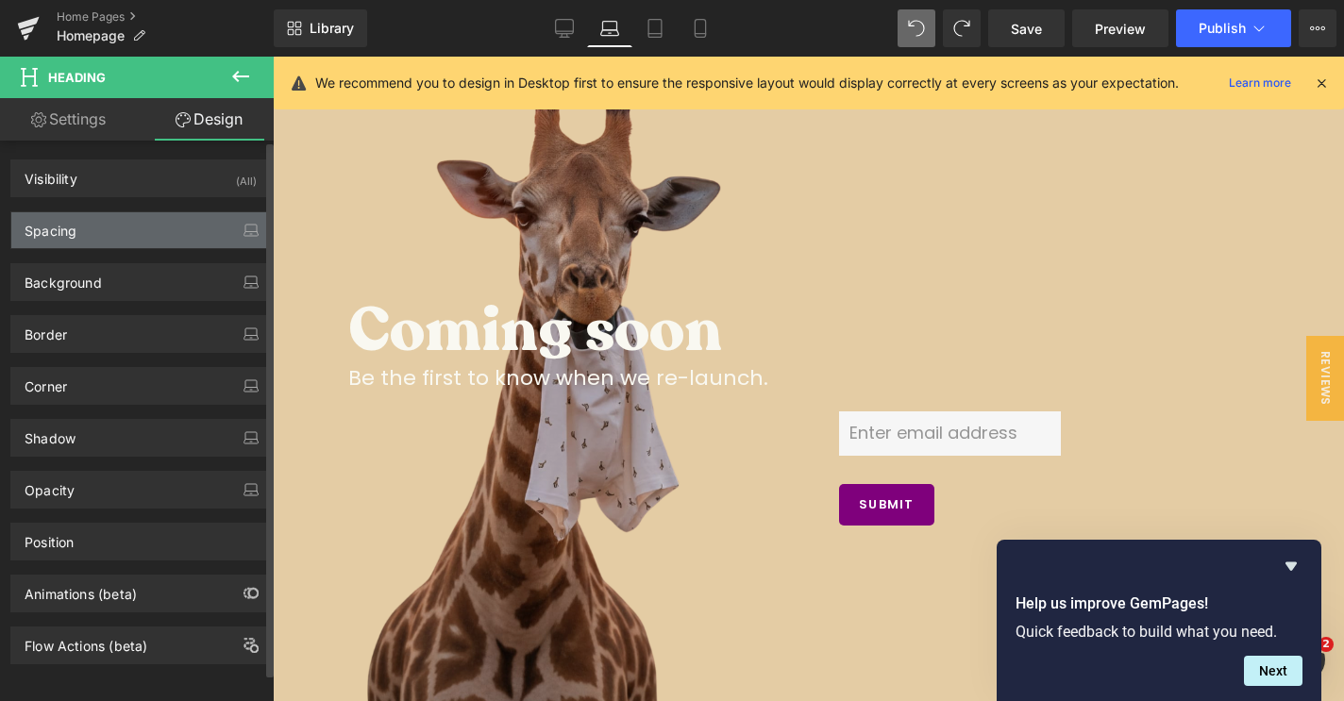
click at [132, 237] on div "Spacing" at bounding box center [140, 230] width 259 height 36
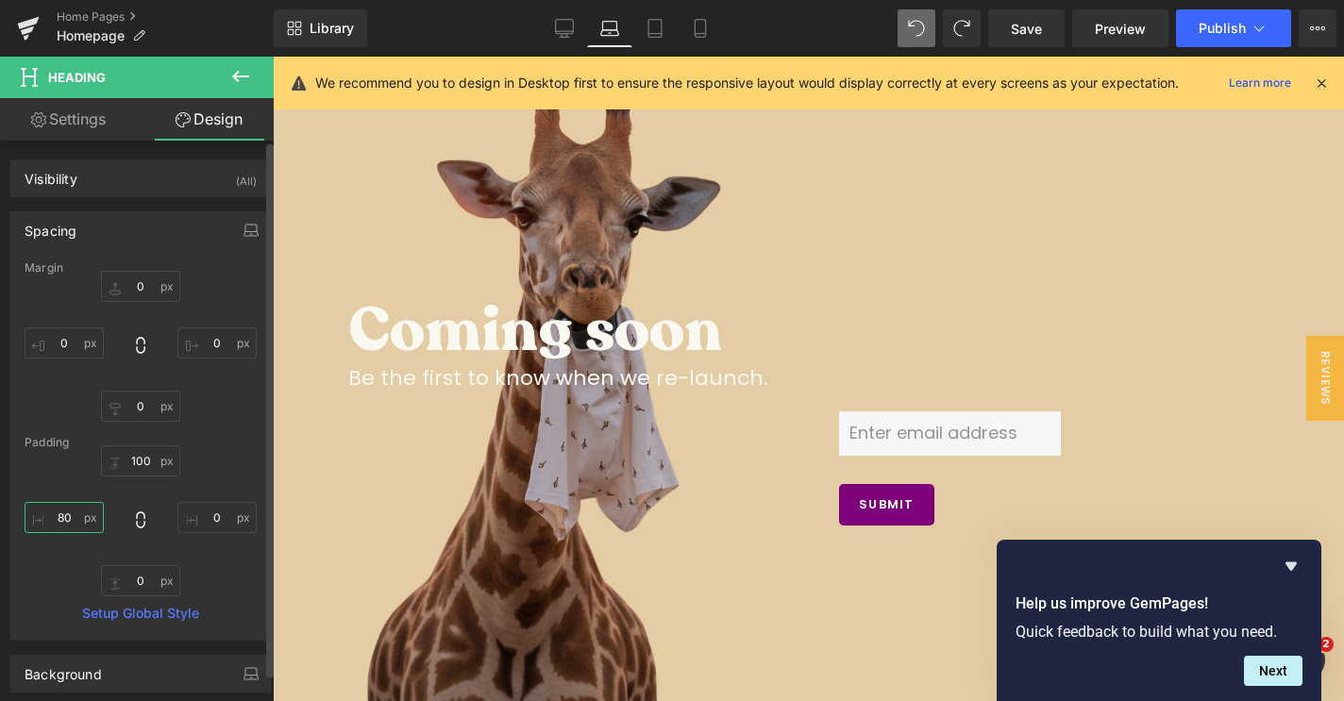
click at [65, 515] on input "80" at bounding box center [64, 517] width 79 height 31
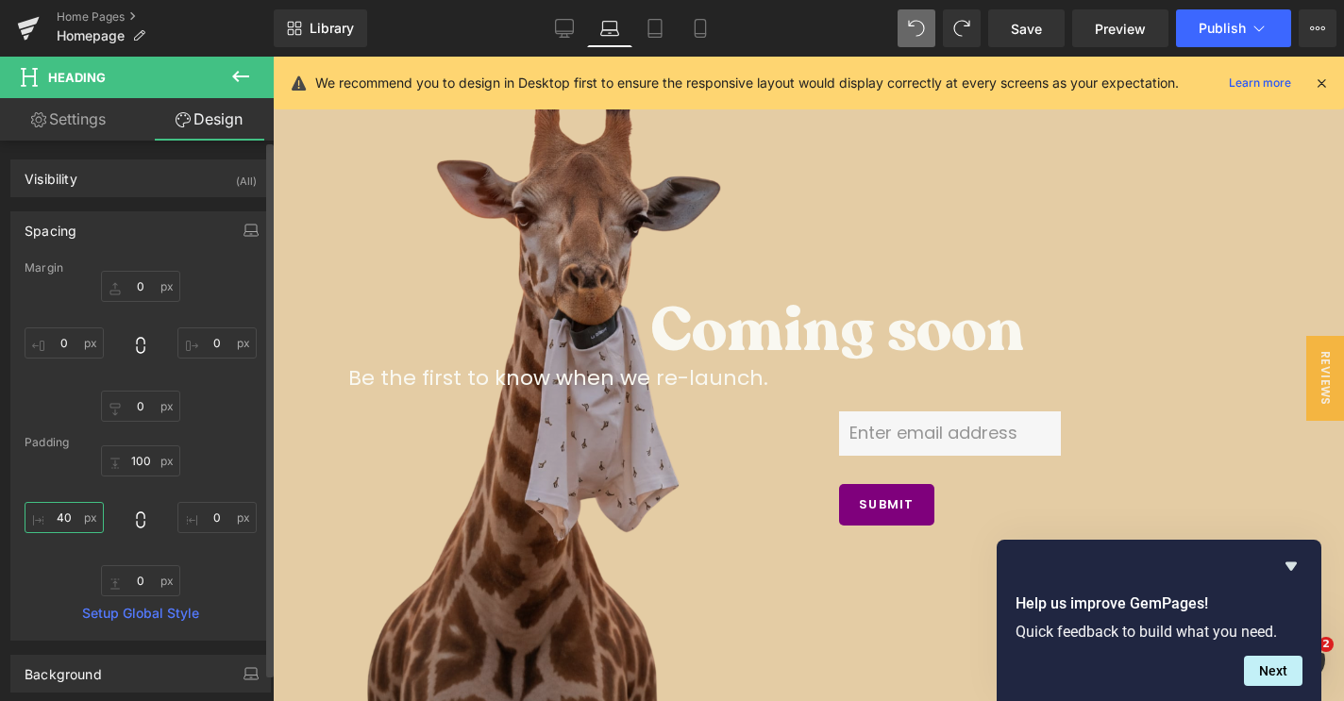
type input "4"
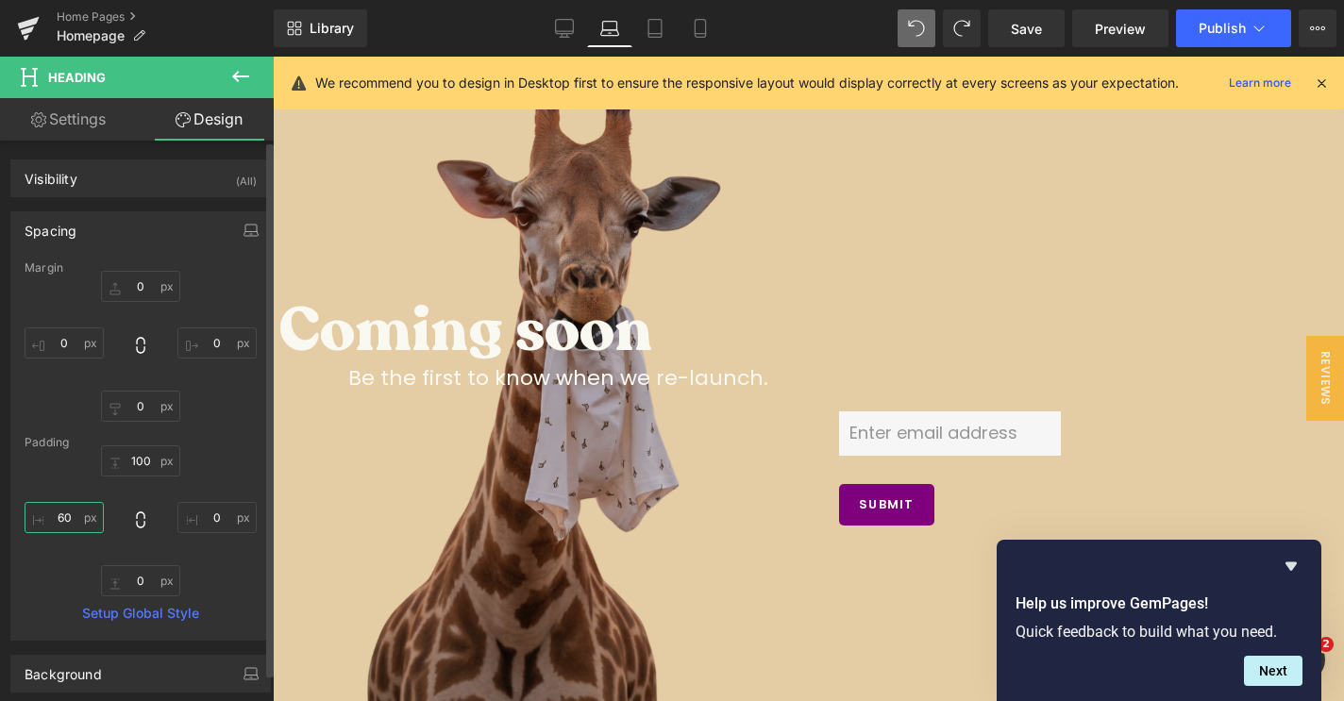
type input "600"
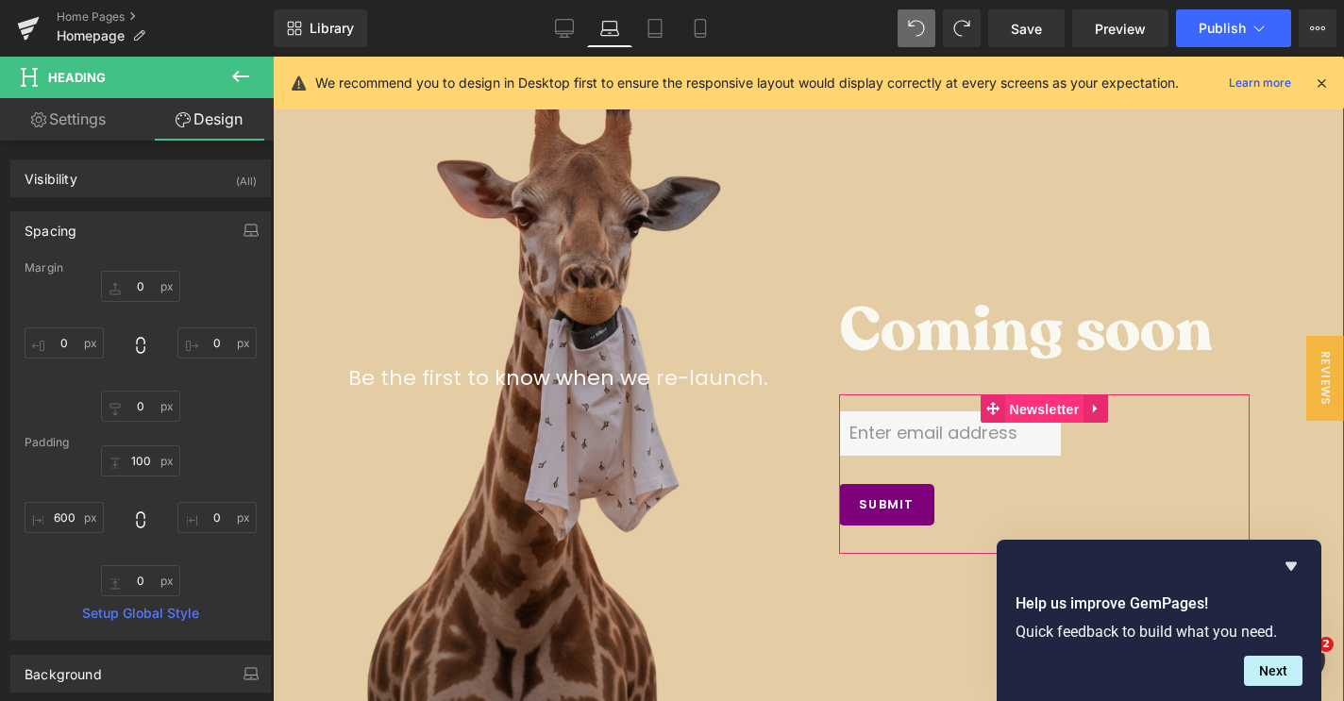
click at [1046, 412] on span "Newsletter" at bounding box center [1044, 409] width 79 height 28
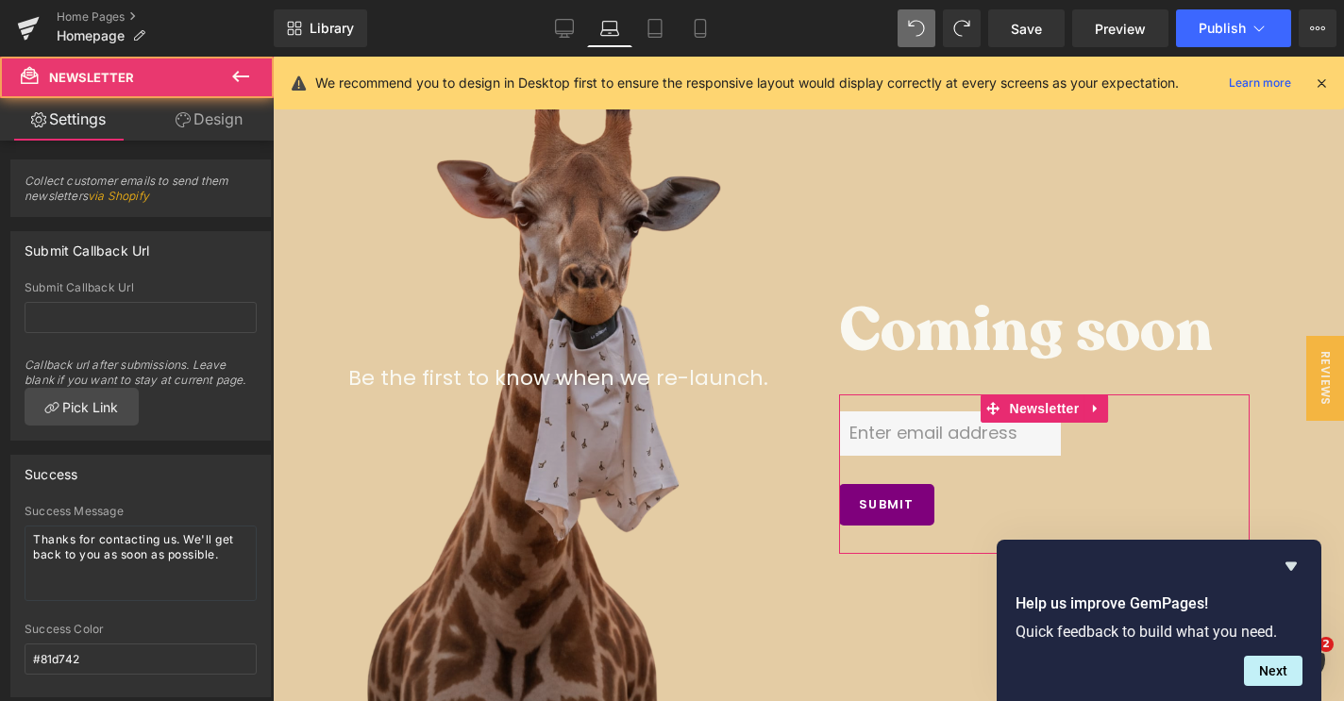
click at [215, 113] on link "Design" at bounding box center [209, 119] width 137 height 42
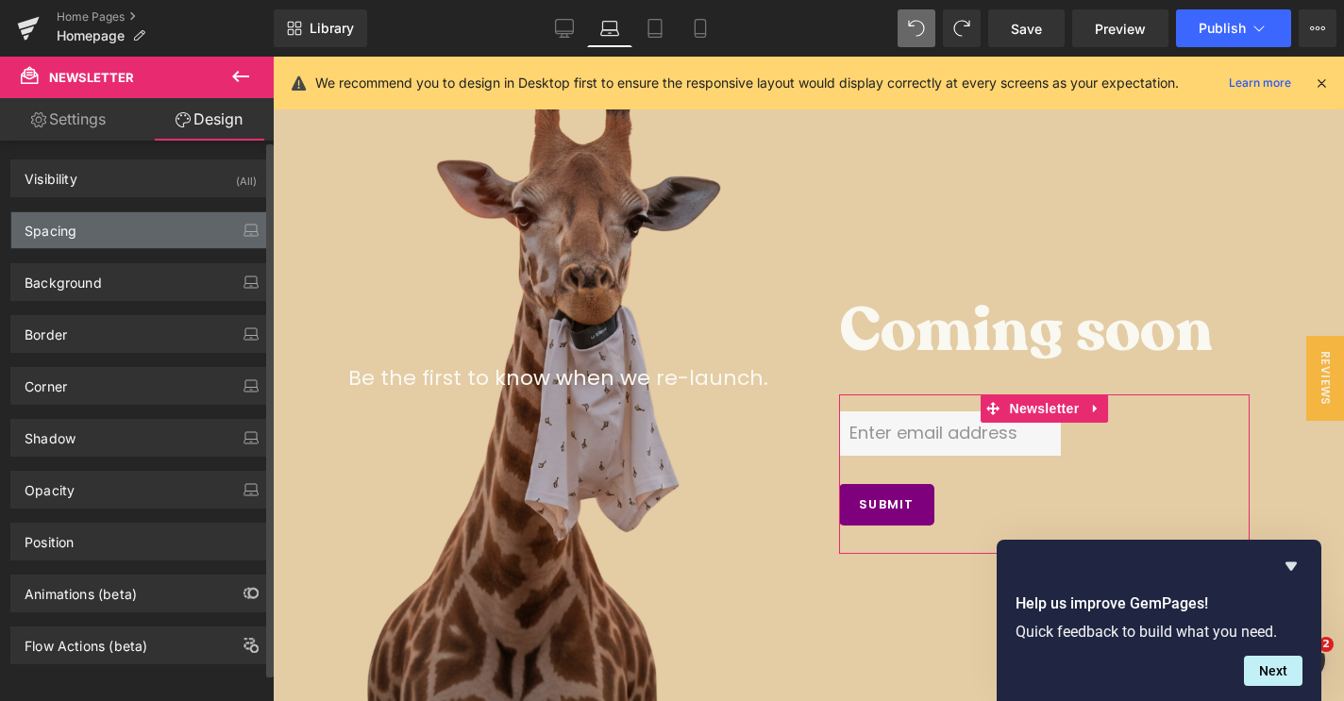
click at [121, 222] on div "Spacing" at bounding box center [140, 230] width 259 height 36
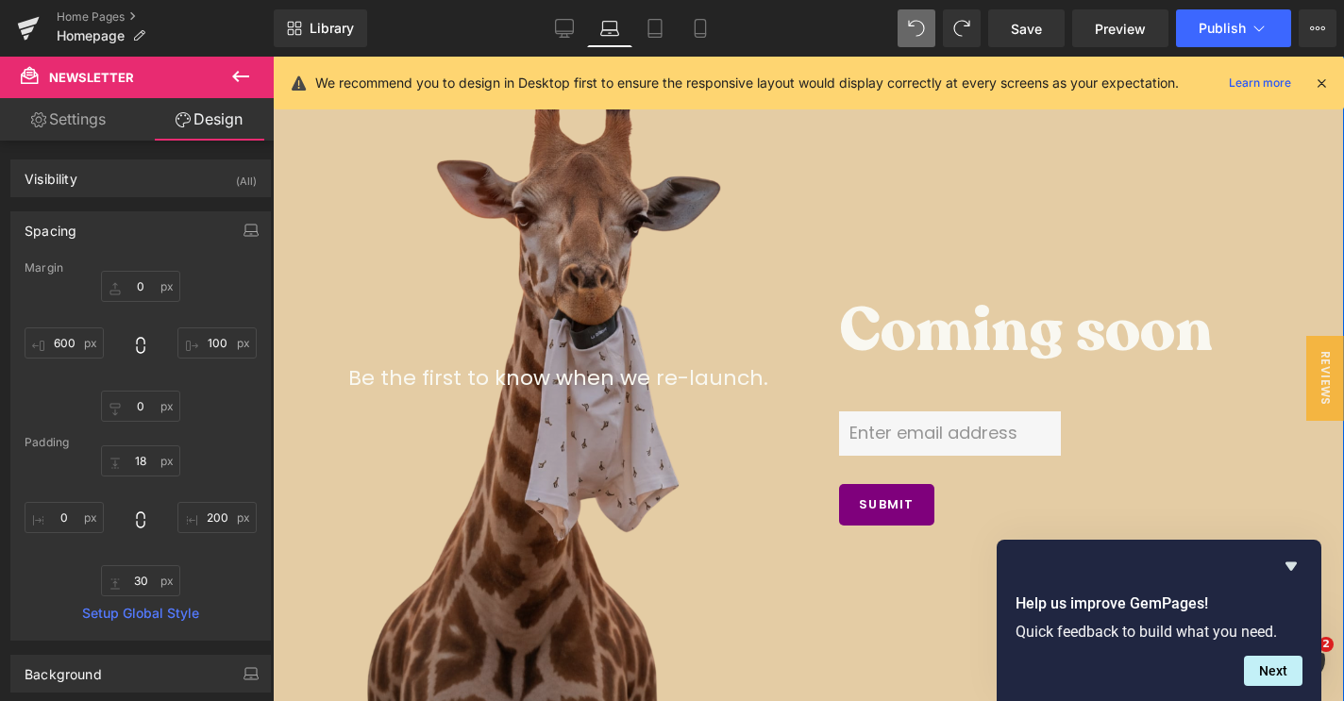
click at [665, 381] on p "Be the first to know when we re-launch." at bounding box center [846, 377] width 996 height 33
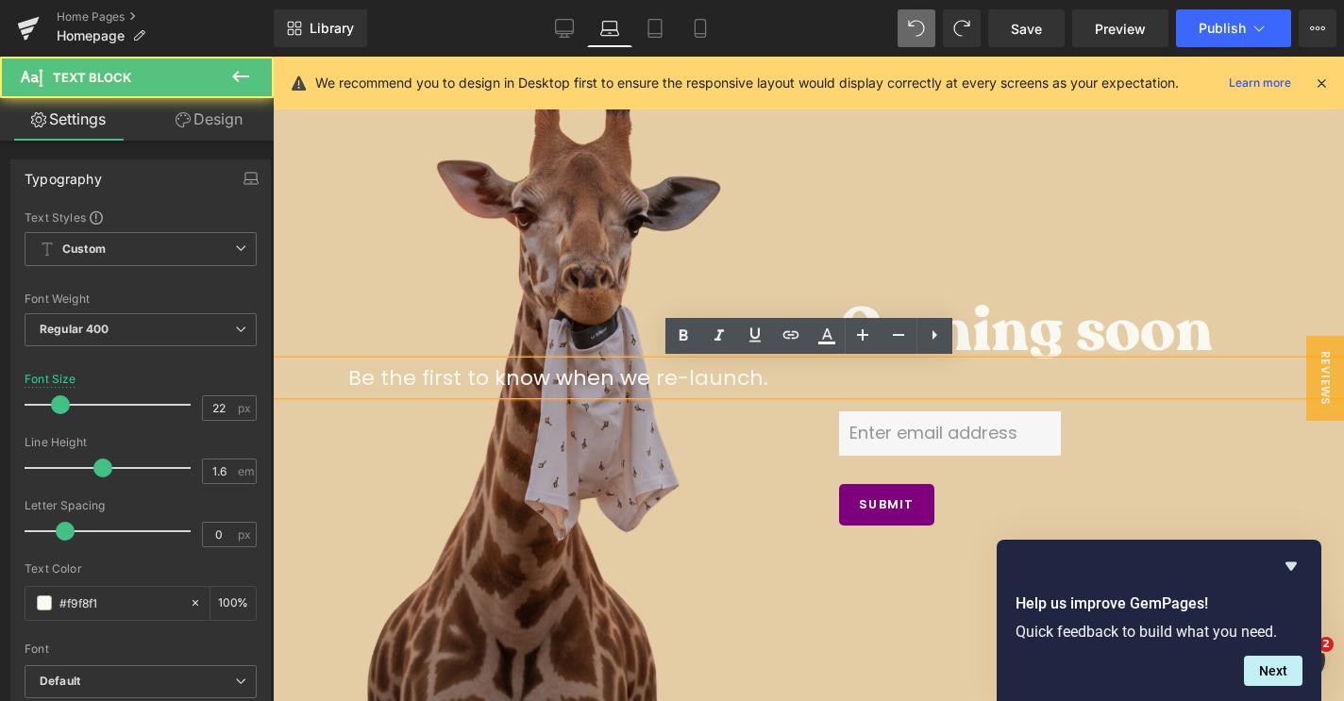
click at [245, 121] on link "Design" at bounding box center [209, 119] width 137 height 42
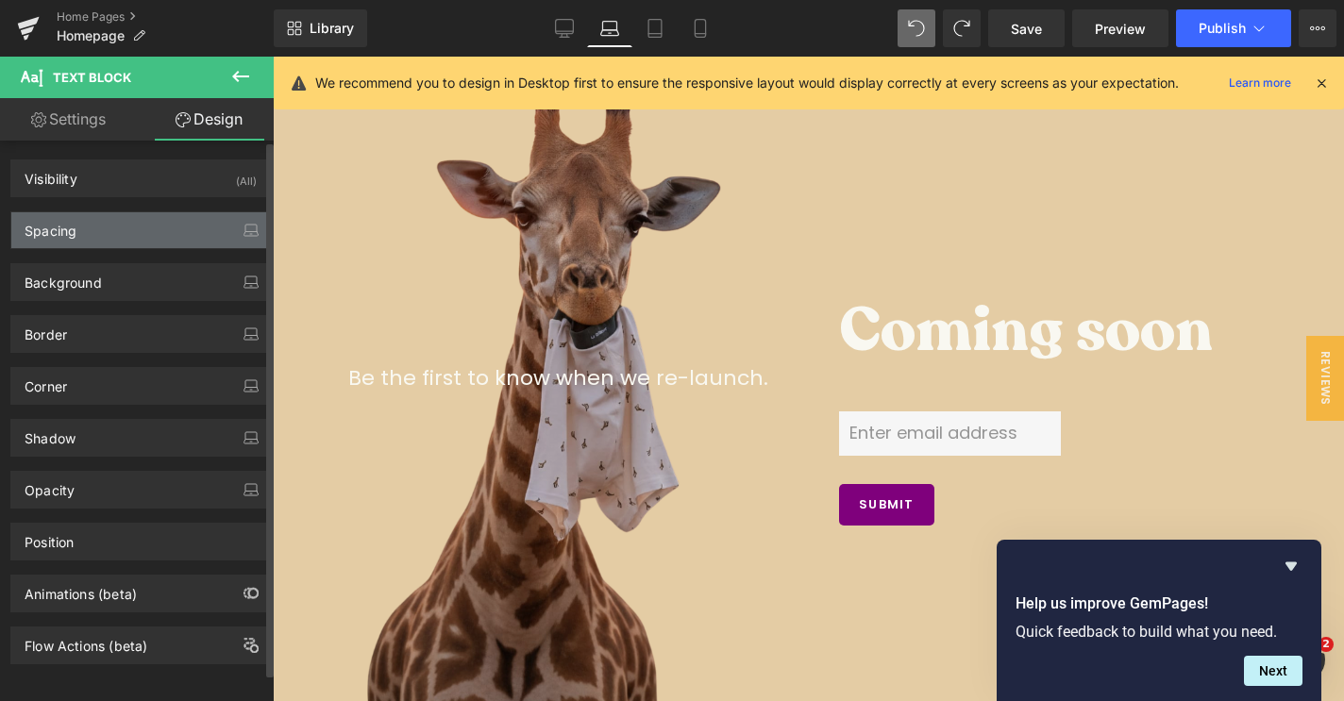
click at [165, 247] on div "Spacing" at bounding box center [140, 230] width 259 height 36
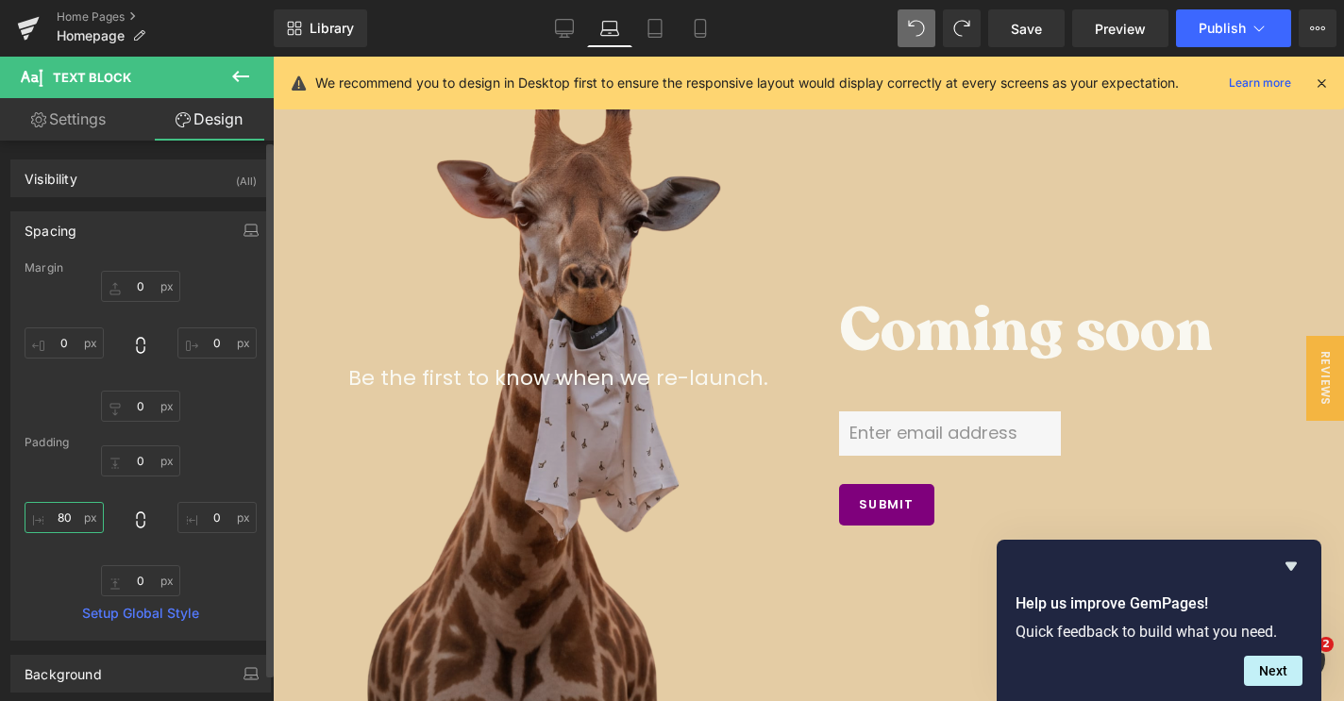
click at [63, 519] on input "80" at bounding box center [64, 517] width 79 height 31
type input "600"
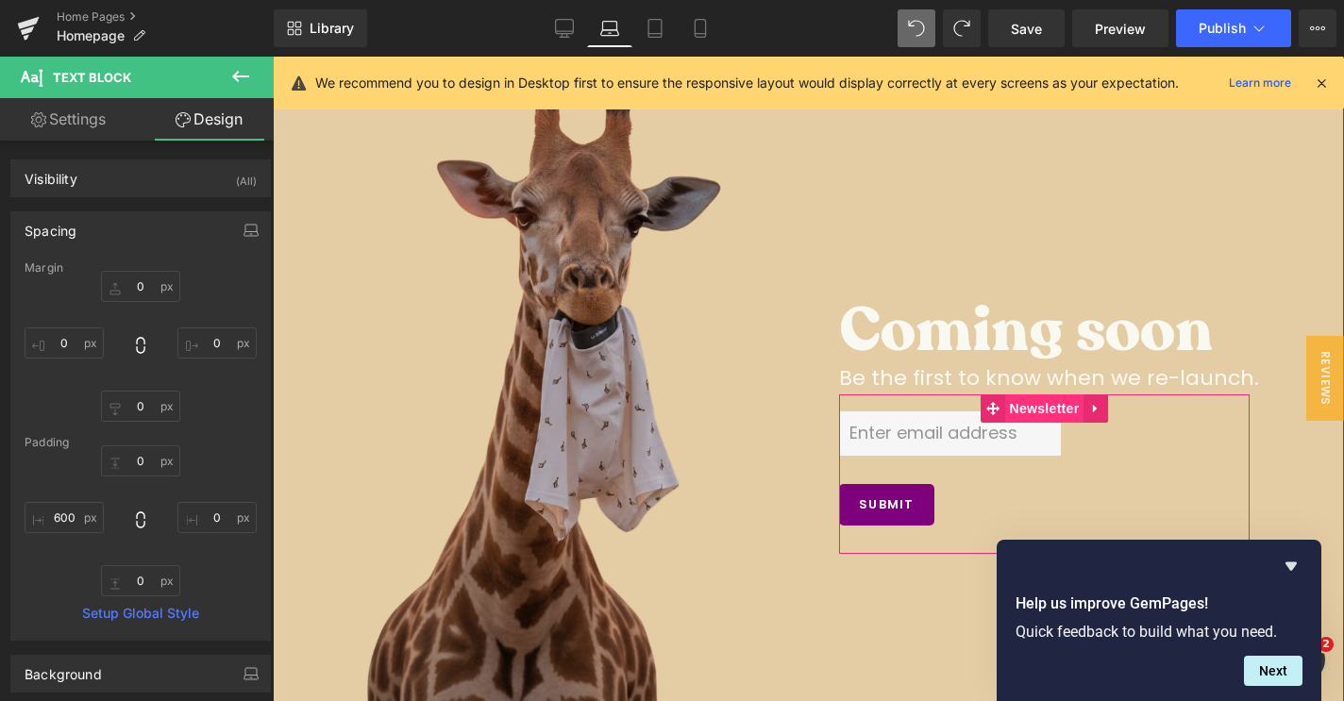
click at [1073, 418] on span "Newsletter" at bounding box center [1044, 408] width 79 height 28
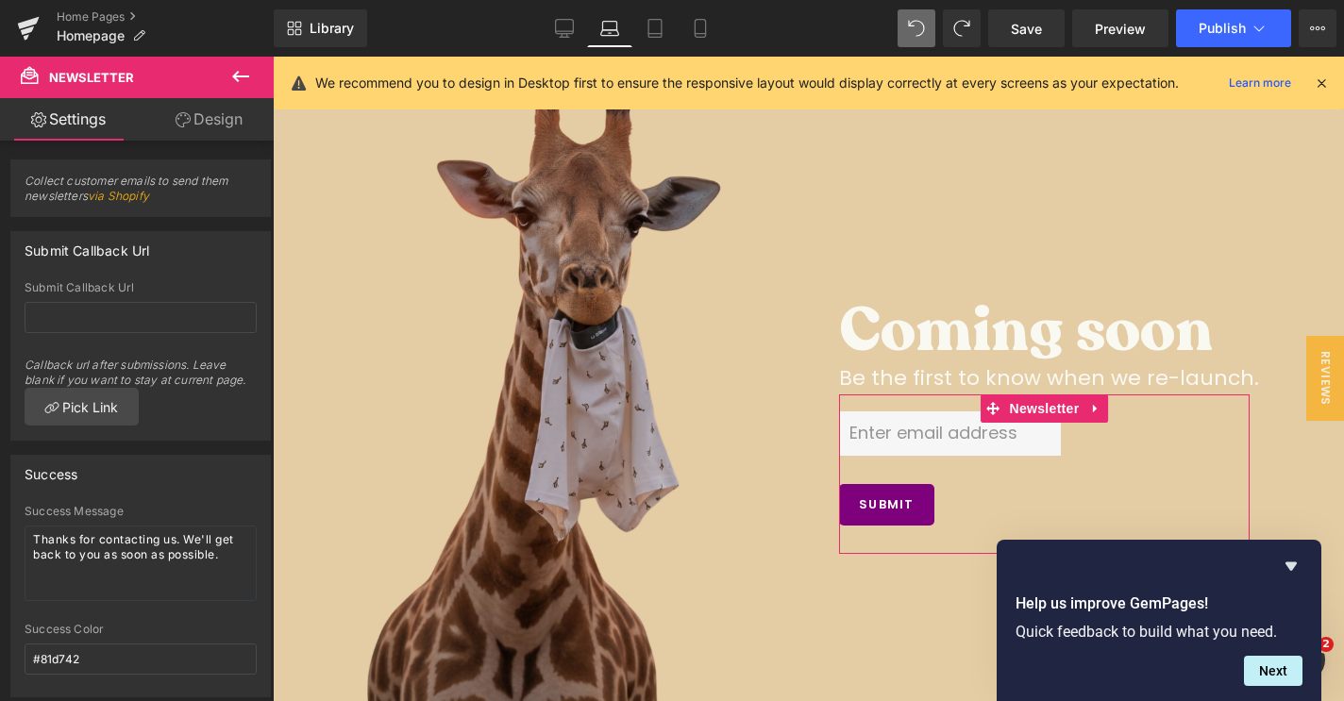
click at [212, 145] on div "Collect customer emails to send them newsletters via Shopify" at bounding box center [141, 181] width 282 height 72
click at [198, 133] on link "Design" at bounding box center [209, 119] width 137 height 42
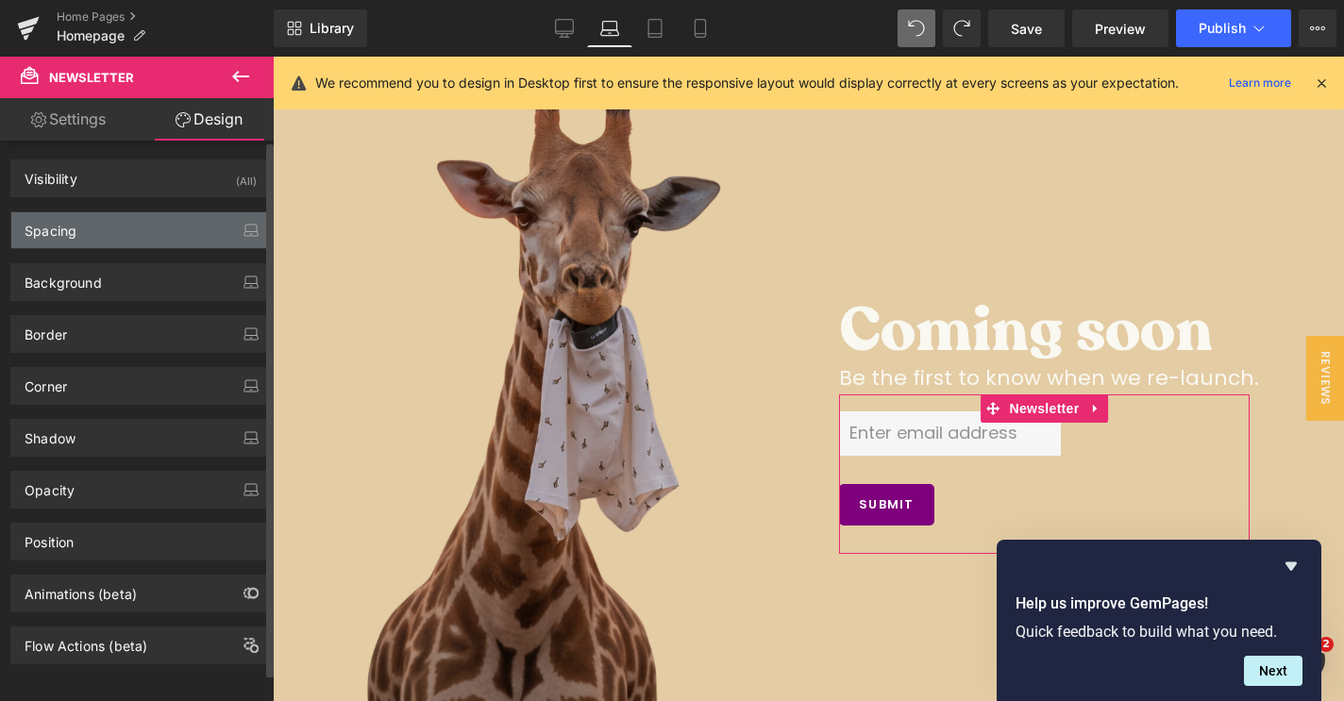
click at [111, 232] on div "Spacing" at bounding box center [140, 230] width 259 height 36
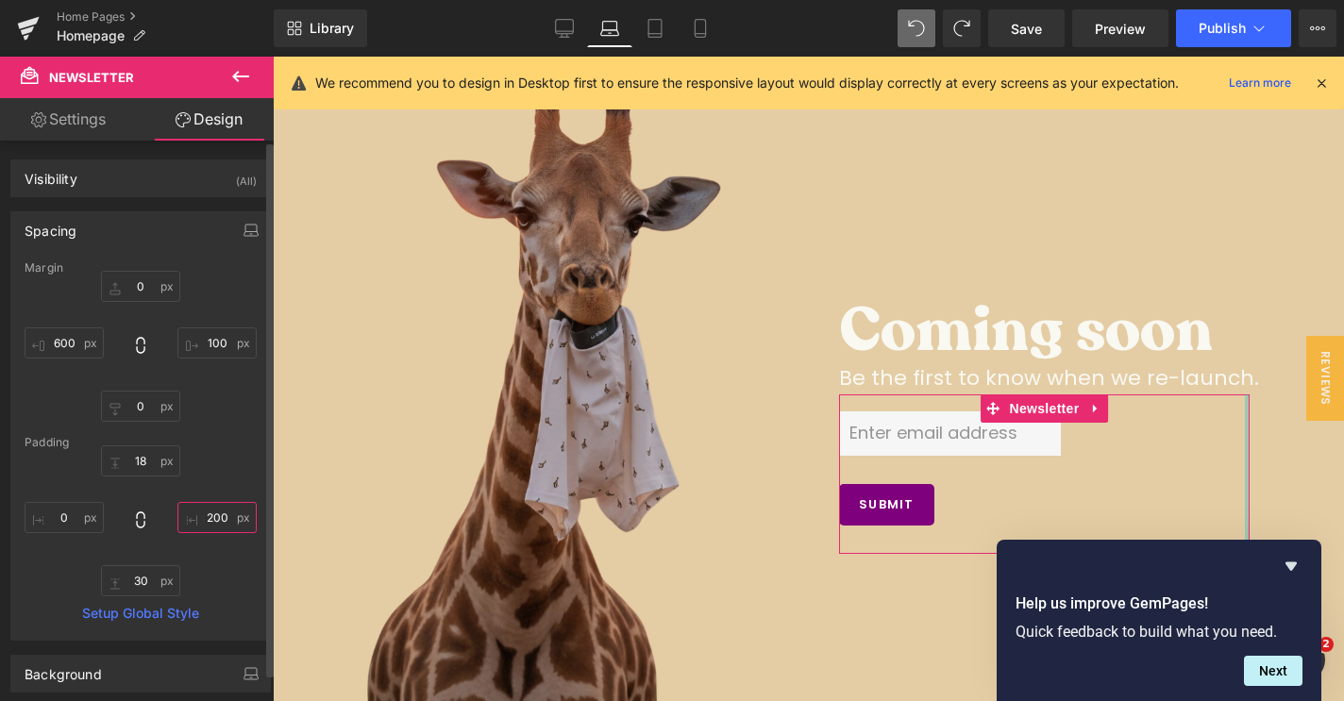
click at [212, 517] on input "200" at bounding box center [216, 517] width 79 height 31
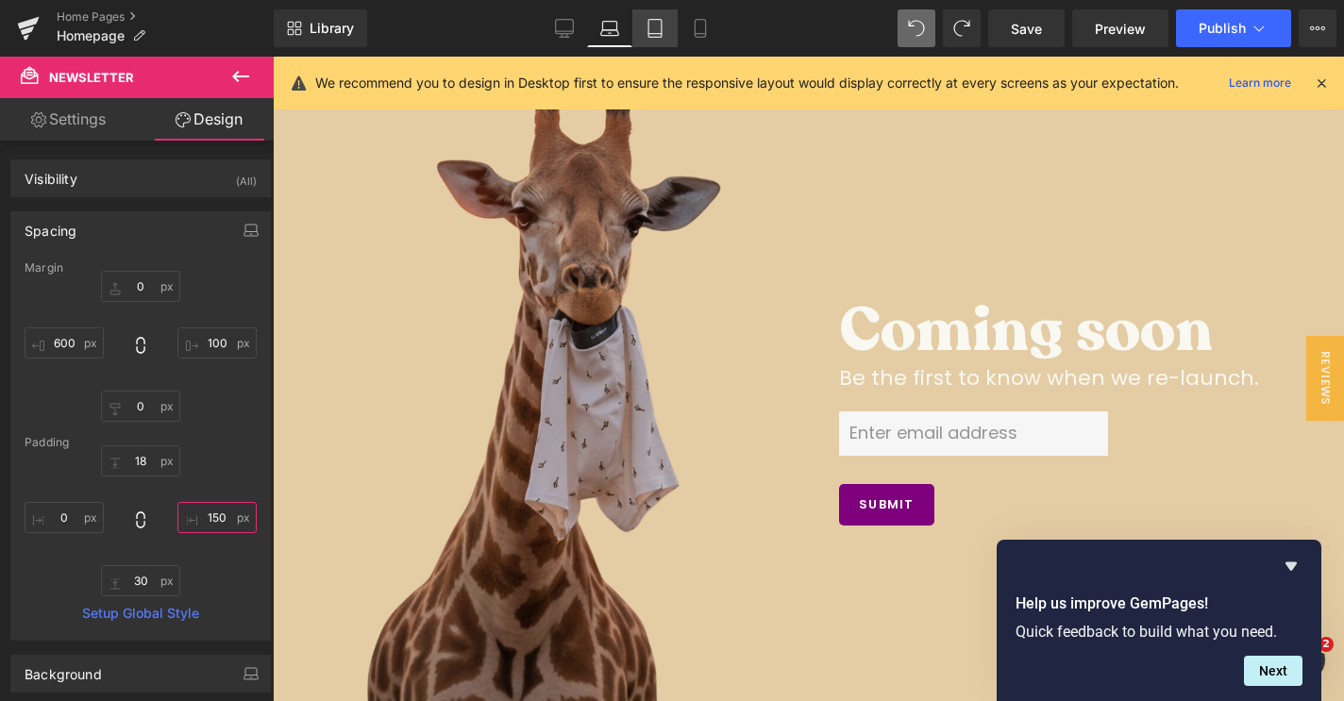
type input "150"
click at [657, 31] on icon at bounding box center [654, 28] width 19 height 19
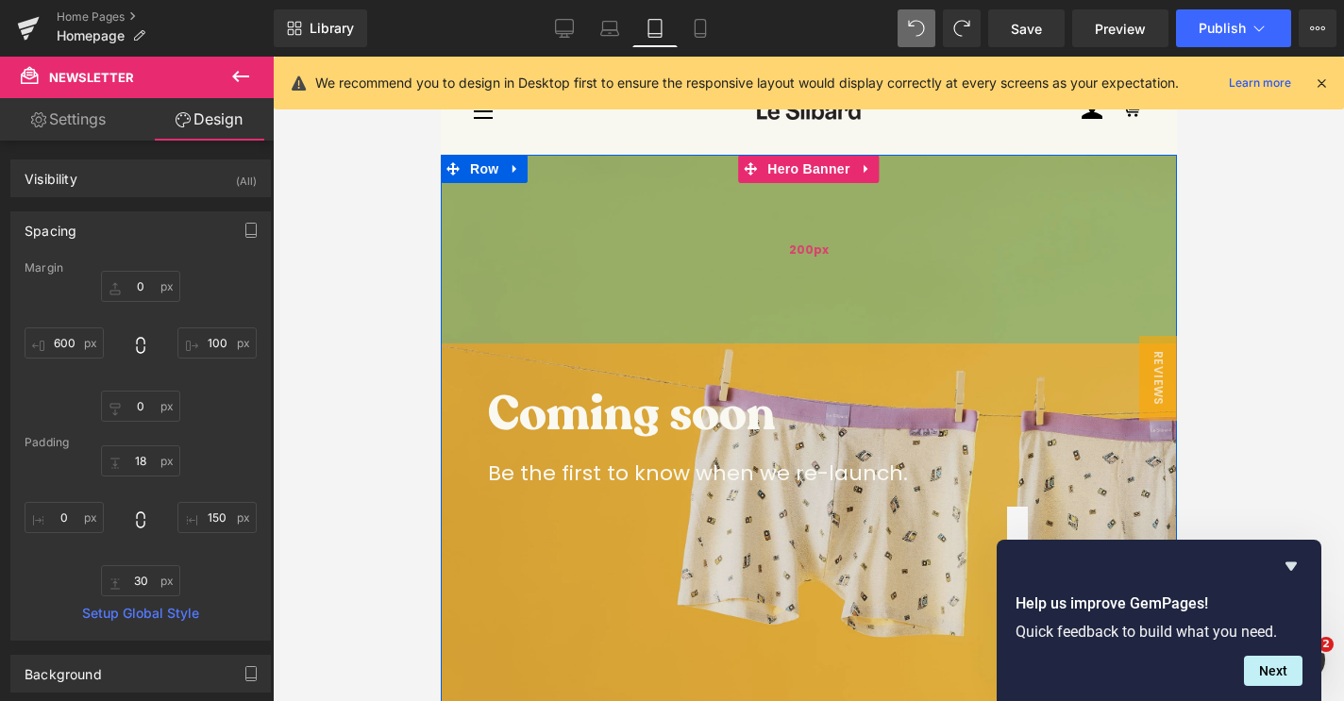
scroll to position [0, 0]
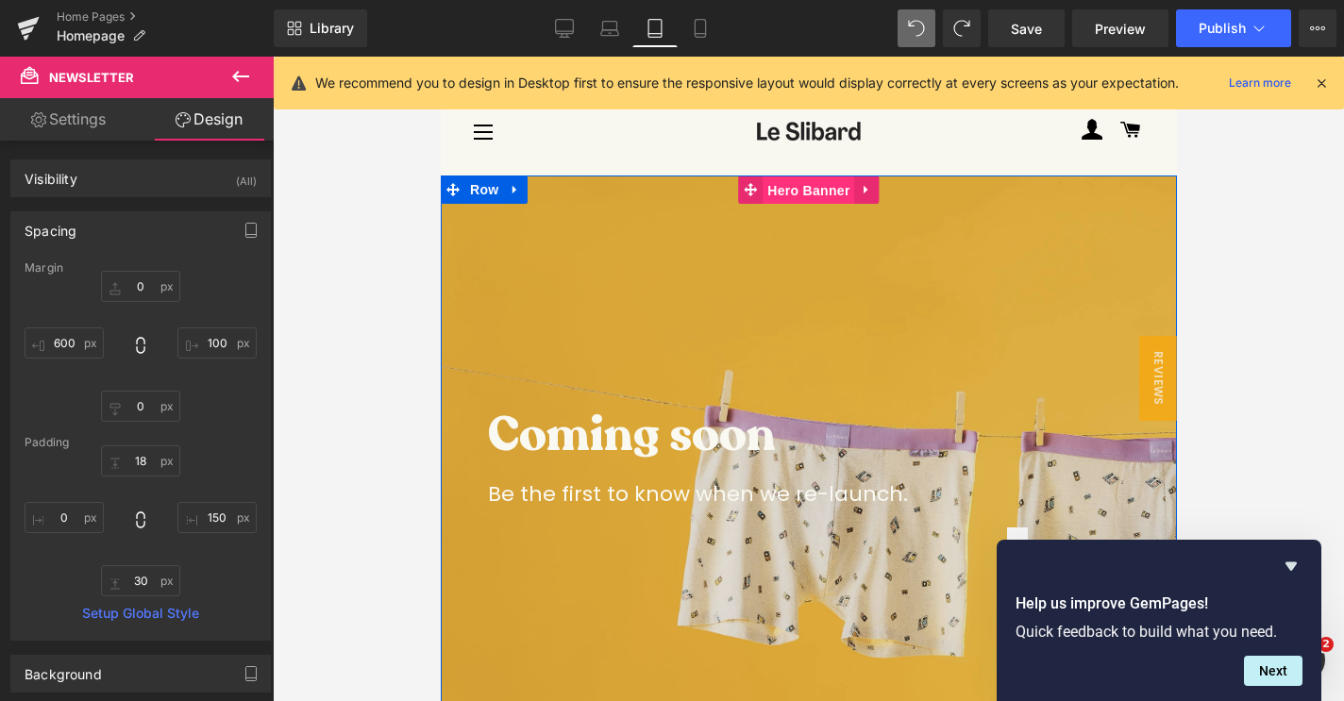
click at [794, 192] on span "Hero Banner" at bounding box center [807, 190] width 92 height 28
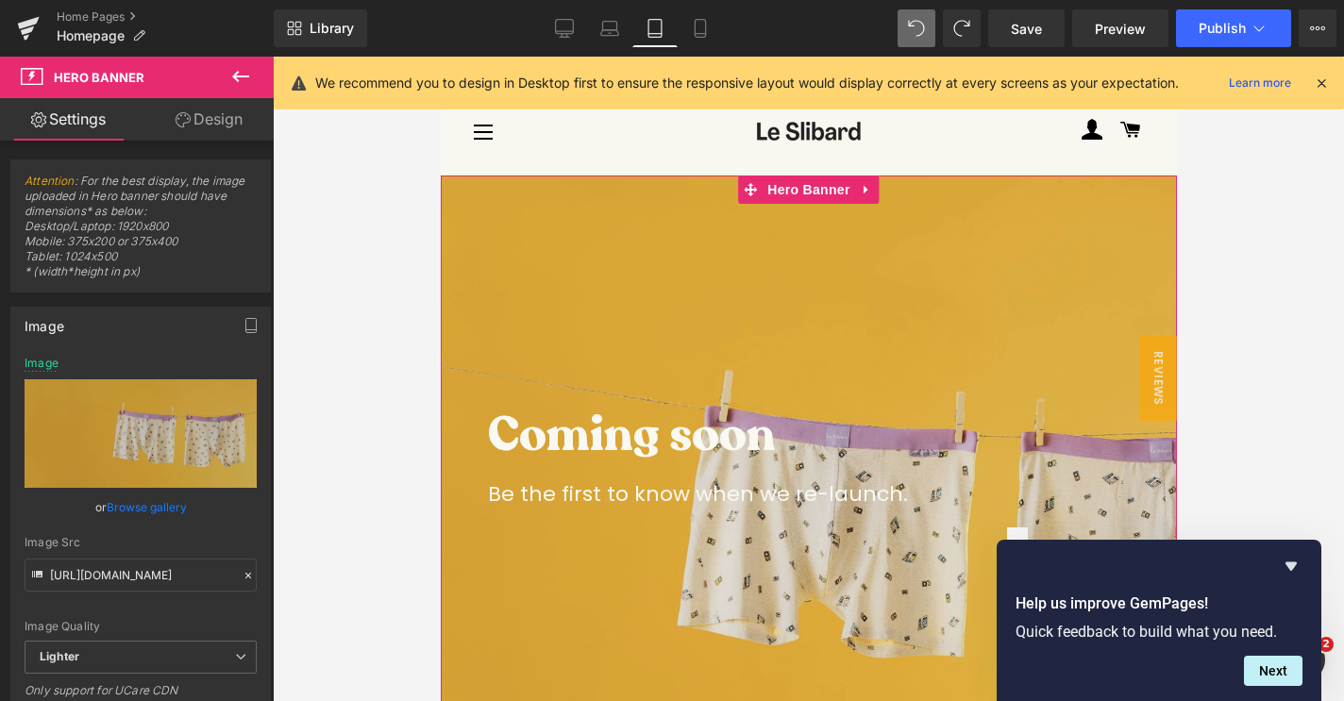
click at [174, 515] on link "Browse gallery" at bounding box center [147, 507] width 80 height 33
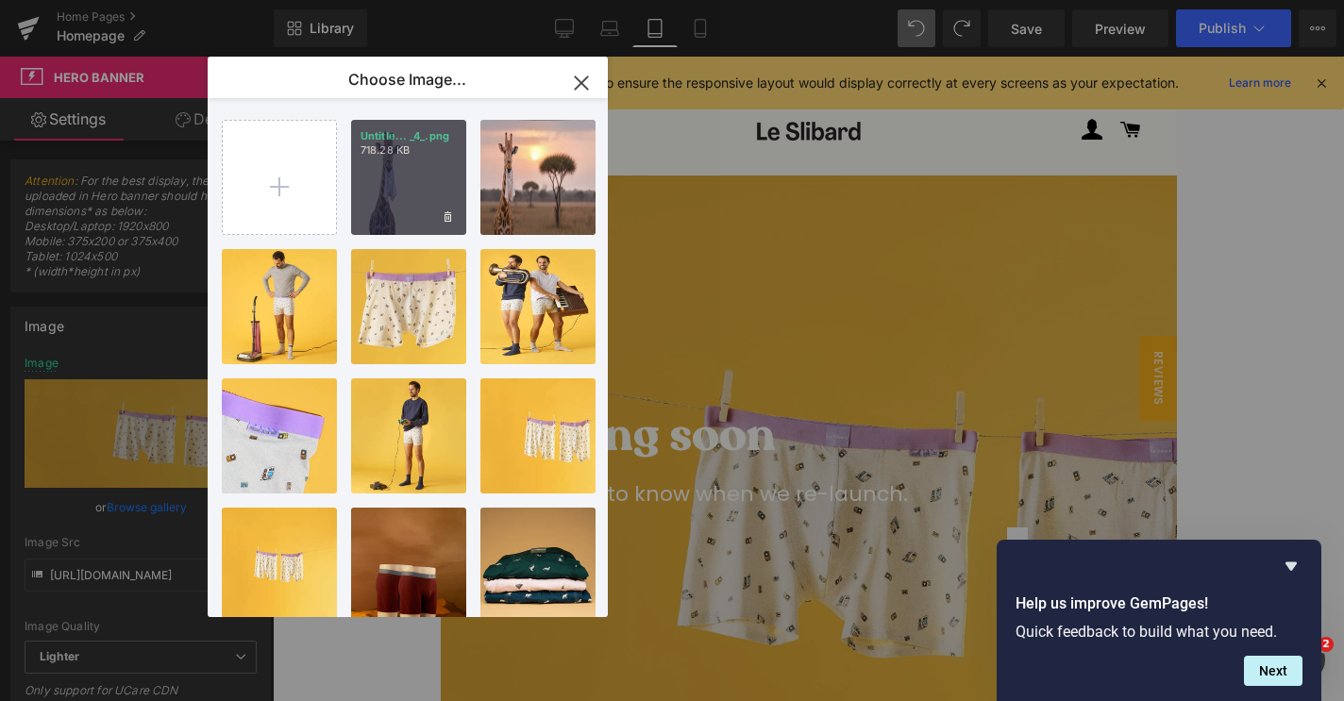
click at [393, 209] on div "Untitle... _4_.png 718.28 KB" at bounding box center [408, 177] width 115 height 115
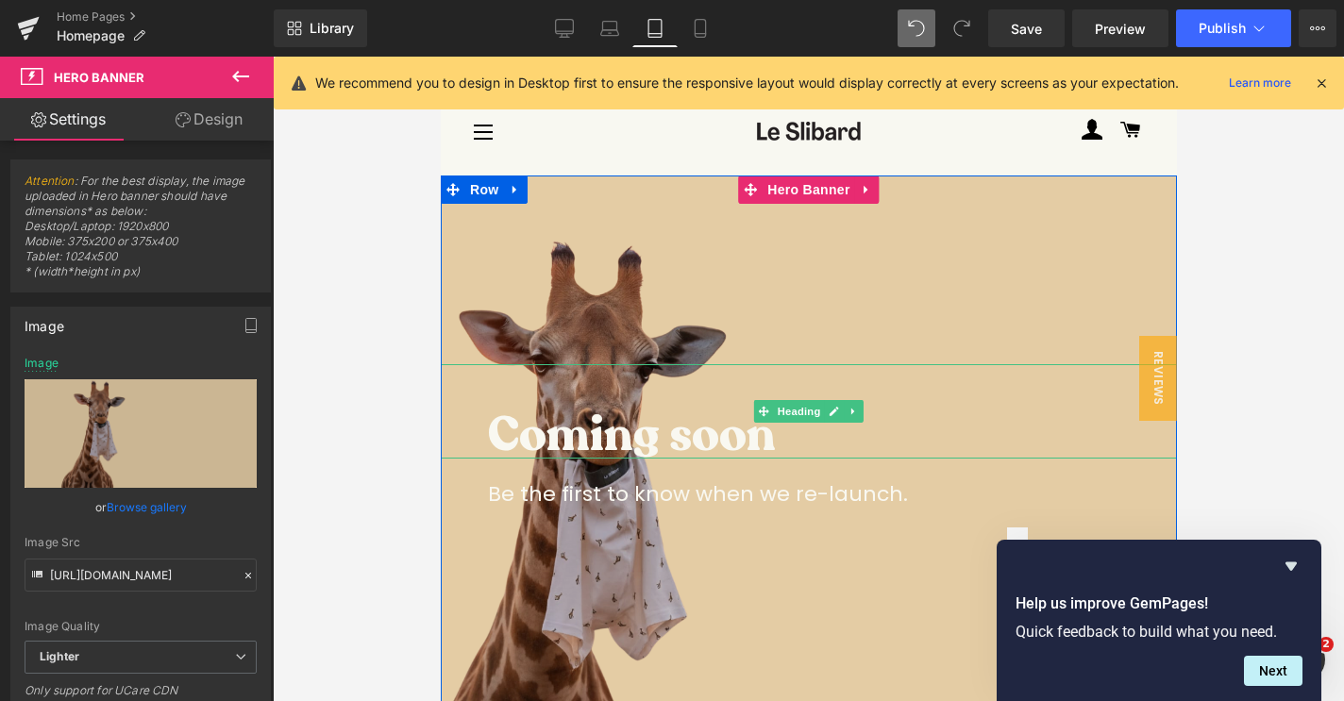
click at [594, 437] on h3 "Coming soon" at bounding box center [831, 434] width 689 height 47
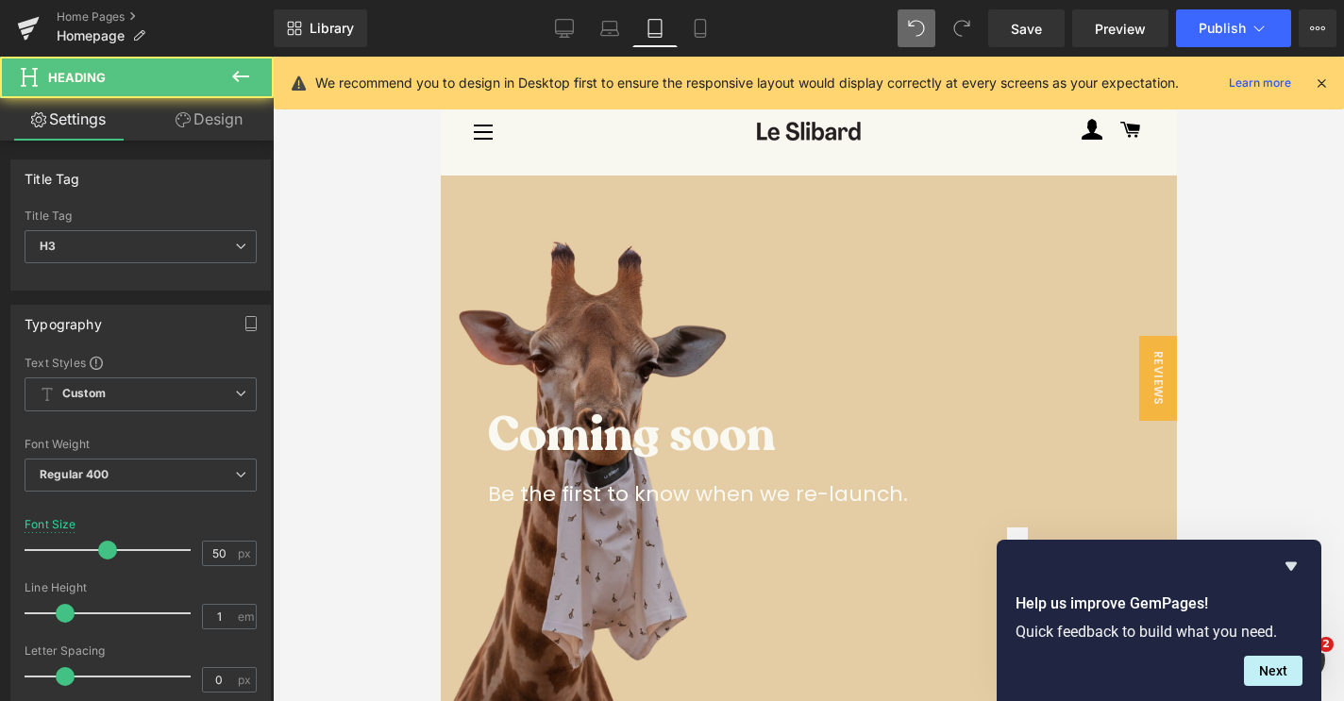
click at [228, 133] on link "Design" at bounding box center [209, 119] width 137 height 42
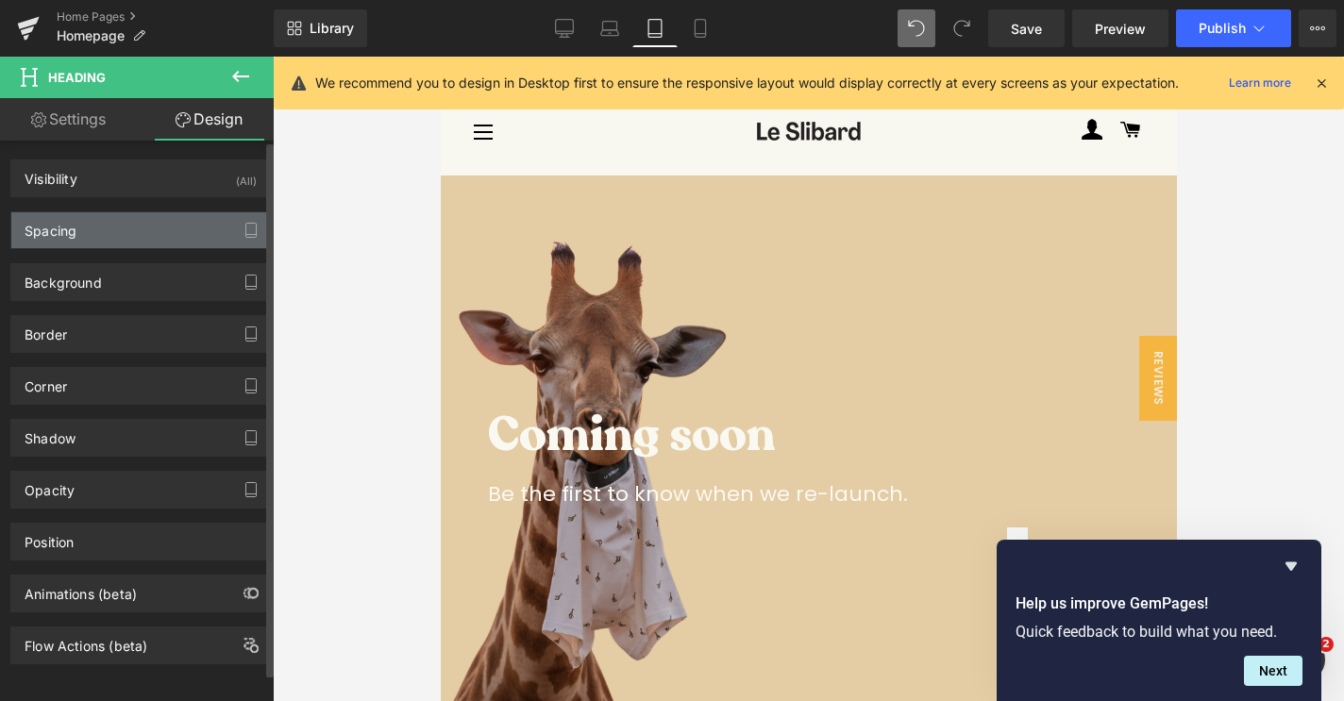
click at [108, 242] on div "Spacing" at bounding box center [140, 230] width 259 height 36
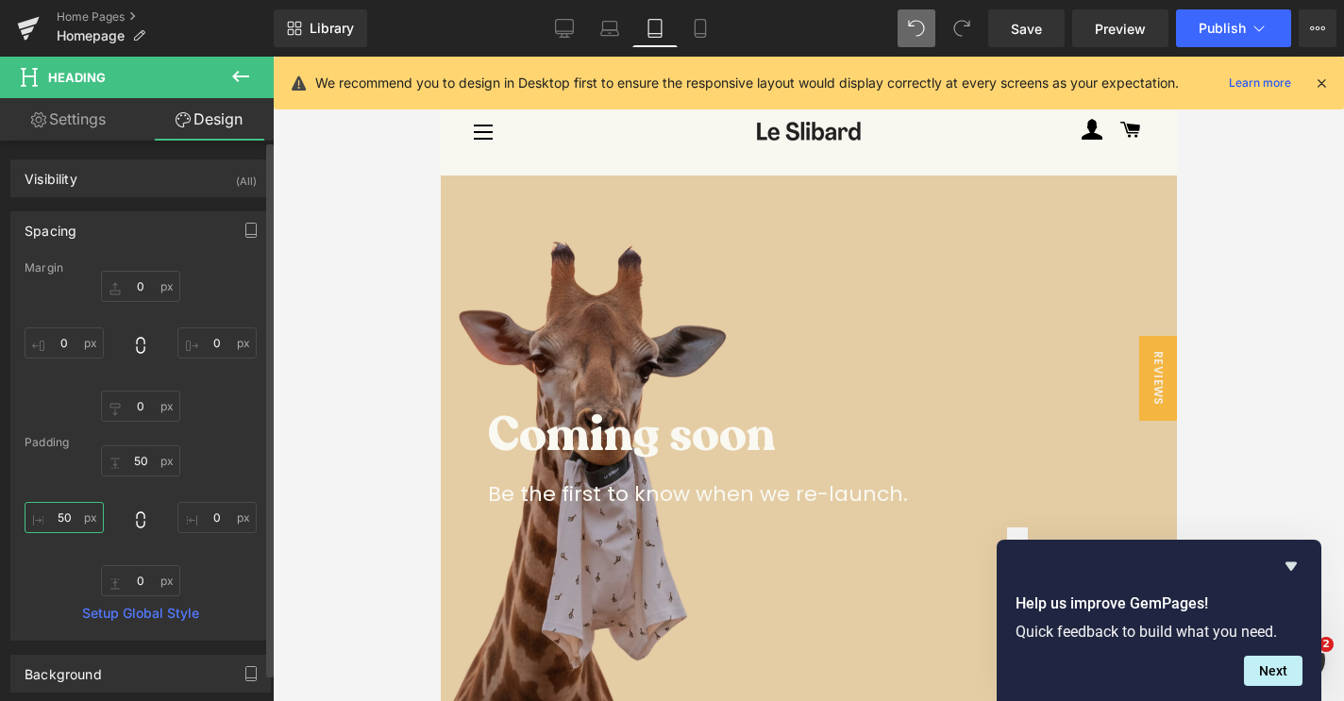
click at [65, 519] on input "50" at bounding box center [64, 517] width 79 height 31
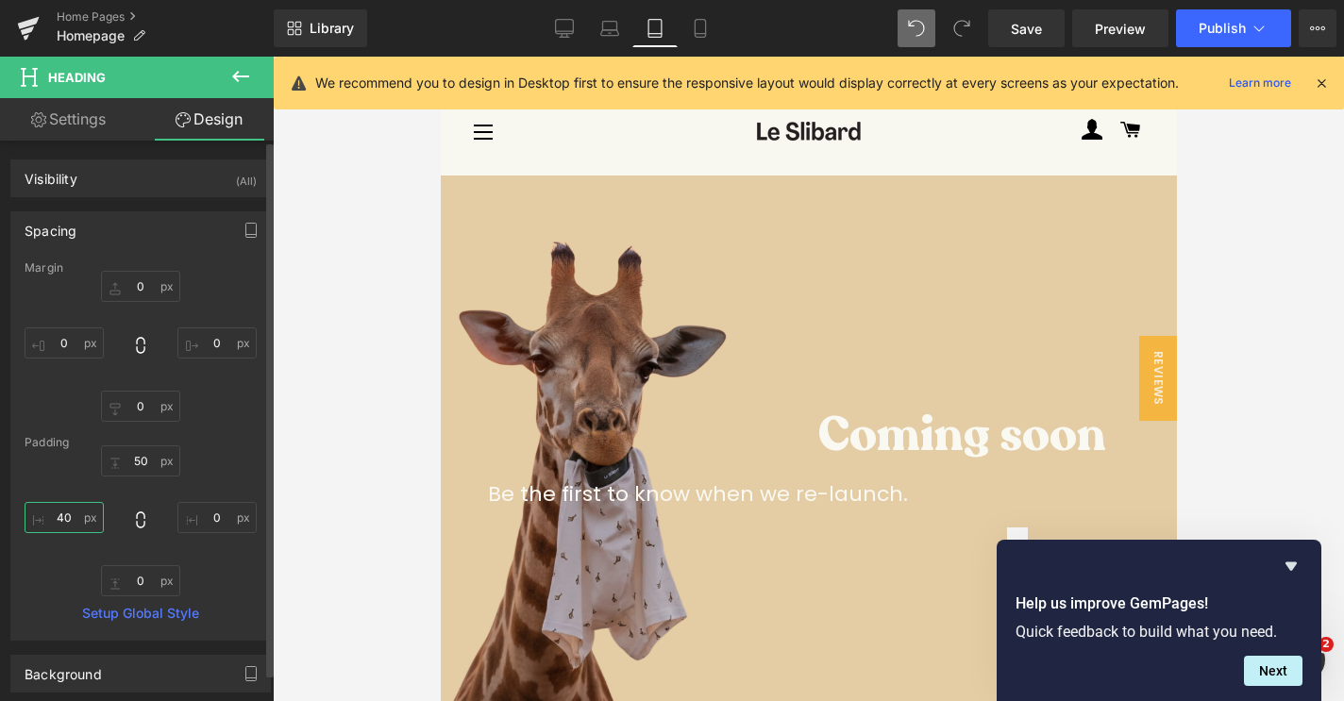
type input "4"
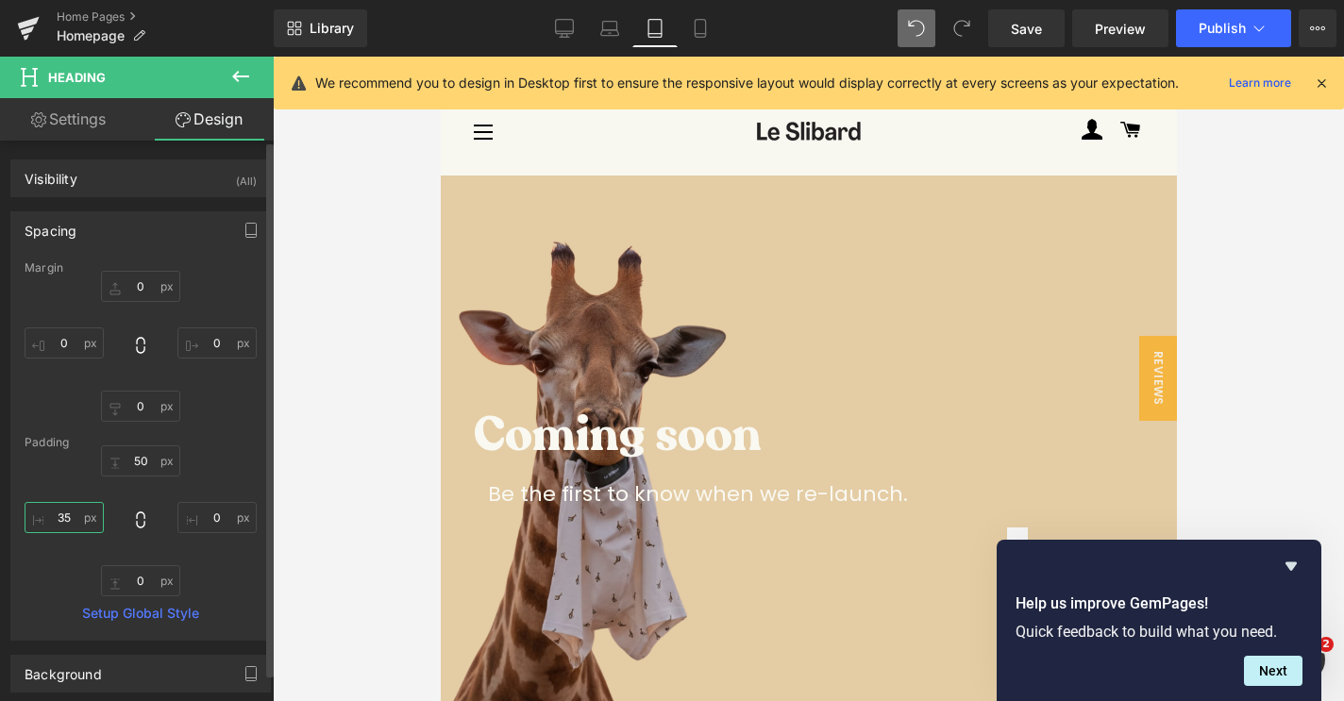
type input "350"
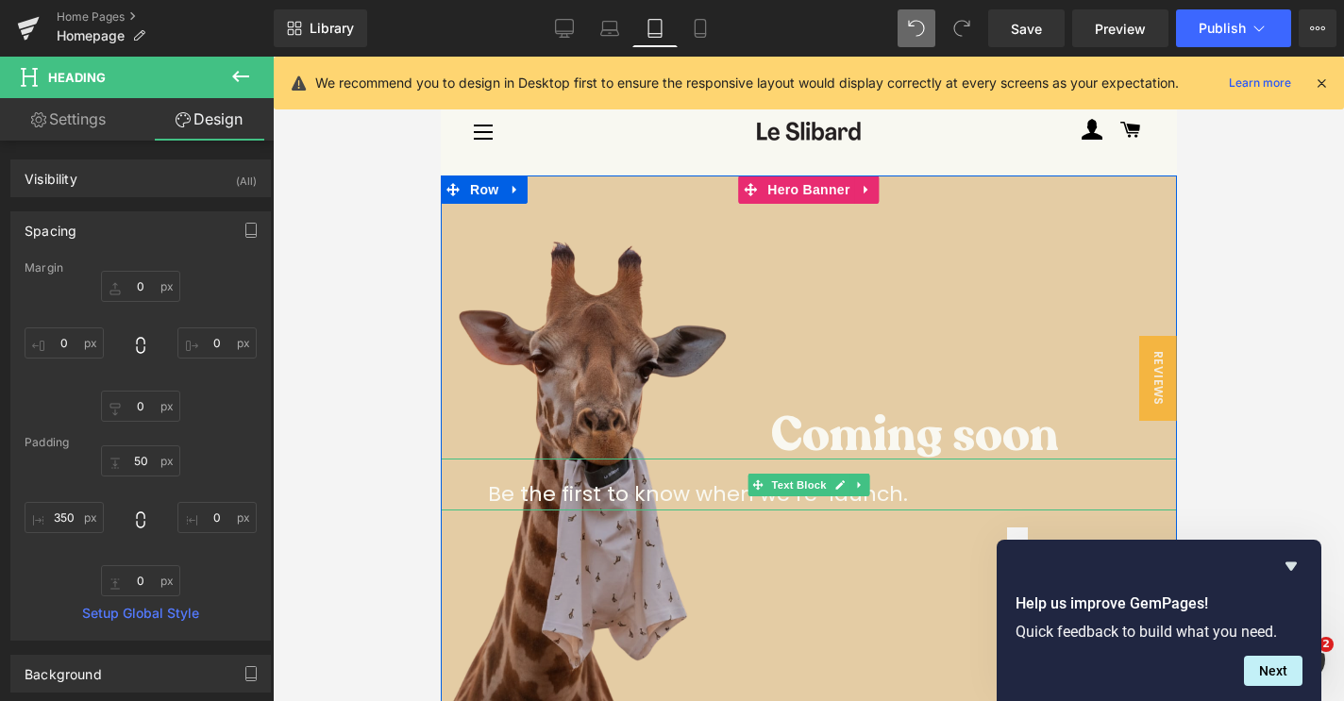
click at [602, 495] on p "Be the first to know when we re-launch." at bounding box center [831, 493] width 689 height 33
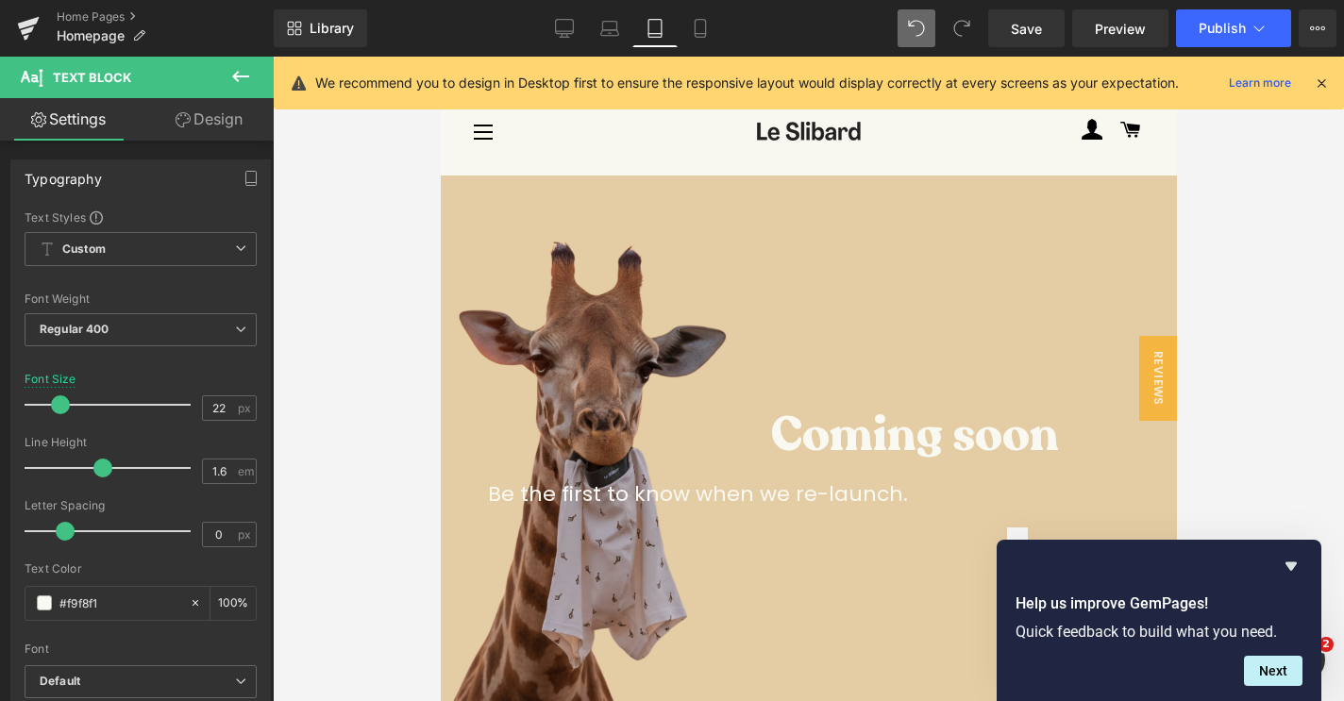
click at [217, 104] on link "Design" at bounding box center [209, 119] width 137 height 42
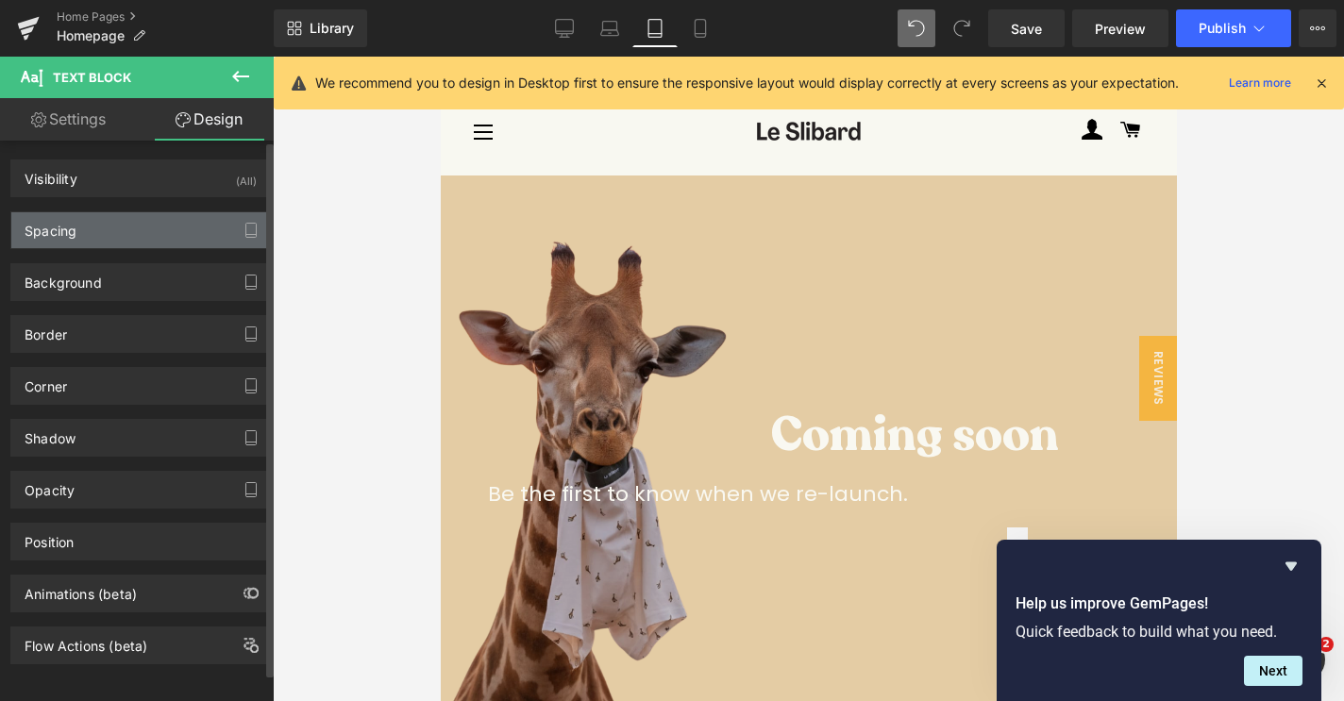
click at [119, 218] on div "Spacing" at bounding box center [140, 230] width 259 height 36
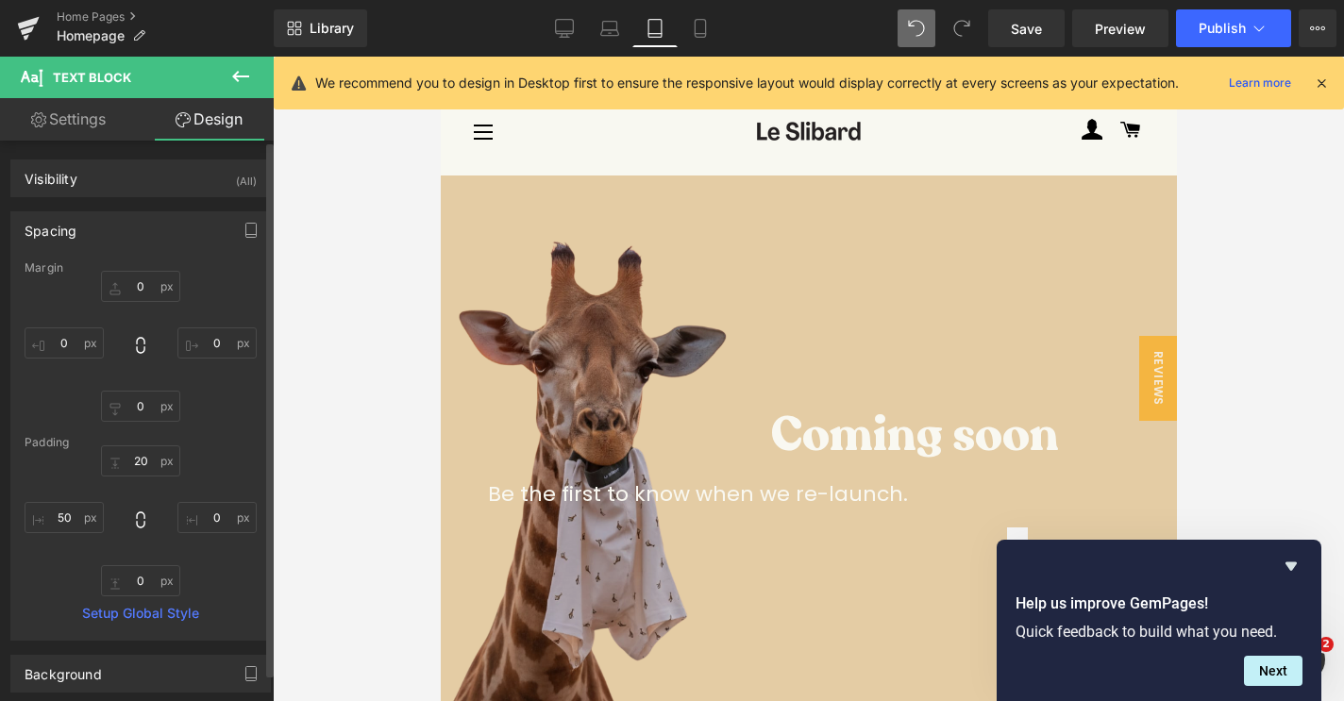
click at [67, 535] on div at bounding box center [141, 520] width 232 height 151
click at [67, 520] on input "text" at bounding box center [64, 517] width 79 height 31
paste input "3"
type input "350"
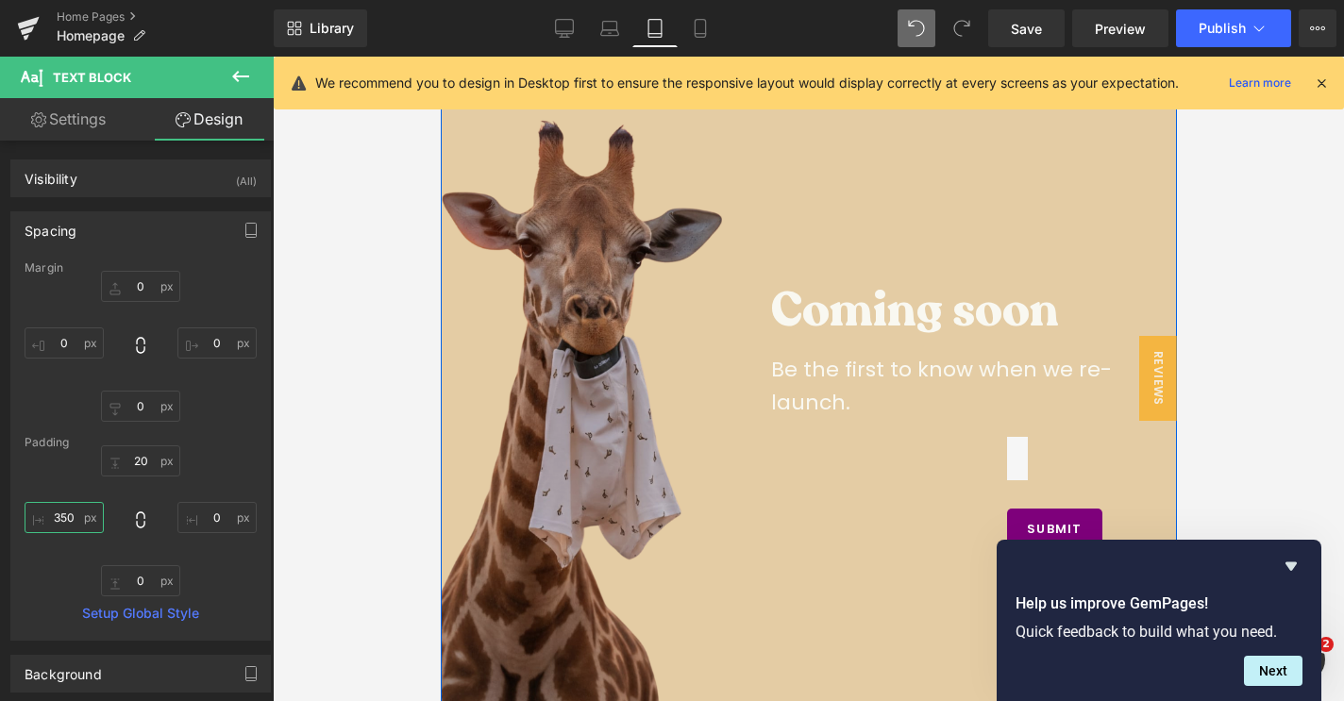
scroll to position [131, 0]
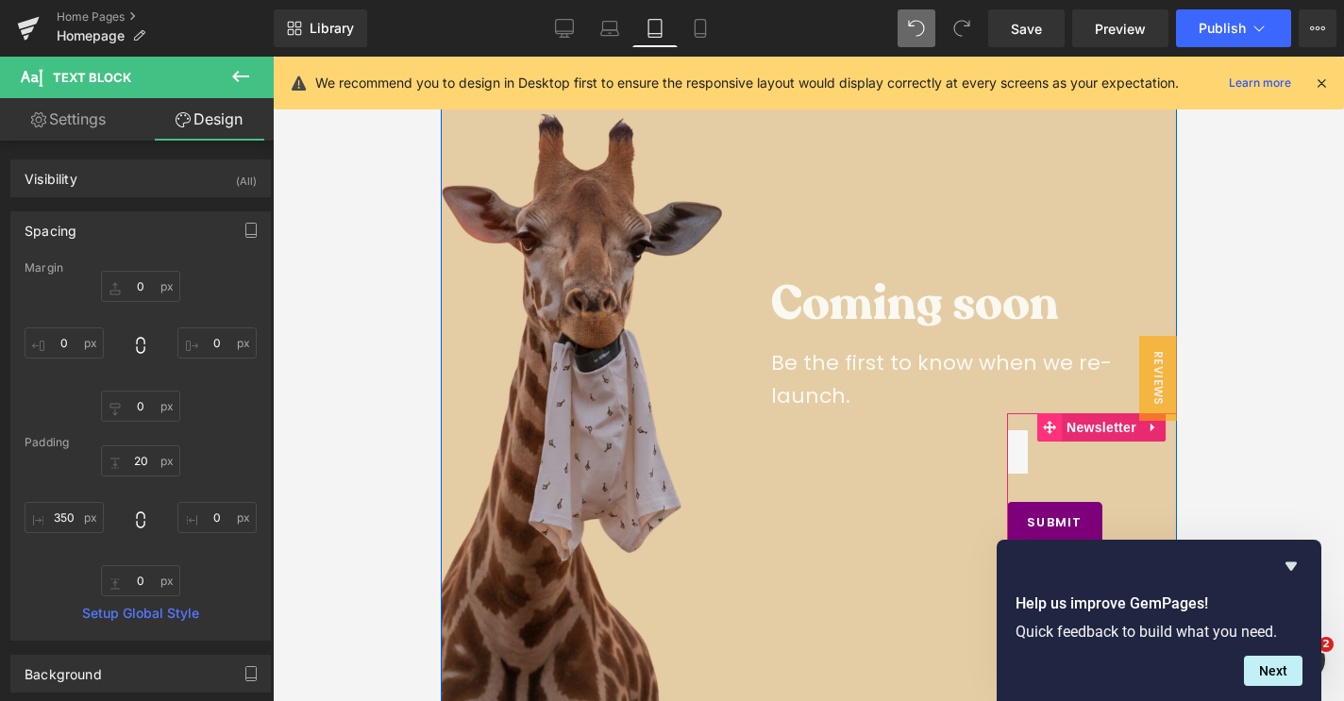
click at [1052, 420] on icon at bounding box center [1048, 427] width 13 height 14
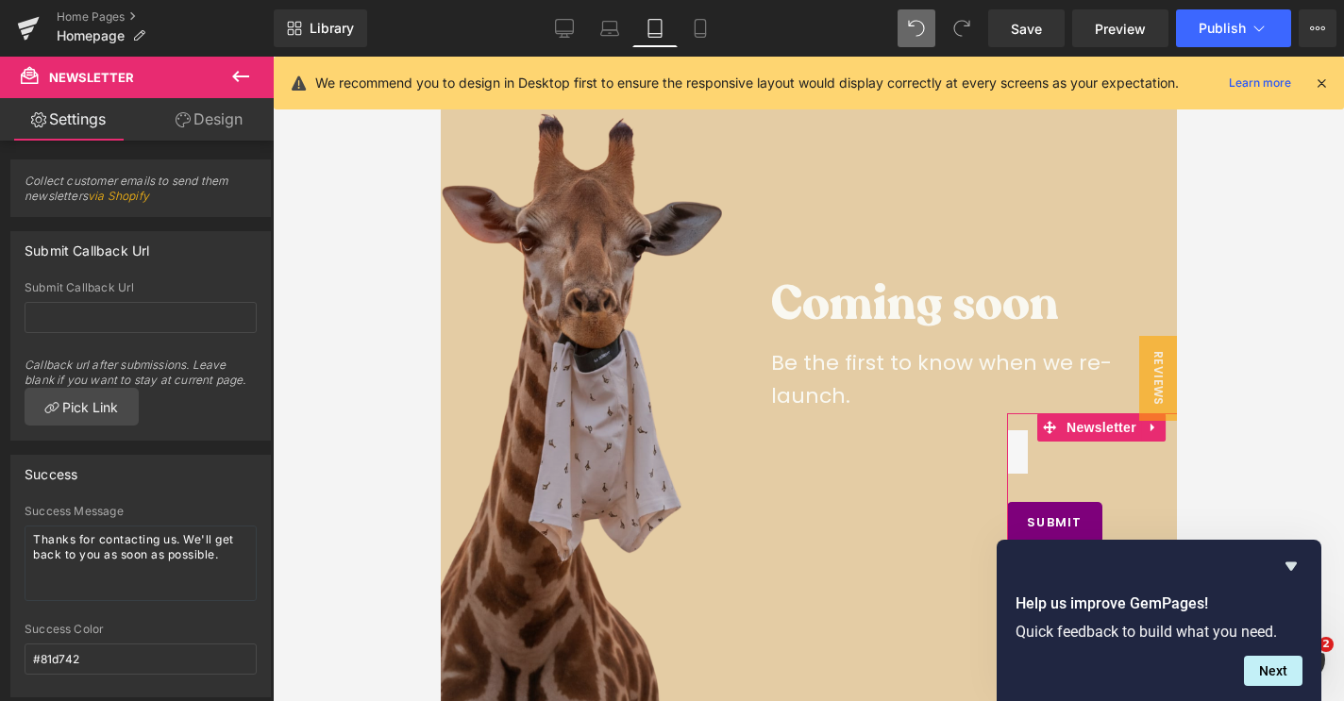
click at [214, 134] on link "Design" at bounding box center [209, 119] width 137 height 42
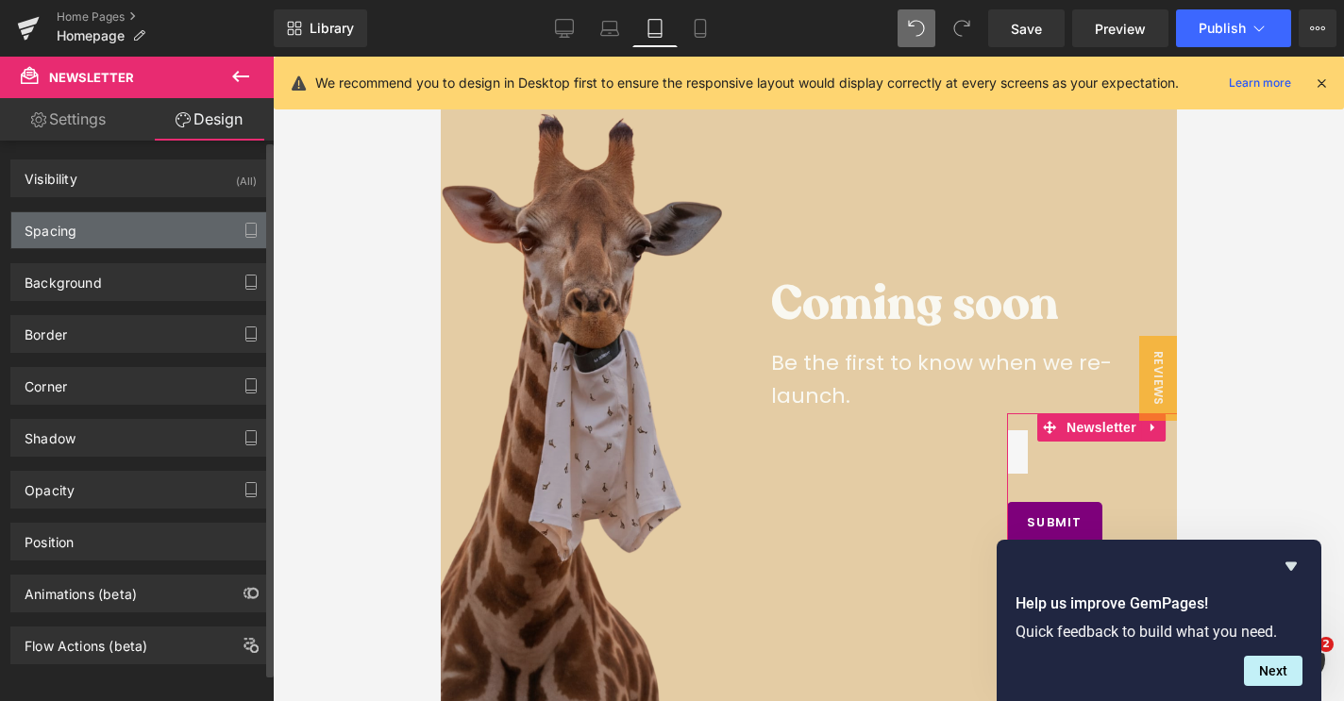
click at [104, 236] on div "Spacing" at bounding box center [140, 230] width 259 height 36
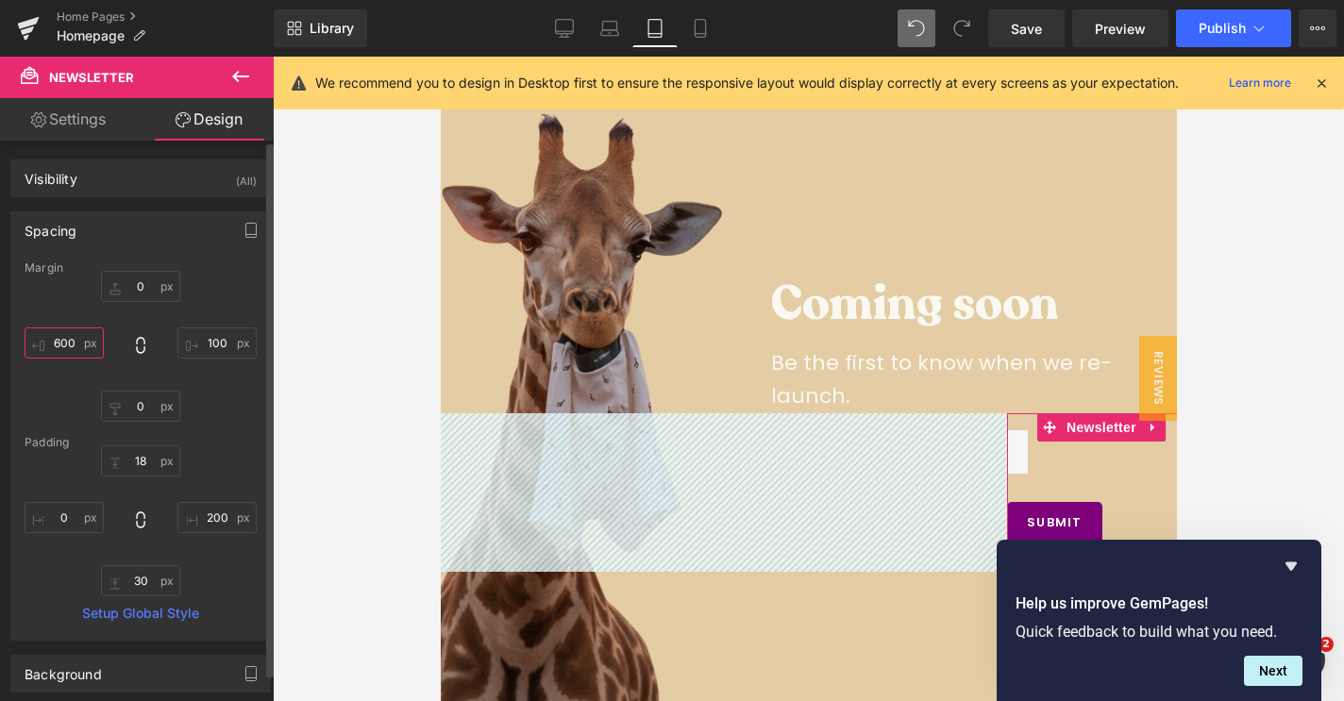
click at [69, 346] on input "600" at bounding box center [64, 342] width 79 height 31
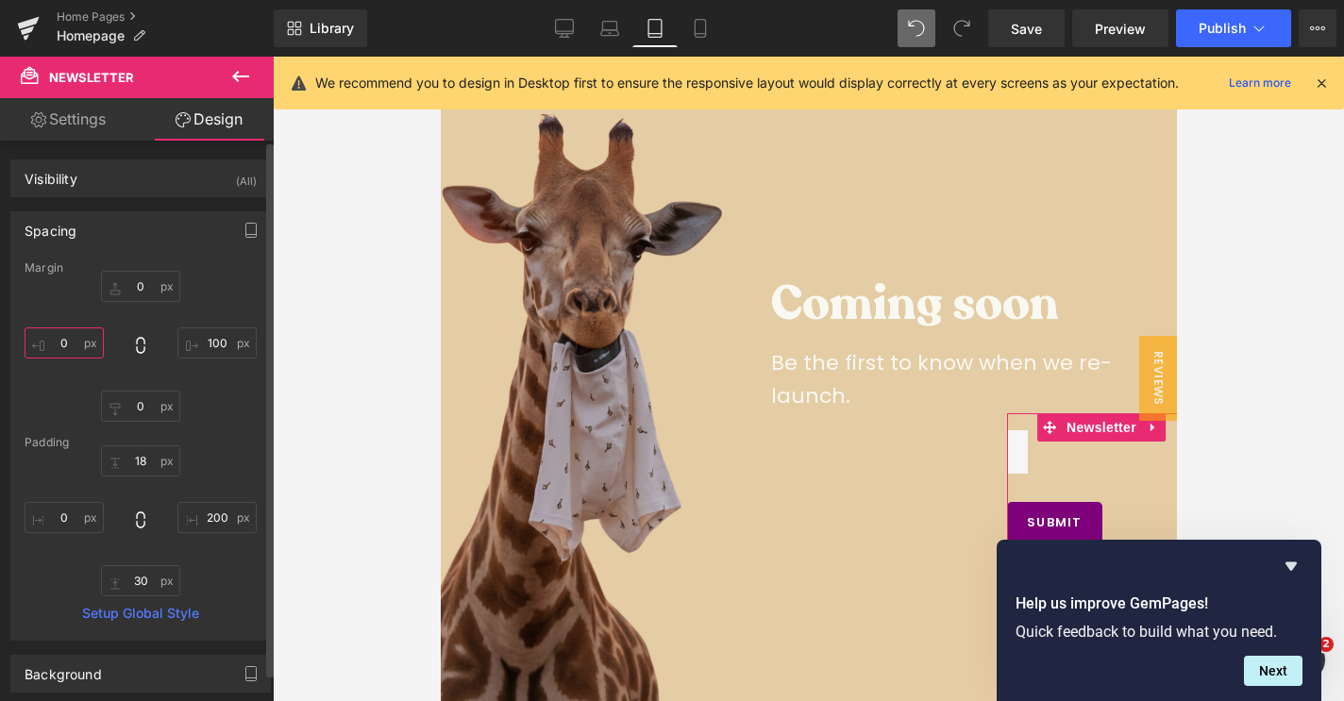
paste input "350"
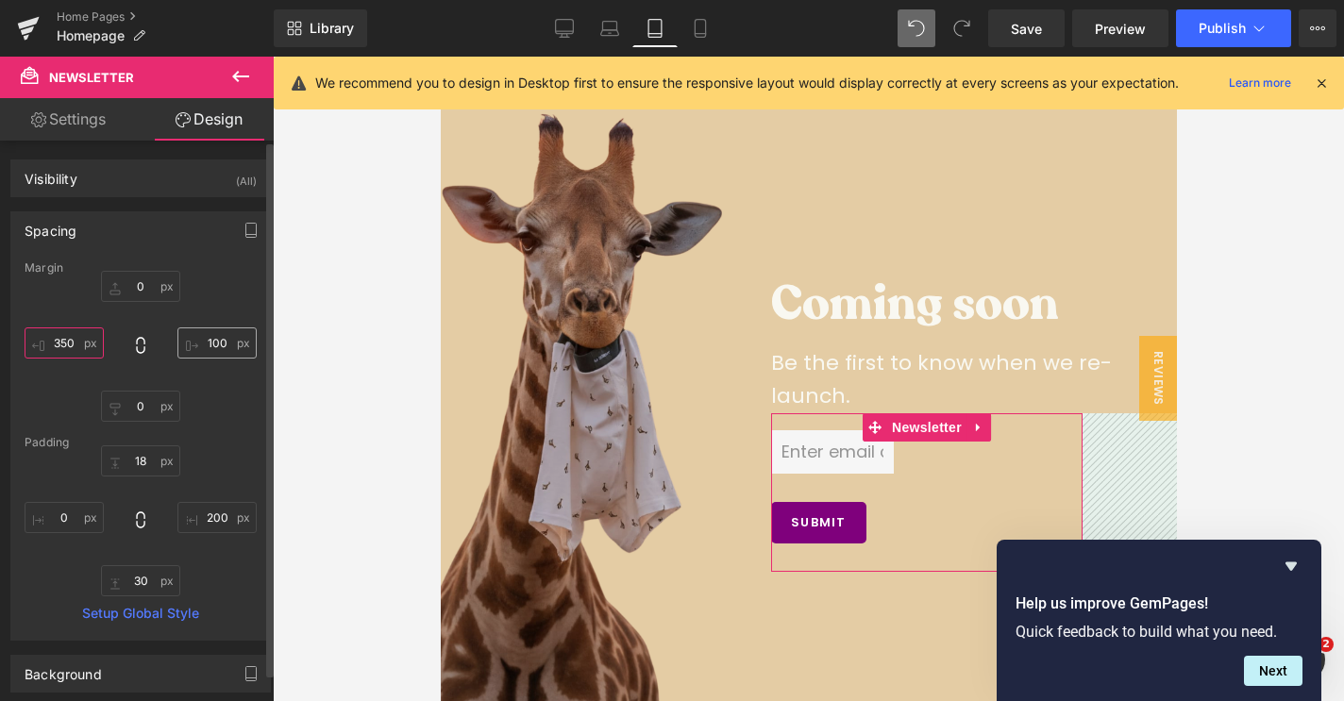
type input "350"
click at [213, 342] on input "100" at bounding box center [216, 342] width 79 height 31
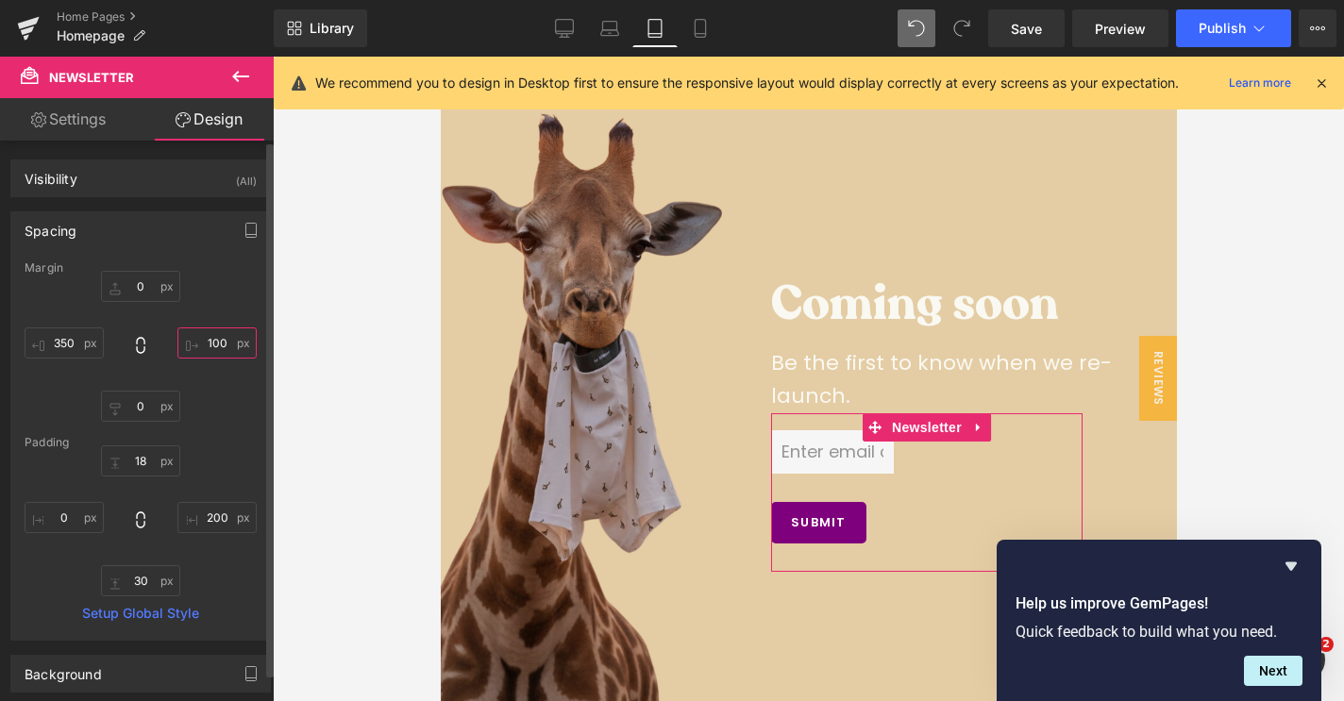
click at [213, 342] on input "100" at bounding box center [216, 342] width 79 height 31
click at [211, 510] on input "200" at bounding box center [216, 517] width 79 height 31
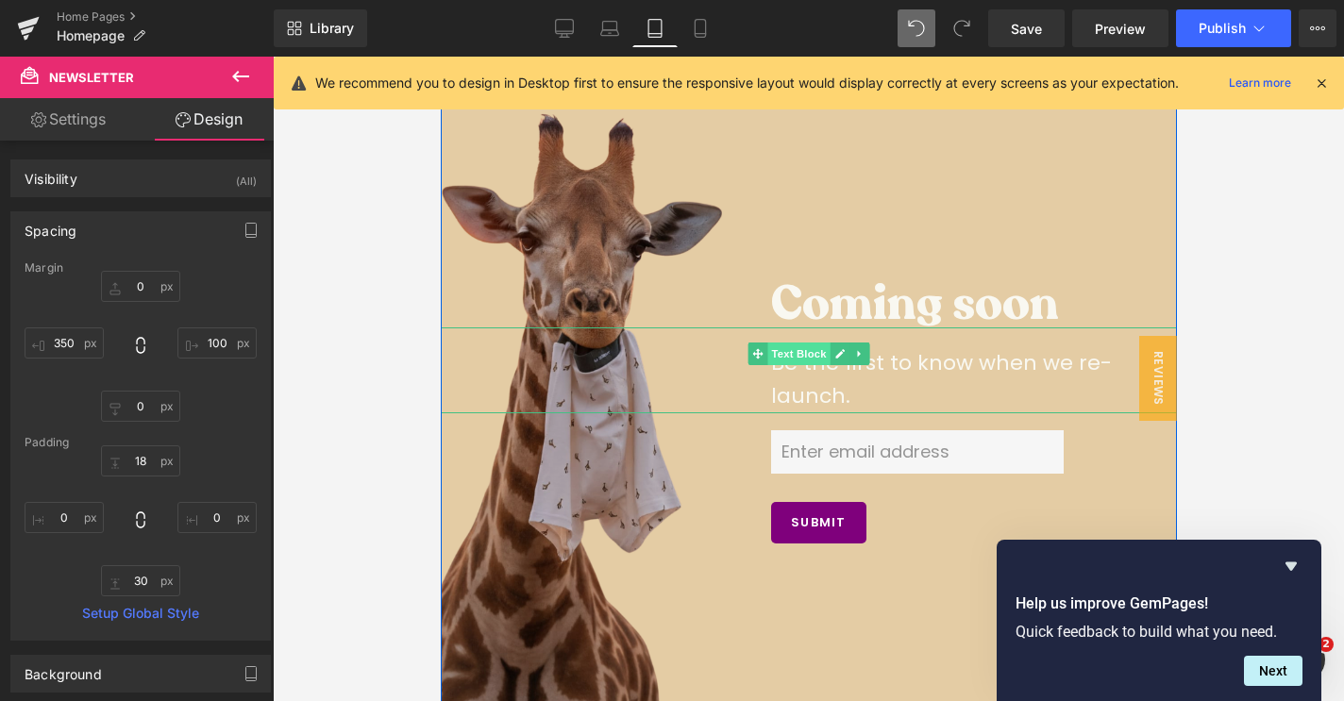
click at [810, 351] on span "Text Block" at bounding box center [797, 354] width 62 height 23
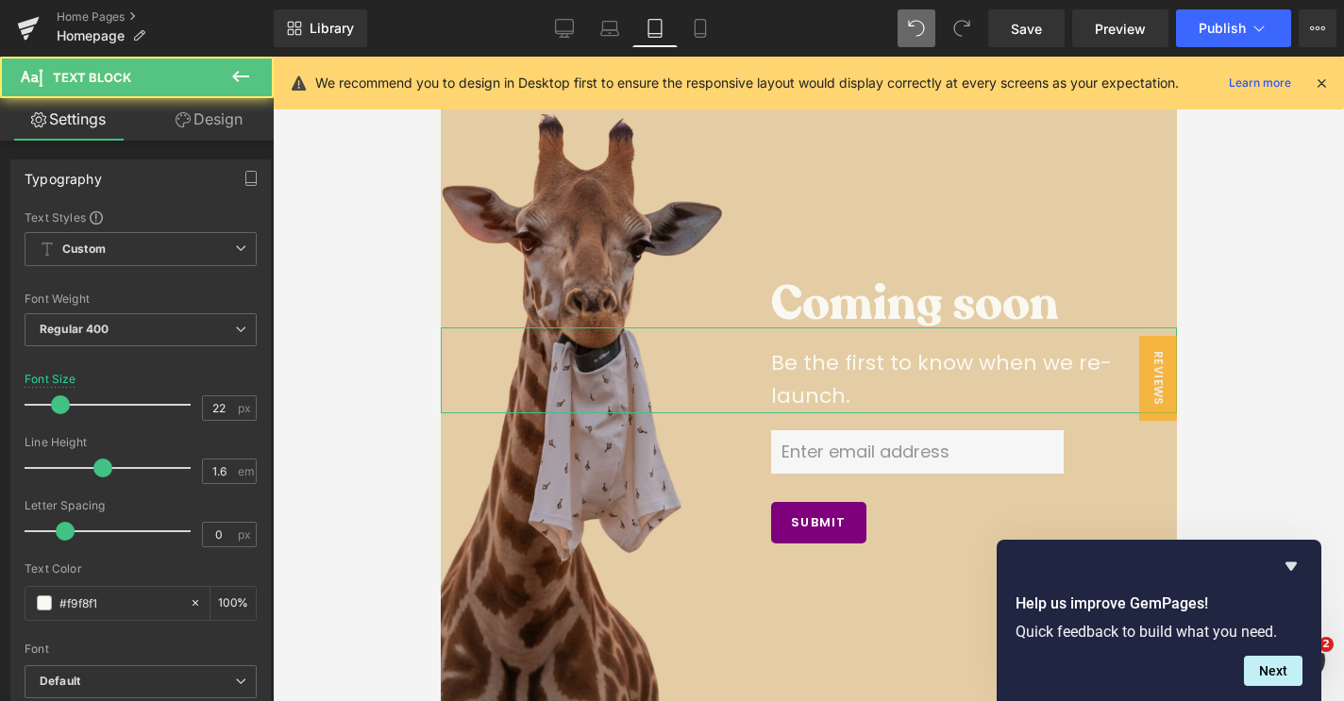
click at [226, 113] on link "Design" at bounding box center [209, 119] width 137 height 42
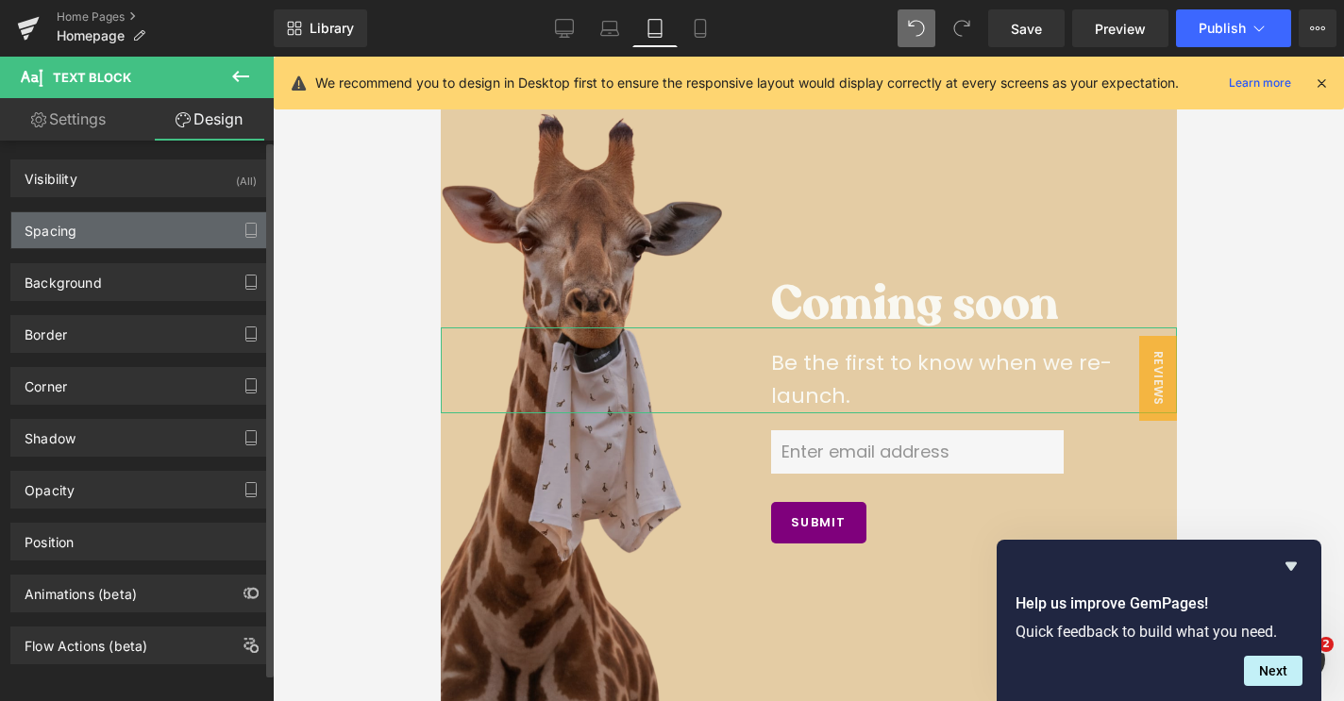
click at [134, 243] on div "Spacing" at bounding box center [140, 230] width 259 height 36
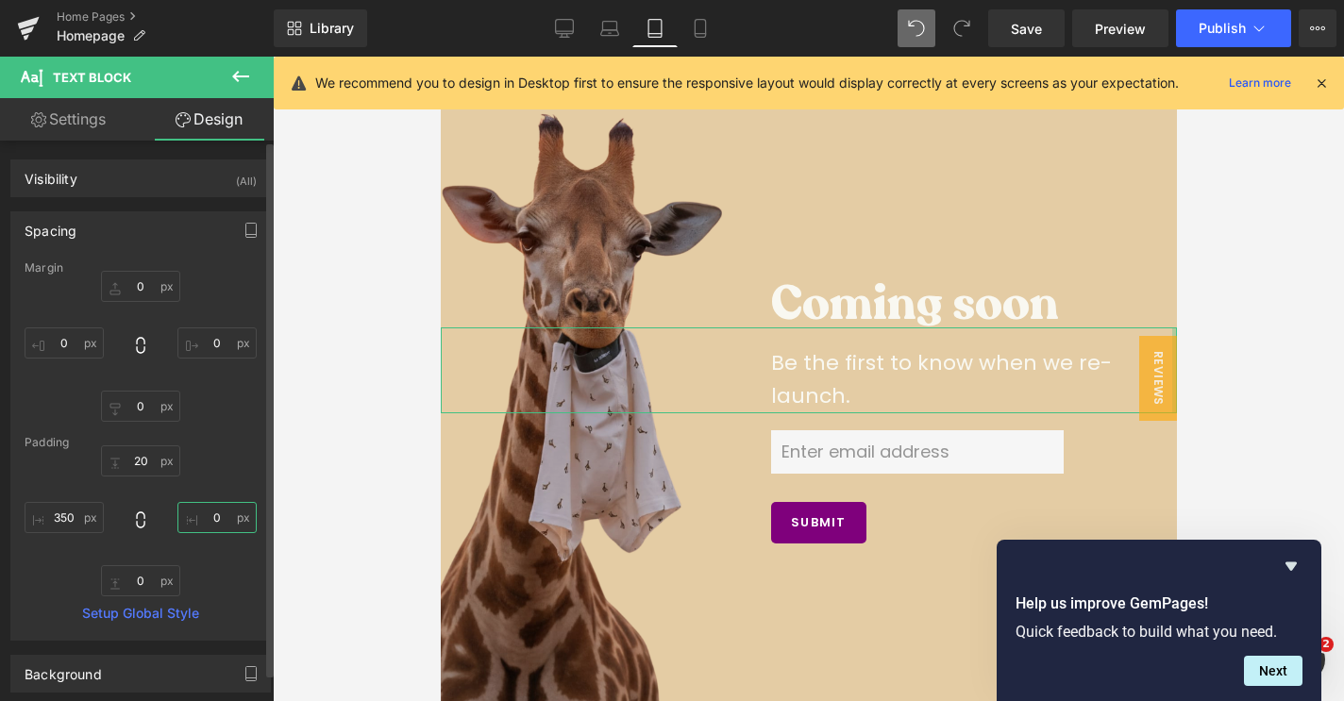
click at [209, 517] on input "0" at bounding box center [216, 517] width 79 height 31
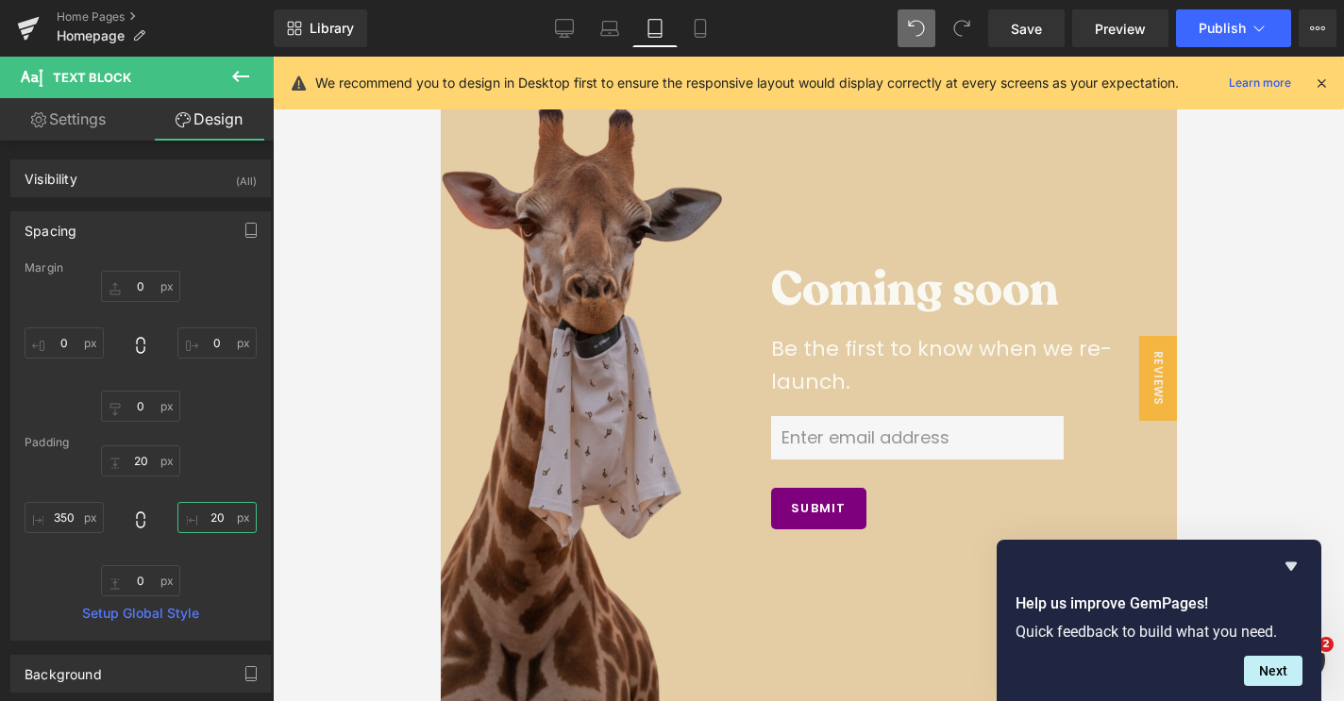
scroll to position [0, 0]
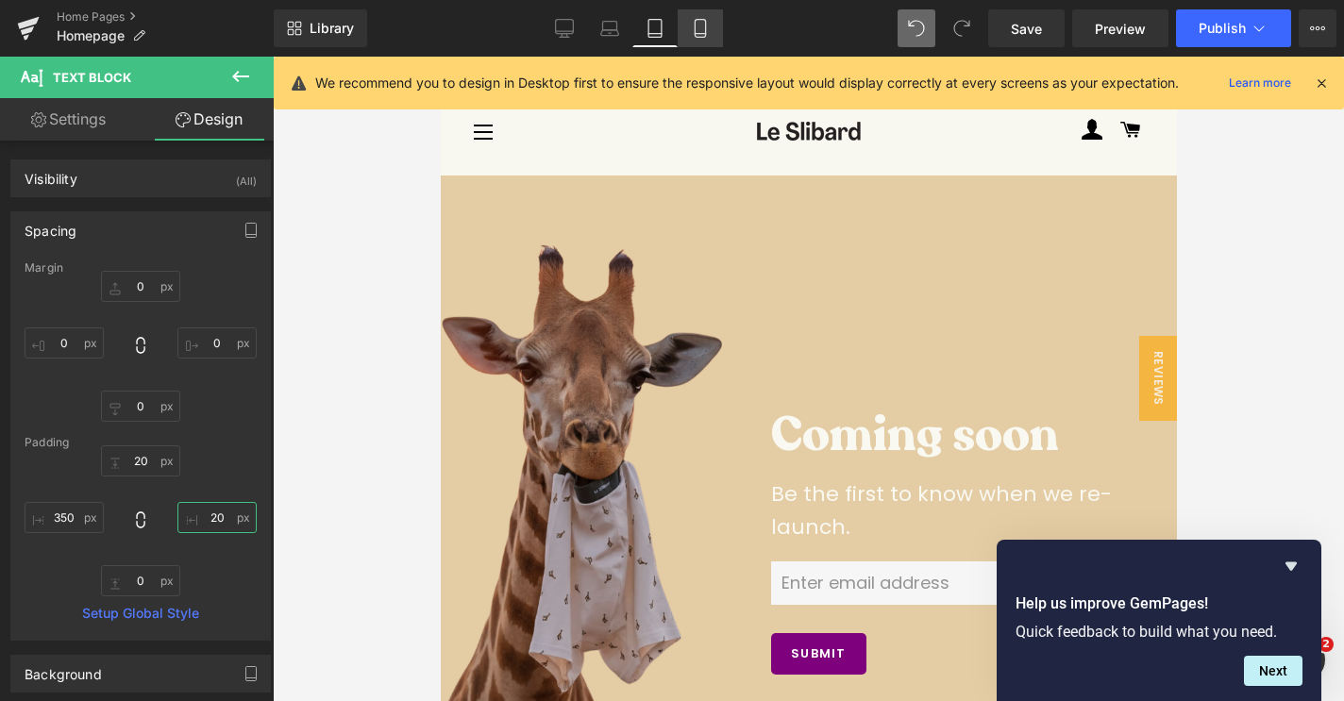
type input "20"
click at [694, 36] on icon at bounding box center [700, 28] width 19 height 19
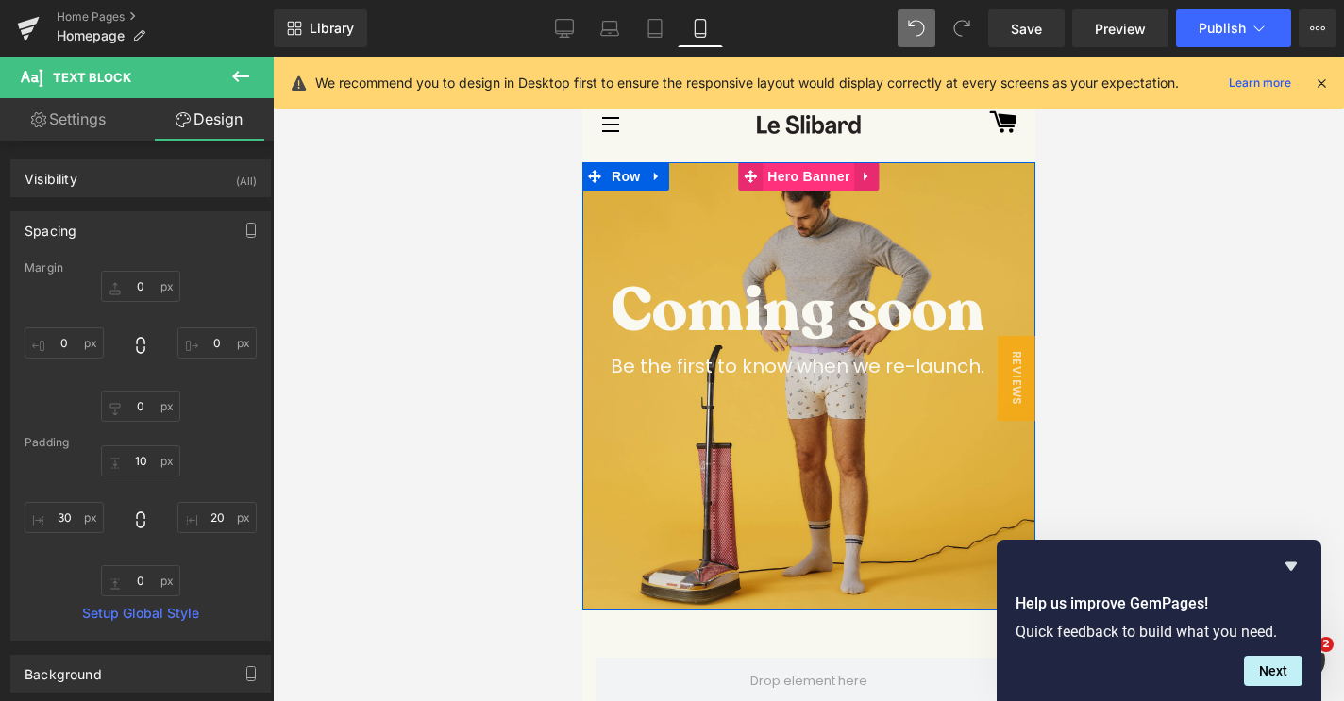
click at [814, 183] on span "Hero Banner" at bounding box center [807, 176] width 92 height 28
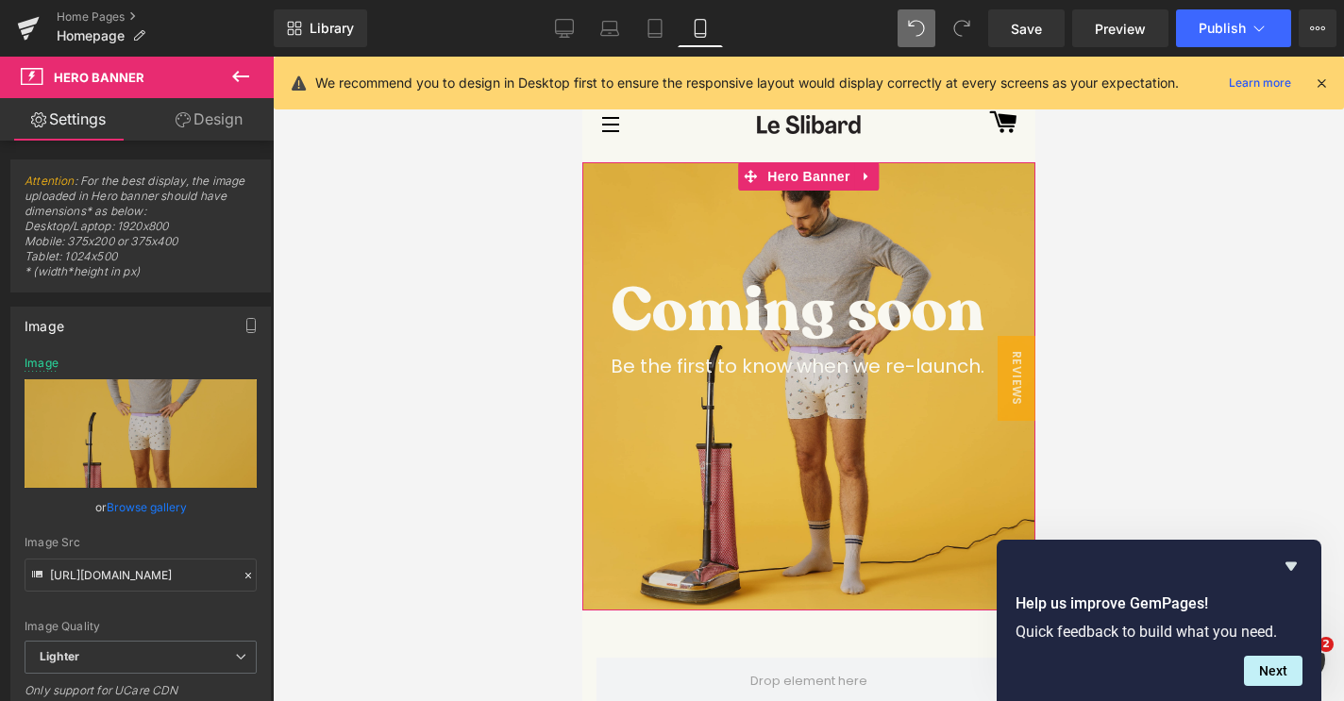
click at [156, 509] on link "Browse gallery" at bounding box center [147, 507] width 80 height 33
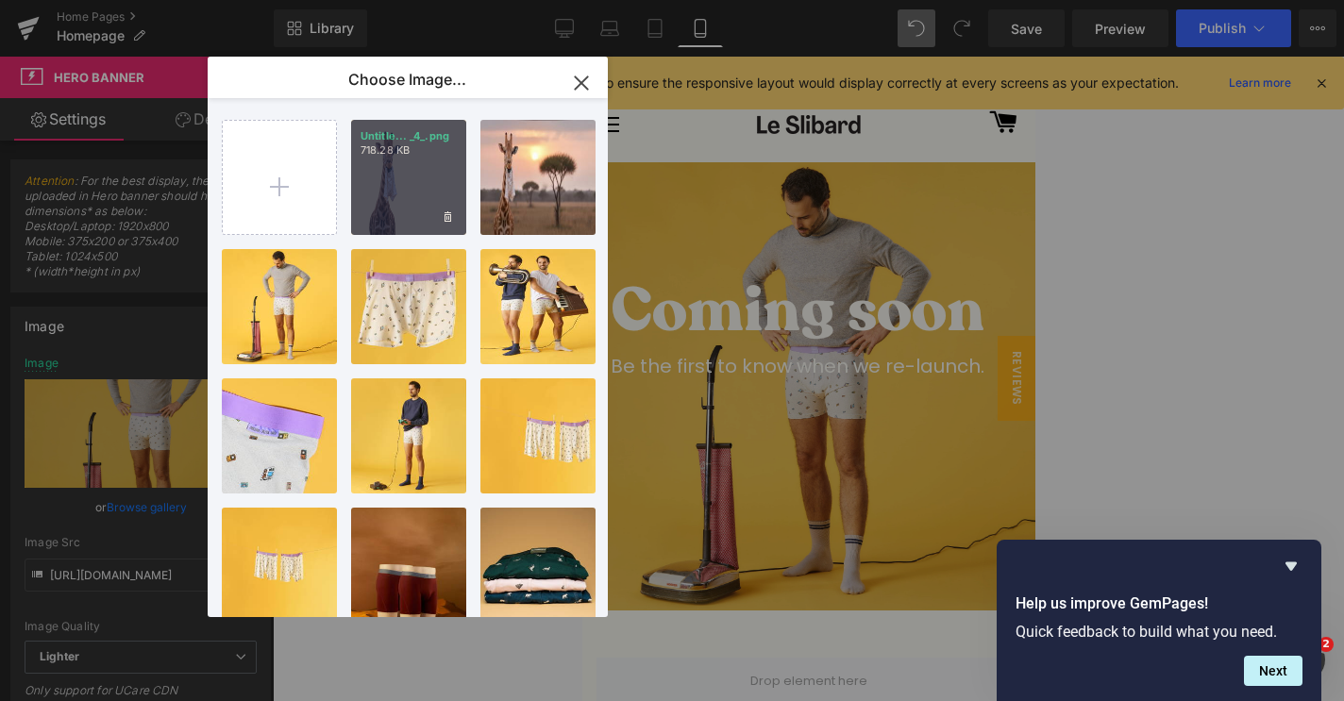
click at [406, 182] on div "Untitle... _4_.png 718.28 KB" at bounding box center [408, 177] width 115 height 115
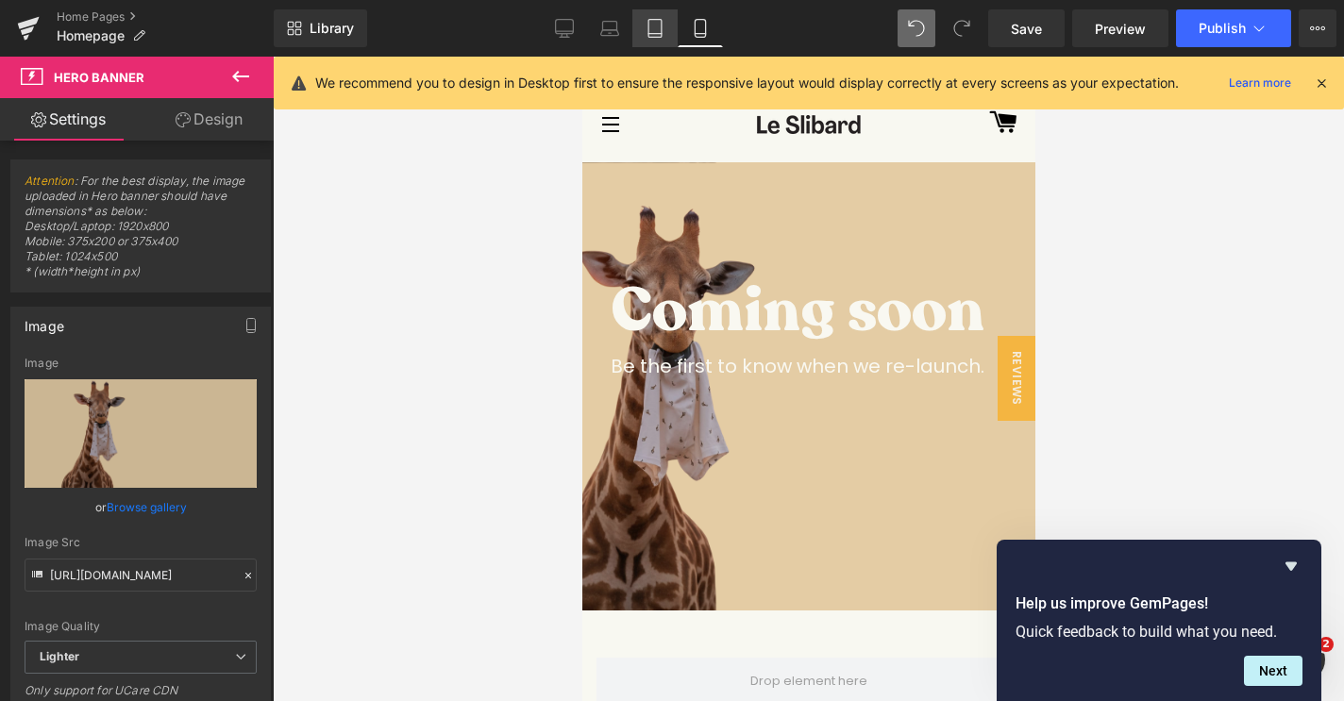
click at [647, 26] on icon at bounding box center [654, 28] width 19 height 19
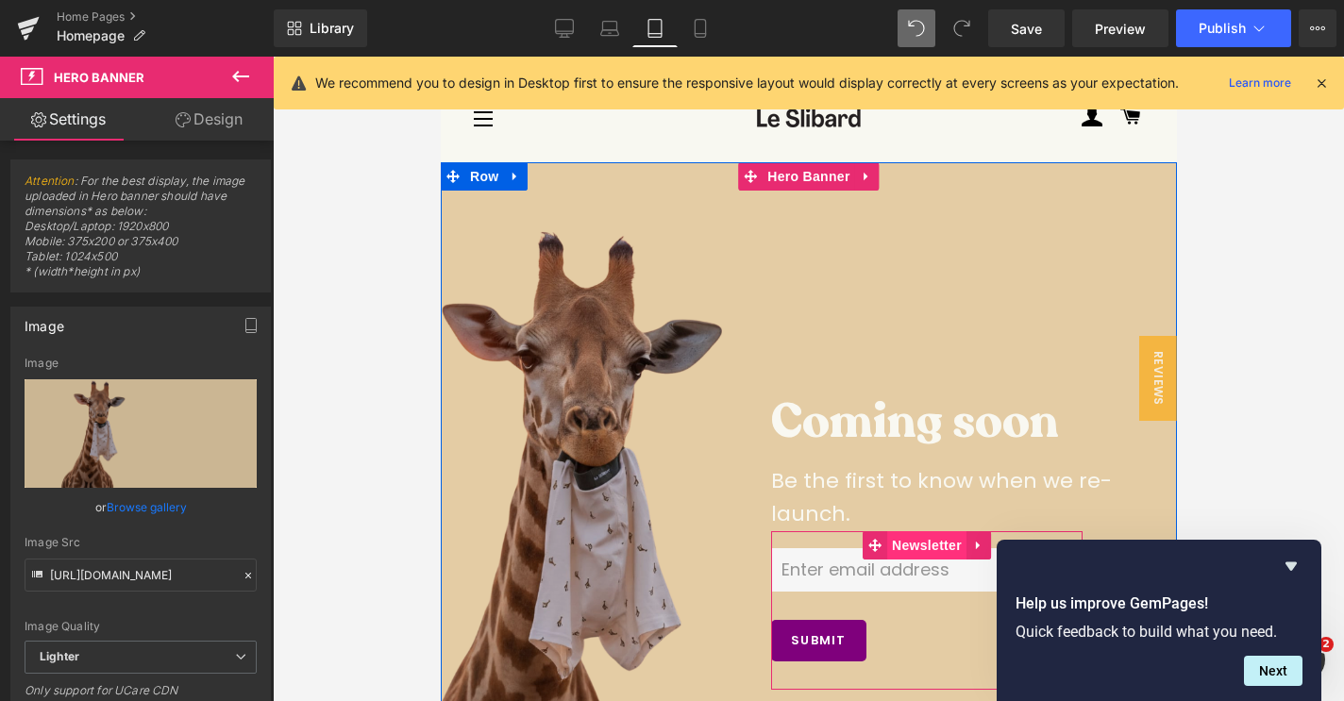
click at [912, 536] on span "Newsletter" at bounding box center [925, 545] width 79 height 28
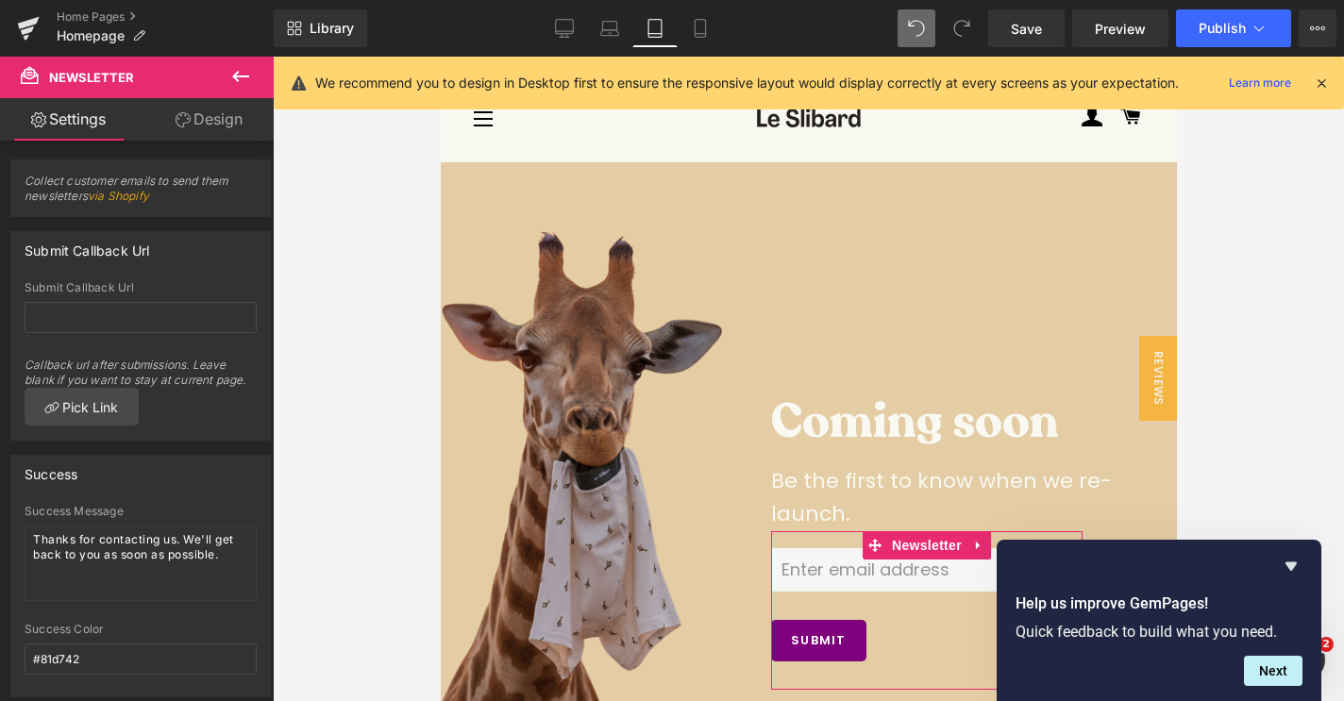
click at [193, 116] on link "Design" at bounding box center [209, 119] width 137 height 42
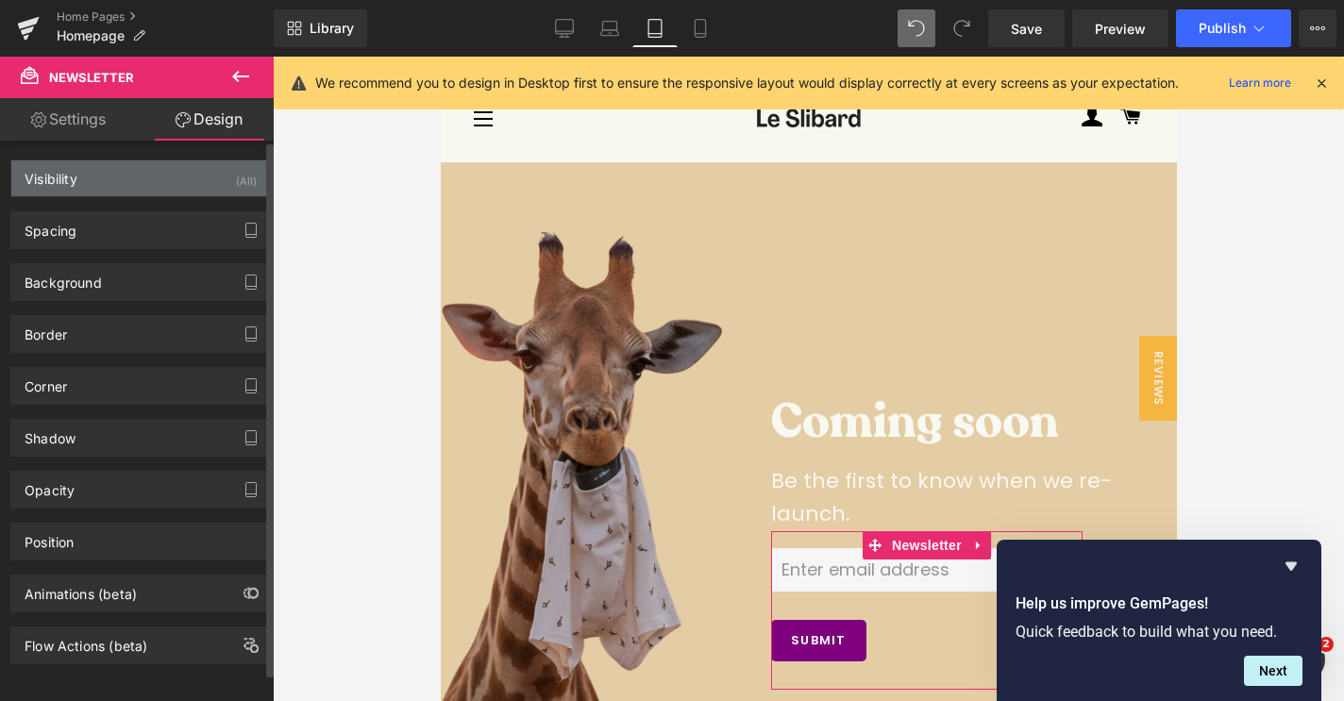
click at [111, 184] on div "Visibility (All)" at bounding box center [140, 178] width 259 height 36
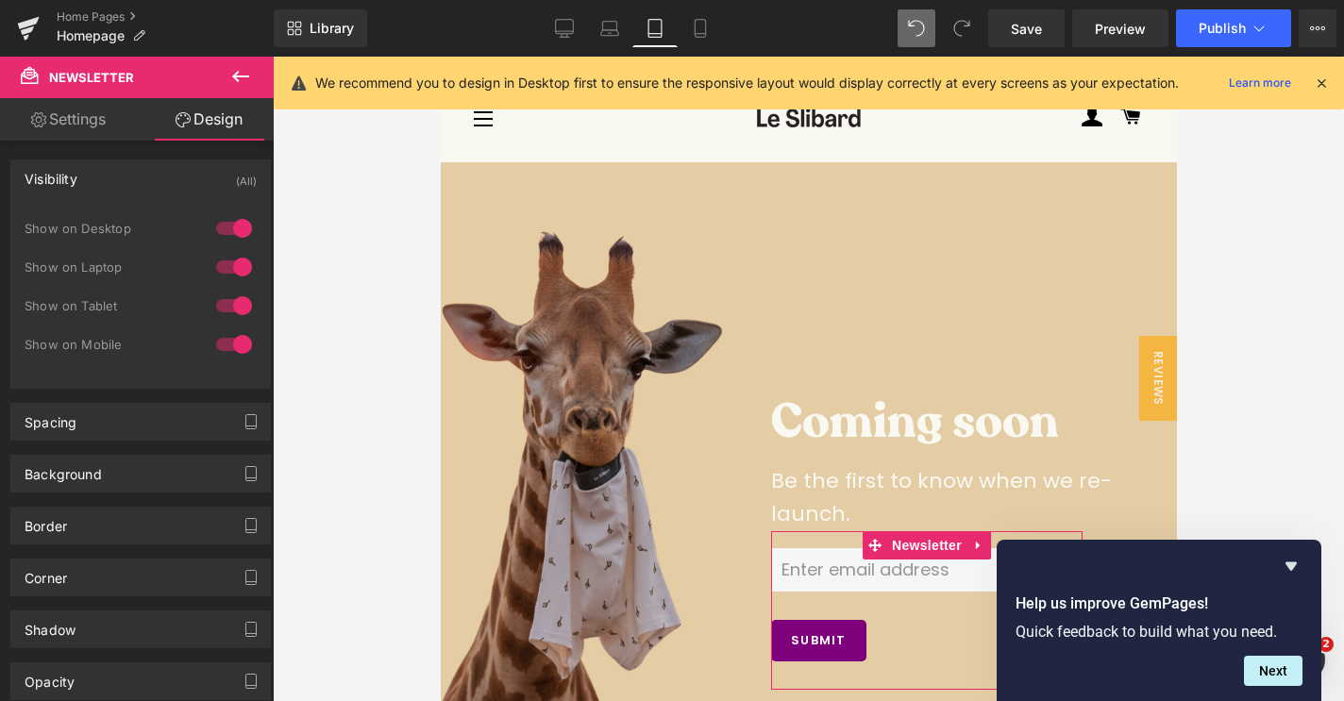
click at [83, 122] on link "Settings" at bounding box center [68, 119] width 137 height 42
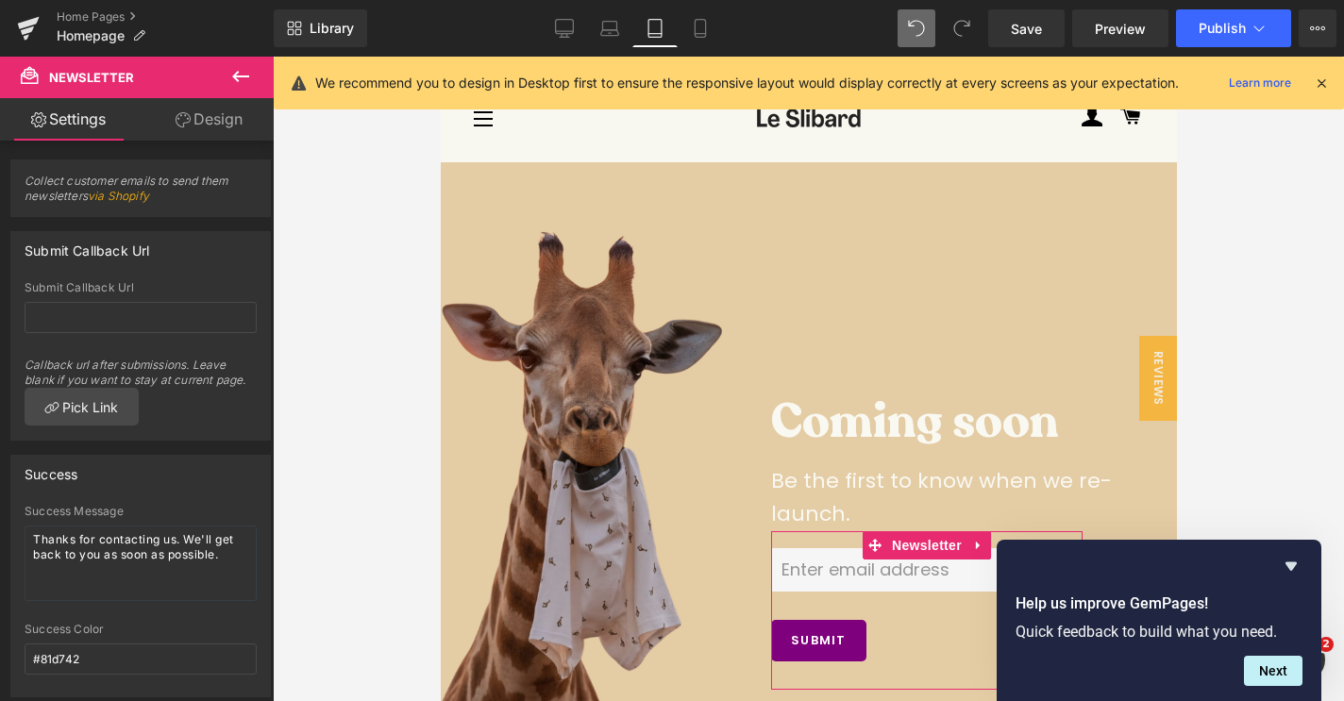
click at [189, 137] on link "Design" at bounding box center [209, 119] width 137 height 42
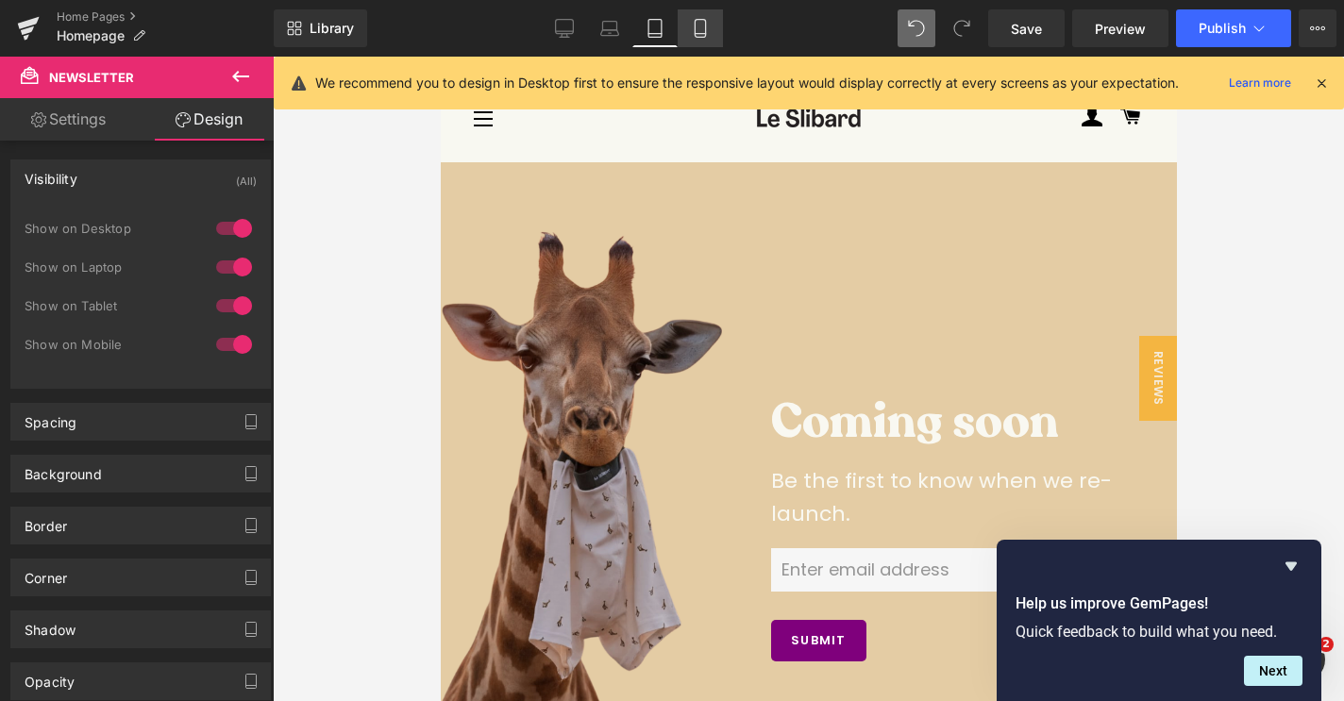
click at [714, 25] on link "Mobile" at bounding box center [700, 28] width 45 height 38
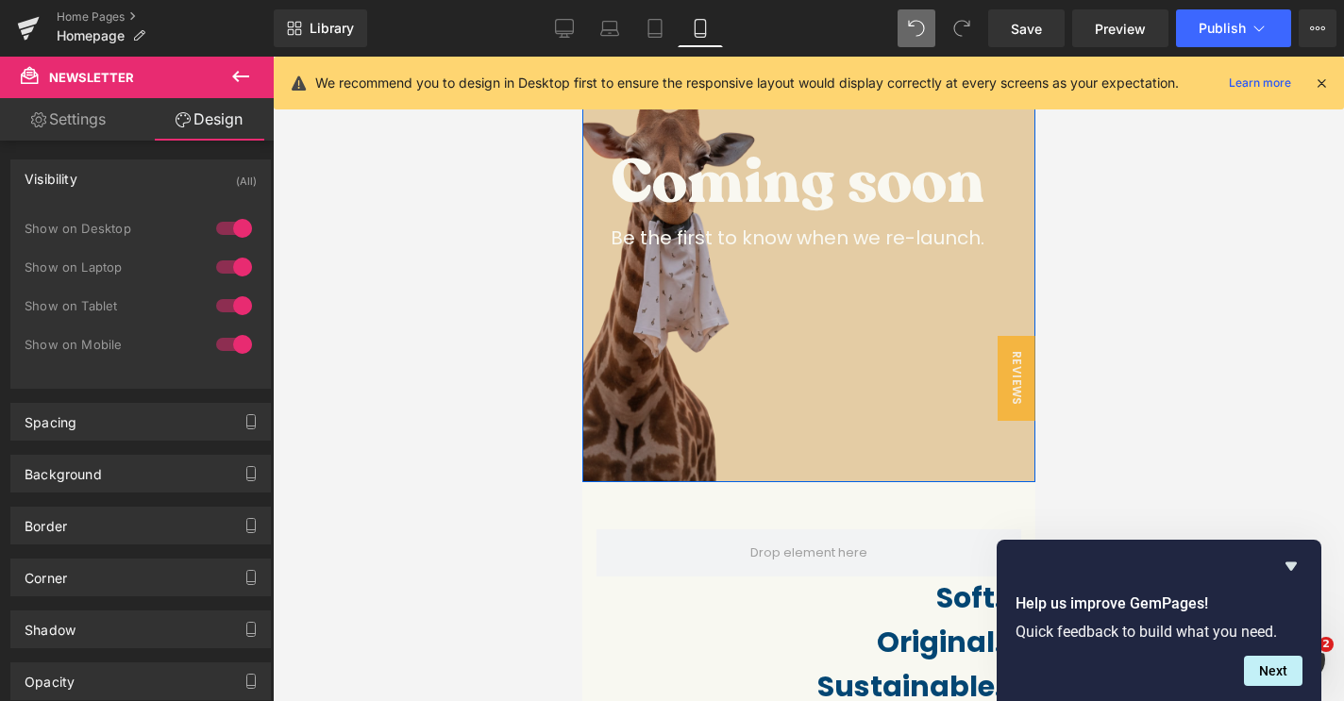
scroll to position [61, 0]
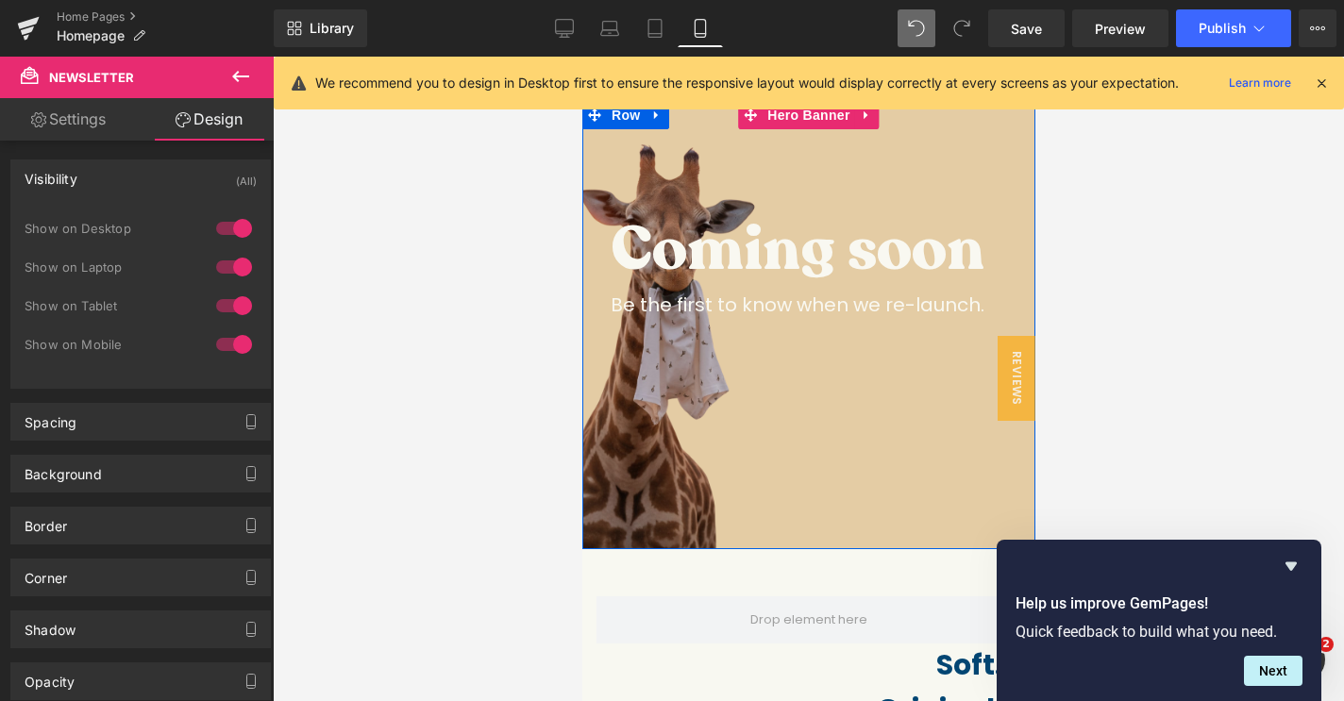
click at [795, 402] on span "Coming soon Heading Be the first to know when we re-launch. Text Block Email Fi…" at bounding box center [807, 326] width 453 height 308
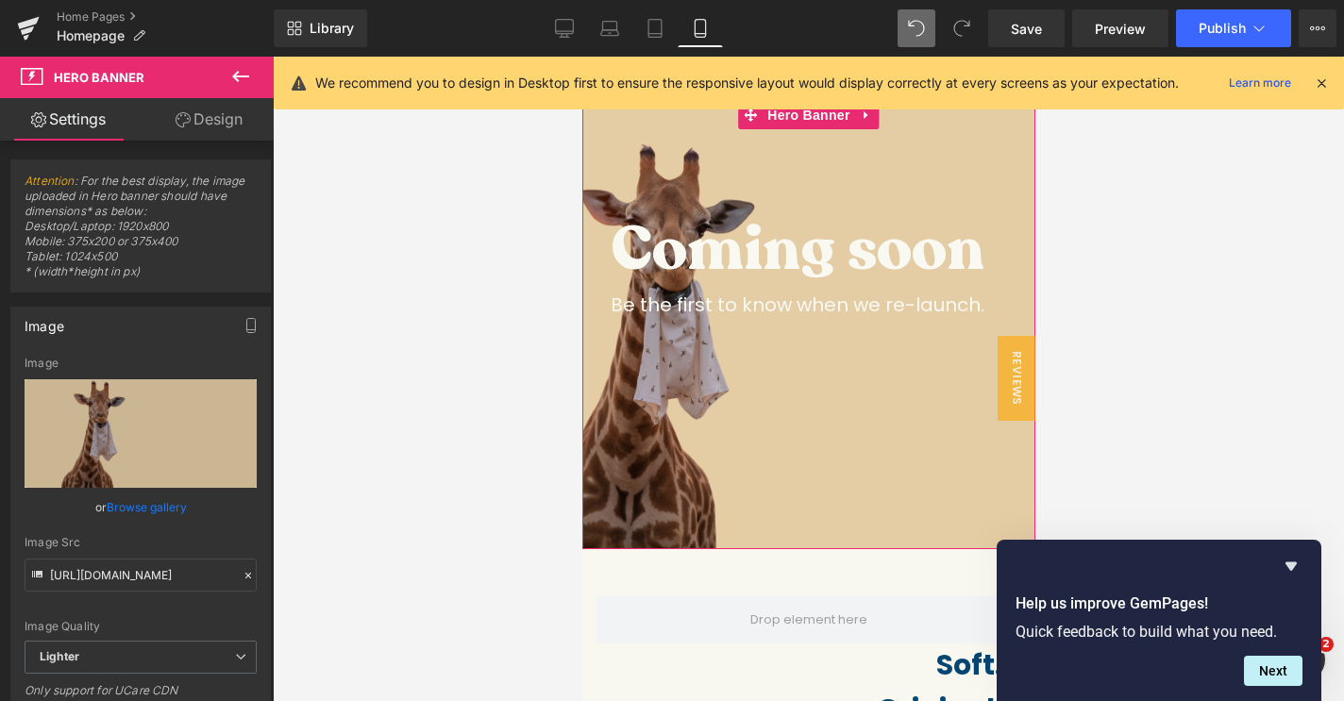
click at [229, 127] on link "Design" at bounding box center [209, 119] width 137 height 42
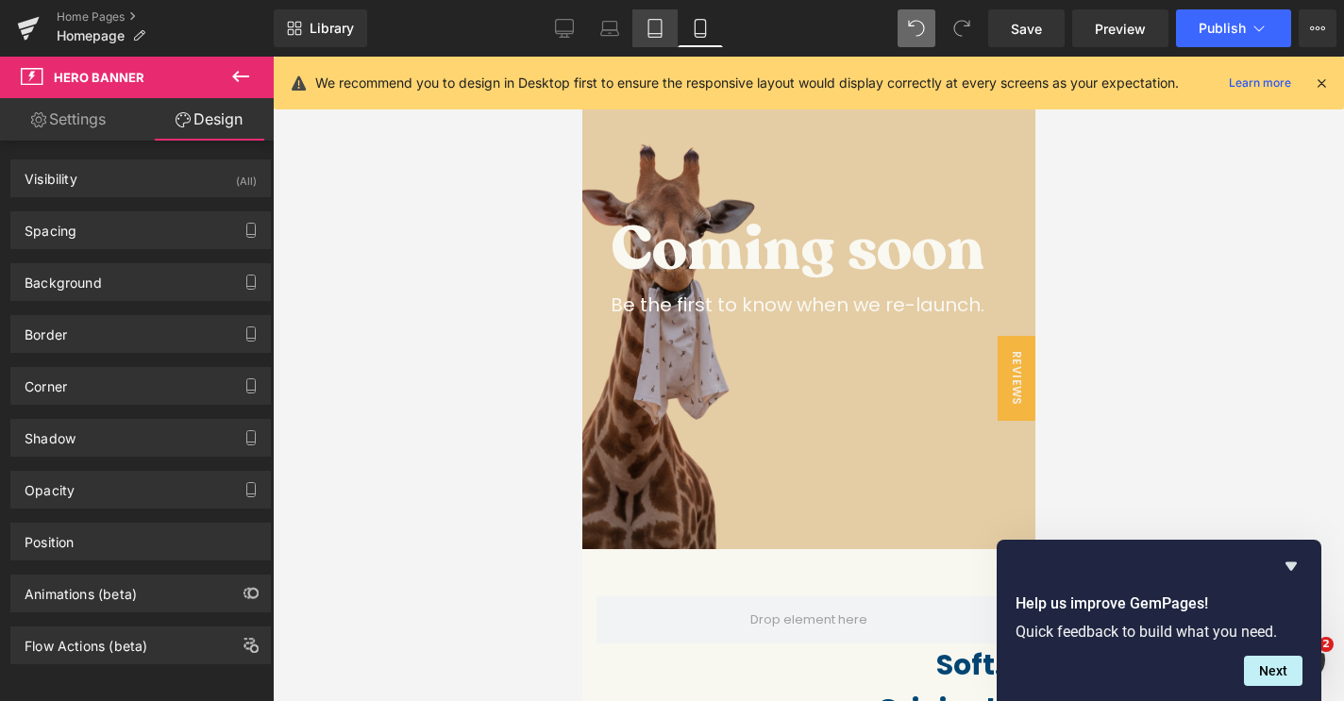
click at [665, 24] on link "Tablet" at bounding box center [654, 28] width 45 height 38
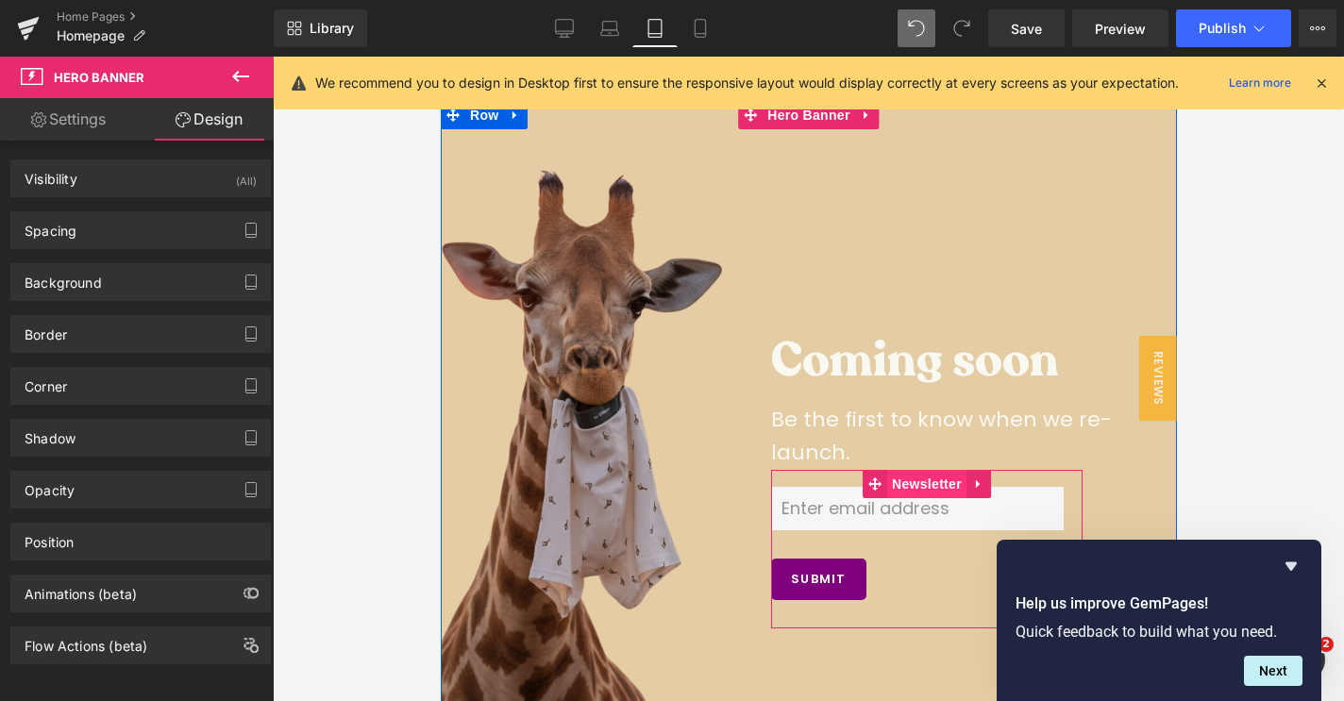
click at [887, 482] on span "Newsletter" at bounding box center [925, 484] width 79 height 28
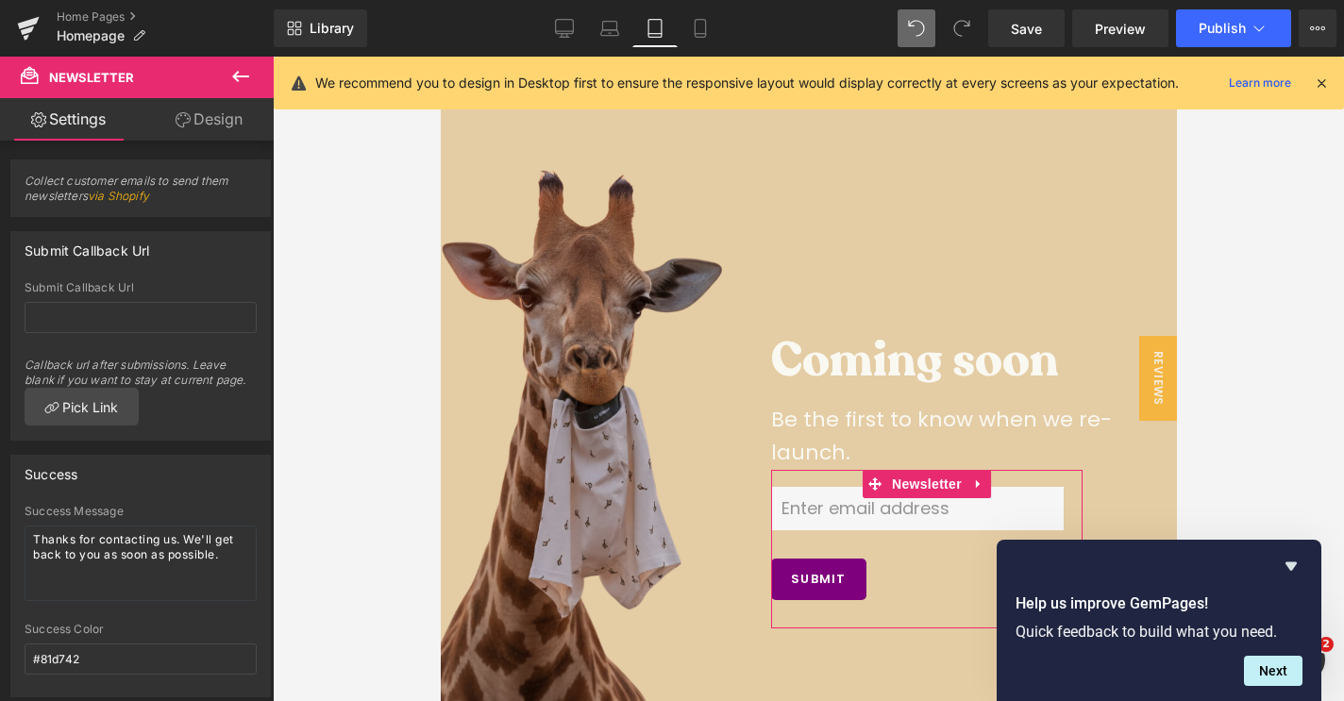
click at [193, 134] on link "Design" at bounding box center [209, 119] width 137 height 42
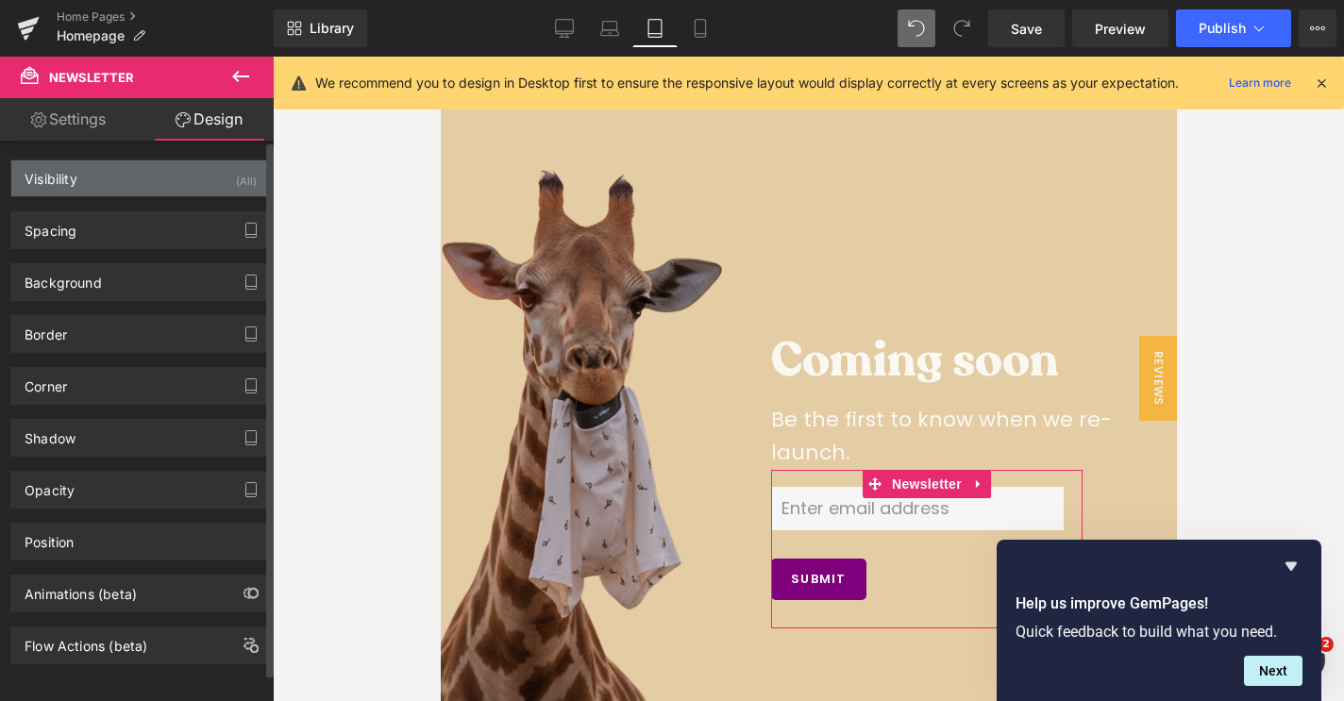
click at [131, 192] on div "Visibility (All)" at bounding box center [140, 178] width 259 height 36
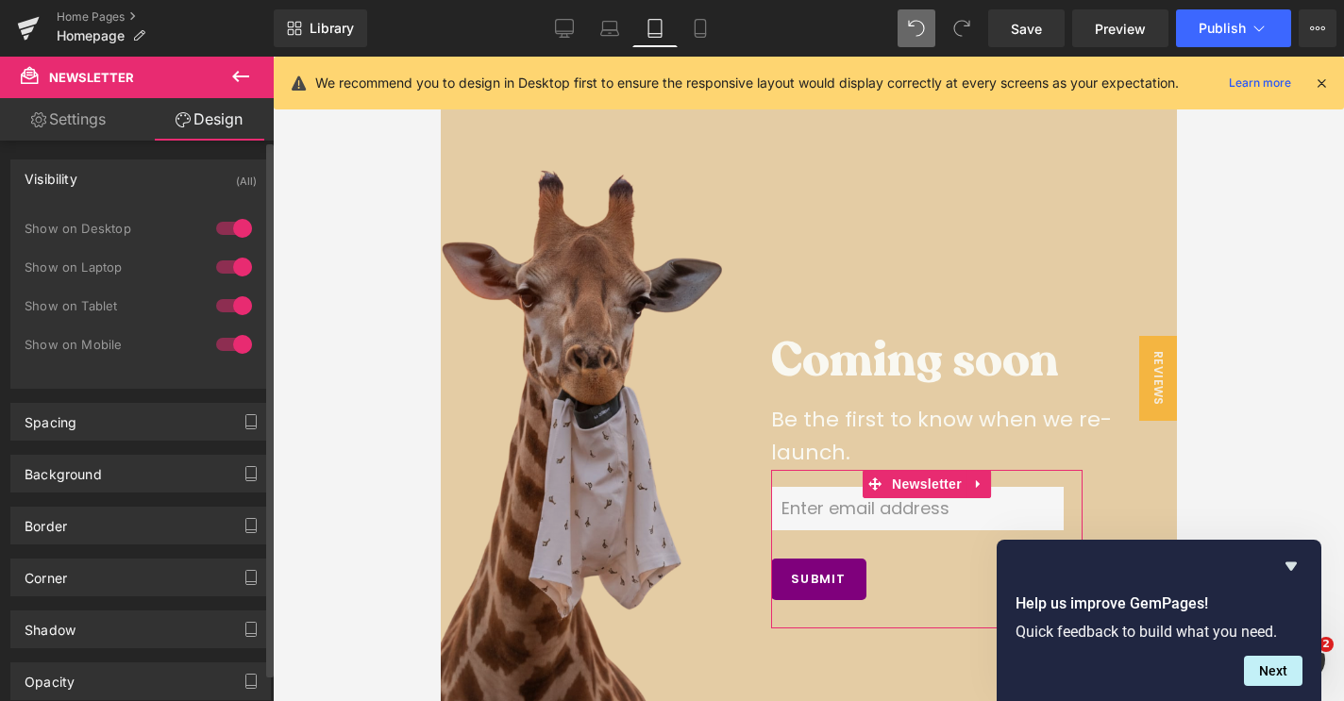
click at [131, 192] on div "Visibility (All)" at bounding box center [140, 178] width 259 height 36
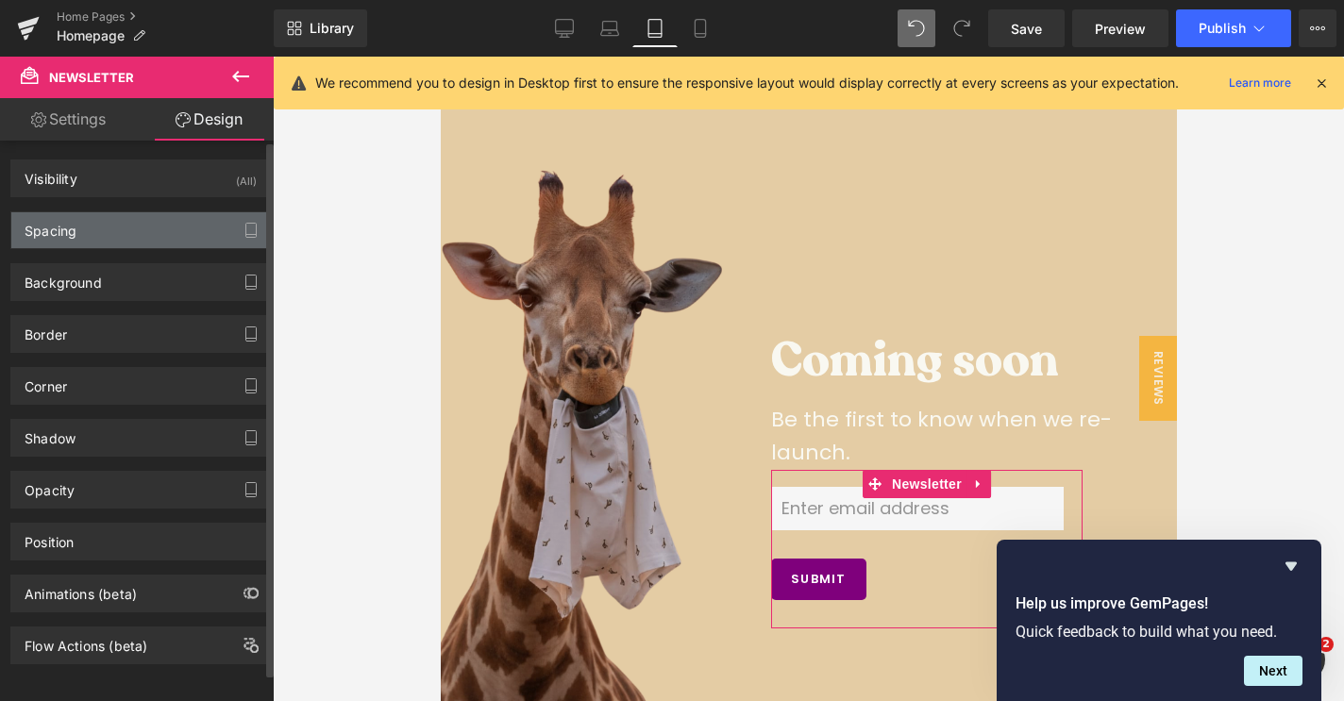
click at [138, 237] on div "Spacing" at bounding box center [140, 230] width 259 height 36
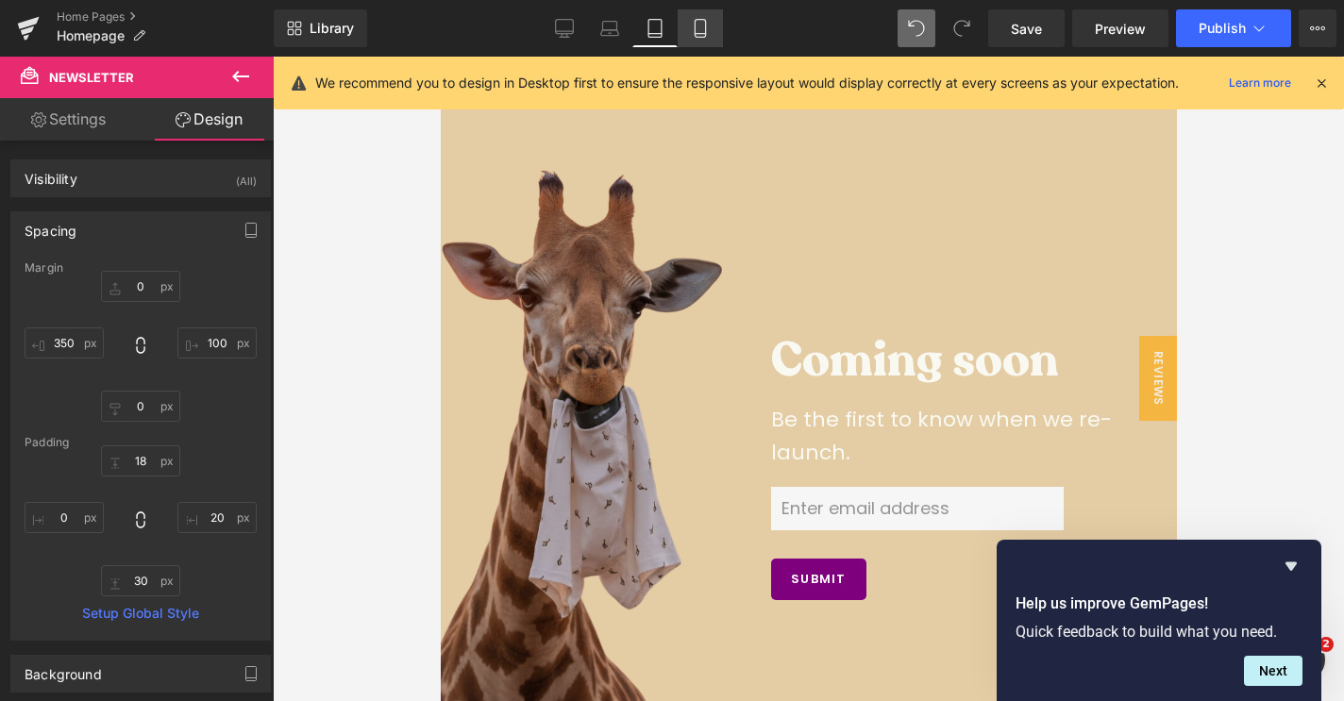
click at [721, 31] on link "Mobile" at bounding box center [700, 28] width 45 height 38
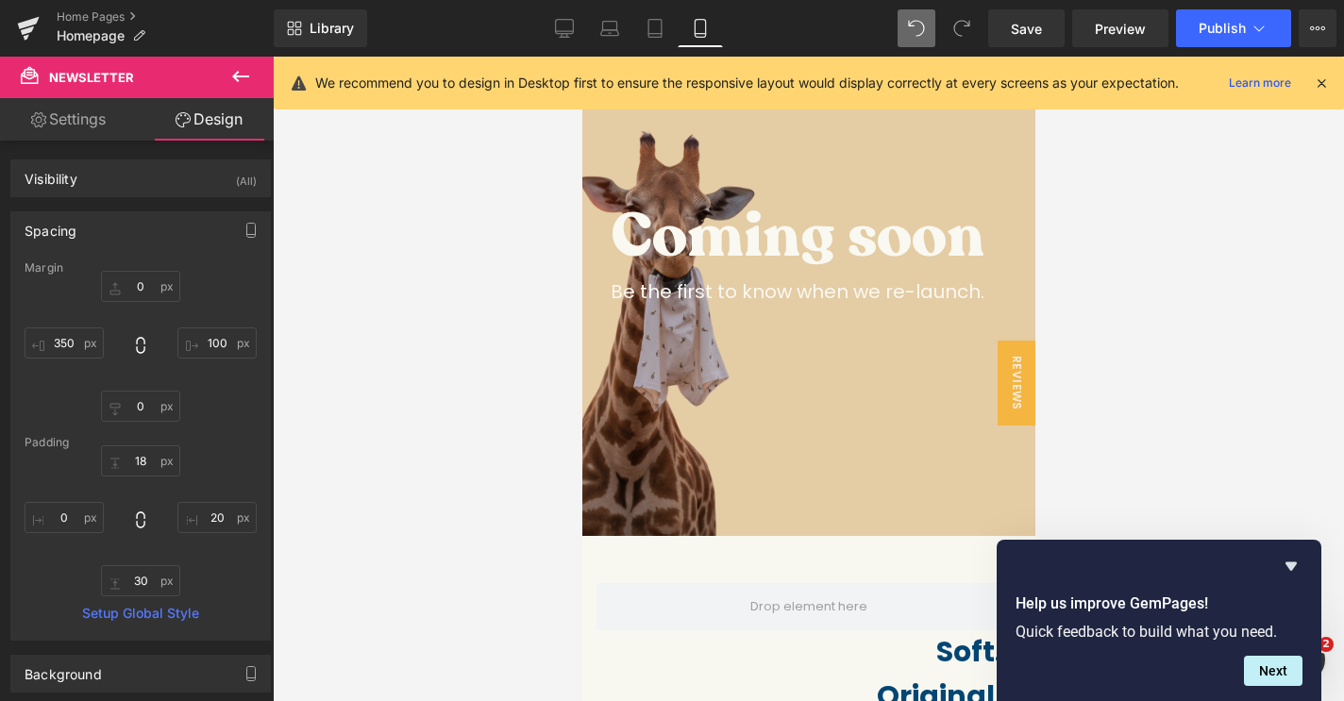
scroll to position [0, 0]
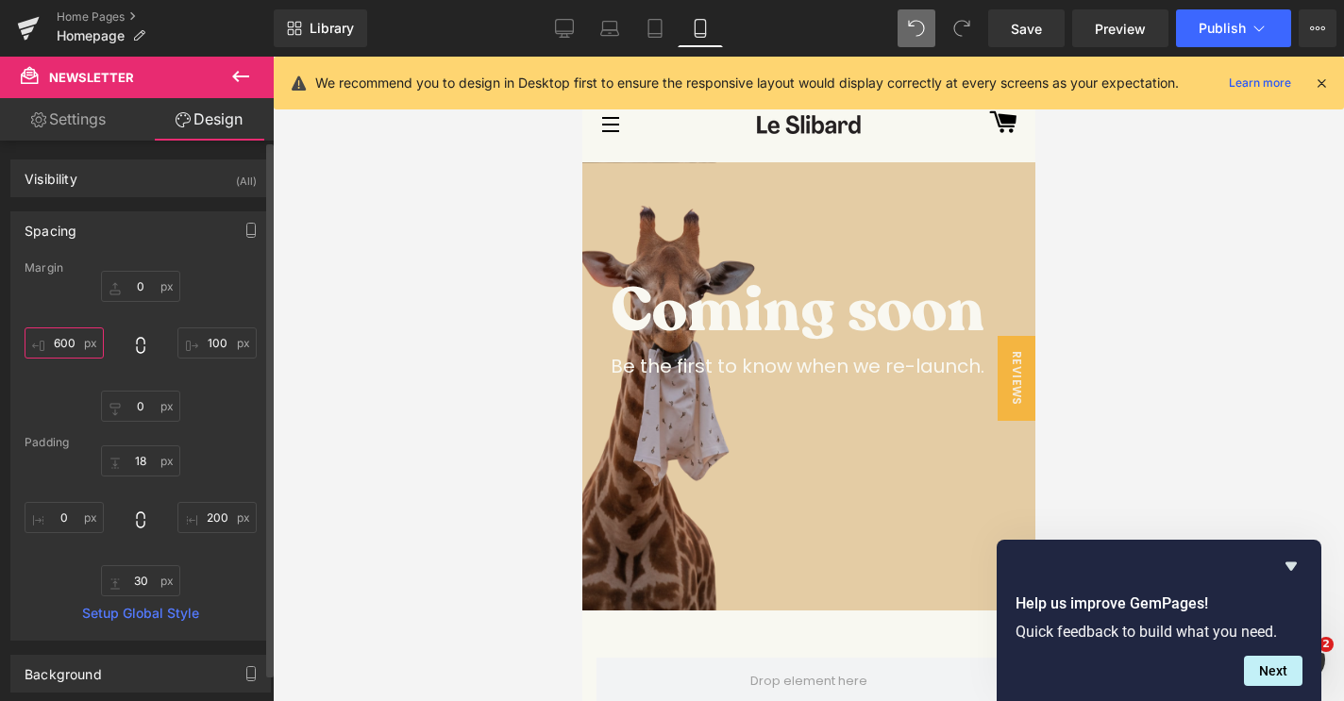
click at [66, 347] on input "350" at bounding box center [64, 342] width 79 height 31
type input "600"
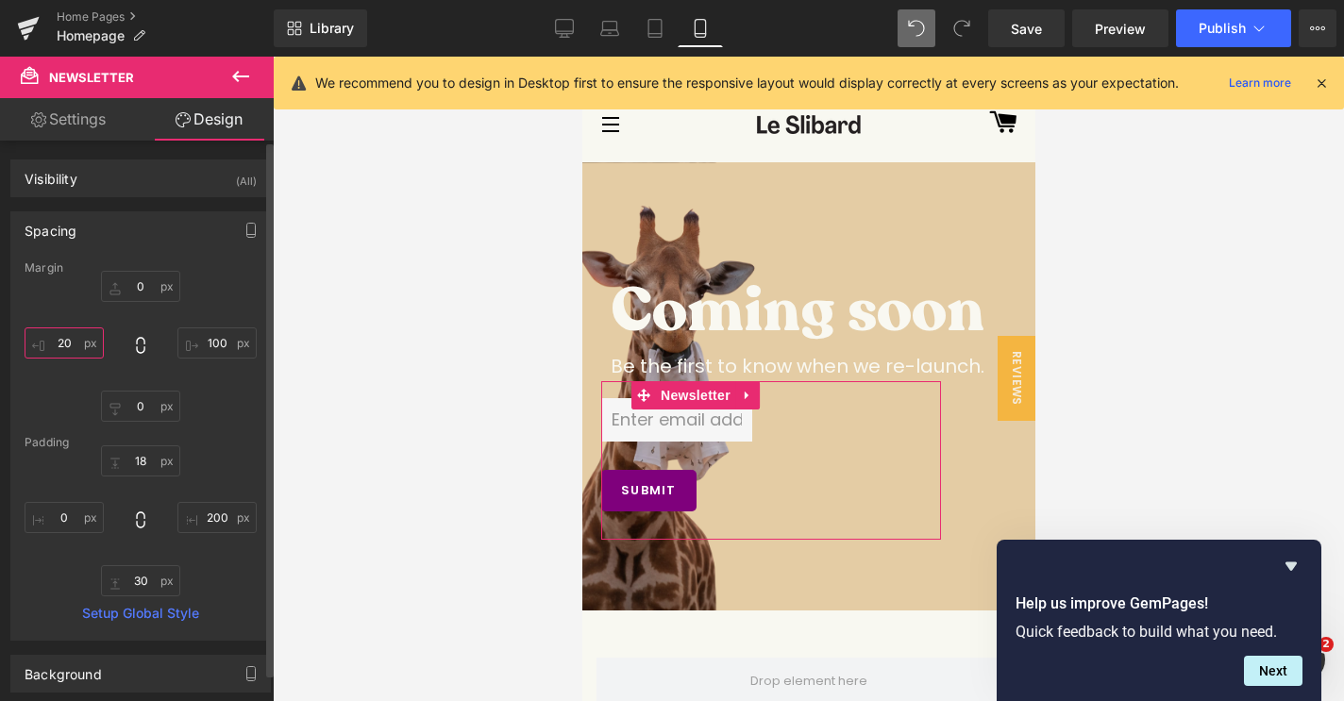
type input "2"
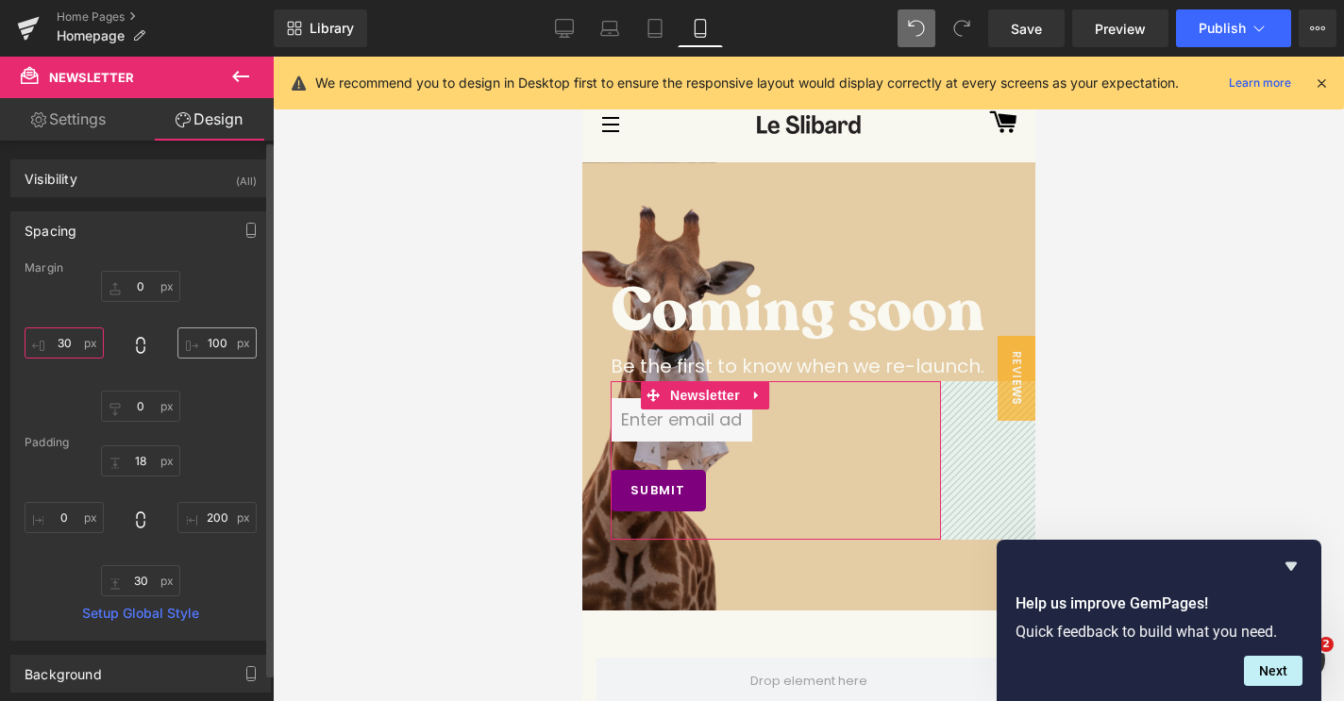
type input "30"
click at [212, 350] on input "100" at bounding box center [216, 342] width 79 height 31
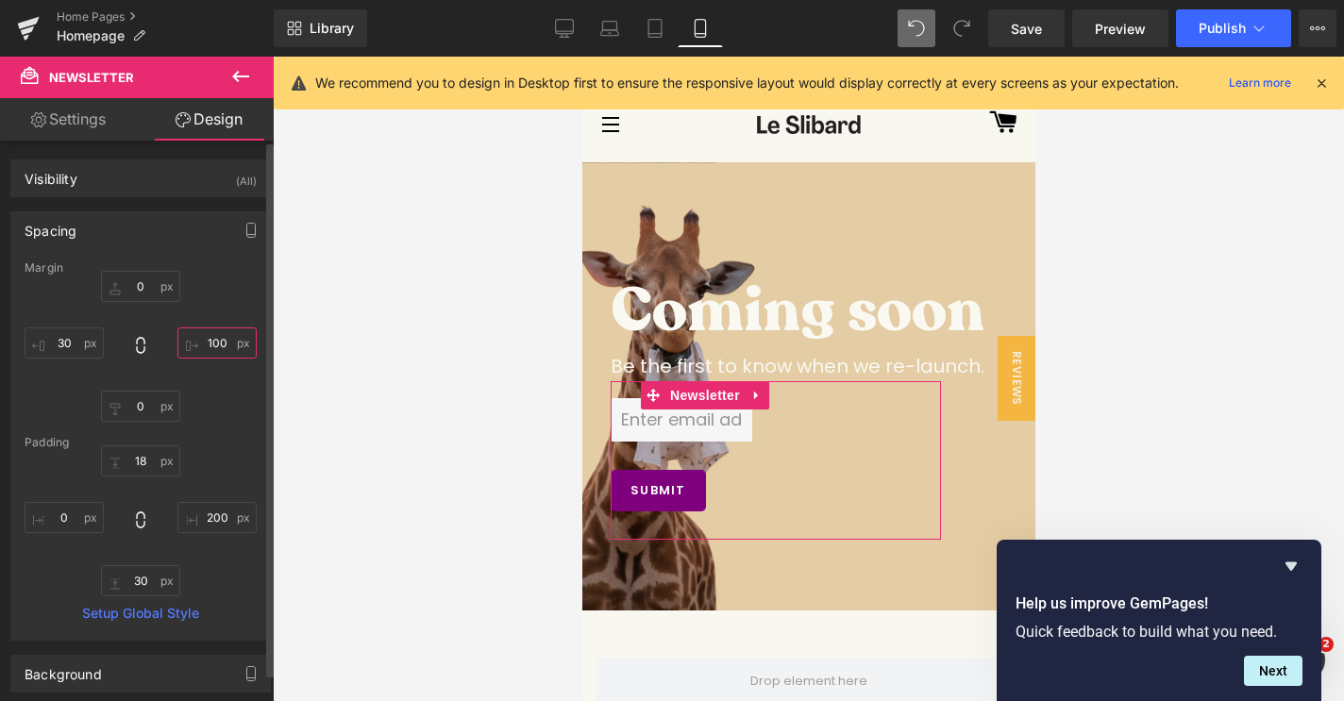
click at [212, 350] on input "100" at bounding box center [216, 342] width 79 height 31
type input "30"
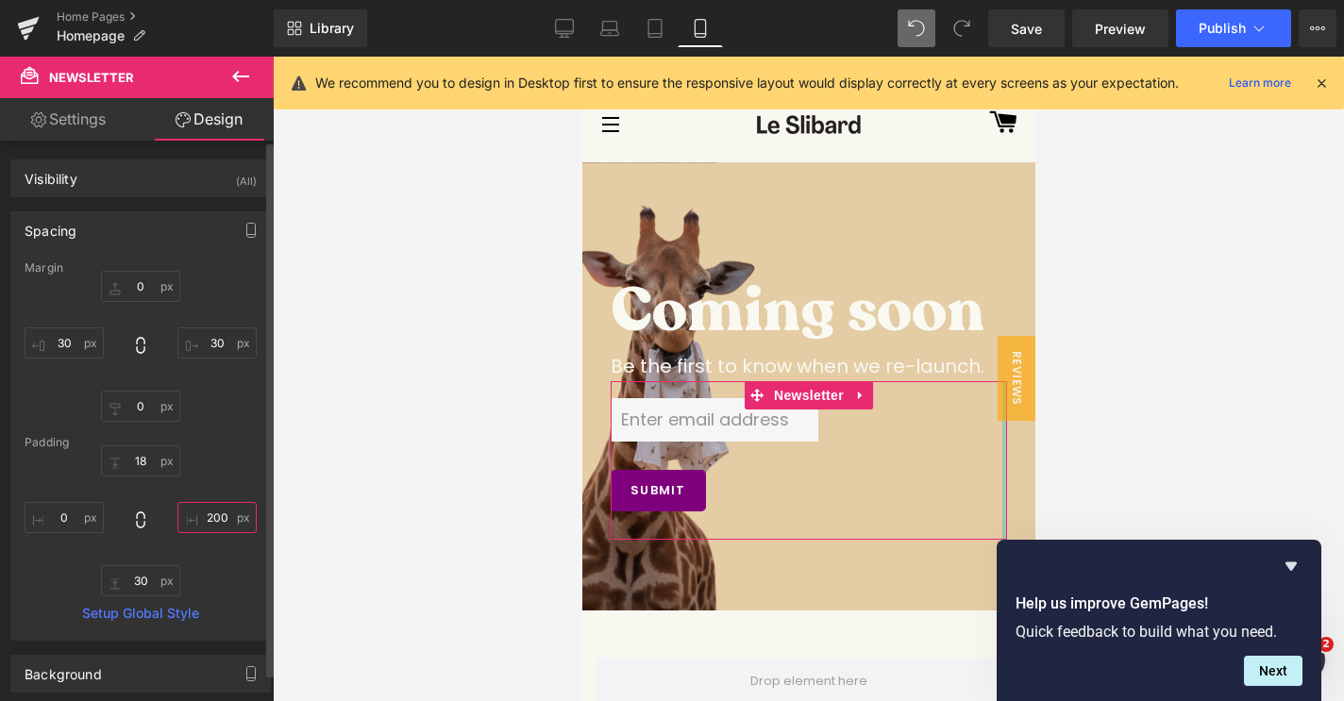
click at [205, 518] on input "20" at bounding box center [216, 517] width 79 height 31
type input "200"
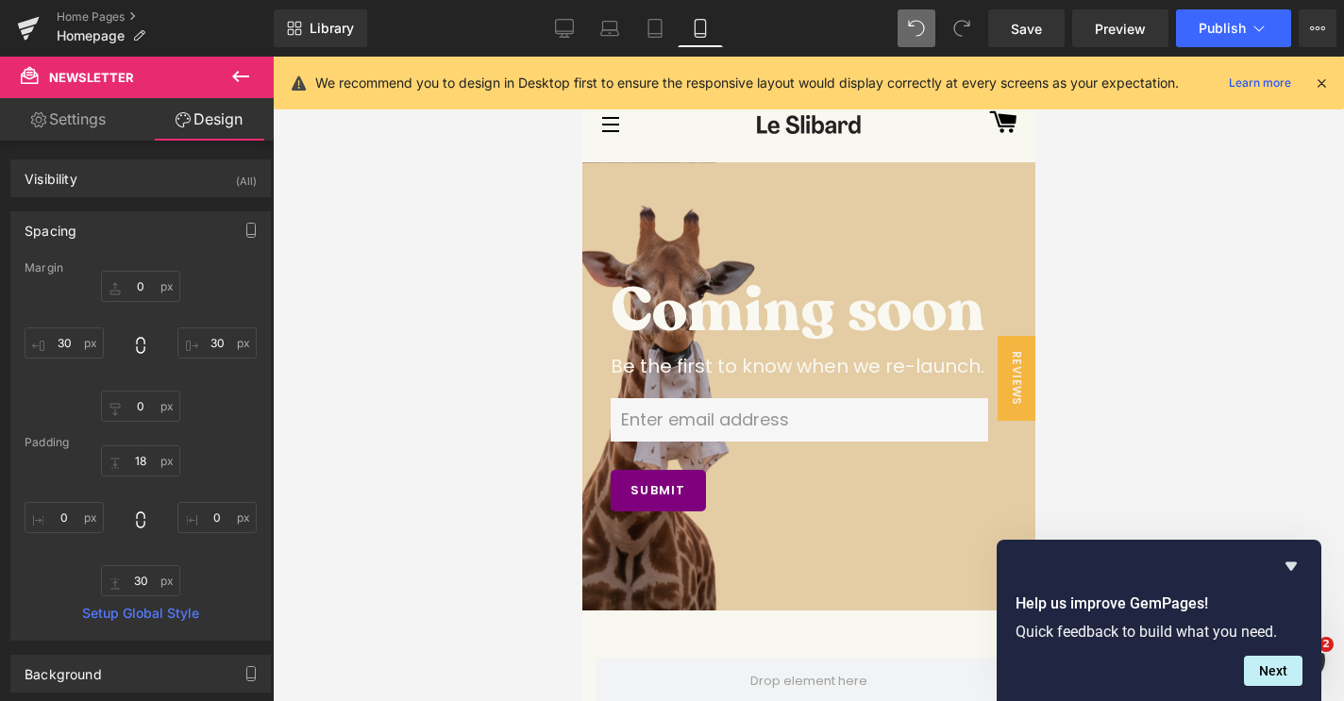
click at [1226, 432] on div at bounding box center [808, 379] width 1071 height 644
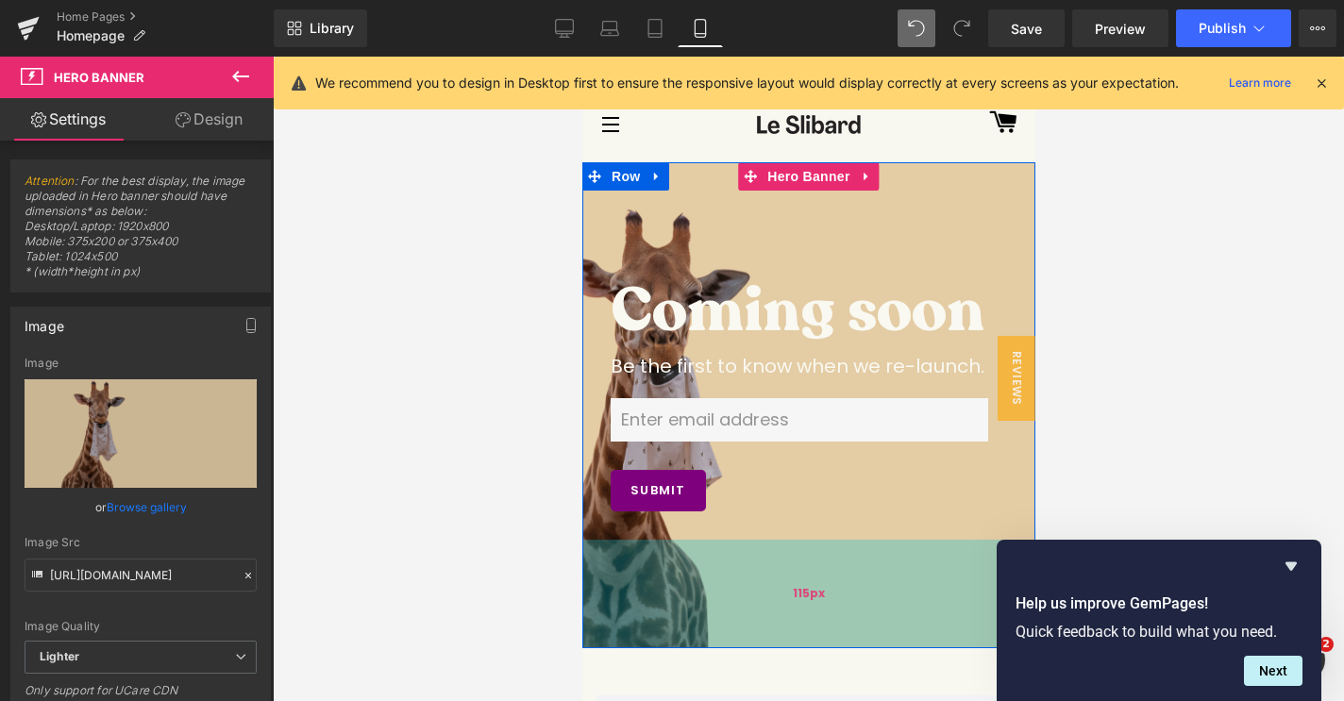
drag, startPoint x: 795, startPoint y: 596, endPoint x: 800, endPoint y: 634, distance: 38.0
click at [800, 634] on div "115px" at bounding box center [807, 594] width 453 height 109
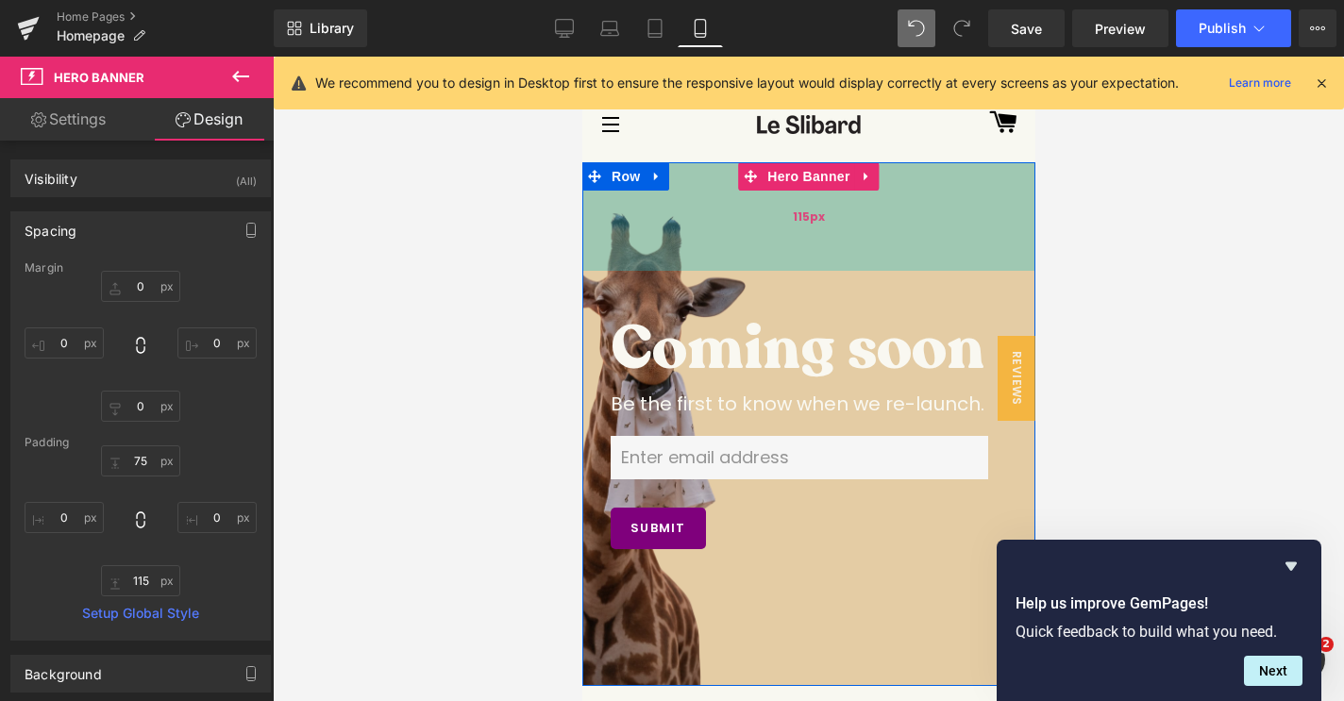
drag, startPoint x: 889, startPoint y: 228, endPoint x: 889, endPoint y: 266, distance: 37.7
click at [889, 266] on div "115px" at bounding box center [807, 216] width 453 height 109
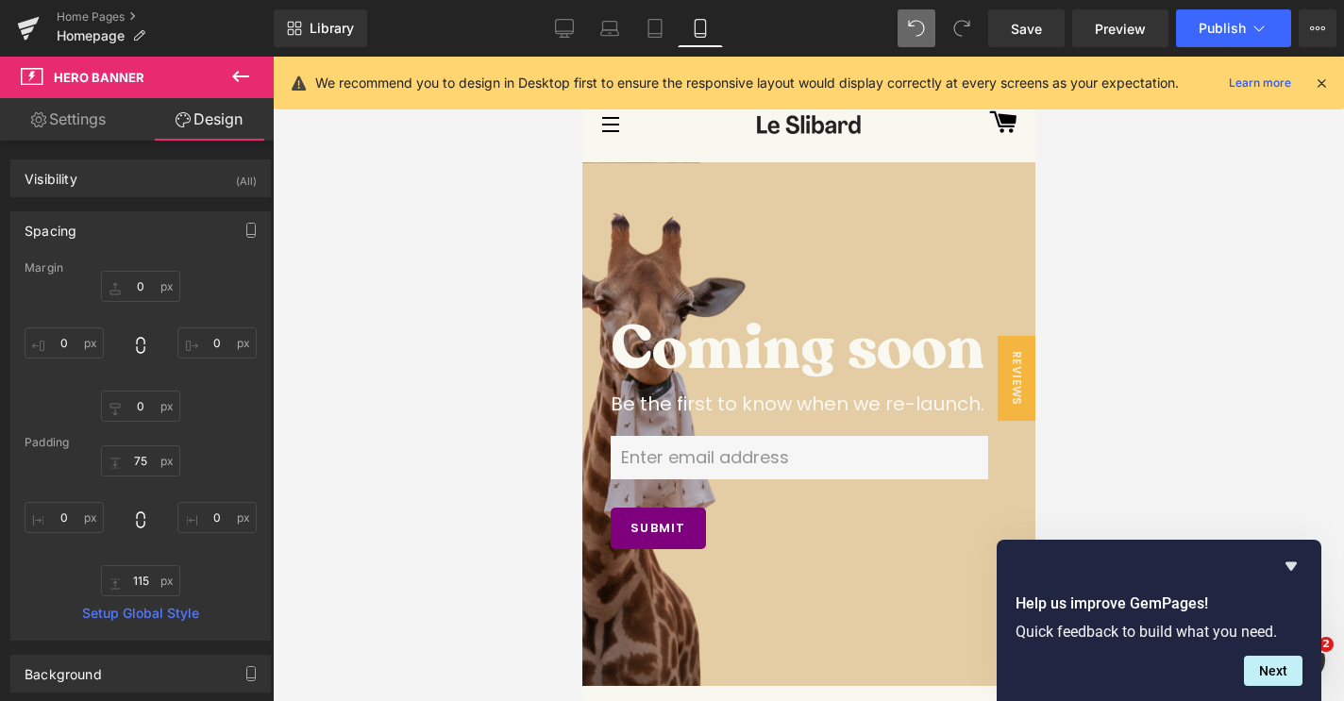
click at [1108, 279] on div at bounding box center [808, 379] width 1071 height 644
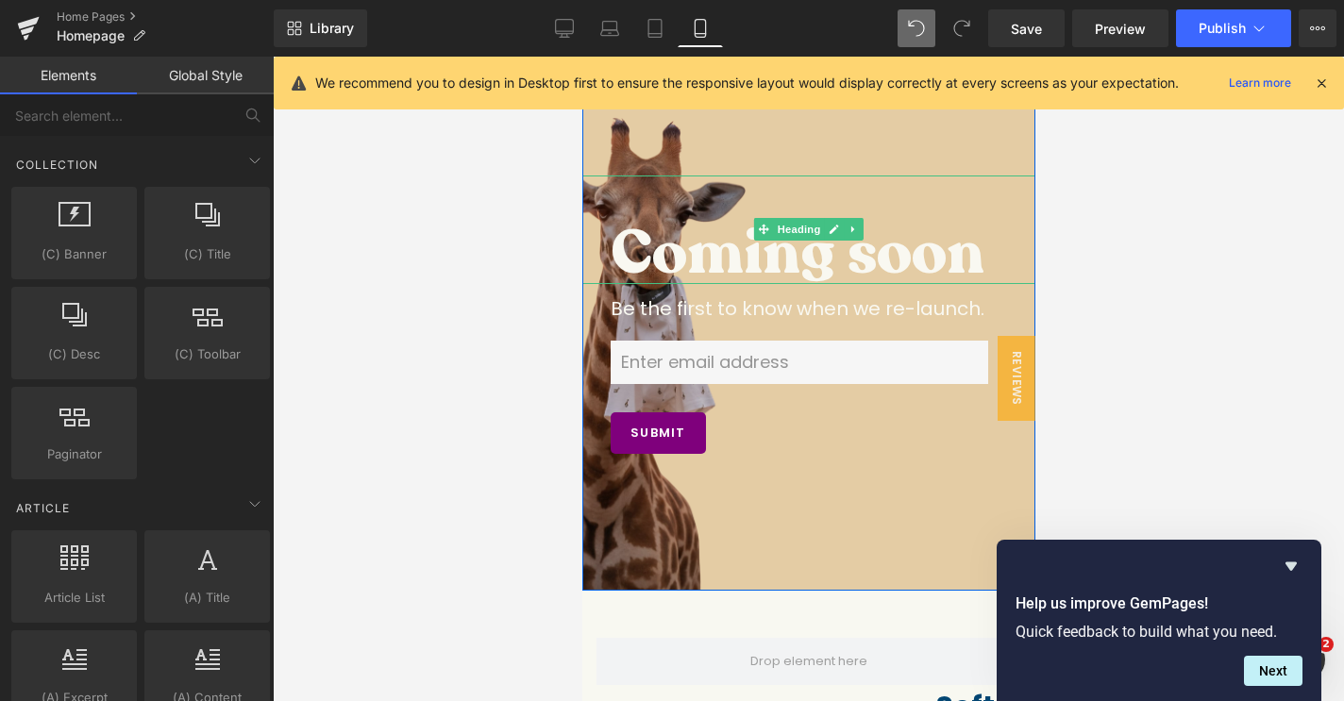
scroll to position [102, 0]
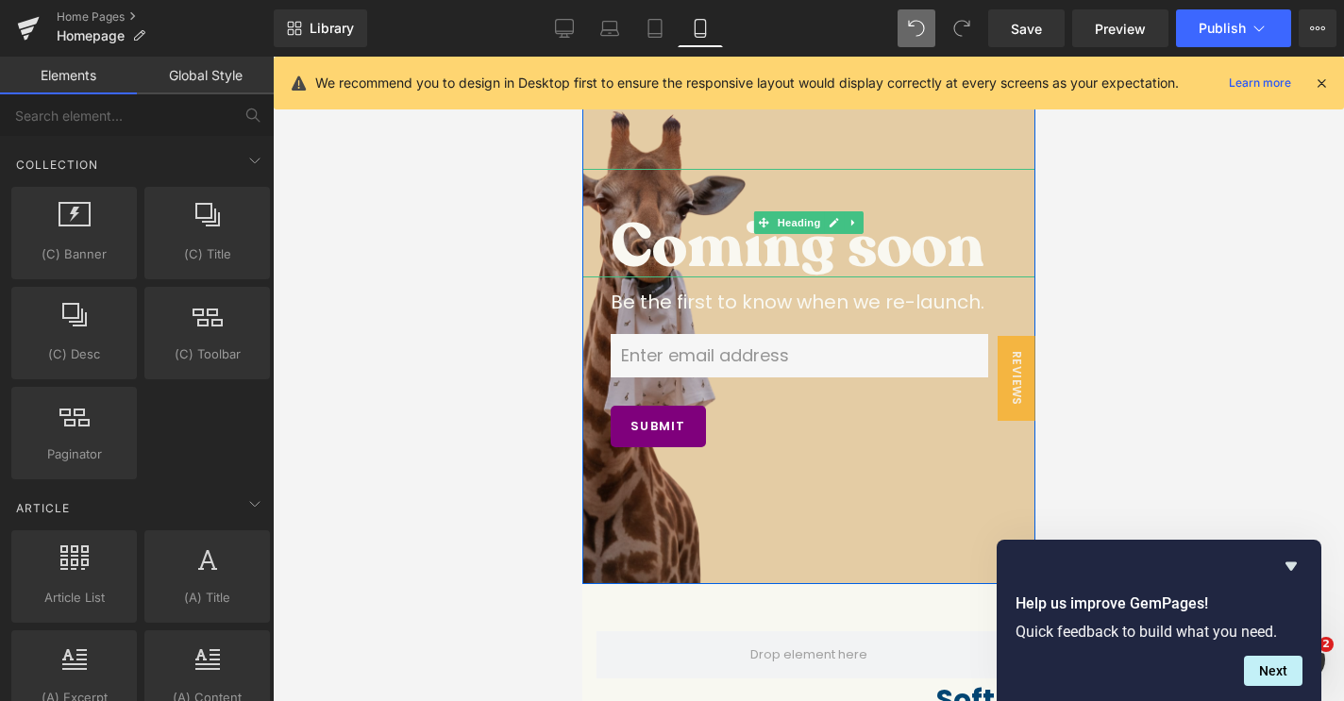
click at [637, 239] on h3 "Coming soon" at bounding box center [808, 246] width 396 height 61
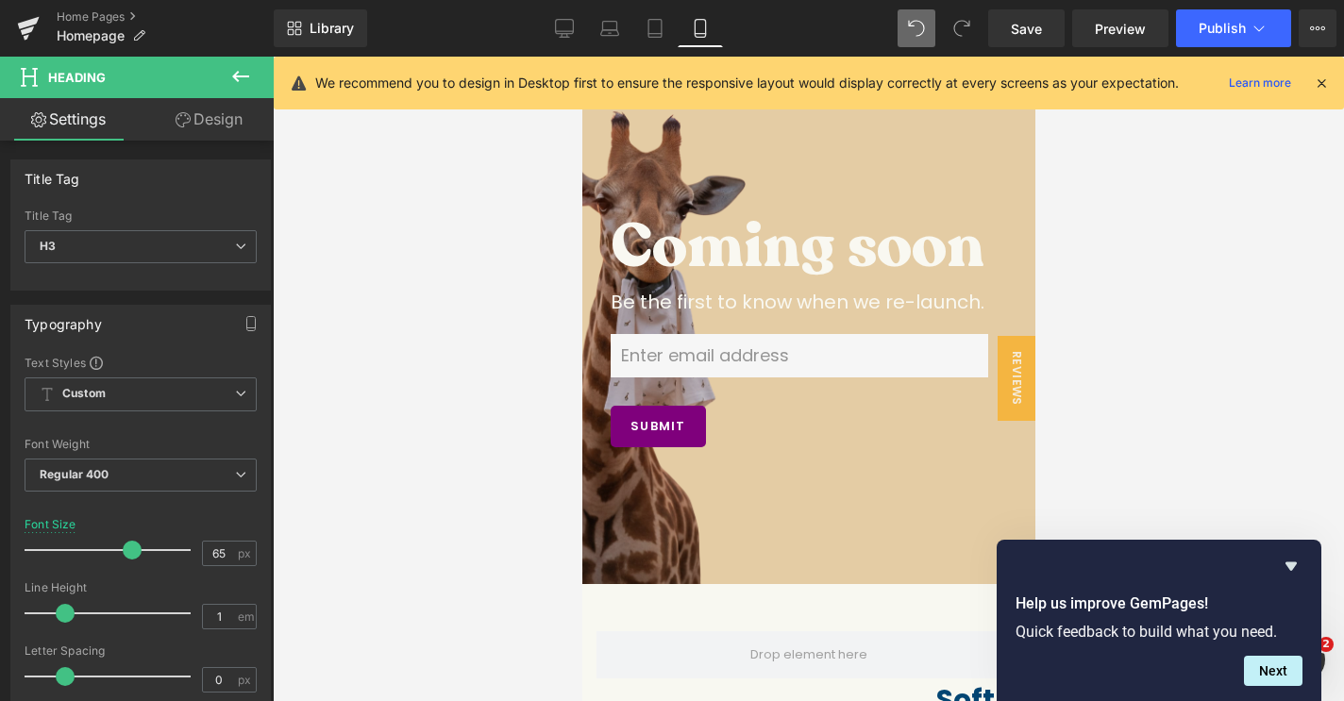
click at [210, 131] on link "Design" at bounding box center [209, 119] width 137 height 42
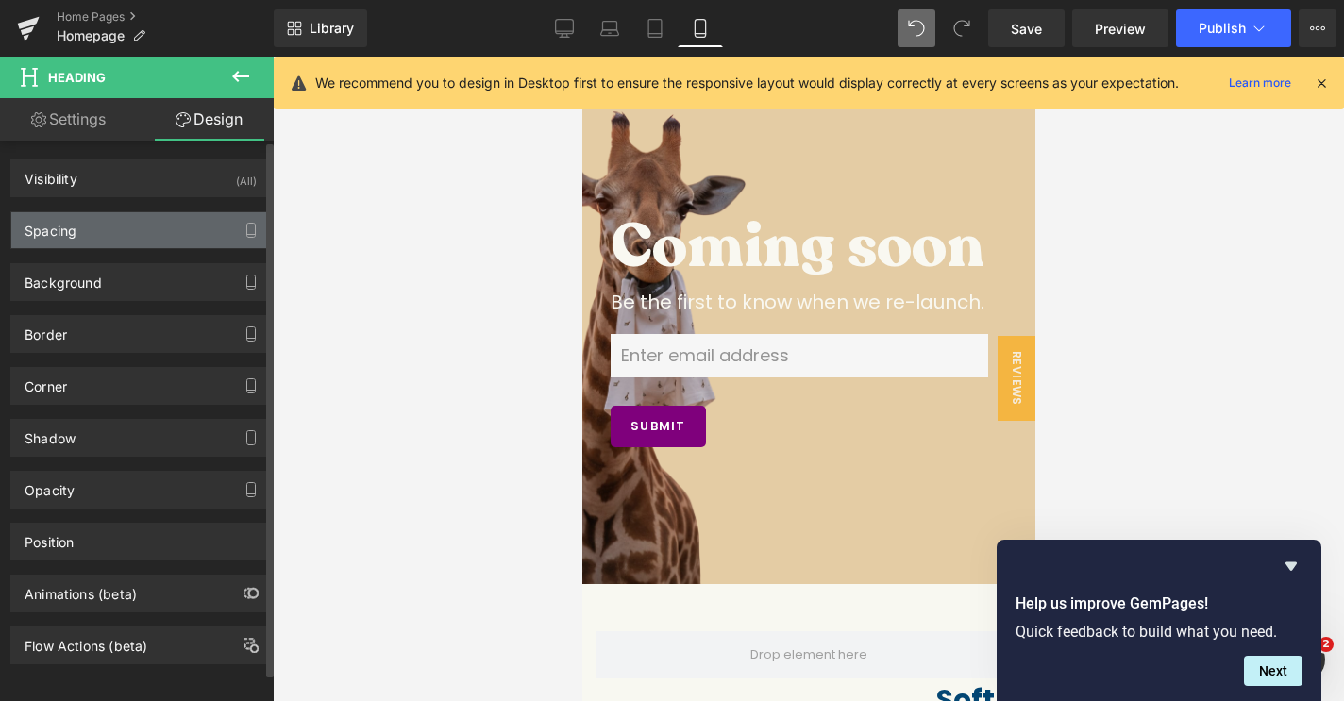
click at [109, 245] on div "Spacing" at bounding box center [140, 230] width 259 height 36
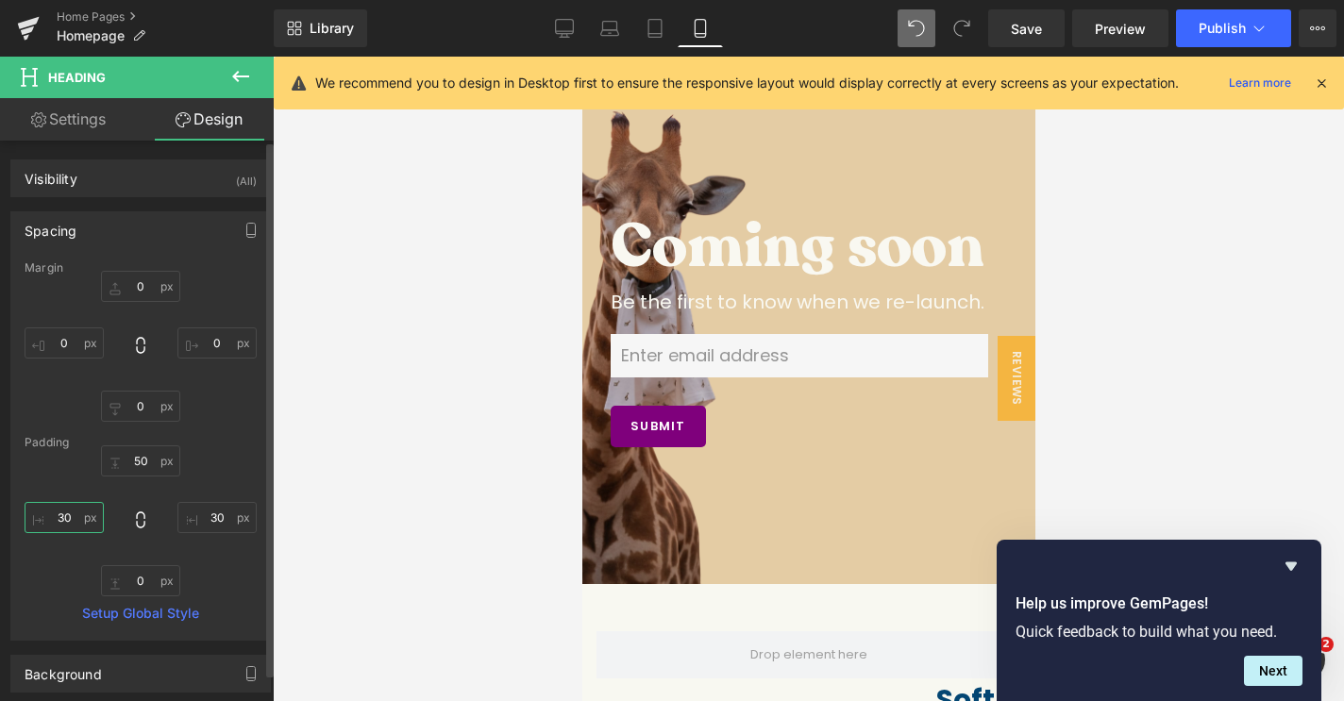
click at [59, 520] on input "text" at bounding box center [64, 517] width 79 height 31
click at [259, 456] on div "Margin Padding 50 Setup Global Style" at bounding box center [140, 450] width 259 height 378
click at [56, 510] on input "50" at bounding box center [64, 517] width 79 height 31
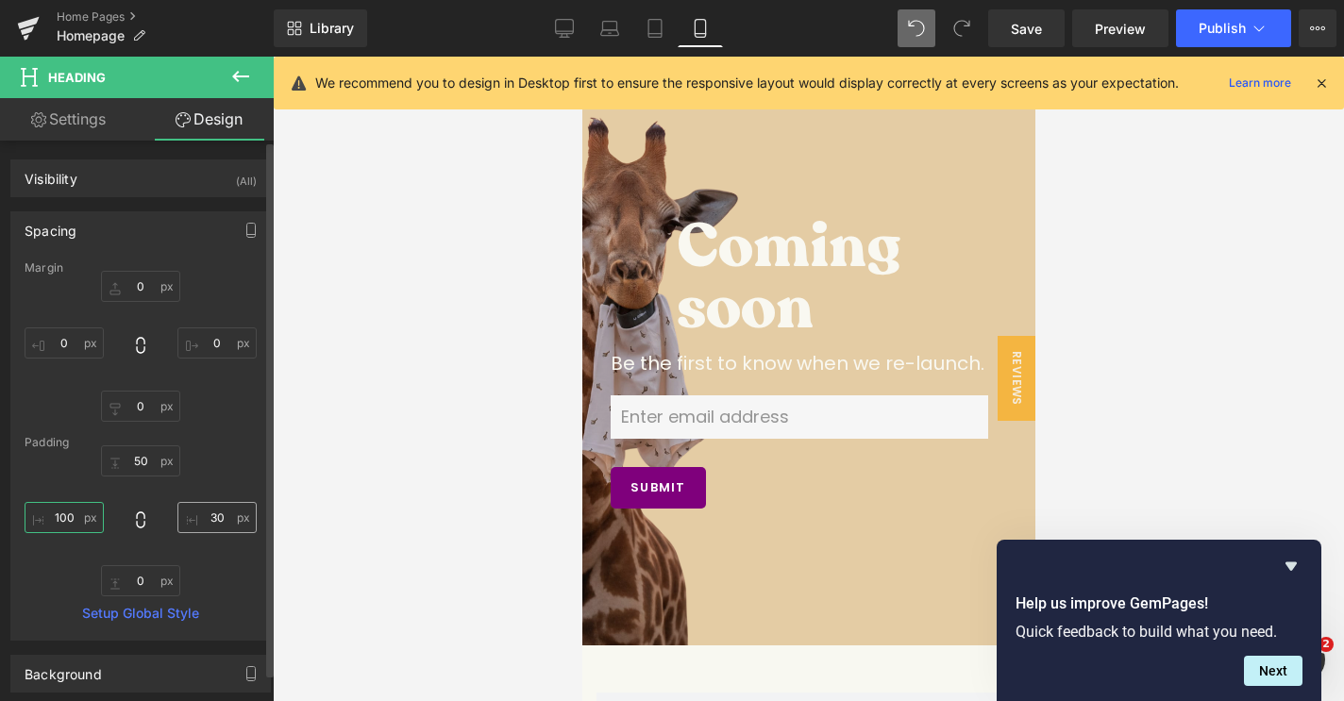
type input "100"
click at [209, 529] on input "text" at bounding box center [216, 517] width 79 height 31
type input "30"
click at [226, 440] on div "Padding" at bounding box center [141, 442] width 232 height 13
click at [234, 575] on div "100" at bounding box center [141, 520] width 232 height 151
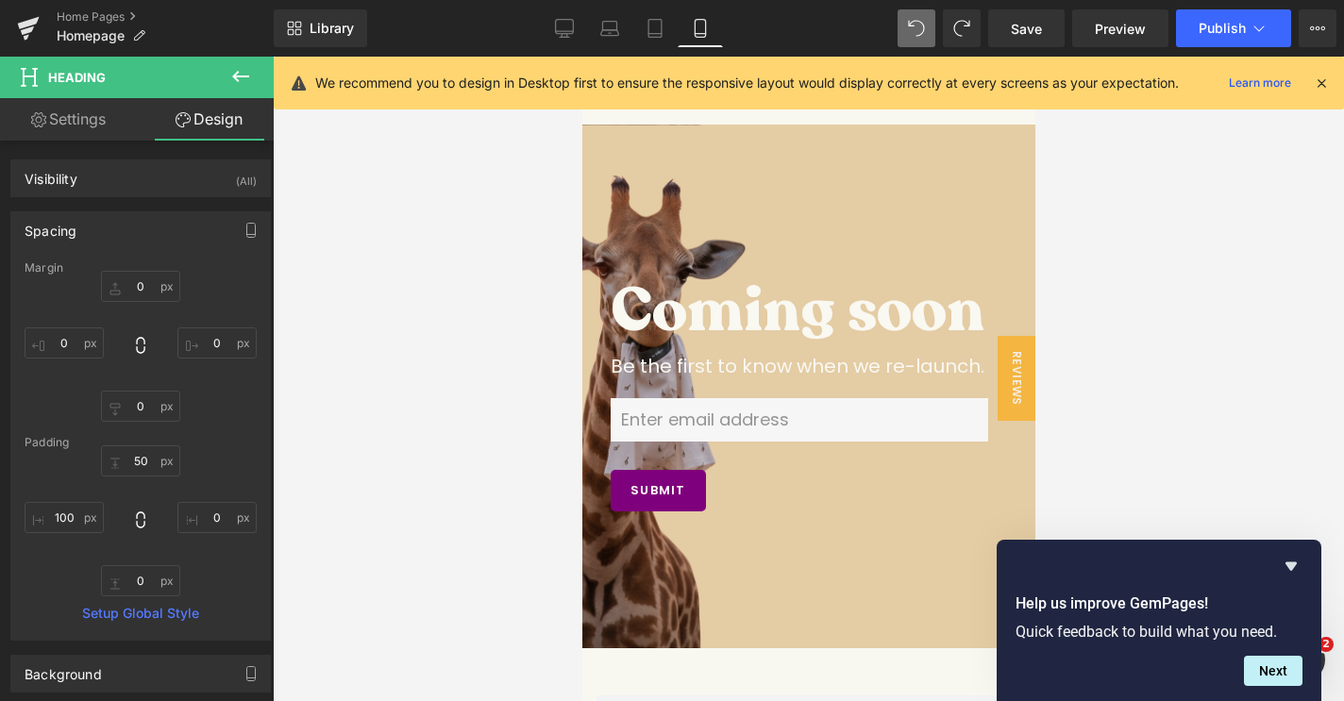
scroll to position [0, 0]
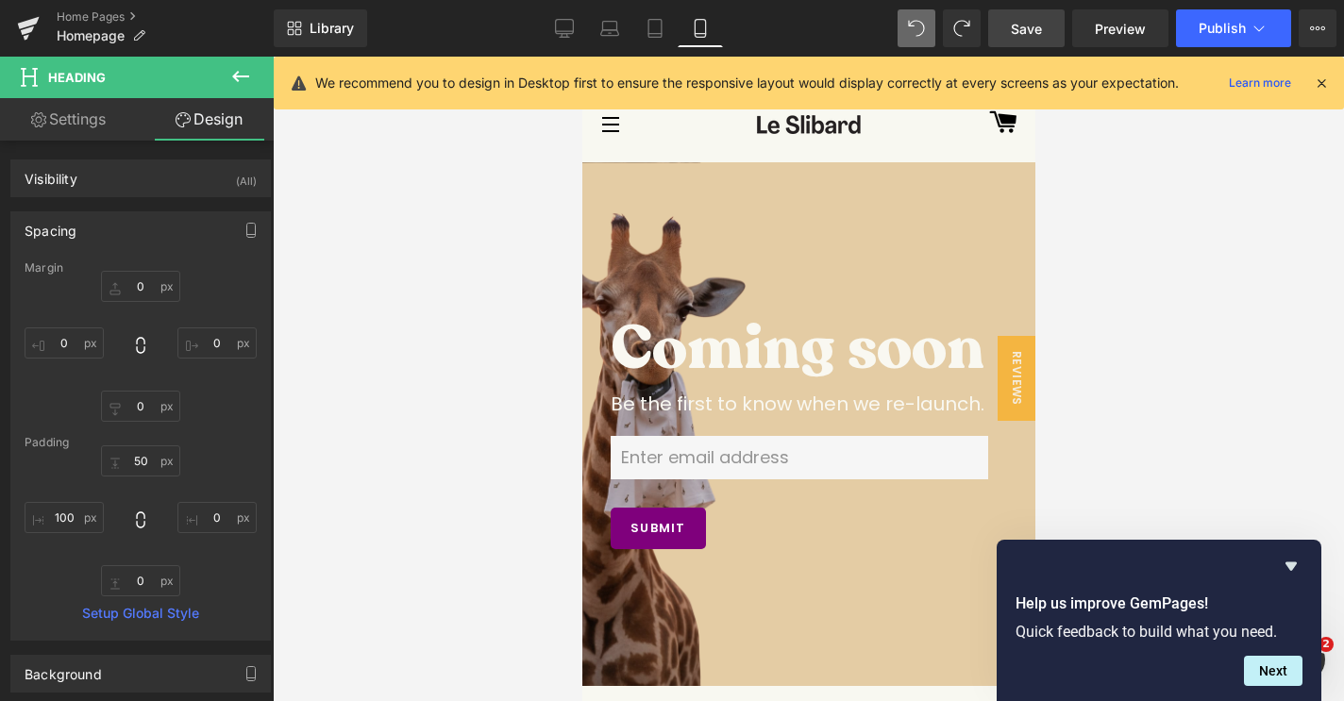
click at [1035, 27] on span "Save" at bounding box center [1026, 29] width 31 height 20
click at [1129, 31] on span "Preview" at bounding box center [1120, 29] width 51 height 20
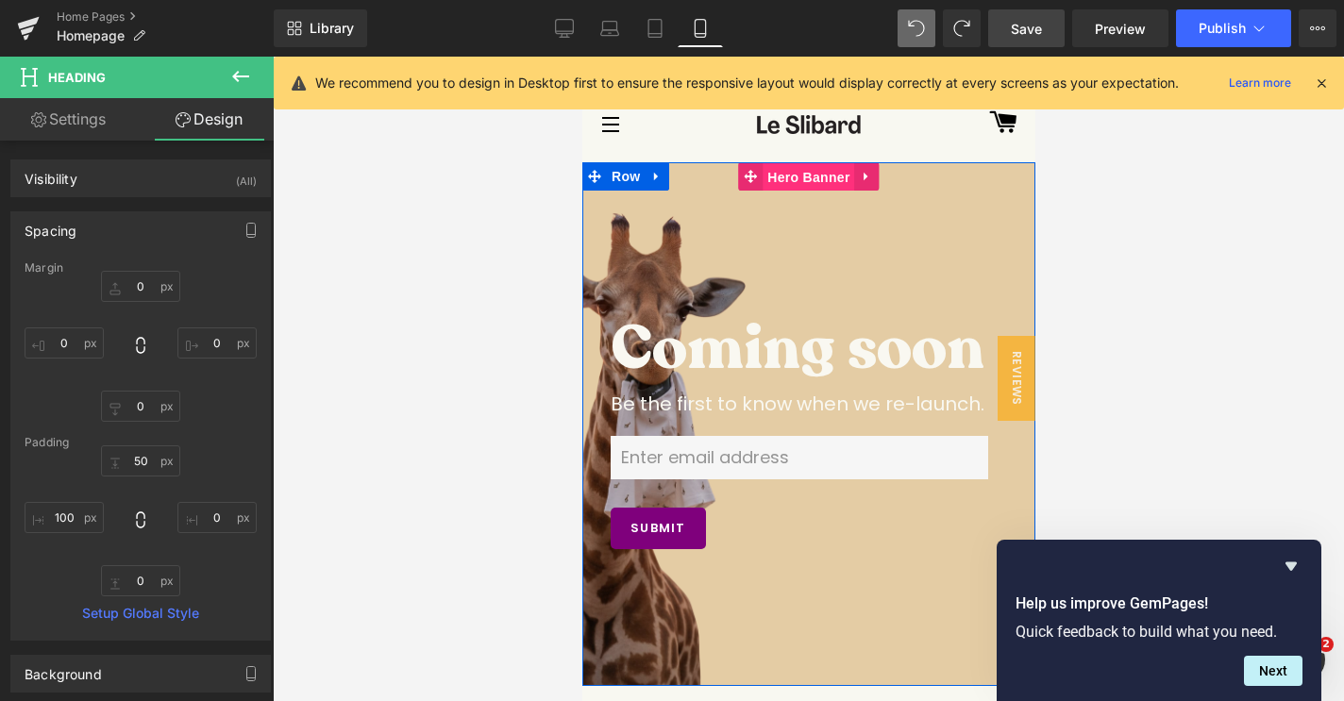
click at [803, 178] on span "Hero Banner" at bounding box center [807, 177] width 92 height 28
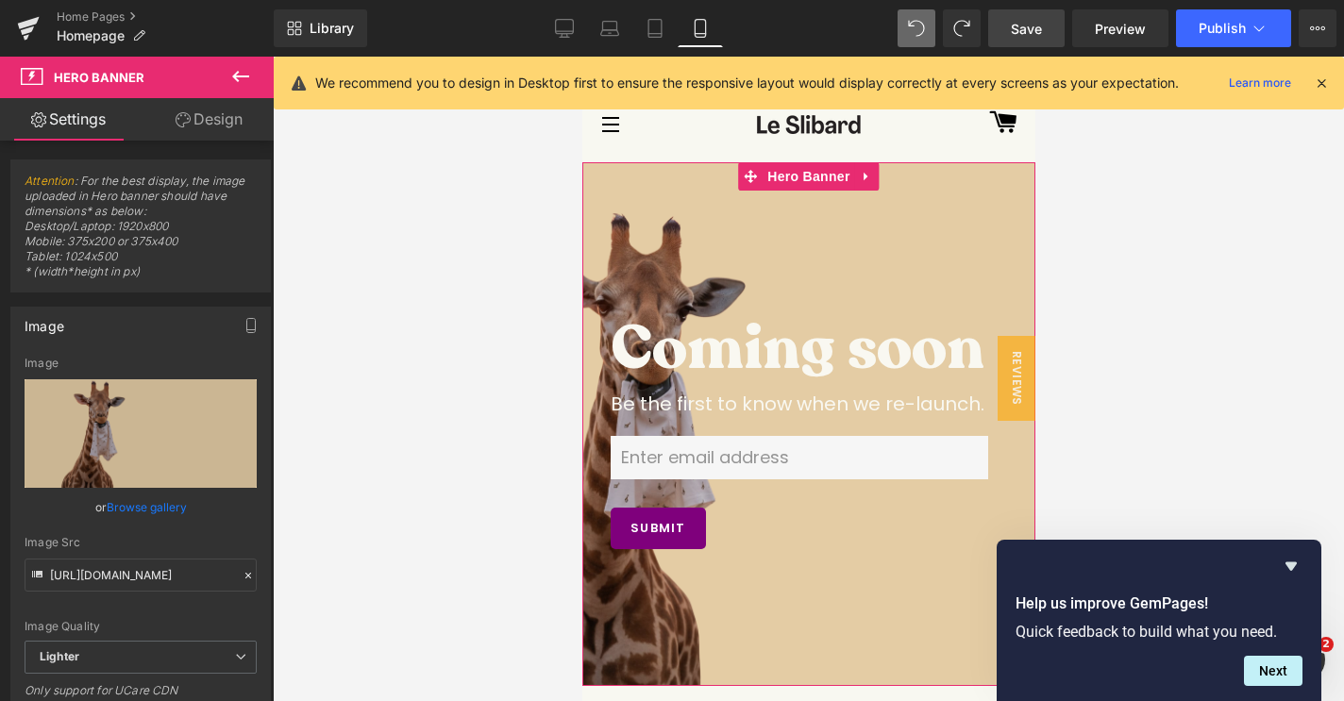
click at [202, 131] on link "Design" at bounding box center [209, 119] width 137 height 42
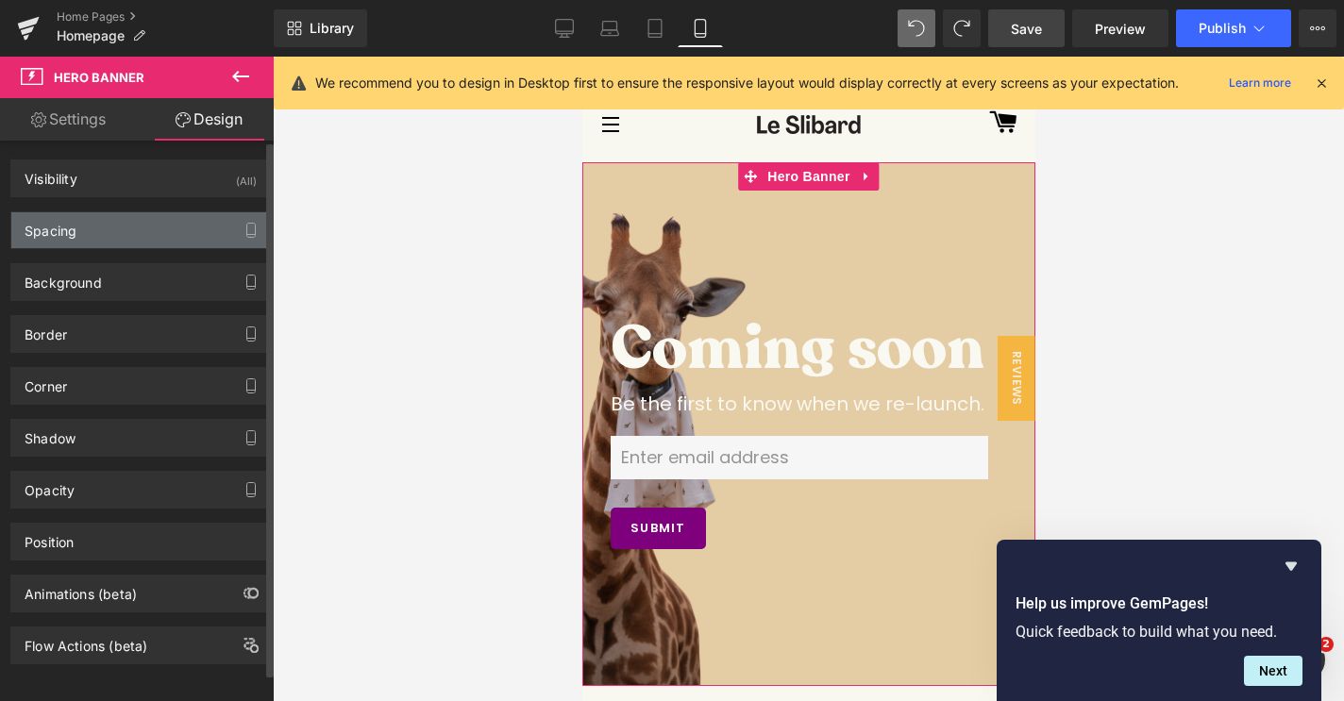
click at [121, 235] on div "Spacing" at bounding box center [140, 230] width 259 height 36
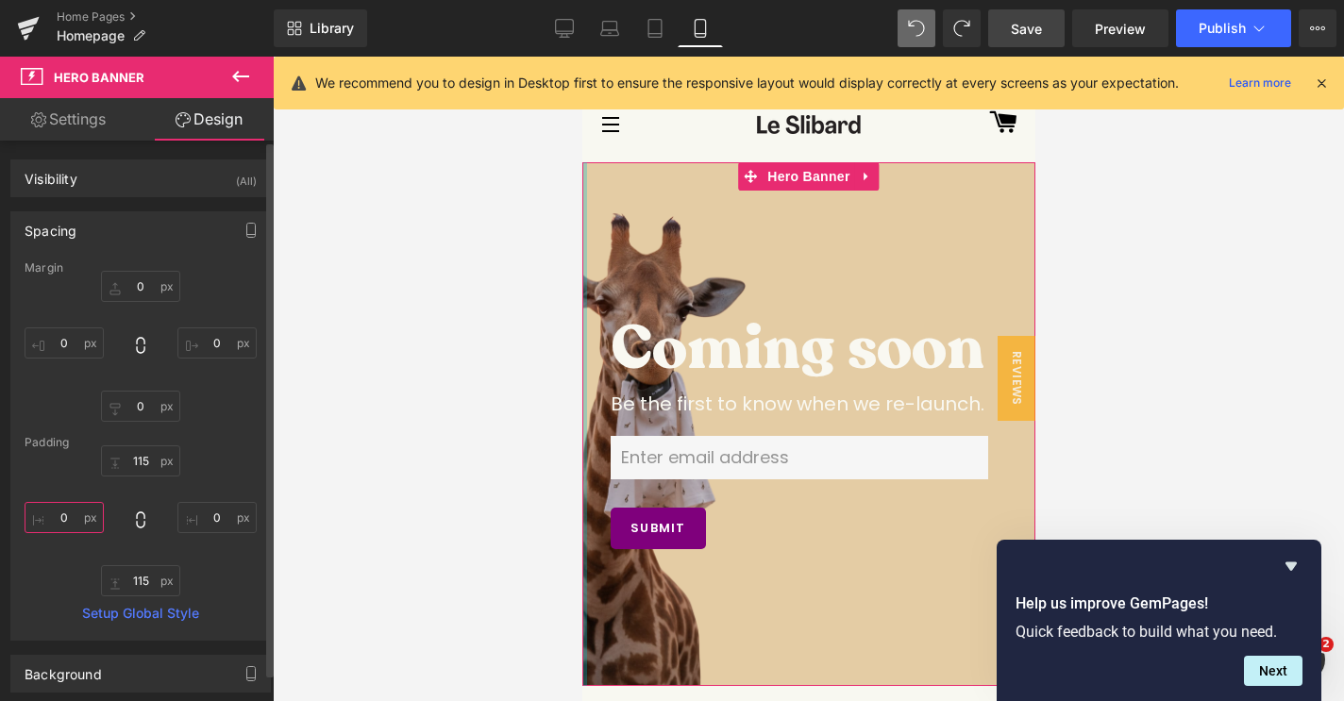
click at [63, 523] on input "0" at bounding box center [64, 517] width 79 height 31
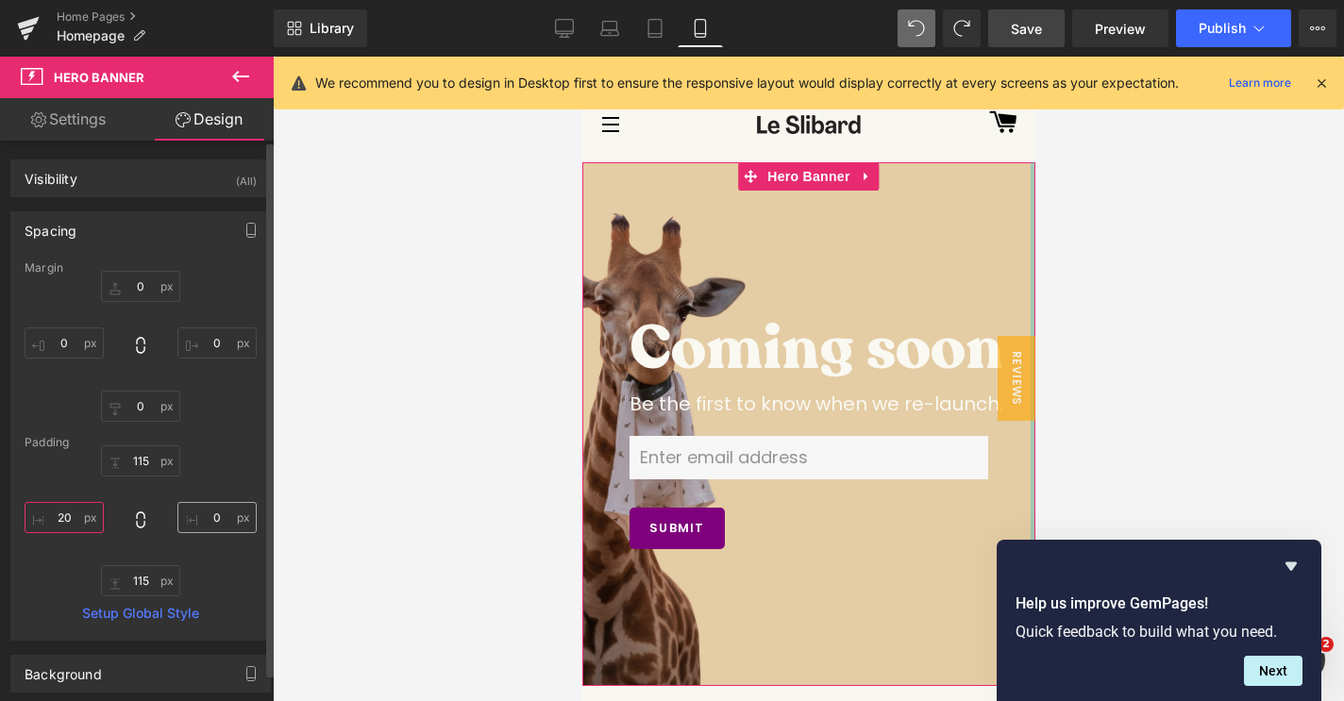
type input "20"
click at [216, 519] on input "0" at bounding box center [216, 517] width 79 height 31
click at [203, 519] on input "0" at bounding box center [216, 517] width 79 height 31
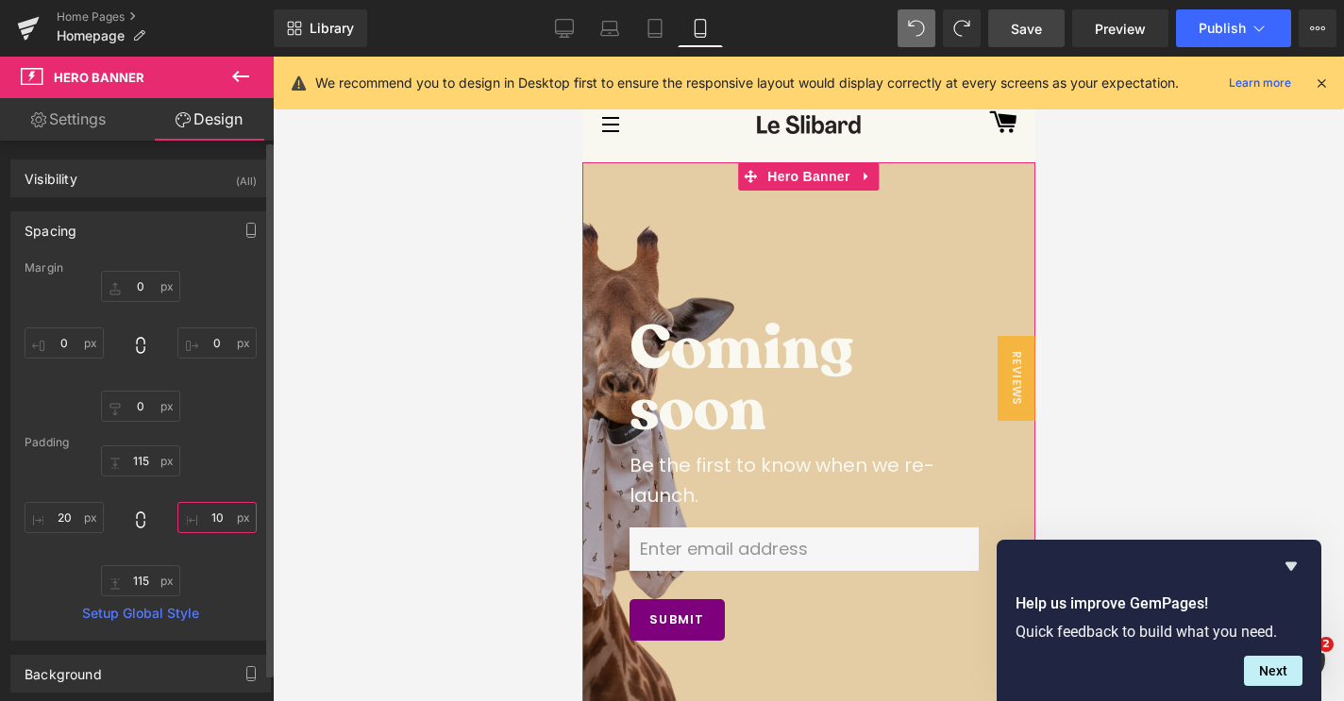
type input "0"
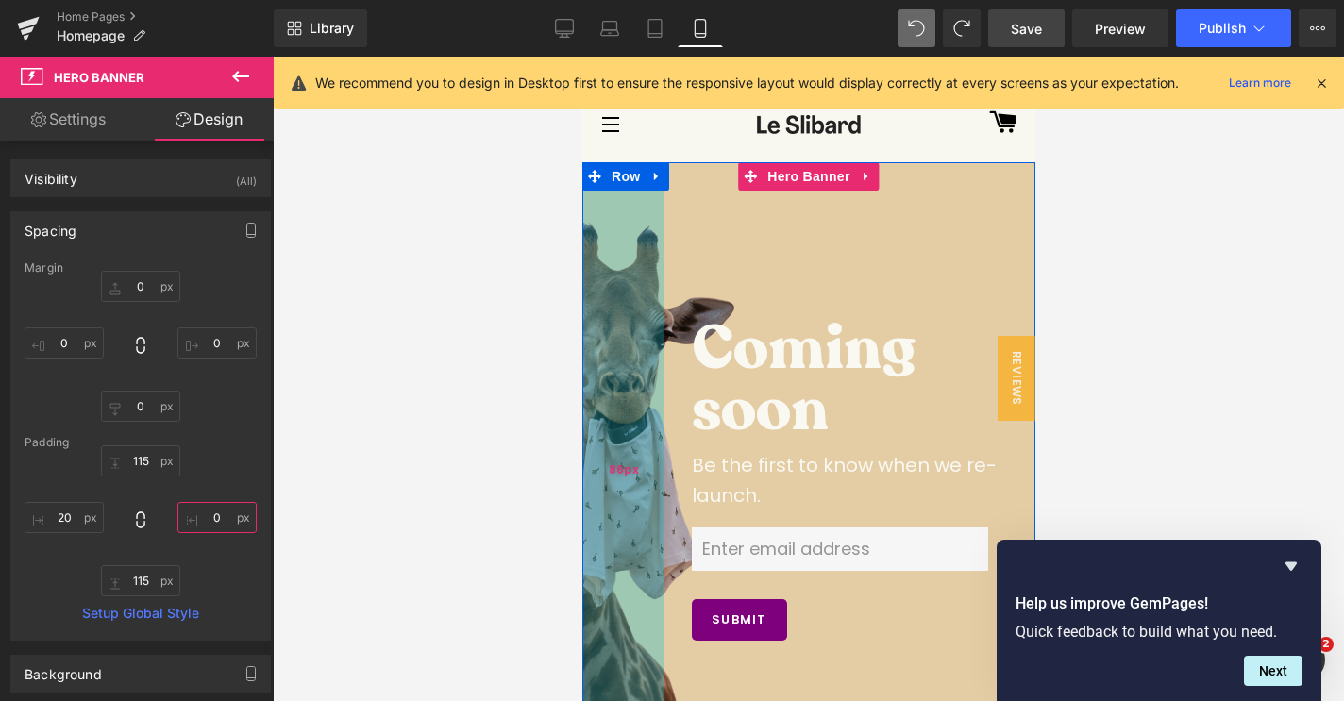
drag, startPoint x: 594, startPoint y: 373, endPoint x: 660, endPoint y: 376, distance: 66.2
click at [660, 376] on div "86px" at bounding box center [621, 470] width 81 height 616
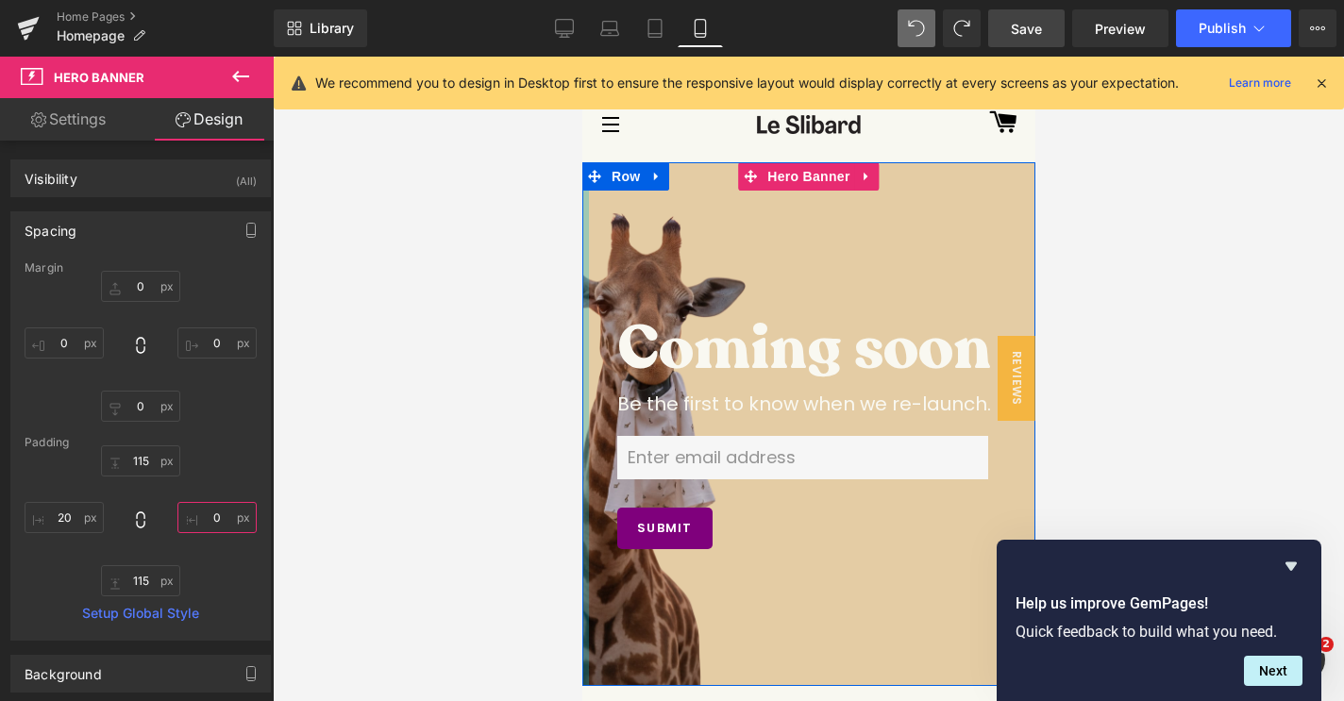
drag, startPoint x: 660, startPoint y: 376, endPoint x: 562, endPoint y: 369, distance: 97.5
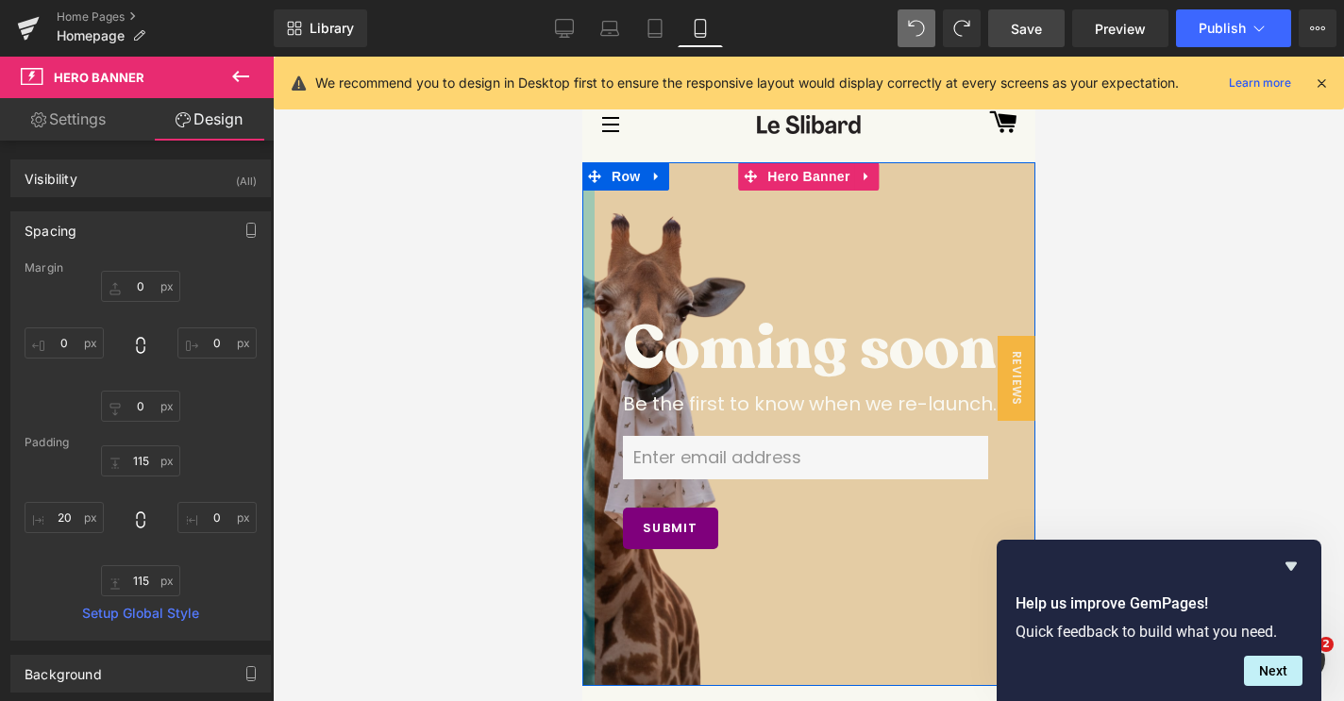
click at [508, 459] on div at bounding box center [808, 379] width 1071 height 644
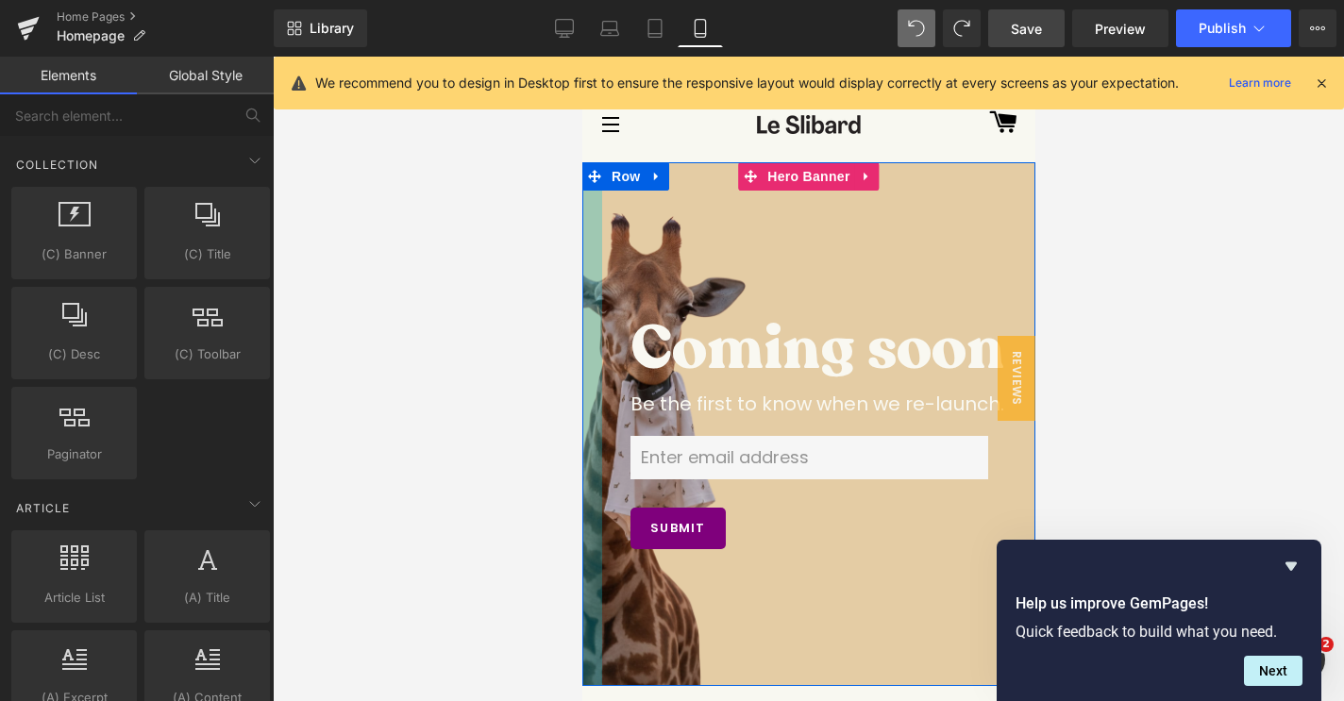
click at [470, 475] on div at bounding box center [808, 379] width 1071 height 644
click at [465, 283] on div at bounding box center [808, 379] width 1071 height 644
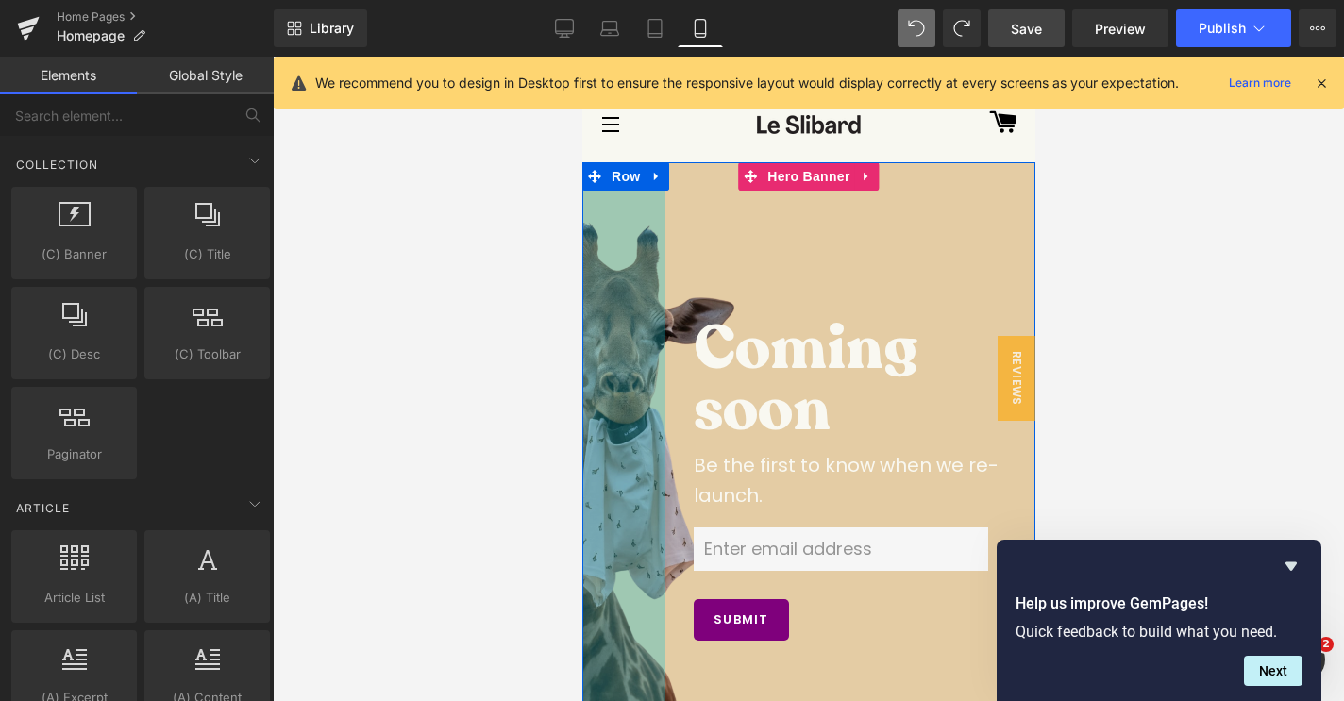
click at [574, 296] on div at bounding box center [808, 379] width 1071 height 644
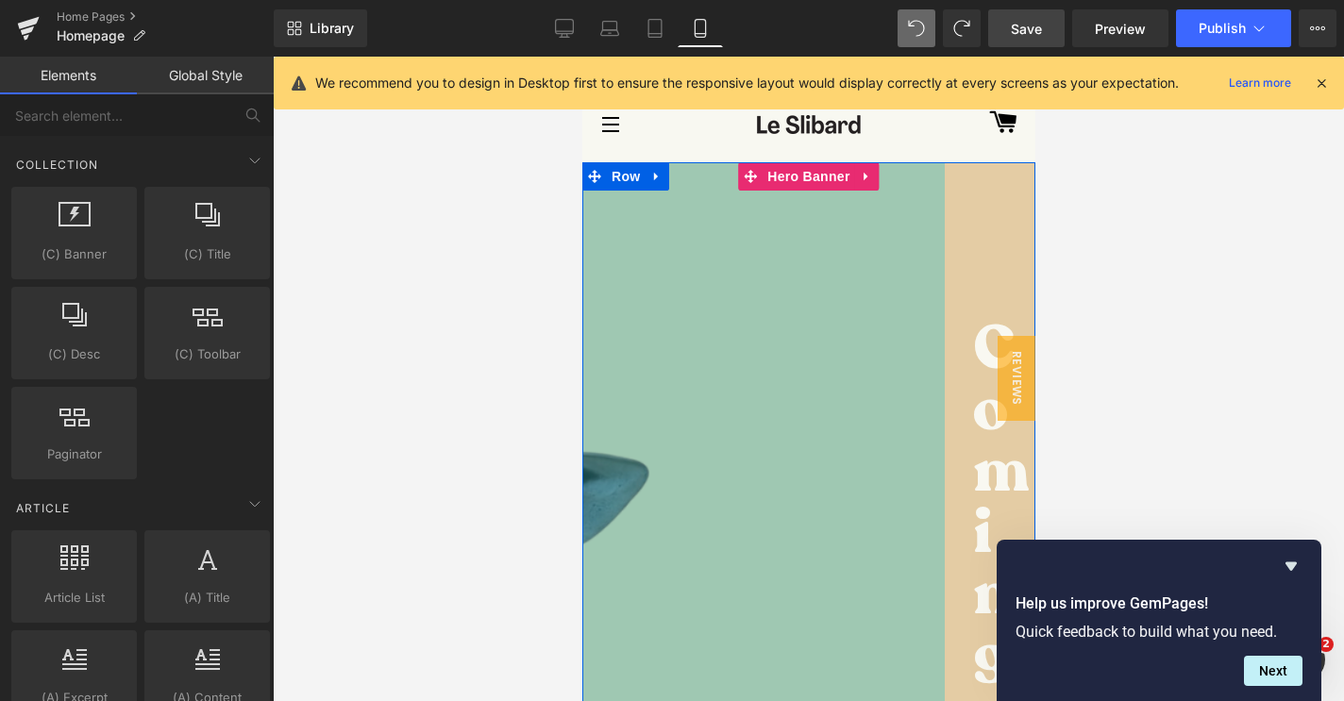
click at [1240, 360] on div at bounding box center [808, 379] width 1071 height 644
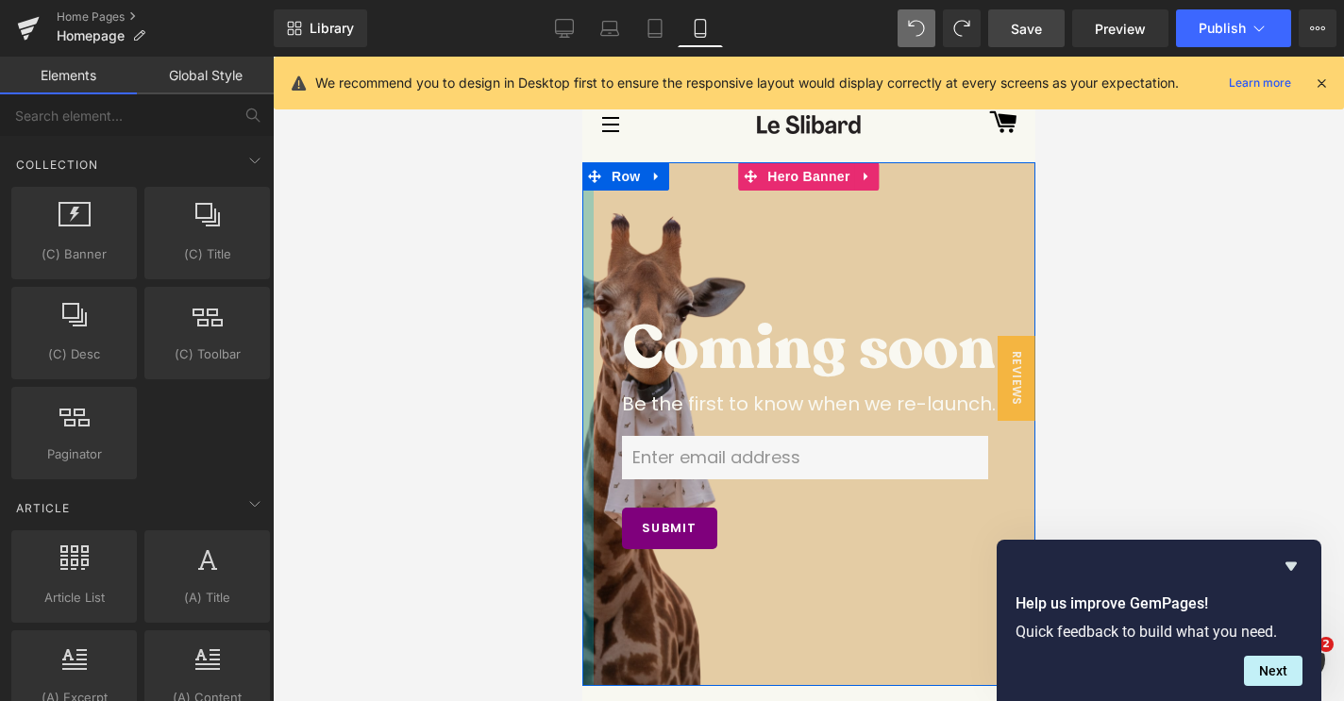
click at [586, 333] on div at bounding box center [586, 424] width 11 height 525
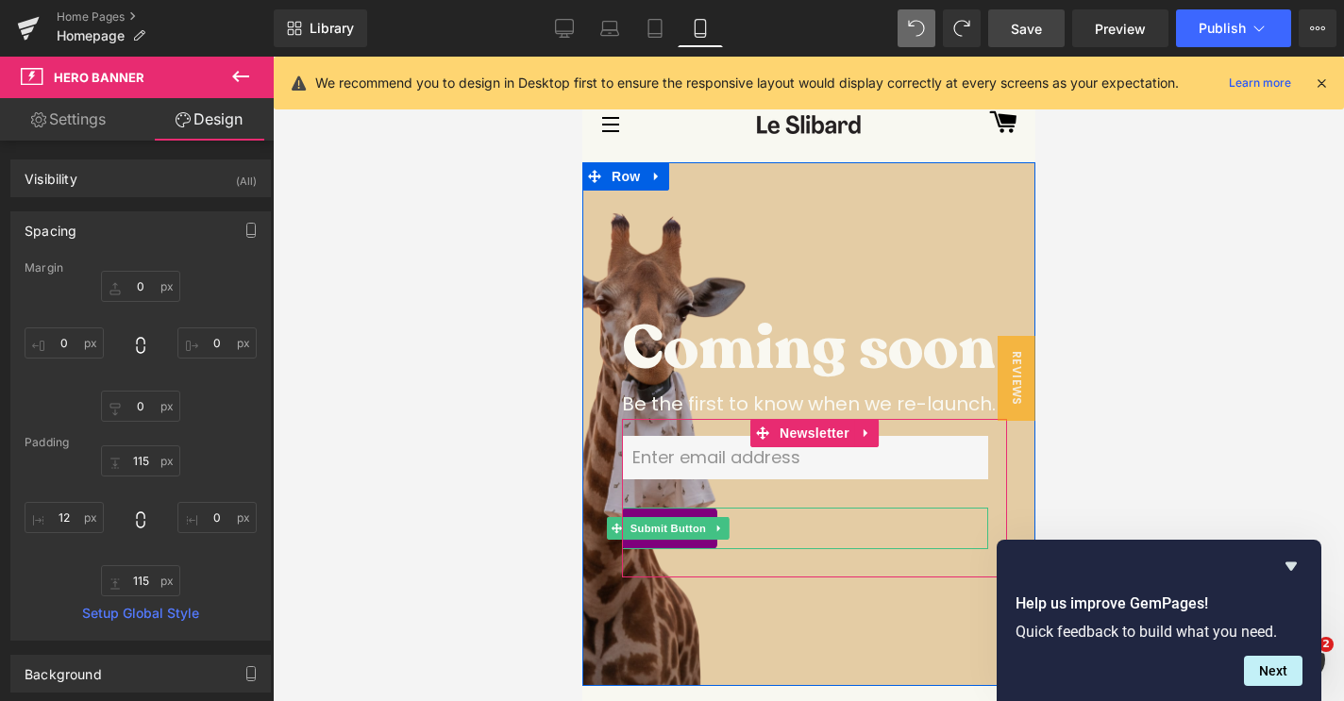
scroll to position [59, 0]
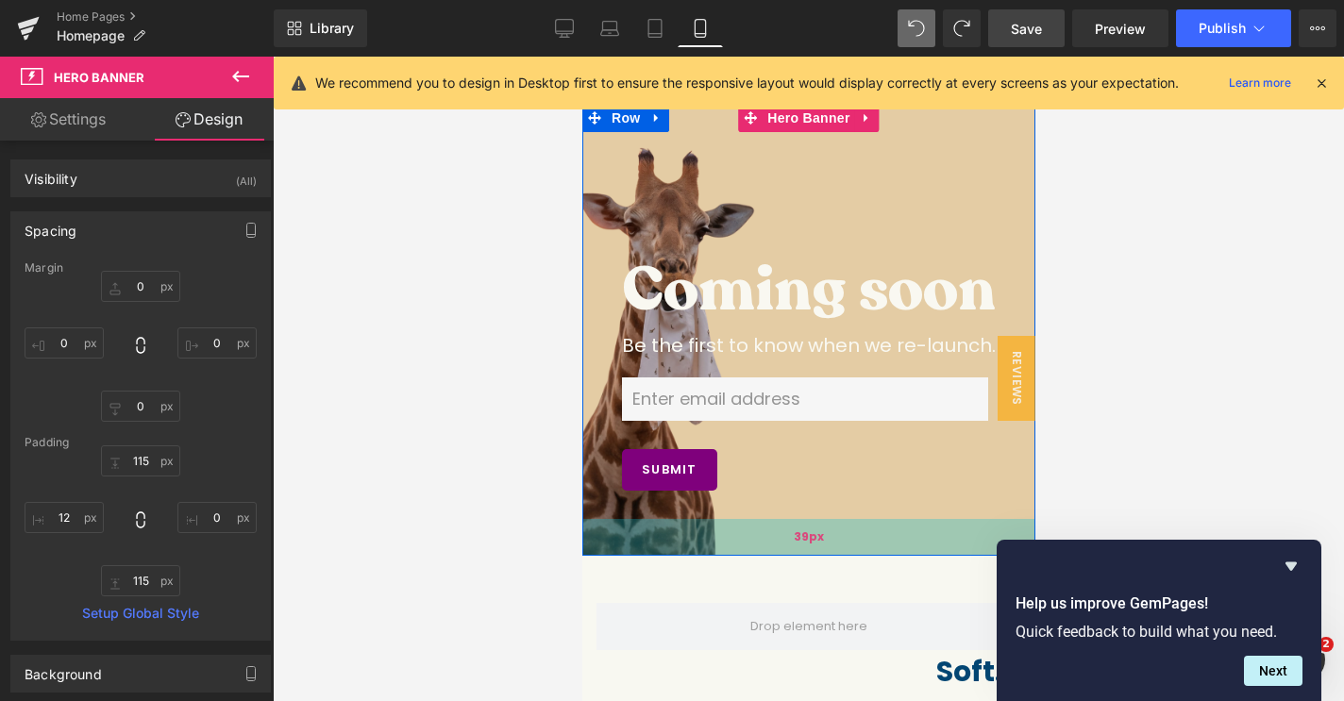
drag, startPoint x: 813, startPoint y: 613, endPoint x: 809, endPoint y: 542, distance: 71.9
click at [809, 542] on div "39px" at bounding box center [807, 537] width 453 height 37
click at [815, 550] on div "40px" at bounding box center [807, 538] width 453 height 38
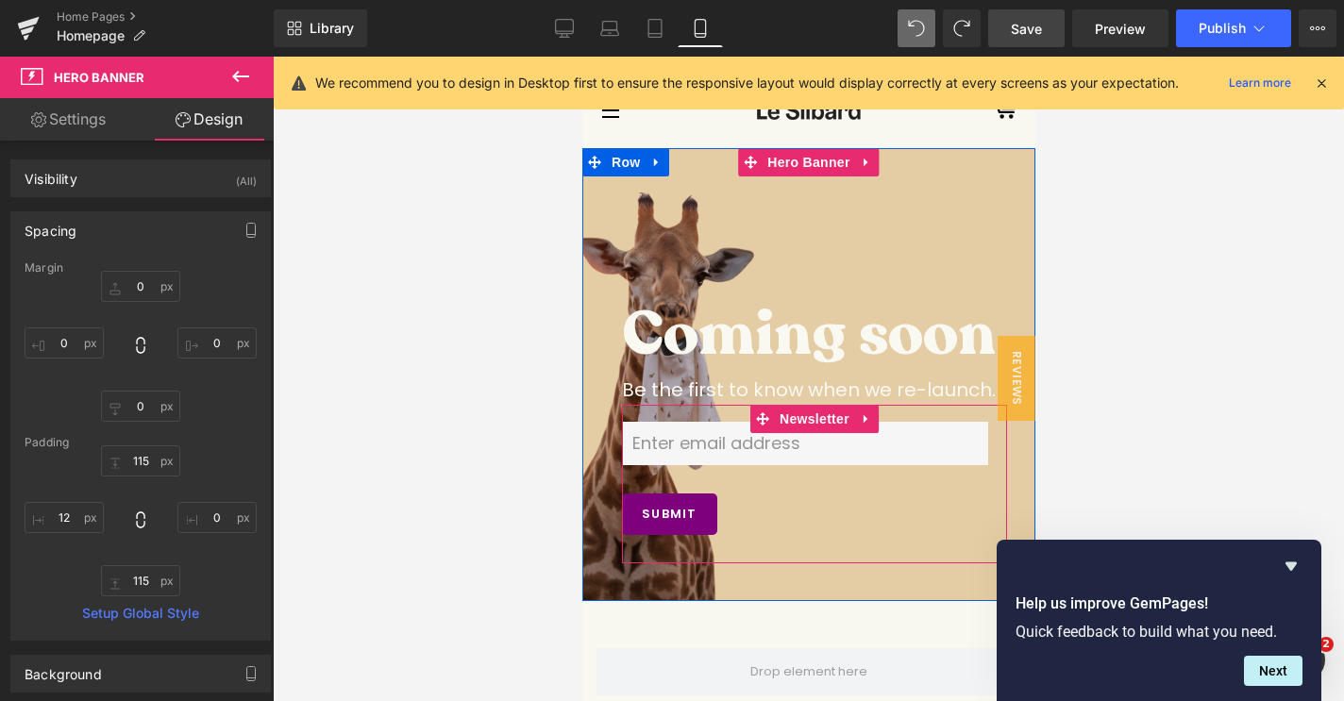
scroll to position [0, 0]
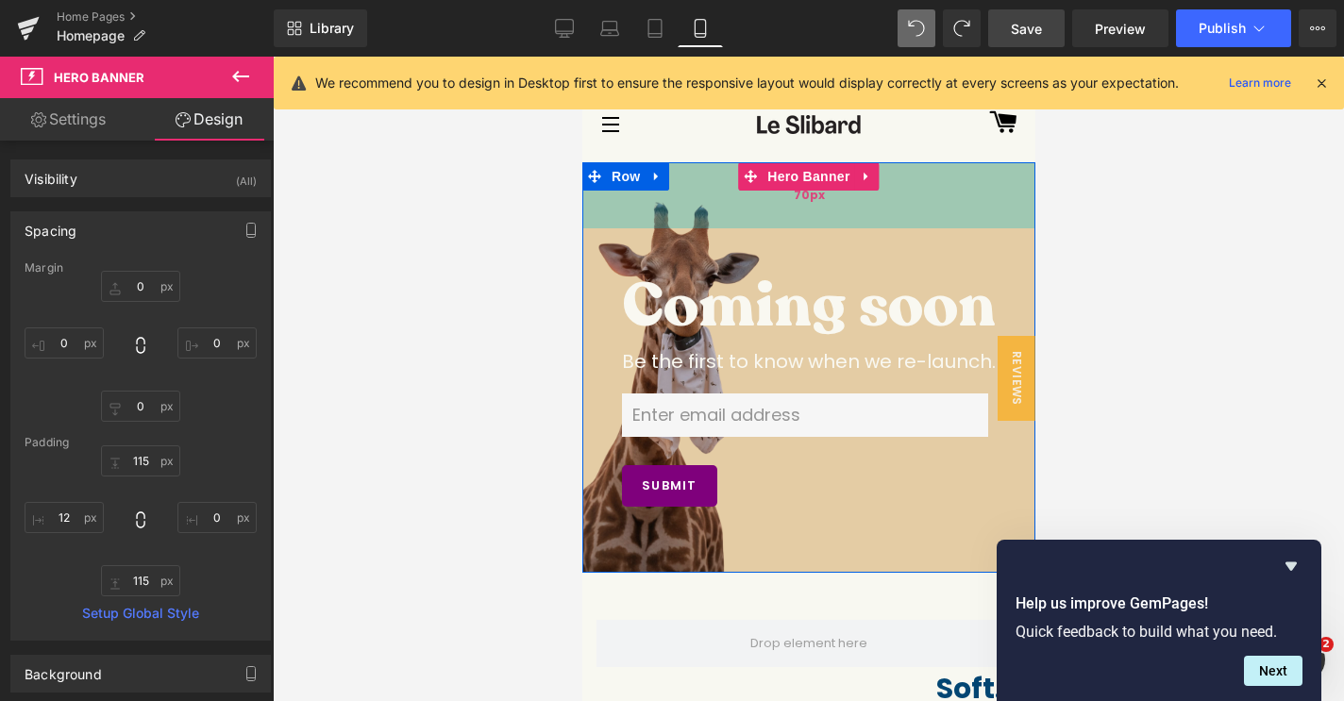
drag, startPoint x: 903, startPoint y: 226, endPoint x: 910, endPoint y: 183, distance: 43.0
click at [910, 183] on div "70px" at bounding box center [807, 195] width 453 height 66
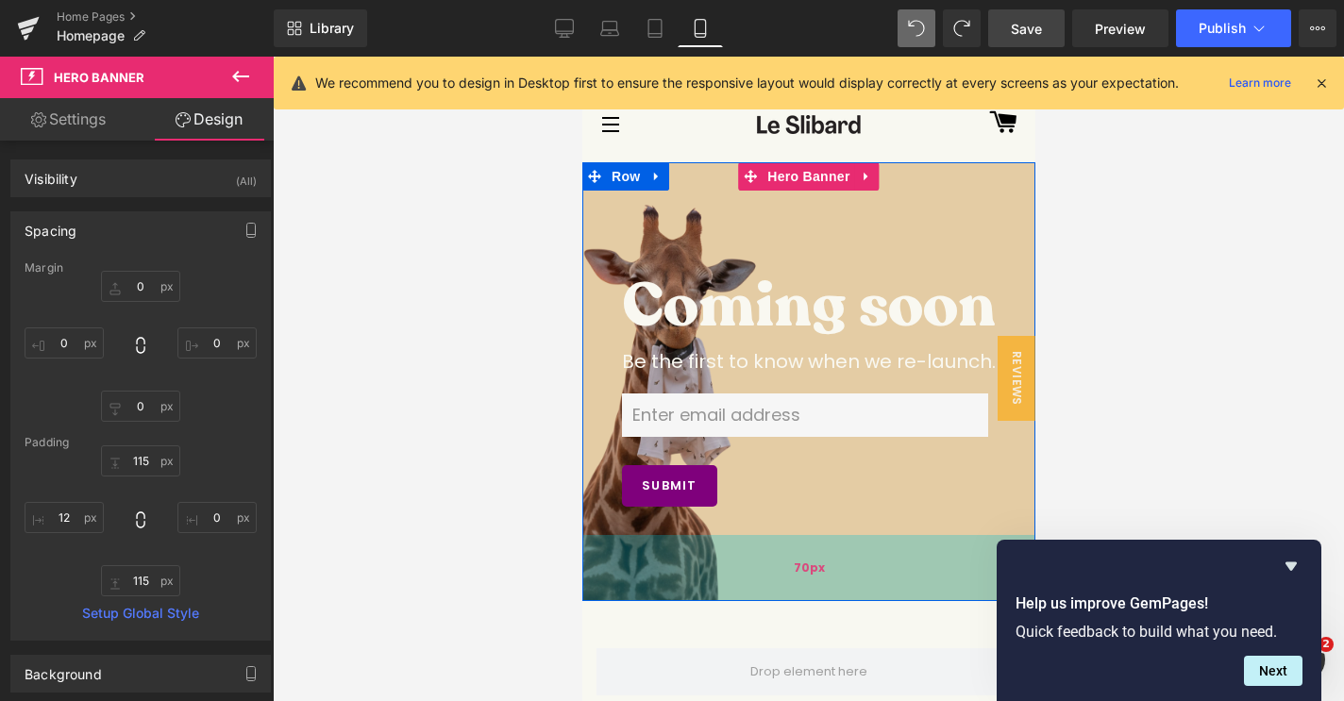
drag, startPoint x: 841, startPoint y: 552, endPoint x: 841, endPoint y: 580, distance: 28.3
click at [841, 580] on div "70px" at bounding box center [807, 568] width 453 height 66
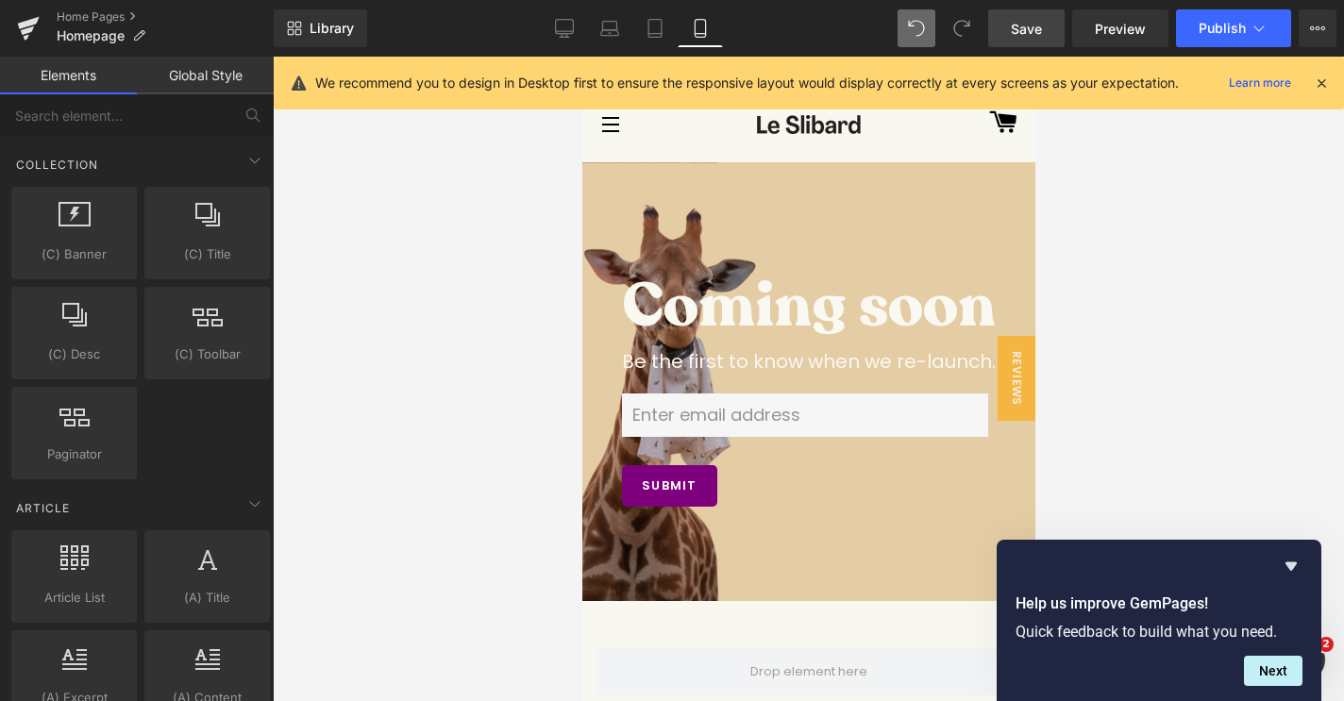
click at [453, 400] on div at bounding box center [808, 379] width 1071 height 644
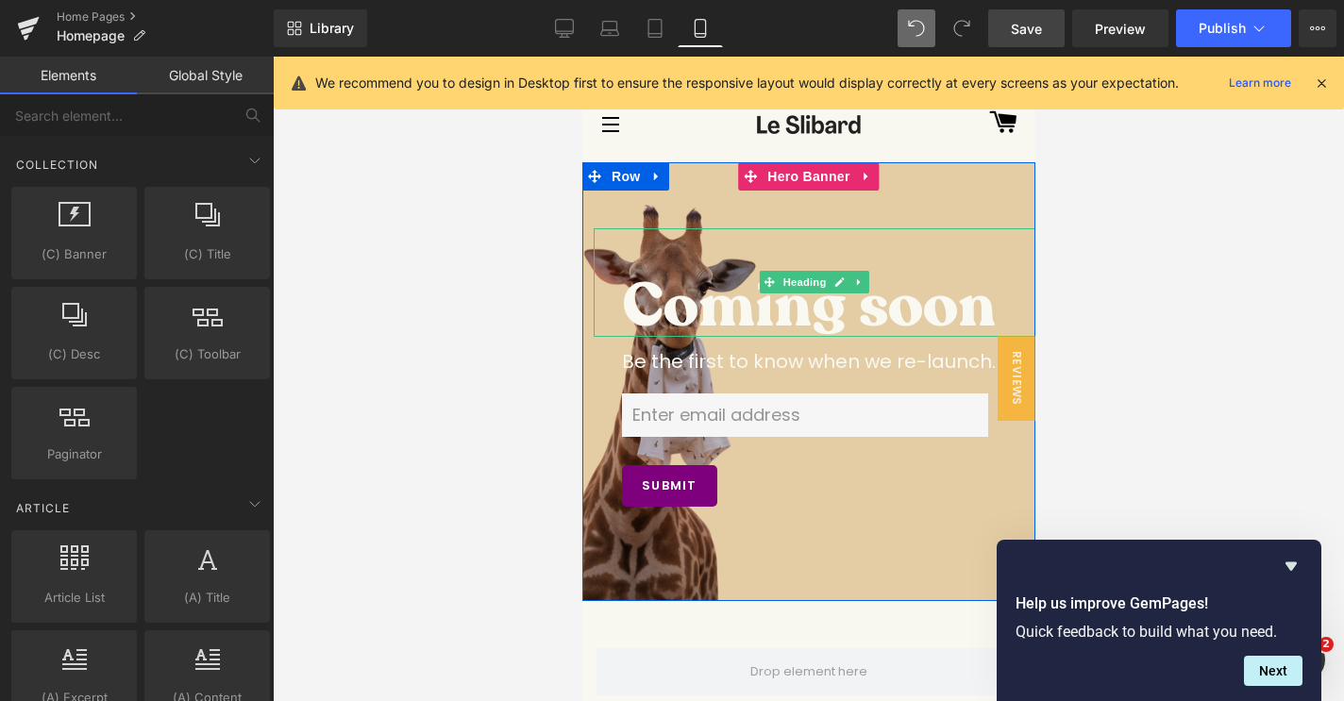
click at [650, 314] on h3 "Coming soon" at bounding box center [813, 306] width 385 height 61
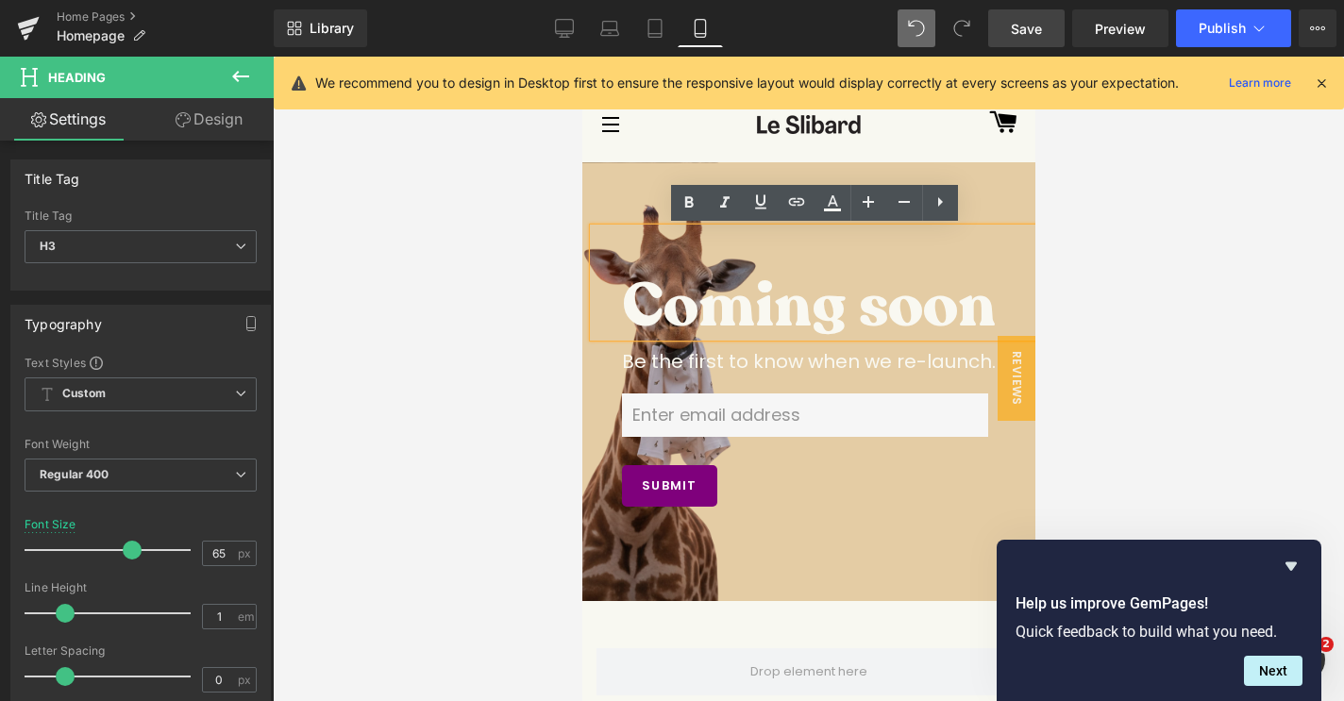
click at [510, 251] on div at bounding box center [808, 379] width 1071 height 644
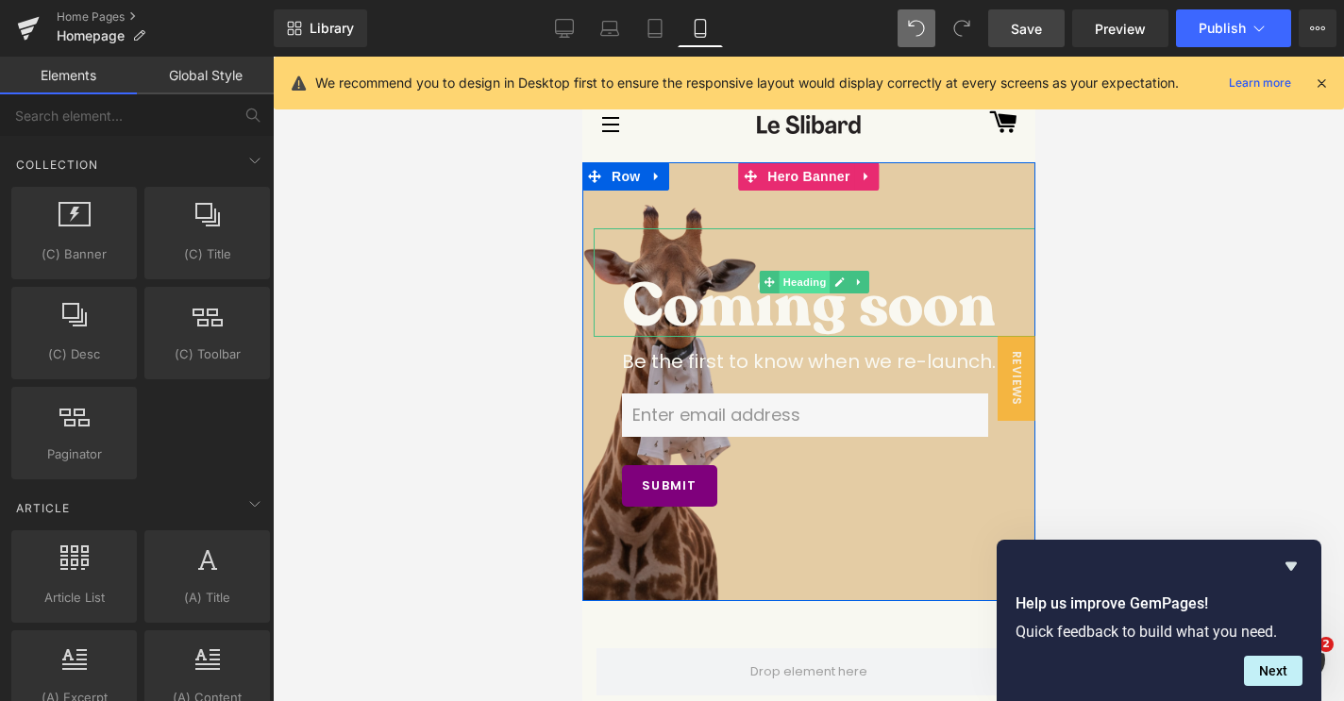
click at [791, 279] on span "Heading" at bounding box center [803, 282] width 51 height 23
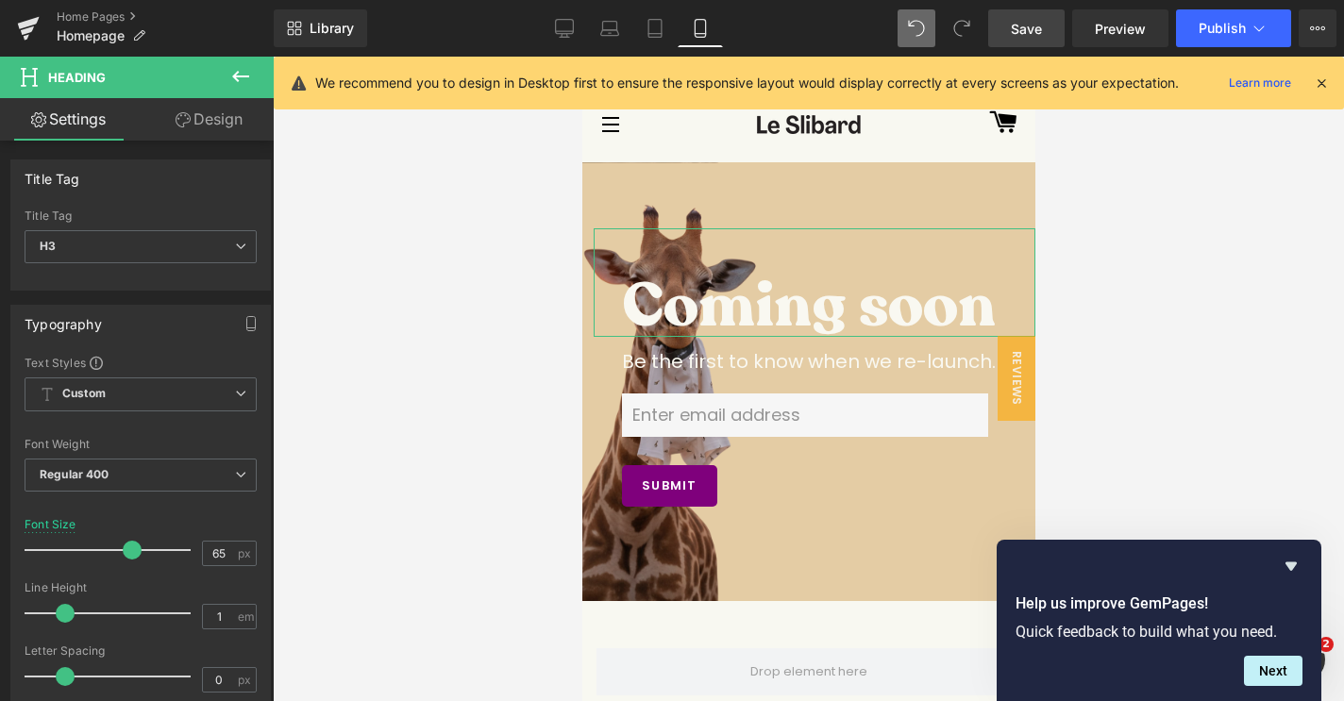
click at [205, 130] on link "Design" at bounding box center [209, 119] width 137 height 42
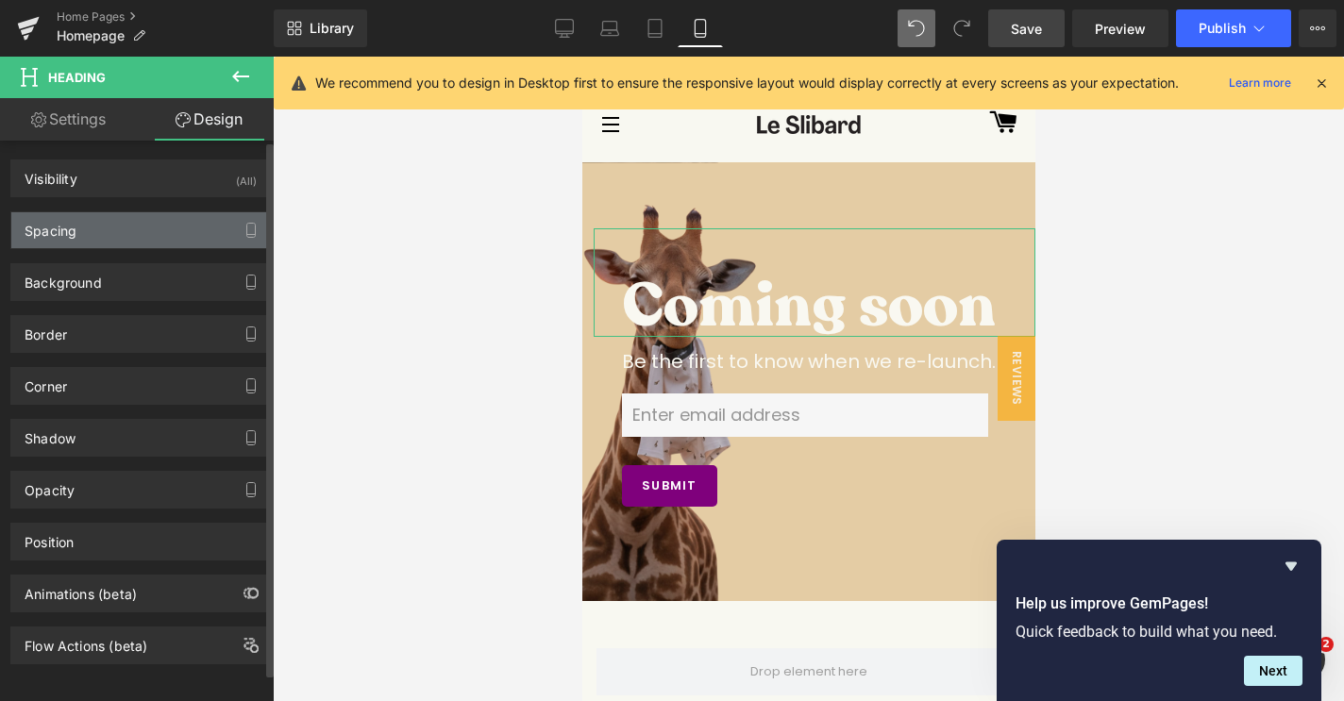
click at [123, 234] on div "Spacing" at bounding box center [140, 230] width 259 height 36
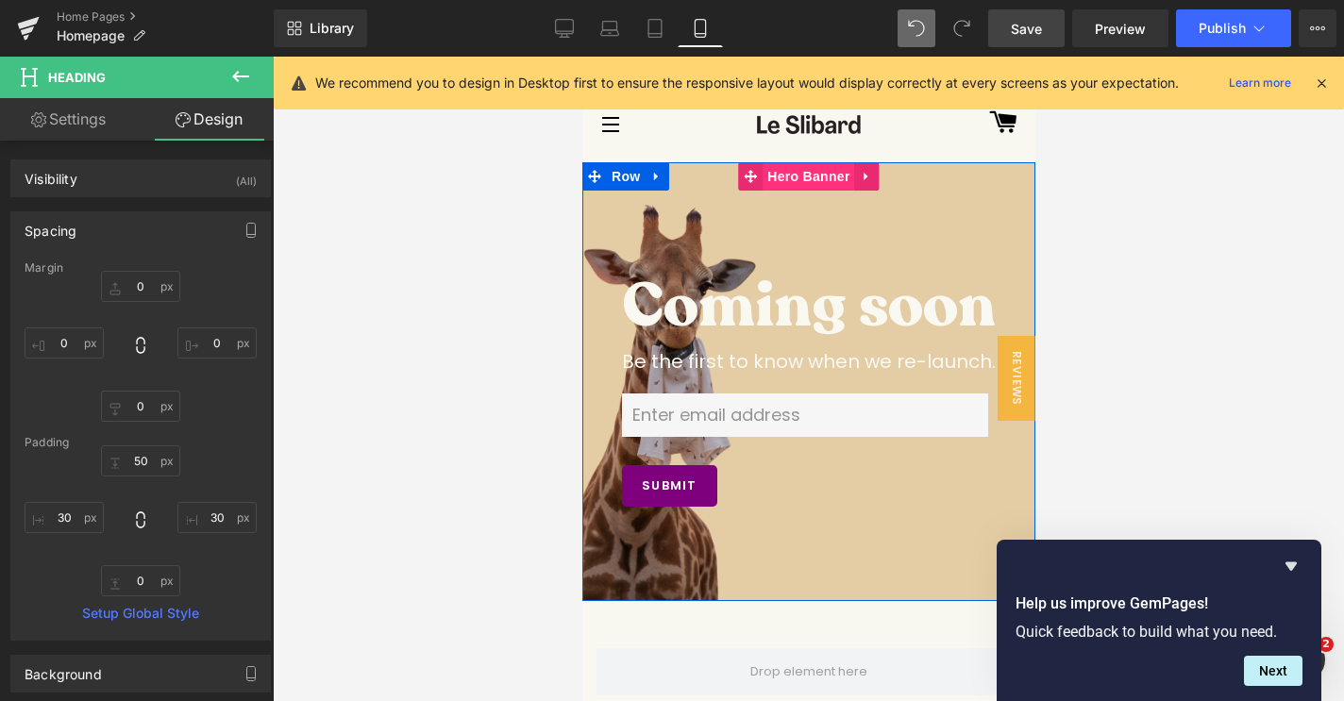
click at [794, 177] on span "Hero Banner" at bounding box center [807, 176] width 92 height 28
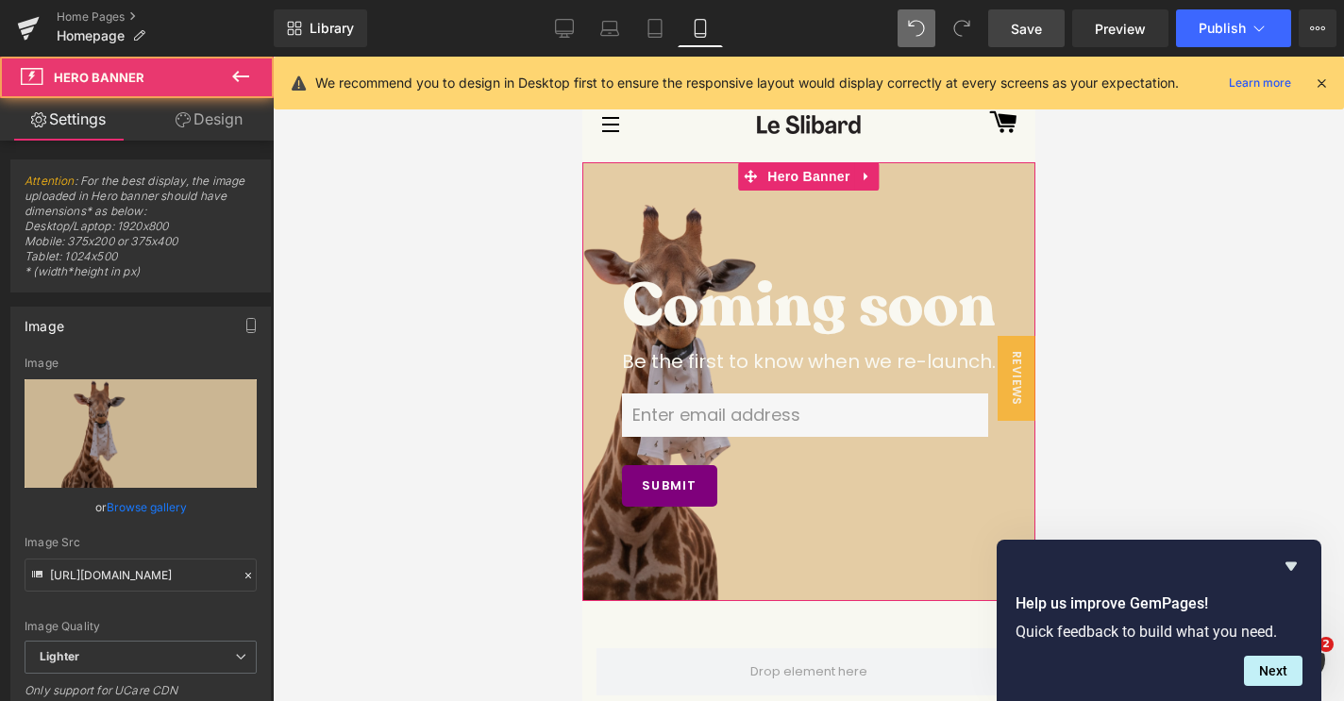
click at [155, 506] on link "Browse gallery" at bounding box center [147, 507] width 80 height 33
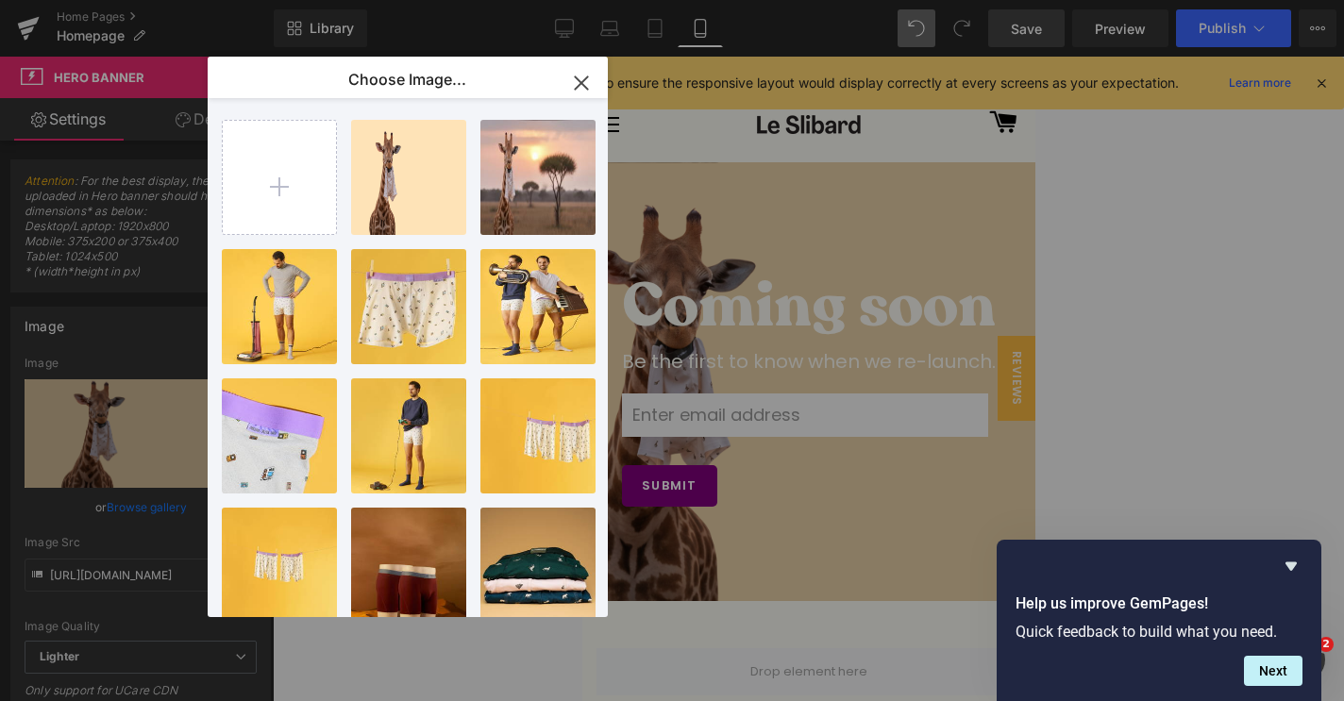
type input "C:\fakepath\Untitled design (5).png"
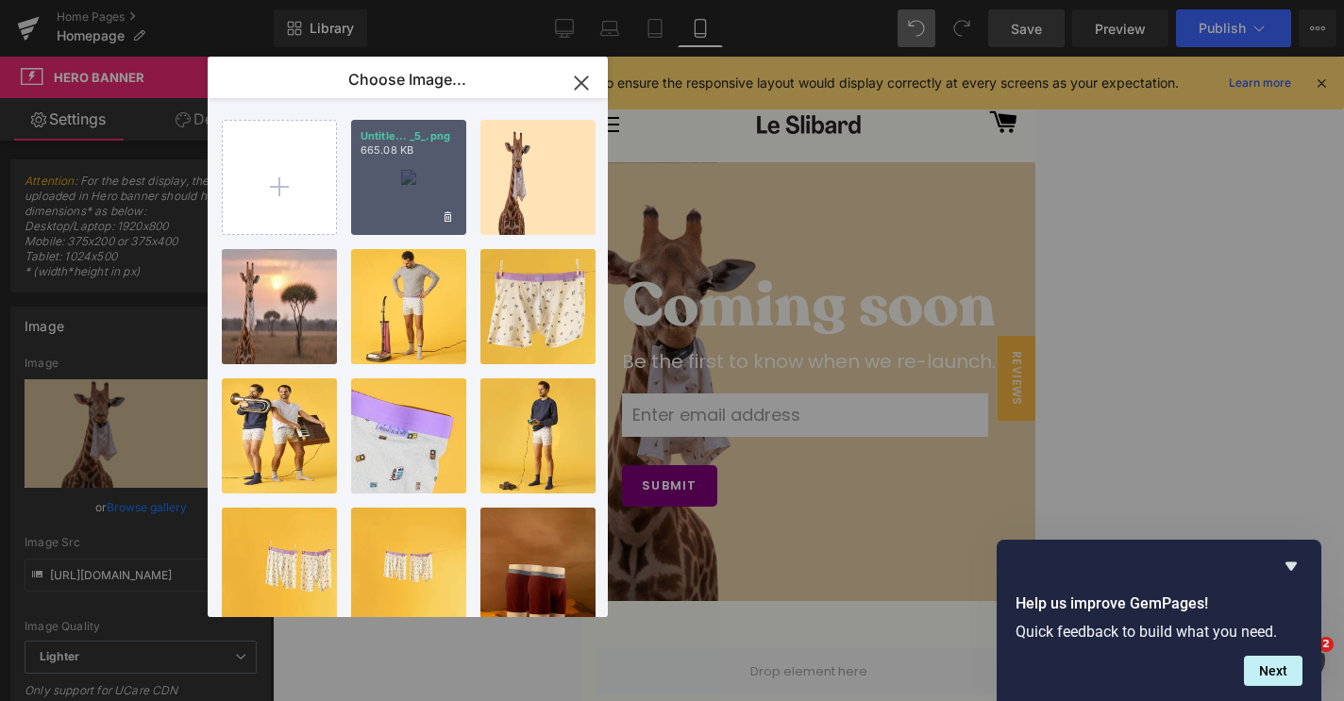
click at [407, 199] on div "Untitle... _5_.png 665.08 KB" at bounding box center [408, 177] width 115 height 115
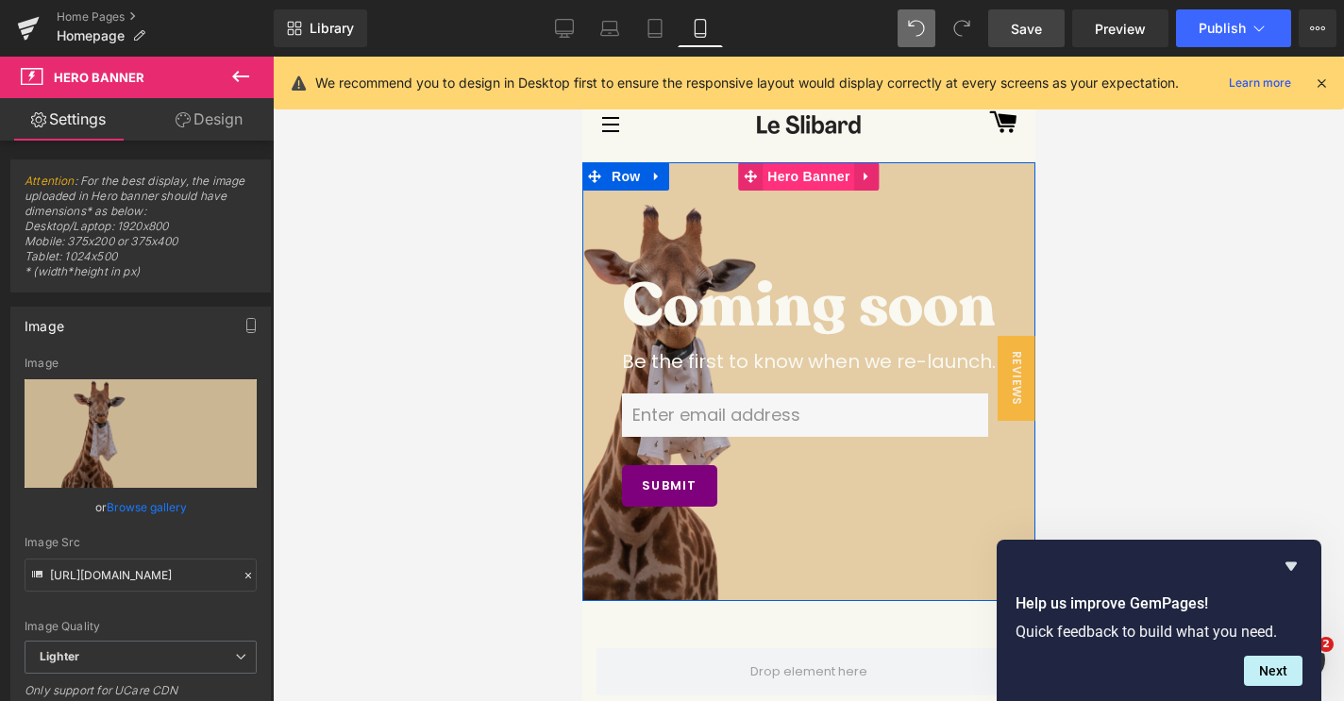
click at [789, 184] on span "Hero Banner" at bounding box center [807, 176] width 92 height 28
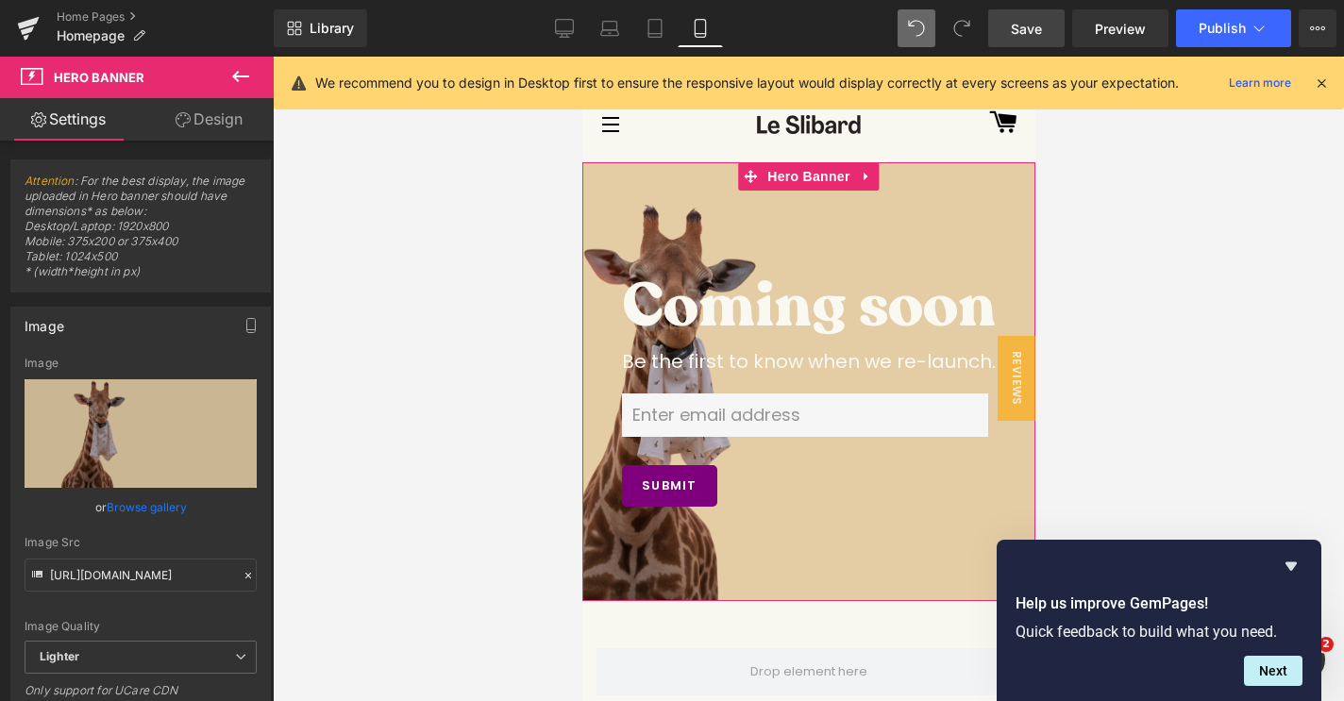
click at [136, 508] on link "Browse gallery" at bounding box center [147, 507] width 80 height 33
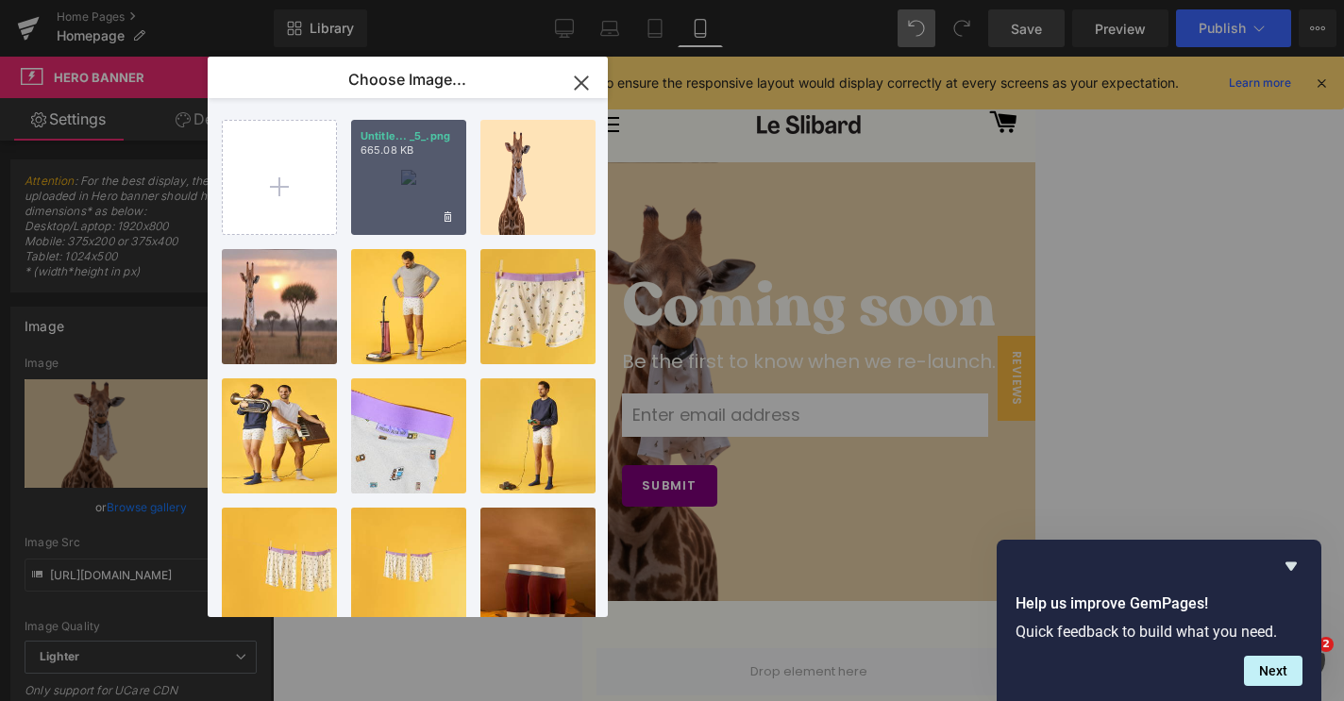
click at [393, 179] on div "Untitle... _5_.png 665.08 KB" at bounding box center [408, 177] width 115 height 115
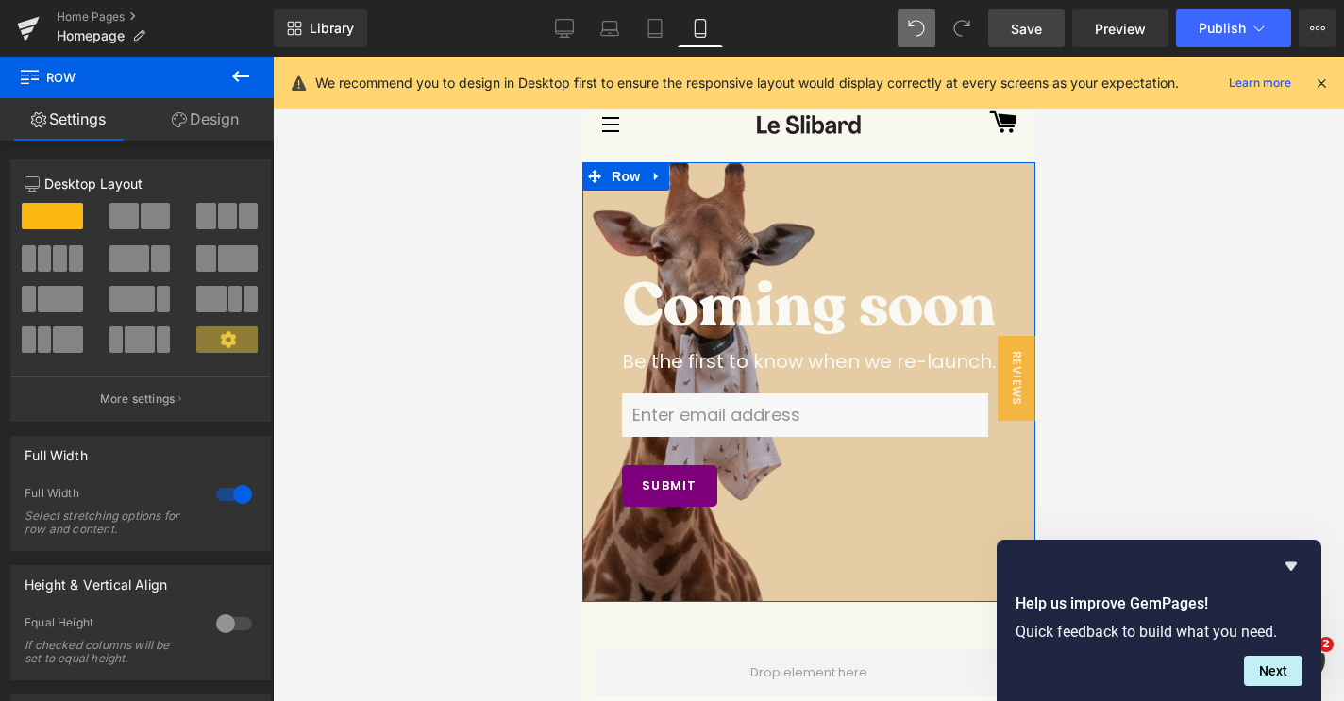
drag, startPoint x: 797, startPoint y: 596, endPoint x: 802, endPoint y: 588, distance: 9.7
click at [802, 588] on div "Coming soon Heading Be the first to know when we re-launch. Text Block Email Fi…" at bounding box center [807, 382] width 453 height 441
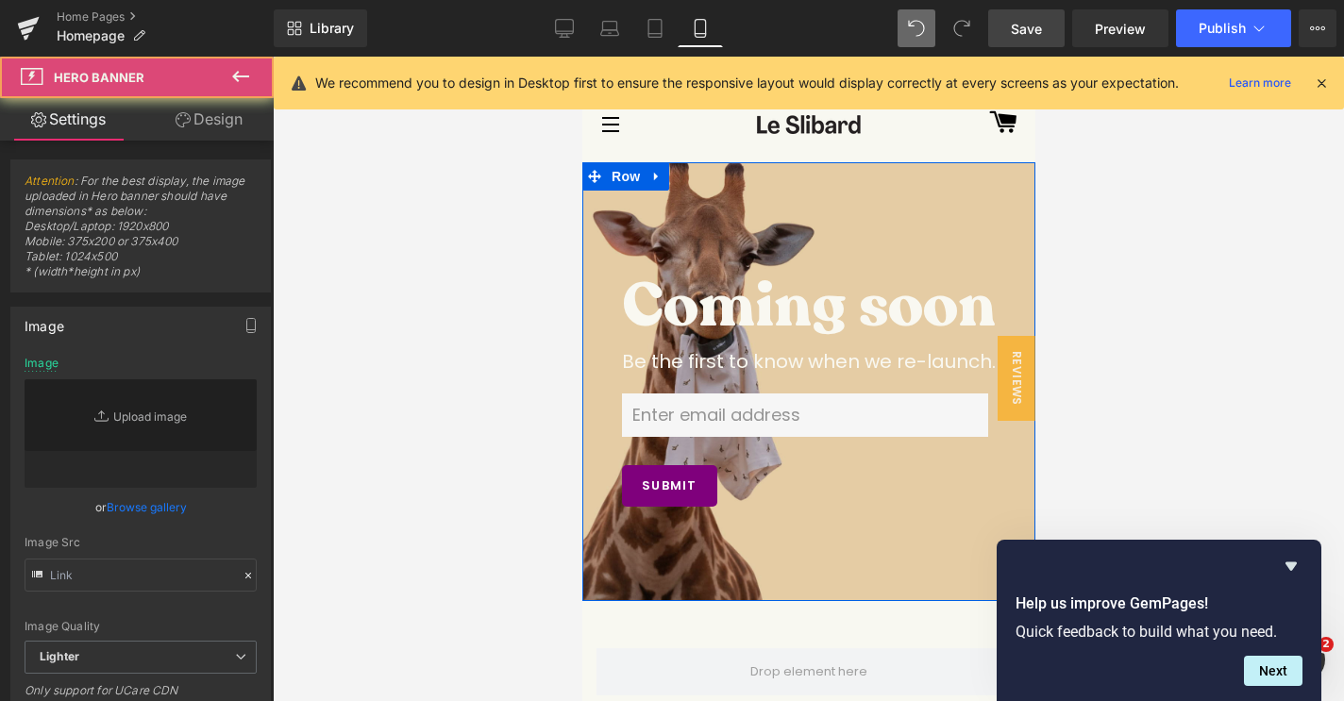
click at [806, 567] on div "Coming soon Heading Be the first to know when we re-launch. Text Block Email Fi…" at bounding box center [807, 382] width 453 height 440
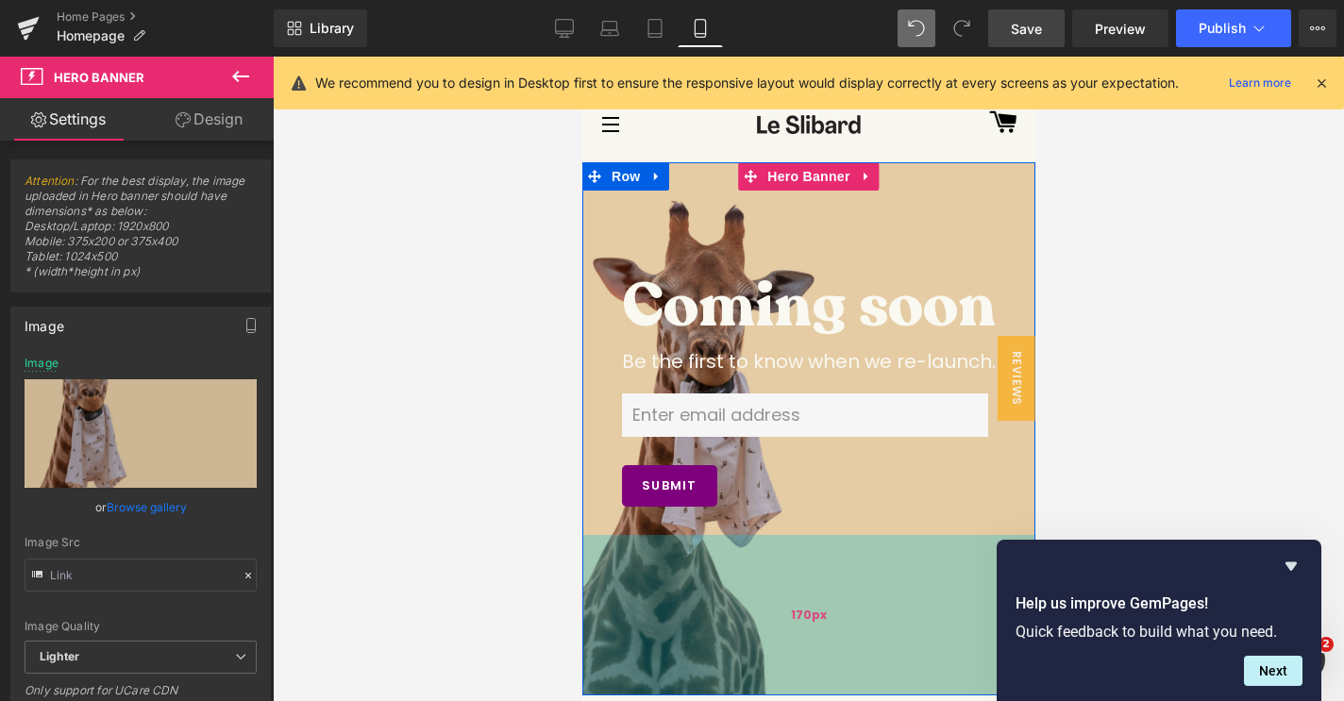
drag, startPoint x: 804, startPoint y: 579, endPoint x: 810, endPoint y: 674, distance: 94.5
click at [810, 674] on div "170px" at bounding box center [807, 615] width 453 height 160
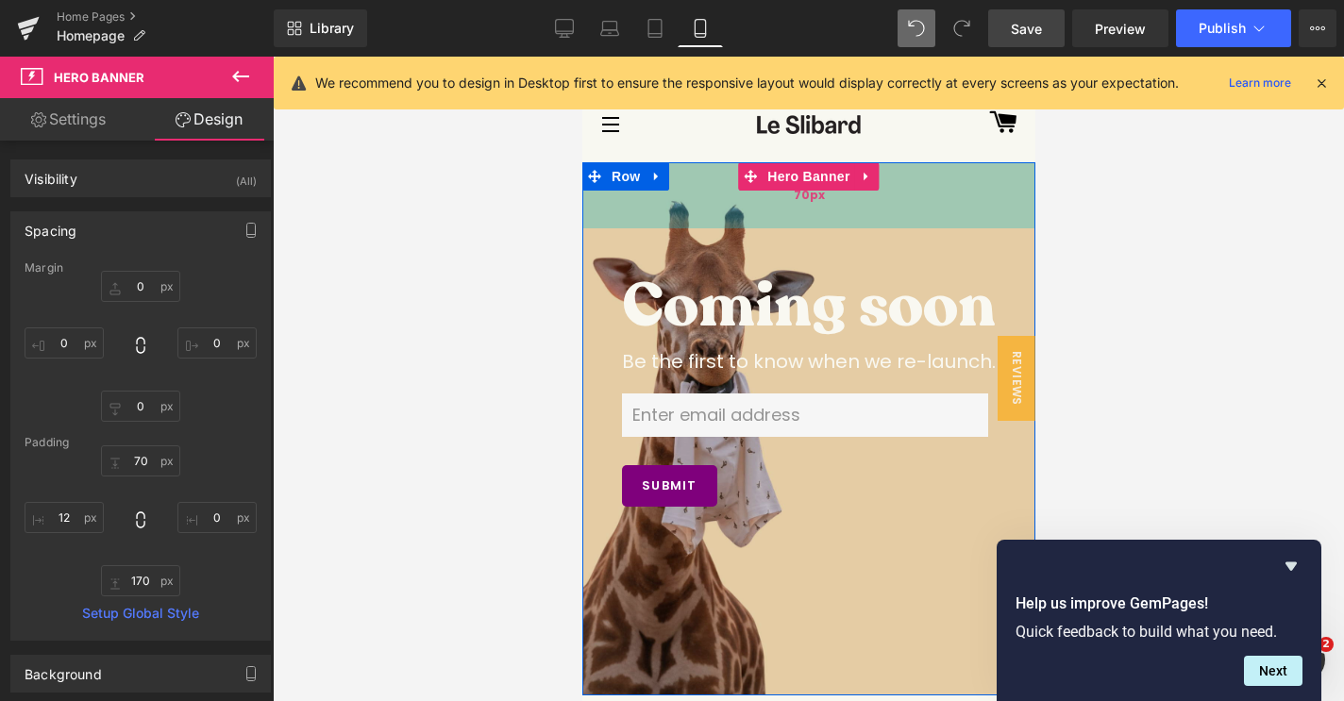
click at [876, 217] on div "70px" at bounding box center [807, 195] width 453 height 66
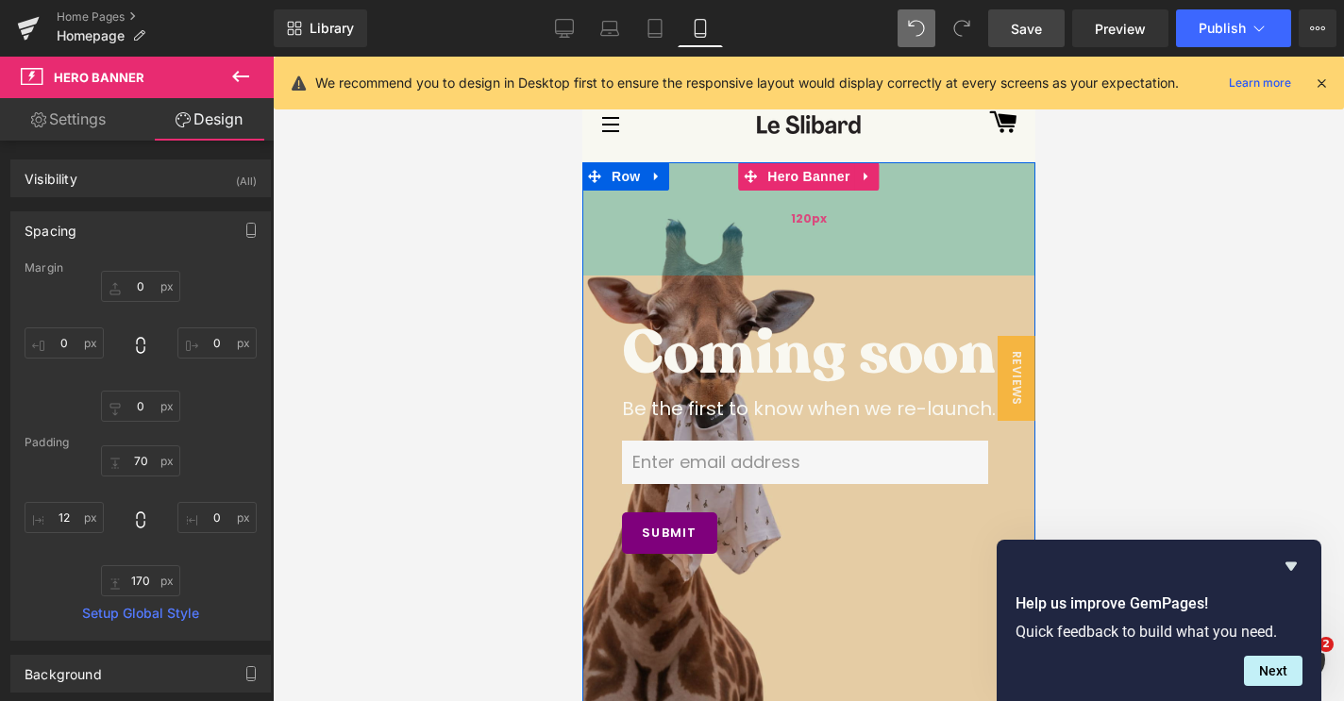
drag, startPoint x: 876, startPoint y: 217, endPoint x: 876, endPoint y: 264, distance: 47.2
click at [876, 264] on div "120px" at bounding box center [807, 218] width 453 height 113
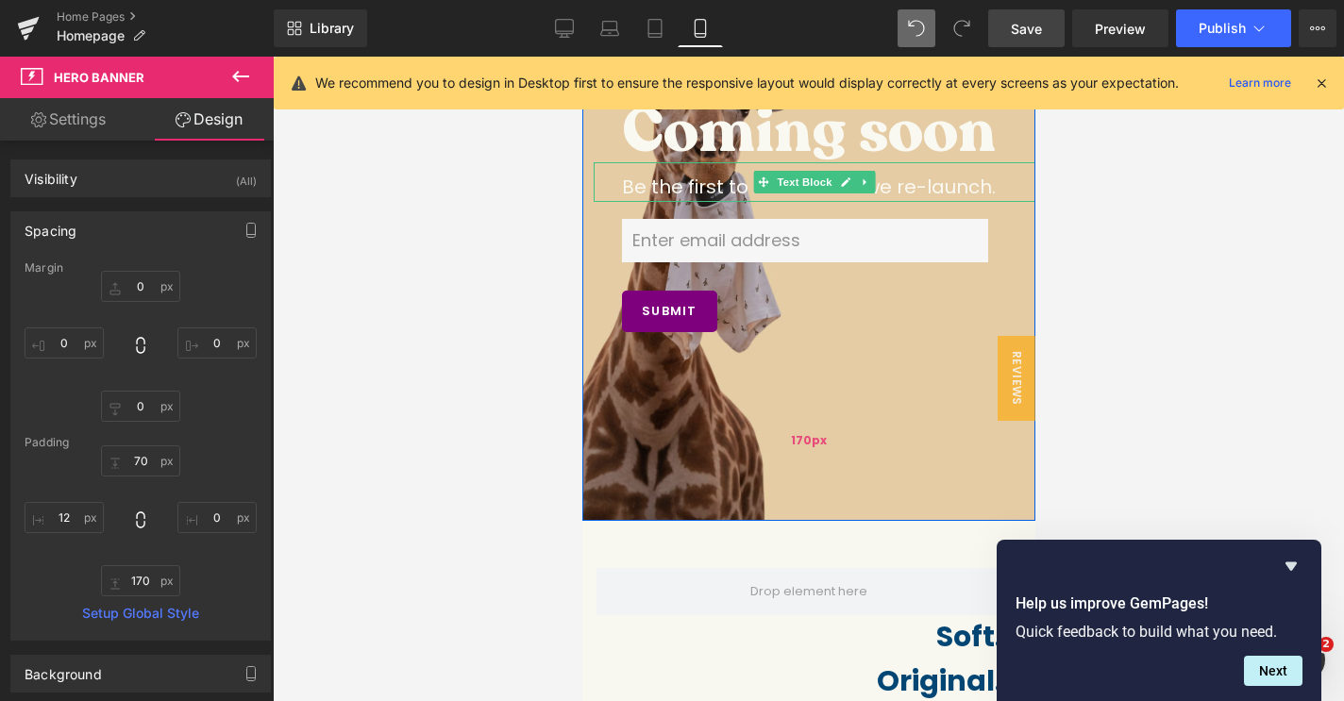
scroll to position [246, 0]
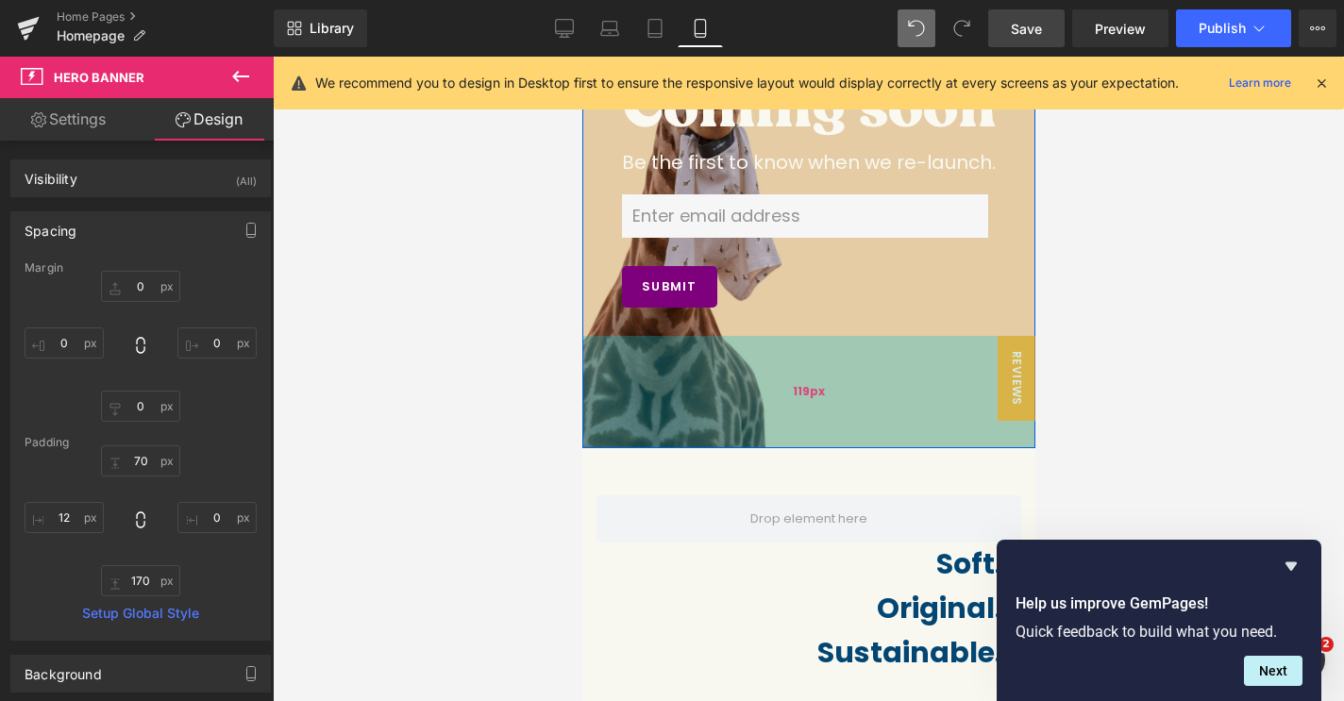
drag, startPoint x: 841, startPoint y: 481, endPoint x: 842, endPoint y: 436, distance: 45.3
click at [842, 434] on div "119px" at bounding box center [807, 392] width 453 height 112
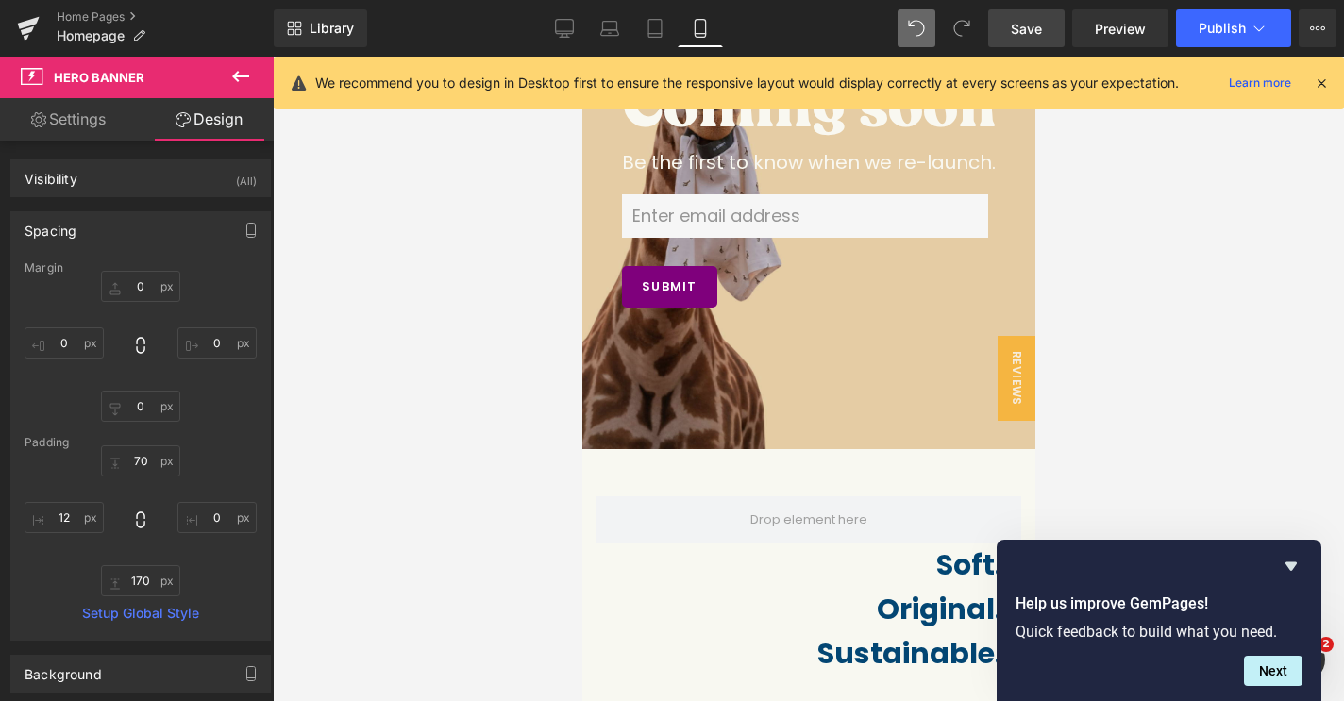
click at [1180, 435] on div at bounding box center [808, 379] width 1071 height 644
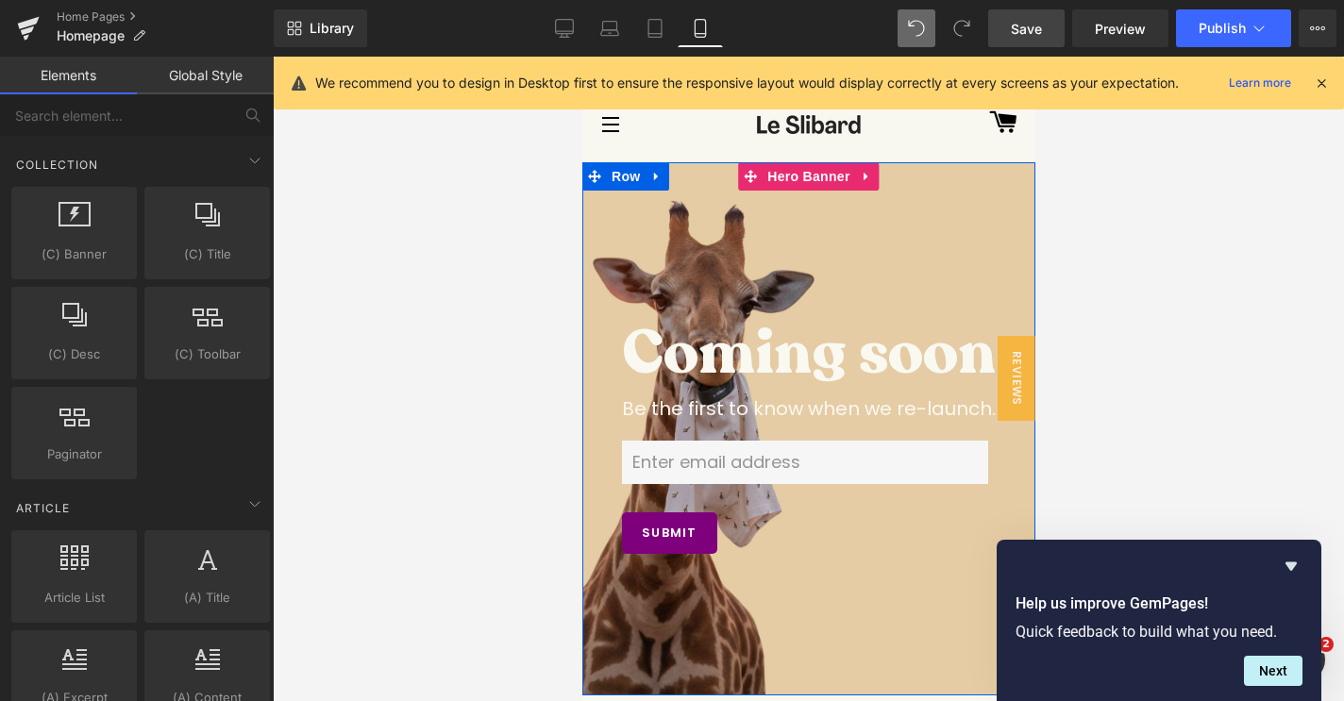
scroll to position [1, 0]
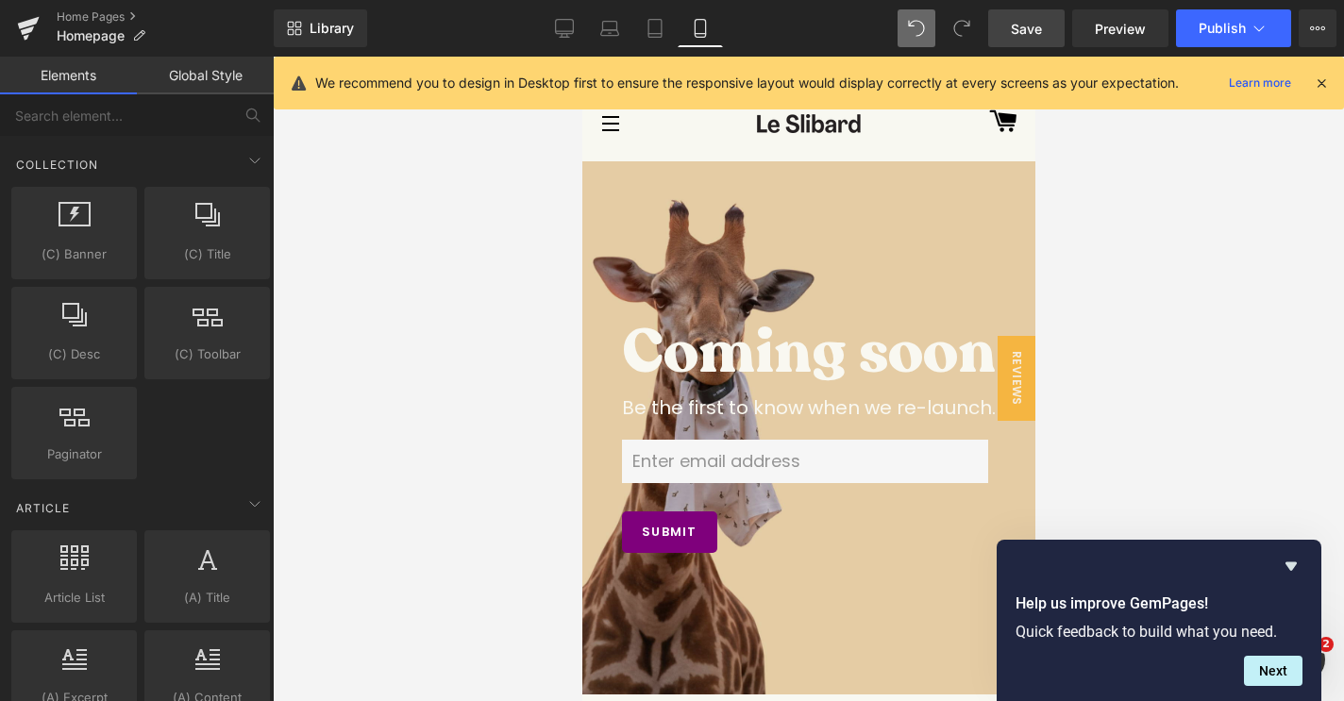
click at [1032, 47] on div "Library Mobile Desktop Laptop Tablet Mobile Save Preview Publish Scheduled View…" at bounding box center [809, 28] width 1070 height 57
click at [1032, 28] on span "Save" at bounding box center [1026, 29] width 31 height 20
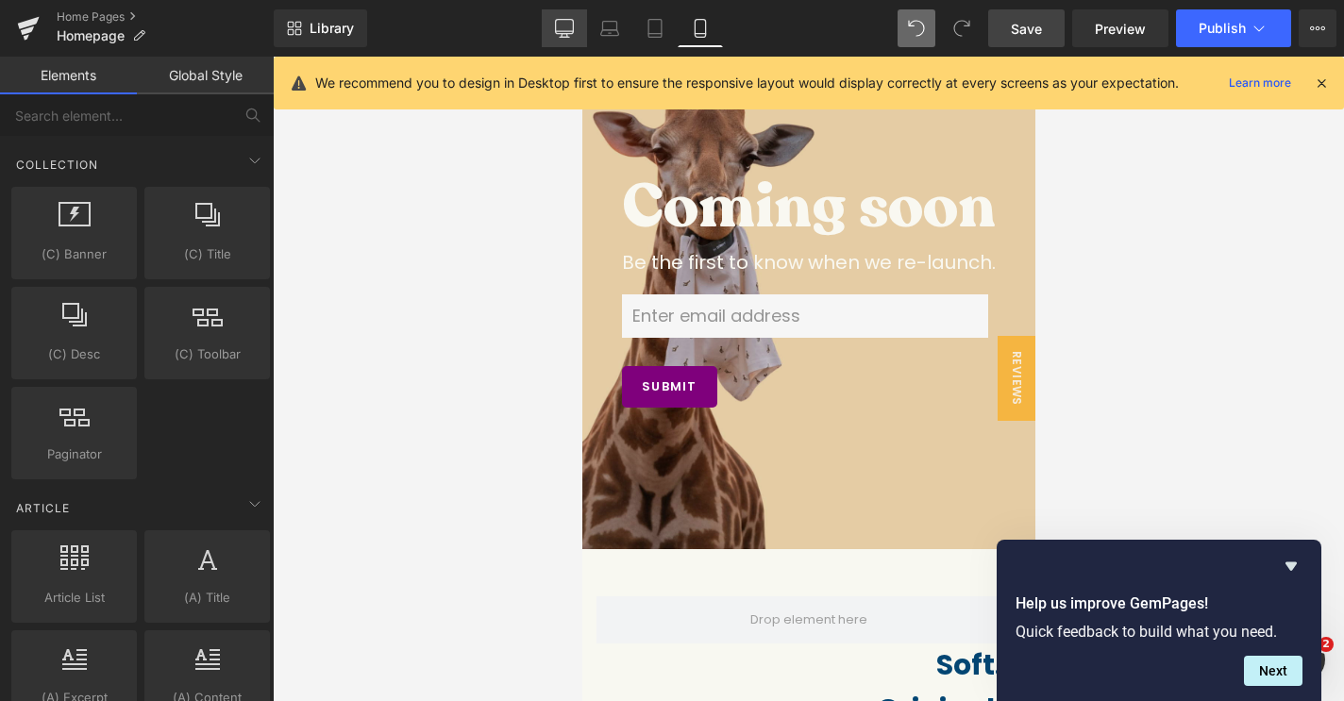
click at [571, 36] on icon at bounding box center [564, 28] width 19 height 19
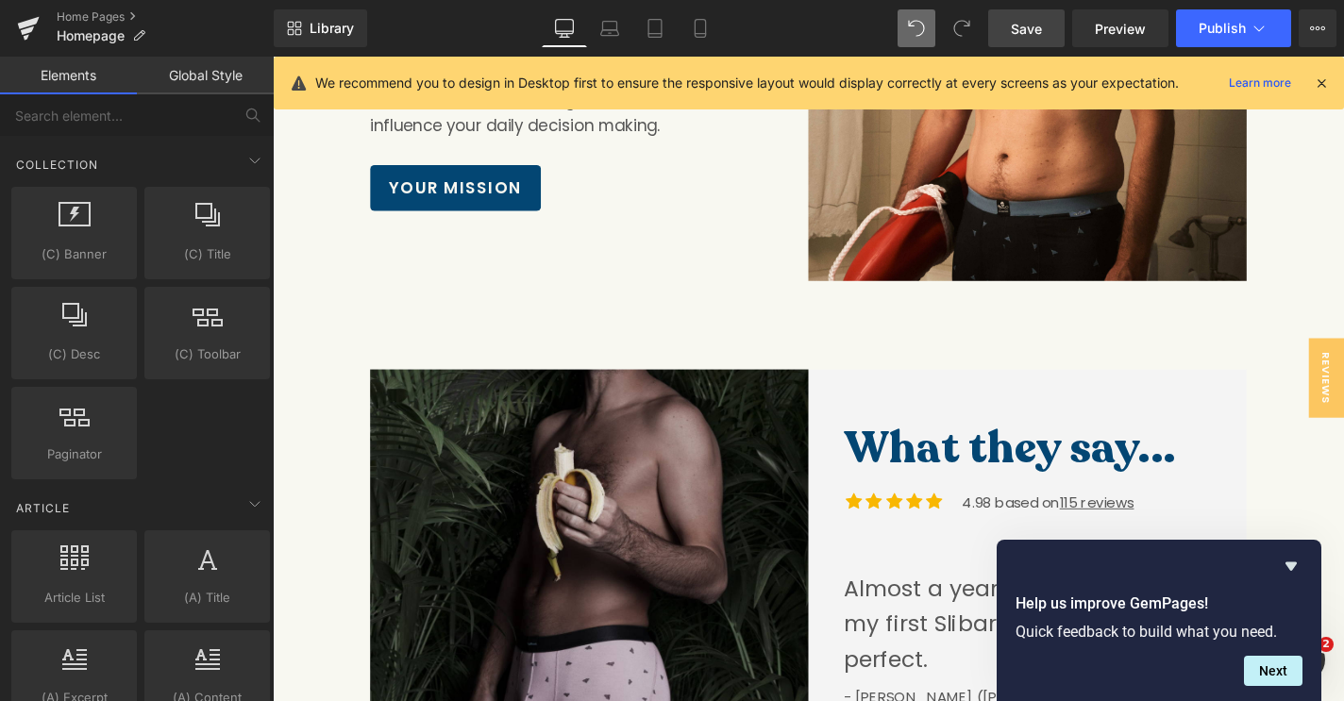
scroll to position [2908, 0]
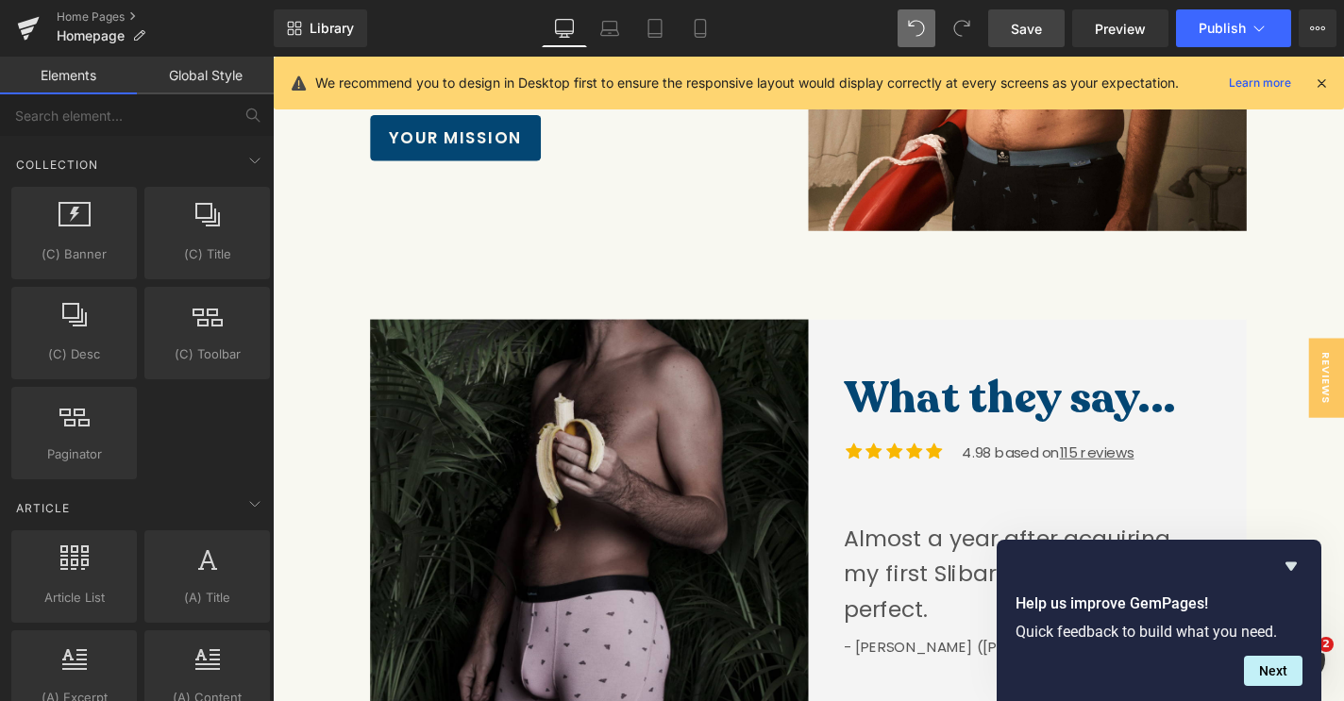
click at [1026, 11] on link "Save" at bounding box center [1026, 28] width 76 height 38
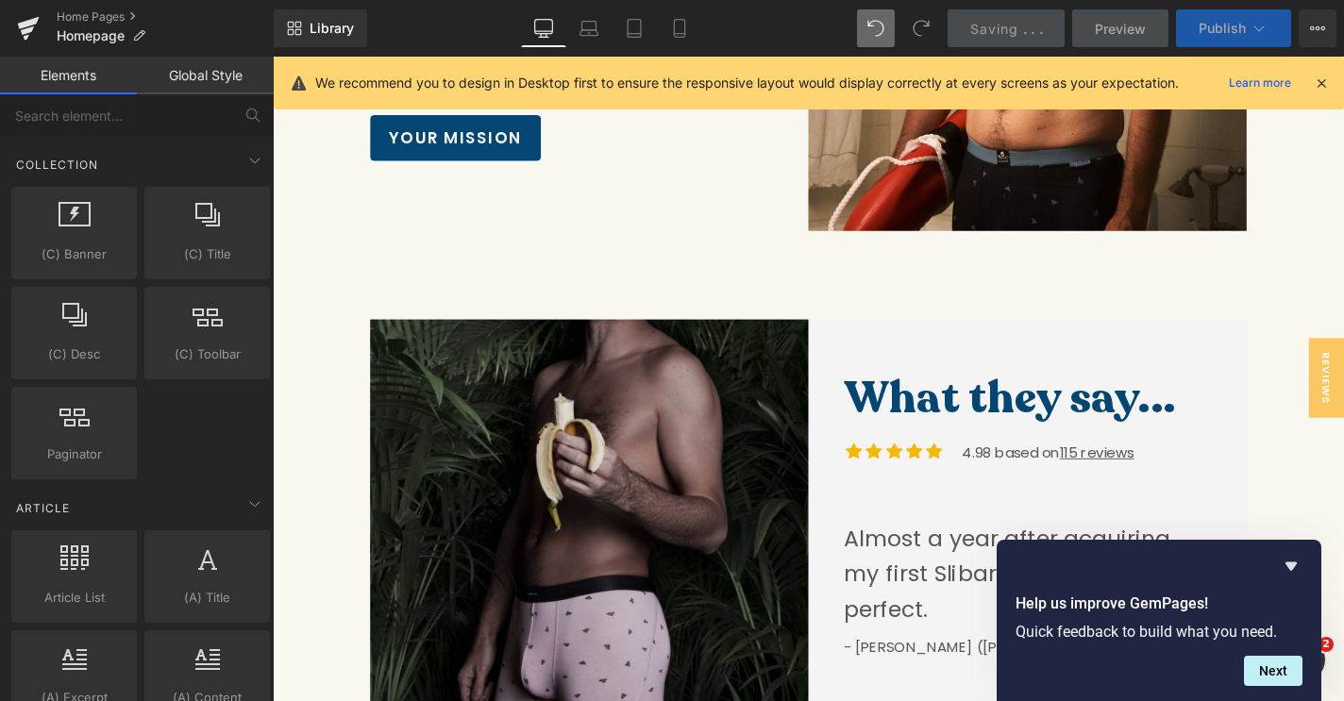
scroll to position [0, 0]
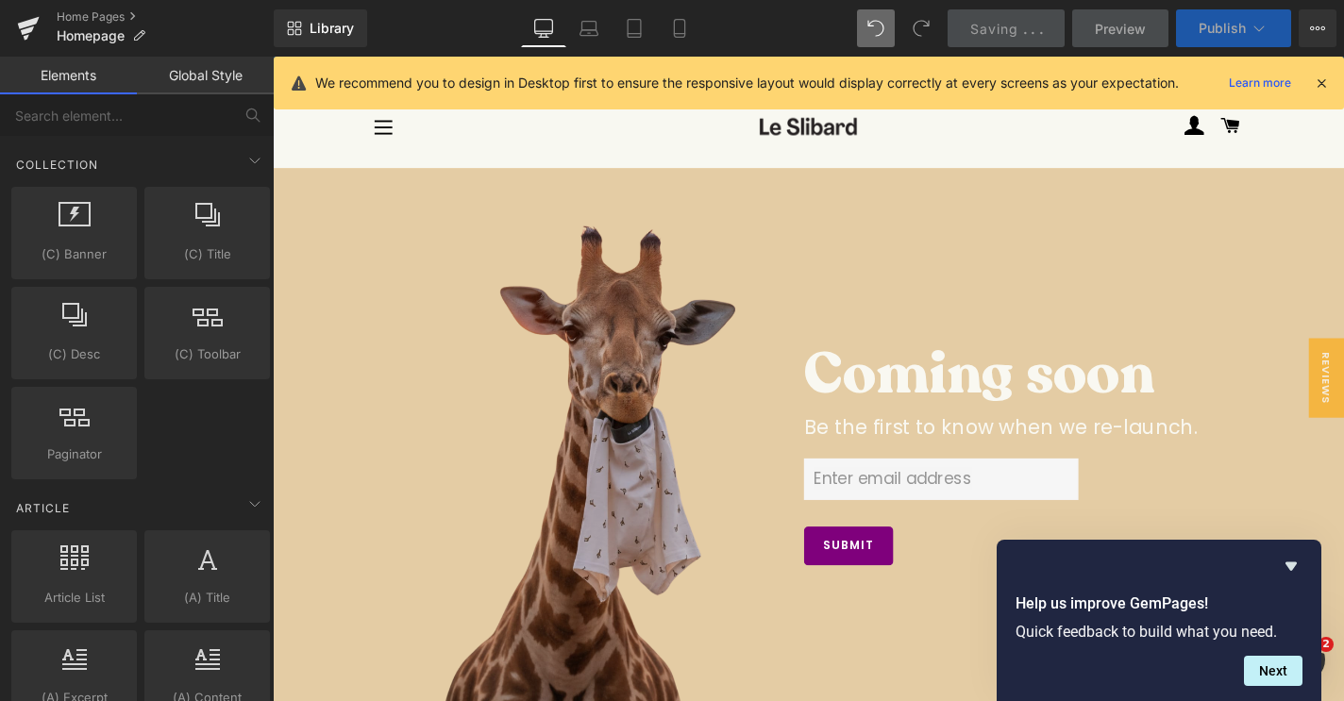
click at [1246, 29] on button "Publish" at bounding box center [1233, 28] width 115 height 38
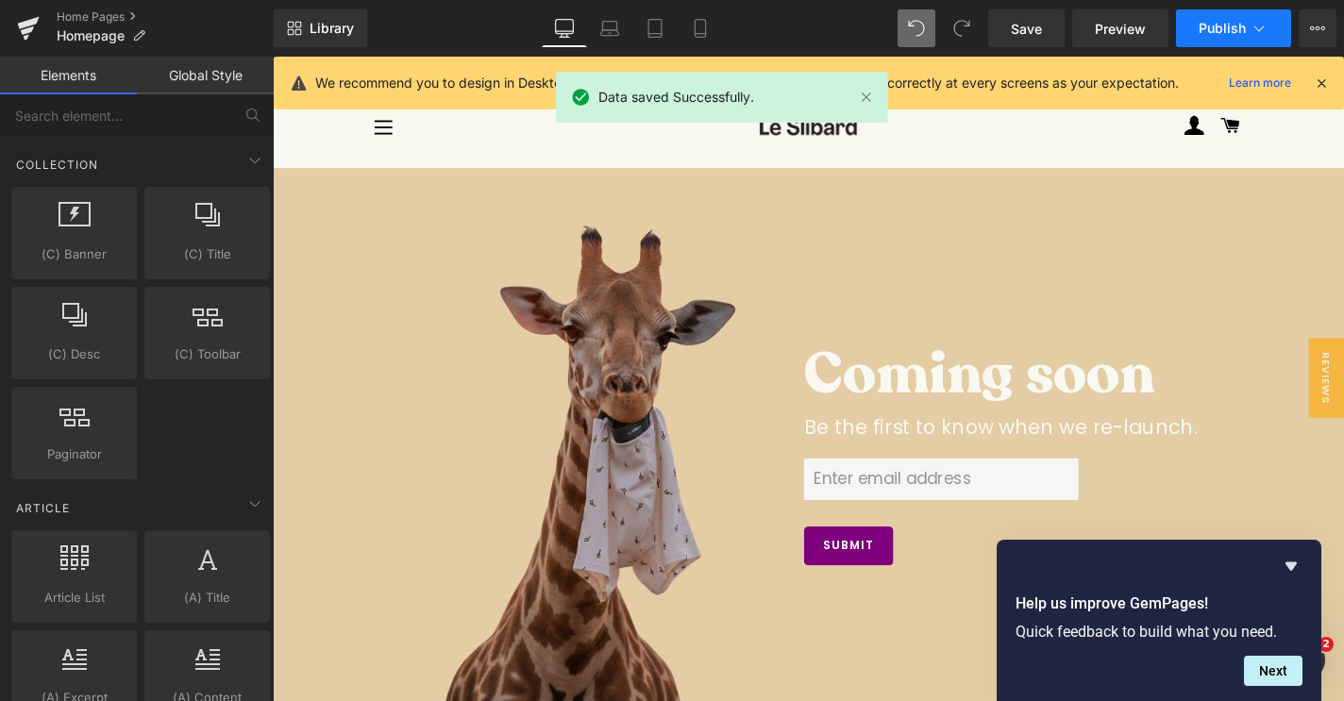
click at [1238, 29] on span "Publish" at bounding box center [1221, 28] width 47 height 15
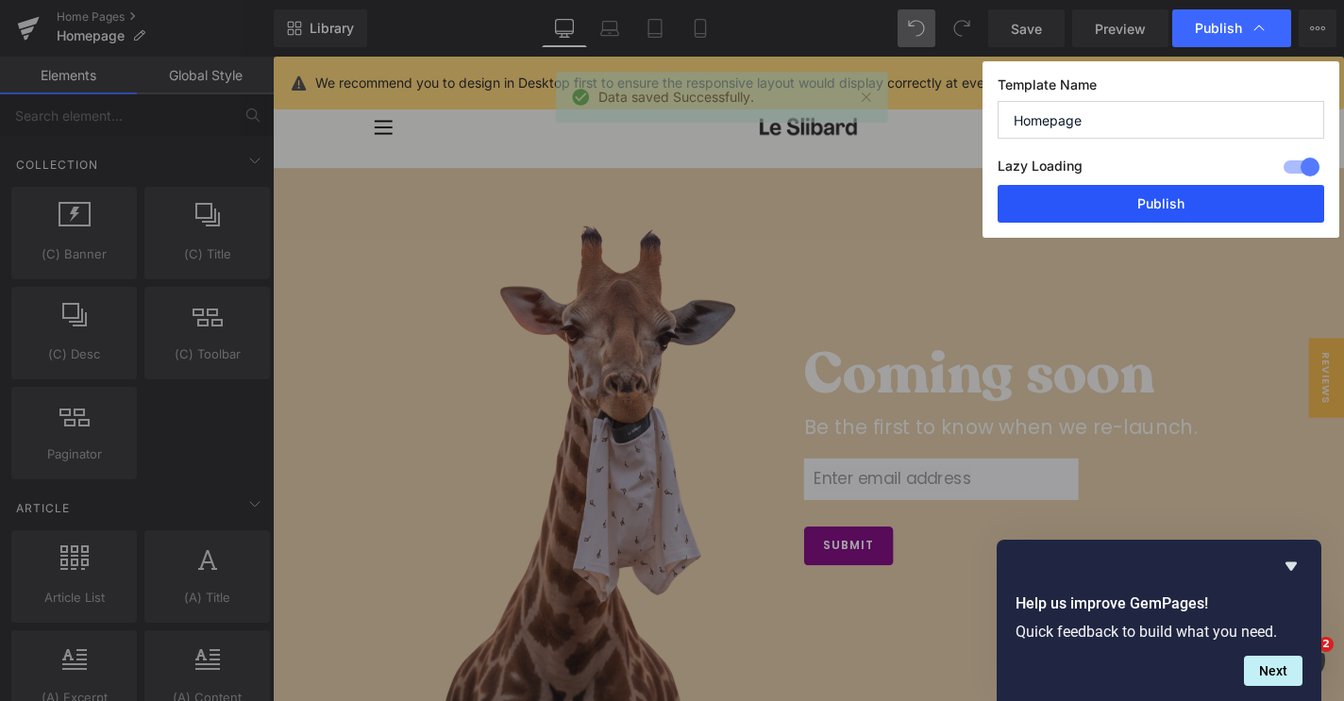
click at [1180, 204] on button "Publish" at bounding box center [1160, 204] width 326 height 38
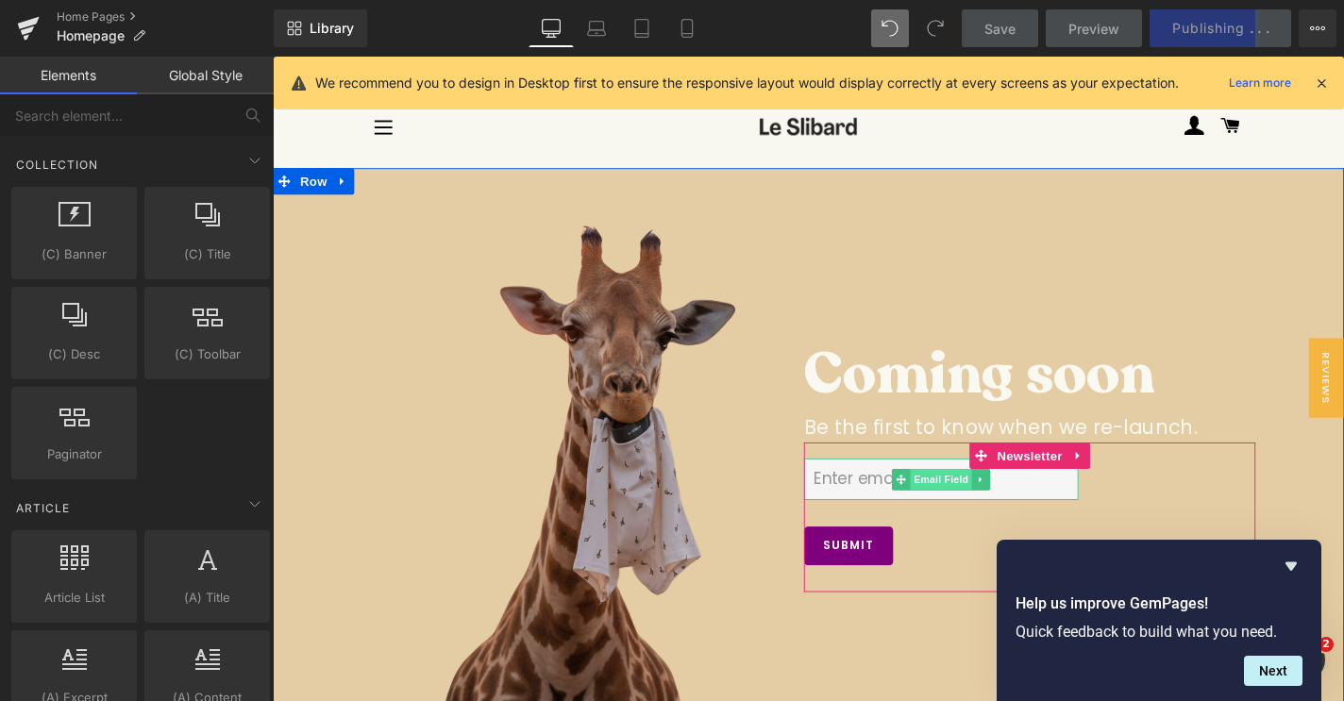
click at [959, 501] on span "Email Field" at bounding box center [985, 507] width 66 height 23
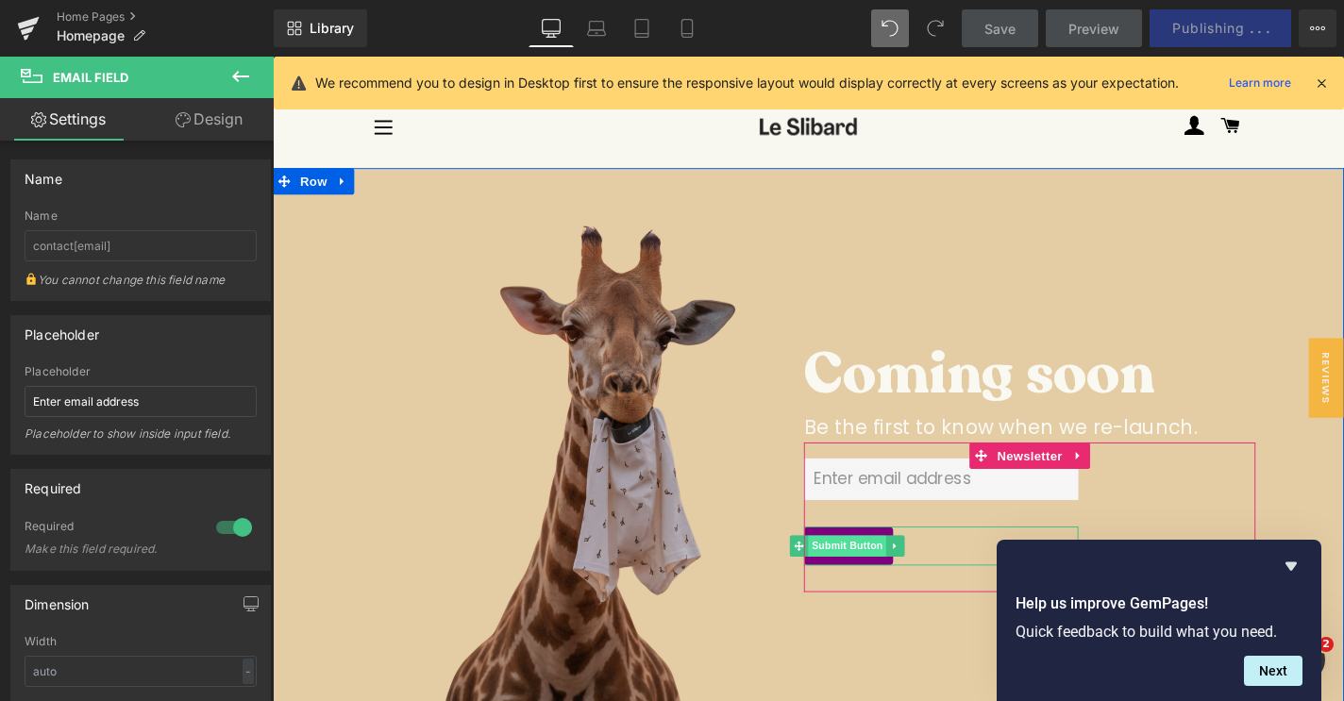
click at [899, 574] on span "Submit Button" at bounding box center [885, 578] width 83 height 23
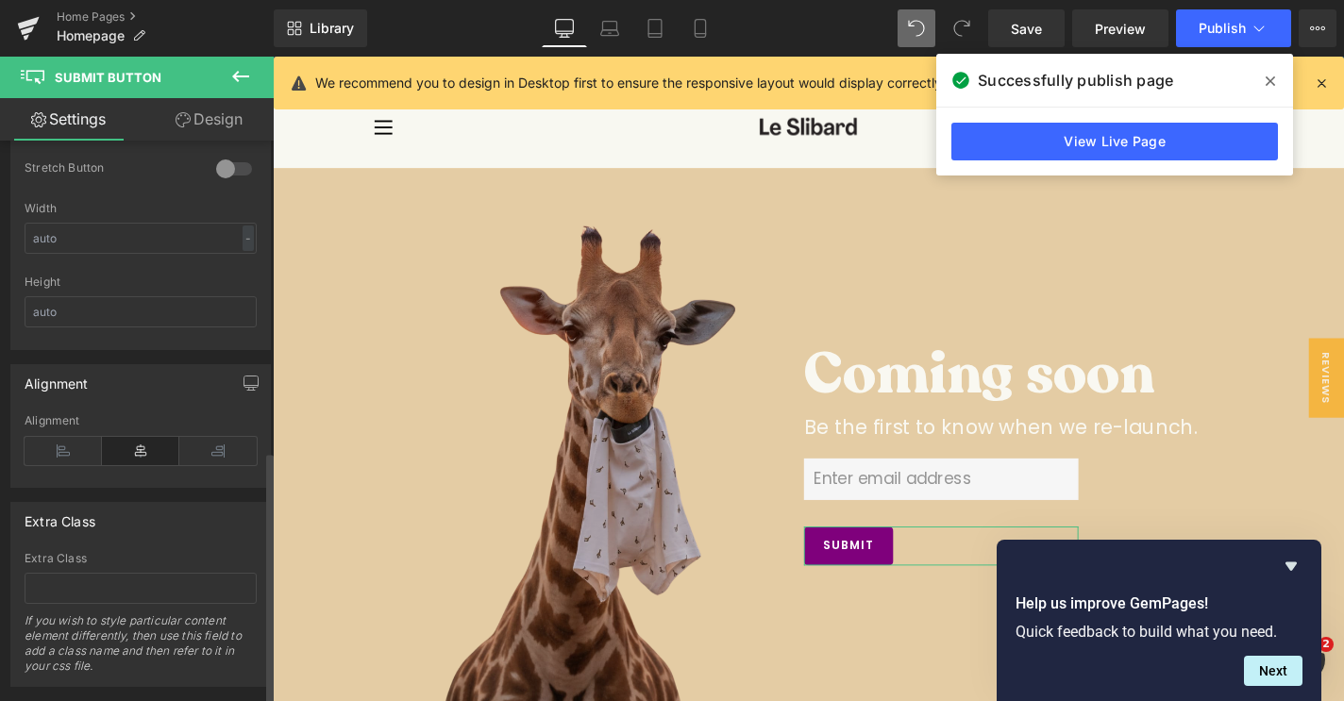
scroll to position [919, 0]
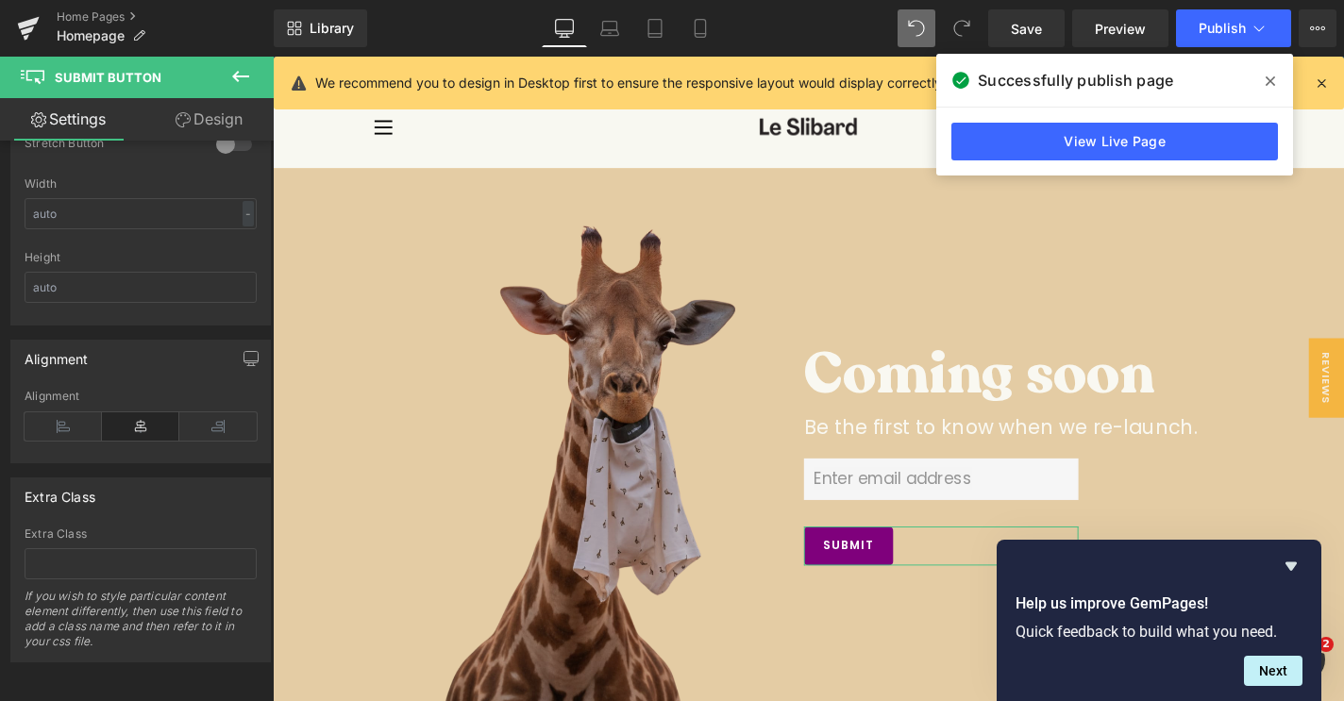
click at [165, 128] on link "Design" at bounding box center [209, 119] width 137 height 42
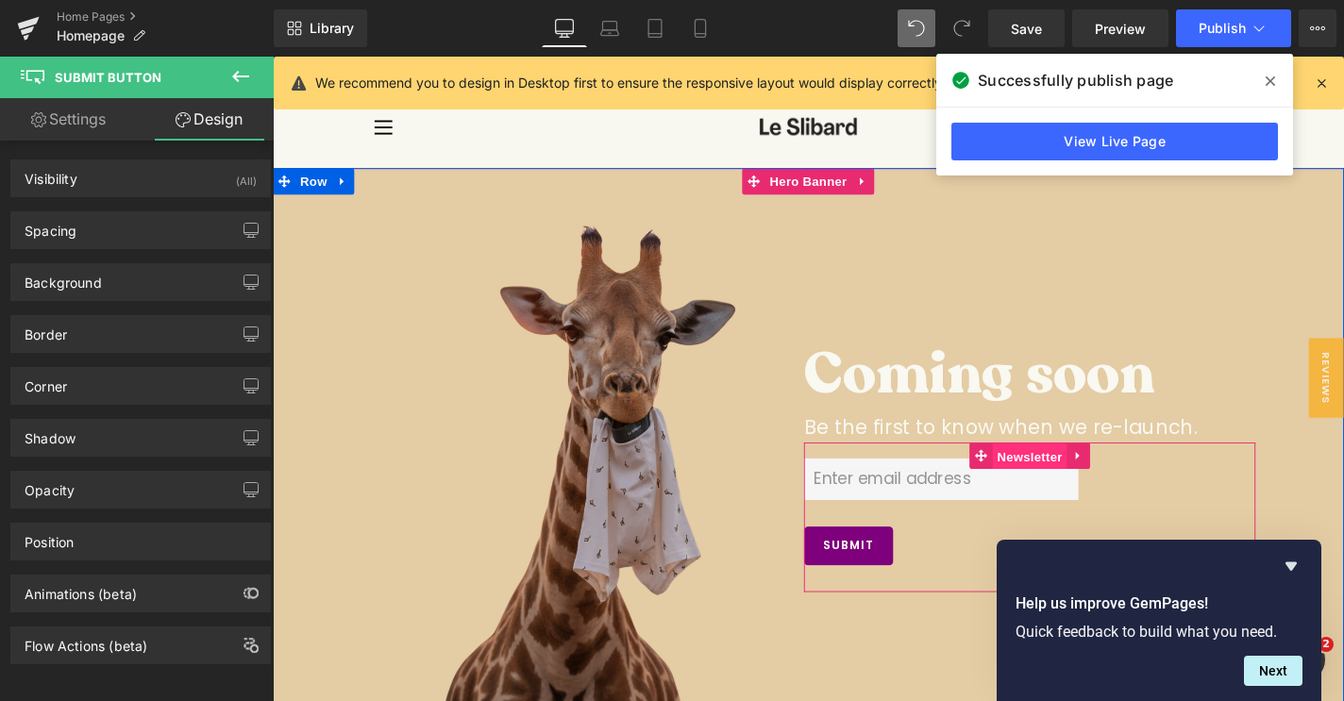
click at [1069, 484] on span "Newsletter" at bounding box center [1079, 483] width 79 height 28
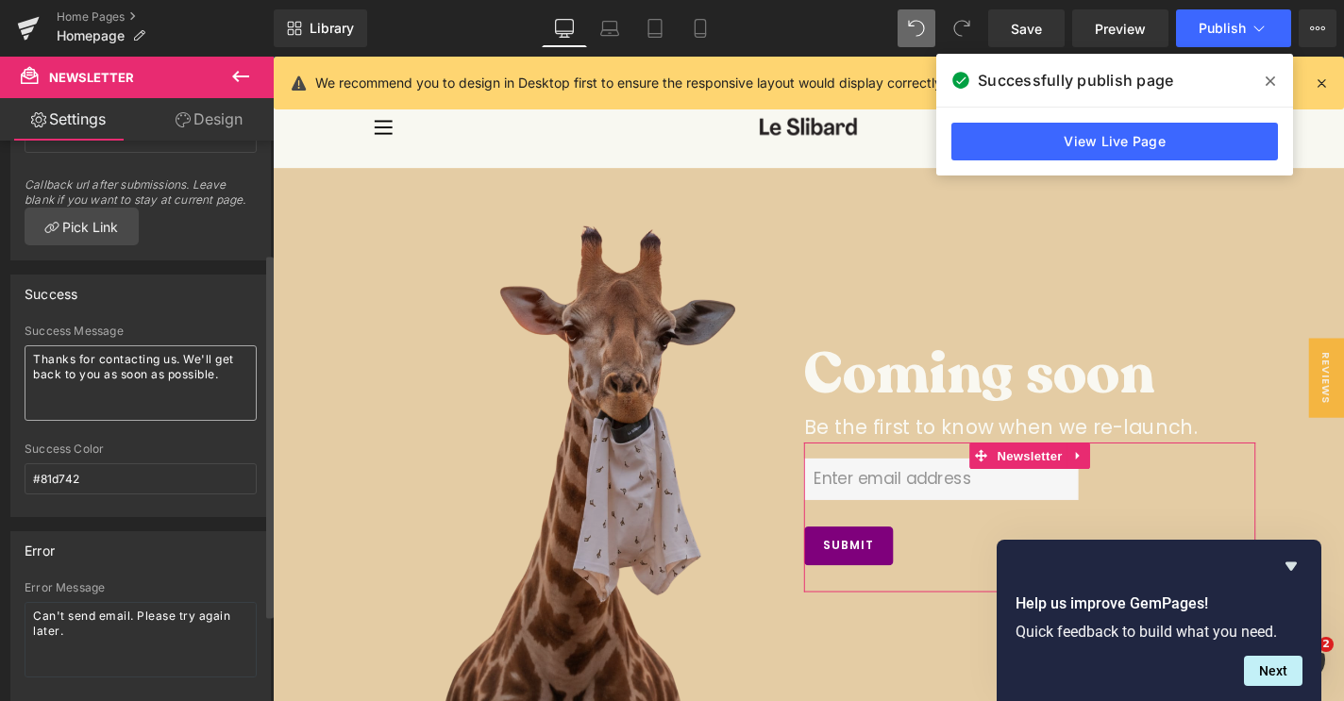
scroll to position [195, 0]
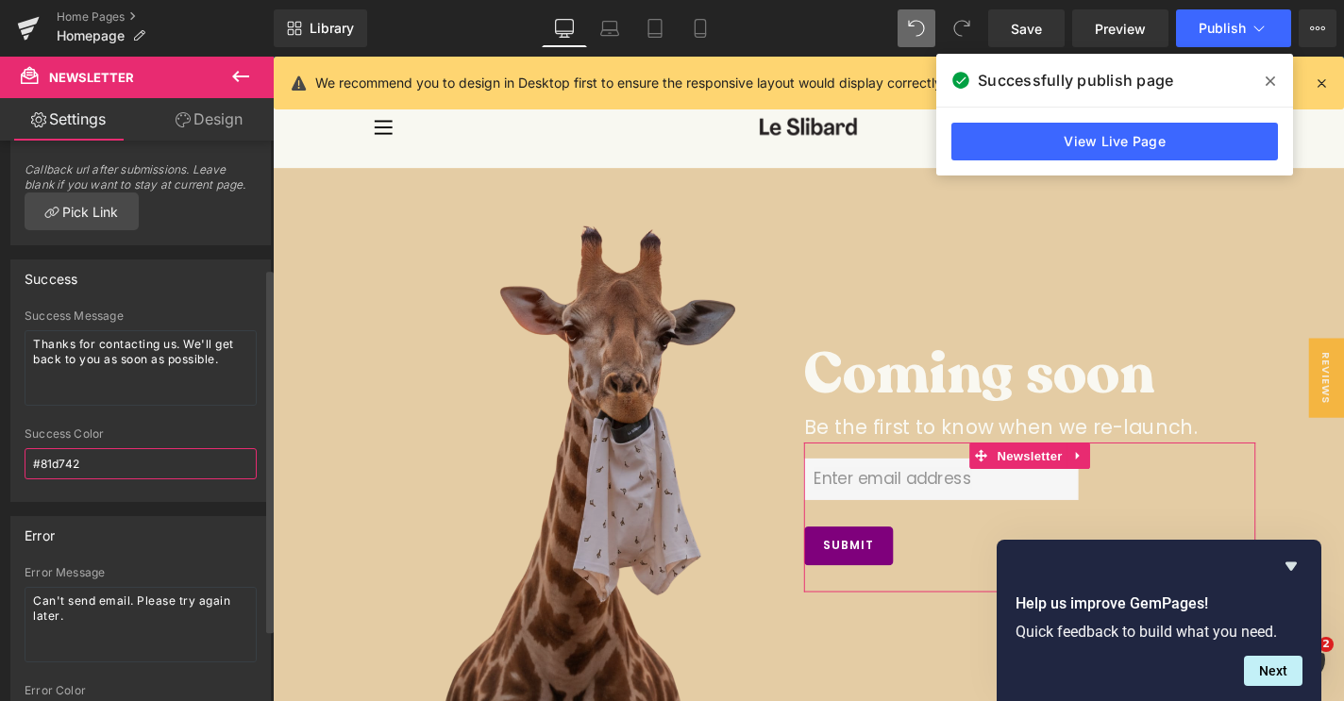
click at [76, 459] on input "#81d742" at bounding box center [141, 463] width 232 height 31
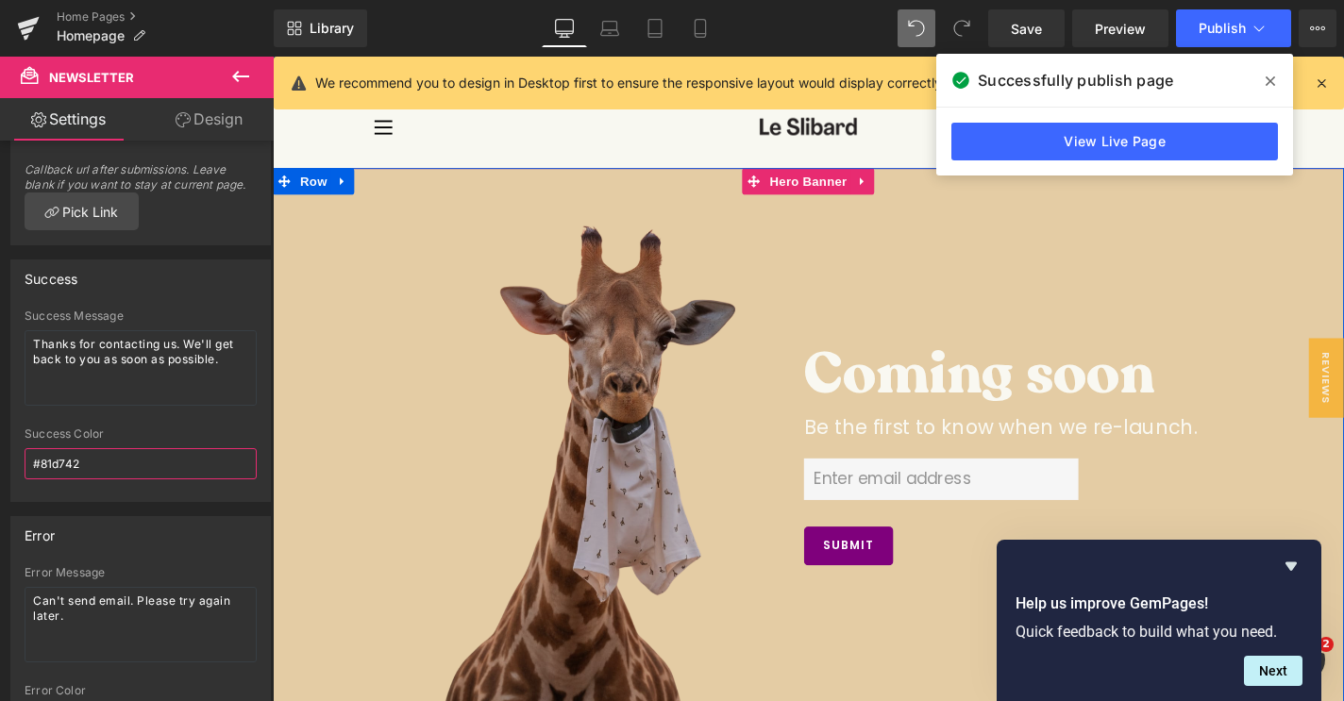
paste input "08370"
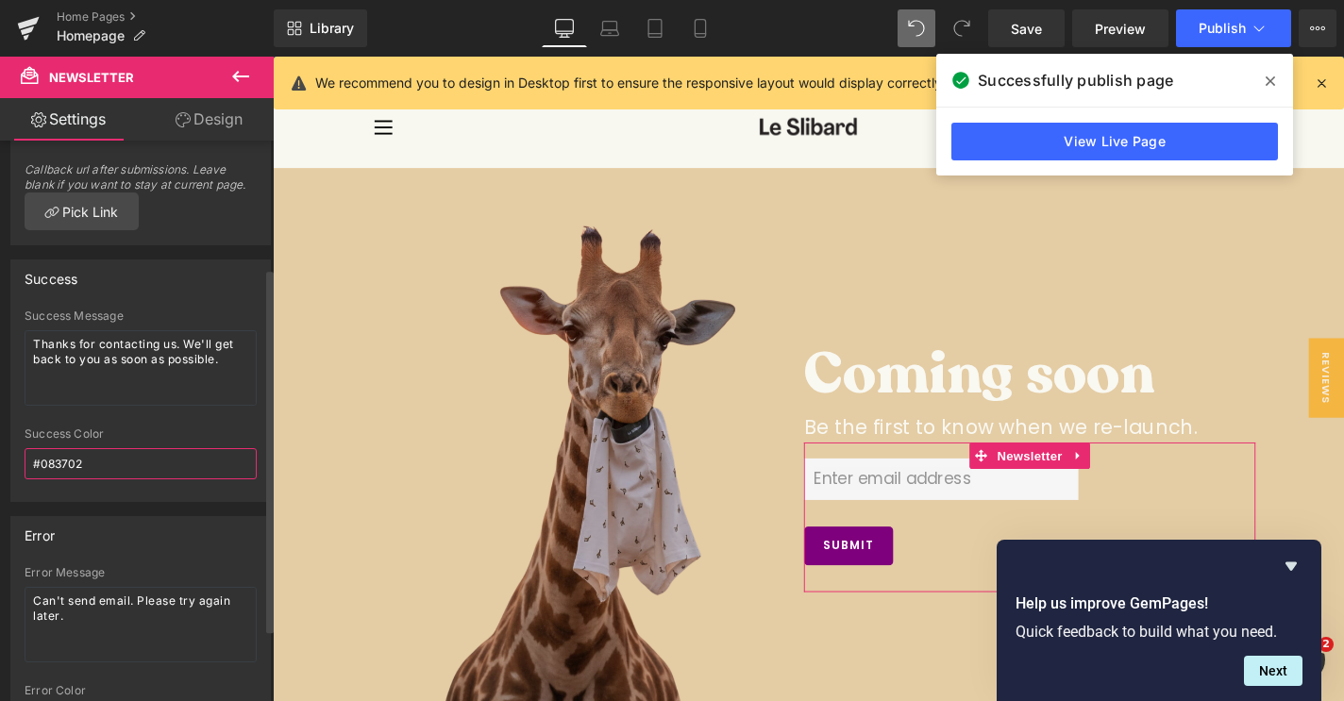
type input "#083702"
click at [212, 420] on div at bounding box center [141, 421] width 232 height 12
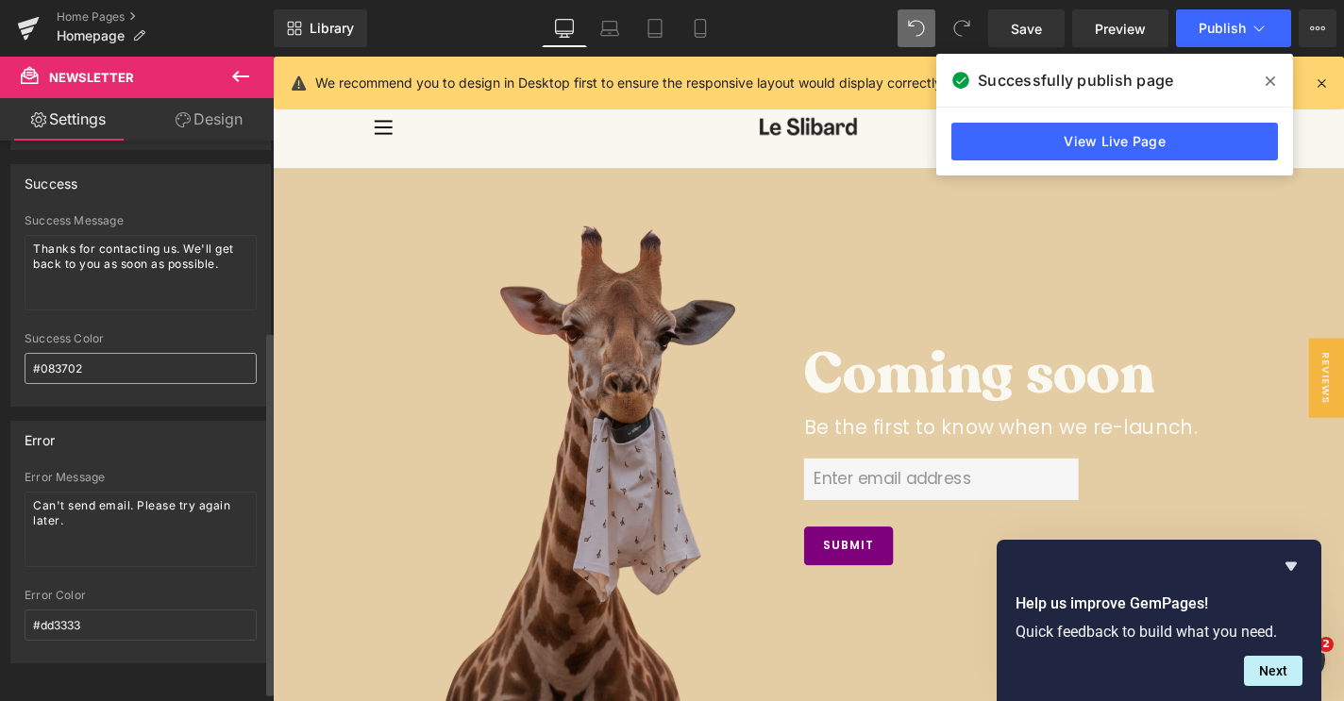
scroll to position [292, 0]
drag, startPoint x: 232, startPoint y: 262, endPoint x: 75, endPoint y: 243, distance: 157.9
click at [75, 243] on textarea "Thanks for contacting us. We'll get back to you as soon as possible." at bounding box center [141, 271] width 232 height 75
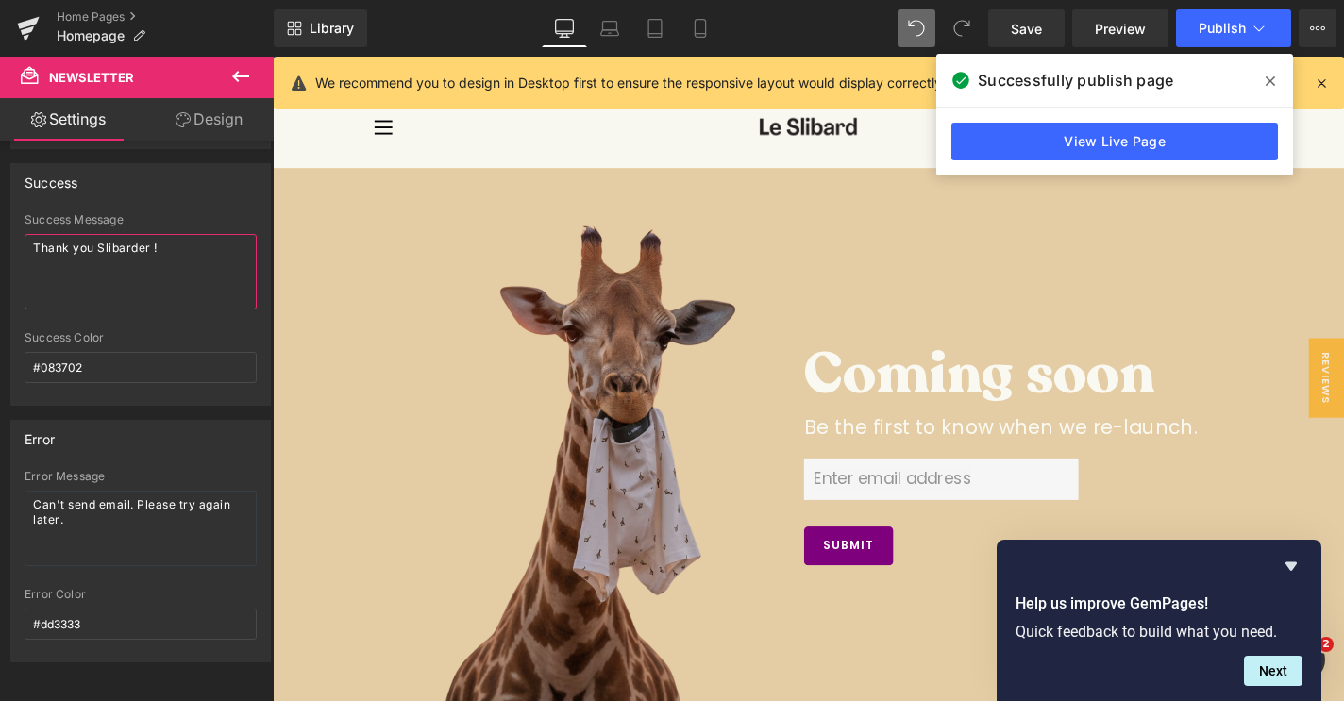
type textarea "Thank you Slibarder !"
click at [1270, 84] on icon at bounding box center [1269, 81] width 9 height 15
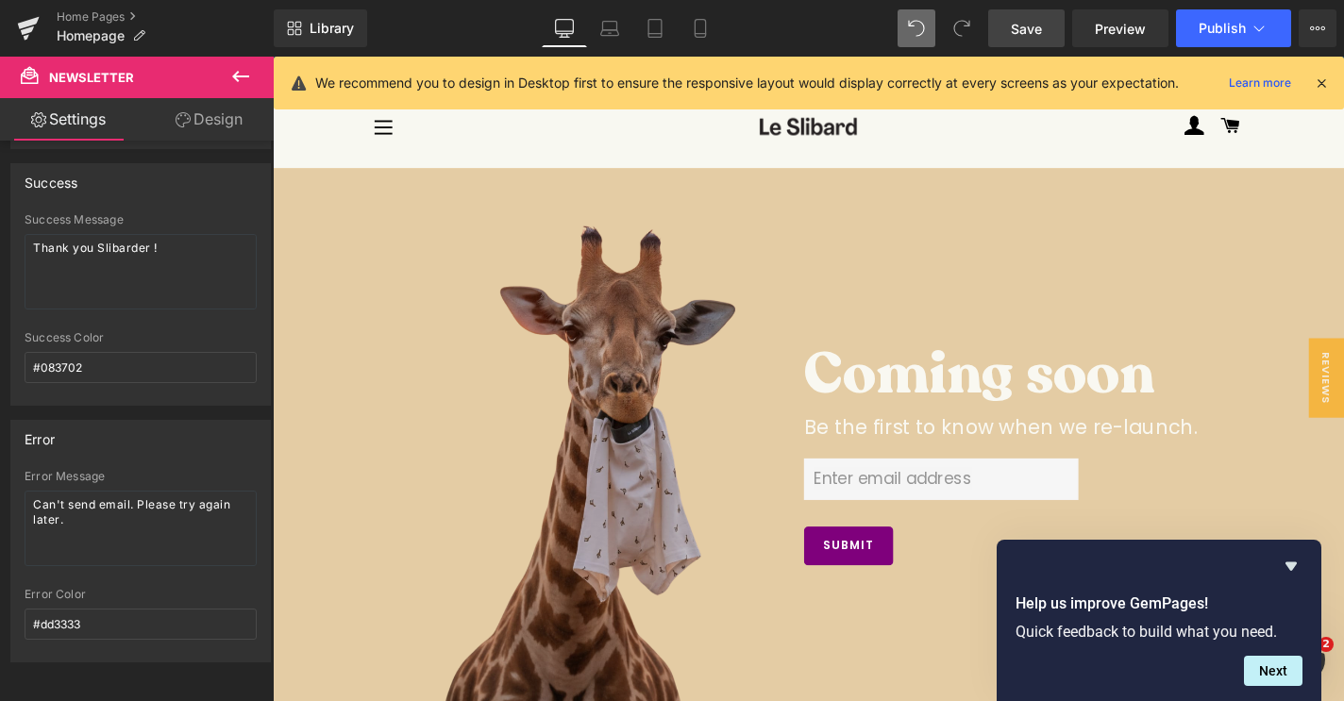
click at [1038, 29] on span "Save" at bounding box center [1026, 29] width 31 height 20
click at [1201, 44] on button "Publish" at bounding box center [1233, 28] width 115 height 38
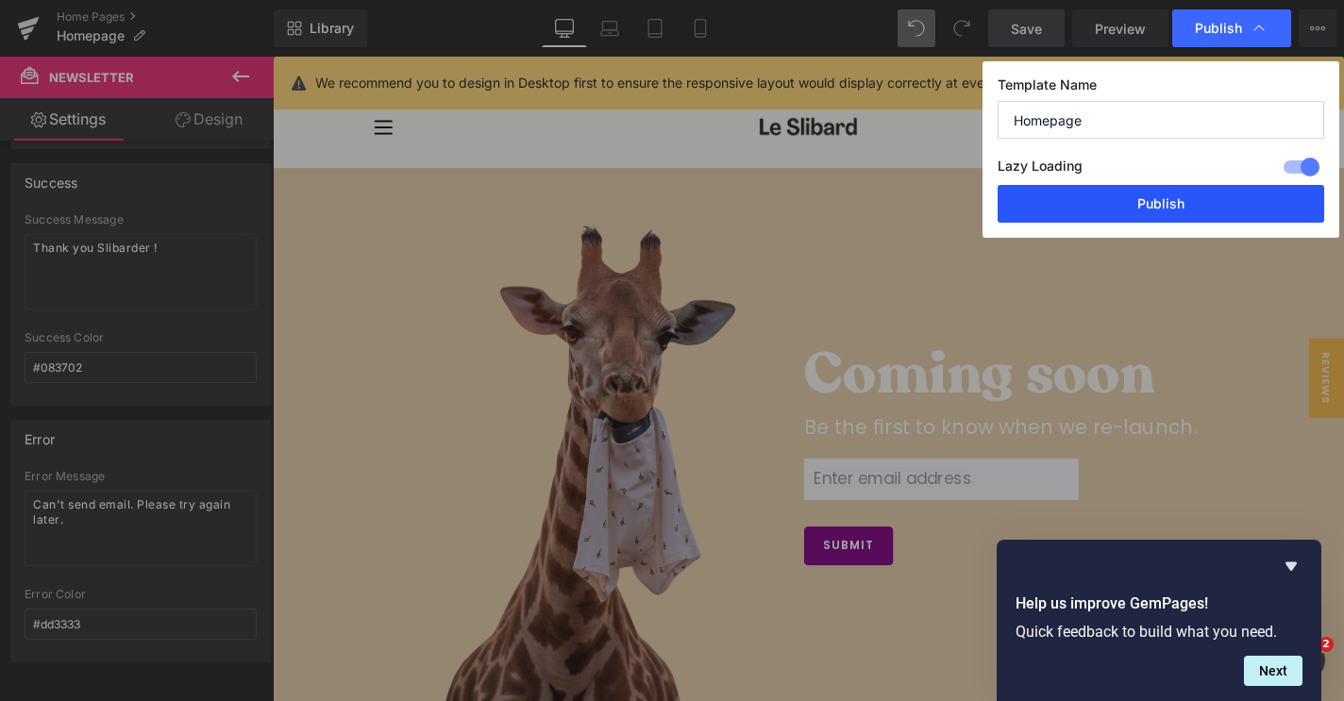
click at [1133, 204] on button "Publish" at bounding box center [1160, 204] width 326 height 38
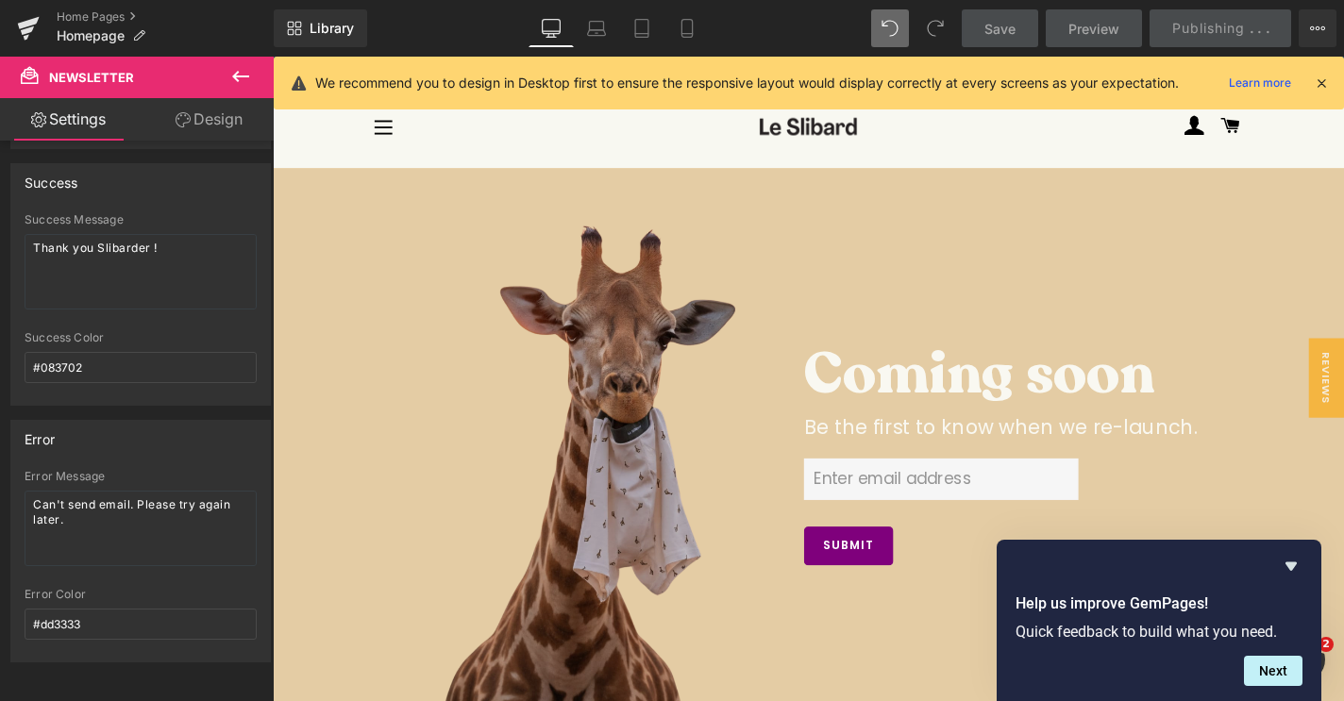
click at [214, 134] on link "Design" at bounding box center [209, 119] width 137 height 42
click at [203, 123] on link "Design" at bounding box center [209, 119] width 137 height 42
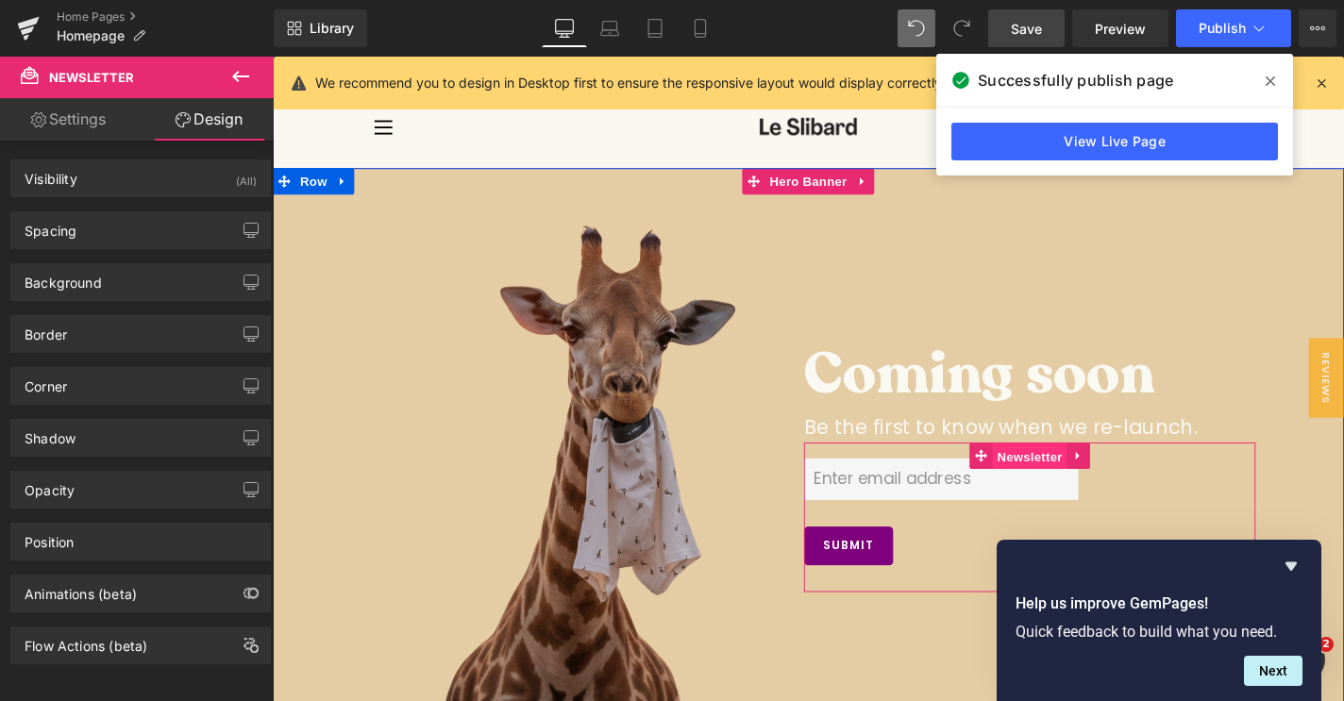
click at [1072, 483] on span "Newsletter" at bounding box center [1079, 483] width 79 height 28
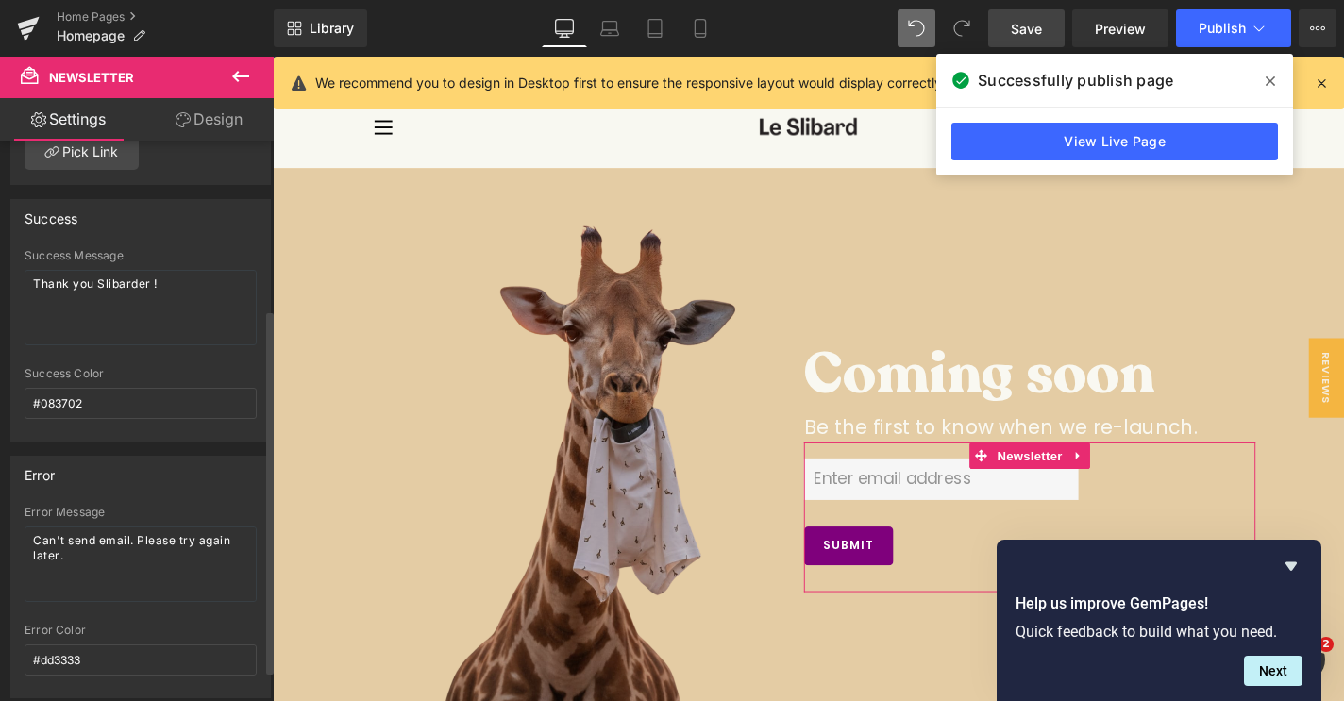
scroll to position [259, 0]
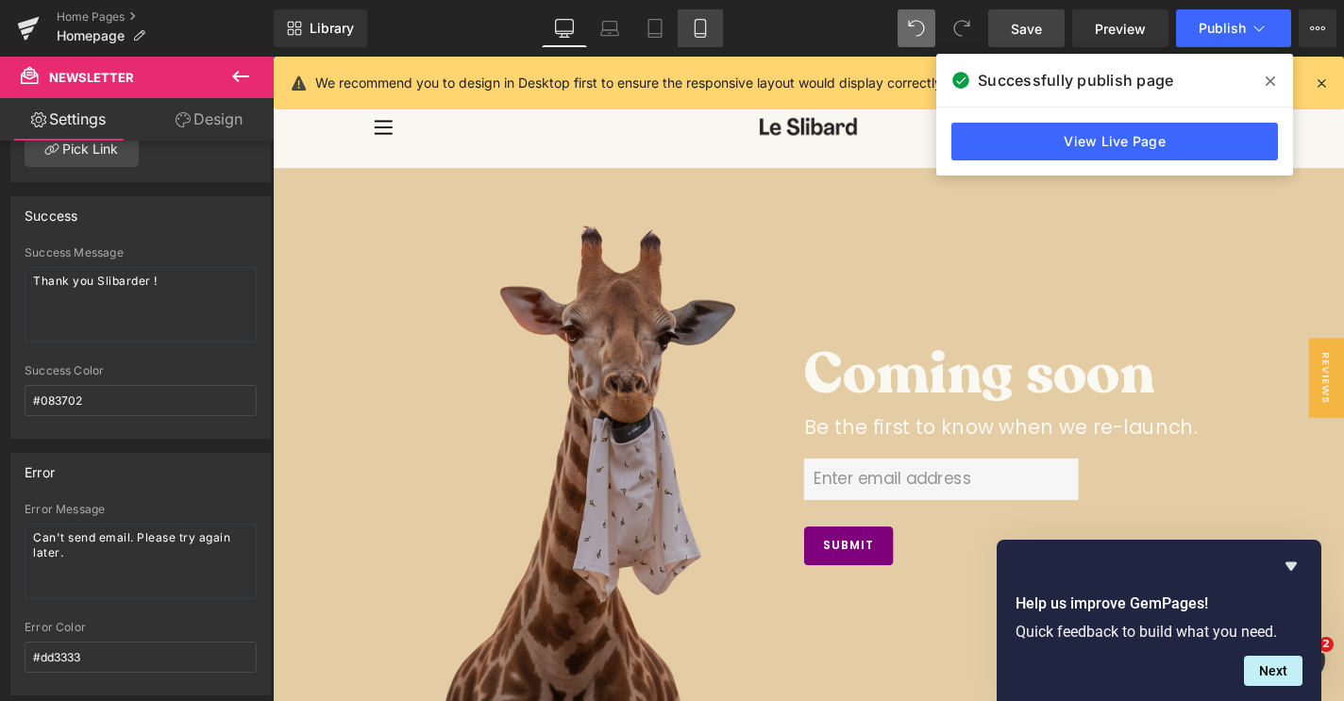
click at [692, 25] on icon at bounding box center [700, 28] width 19 height 19
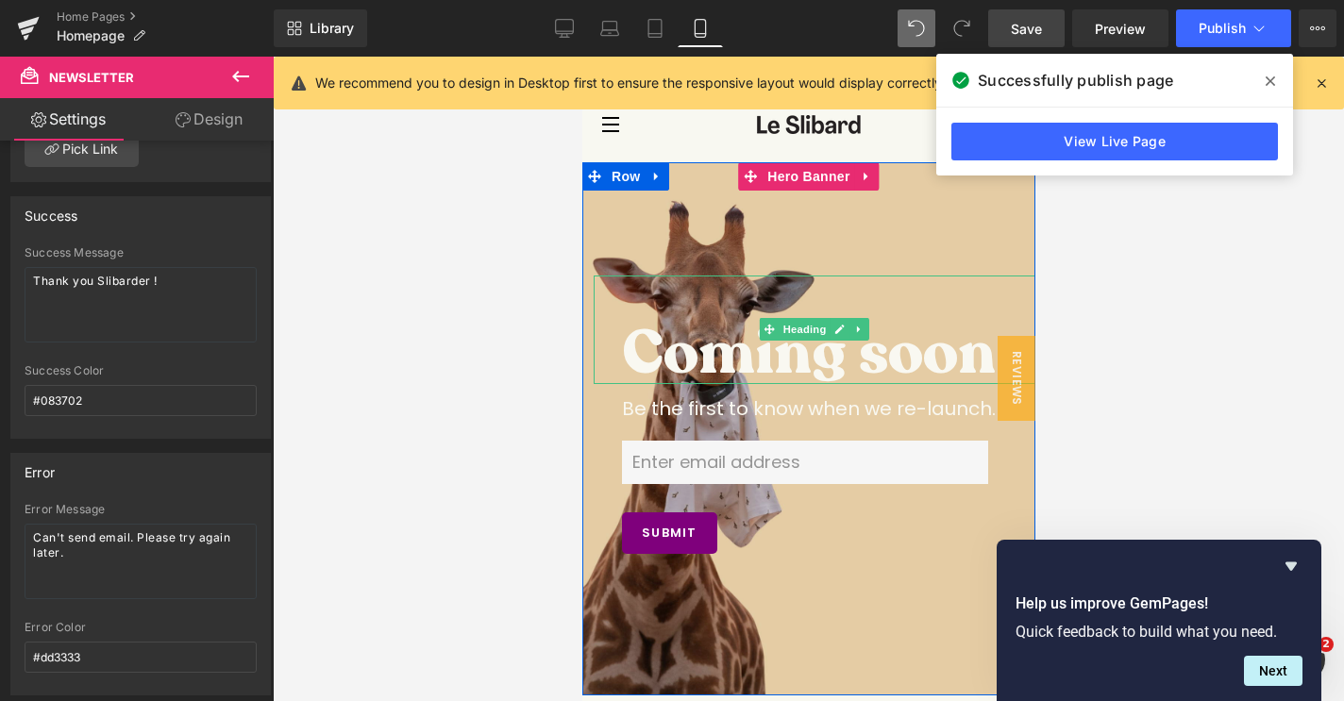
click at [904, 356] on h3 "Coming soon" at bounding box center [813, 353] width 385 height 61
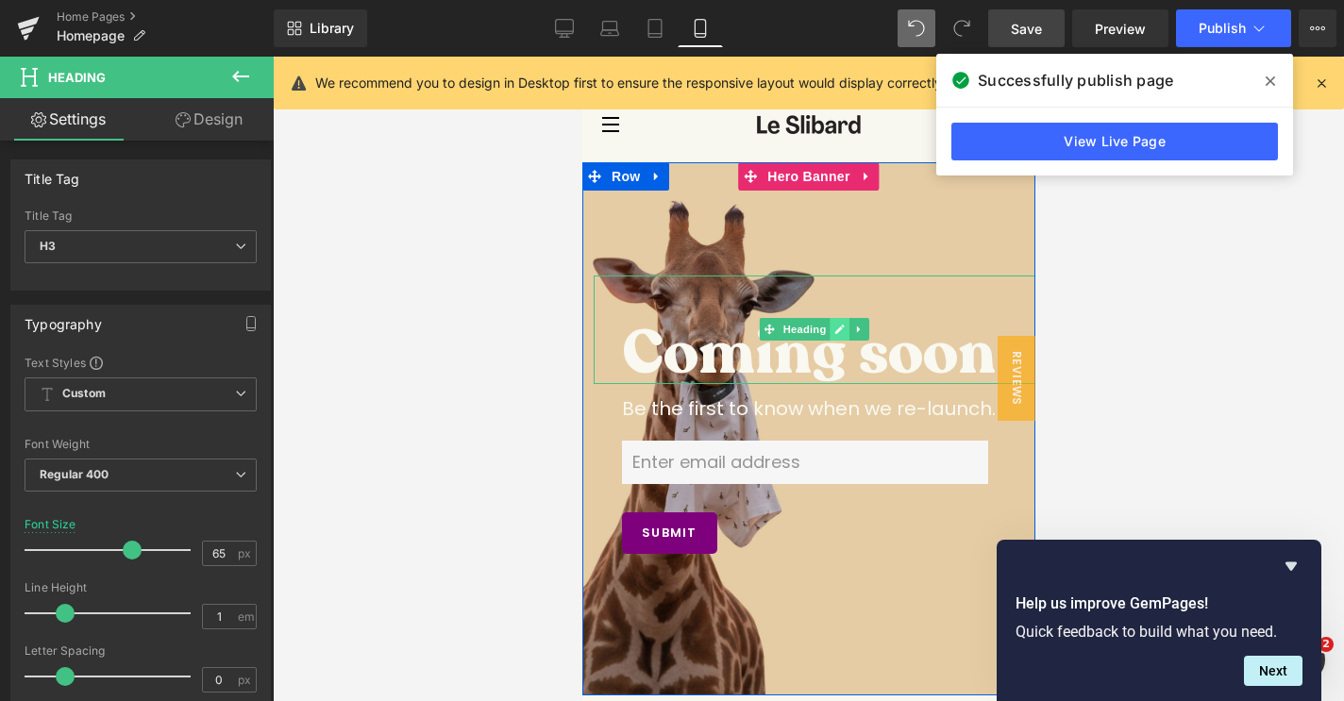
click at [829, 326] on link at bounding box center [839, 329] width 20 height 23
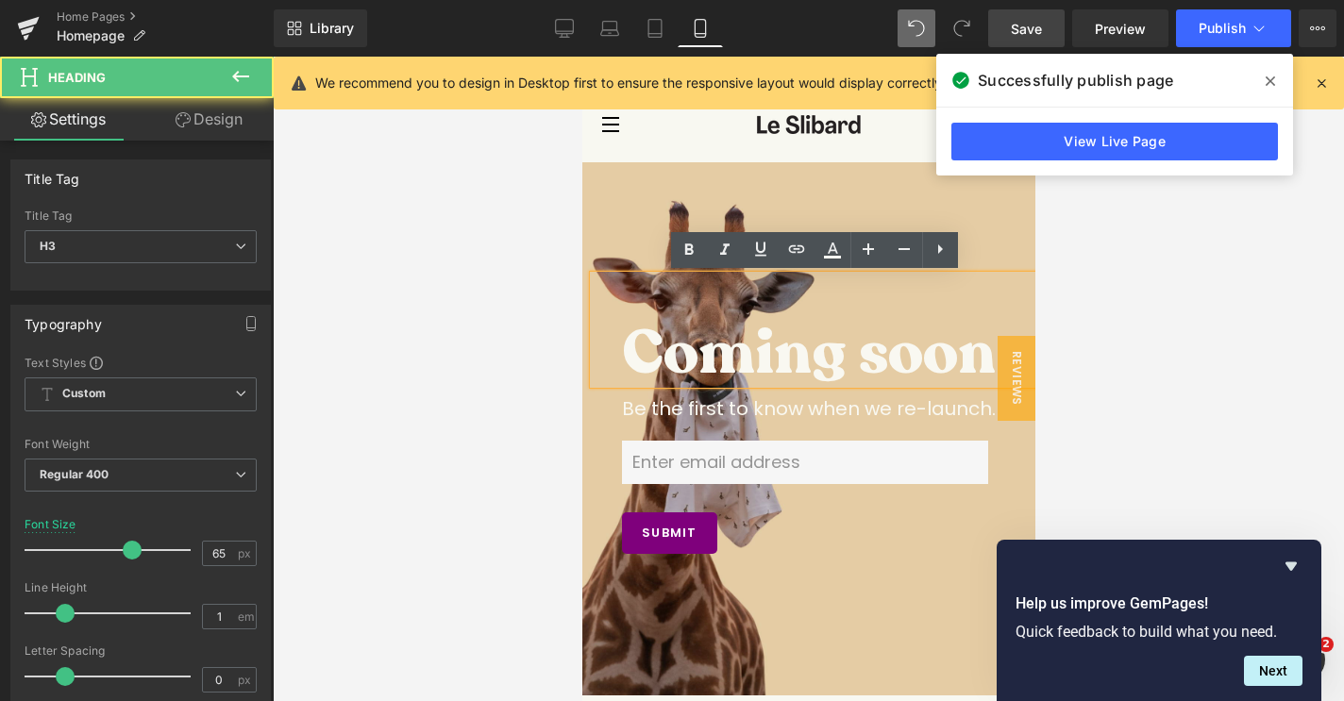
click at [750, 343] on h3 "Coming soon" at bounding box center [813, 353] width 385 height 61
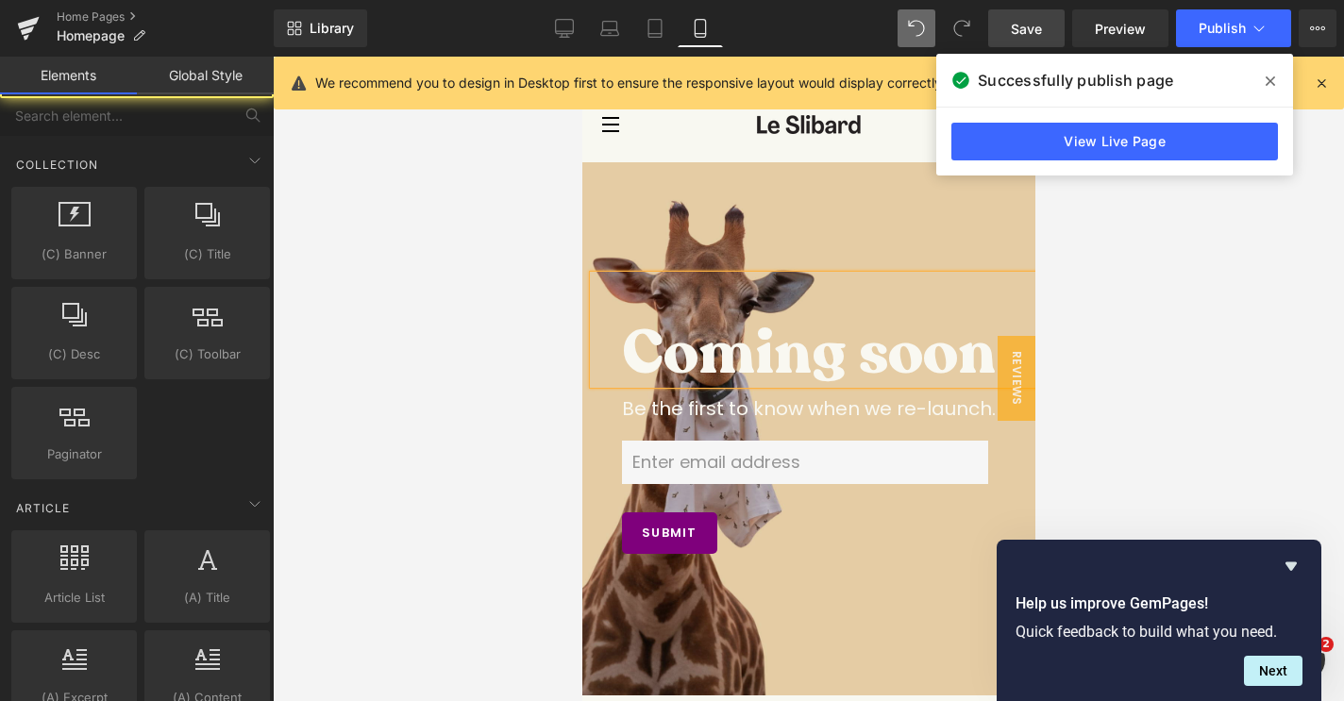
drag, startPoint x: 527, startPoint y: 301, endPoint x: 17, endPoint y: 244, distance: 512.7
click at [527, 301] on div at bounding box center [808, 379] width 1071 height 644
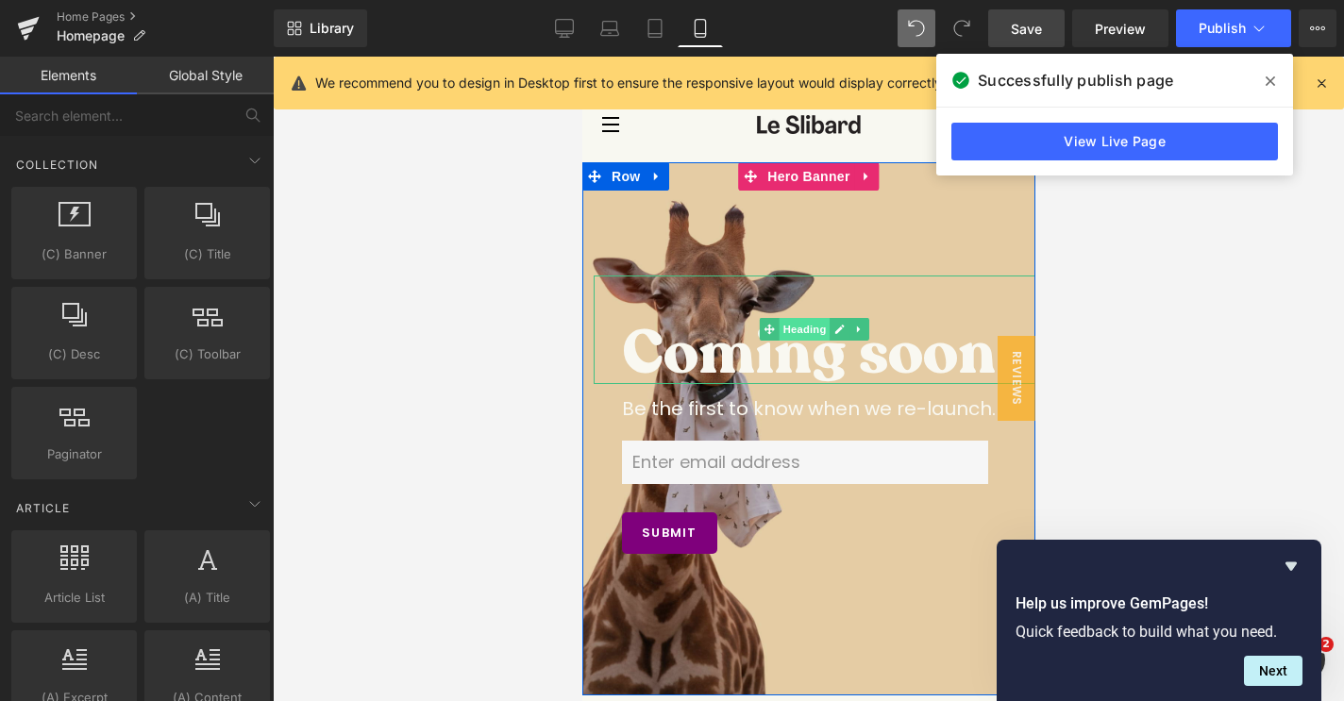
click at [787, 332] on span "Heading" at bounding box center [803, 329] width 51 height 23
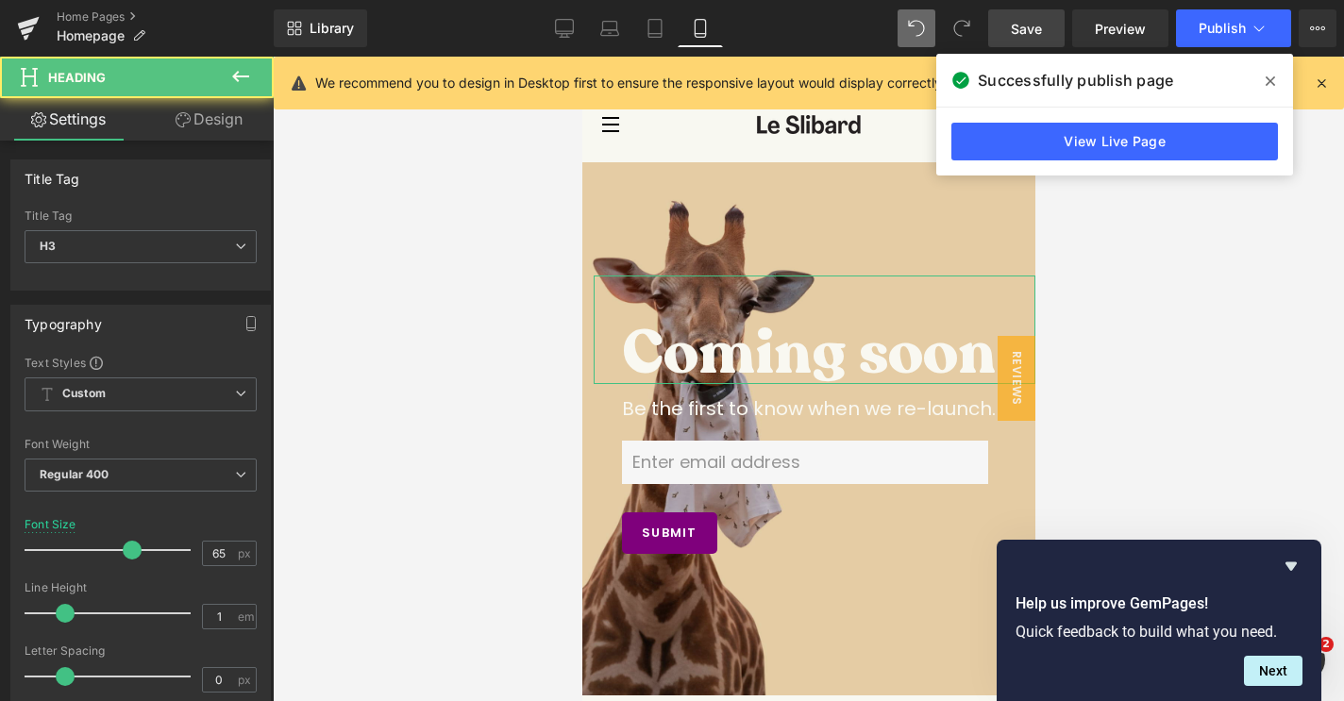
click at [176, 116] on icon at bounding box center [183, 119] width 15 height 15
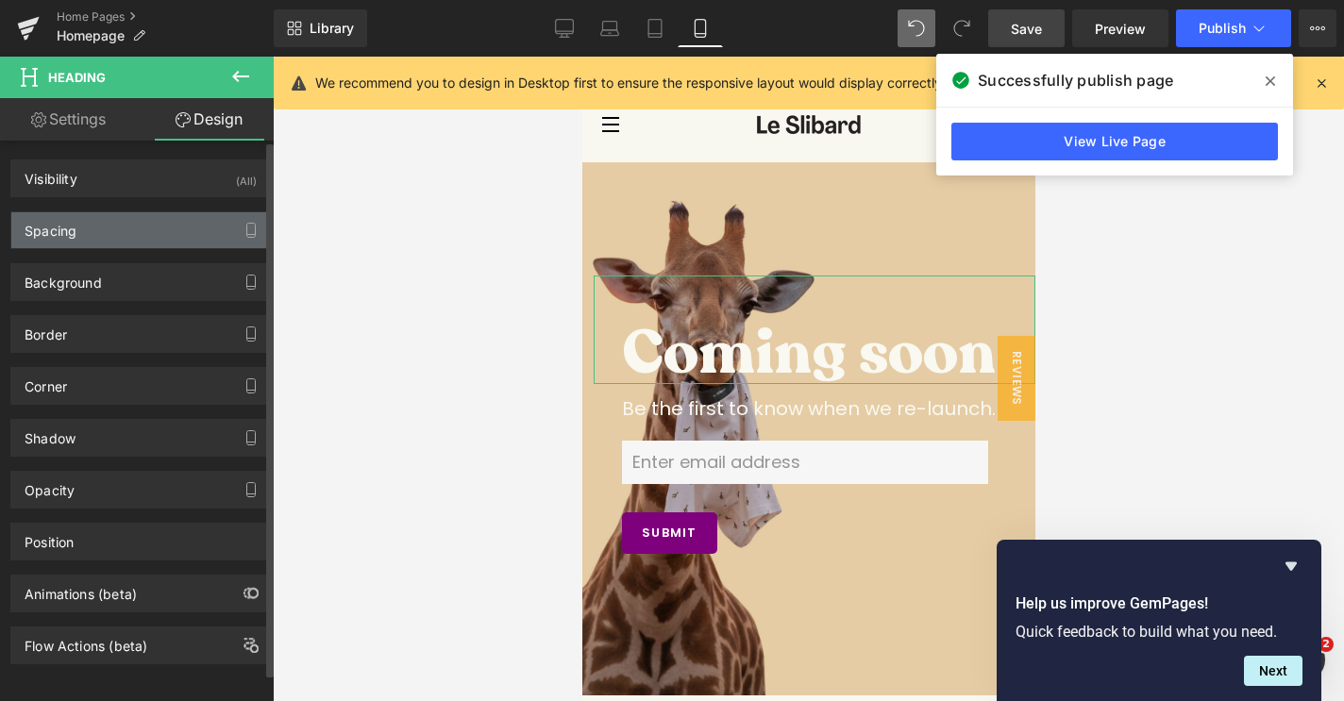
click at [159, 224] on div "Spacing" at bounding box center [140, 230] width 259 height 36
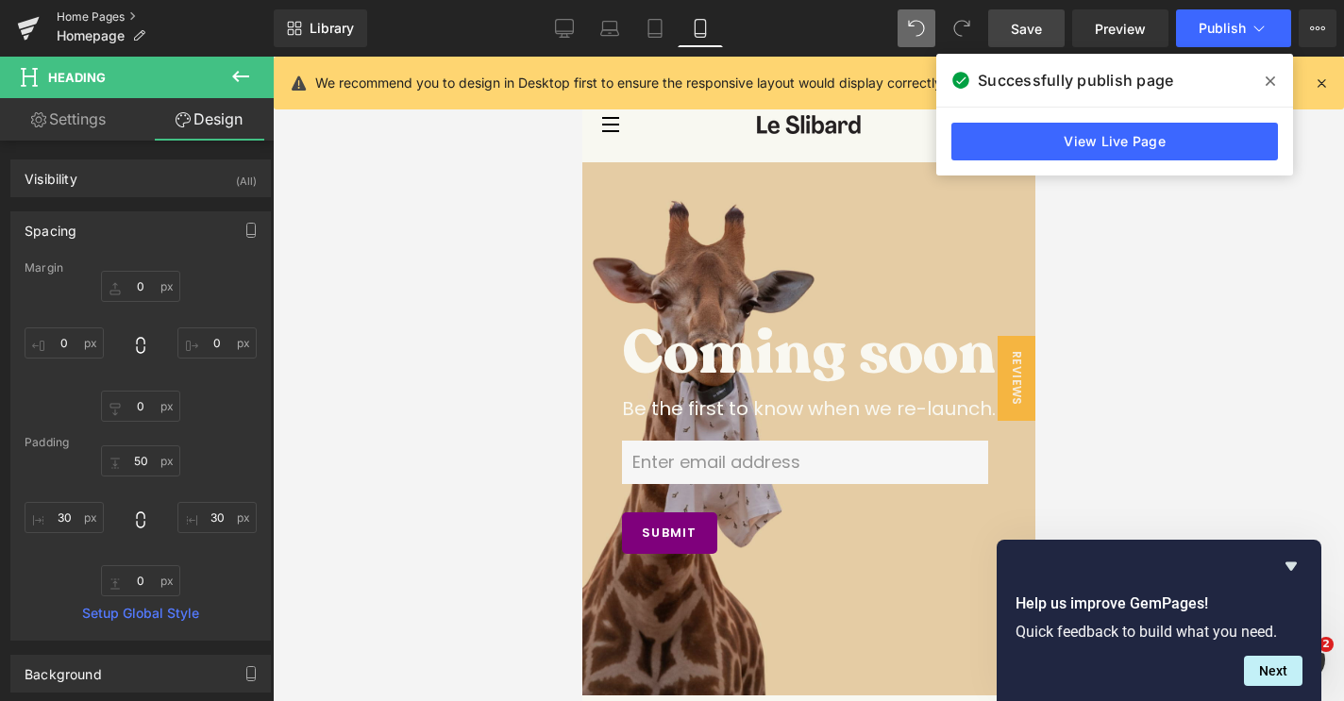
click at [88, 11] on link "Home Pages" at bounding box center [165, 16] width 217 height 15
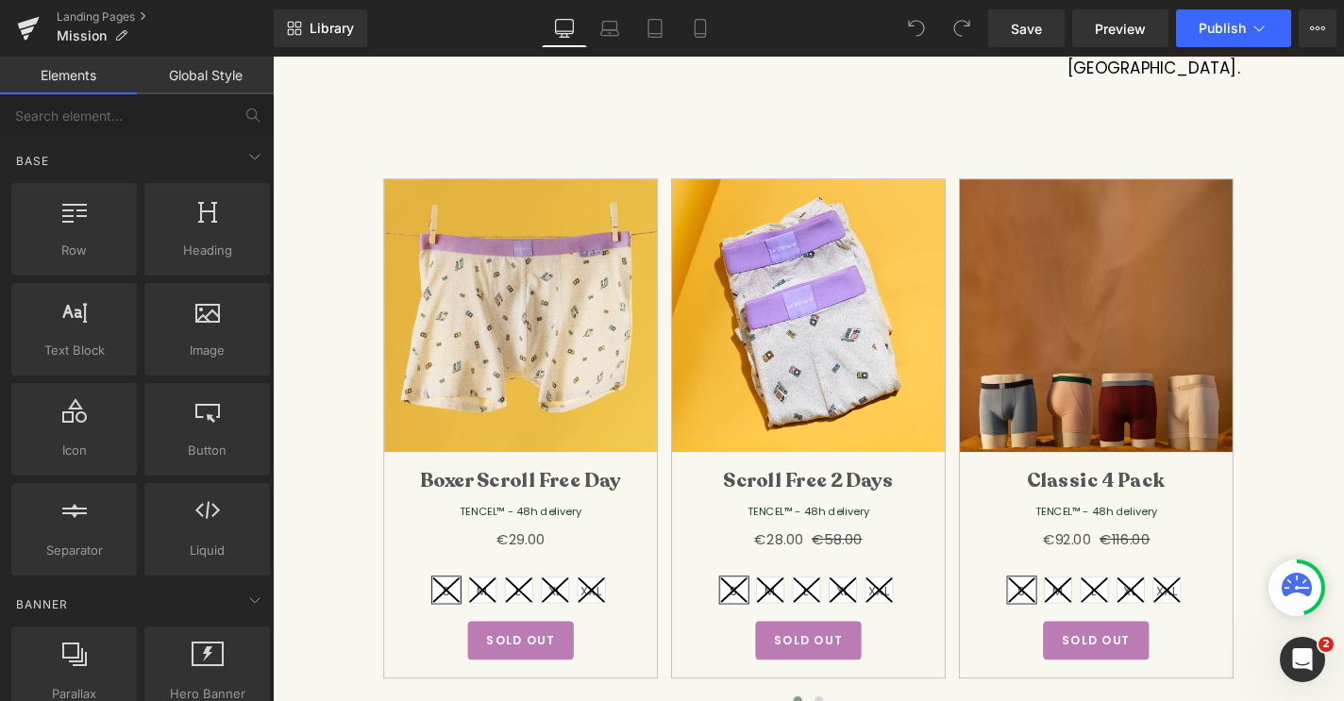
scroll to position [2236, 0]
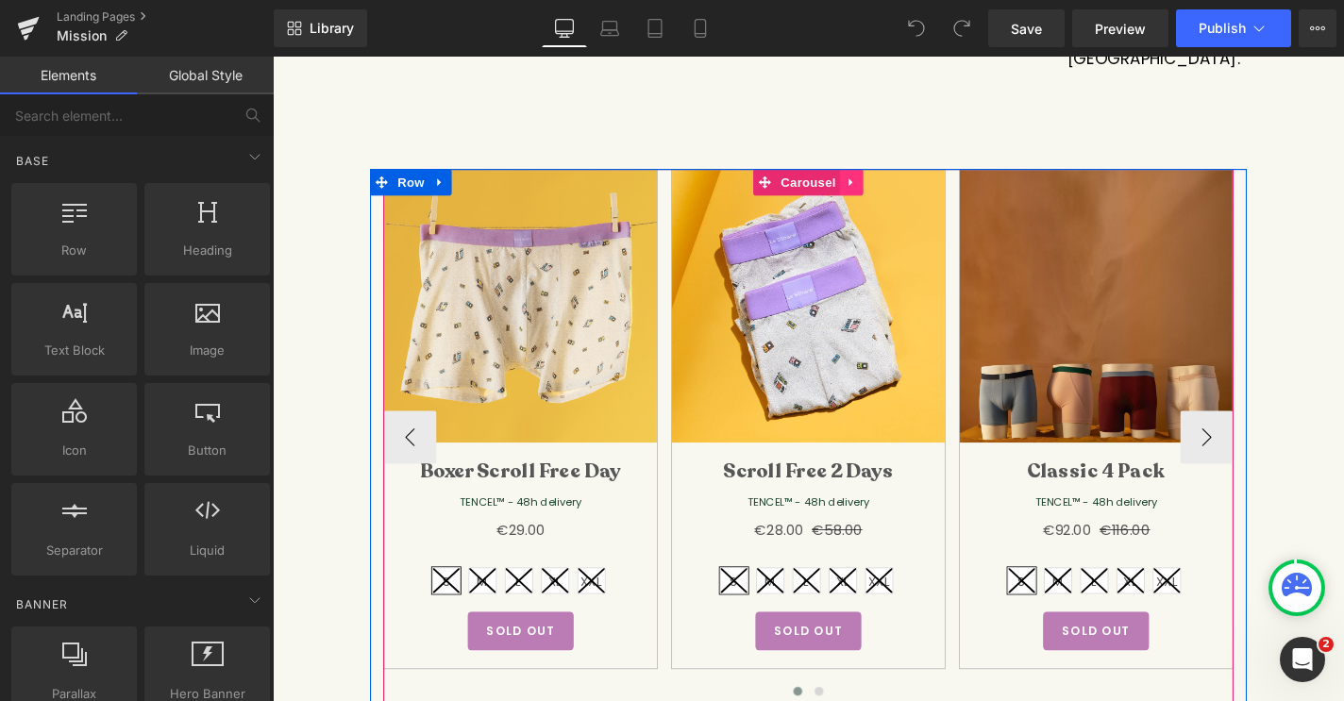
click at [878, 176] on link at bounding box center [890, 190] width 25 height 28
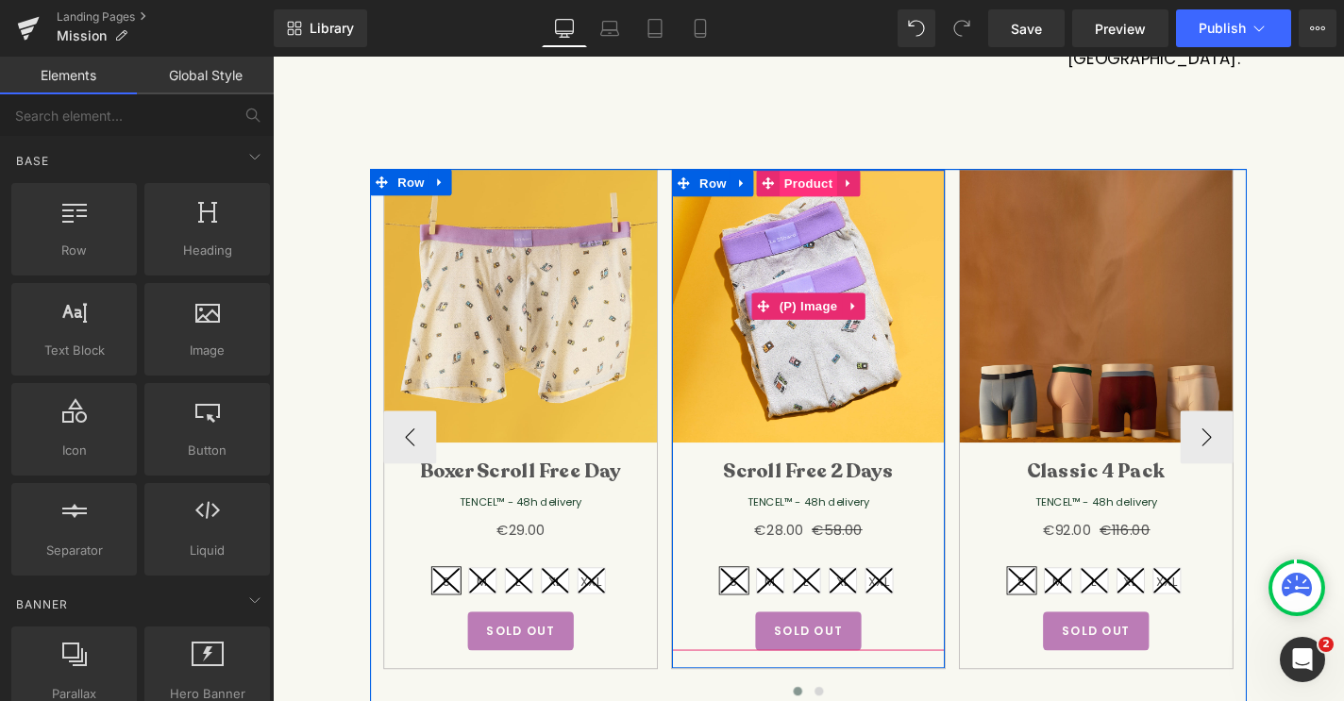
click at [851, 177] on span "Product" at bounding box center [843, 191] width 61 height 28
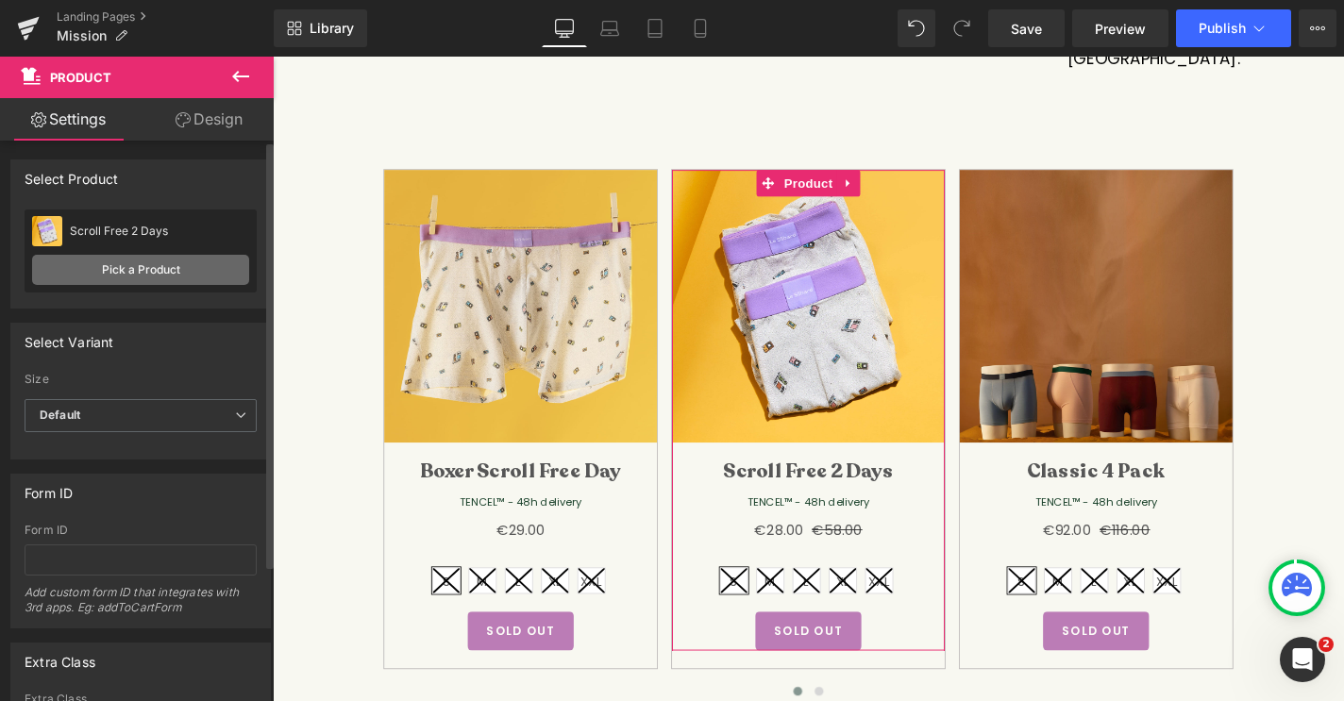
click at [161, 273] on link "Pick a Product" at bounding box center [140, 270] width 217 height 30
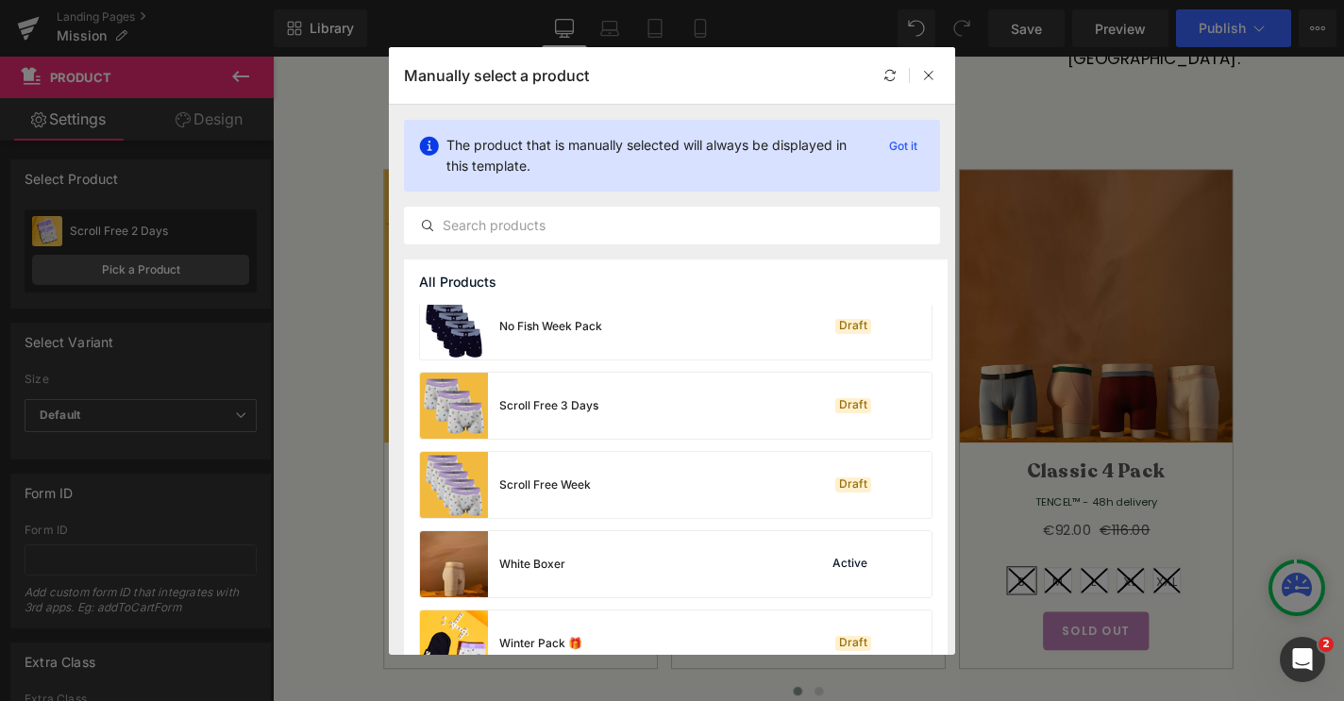
scroll to position [2190, 0]
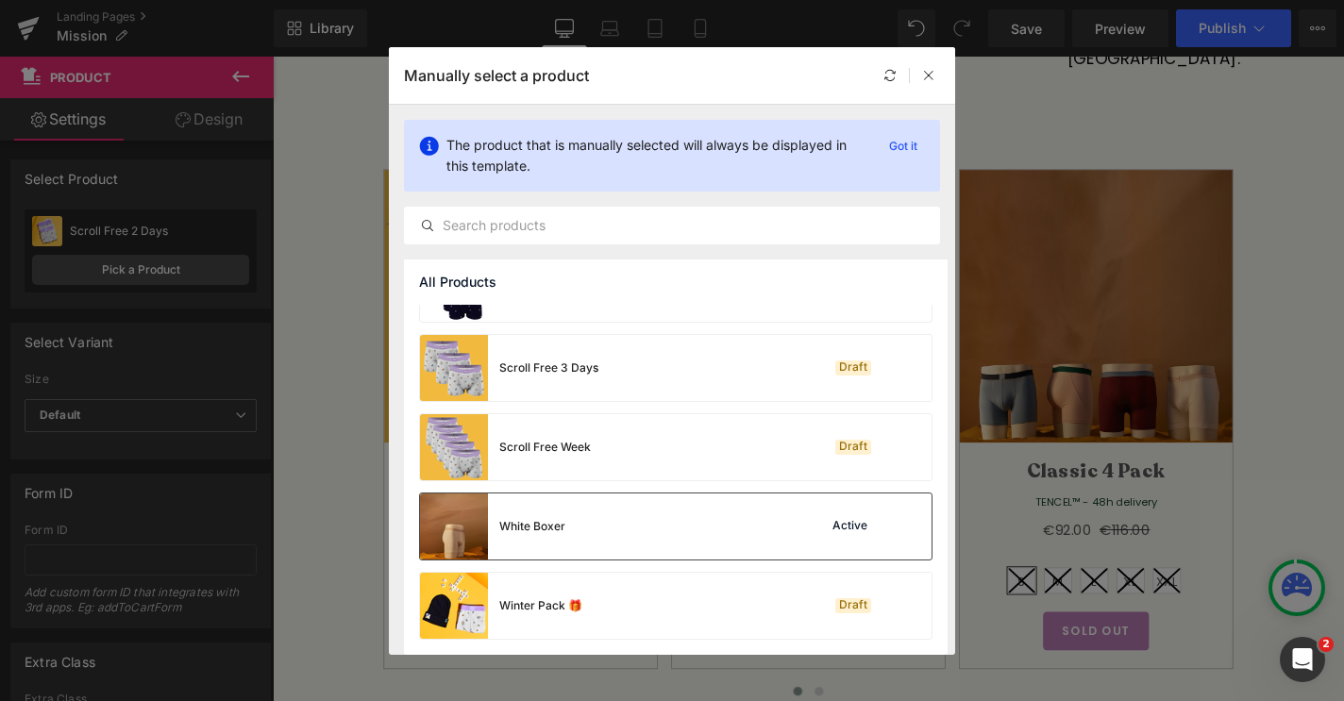
click at [579, 530] on div "White Boxer Active" at bounding box center [675, 527] width 511 height 66
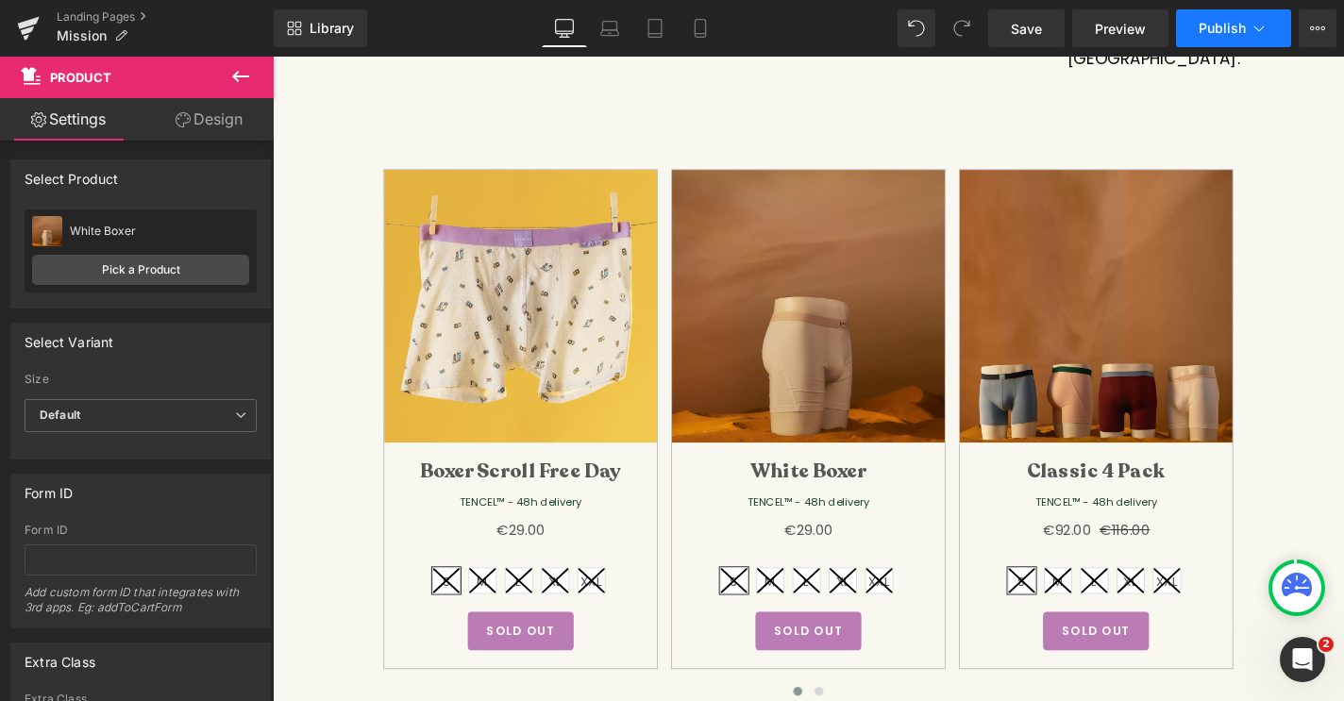
click at [1228, 32] on span "Publish" at bounding box center [1221, 28] width 47 height 15
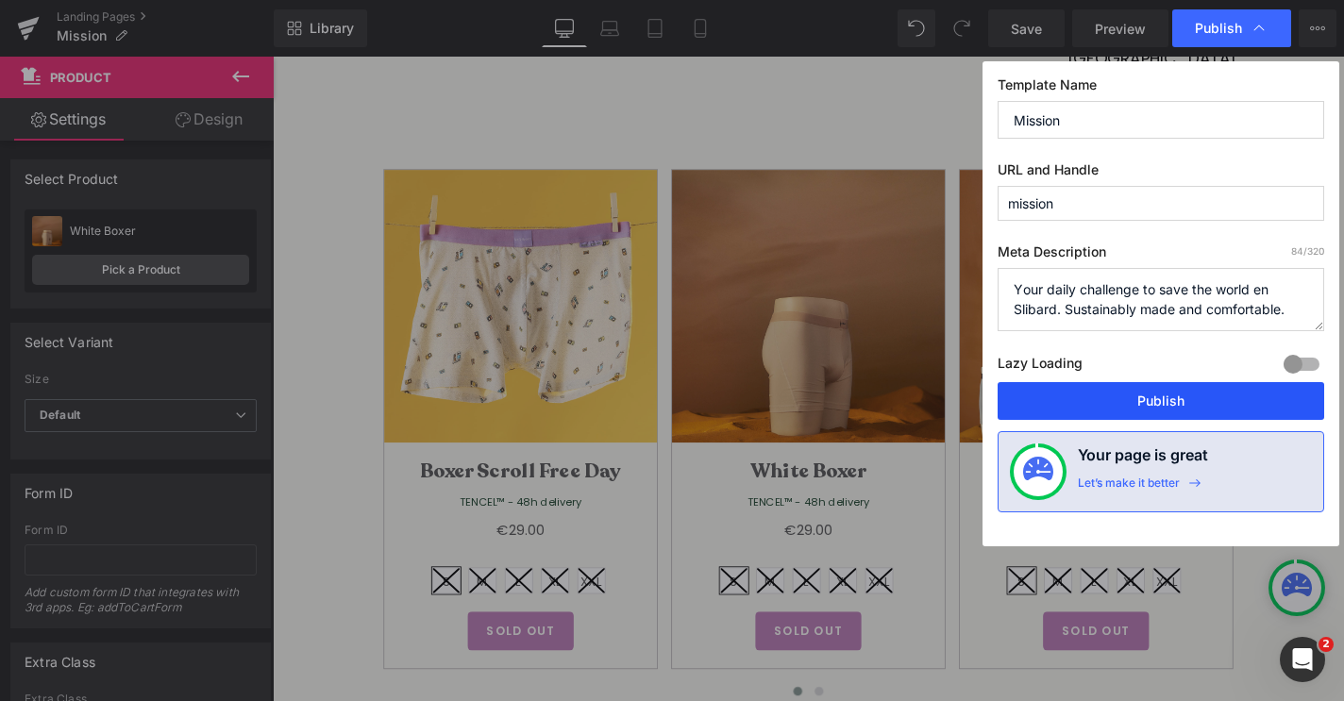
click at [1087, 395] on button "Publish" at bounding box center [1160, 401] width 326 height 38
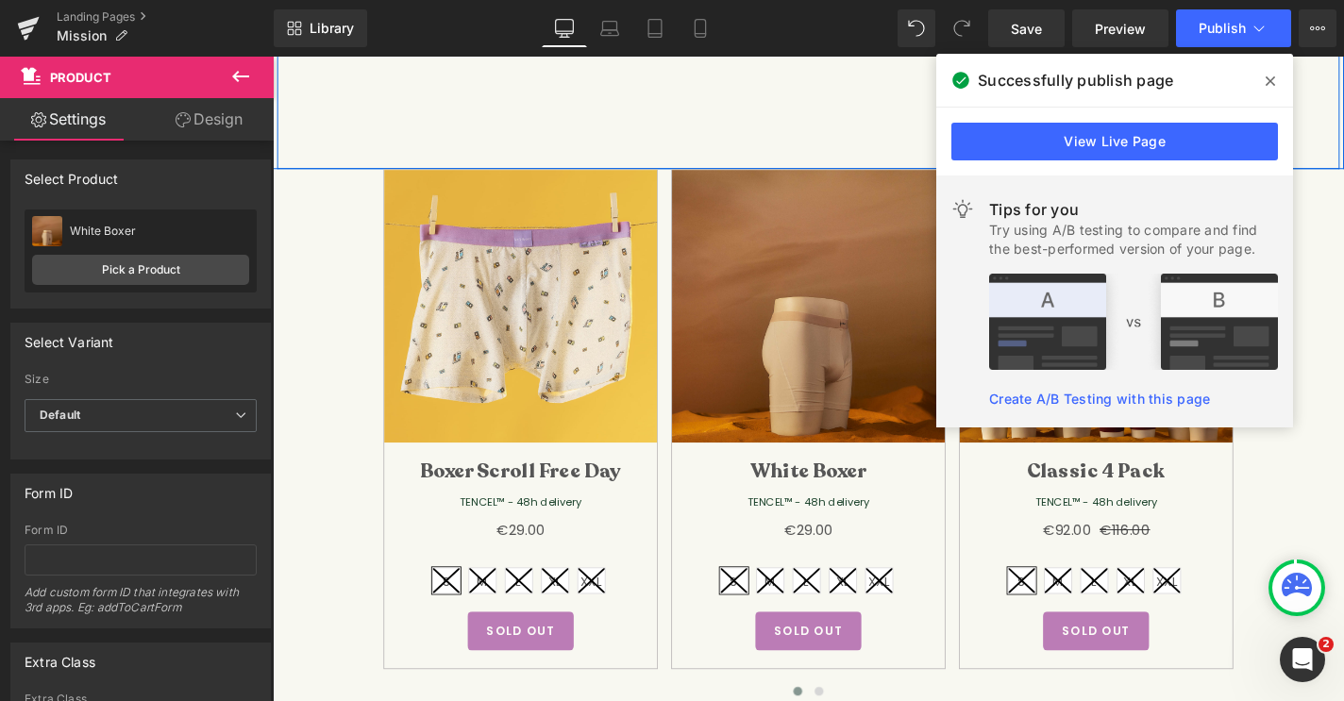
click at [650, 72] on div "Icon Ultra soft Heading First thing you'll think about when waking up. 5 stars …" at bounding box center [843, 37] width 1132 height 277
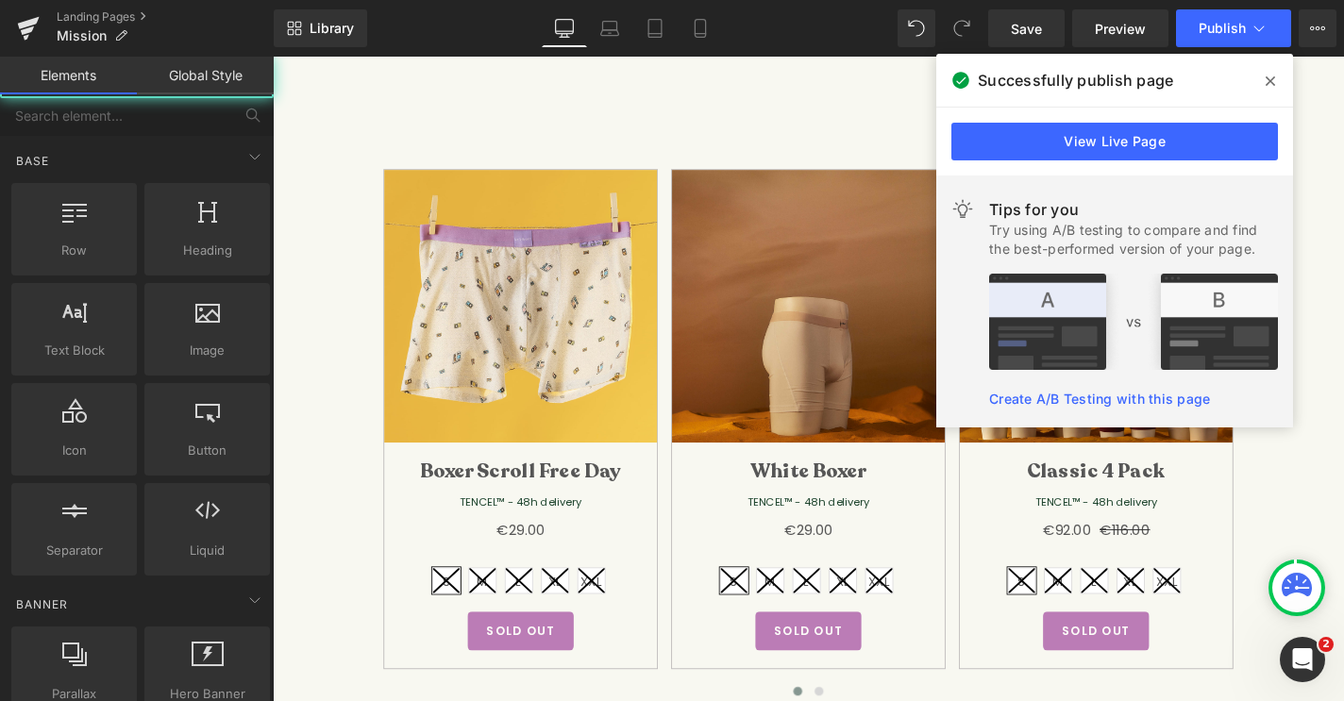
click at [117, 21] on link "Landing Pages" at bounding box center [165, 16] width 217 height 15
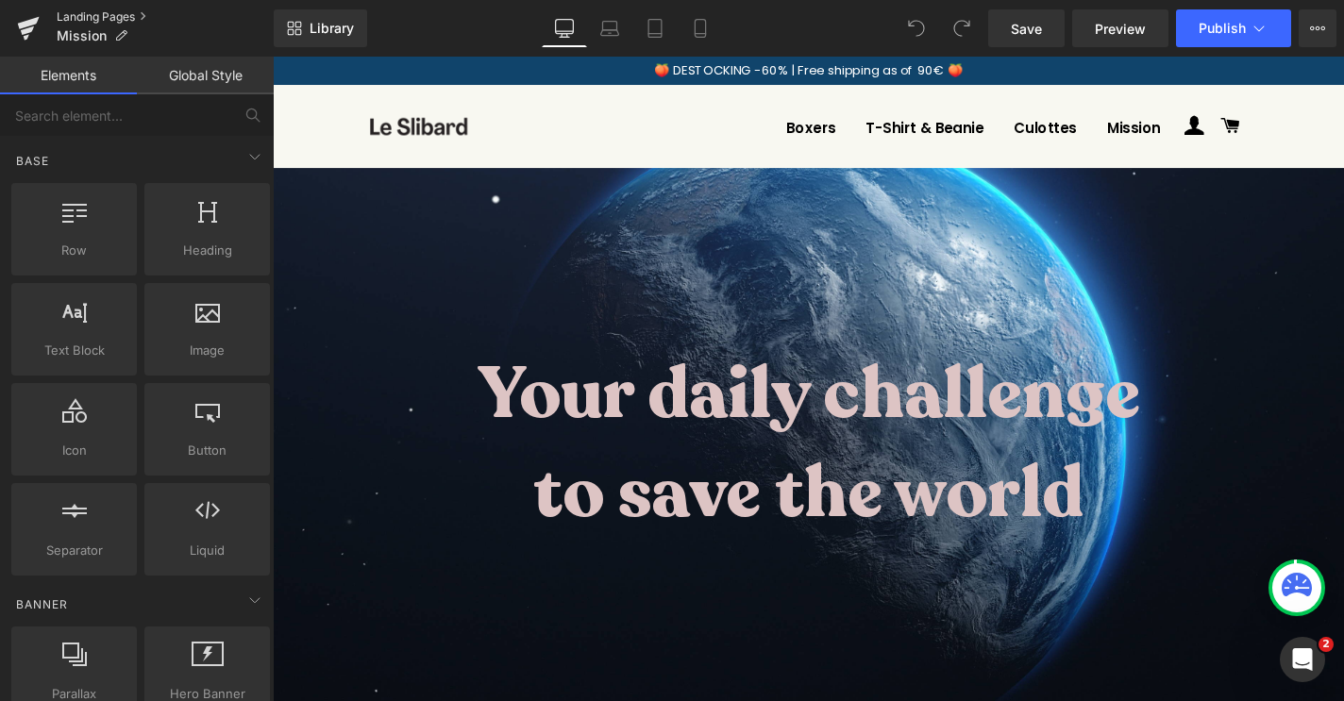
click at [66, 13] on link "Landing Pages" at bounding box center [165, 16] width 217 height 15
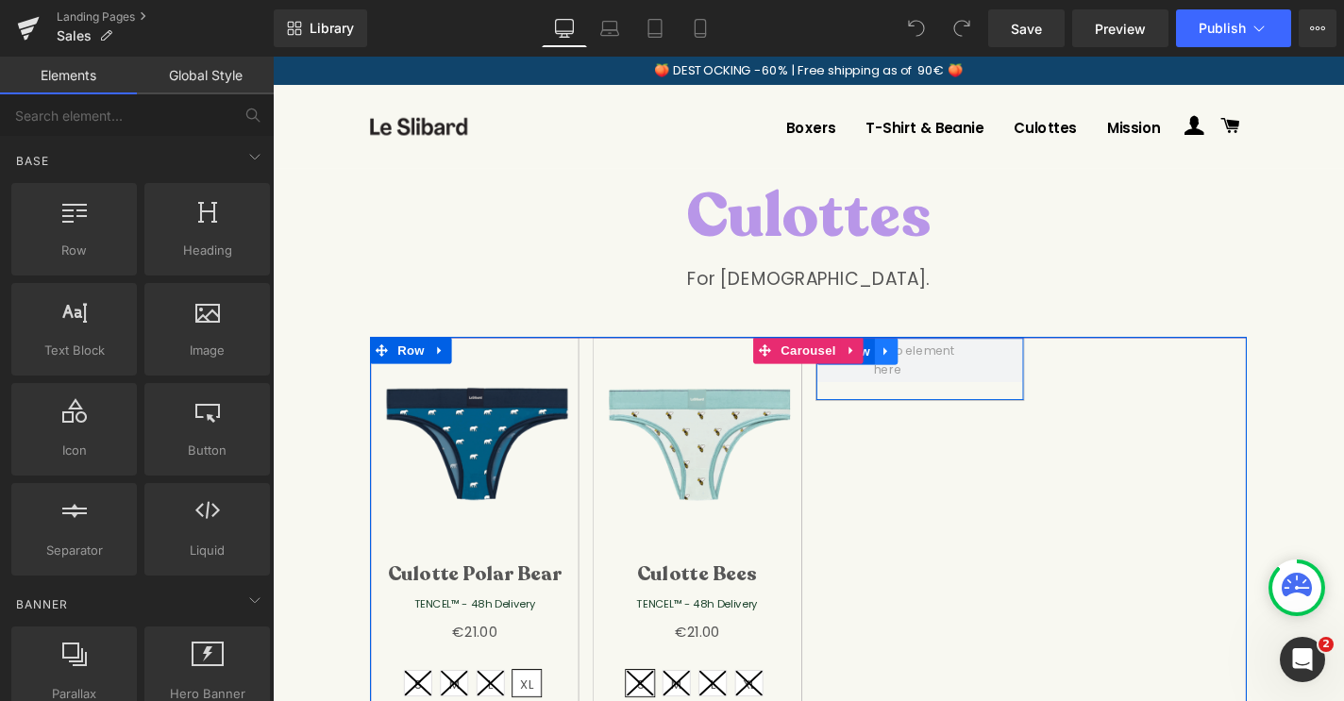
click at [929, 374] on icon at bounding box center [926, 371] width 13 height 14
click at [981, 373] on icon at bounding box center [975, 370] width 13 height 13
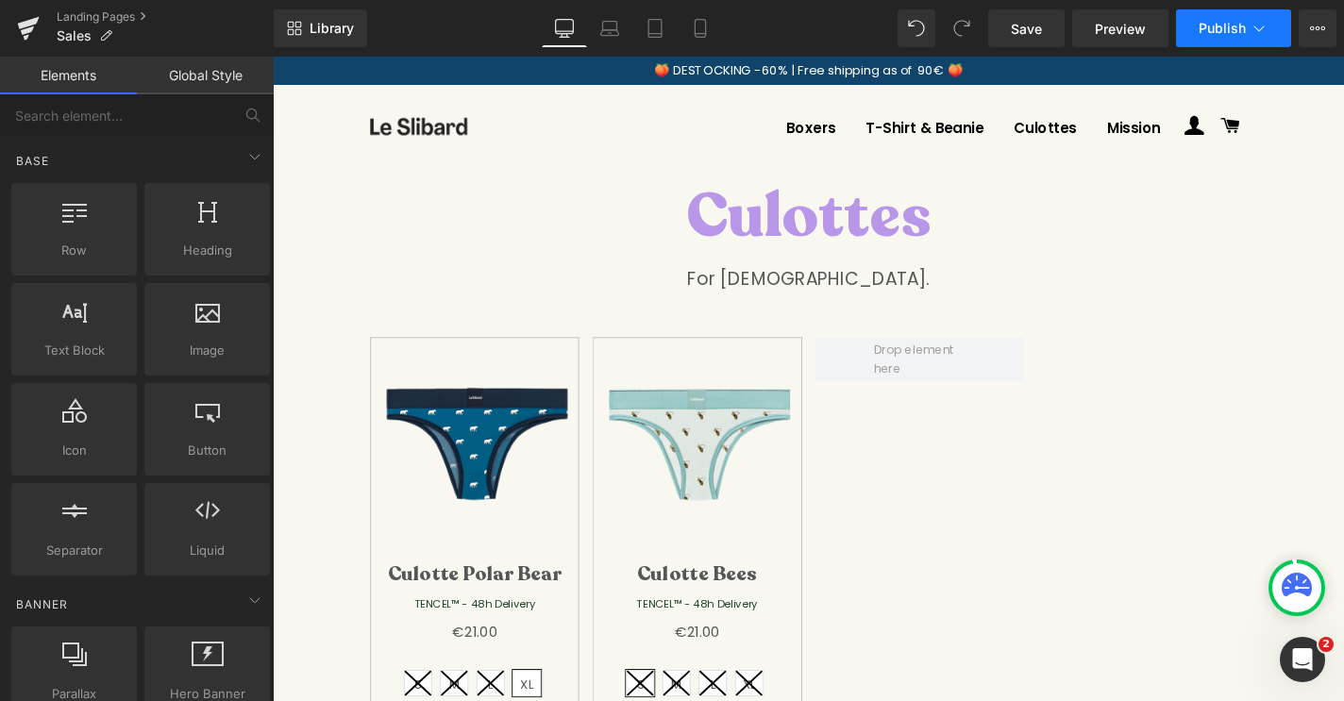
click at [1223, 24] on span "Publish" at bounding box center [1221, 28] width 47 height 15
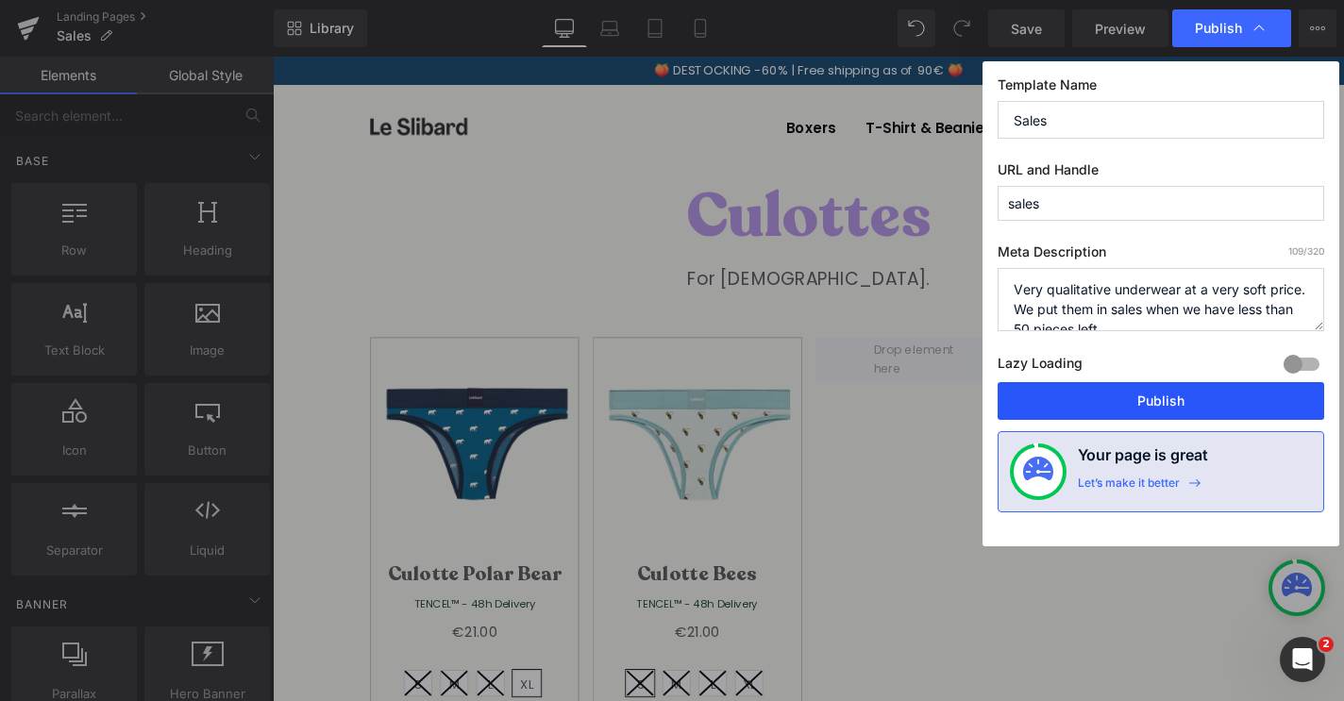
click at [1090, 410] on button "Publish" at bounding box center [1160, 401] width 326 height 38
